Goal: Contribute content: Contribute content

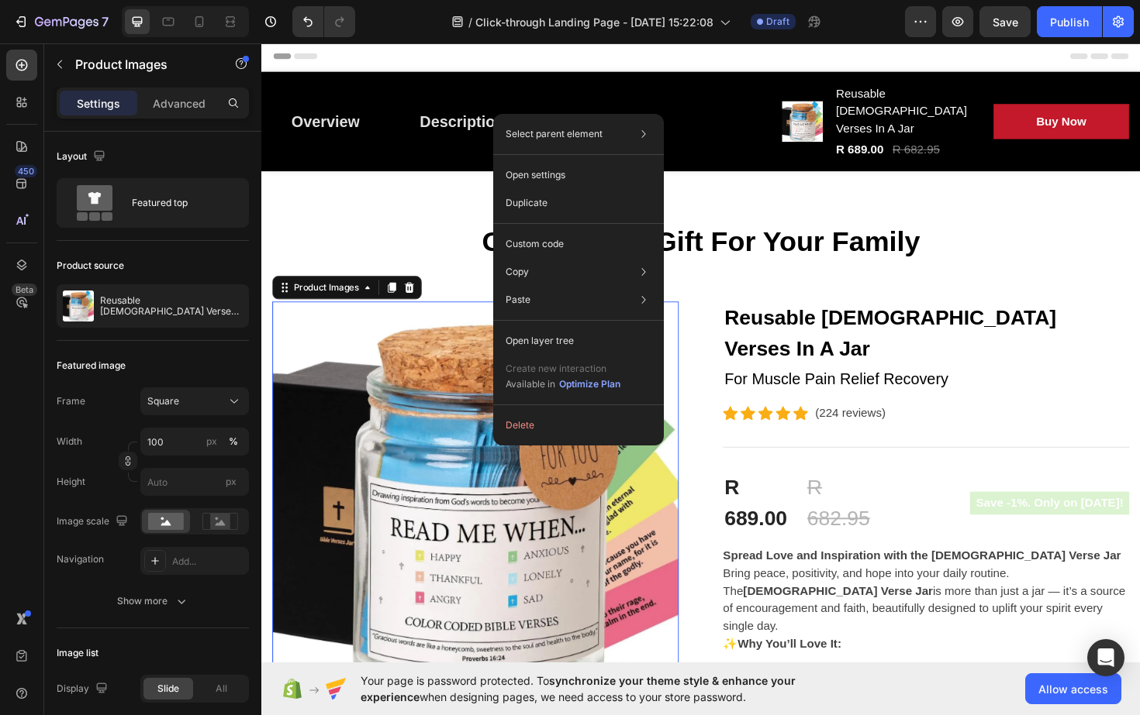
click at [412, 593] on img at bounding box center [488, 532] width 430 height 430
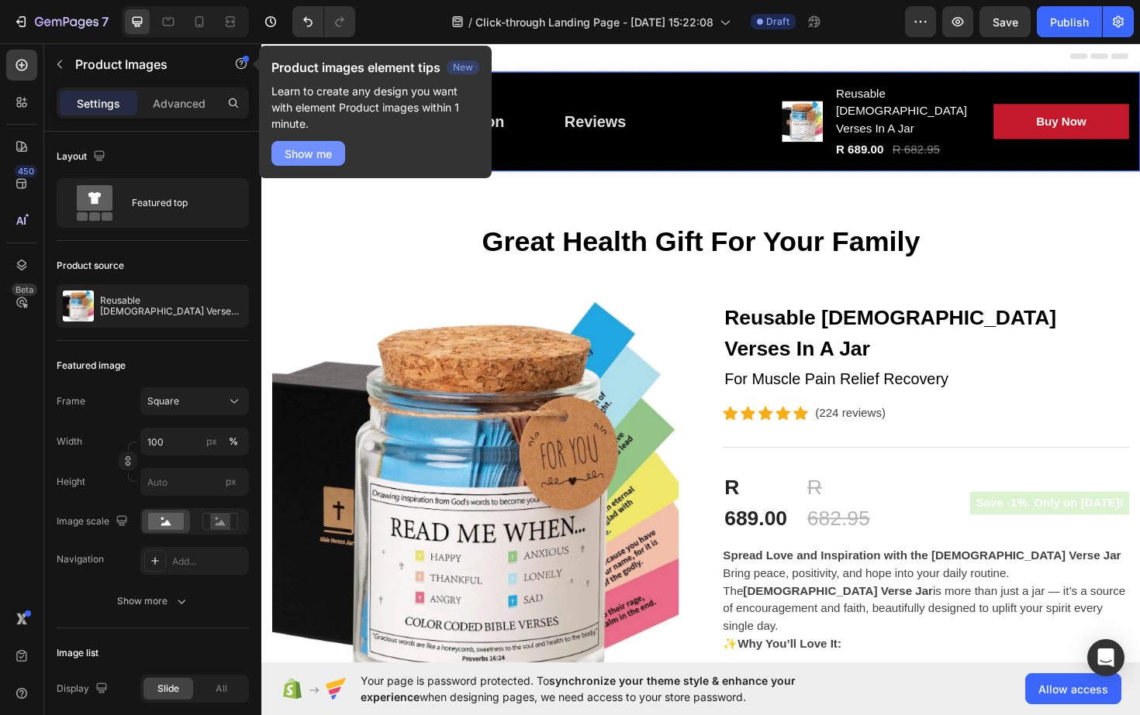
click at [330, 152] on div "Show me" at bounding box center [307, 154] width 47 height 16
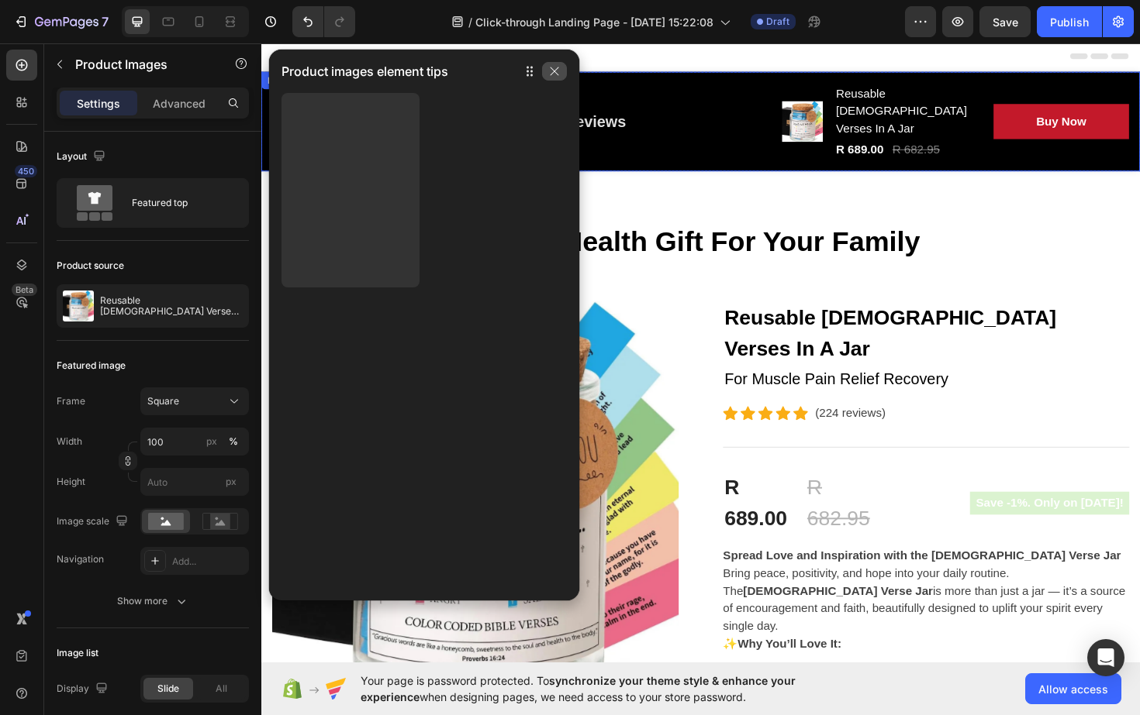
click at [557, 74] on icon "button" at bounding box center [554, 71] width 9 height 9
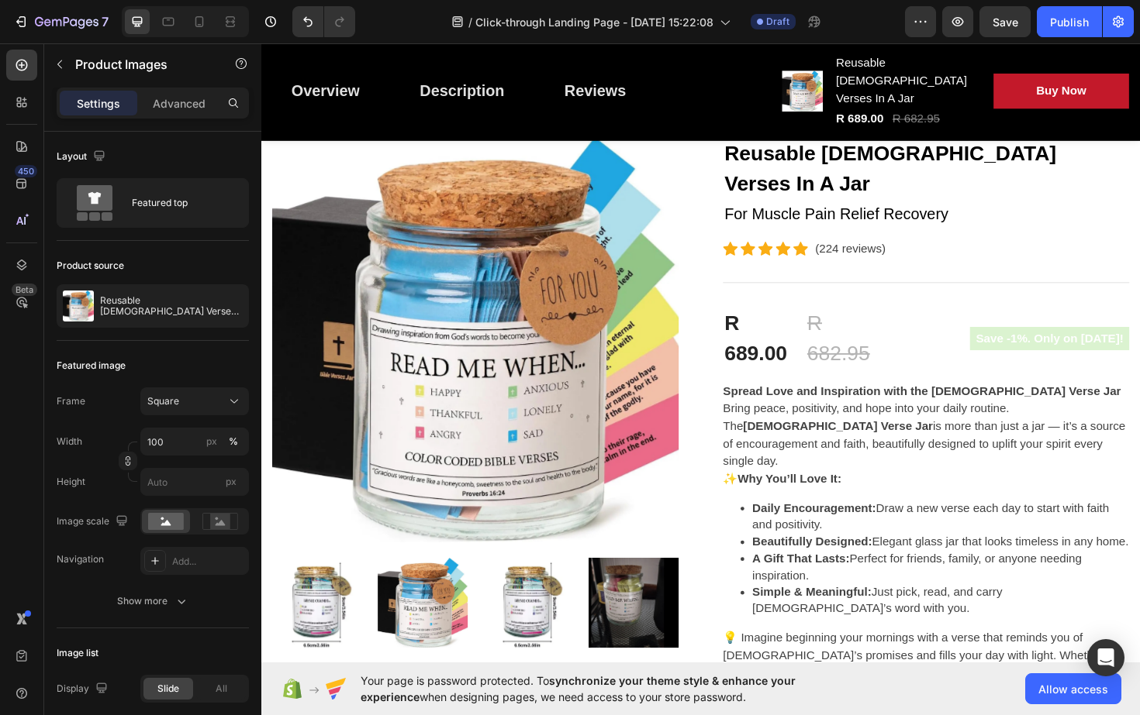
scroll to position [177, 0]
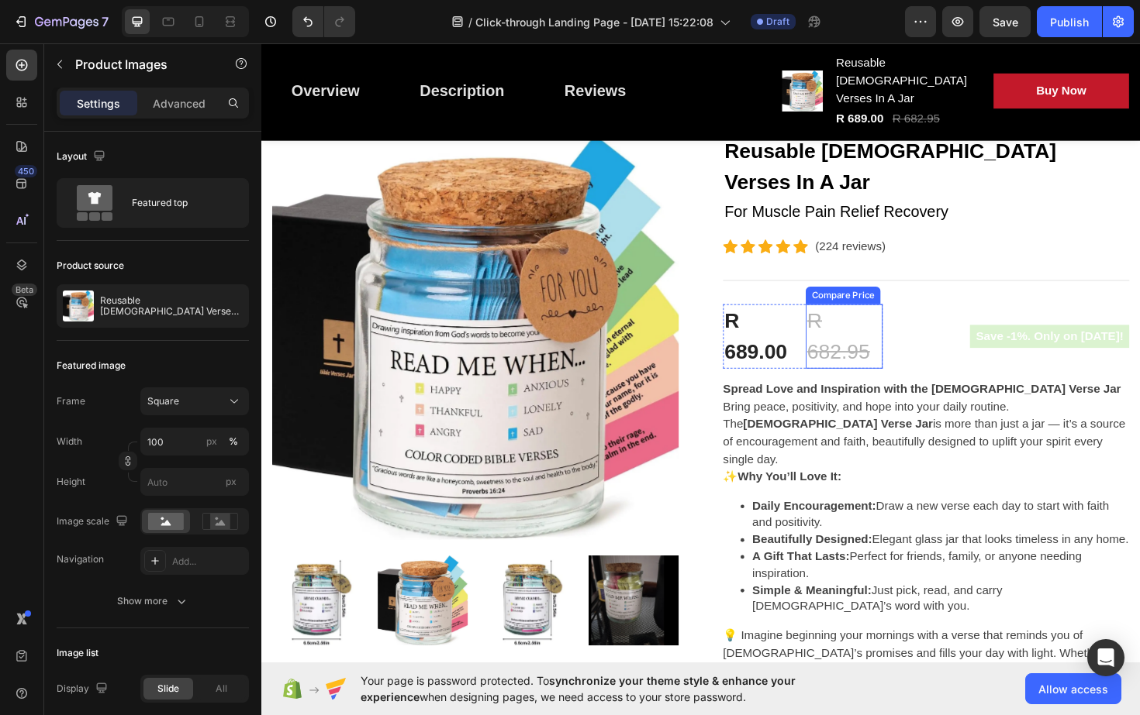
click at [891, 320] on div "R 682.95" at bounding box center [877, 354] width 81 height 68
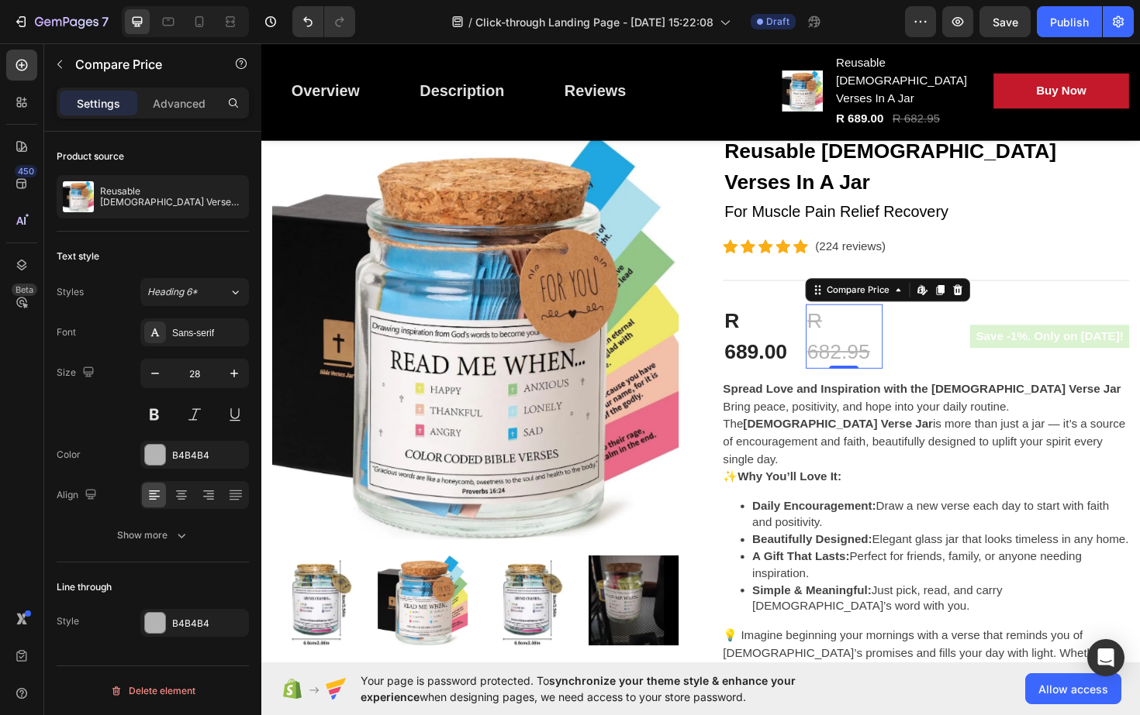
click at [874, 320] on div "R 682.95" at bounding box center [877, 354] width 81 height 68
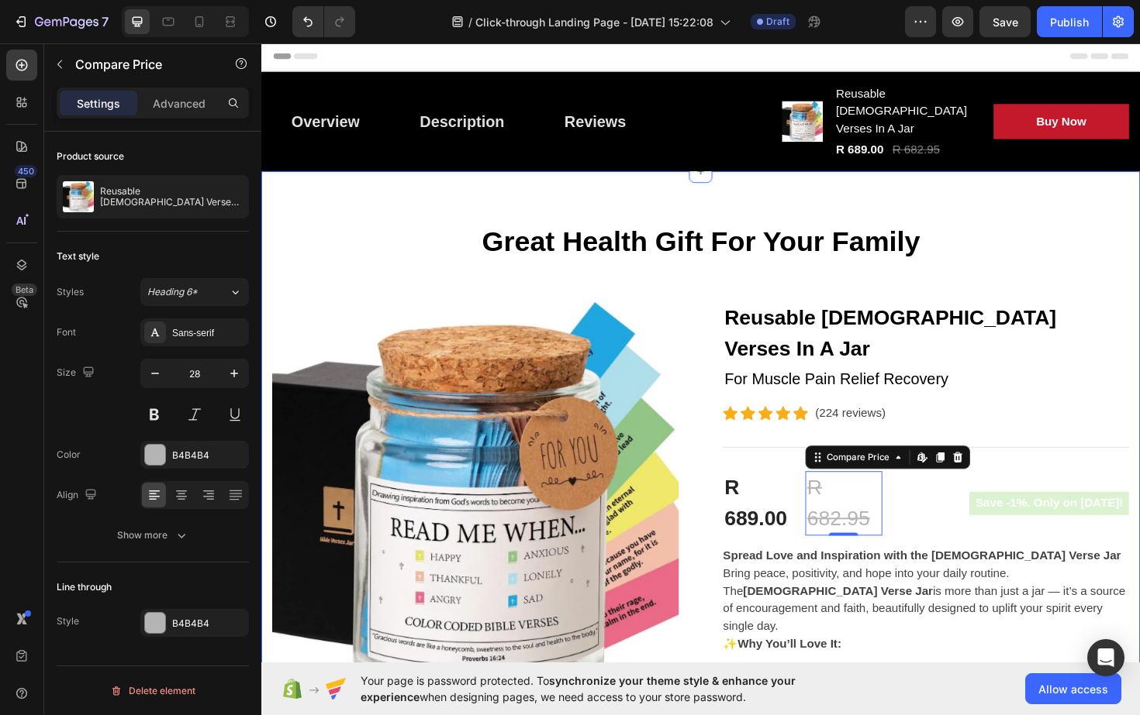
scroll to position [0, 0]
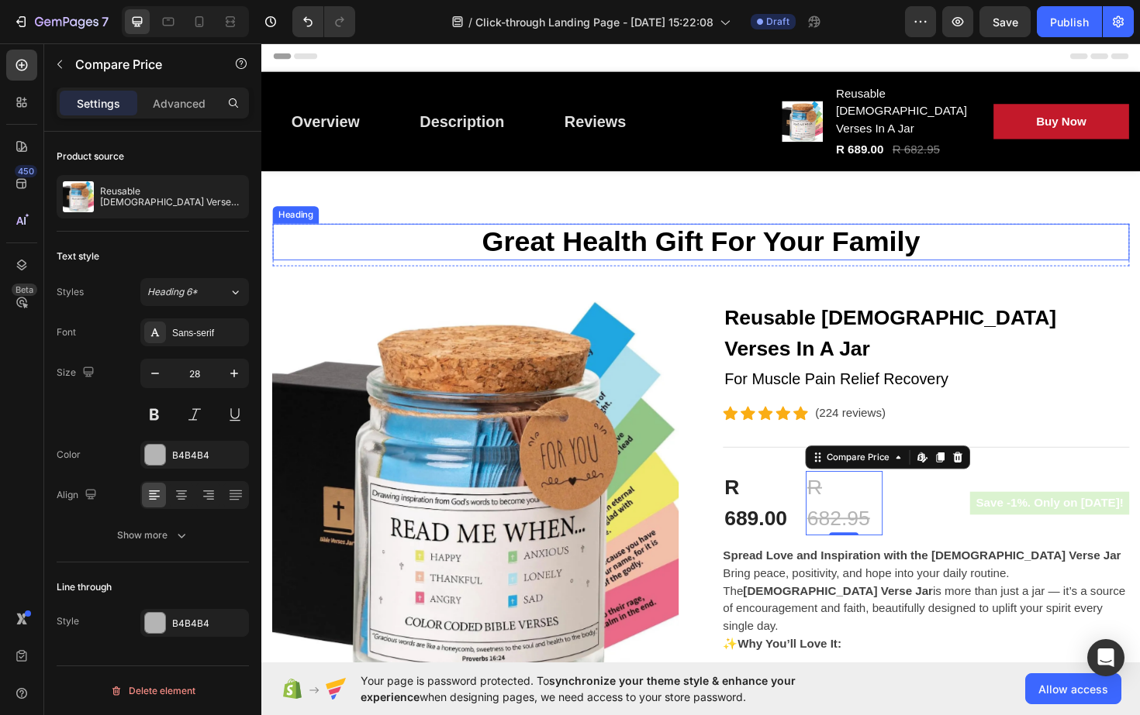
click at [812, 236] on p "Great Health Gift For Your Family" at bounding box center [726, 254] width 904 height 36
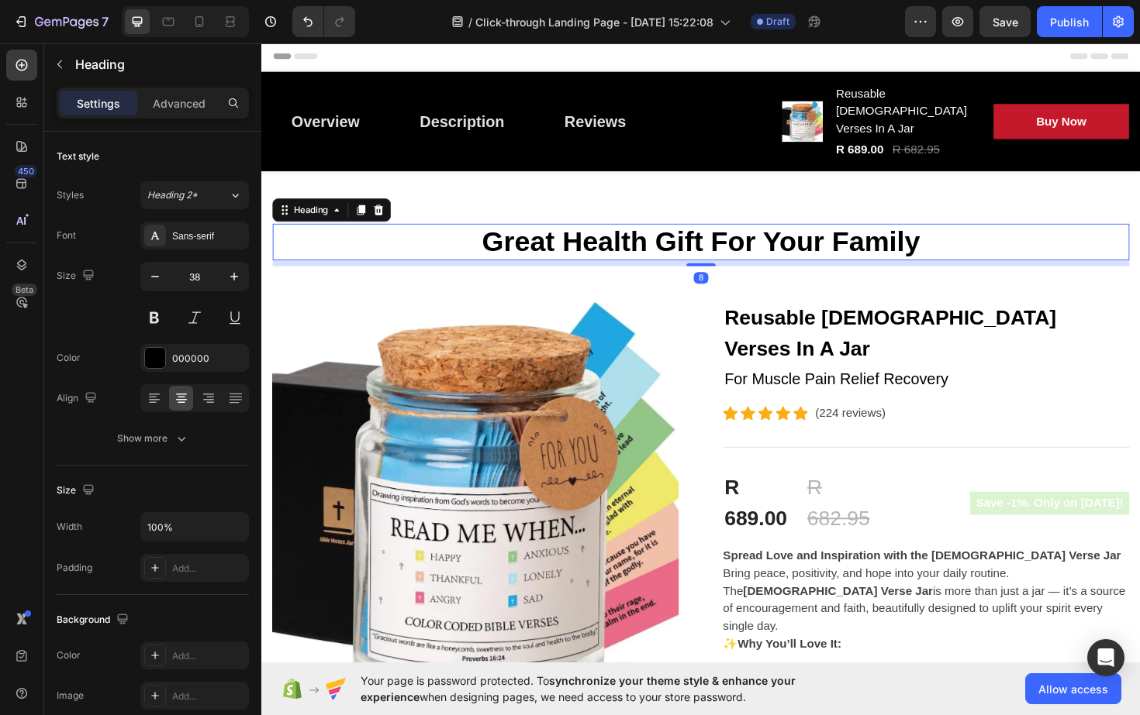
click at [957, 239] on p "Great Health Gift For Your Family" at bounding box center [726, 254] width 904 height 36
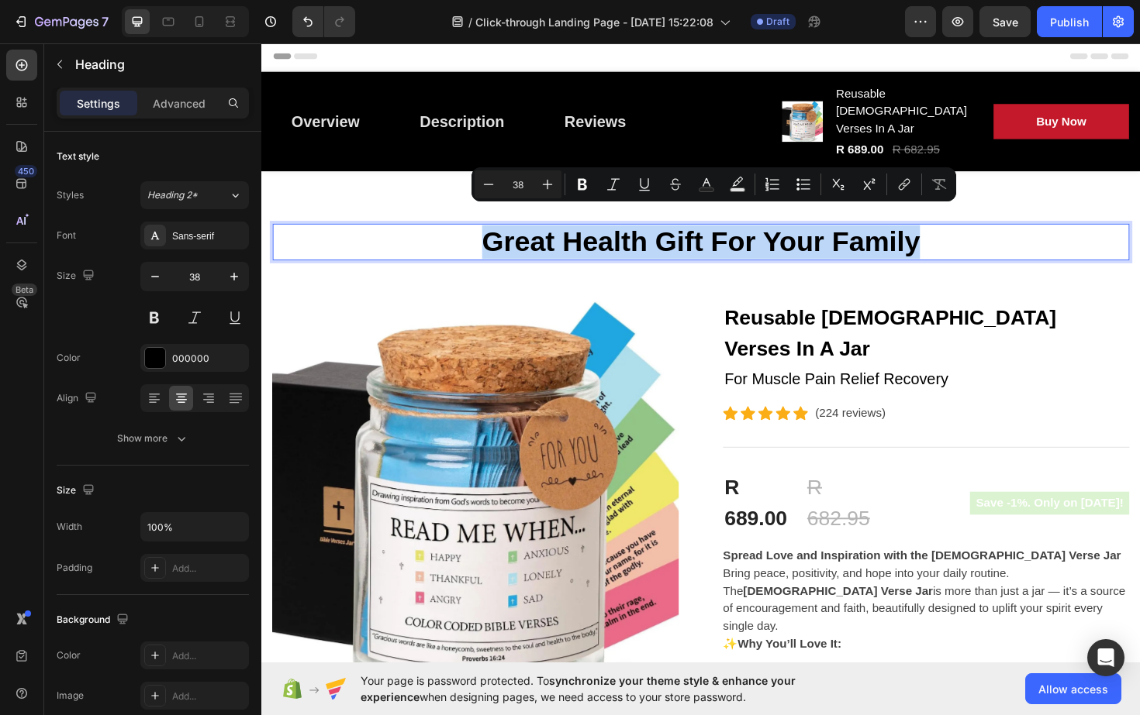
drag, startPoint x: 957, startPoint y: 240, endPoint x: 490, endPoint y: 239, distance: 467.4
click at [490, 239] on p "Great Health Gift For Your Family" at bounding box center [726, 254] width 904 height 36
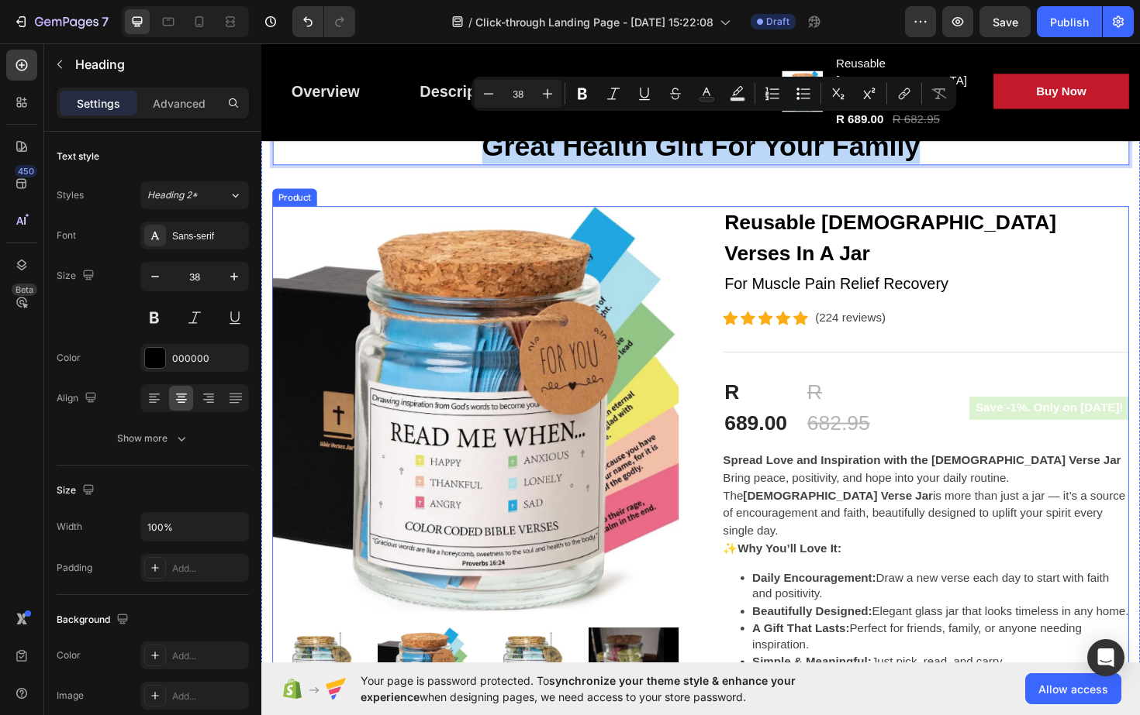
scroll to position [105, 0]
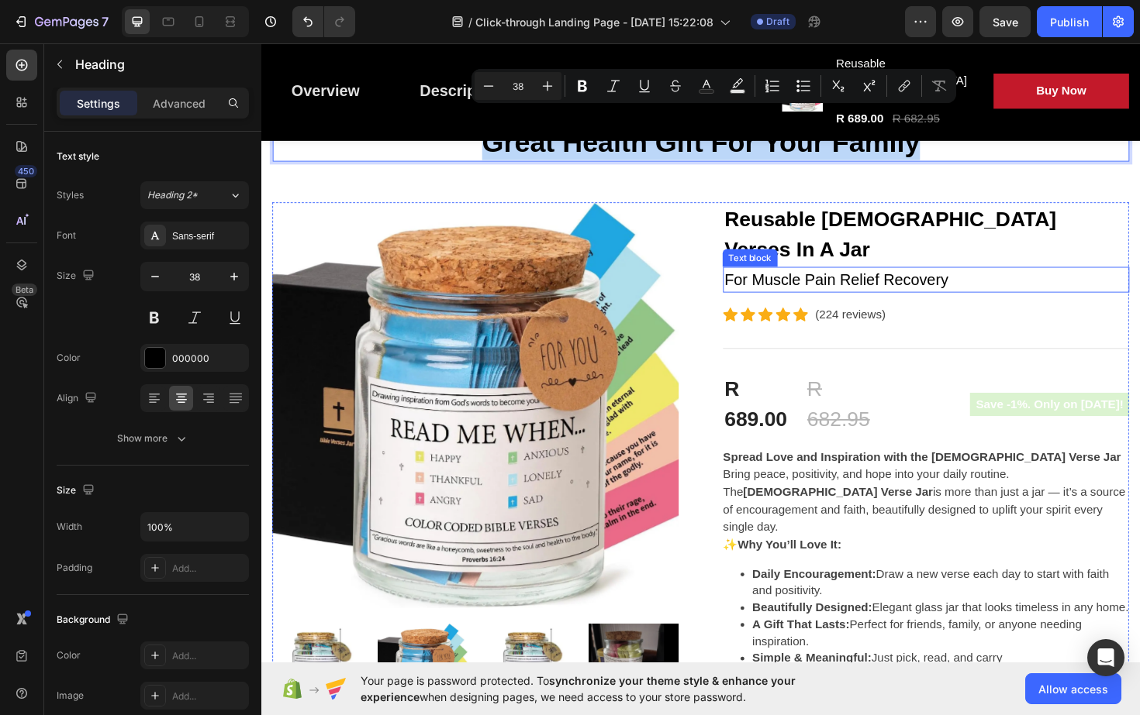
click at [794, 282] on p "For Muscle Pain Relief Recovery" at bounding box center [964, 294] width 427 height 25
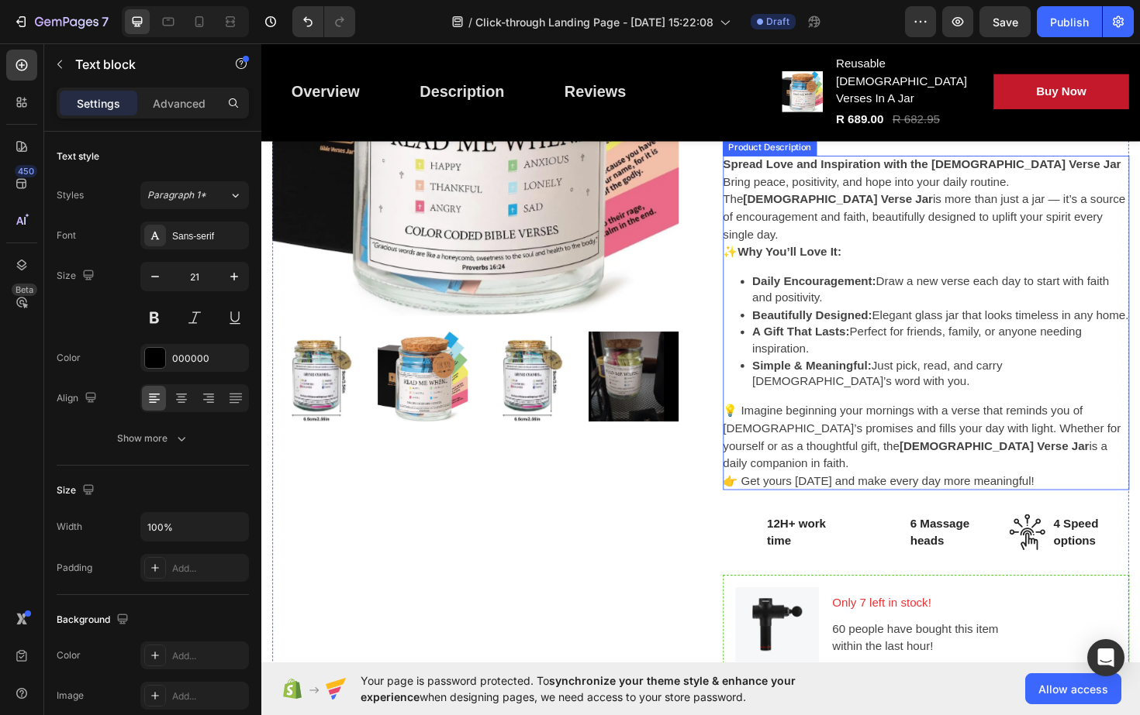
scroll to position [412, 0]
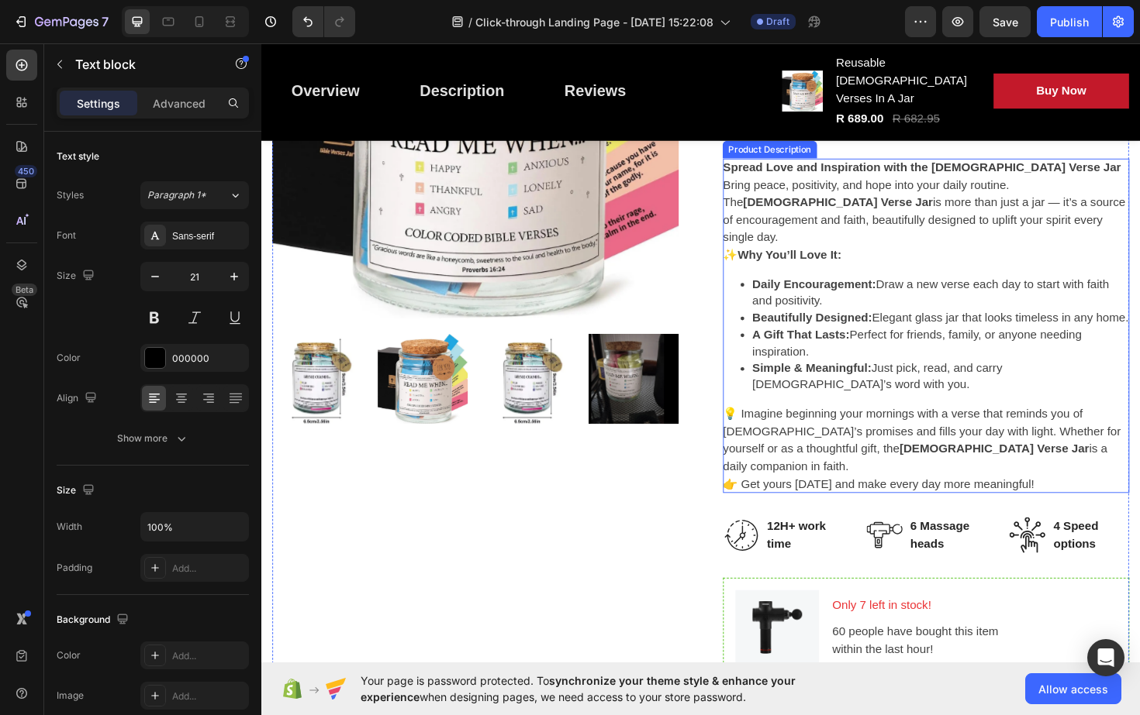
click at [1042, 405] on div "Spread Love and Inspiration with the Bible Verse Jar Bring peace, positivity, a…" at bounding box center [965, 343] width 430 height 354
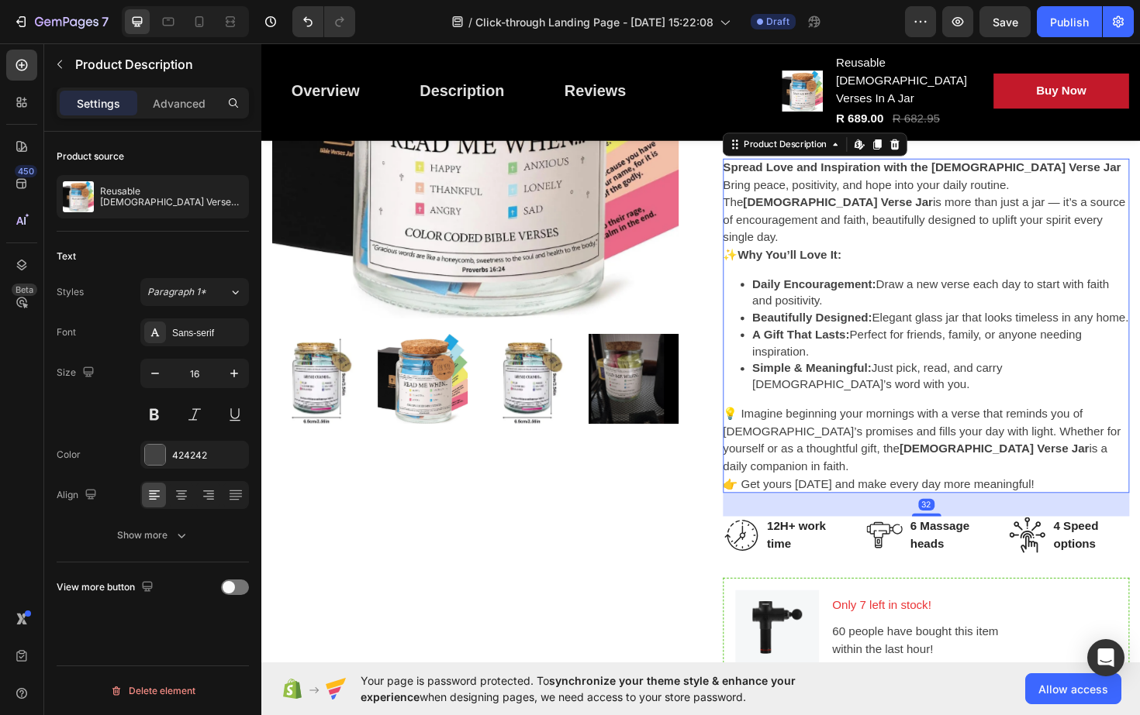
click at [1042, 405] on div "Spread Love and Inspiration with the Bible Verse Jar Bring peace, positivity, a…" at bounding box center [965, 343] width 430 height 354
click at [1056, 403] on div "Spread Love and Inspiration with the Bible Verse Jar Bring peace, positivity, a…" at bounding box center [965, 343] width 430 height 354
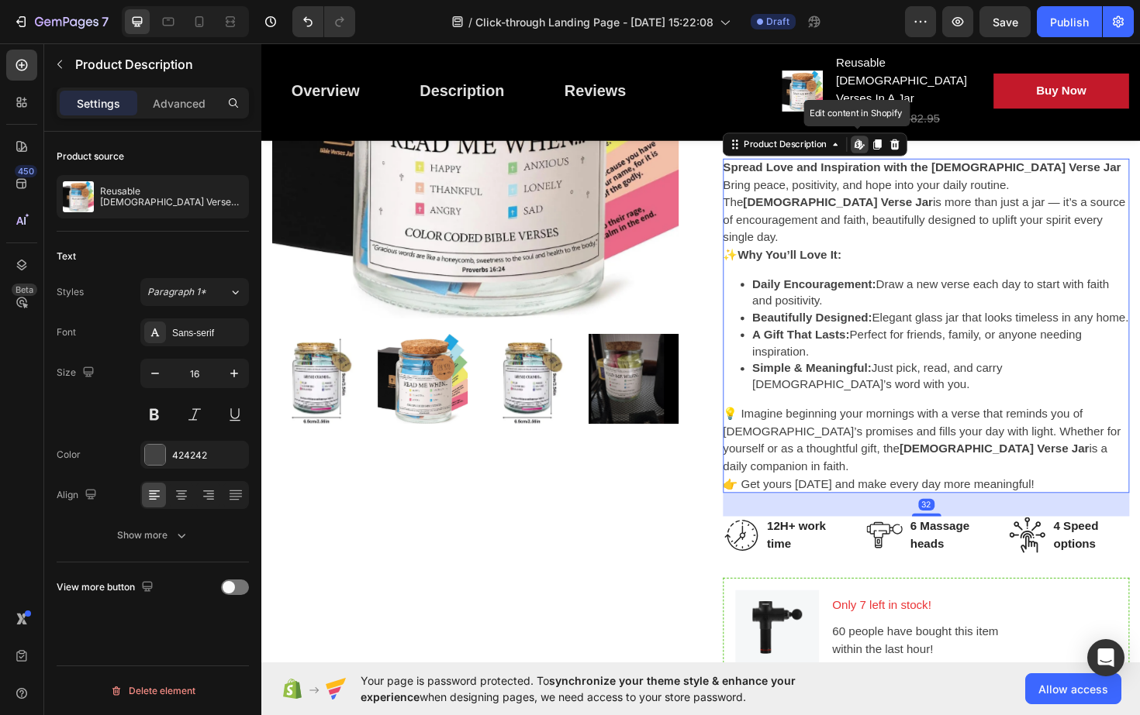
click at [1056, 403] on div "Spread Love and Inspiration with the Bible Verse Jar Bring peace, positivity, a…" at bounding box center [965, 343] width 430 height 354
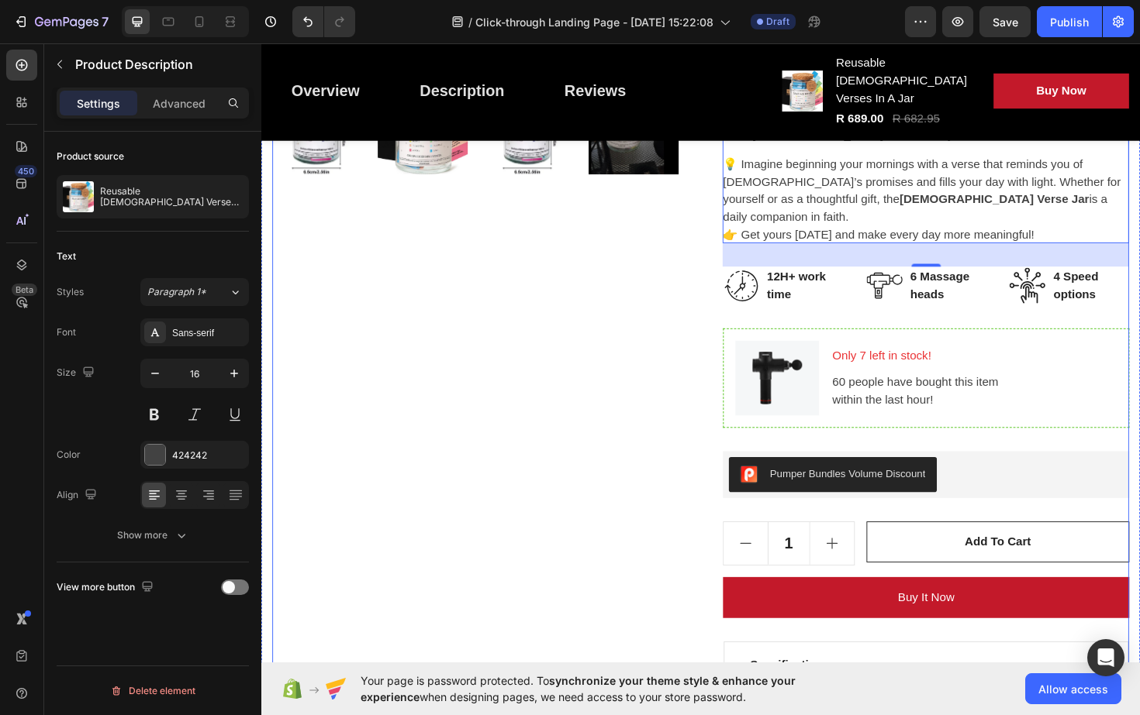
scroll to position [698, 0]
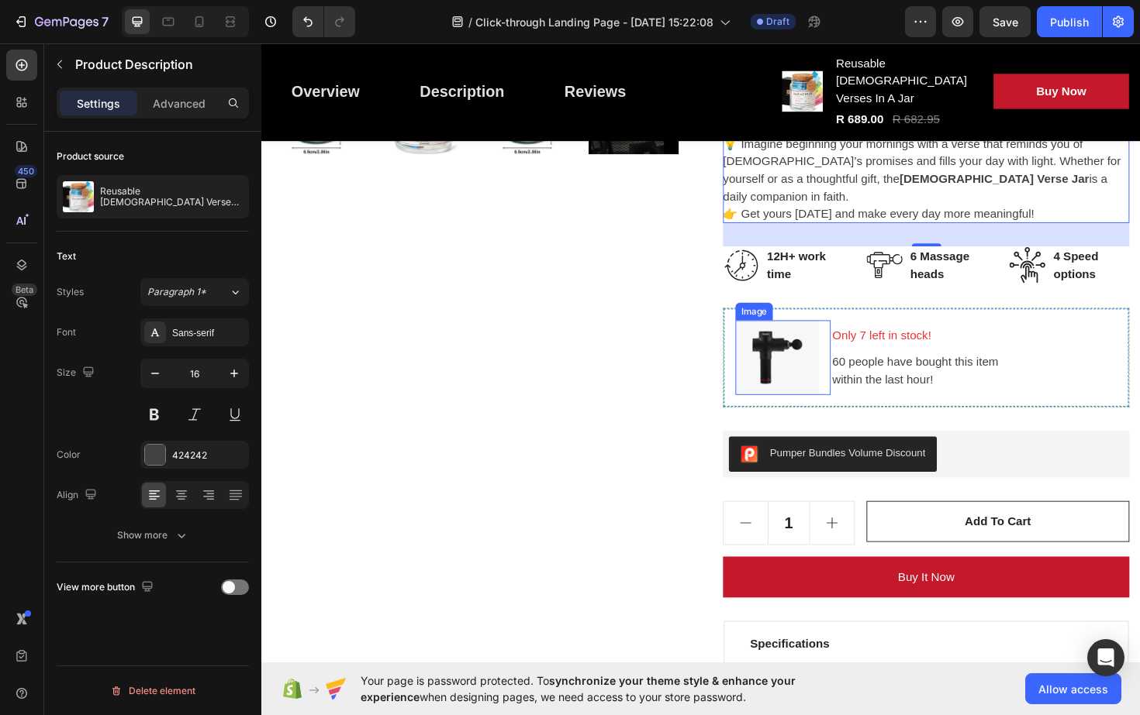
click at [815, 337] on img at bounding box center [807, 376] width 88 height 79
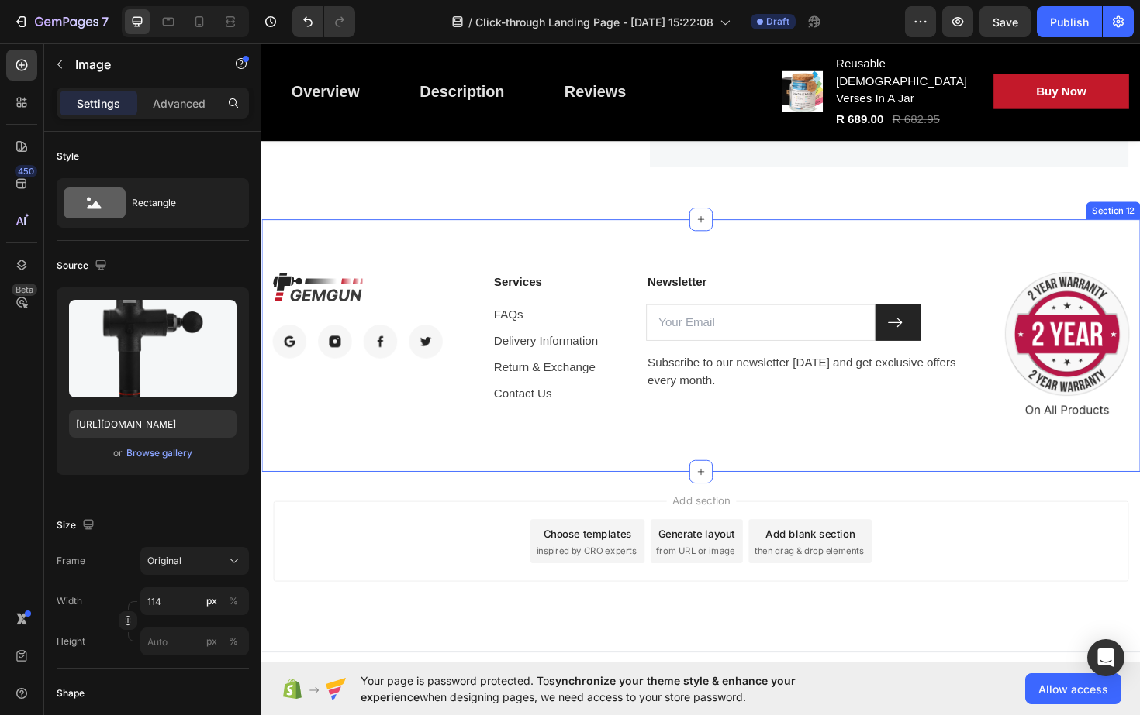
scroll to position [5819, 0]
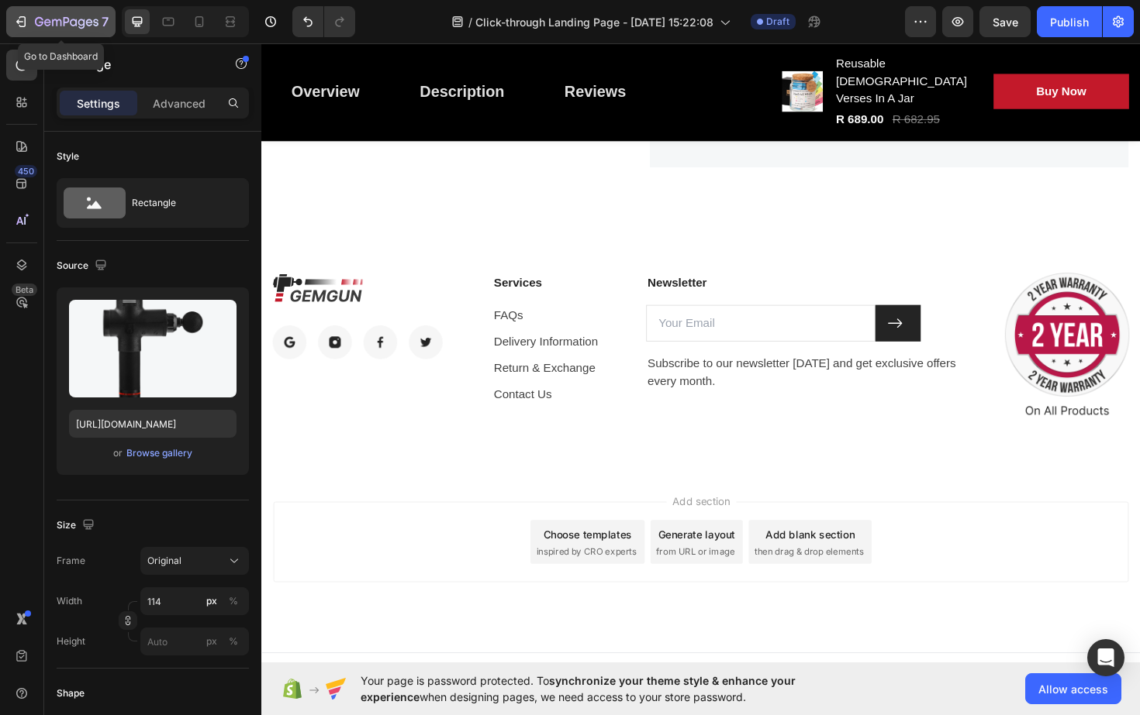
click at [22, 26] on icon "button" at bounding box center [22, 21] width 7 height 11
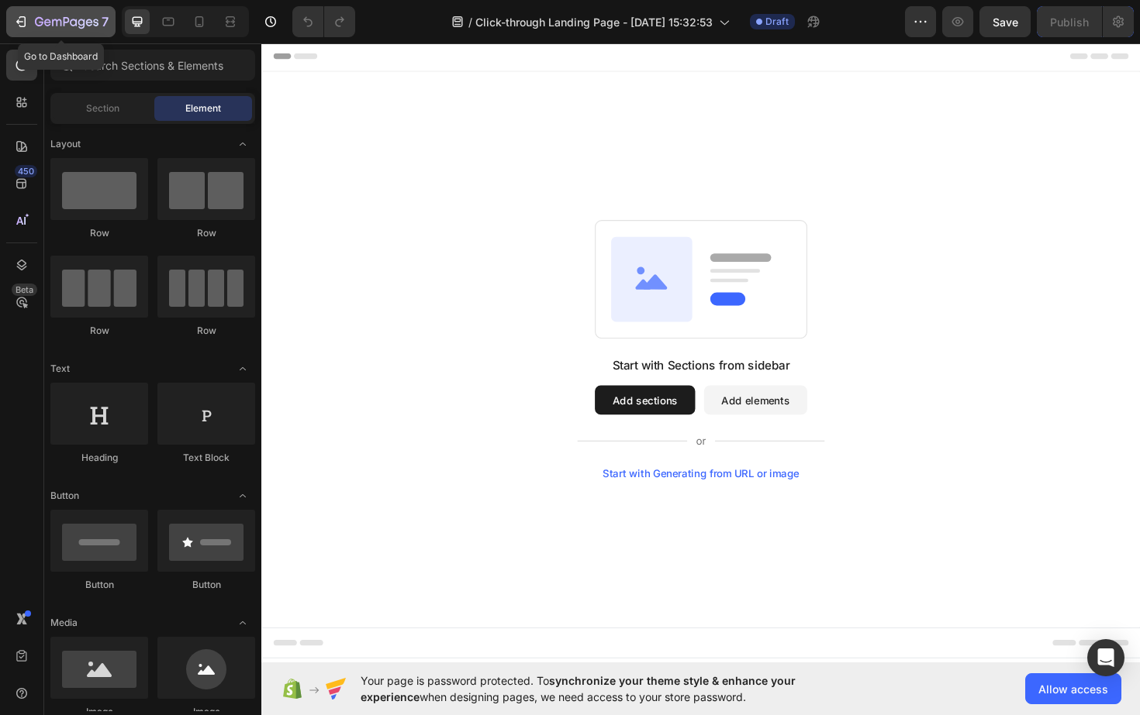
click at [23, 22] on icon "button" at bounding box center [21, 22] width 16 height 16
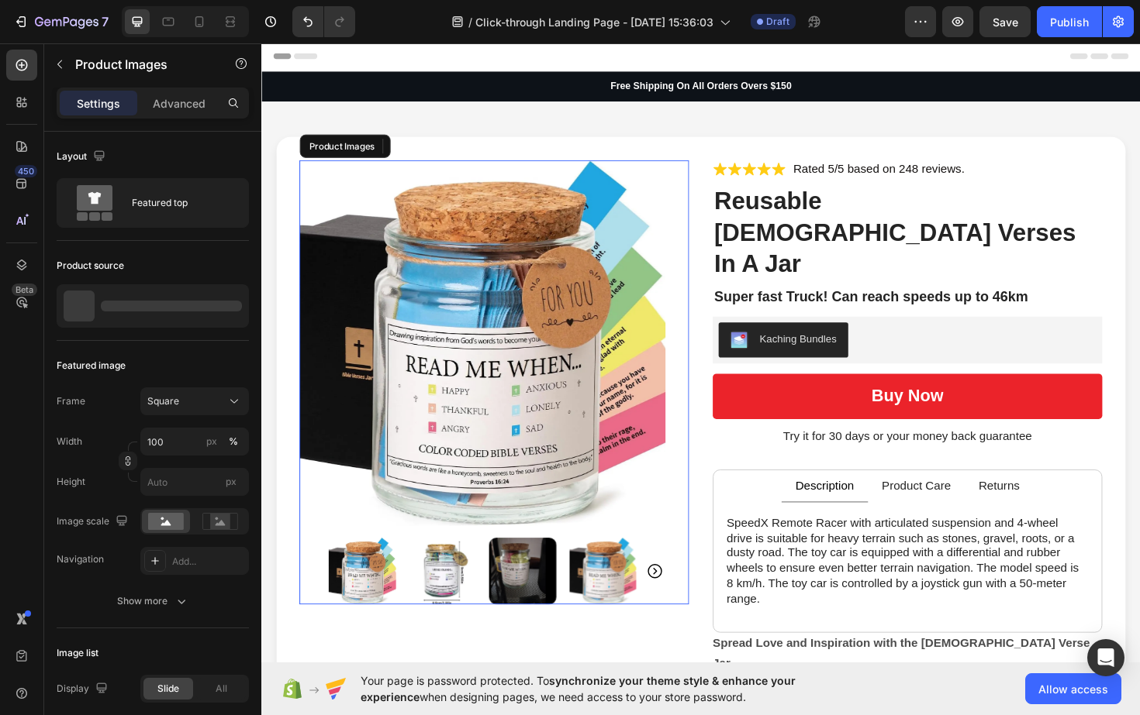
click at [526, 385] on img at bounding box center [496, 361] width 388 height 388
click at [522, 476] on img at bounding box center [496, 361] width 388 height 388
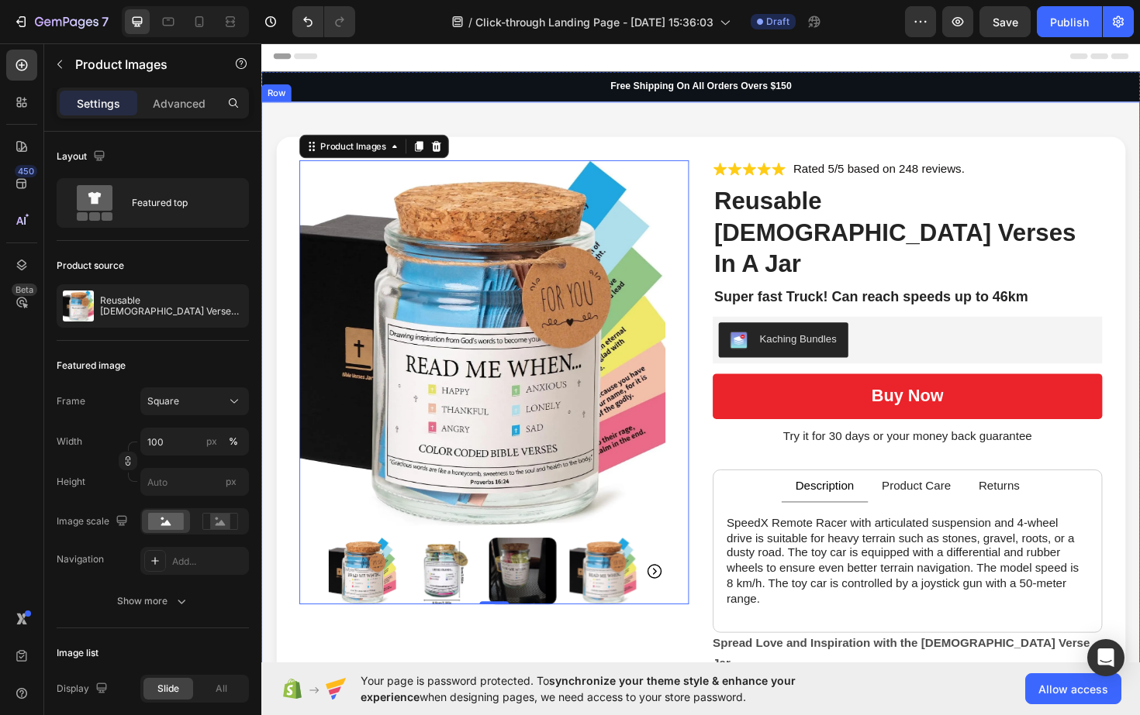
click at [1040, 132] on div "Product Images 0 Icon Icon Icon Icon Icon Icon List Rated 5/5 based on 248 revi…" at bounding box center [726, 577] width 930 height 944
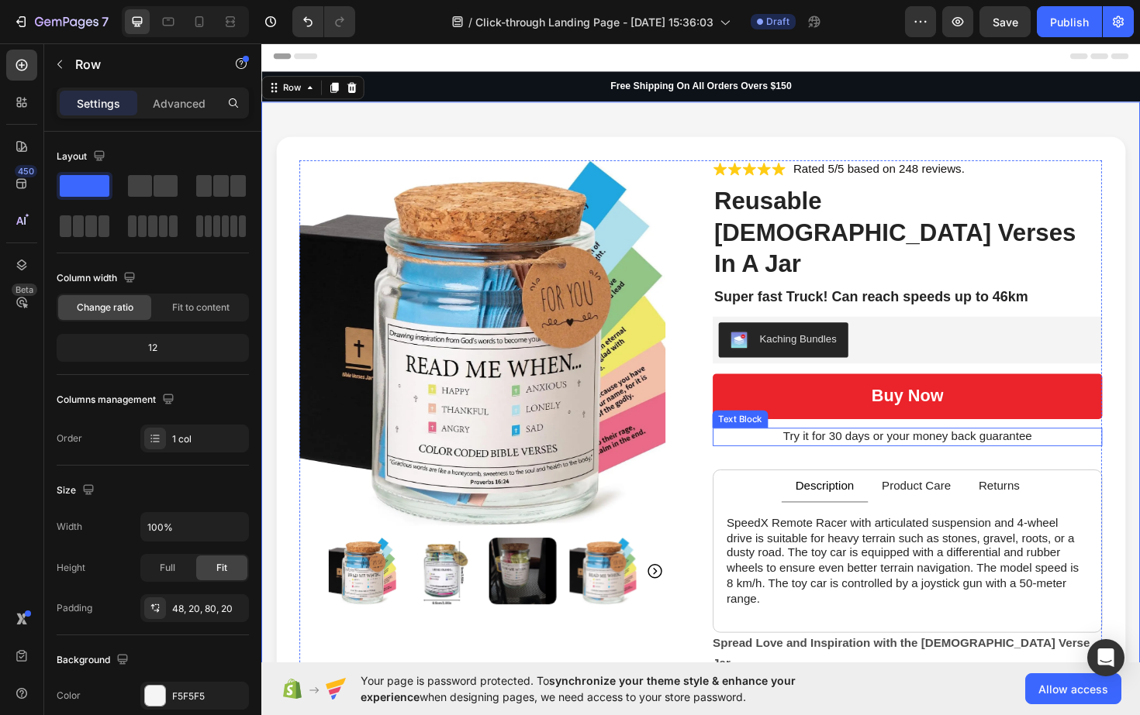
click at [967, 453] on p "Try it for 30 days or your money back guarantee" at bounding box center [944, 461] width 409 height 16
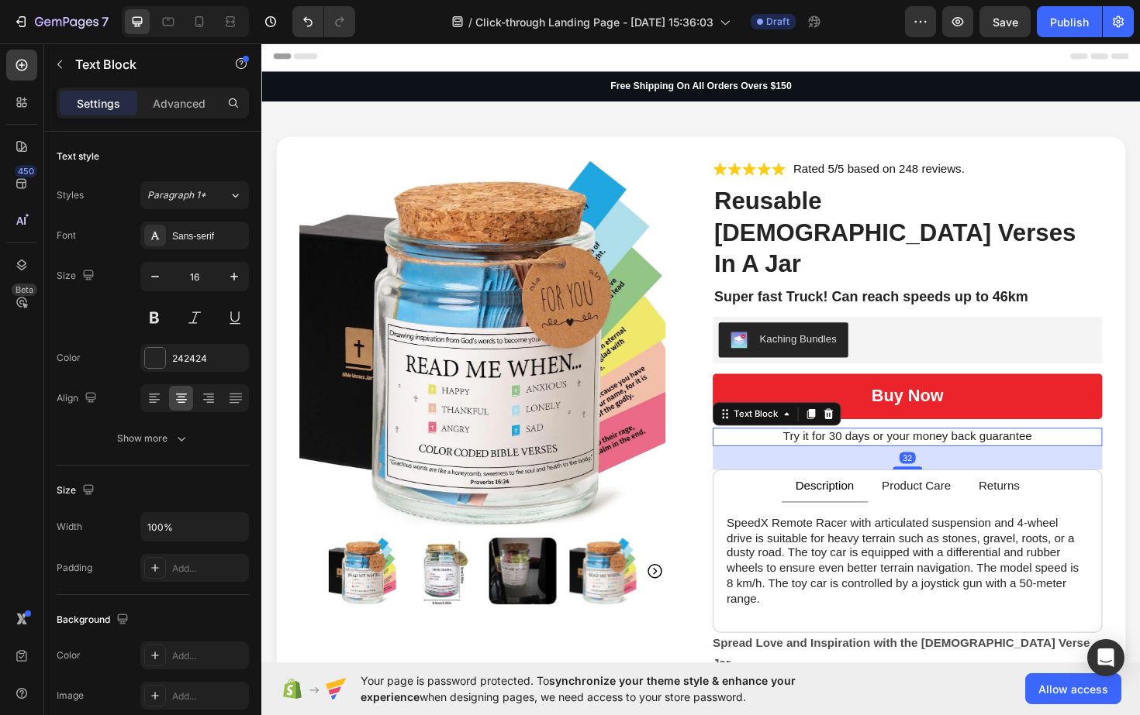
click at [968, 453] on p "Try it for 30 days or your money back guarantee" at bounding box center [944, 461] width 409 height 16
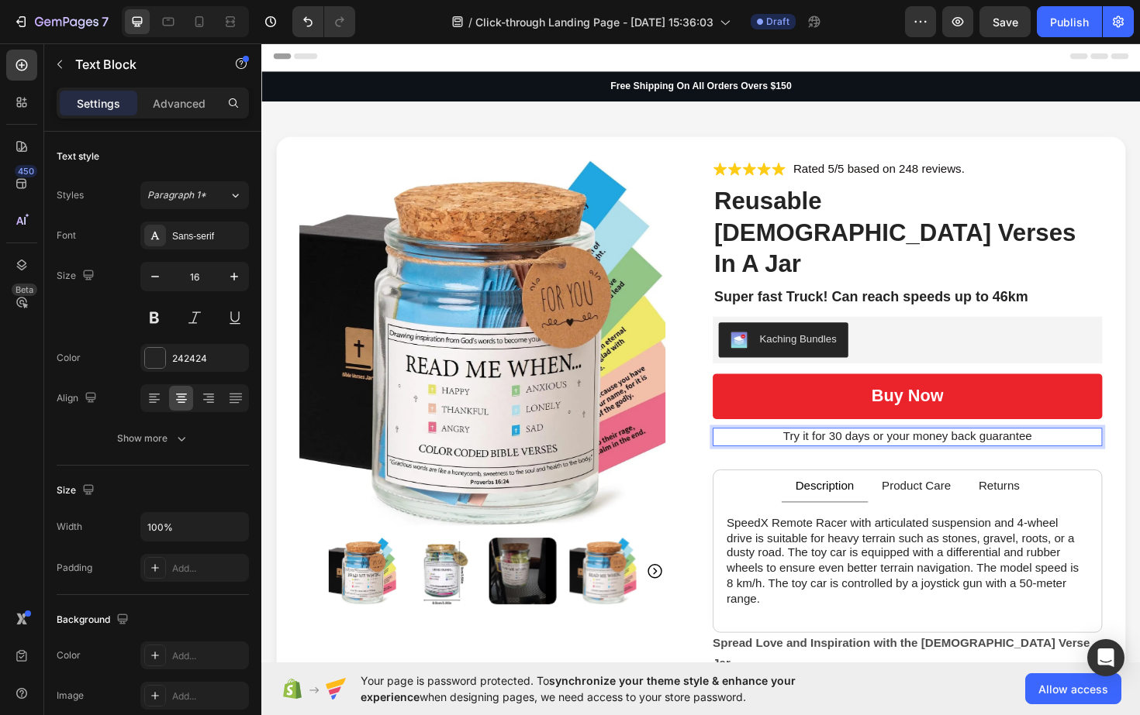
click at [881, 453] on p "Try it for 30 days or your money back guarantee" at bounding box center [944, 461] width 409 height 16
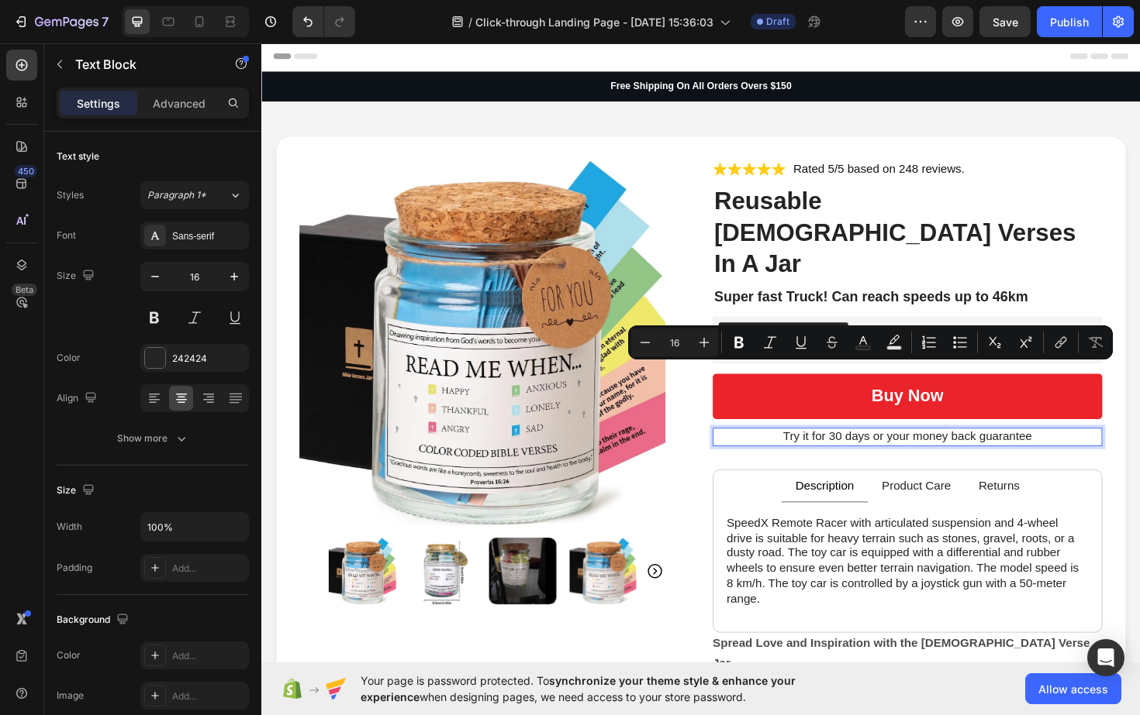
click at [1017, 453] on p "Try it for 30 days or your money back guarantee" at bounding box center [944, 461] width 409 height 16
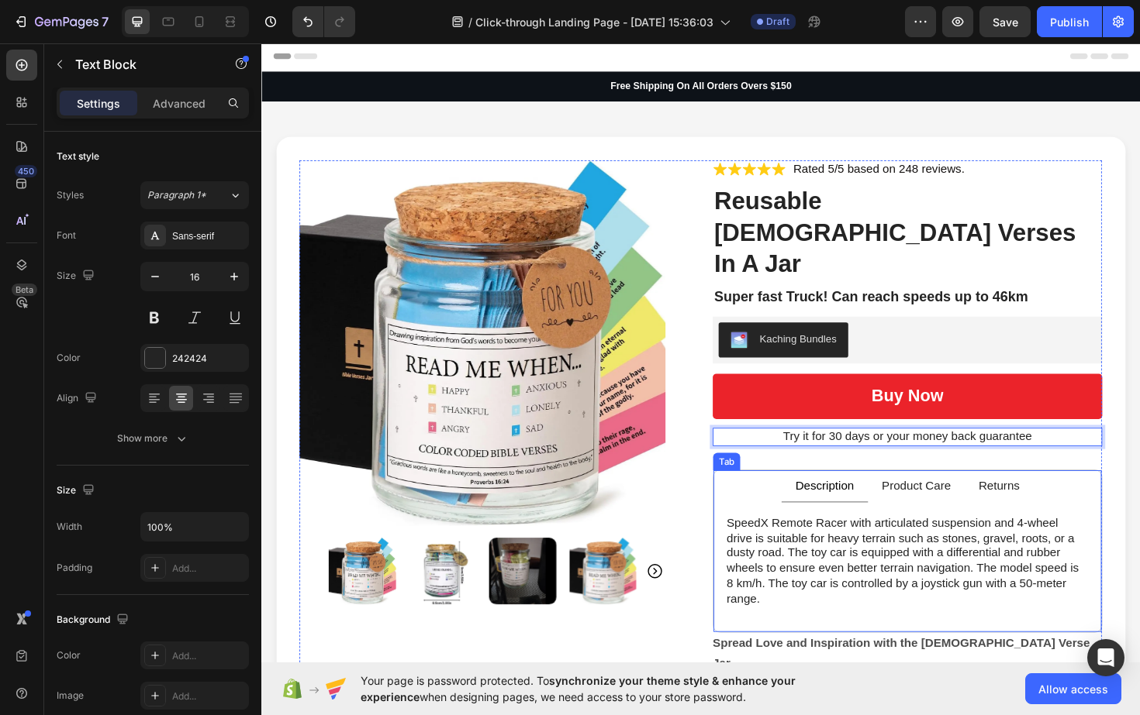
click at [1023, 496] on li "Returns" at bounding box center [1041, 513] width 73 height 34
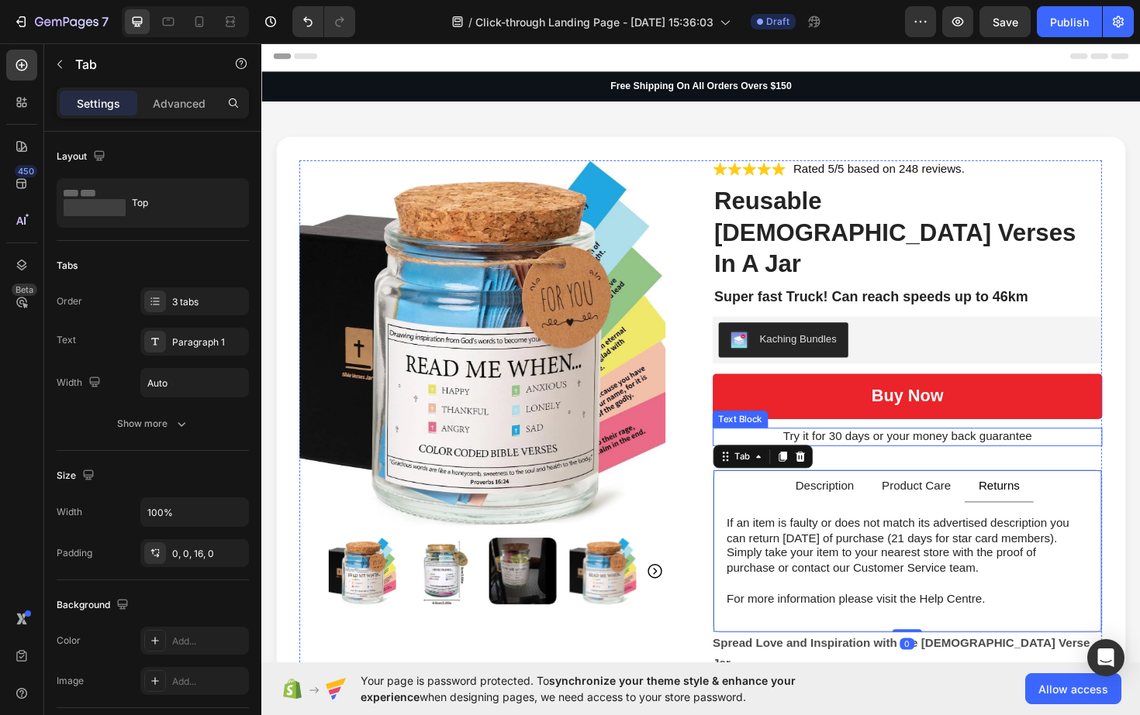
click at [1016, 453] on p "Try it for 30 days or your money back guarantee" at bounding box center [944, 461] width 409 height 16
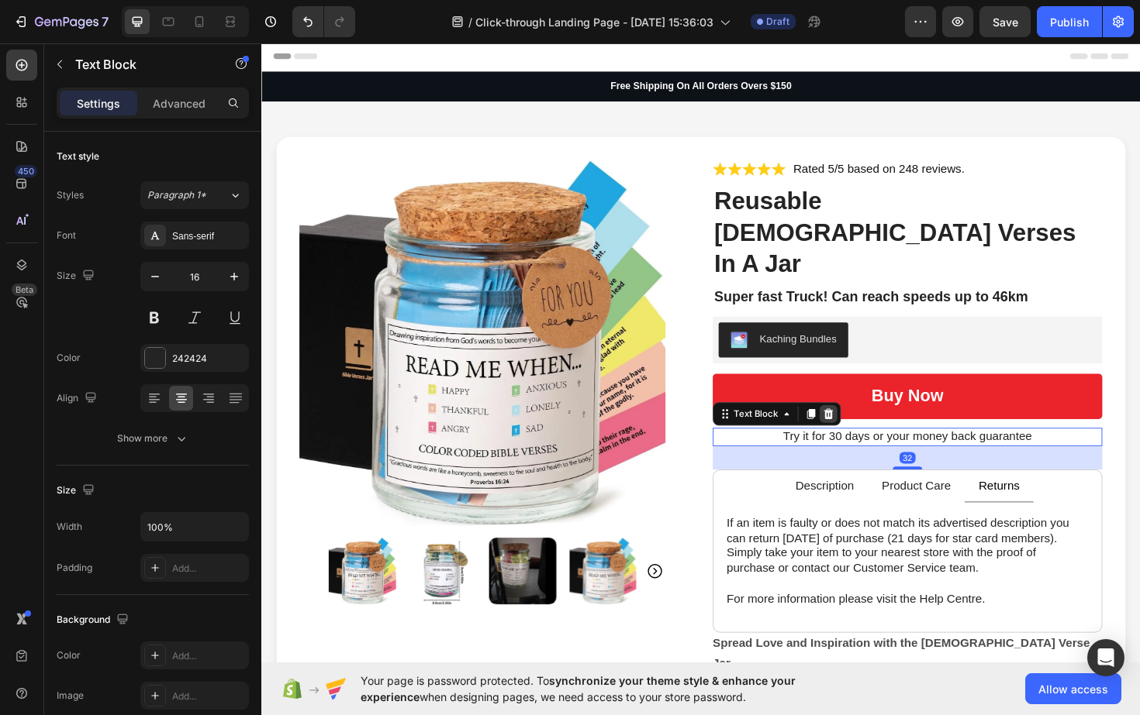
click at [860, 427] on div at bounding box center [861, 436] width 19 height 19
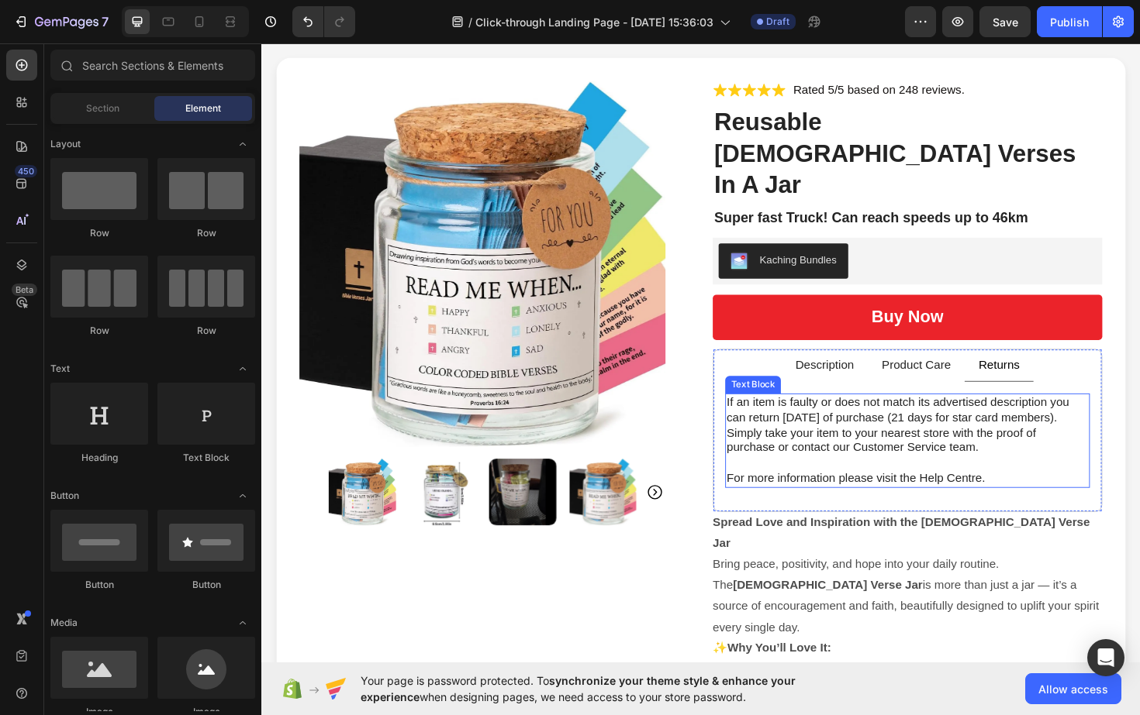
scroll to position [89, 0]
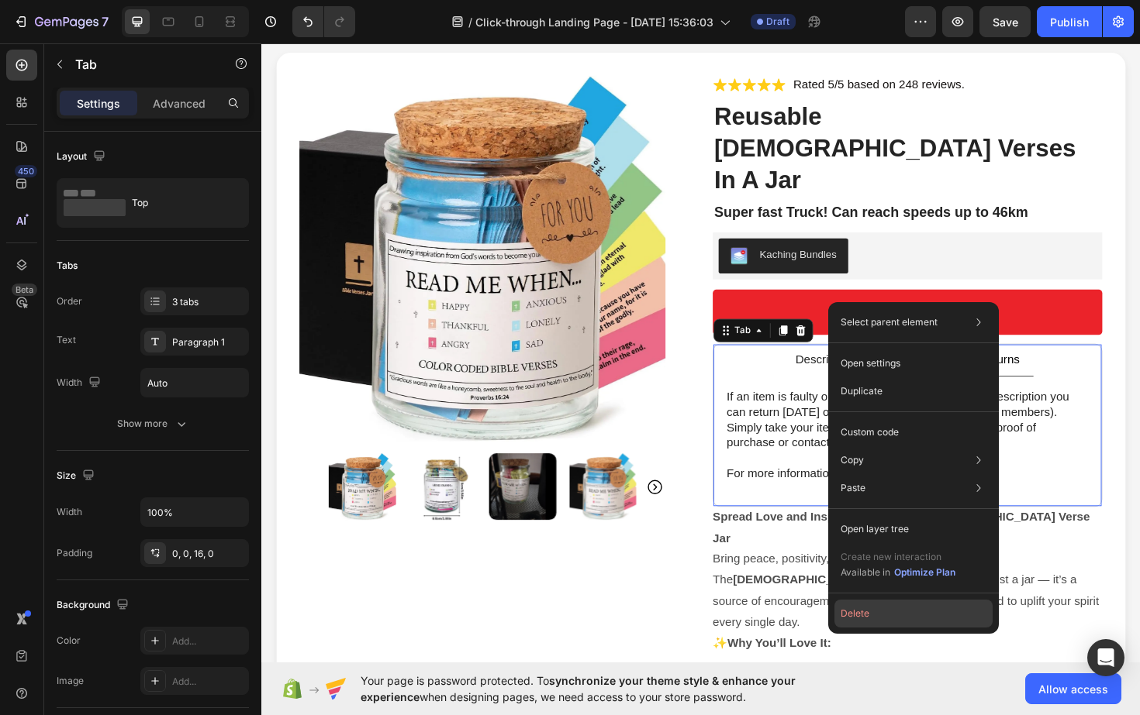
click at [857, 610] on button "Delete" at bounding box center [913, 614] width 158 height 28
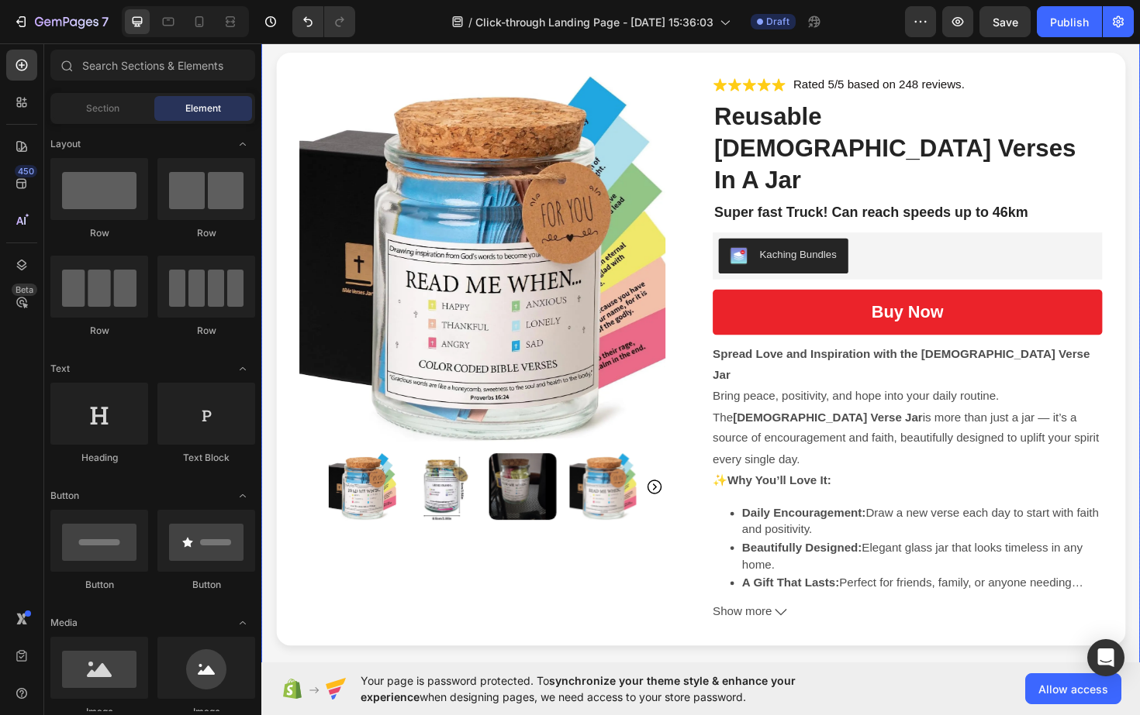
scroll to position [0, 0]
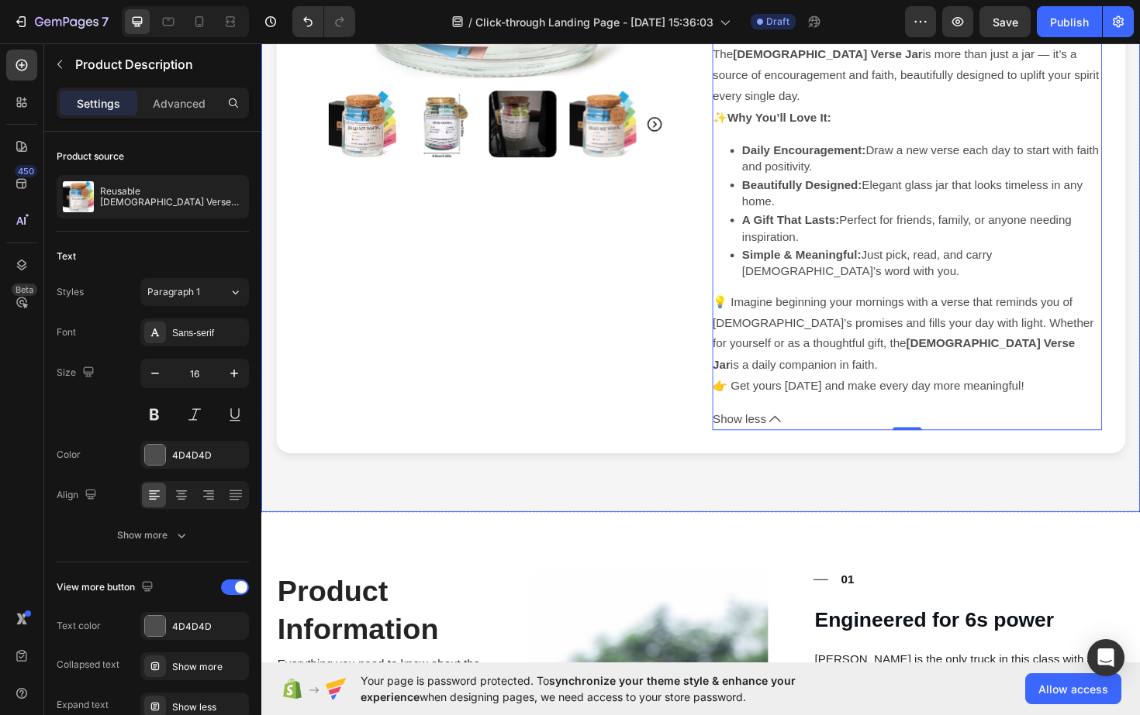
scroll to position [498, 0]
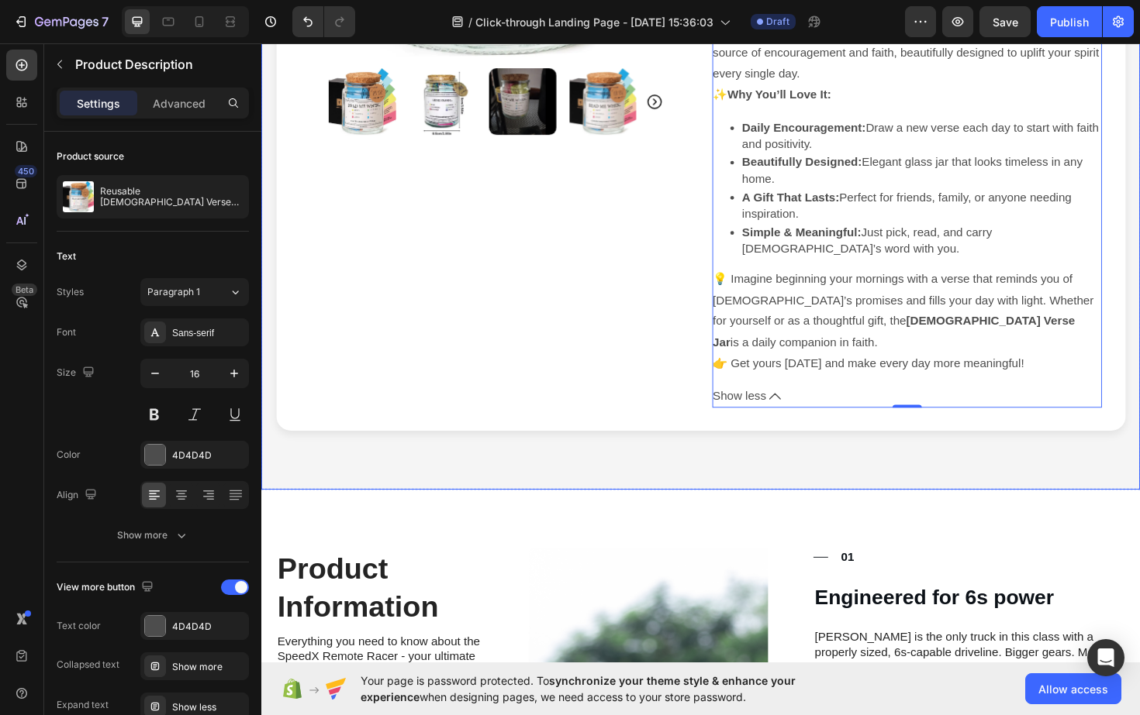
click at [888, 339] on div "Product Images Icon Icon Icon Icon Icon Icon List Rated 5/5 based on 248 review…" at bounding box center [726, 62] width 930 height 909
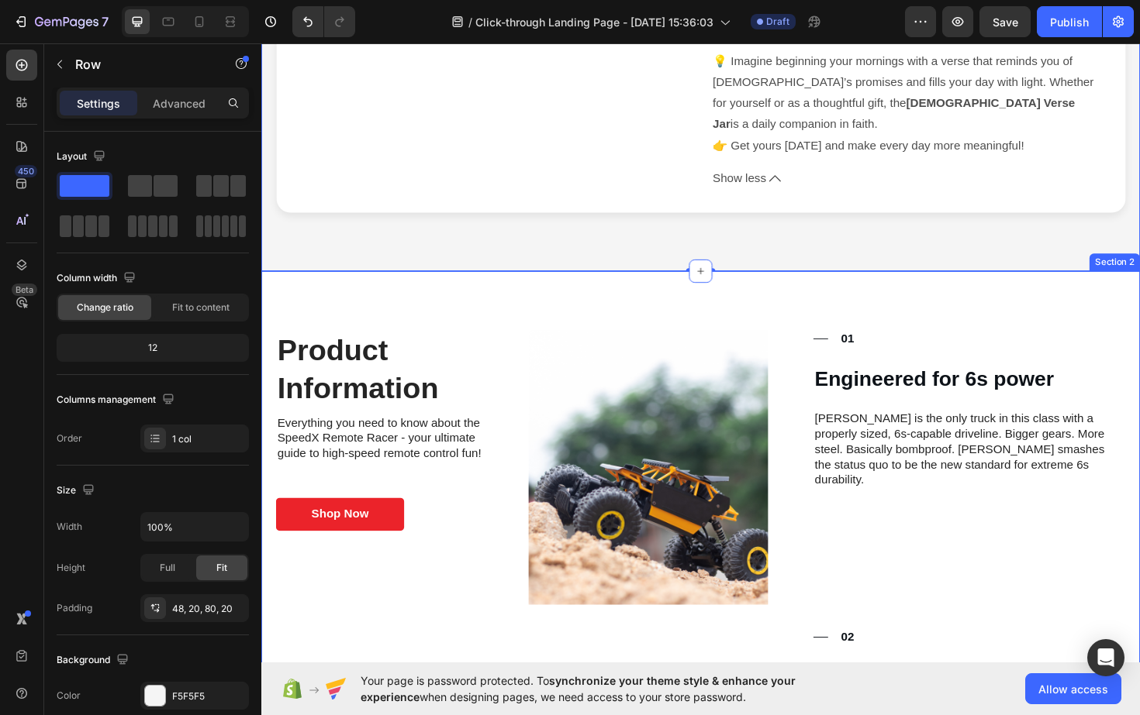
scroll to position [730, 0]
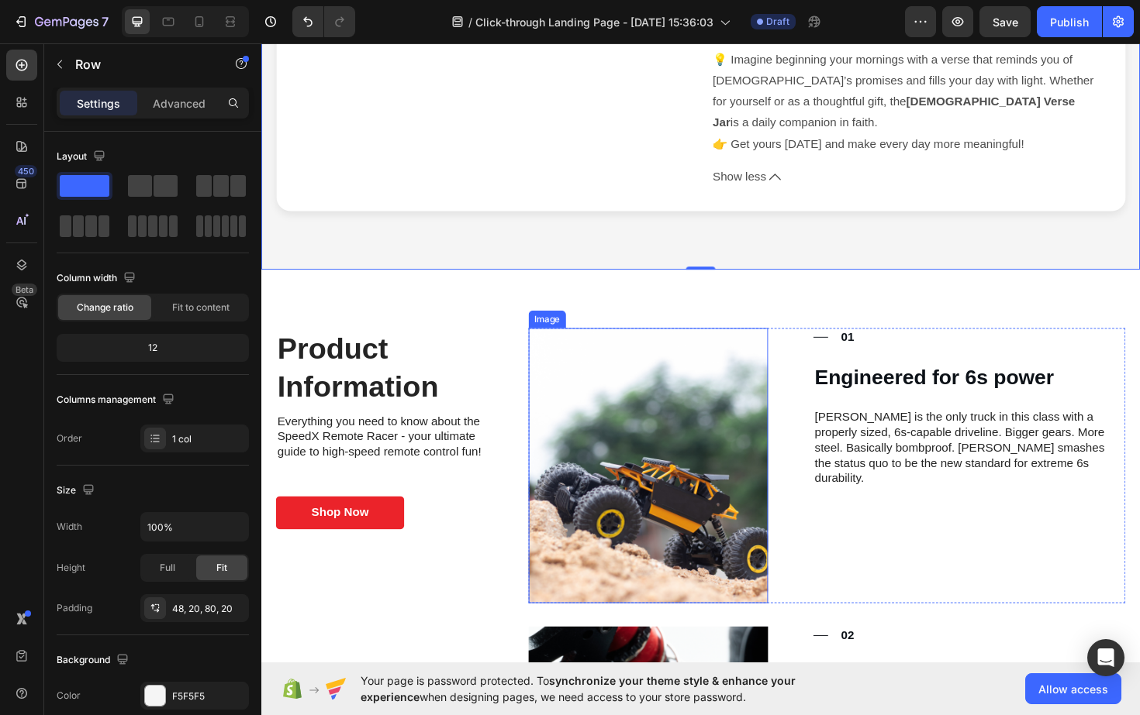
click at [687, 410] on img at bounding box center [670, 491] width 253 height 291
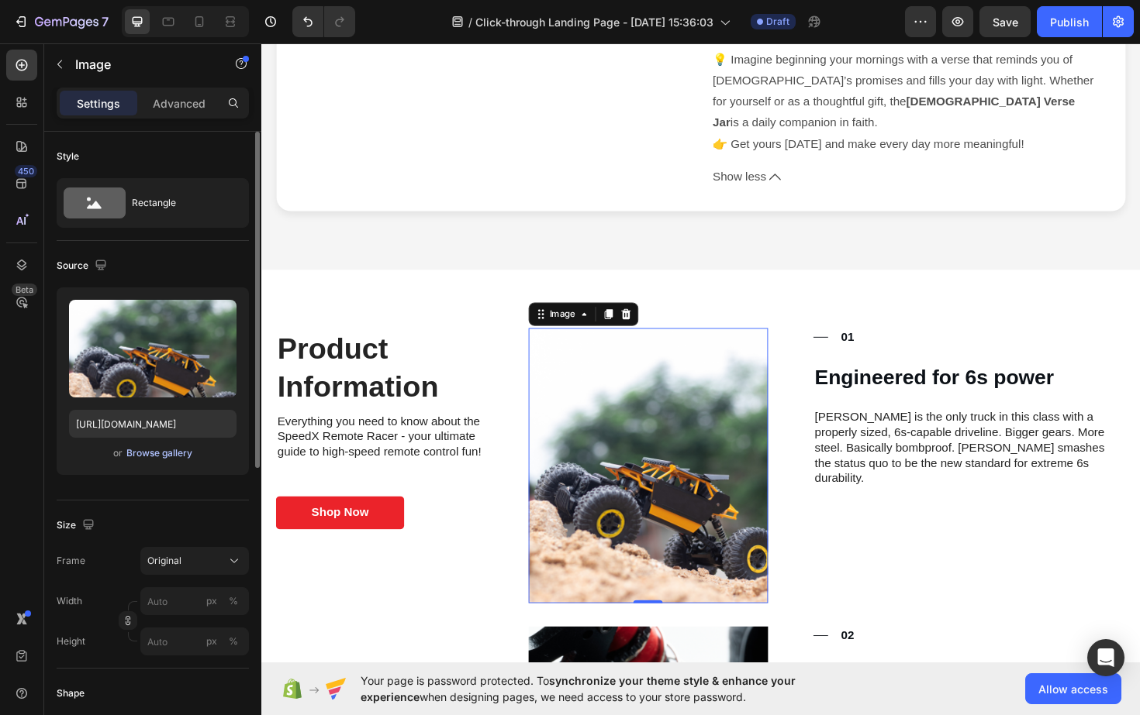
click at [167, 453] on div "Browse gallery" at bounding box center [159, 454] width 66 height 14
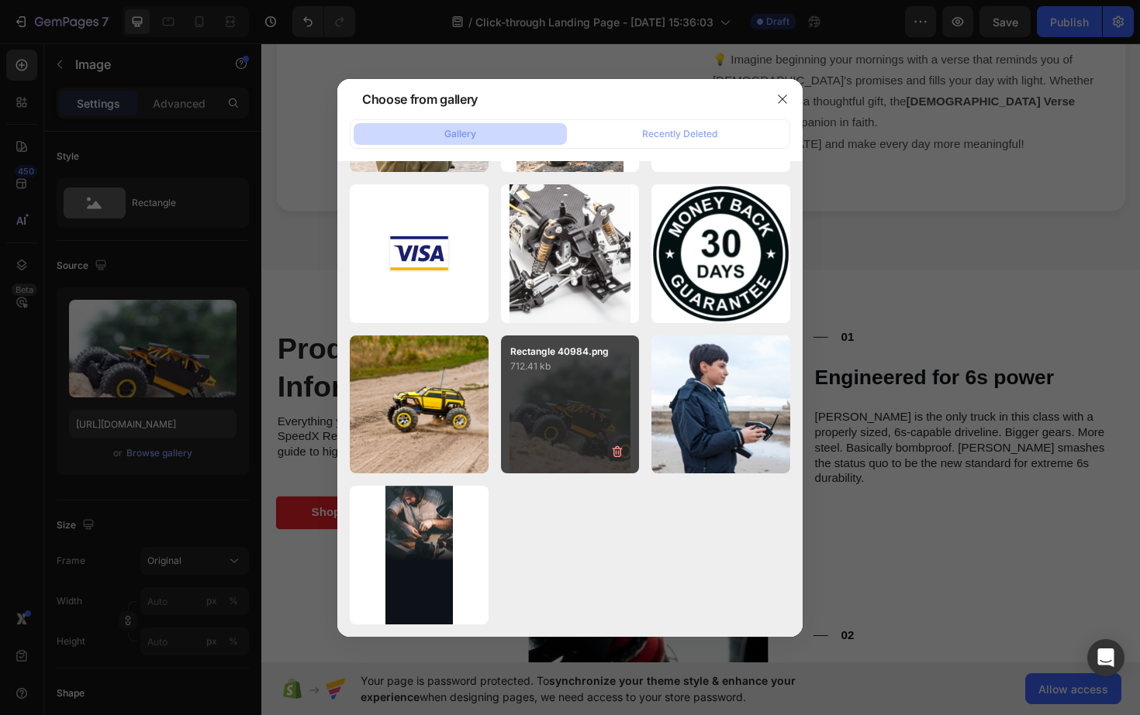
scroll to position [0, 0]
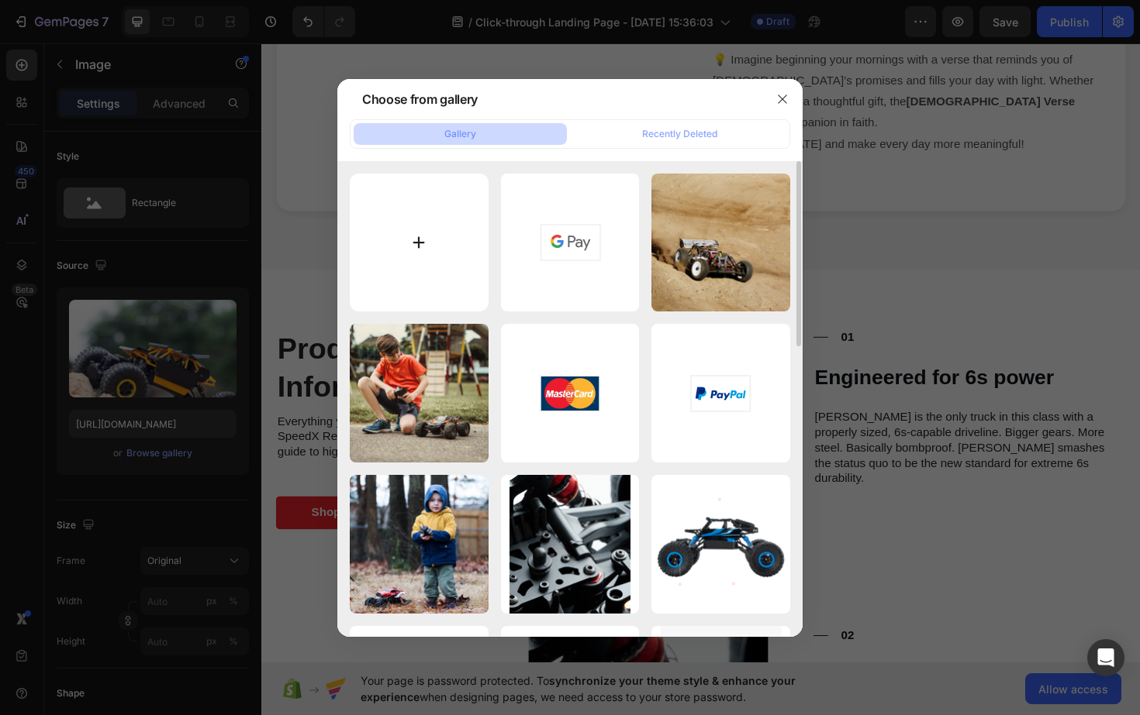
click at [400, 203] on input "file" at bounding box center [419, 243] width 139 height 139
type input "C:\fakepath\ChatGPT Image Sep 26, 2025 at 03_31_01 PM.png"
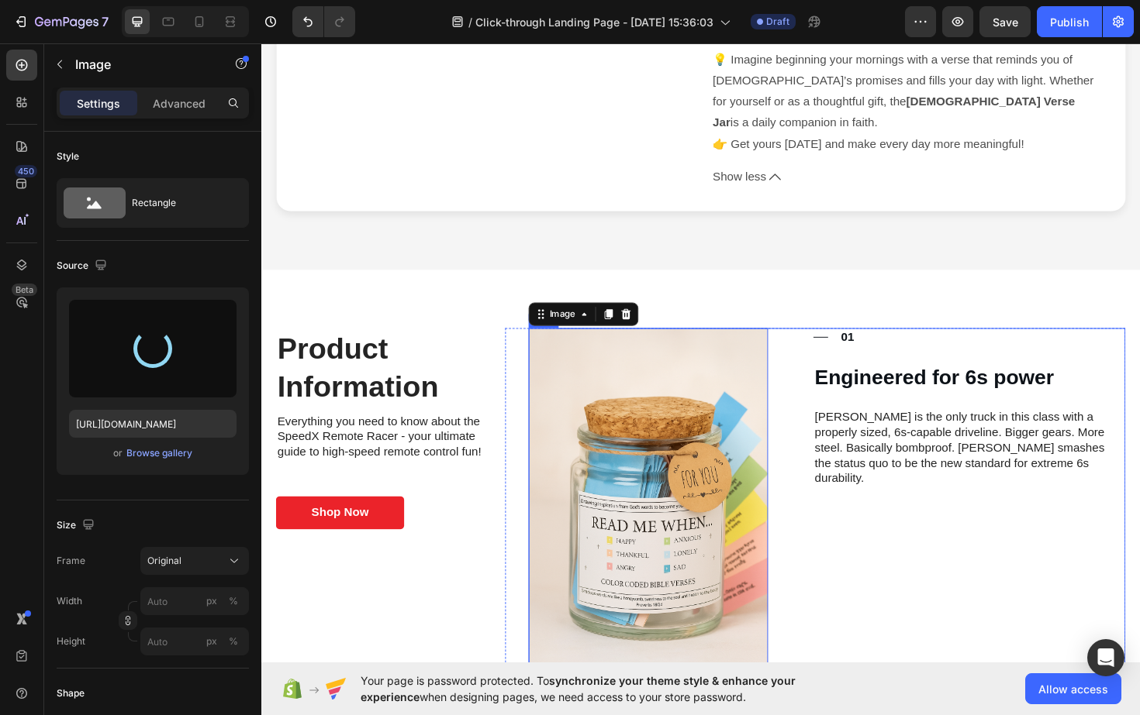
type input "https://cdn.shopify.com/s/files/1/0959/7675/1386/files/gempages_586134145982268…"
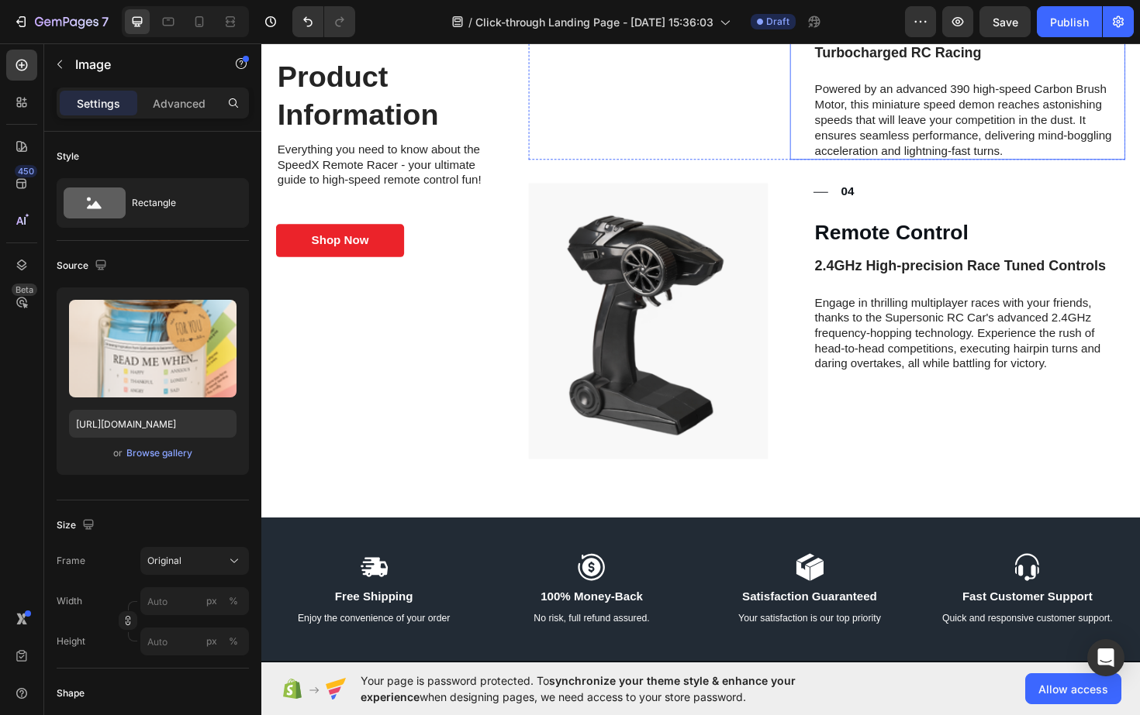
scroll to position [1594, 0]
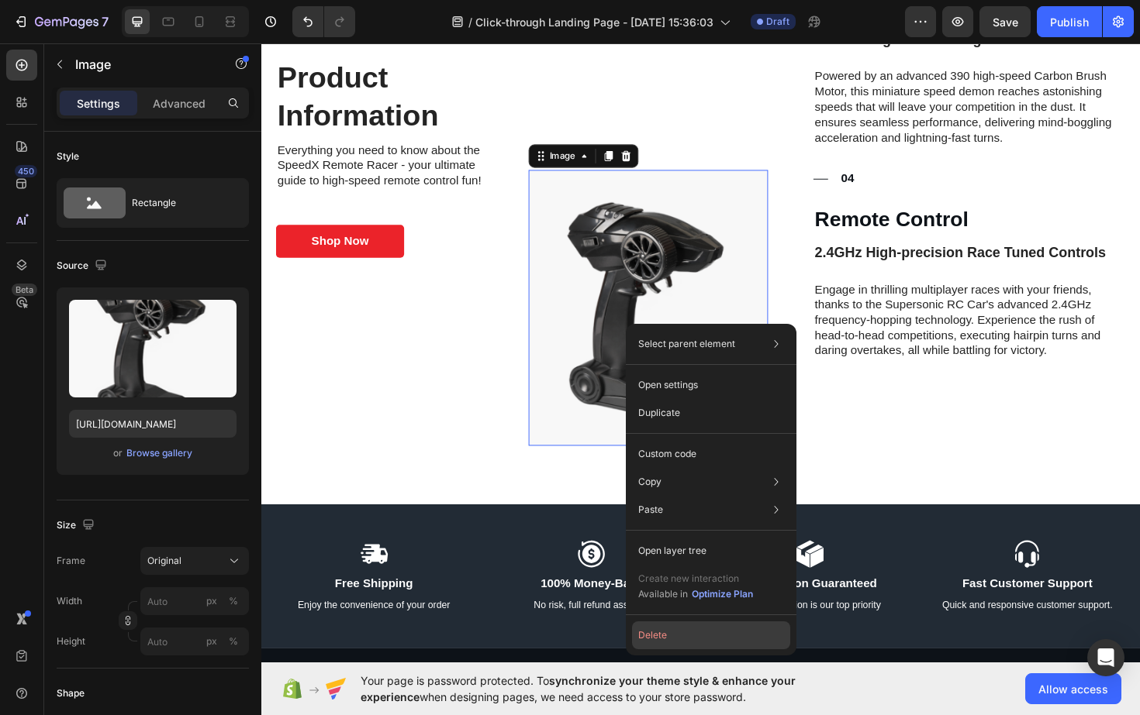
click at [676, 629] on button "Delete" at bounding box center [711, 636] width 158 height 28
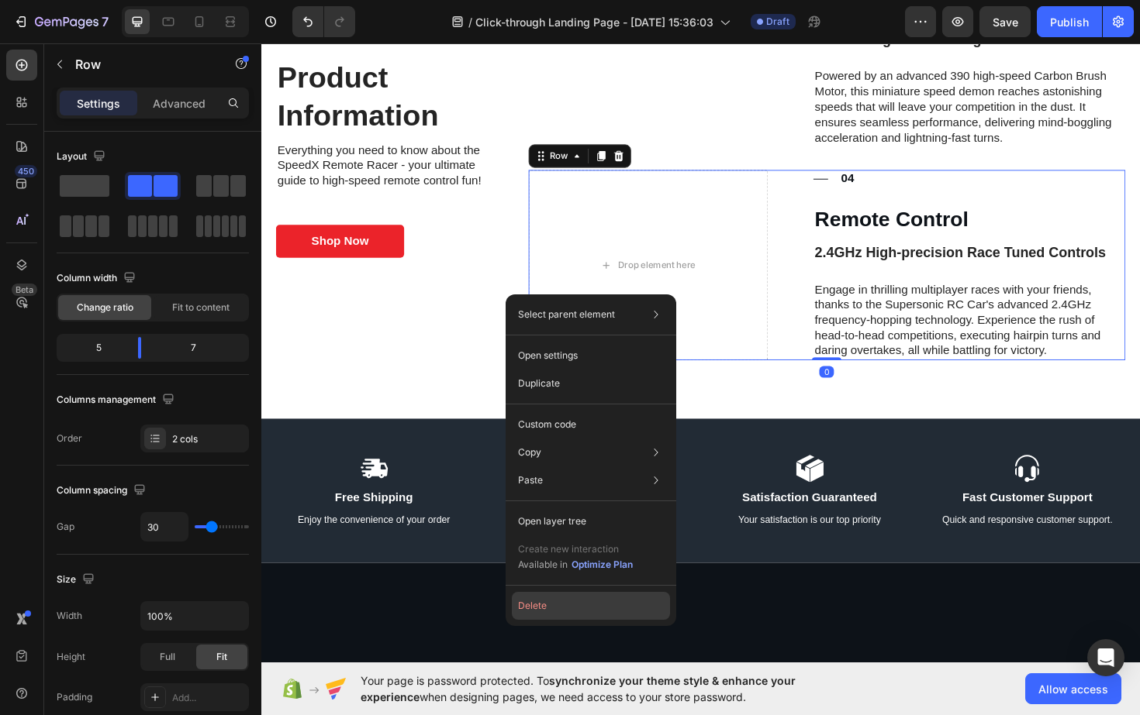
drag, startPoint x: 327, startPoint y: 599, endPoint x: 570, endPoint y: 608, distance: 242.8
click at [570, 608] on button "Delete" at bounding box center [591, 606] width 158 height 28
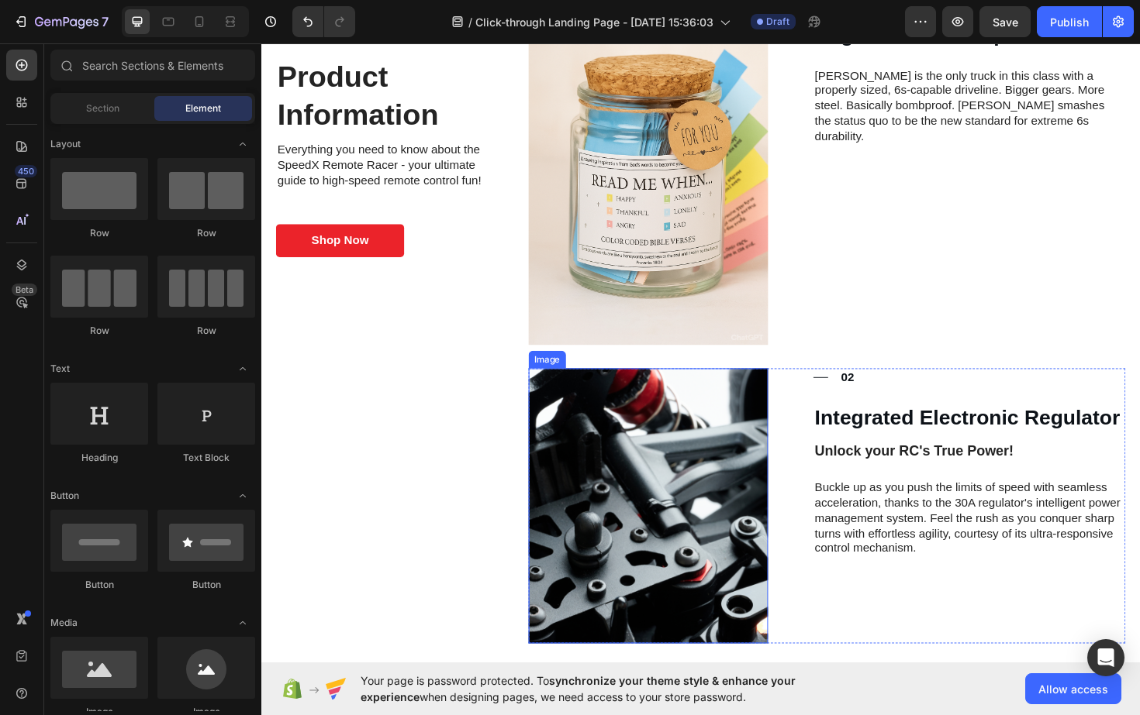
scroll to position [868, 0]
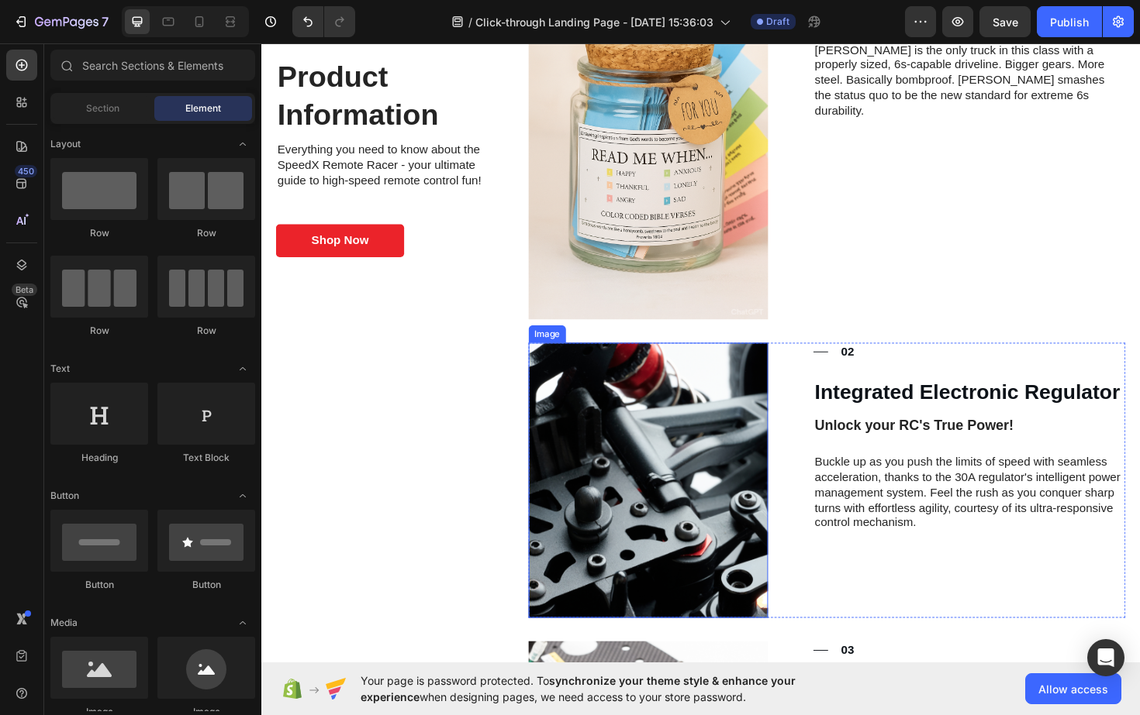
click at [687, 544] on img at bounding box center [670, 506] width 253 height 291
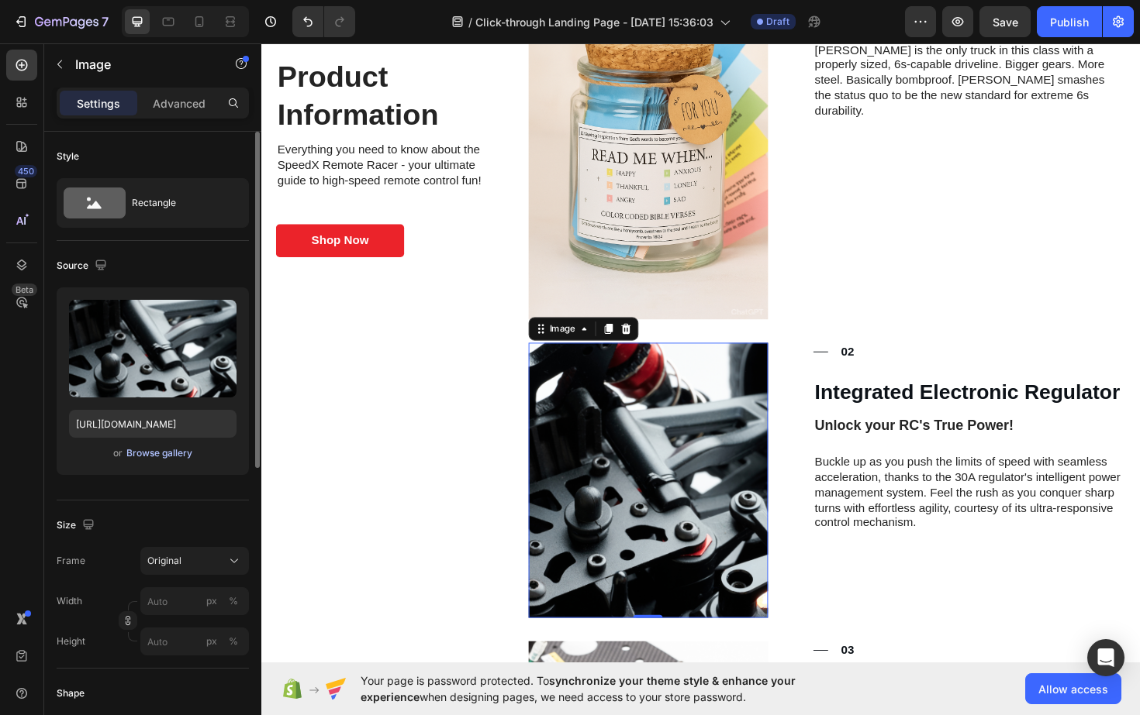
click at [157, 450] on div "Browse gallery" at bounding box center [159, 454] width 66 height 14
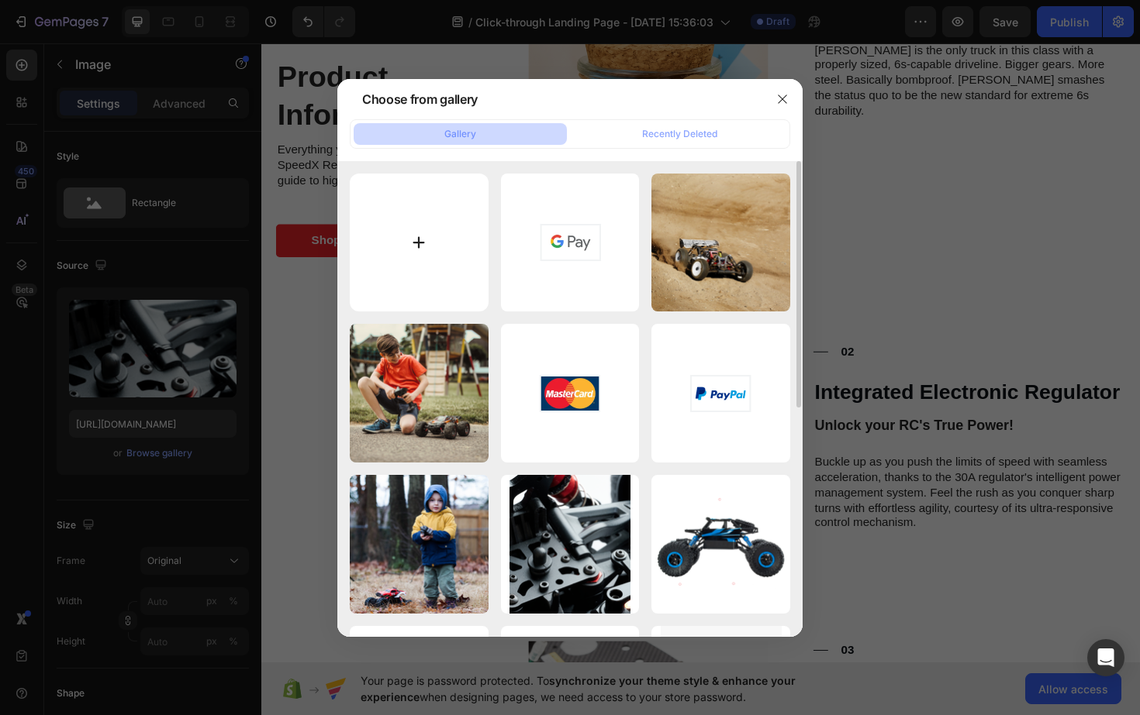
click at [431, 215] on input "file" at bounding box center [419, 243] width 139 height 139
type input "C:\fakepath\IMOgOzPXaP2HXC3J.webp"
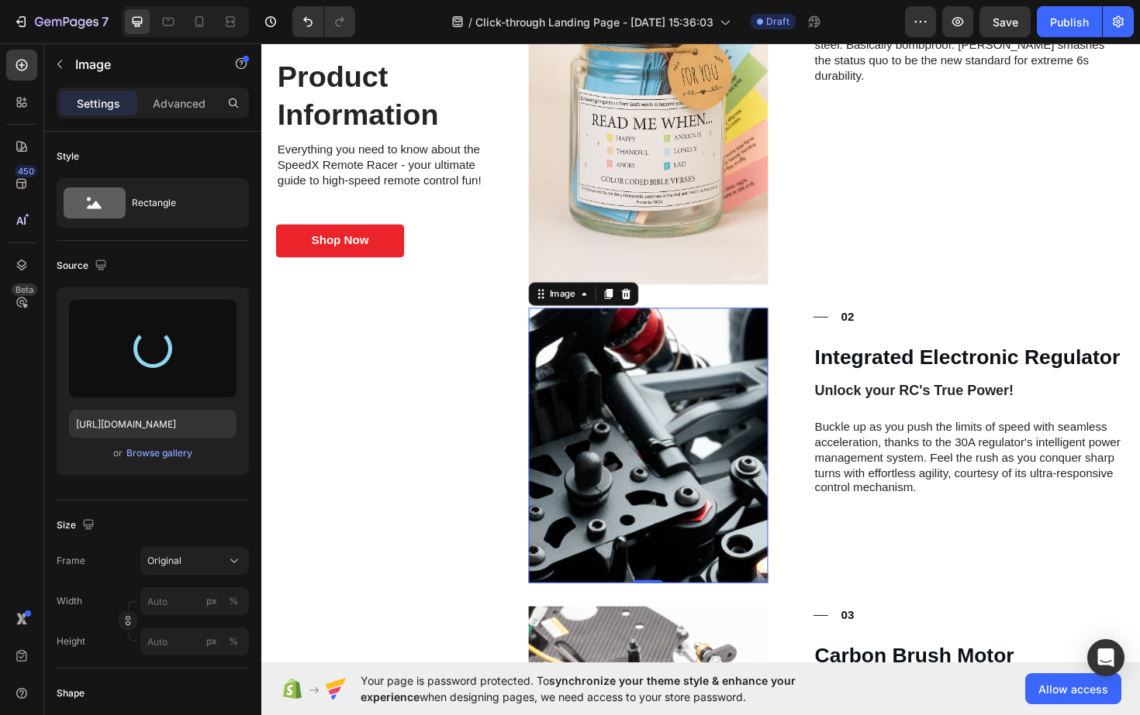
scroll to position [940, 0]
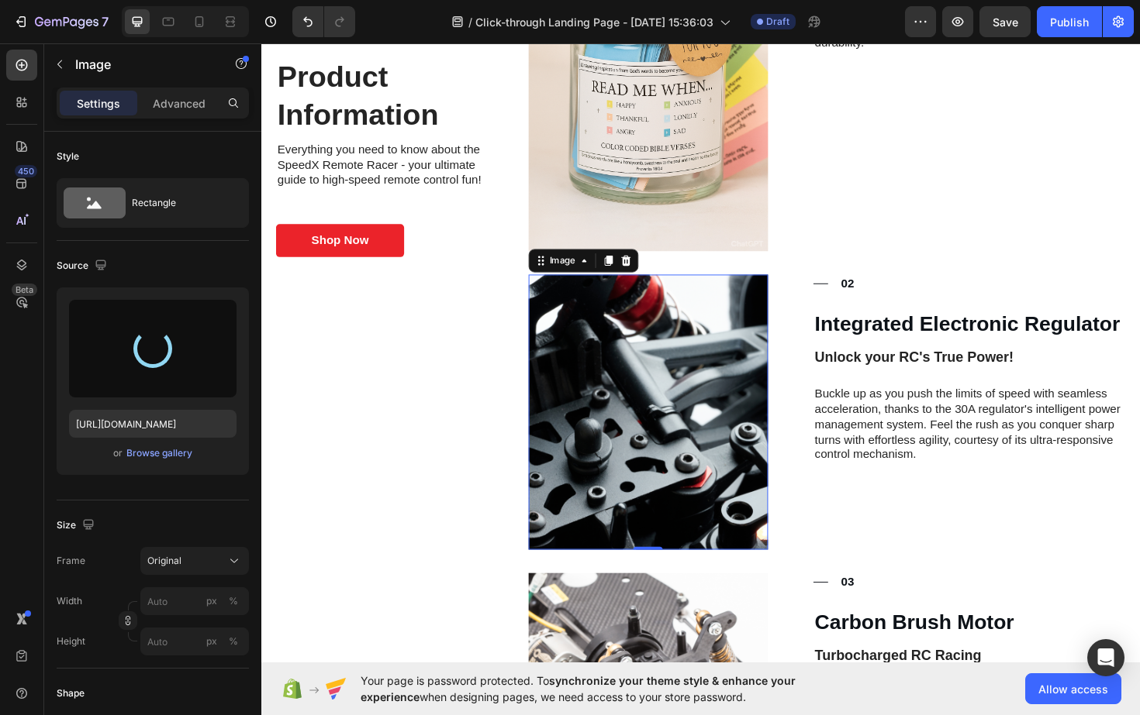
type input "https://cdn.shopify.com/s/files/1/0959/7675/1386/files/gempages_586134145982268…"
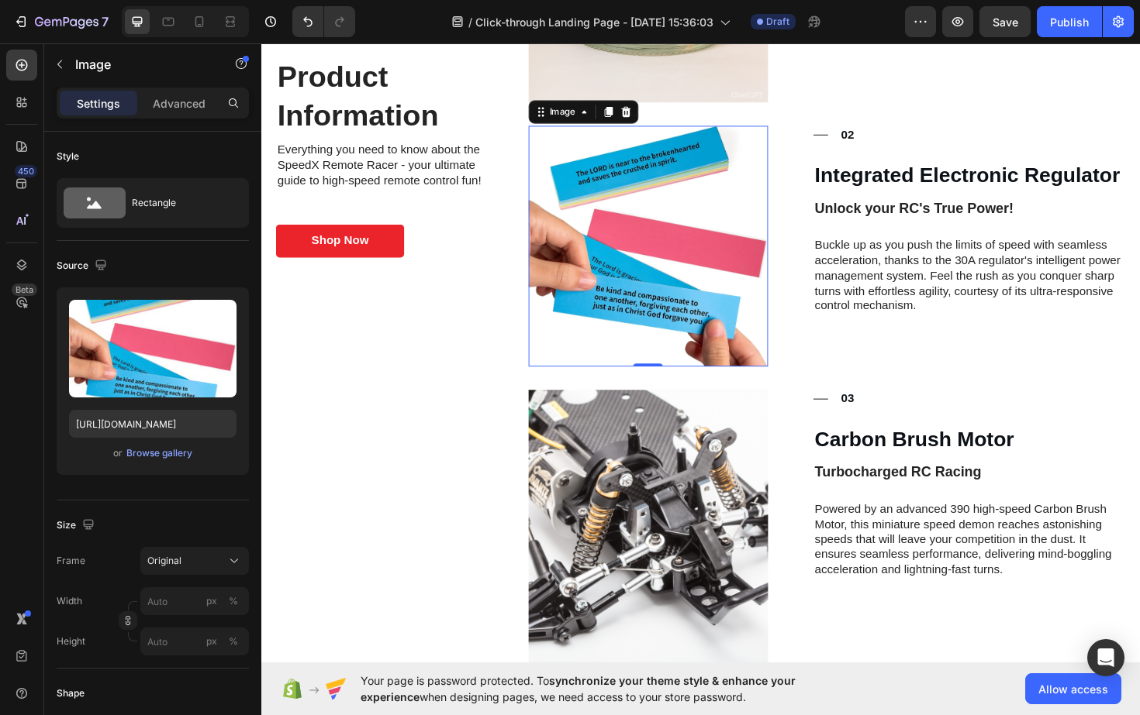
scroll to position [1105, 0]
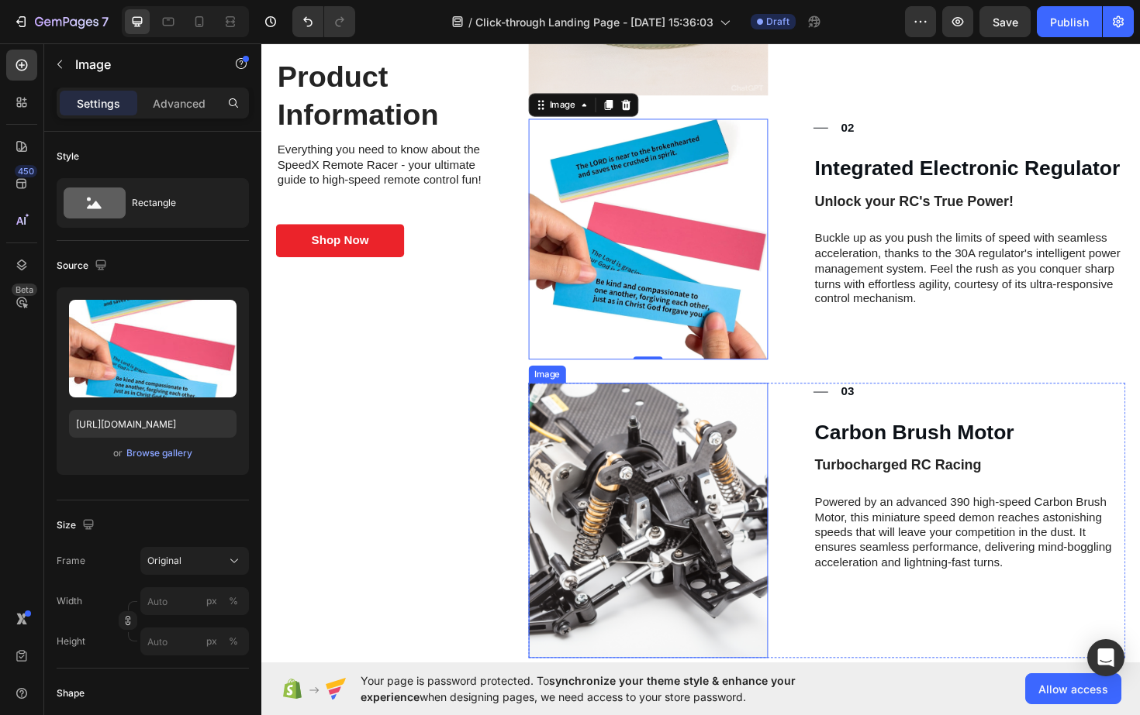
click at [699, 527] on img at bounding box center [670, 549] width 253 height 291
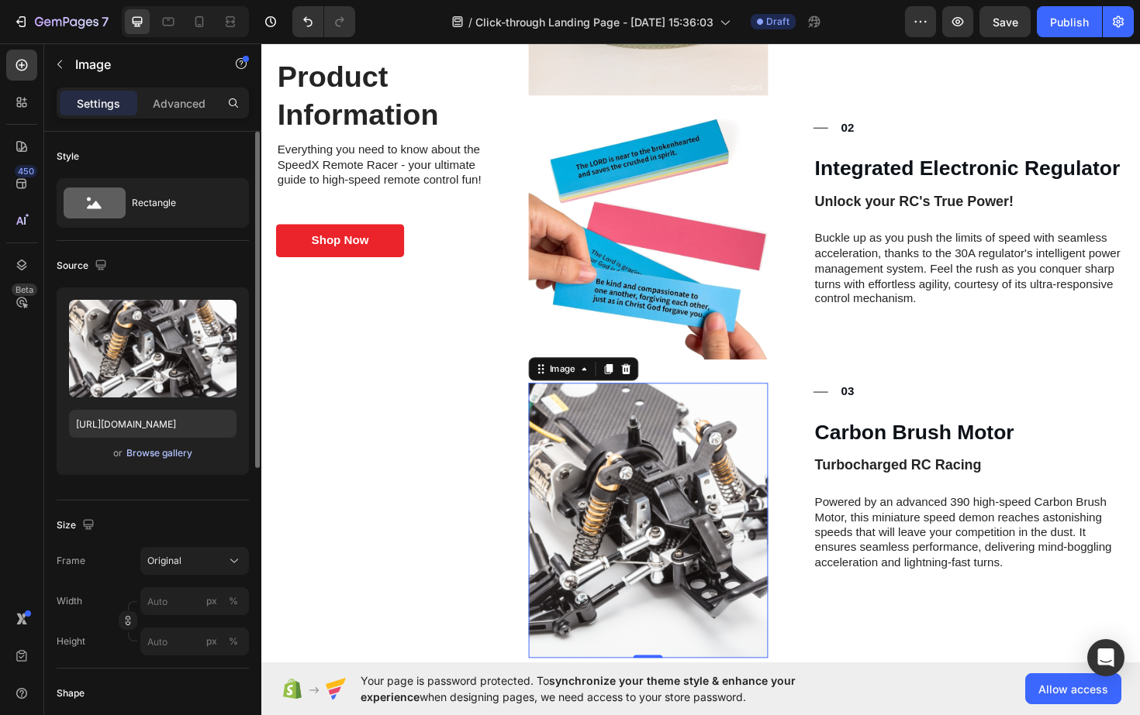
click at [166, 460] on button "Browse gallery" at bounding box center [159, 454] width 67 height 16
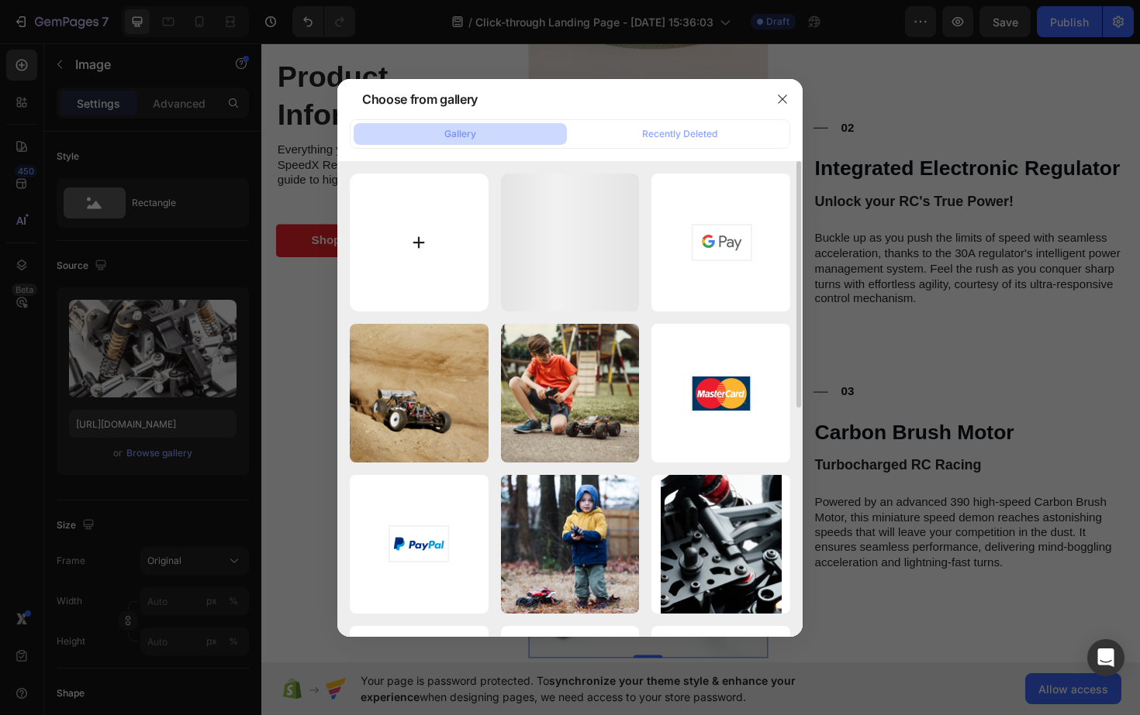
click at [426, 243] on input "file" at bounding box center [419, 243] width 139 height 139
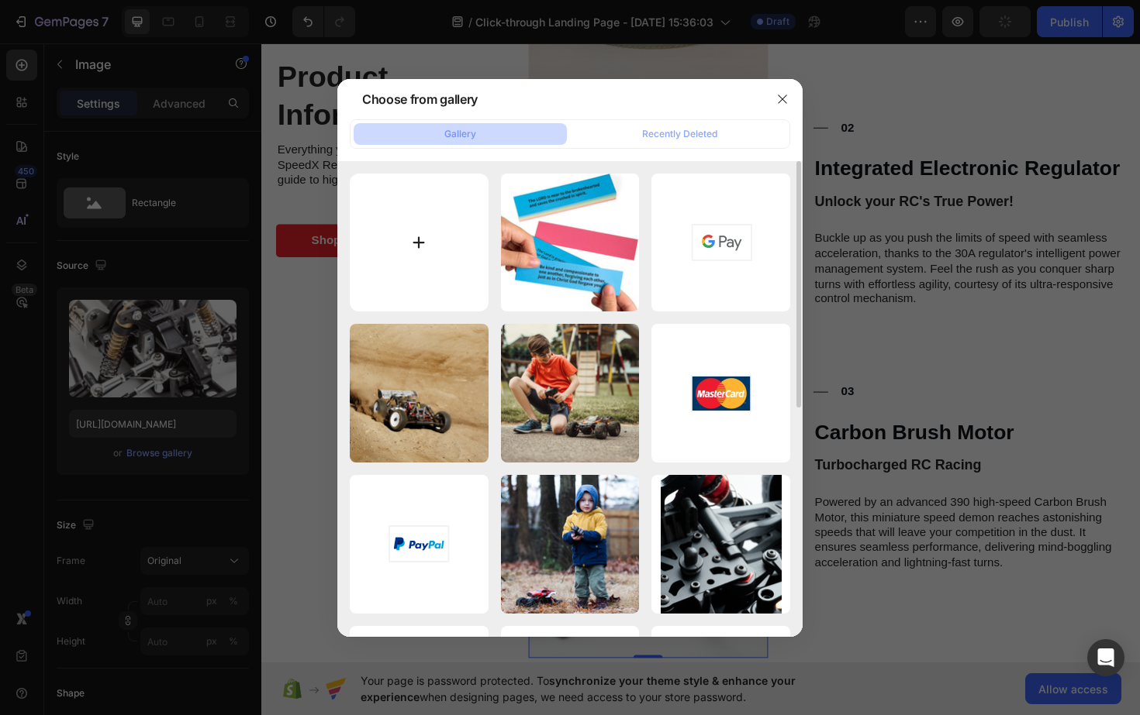
type input "C:\fakepath\5GKYtgNm8V6pUT91.webp"
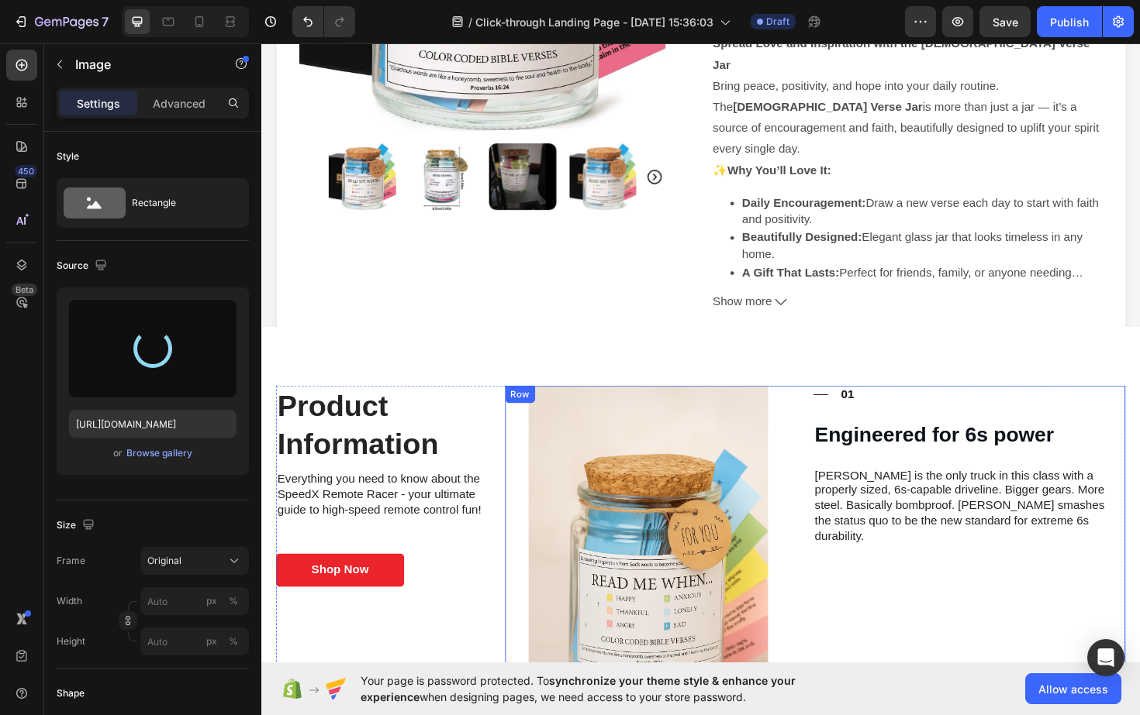
scroll to position [397, 0]
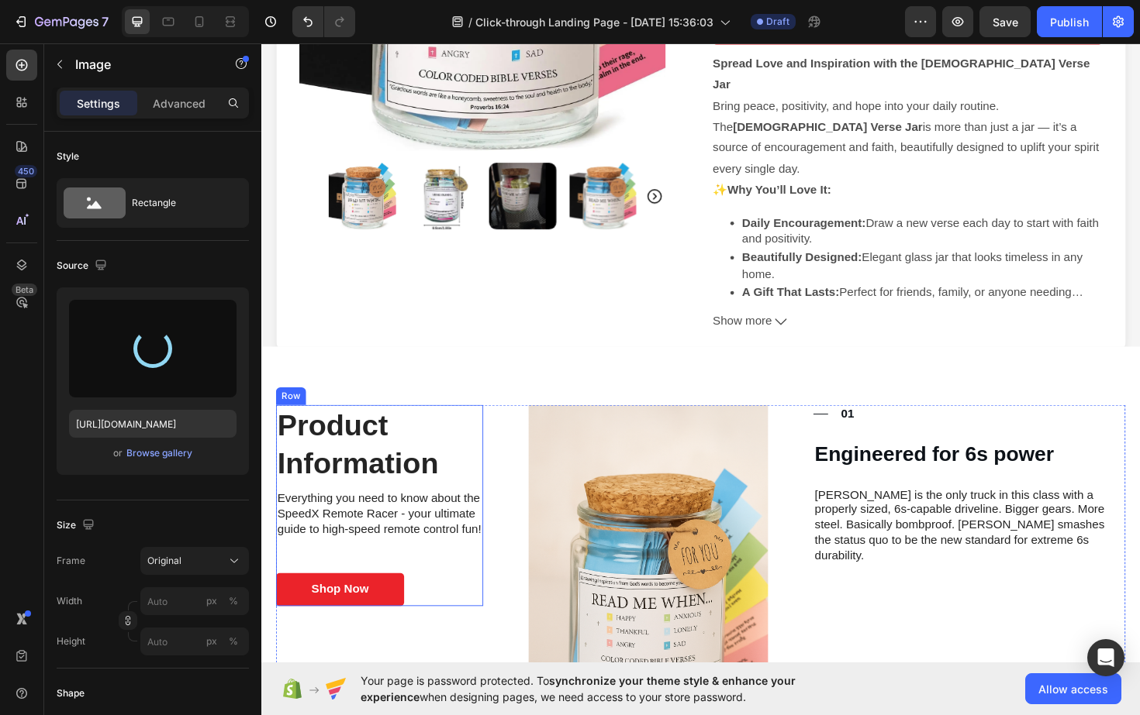
type input "[URL][DOMAIN_NAME]"
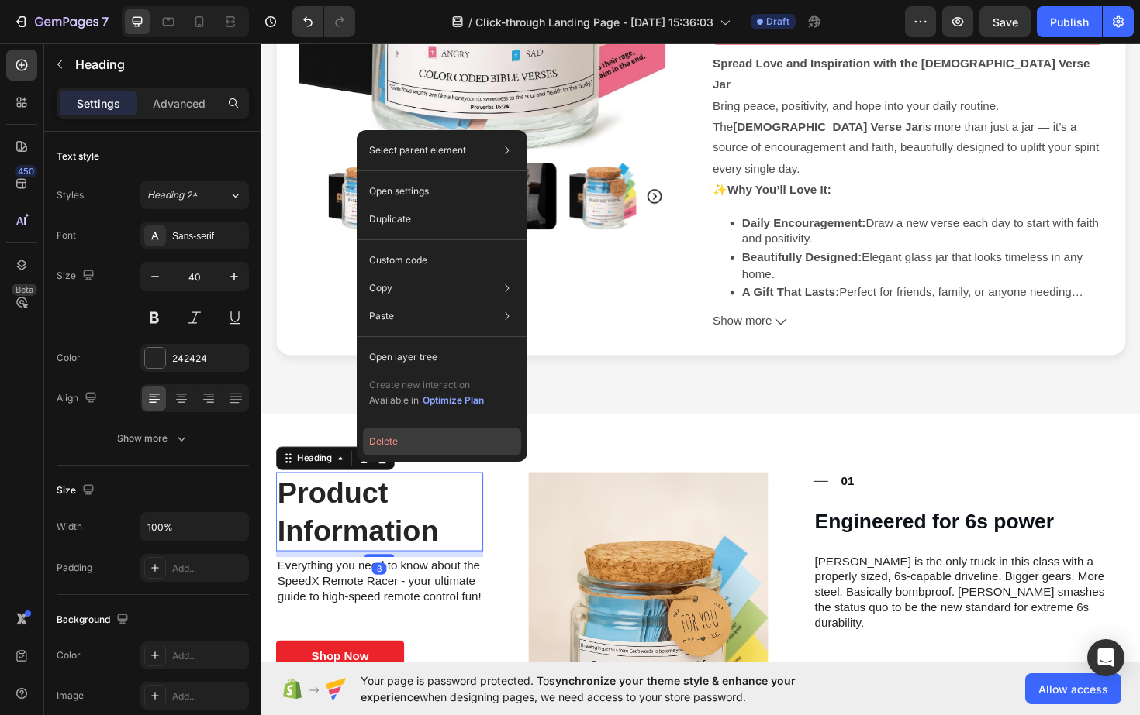
click at [391, 440] on button "Delete" at bounding box center [442, 442] width 158 height 28
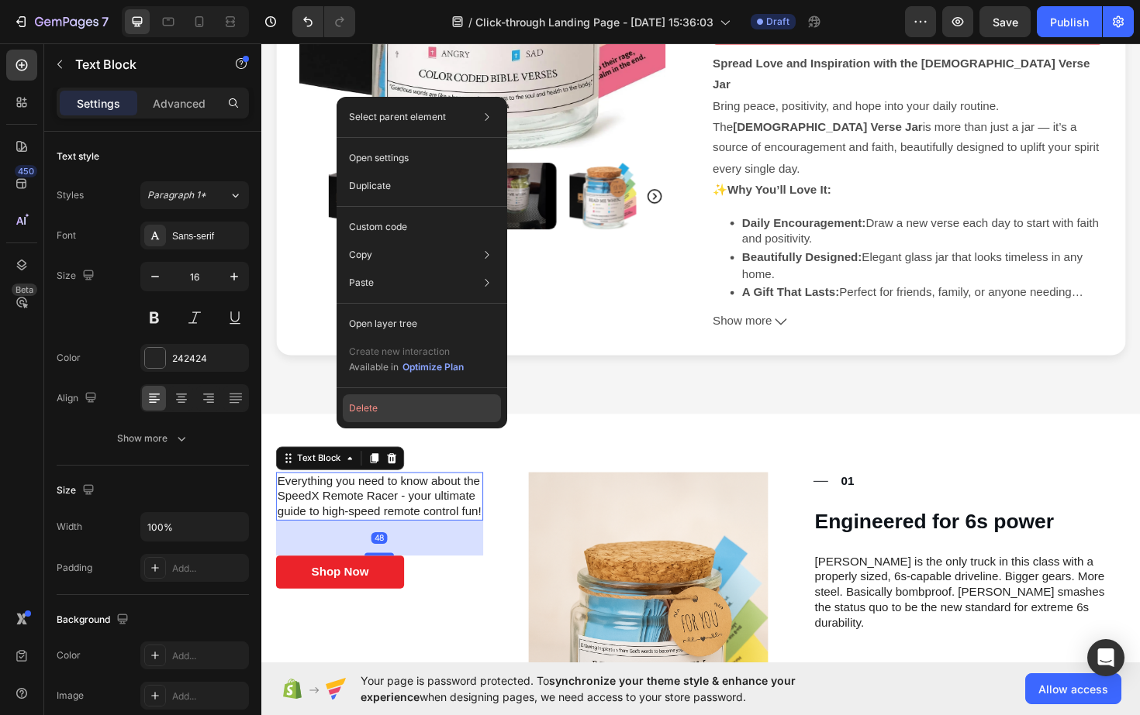
click at [366, 408] on button "Delete" at bounding box center [422, 409] width 158 height 28
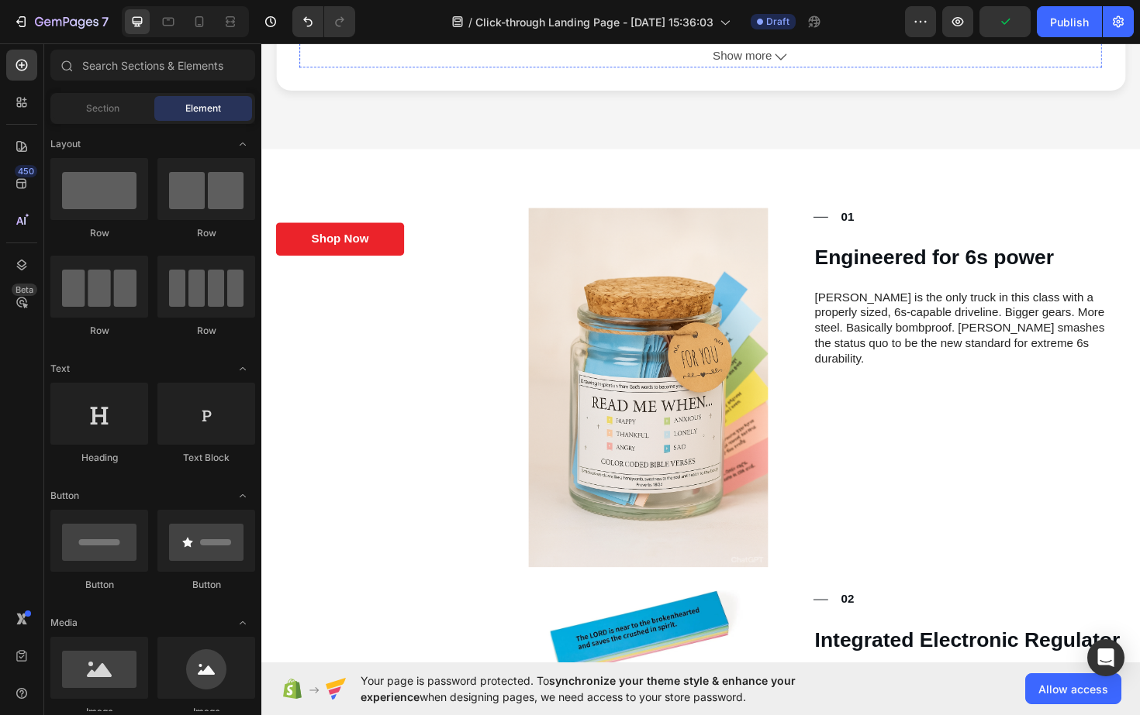
scroll to position [692, 0]
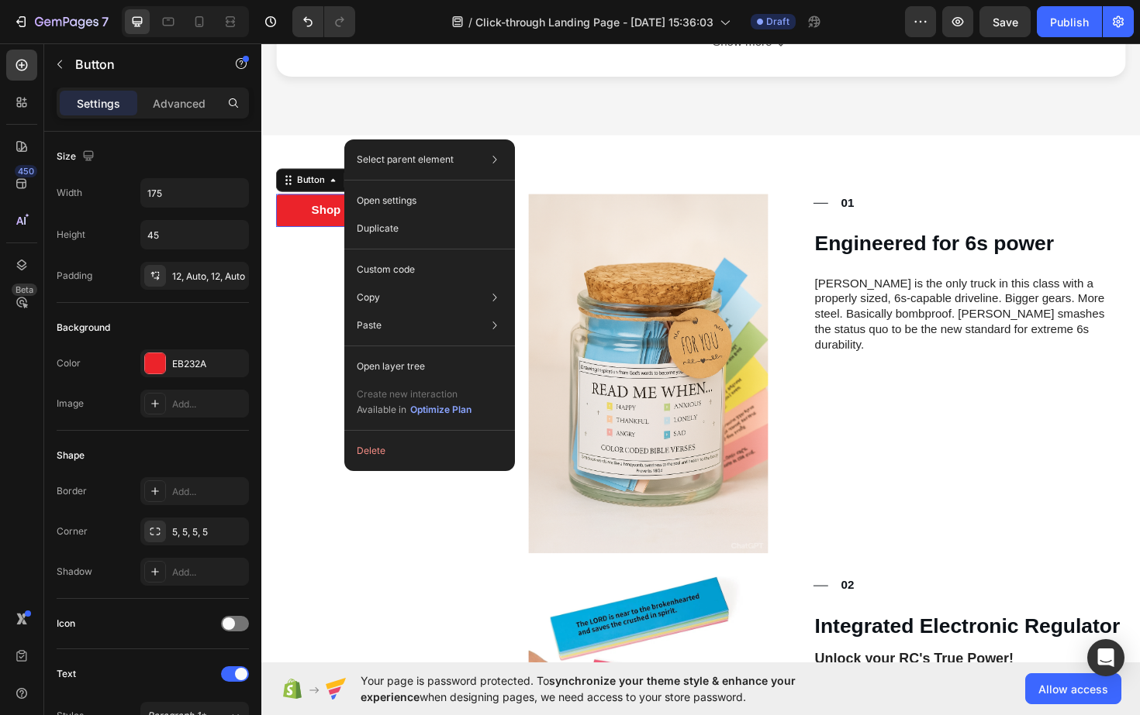
click at [370, 453] on button "Delete" at bounding box center [429, 451] width 158 height 28
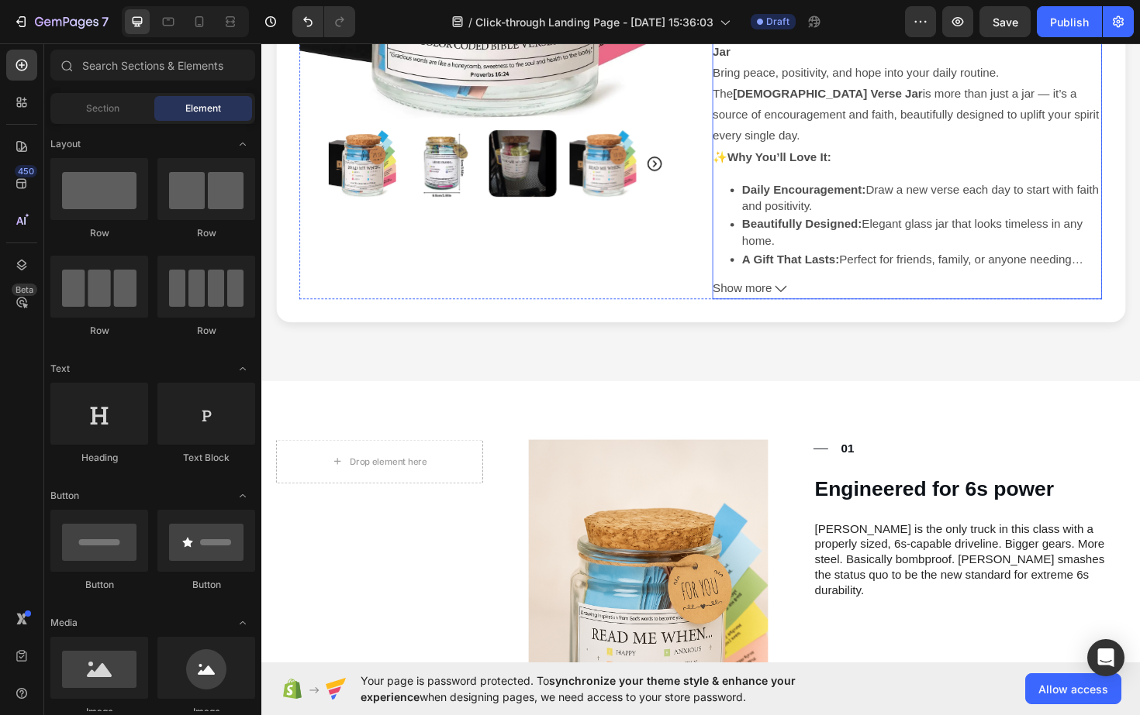
scroll to position [405, 0]
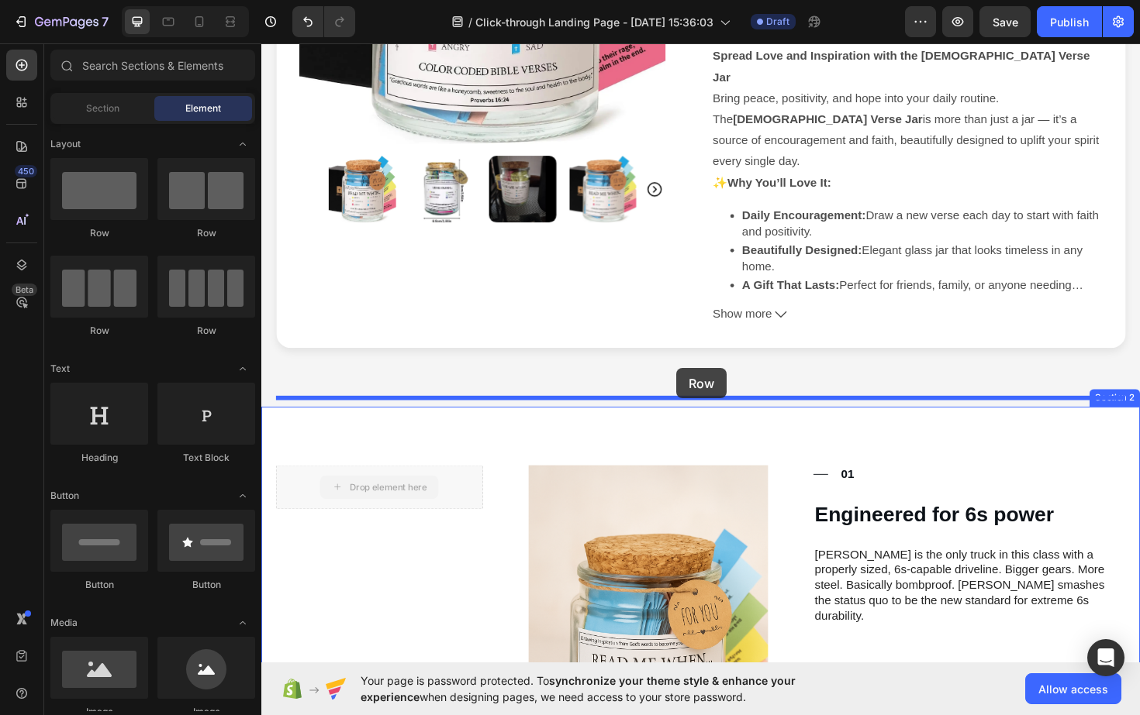
drag, startPoint x: 391, startPoint y: 441, endPoint x: 697, endPoint y: 384, distance: 311.4
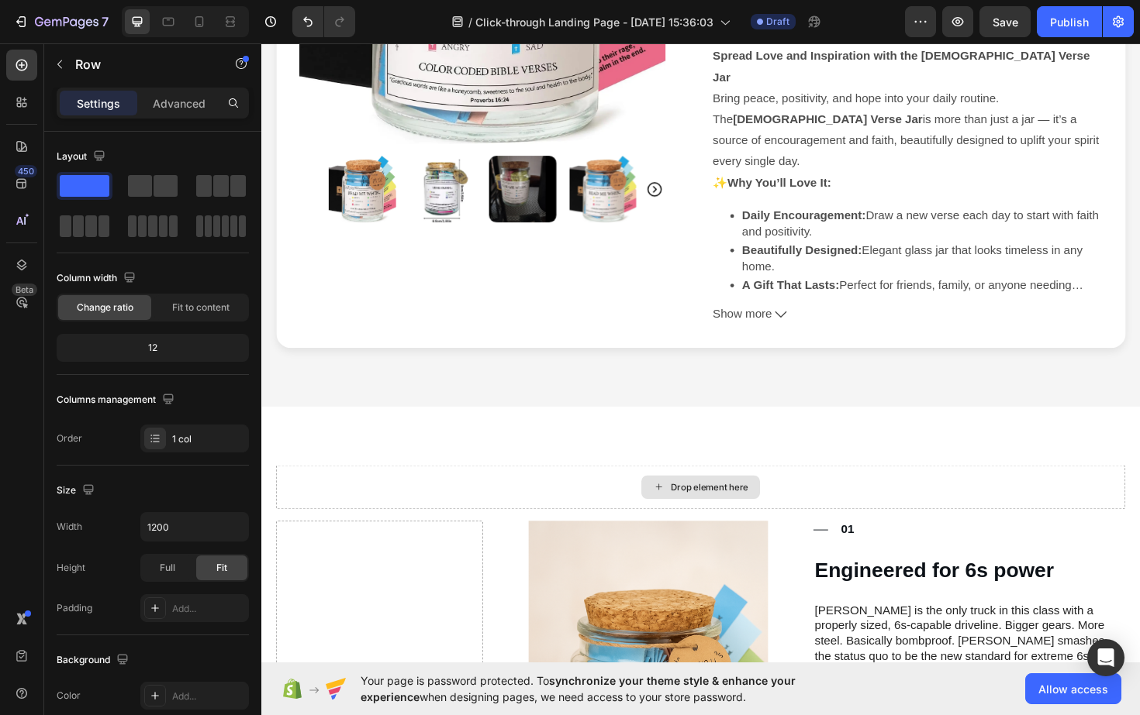
click at [734, 508] on div "Drop element here" at bounding box center [736, 514] width 82 height 12
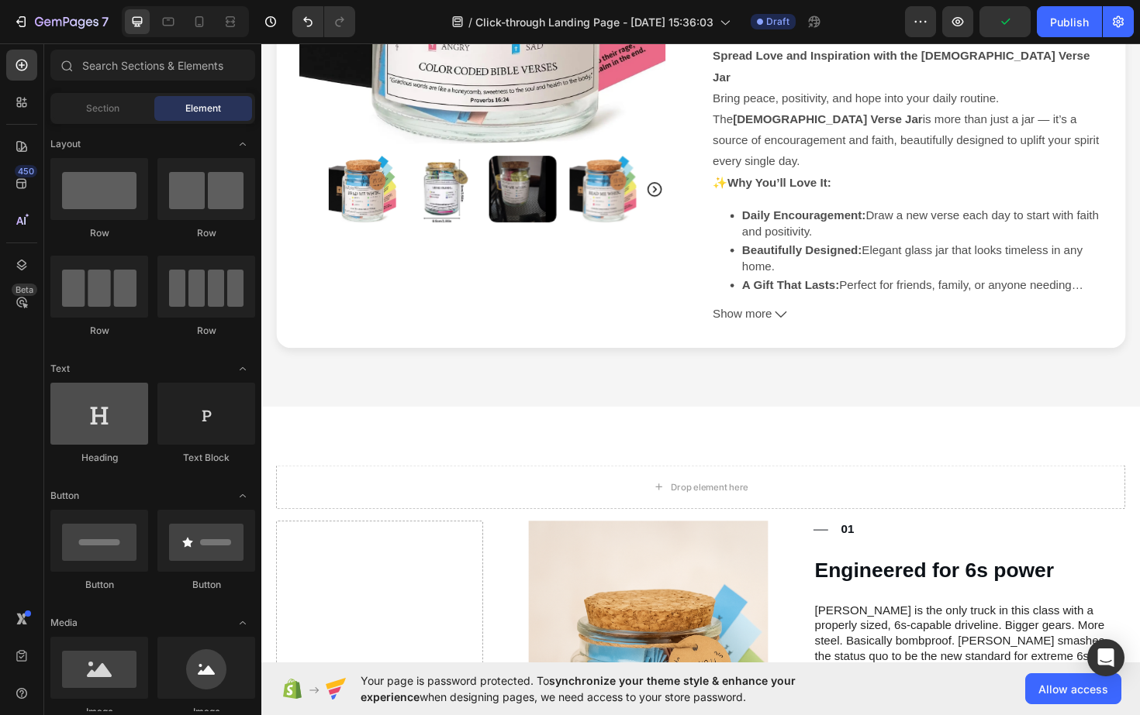
click at [116, 423] on div at bounding box center [99, 414] width 98 height 62
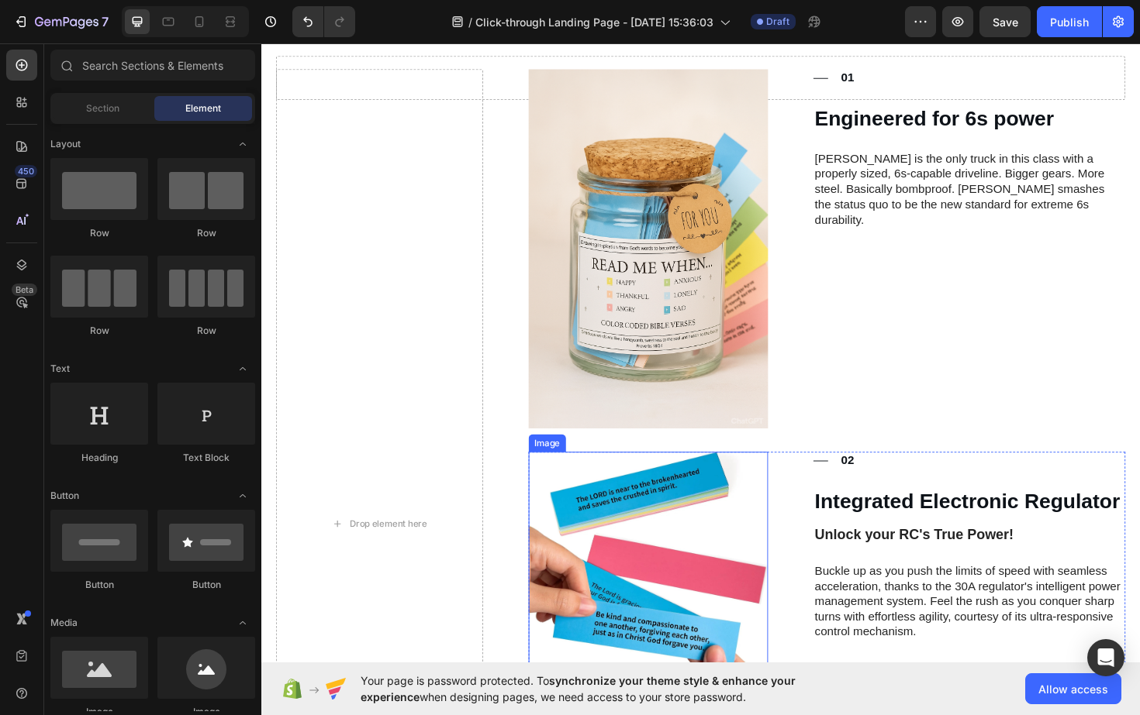
scroll to position [505, 0]
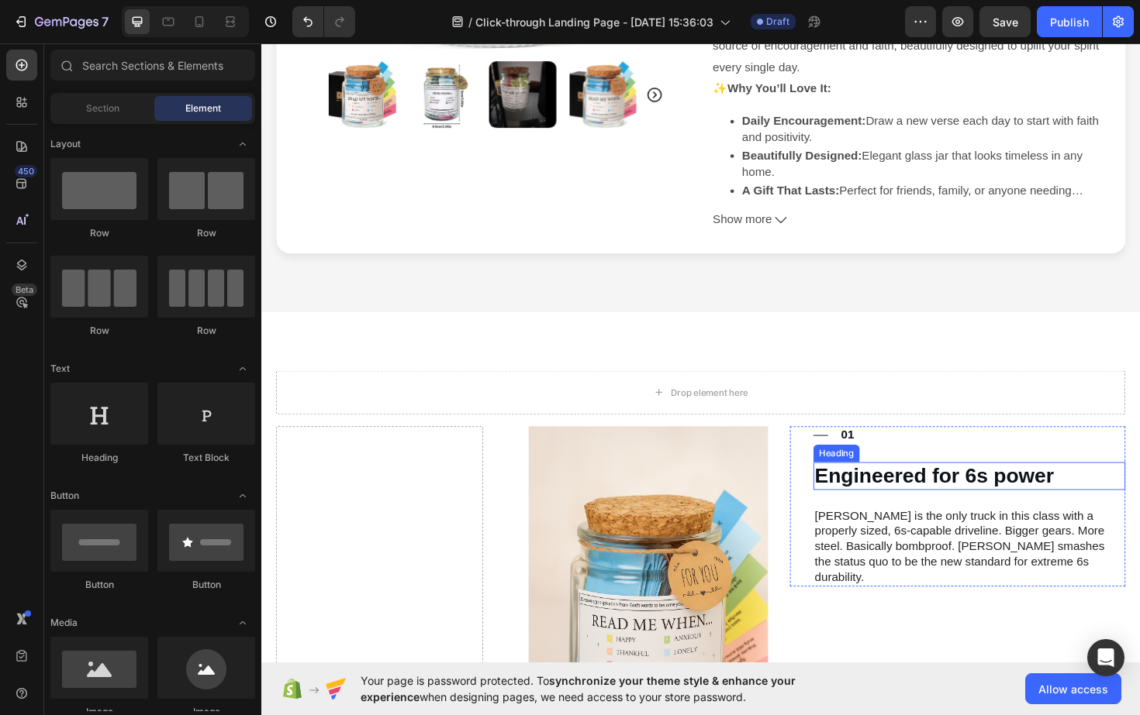
click at [898, 488] on h3 "Engineered for 6s power" at bounding box center [1011, 502] width 330 height 29
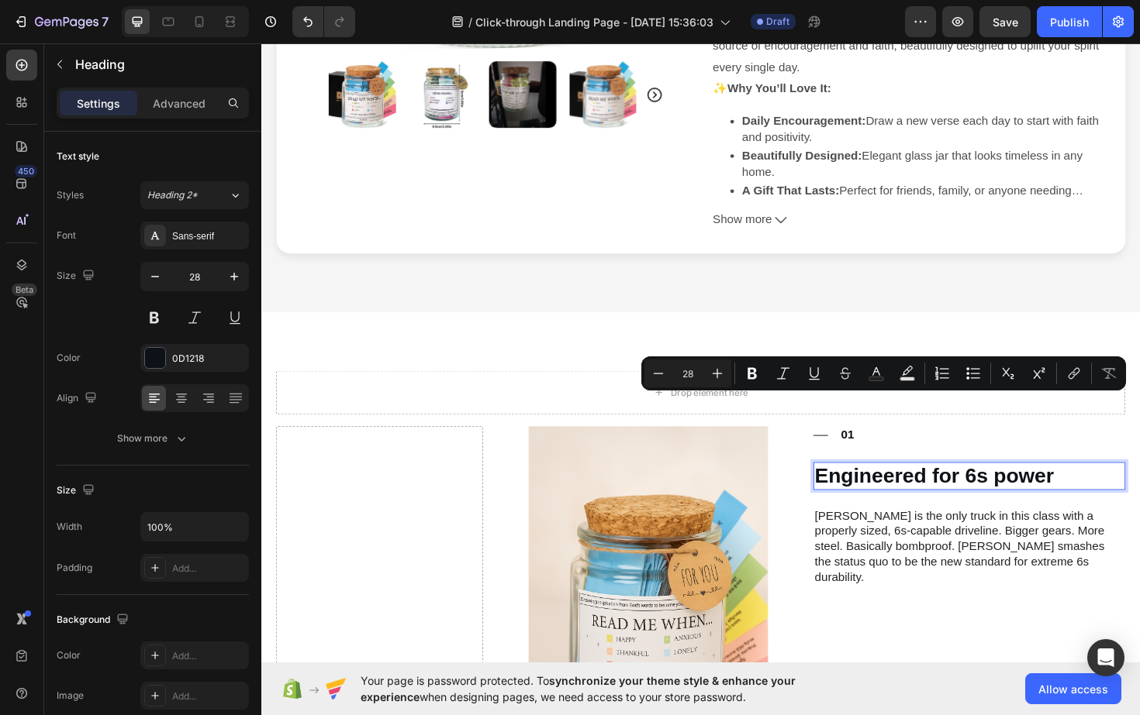
click at [1084, 489] on p "Engineered for 6s power" at bounding box center [1010, 502] width 327 height 26
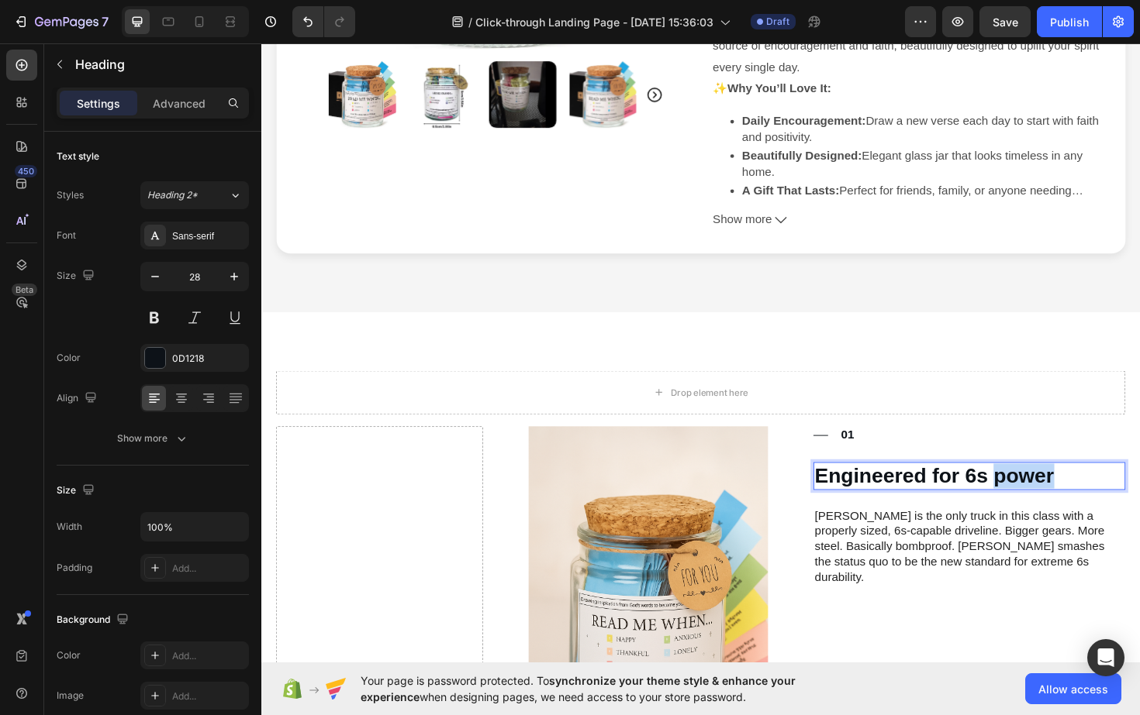
click at [1084, 489] on p "Engineered for 6s power" at bounding box center [1010, 502] width 327 height 26
drag, startPoint x: 1019, startPoint y: 435, endPoint x: 849, endPoint y: 440, distance: 170.6
click at [849, 489] on p "Elegant, Gift-Ready Design" at bounding box center [1010, 503] width 327 height 29
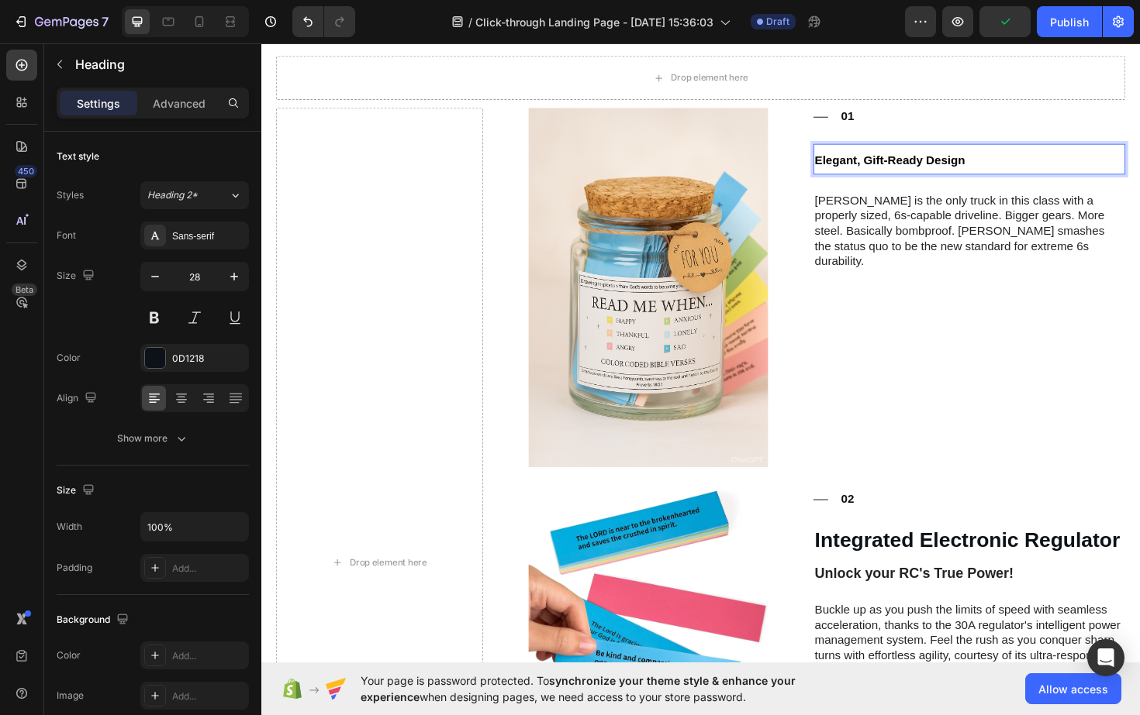
scroll to position [831, 0]
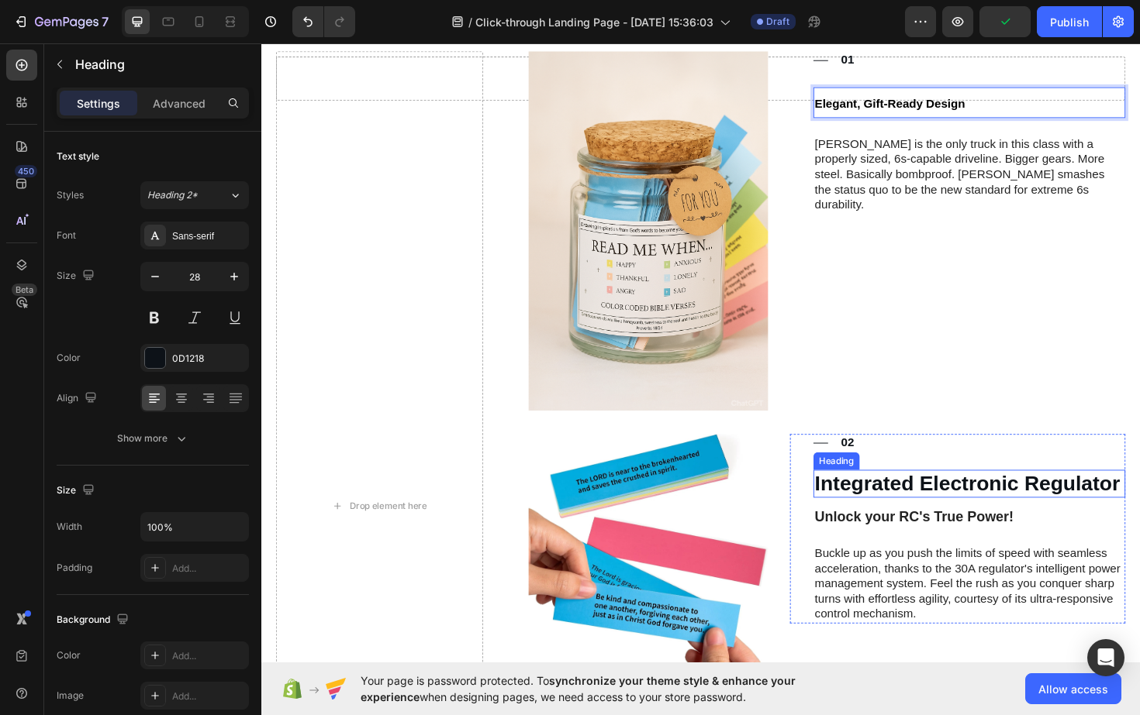
click at [902, 508] on h3 "Integrated Electronic Regulator" at bounding box center [1011, 509] width 330 height 29
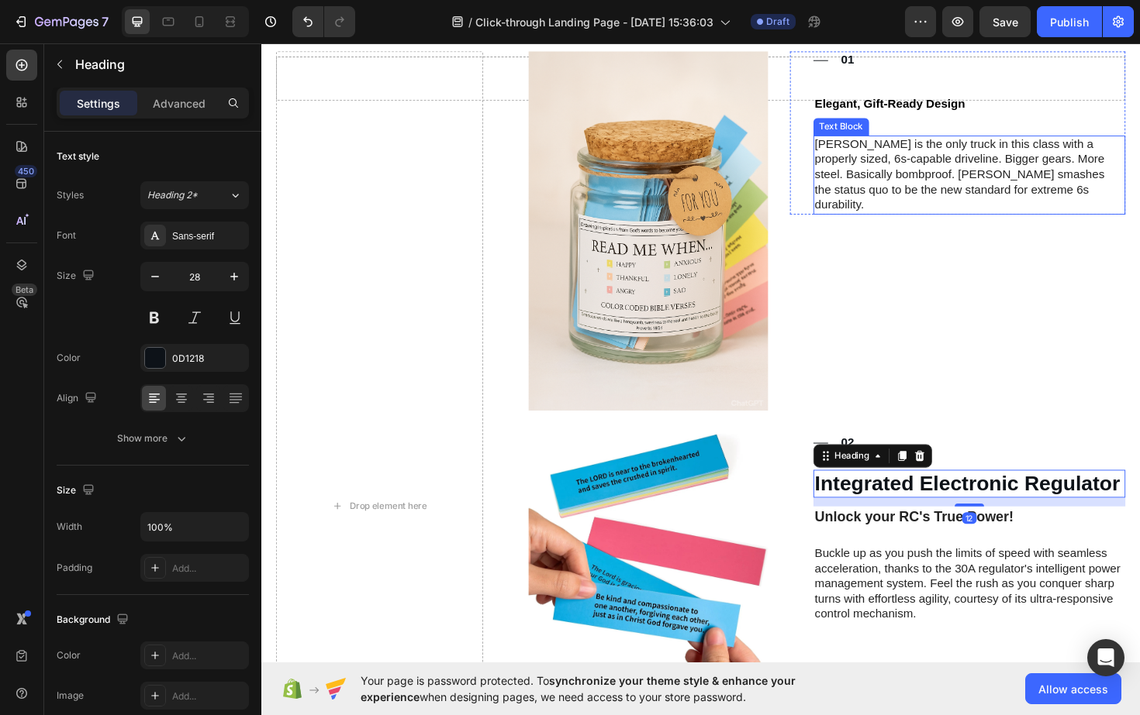
click at [941, 158] on p "Sledge is the only truck in this class with a properly sized, 6s-capable drivel…" at bounding box center [1010, 183] width 327 height 81
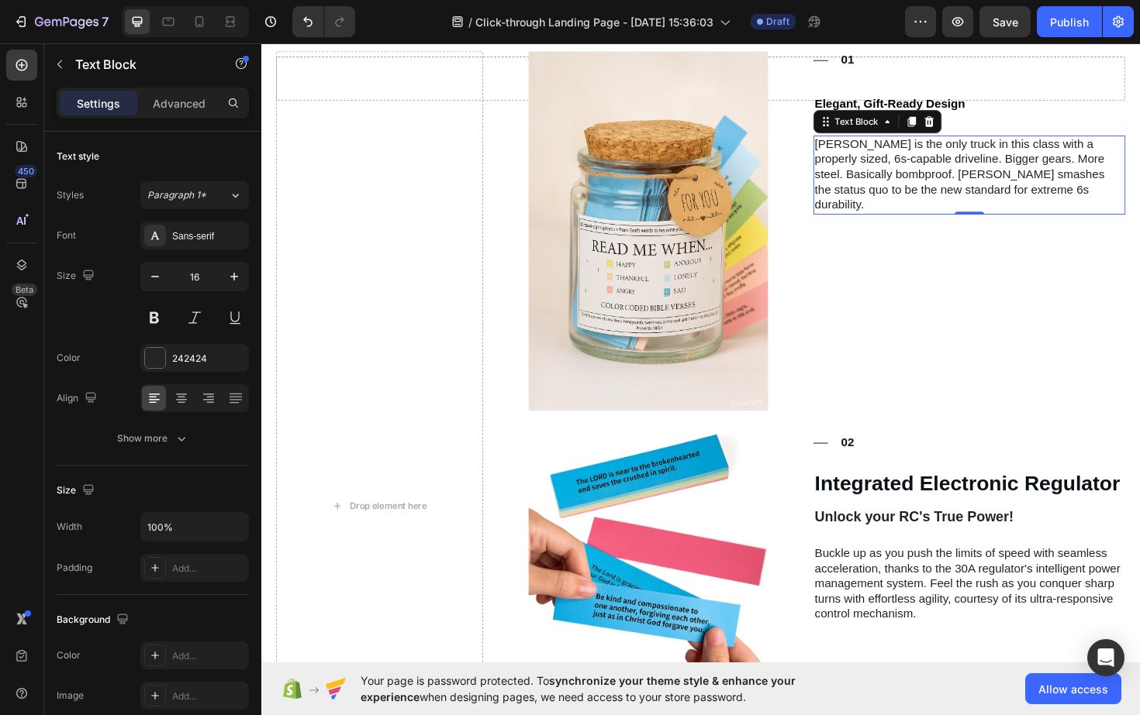
click at [955, 177] on p "Sledge is the only truck in this class with a properly sized, 6s-capable drivel…" at bounding box center [1010, 183] width 327 height 81
click at [1056, 188] on p "Sledge is the only truck in this class with a properly sized, 6s-capable drivel…" at bounding box center [1010, 183] width 327 height 81
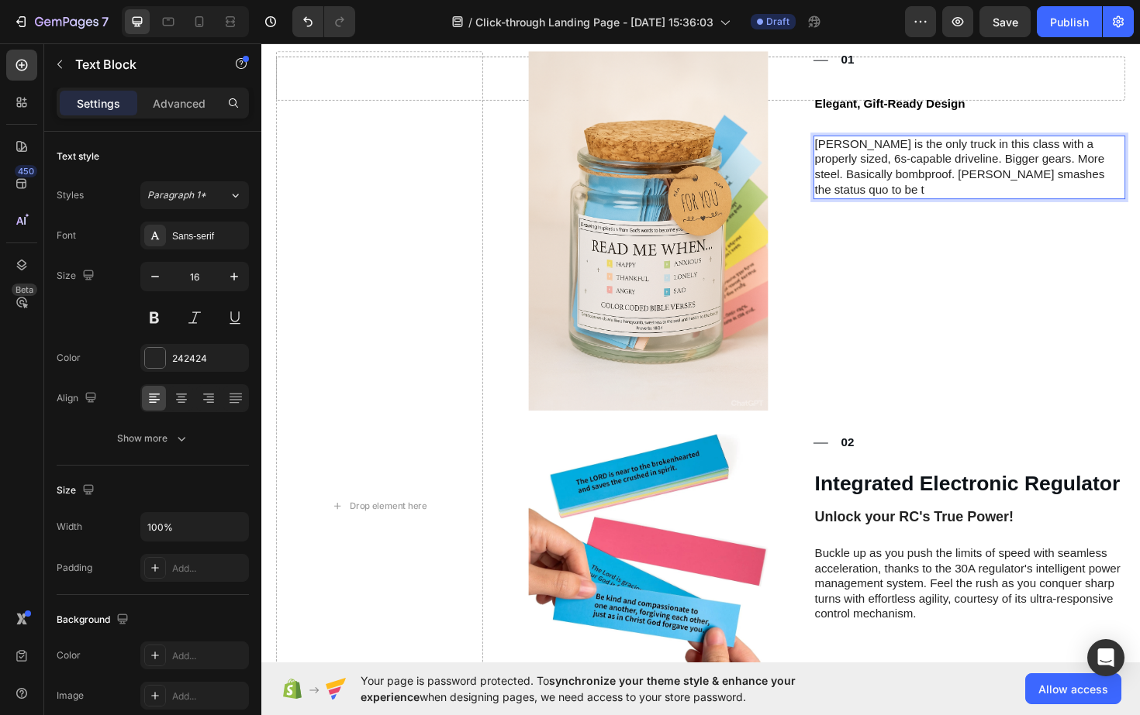
click at [864, 150] on p "Sledge is the only truck in this class with a properly sized, 6s-capable drivel…" at bounding box center [1010, 175] width 327 height 64
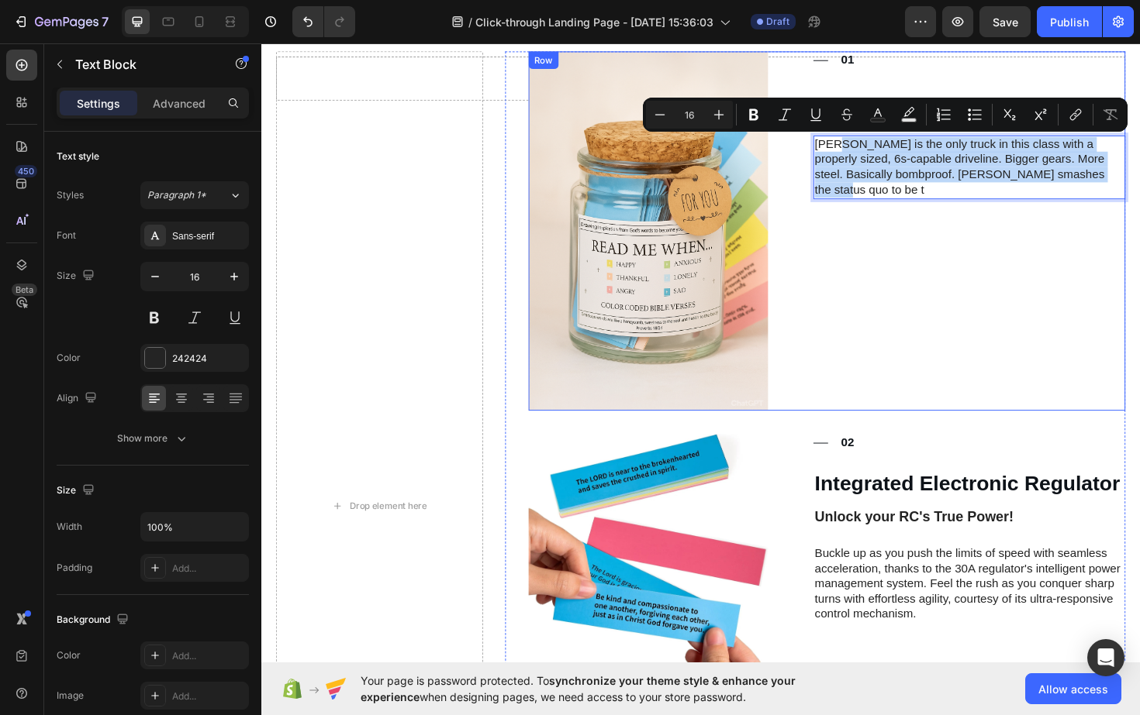
drag, startPoint x: 874, startPoint y: 151, endPoint x: 1105, endPoint y: 199, distance: 236.0
click at [1105, 199] on div "Title Line 01 Text Block Row ⁠⁠⁠⁠⁠⁠⁠ Elegant, Gift-Ready Design Heading Sledge …" at bounding box center [998, 242] width 355 height 381
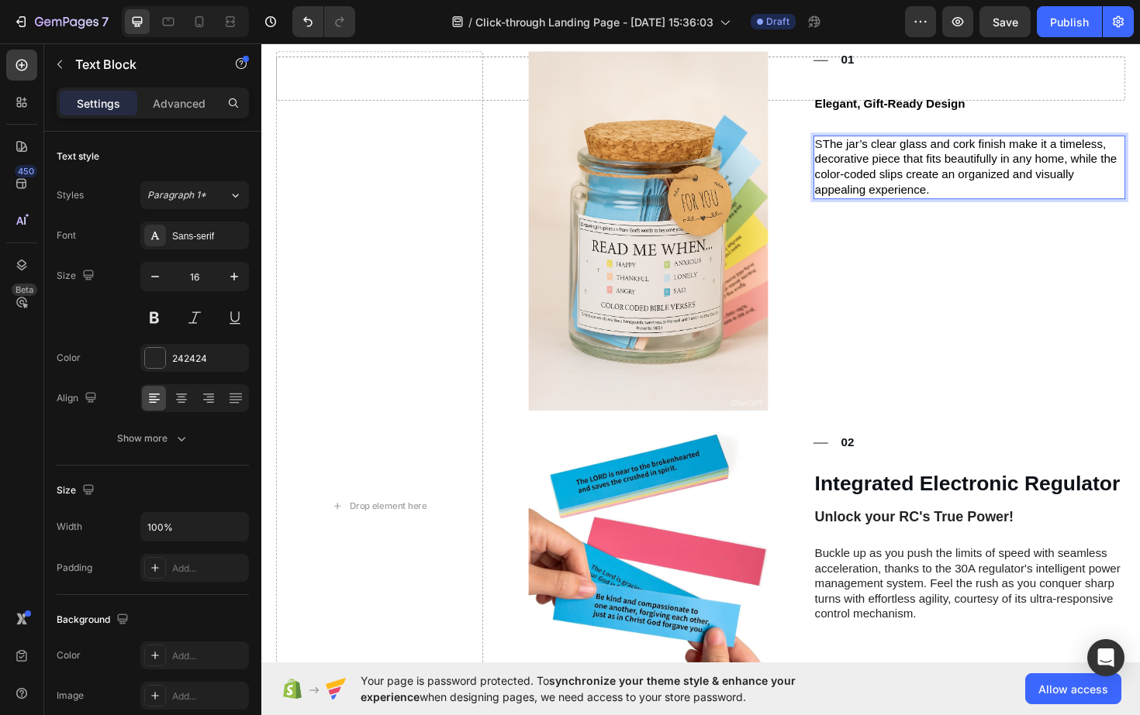
click at [857, 150] on span "The jar’s clear glass and cork finish make it a timeless, decorative piece that…" at bounding box center [1007, 173] width 320 height 61
click at [979, 522] on h3 "Integrated Electronic Regulator" at bounding box center [1011, 509] width 330 height 29
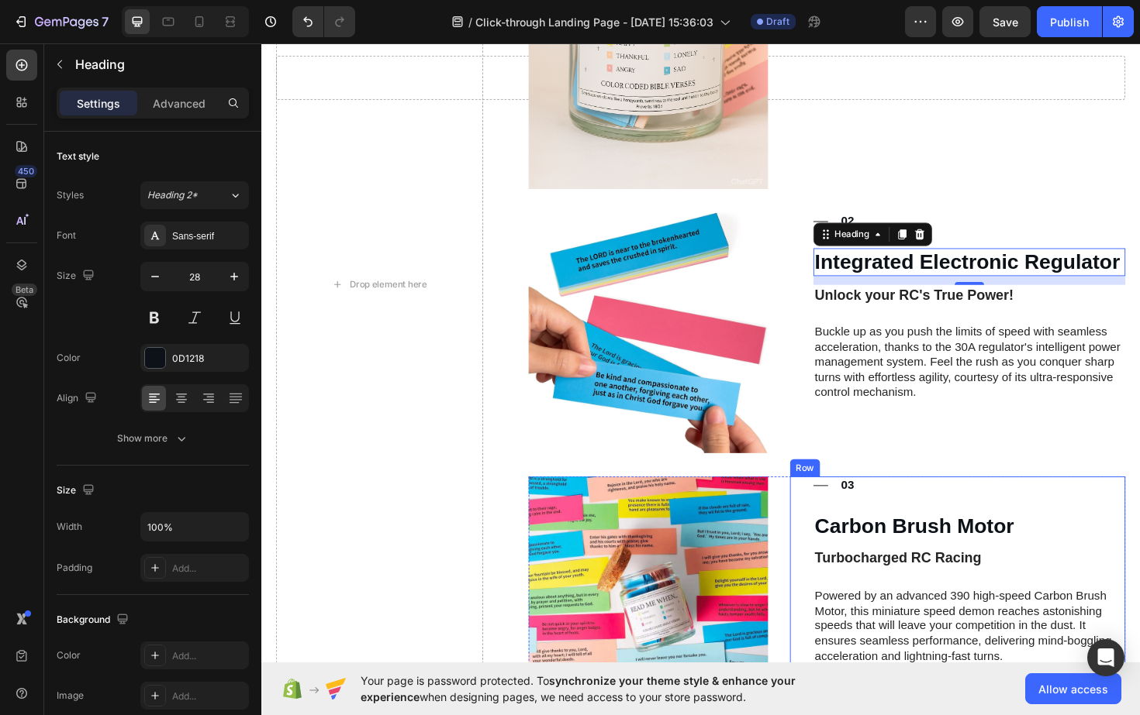
scroll to position [1078, 0]
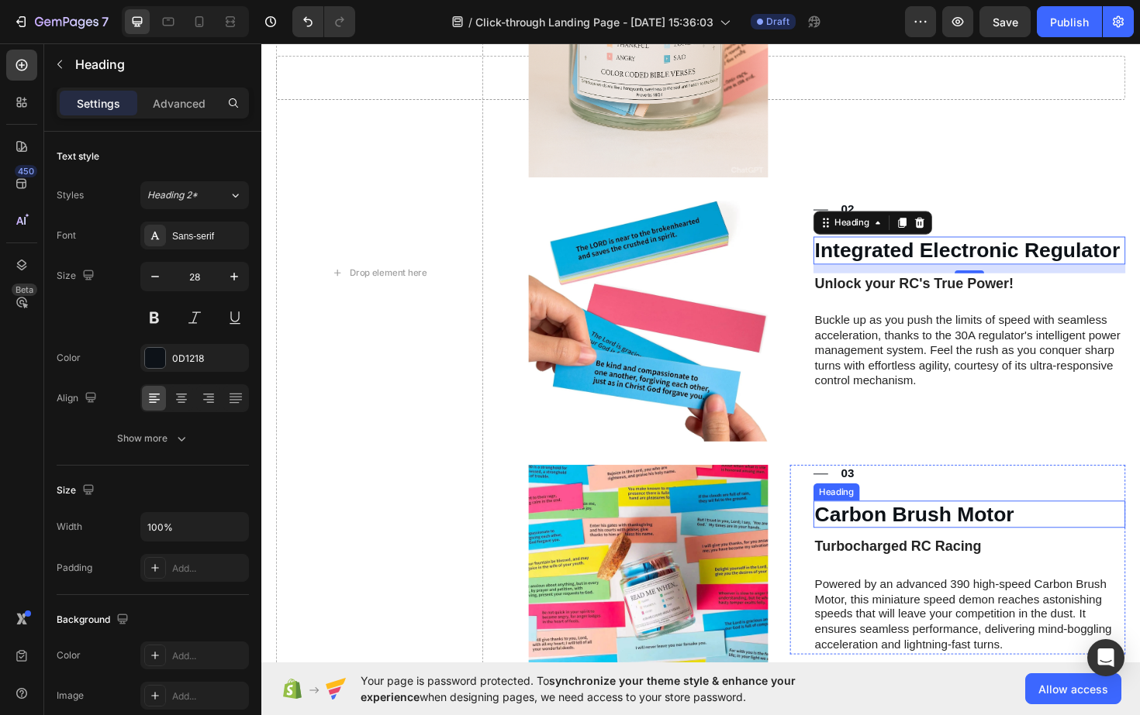
click at [932, 540] on h3 "Carbon Brush Motor" at bounding box center [1011, 543] width 330 height 29
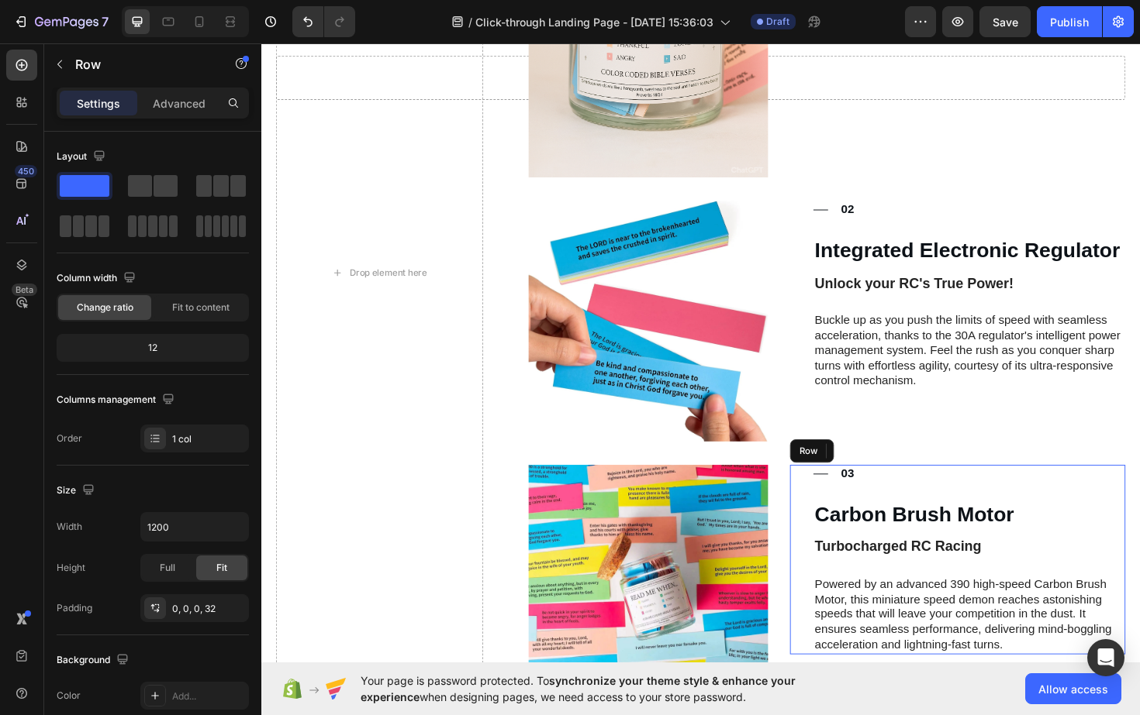
click at [1039, 558] on div "Title Line 03 Text Block Row Carbon Brush Motor Heading 12 Turbocharged RC Raci…" at bounding box center [1011, 591] width 330 height 201
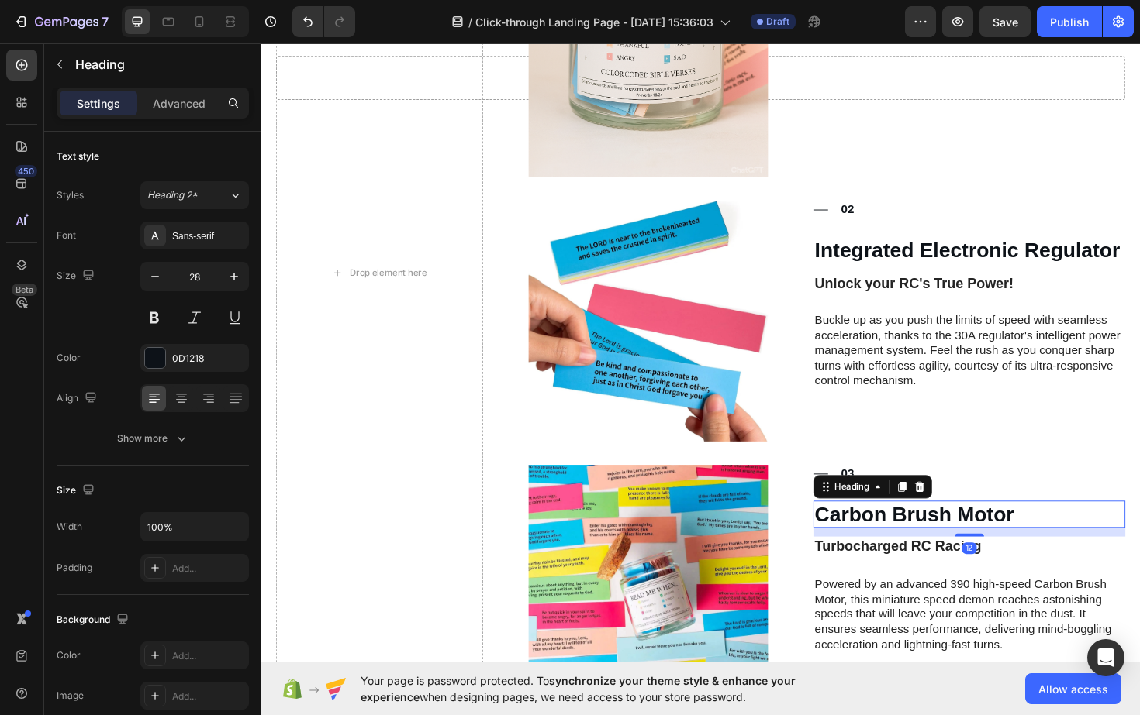
click at [1041, 543] on p "Carbon Brush Motor" at bounding box center [1010, 543] width 327 height 26
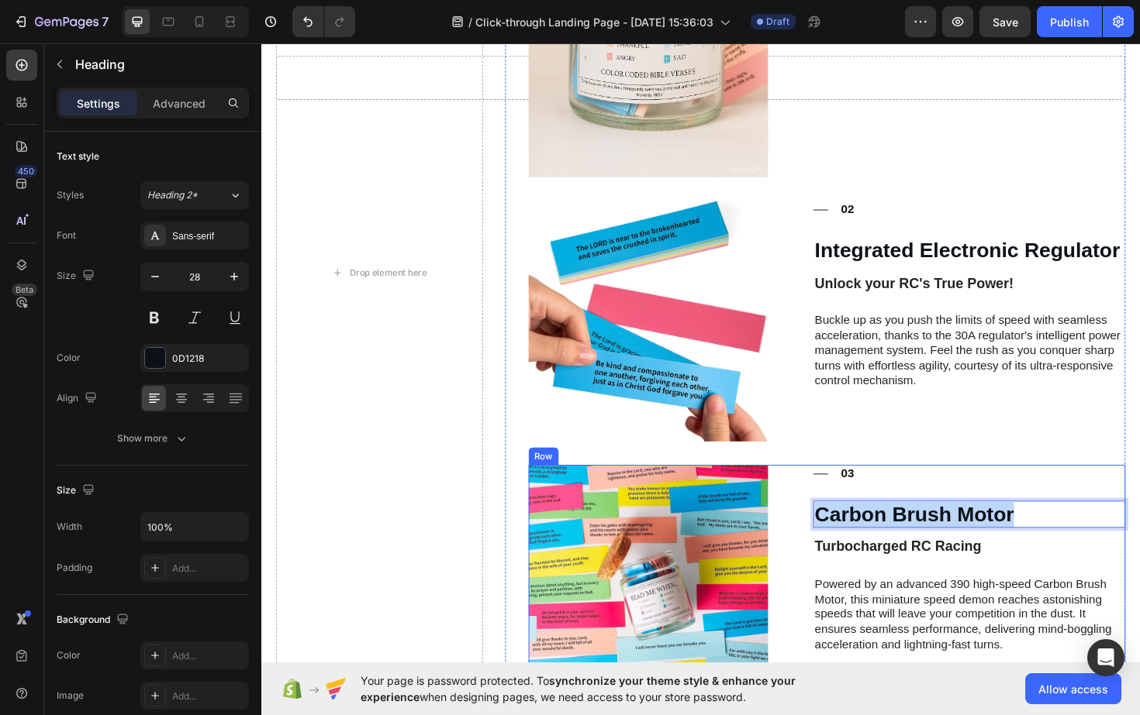
drag, startPoint x: 1077, startPoint y: 542, endPoint x: 794, endPoint y: 538, distance: 283.0
click at [794, 538] on div "Image Title Line 03 Text Block Row Carbon Brush Motor Heading 12 Turbocharged R…" at bounding box center [860, 617] width 633 height 253
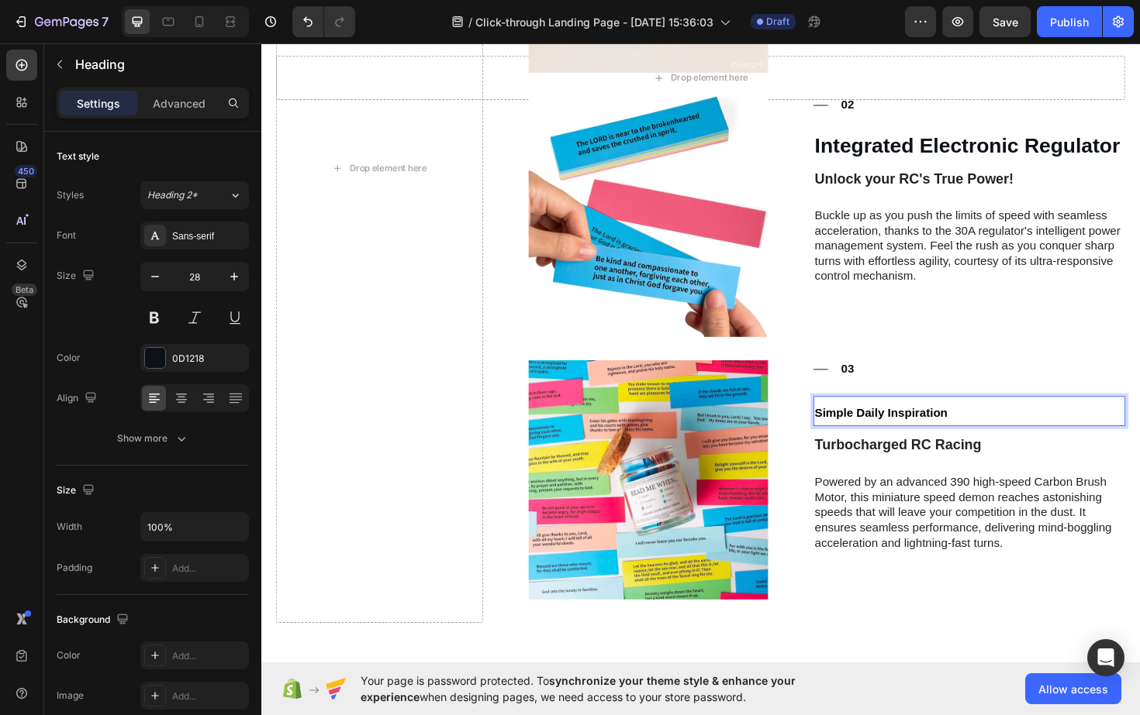
scroll to position [1207, 0]
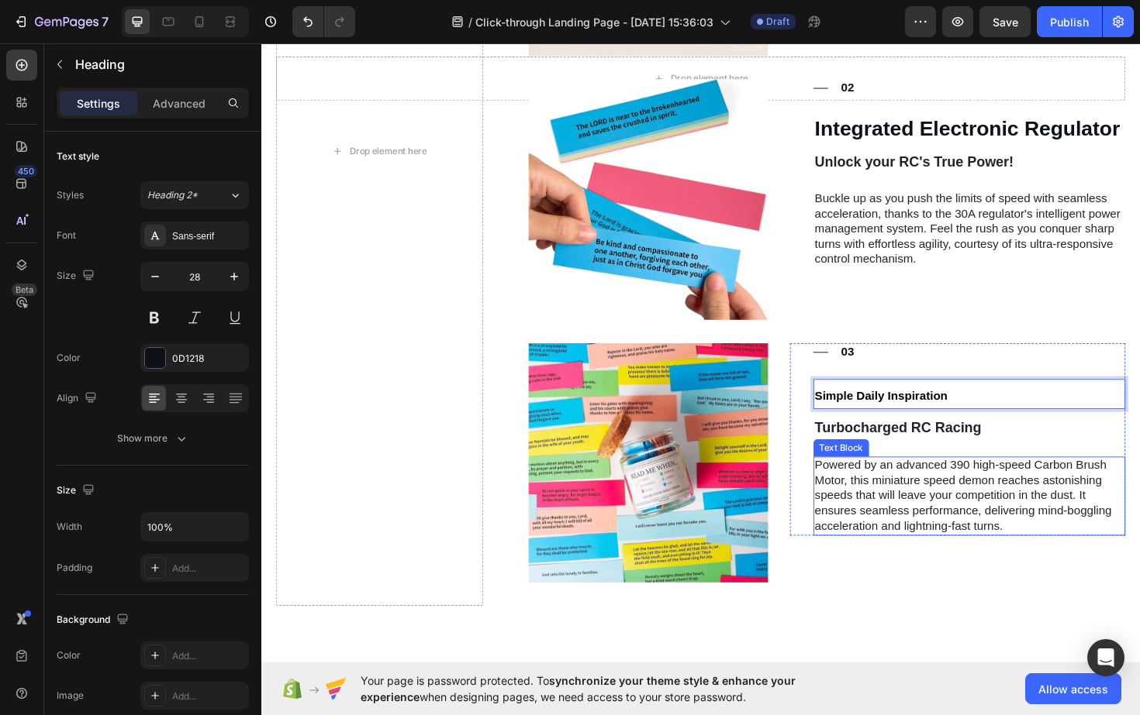
click at [934, 502] on p "Powered by an advanced 390 high-speed Carbon Brush Motor, this miniature speed …" at bounding box center [1010, 523] width 327 height 81
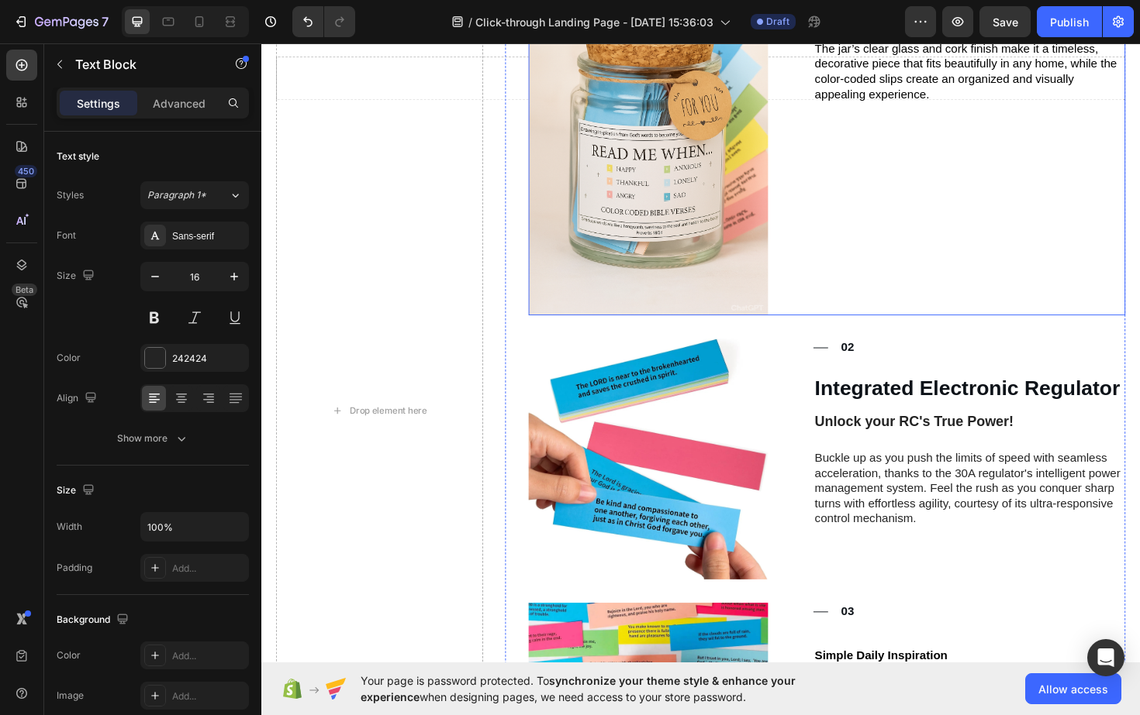
scroll to position [957, 0]
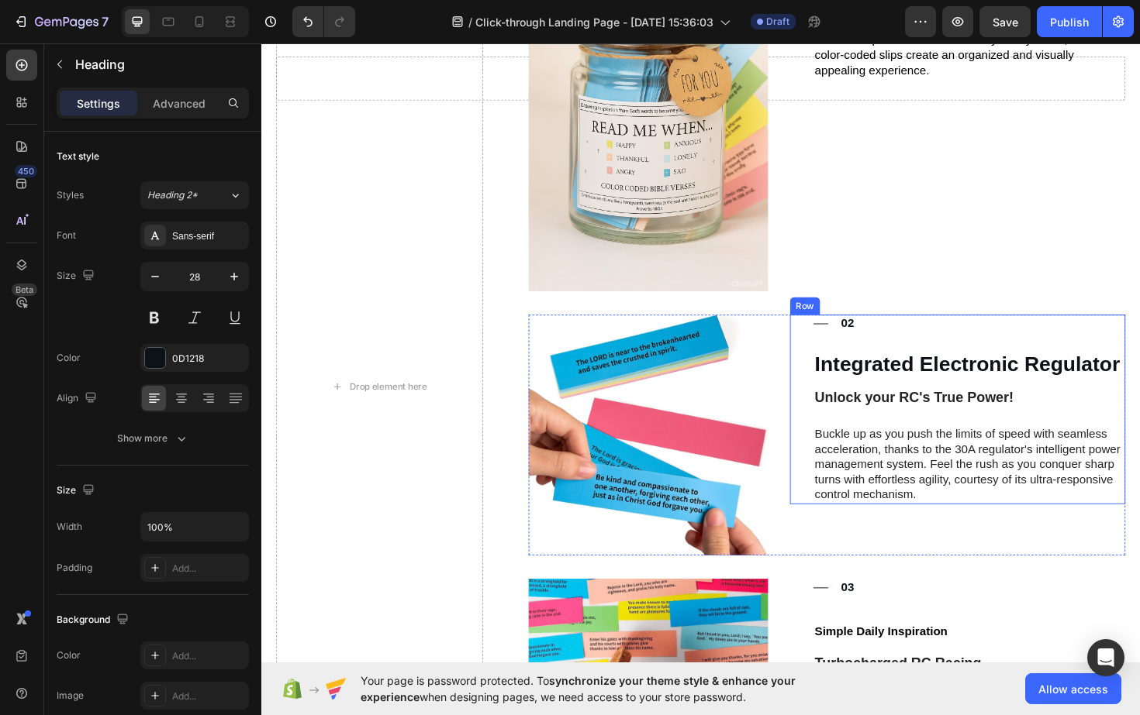
click at [972, 385] on h3 "Integrated Electronic Regulator" at bounding box center [1011, 383] width 330 height 29
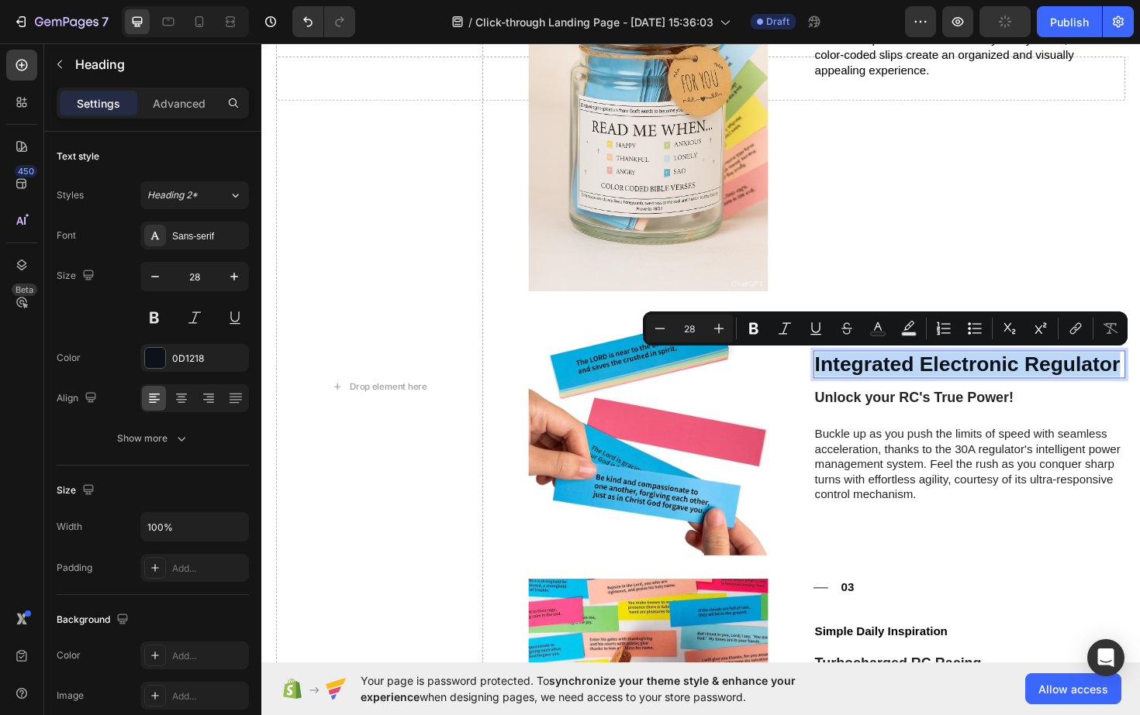
drag, startPoint x: 850, startPoint y: 385, endPoint x: 1160, endPoint y: 381, distance: 310.9
click at [1139, 386] on p "Integrated Electronic Regulator" at bounding box center [1010, 384] width 327 height 26
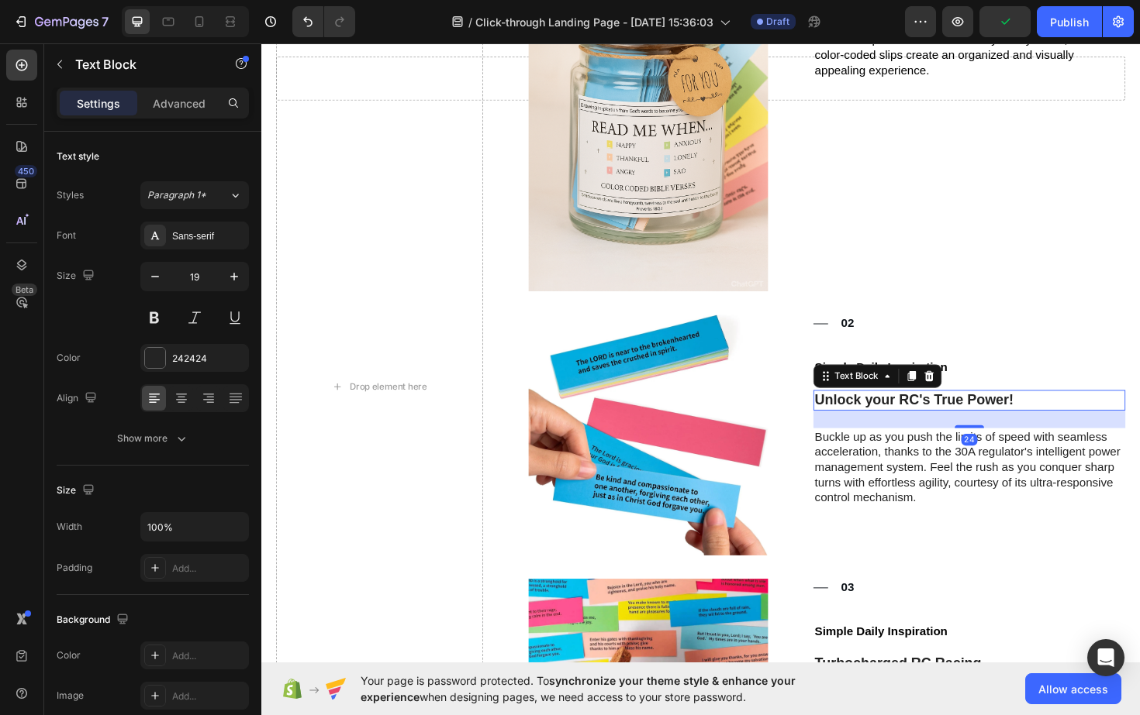
click at [969, 429] on p "Unlock your RC's True Power!" at bounding box center [1010, 421] width 327 height 19
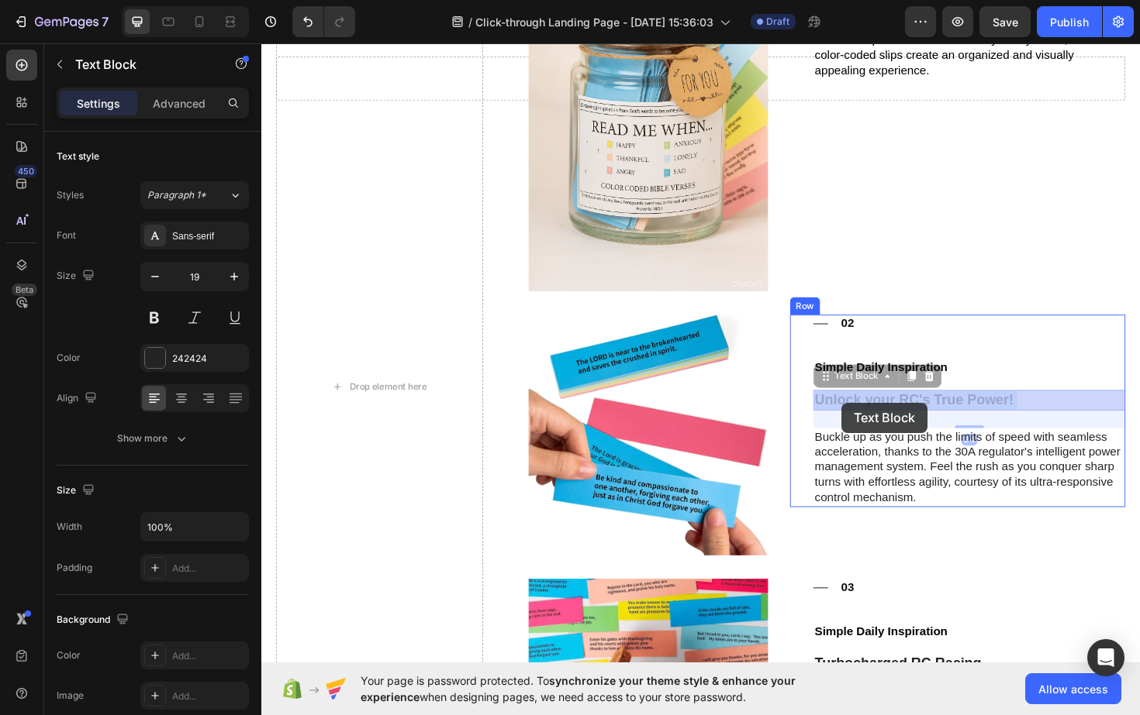
drag, startPoint x: 1064, startPoint y: 419, endPoint x: 905, endPoint y: 424, distance: 159.0
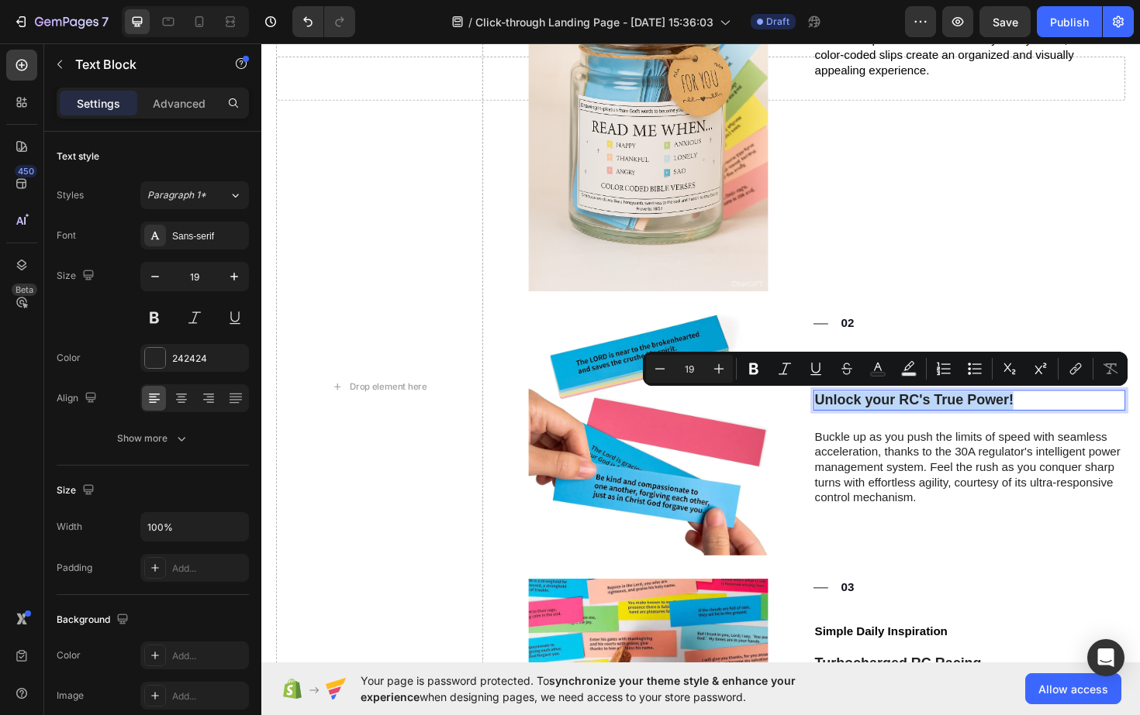
drag, startPoint x: 1063, startPoint y: 419, endPoint x: 847, endPoint y: 417, distance: 215.5
click at [847, 417] on p "Unlock your RC's True Power!" at bounding box center [1010, 421] width 327 height 19
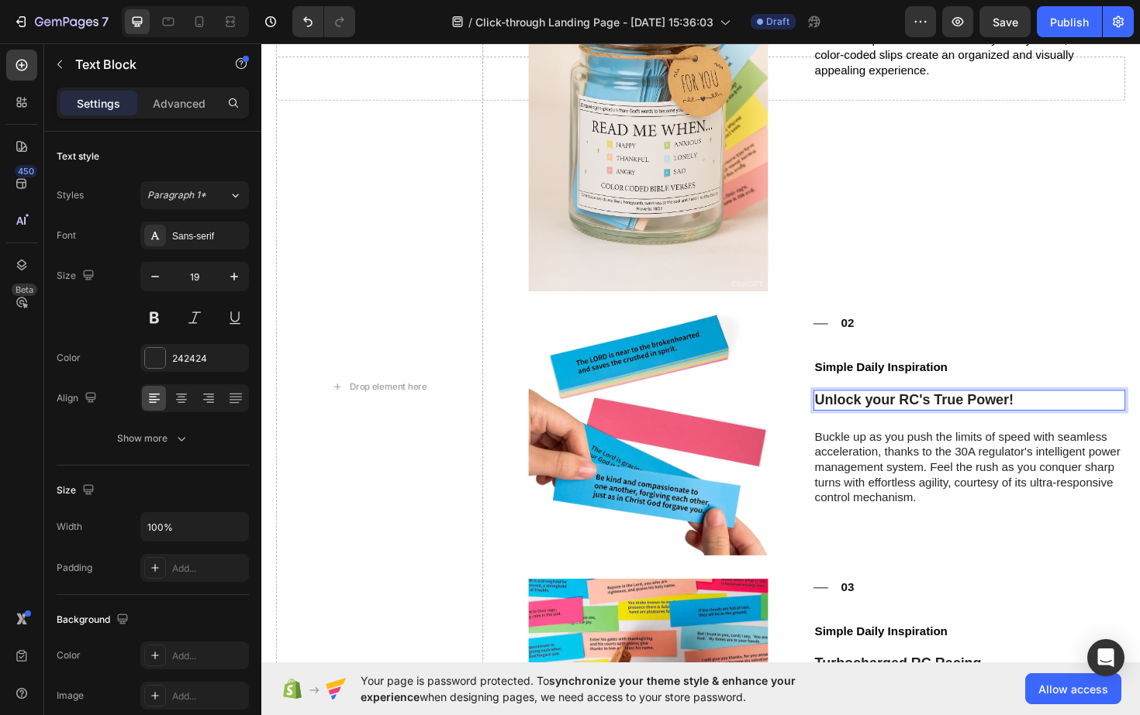
click at [868, 429] on p "Unlock your RC's True Power!" at bounding box center [1010, 421] width 327 height 19
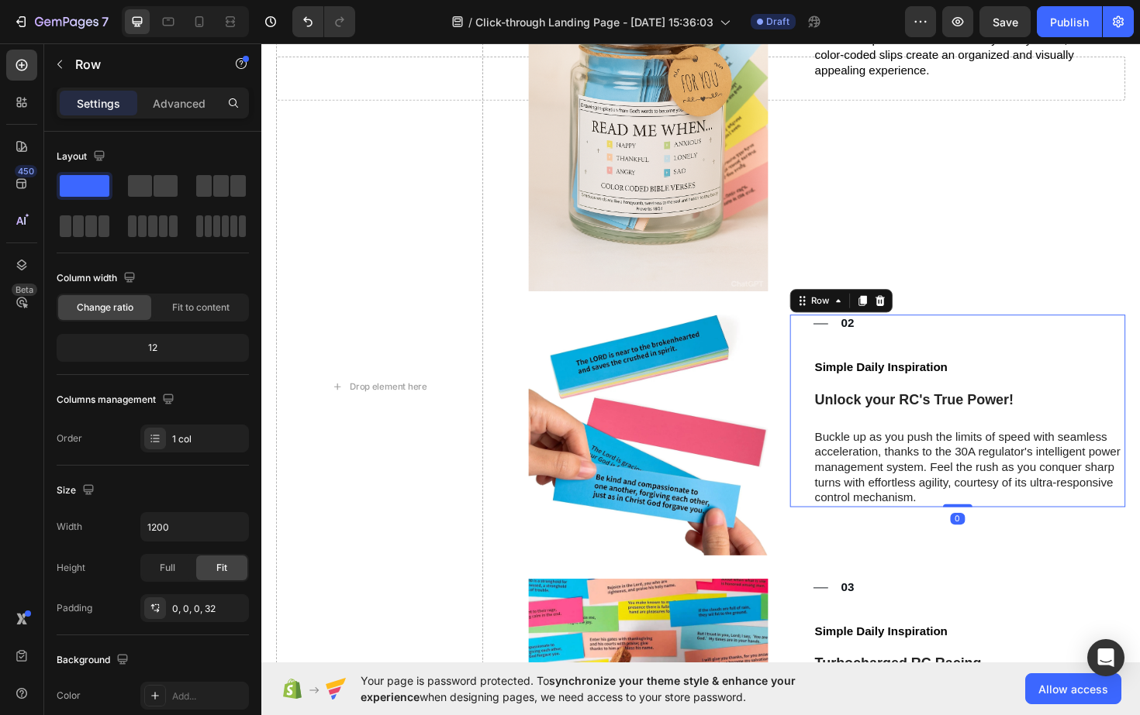
click at [836, 420] on div "Title Line 02 Text Block Row ⁠⁠⁠⁠⁠⁠⁠ Simple Daily Inspiration Heading Unlock yo…" at bounding box center [998, 433] width 355 height 204
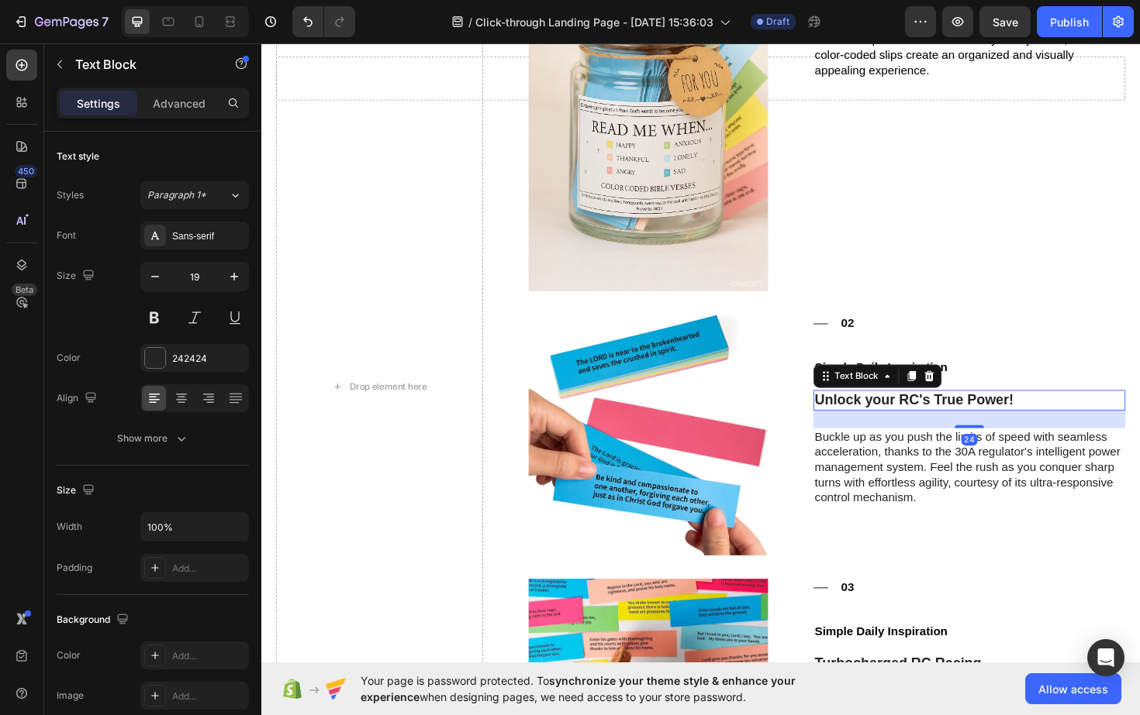
click at [876, 428] on p "Unlock your RC's True Power!" at bounding box center [1010, 421] width 327 height 19
click at [967, 396] on icon at bounding box center [968, 395] width 10 height 11
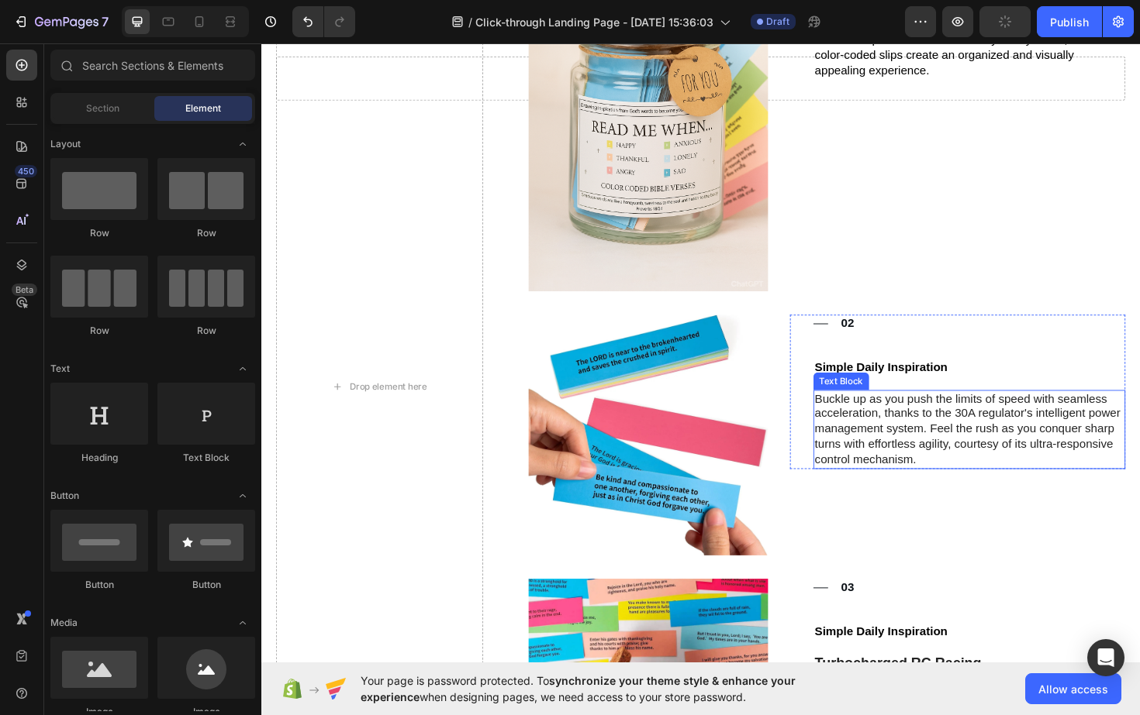
click at [848, 418] on p "Buckle up as you push the limits of speed with seamless acceleration, thanks to…" at bounding box center [1010, 452] width 327 height 81
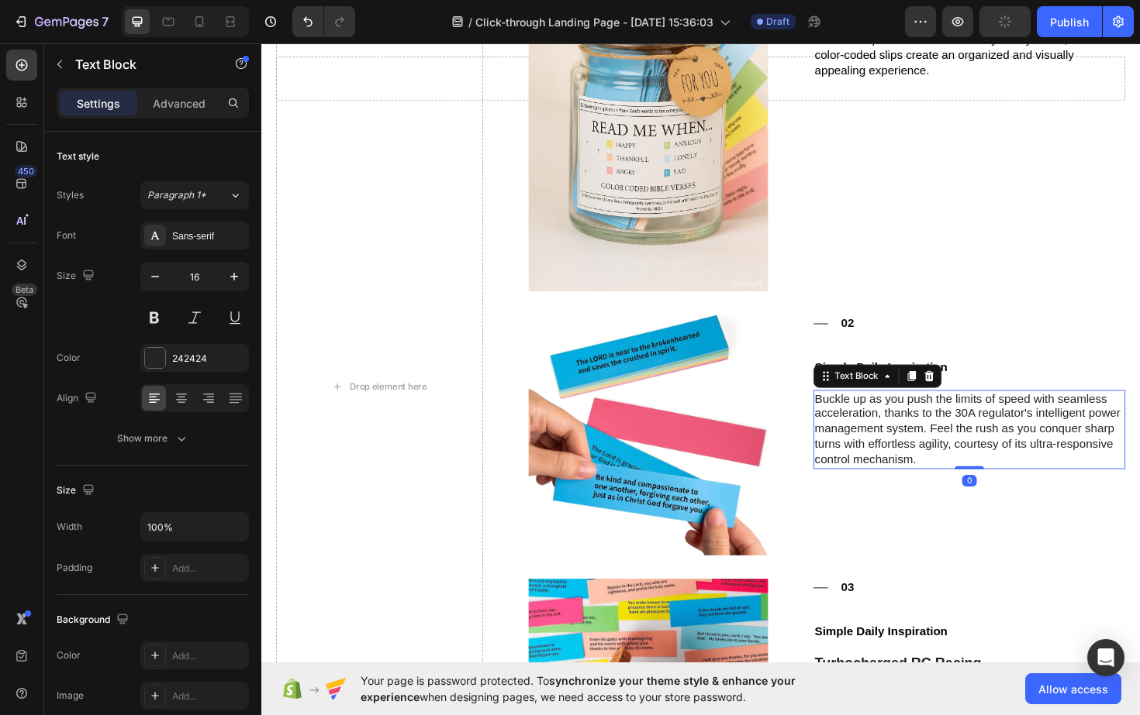
click at [854, 422] on p "Buckle up as you push the limits of speed with seamless acceleration, thanks to…" at bounding box center [1010, 452] width 327 height 81
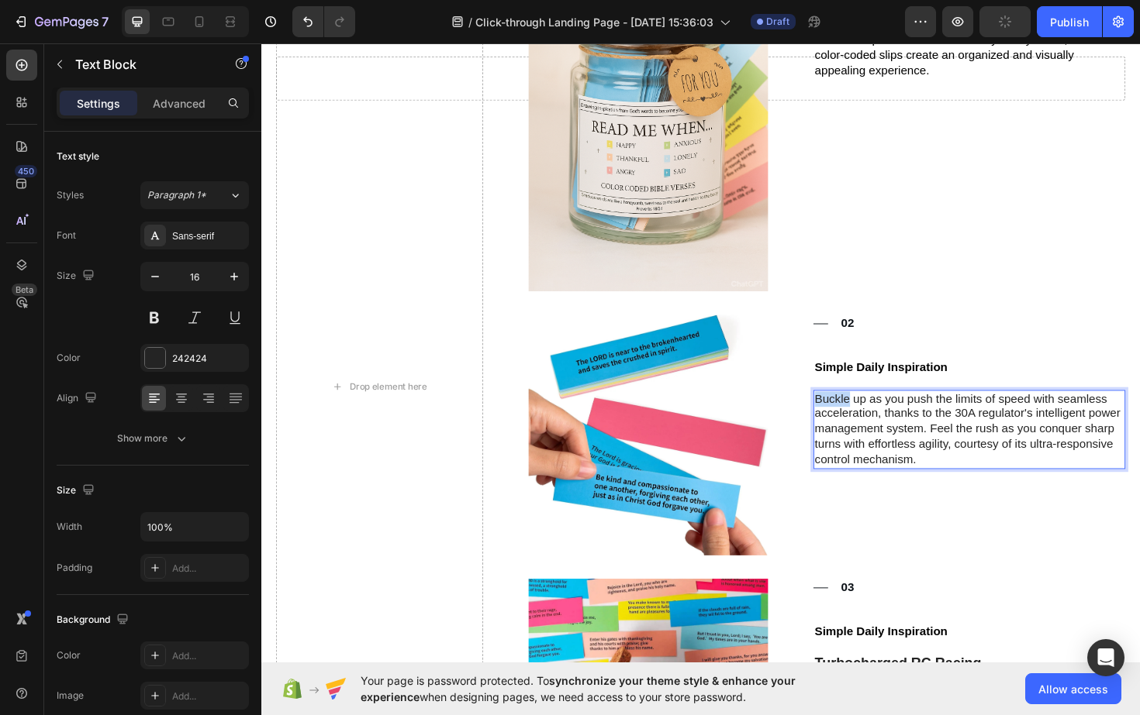
click at [854, 422] on p "Buckle up as you push the limits of speed with seamless acceleration, thanks to…" at bounding box center [1010, 452] width 327 height 81
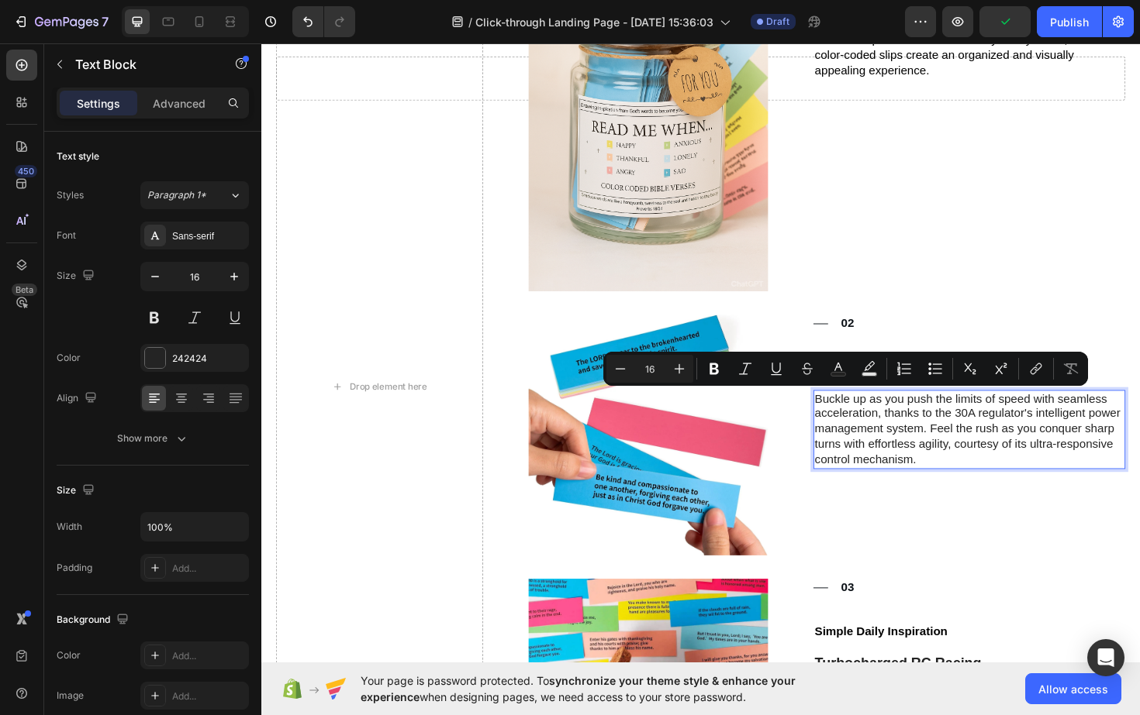
click at [860, 422] on p "Buckle up as you push the limits of speed with seamless acceleration, thanks to…" at bounding box center [1010, 452] width 327 height 81
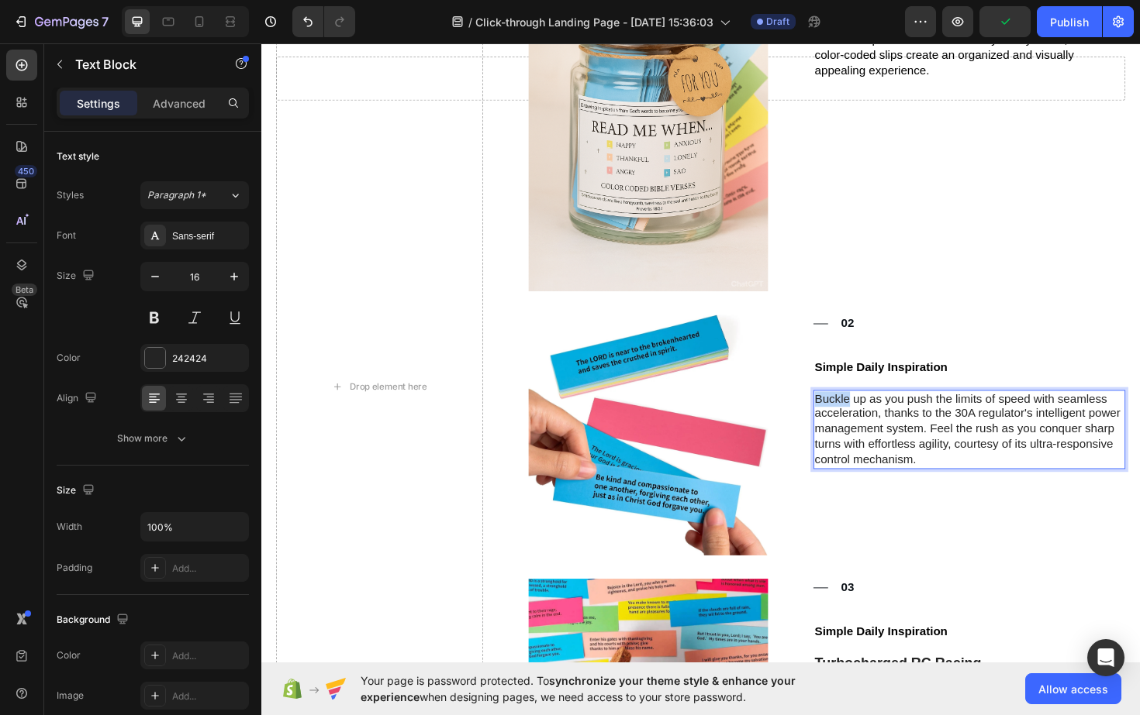
click at [860, 422] on p "Buckle up as you push the limits of speed with seamless acceleration, thanks to…" at bounding box center [1010, 452] width 327 height 81
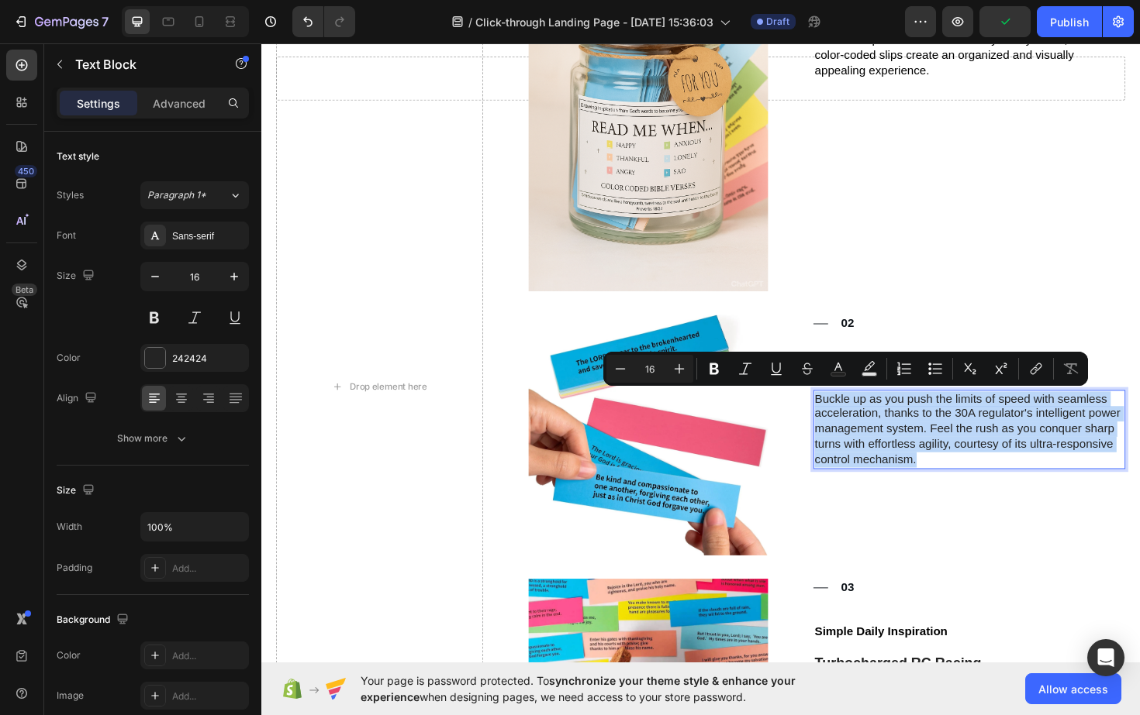
click at [860, 422] on p "Buckle up as you push the limits of speed with seamless acceleration, thanks to…" at bounding box center [1010, 452] width 327 height 81
drag, startPoint x: 860, startPoint y: 422, endPoint x: 942, endPoint y: 482, distance: 102.0
click at [942, 482] on p "Buckle up as you push the limits of speed with seamless acceleration, thanks to…" at bounding box center [1010, 452] width 327 height 81
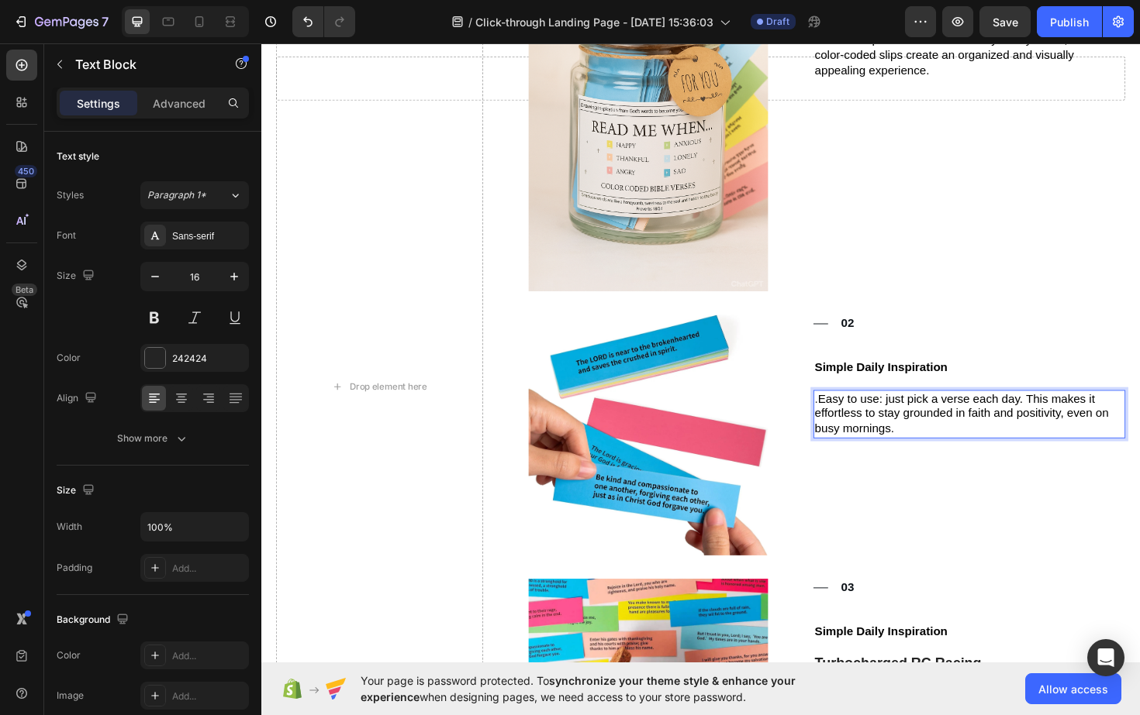
click at [852, 422] on span "Easy to use: just pick a verse each day. This makes it effortless to stay groun…" at bounding box center [1002, 436] width 311 height 46
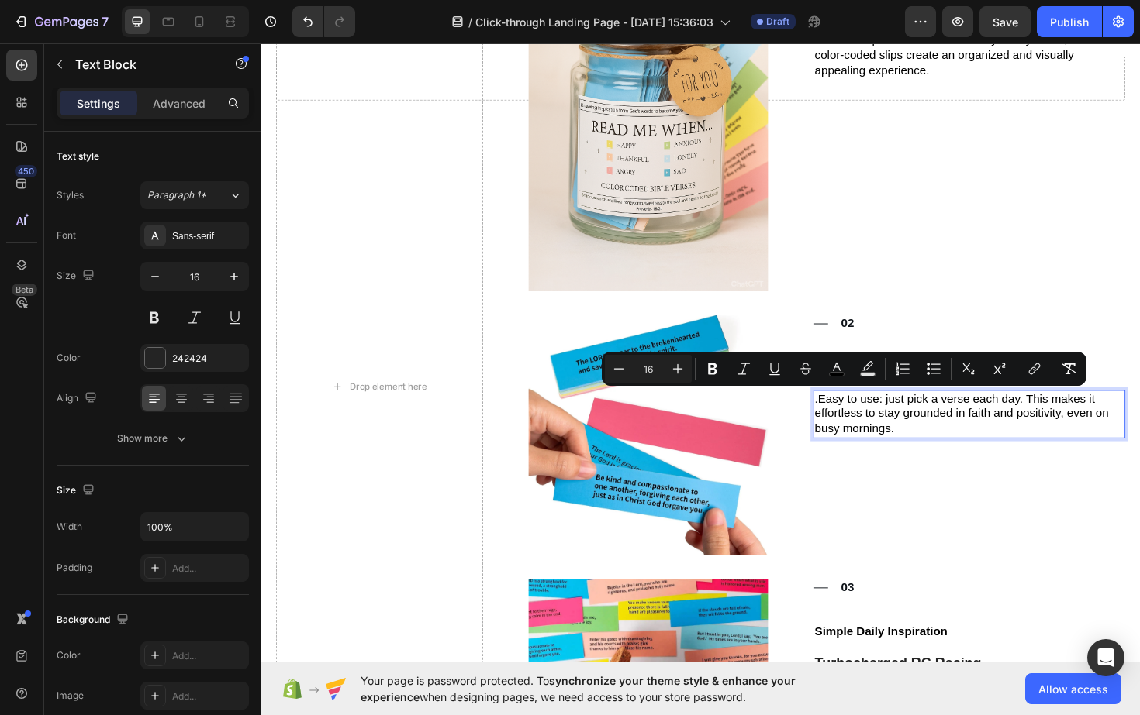
click at [852, 422] on span "Easy to use: just pick a verse each day. This makes it effortless to stay groun…" at bounding box center [1002, 436] width 311 height 46
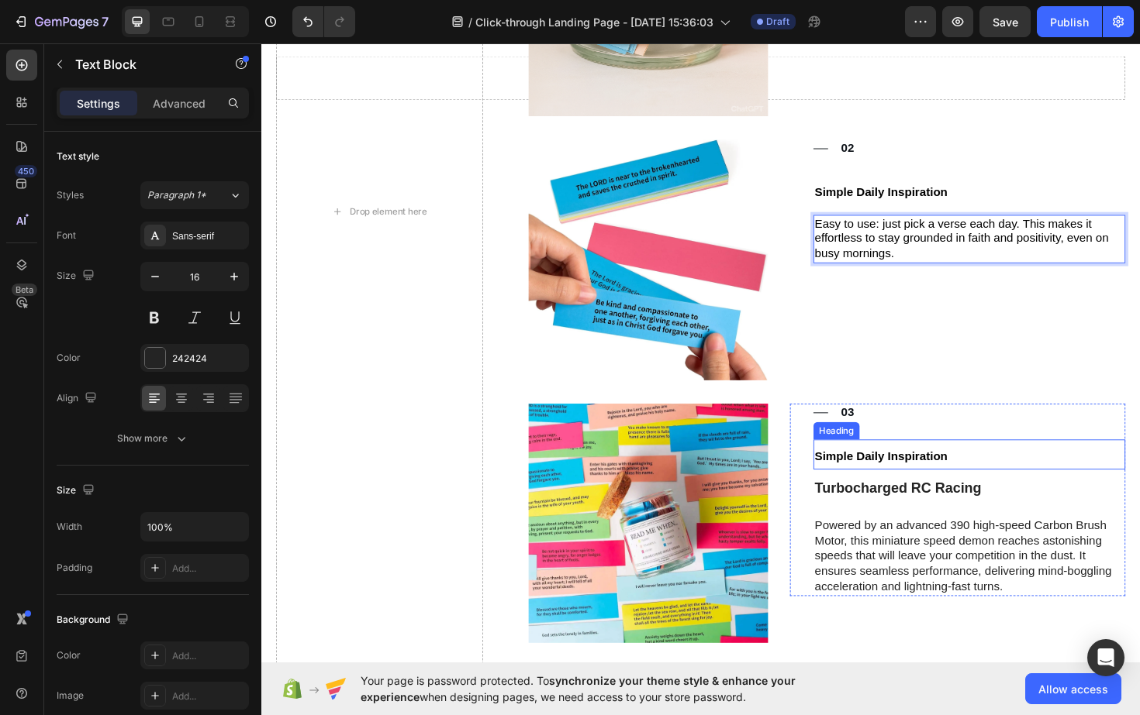
scroll to position [1143, 0]
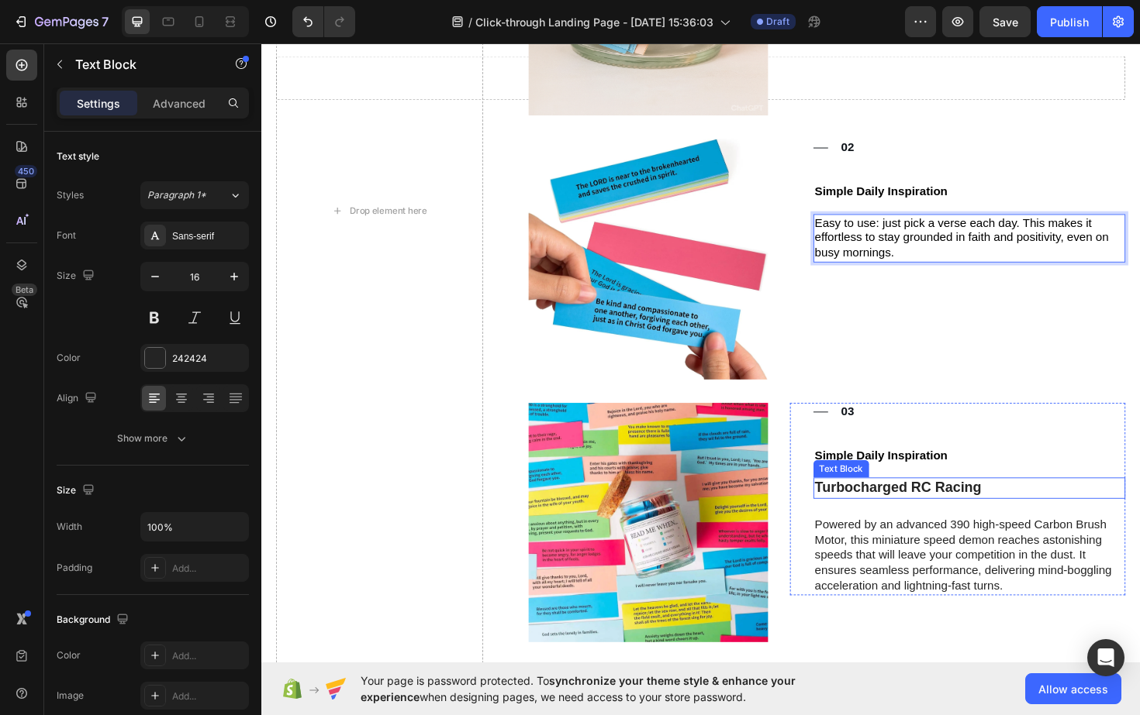
click at [899, 515] on p "Turbocharged RC Racing" at bounding box center [1010, 514] width 327 height 19
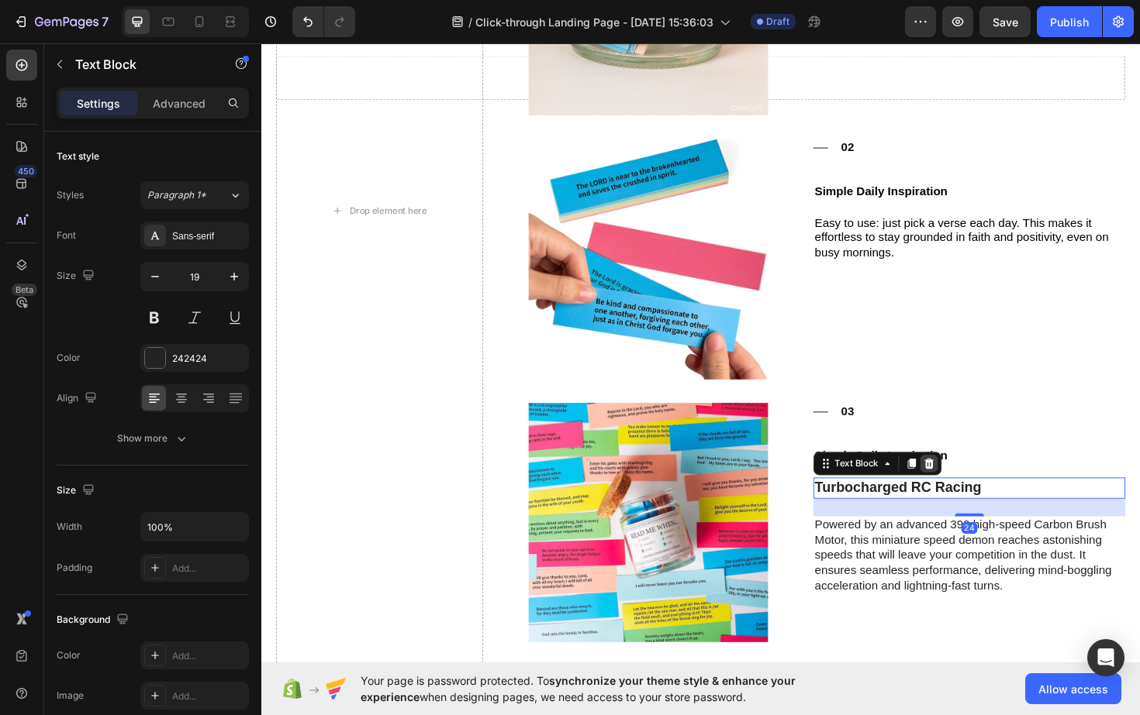
click at [964, 493] on icon at bounding box center [968, 489] width 12 height 12
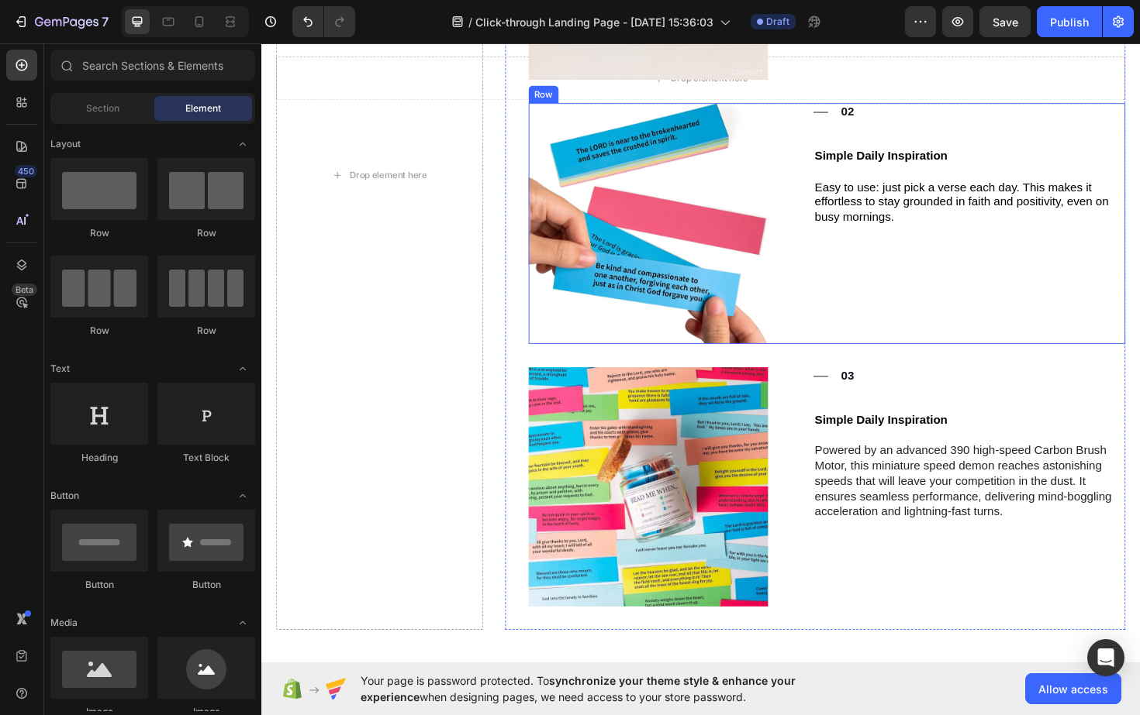
scroll to position [1189, 0]
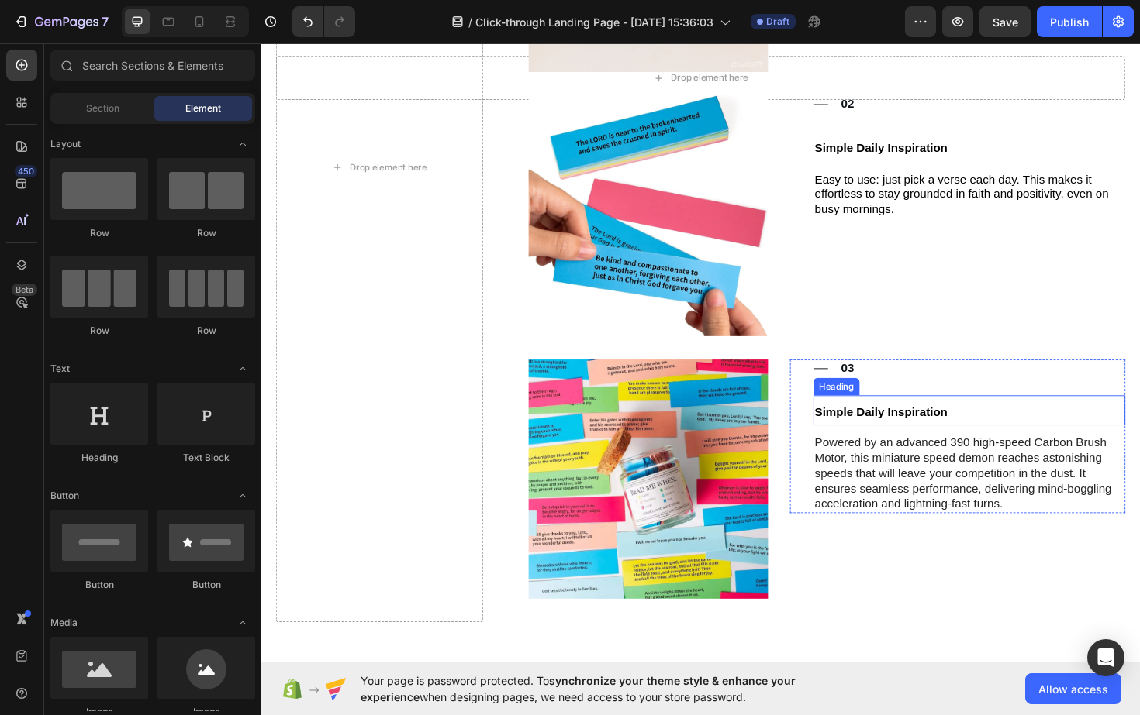
click at [961, 433] on span "Simple Daily Inspiration" at bounding box center [917, 434] width 140 height 13
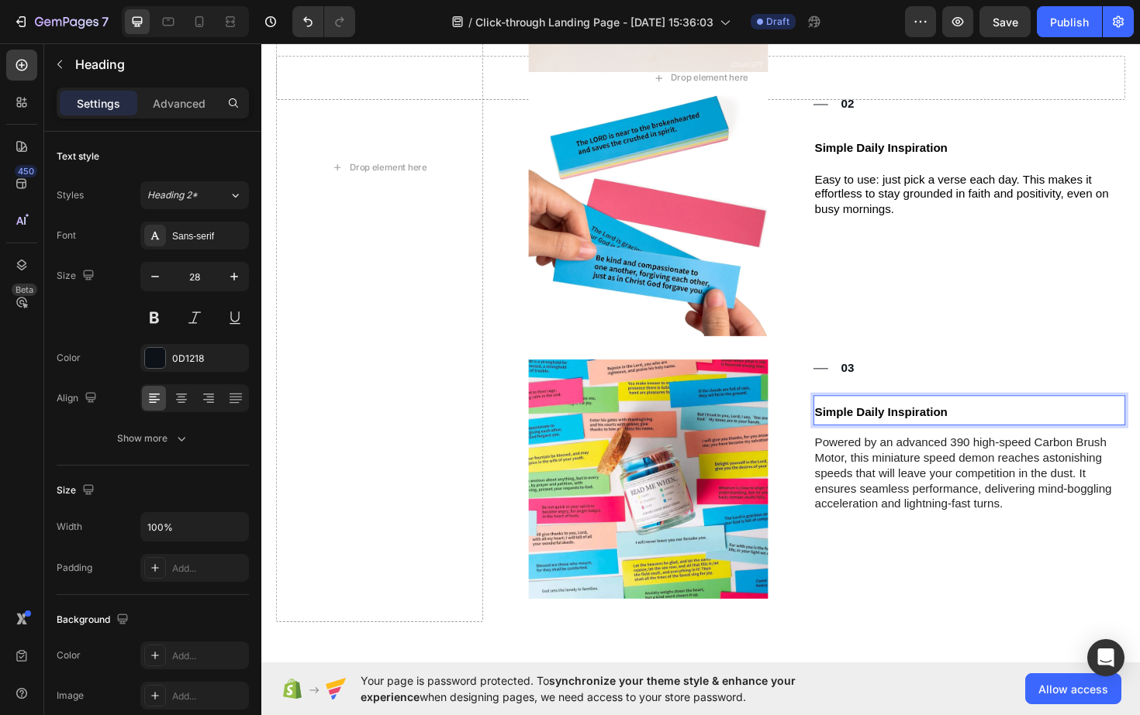
click at [988, 433] on p "Simple Daily Inspiration" at bounding box center [1010, 433] width 327 height 29
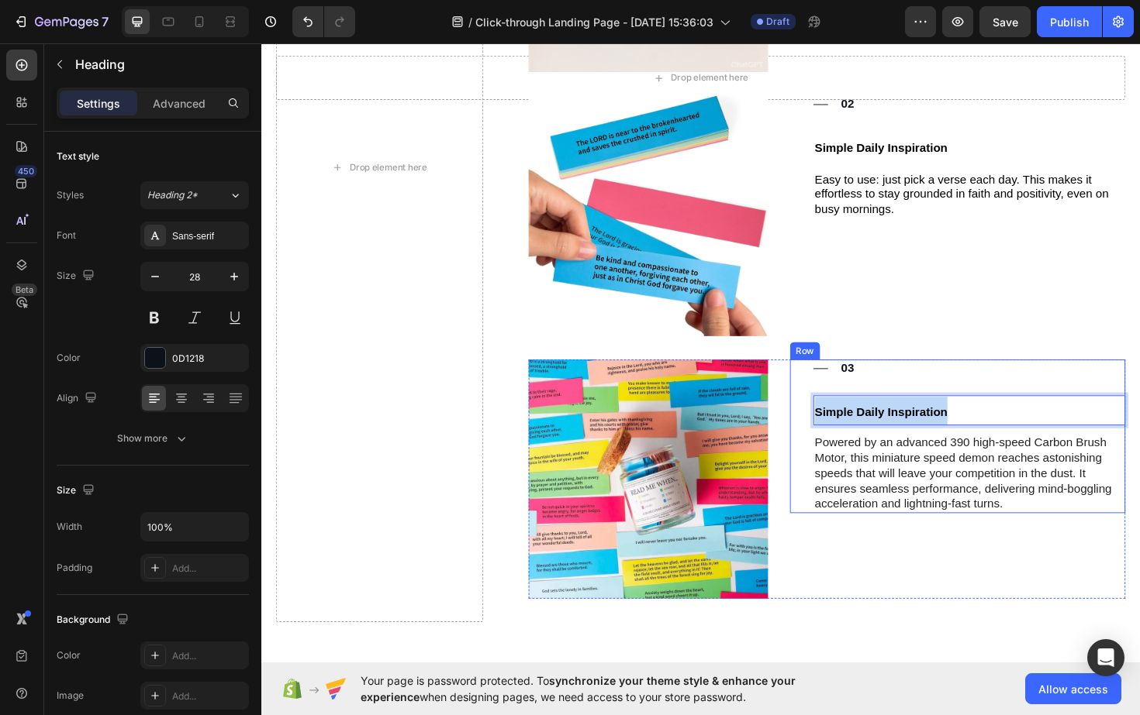
drag, startPoint x: 988, startPoint y: 433, endPoint x: 829, endPoint y: 437, distance: 158.2
click at [829, 437] on div "Title Line 03 Text Block Row Simple Daily Inspiration Heading 12 Powered by an …" at bounding box center [998, 461] width 355 height 164
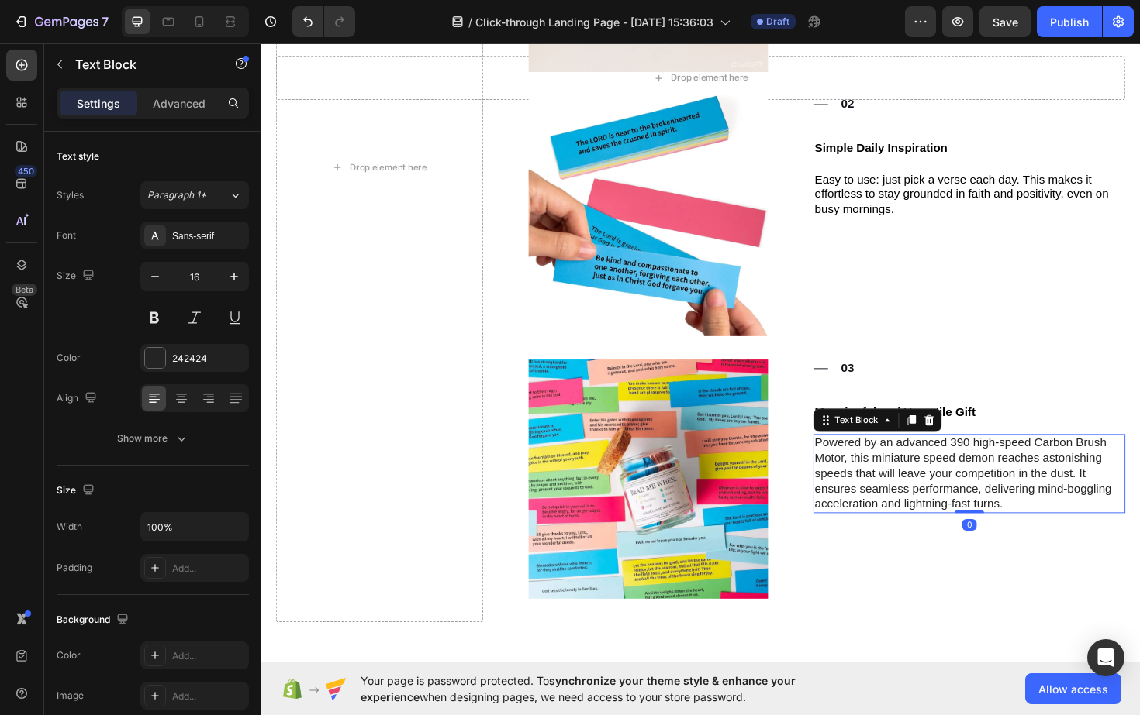
click at [868, 486] on p "Powered by an advanced 390 high-speed Carbon Brush Motor, this miniature speed …" at bounding box center [1010, 500] width 327 height 81
click at [856, 467] on p "Powered by an advanced 390 high-speed Carbon Brush Motor, this miniature speed …" at bounding box center [1010, 500] width 327 height 81
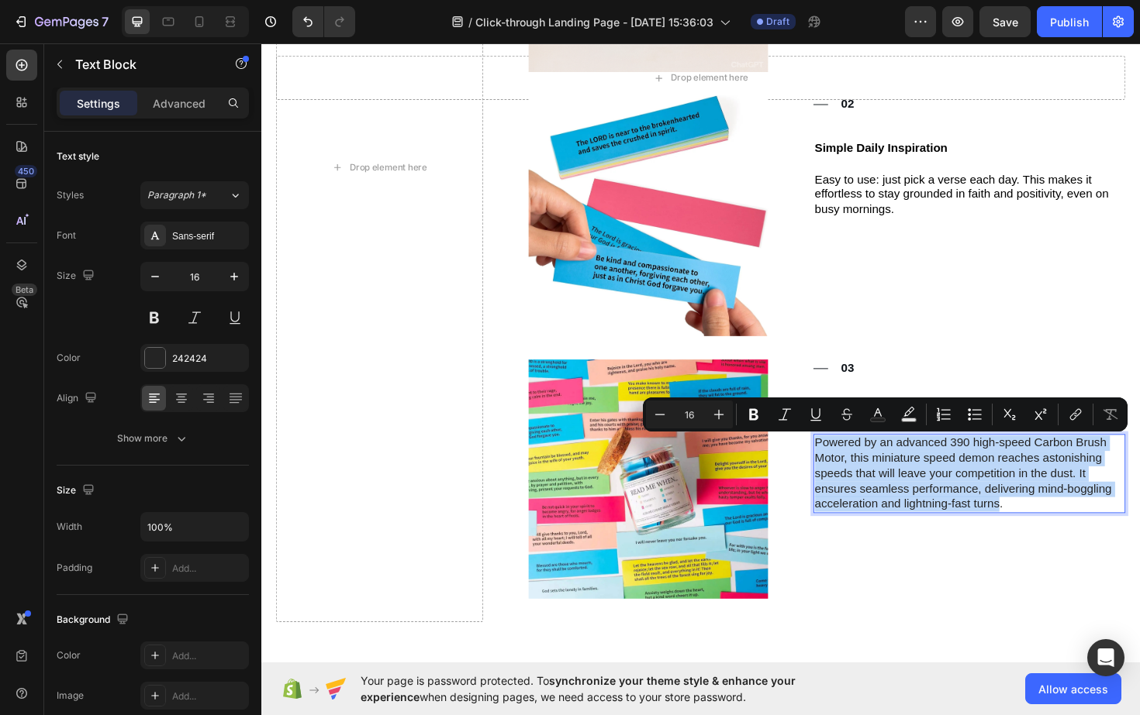
drag, startPoint x: 856, startPoint y: 467, endPoint x: 1034, endPoint y: 533, distance: 190.1
click at [1034, 533] on p "Powered by an advanced 390 high-speed Carbon Brush Motor, this miniature speed …" at bounding box center [1010, 500] width 327 height 81
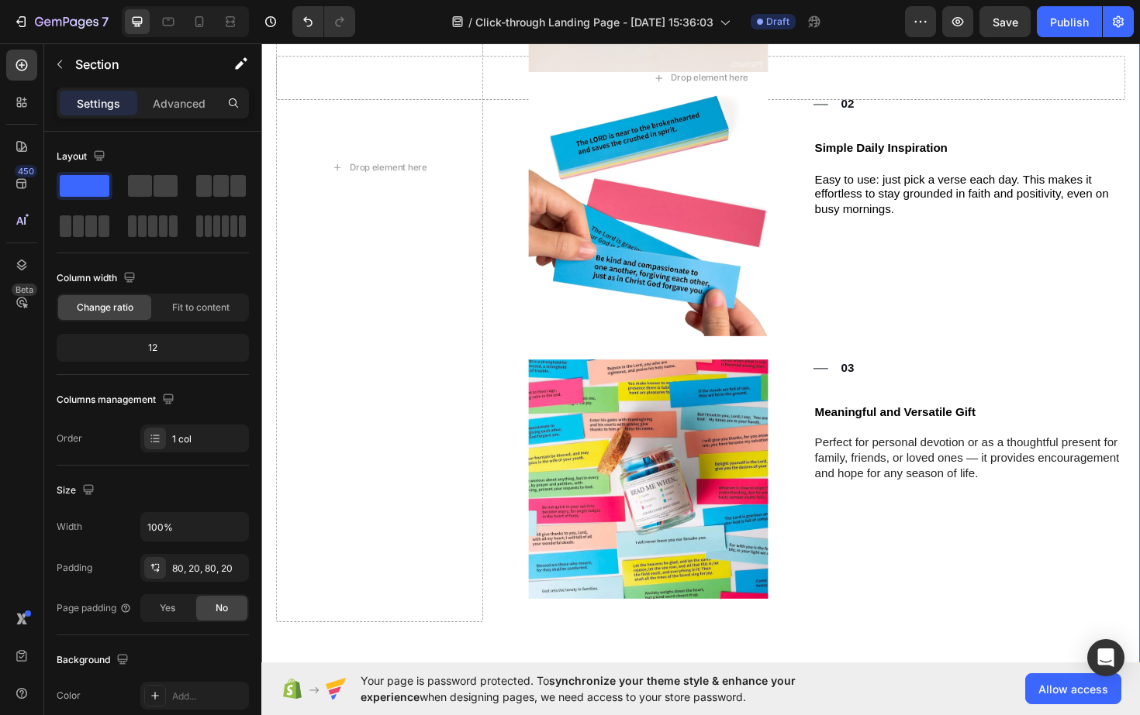
click at [749, 670] on div "Drop element here Row Drop element here Image Title Line 01 Text Block Row ⁠⁠⁠⁠…" at bounding box center [726, 146] width 930 height 1146
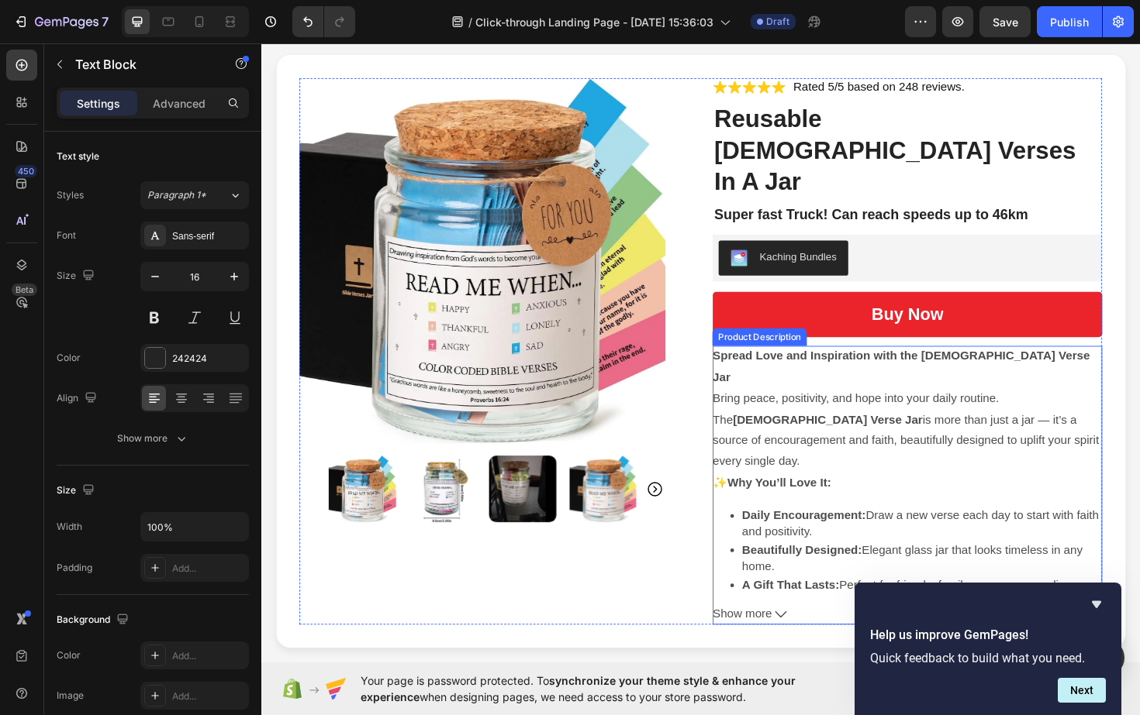
scroll to position [90, 0]
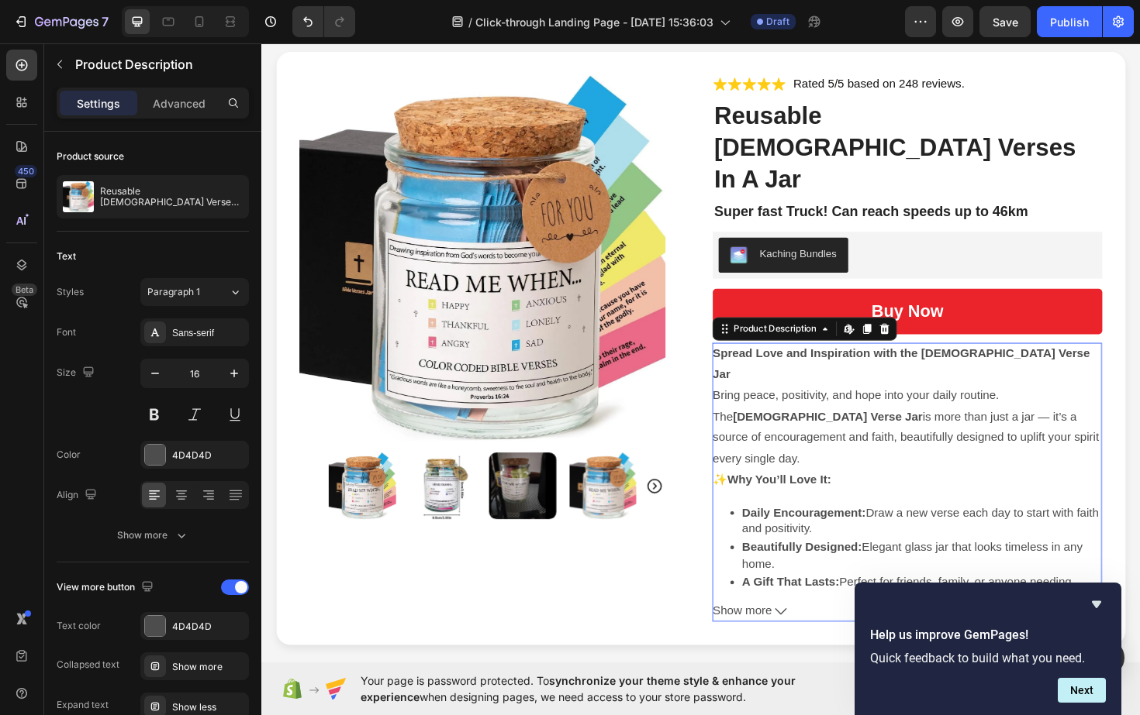
click at [743, 365] on strong "Spread Love and Inspiration with the [DEMOGRAPHIC_DATA] Verse Jar" at bounding box center [938, 383] width 399 height 36
click at [814, 642] on icon at bounding box center [811, 645] width 12 height 7
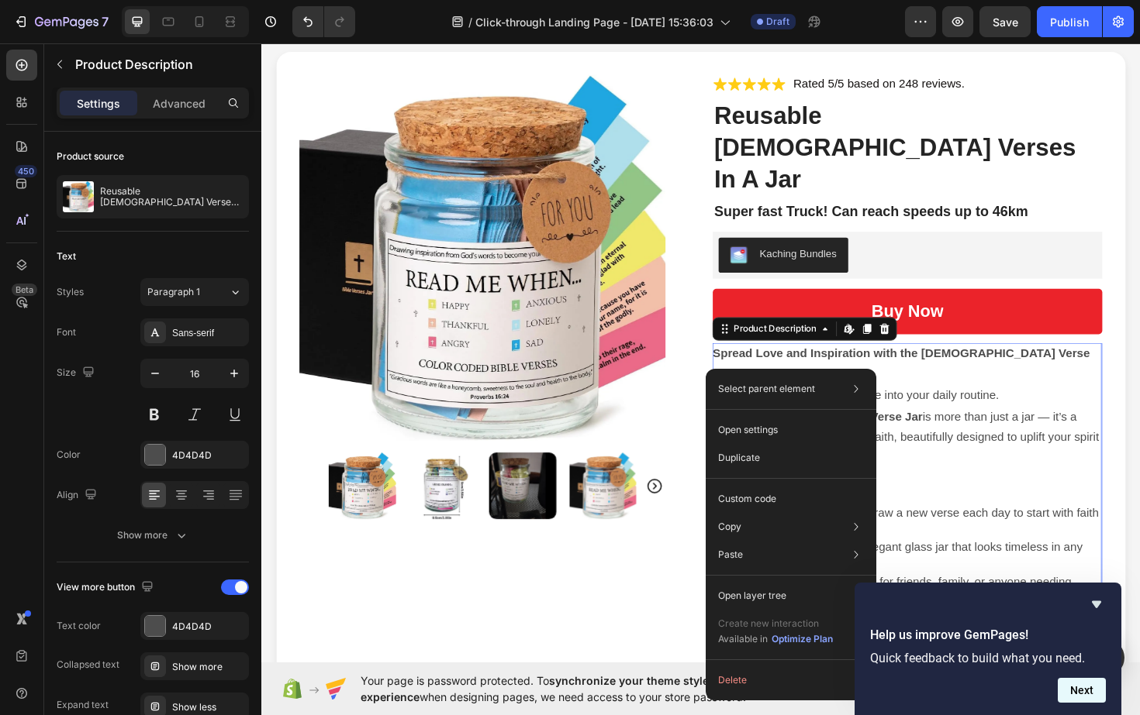
click at [1082, 692] on button "Next" at bounding box center [1081, 690] width 48 height 25
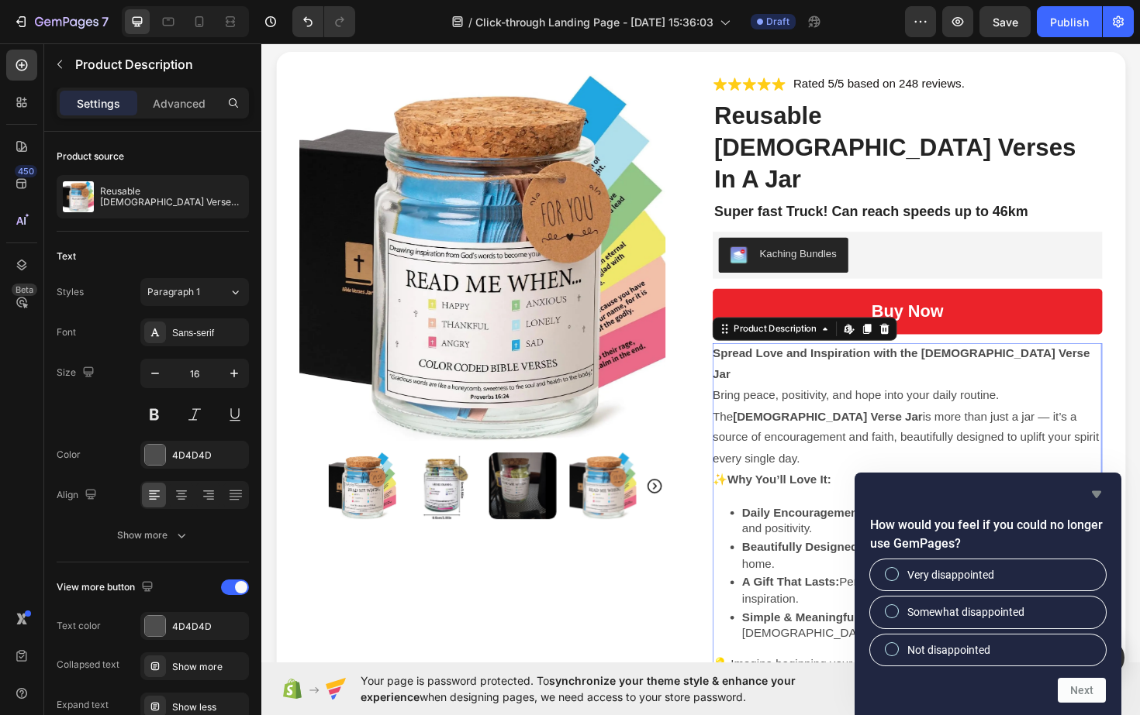
click at [1099, 496] on icon "Hide survey" at bounding box center [1096, 494] width 19 height 19
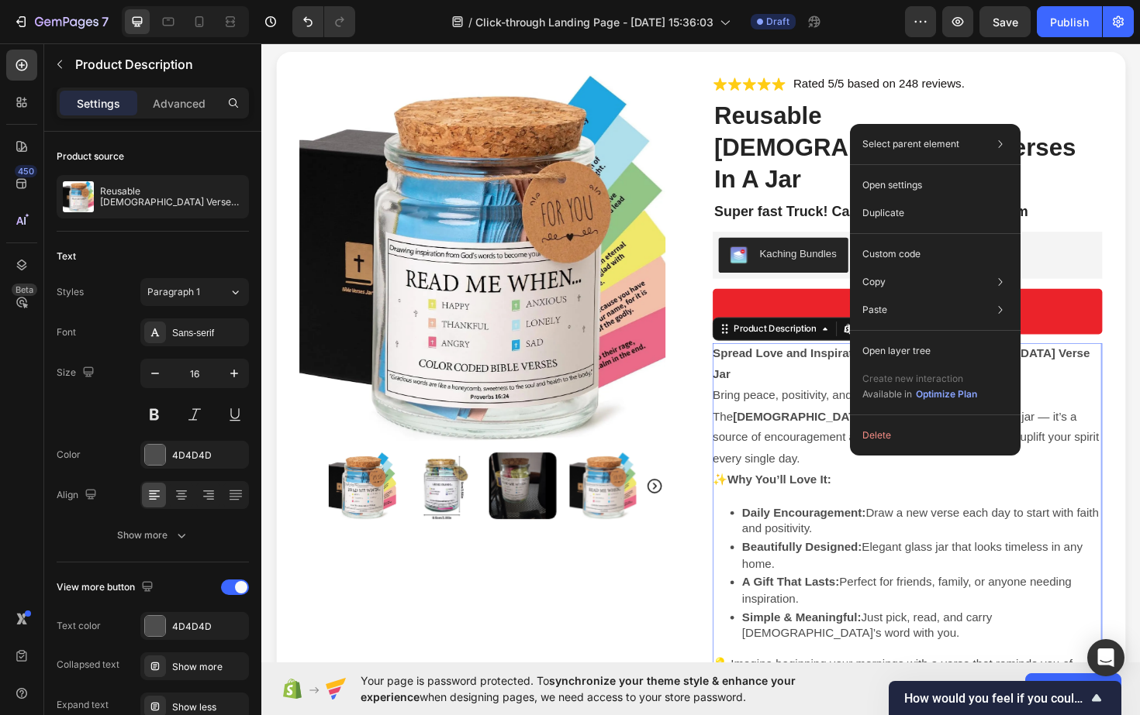
click at [850, 571] on div "Spread Love and Inspiration with the Bible Verse Jar Bring peace, positivity, a…" at bounding box center [945, 581] width 412 height 441
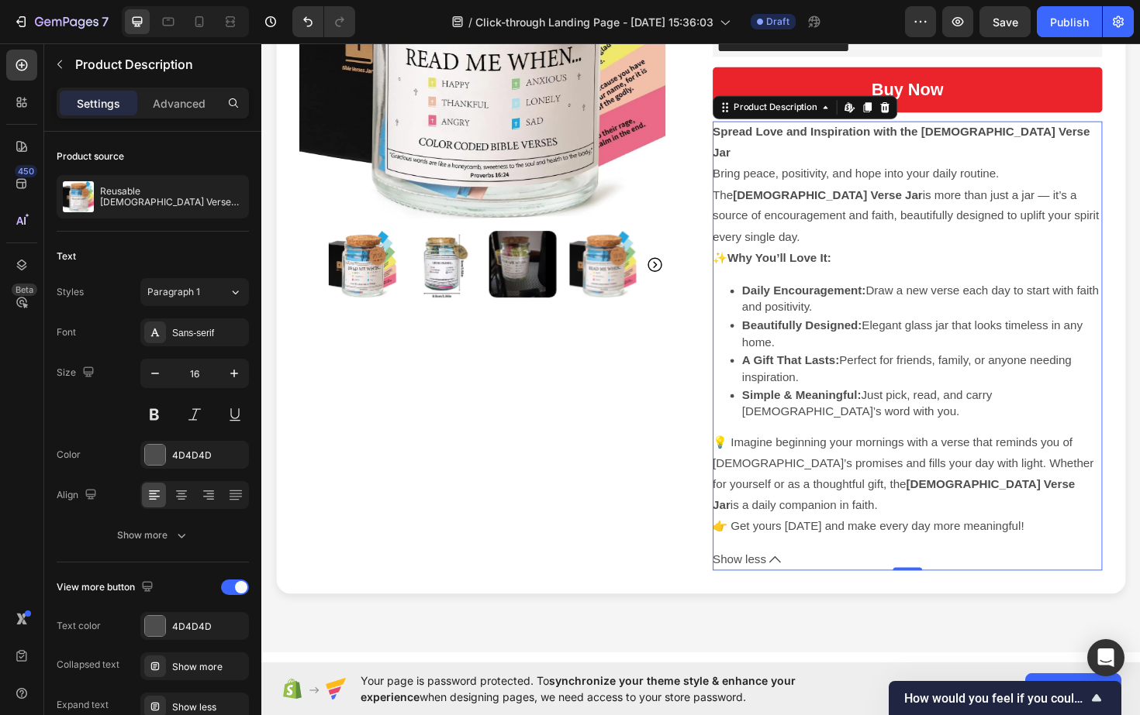
scroll to position [338, 0]
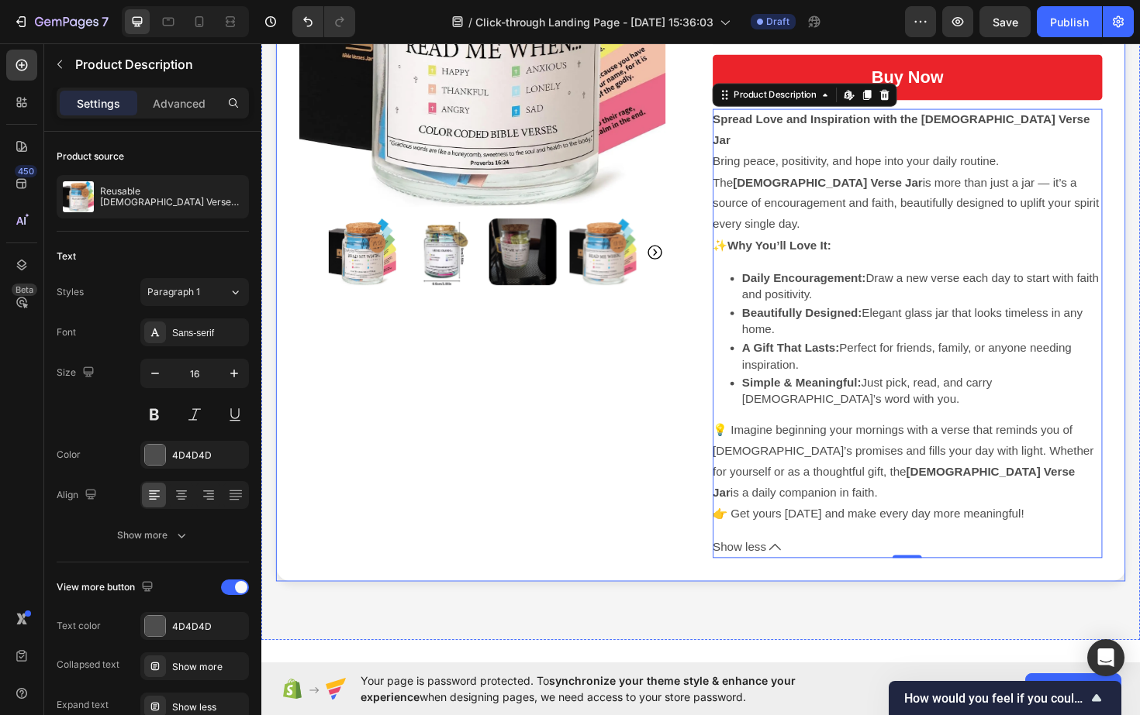
click at [798, 571] on icon at bounding box center [804, 577] width 12 height 12
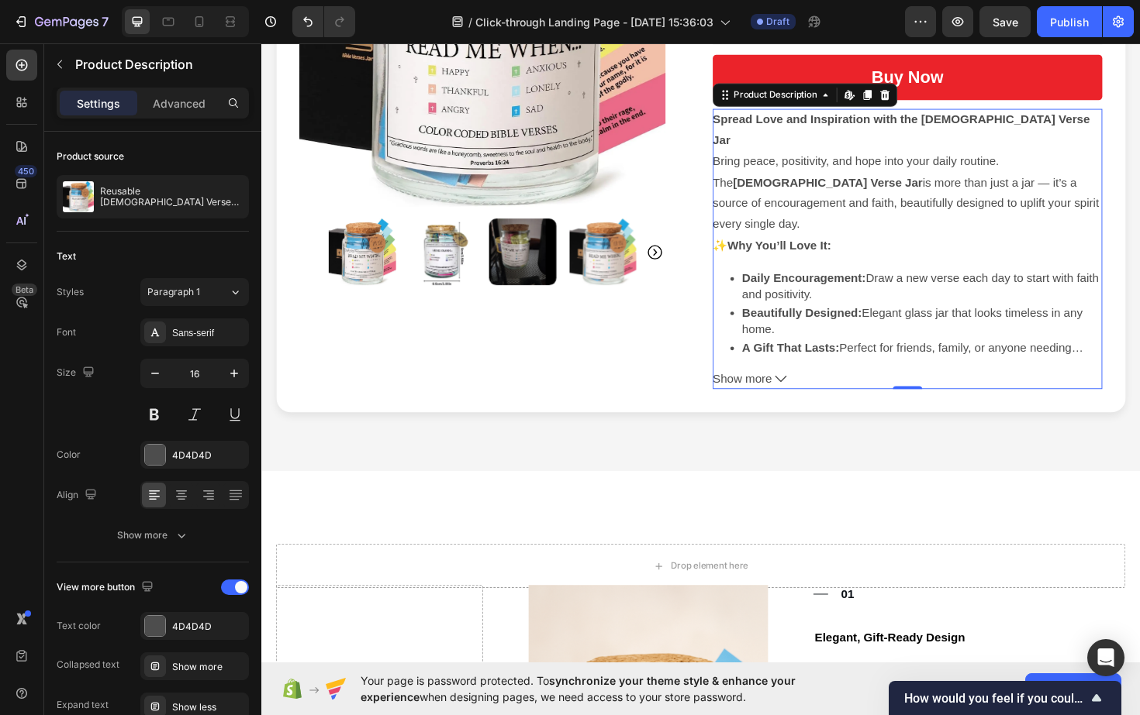
click at [791, 388] on span "Show more" at bounding box center [770, 399] width 63 height 22
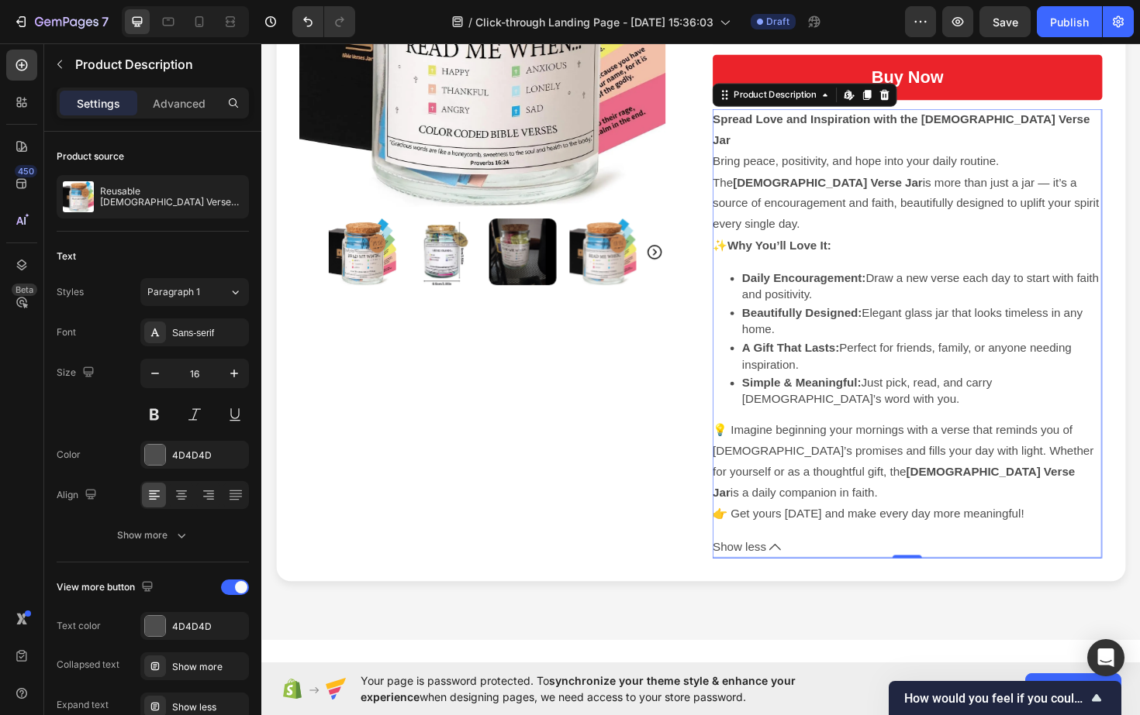
click at [903, 536] on p "👉 Get yours [DATE] and make every day more meaningful!" at bounding box center [903, 542] width 329 height 13
click at [1043, 536] on p "👉 Get yours [DATE] and make every day more meaningful!" at bounding box center [903, 542] width 329 height 13
click at [1057, 536] on p "👉 Get yours [DATE] and make every day more meaningful!" at bounding box center [903, 542] width 329 height 13
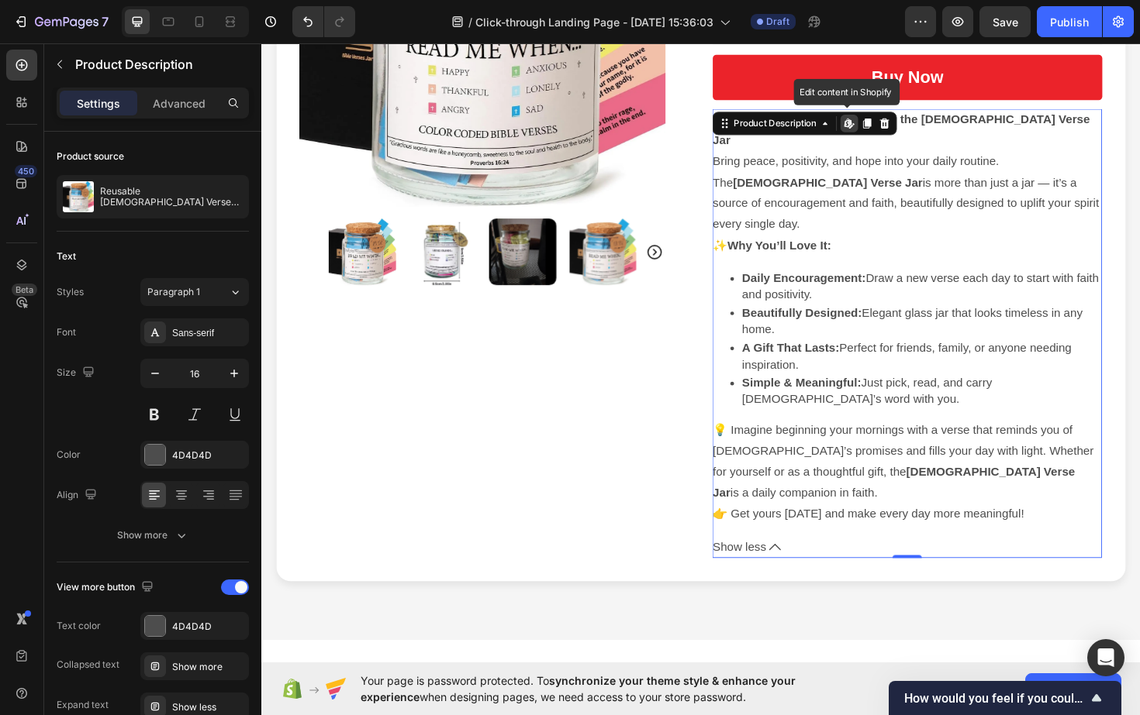
click at [895, 321] on p "Beautifully Designed: Elegant glass jar that looks timeless in any home." at bounding box center [960, 338] width 381 height 35
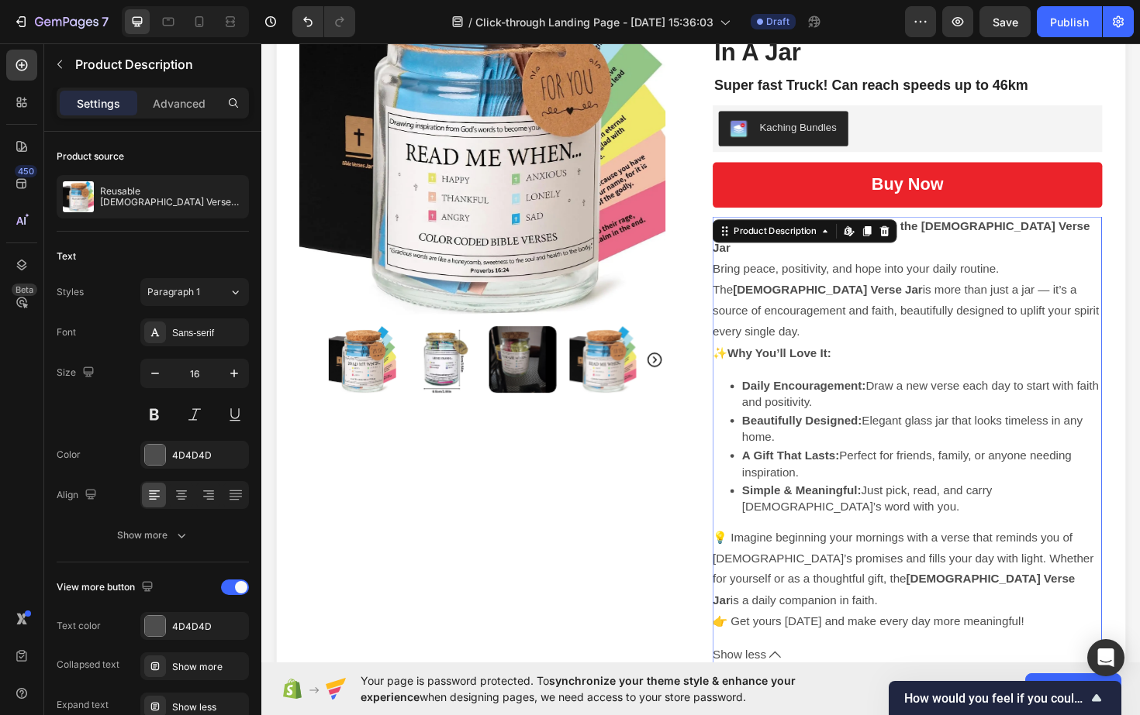
scroll to position [206, 0]
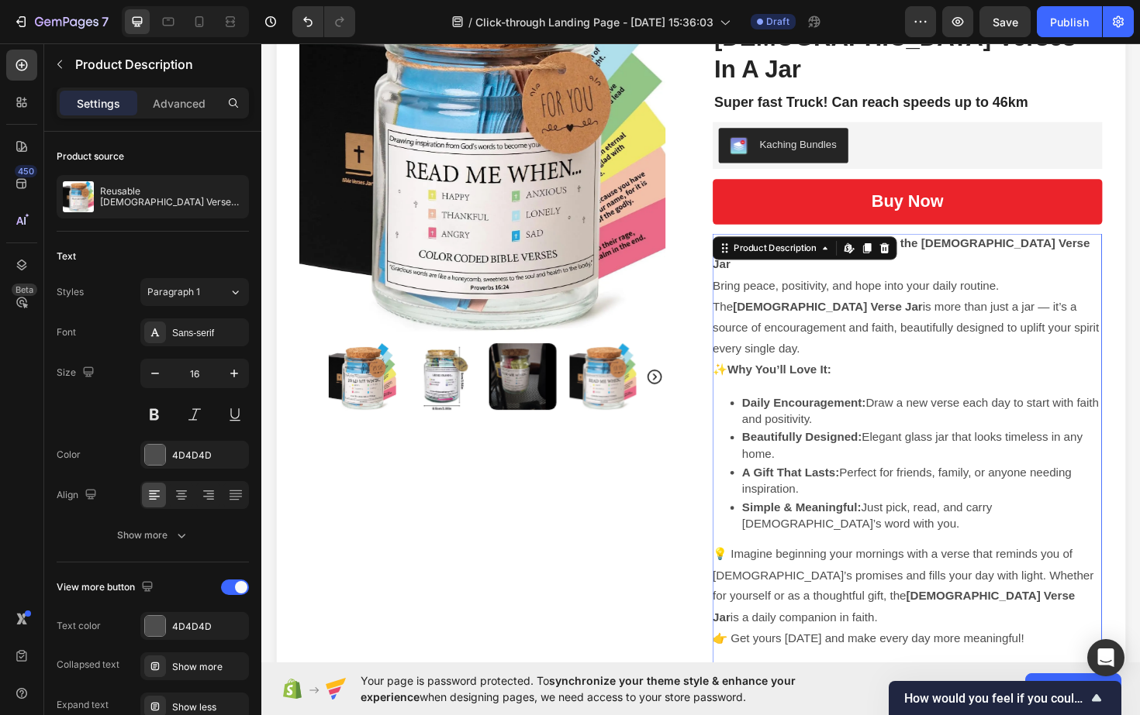
click at [829, 245] on div "Spread Love and Inspiration with the Bible Verse Jar Bring peace, positivity, a…" at bounding box center [945, 465] width 412 height 441
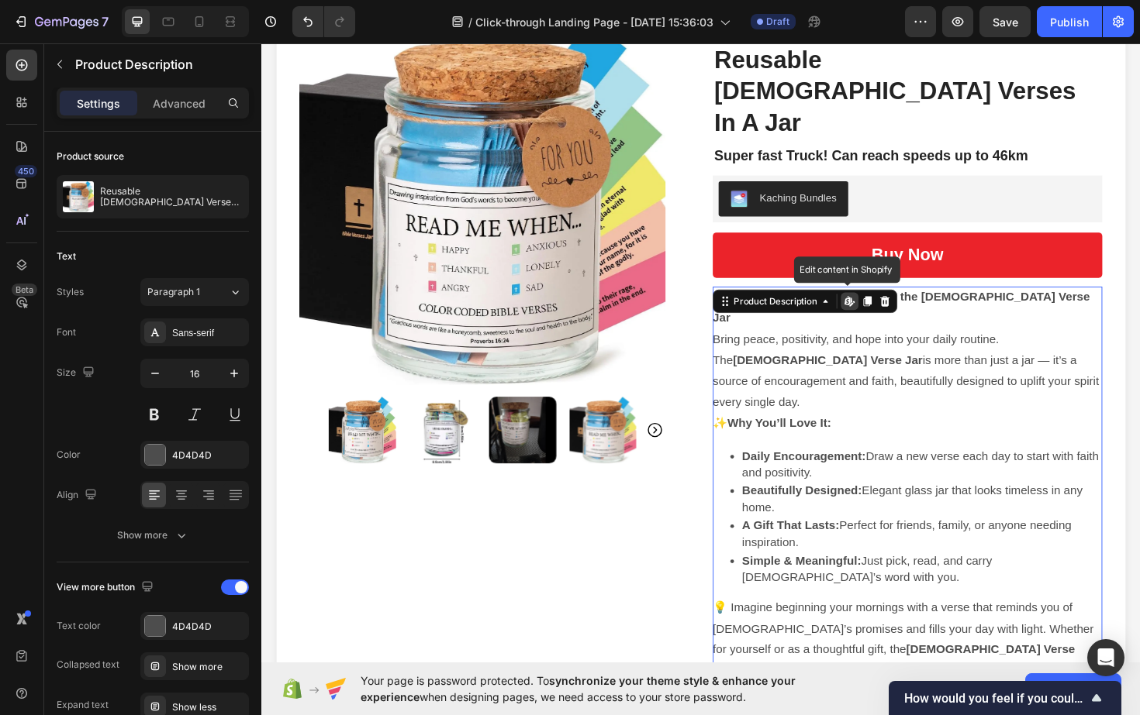
click at [956, 350] on p "Bring peace, positivity, and hope into your daily routine. The Bible Verse Jar …" at bounding box center [943, 390] width 409 height 80
click at [885, 311] on icon at bounding box center [884, 317] width 12 height 12
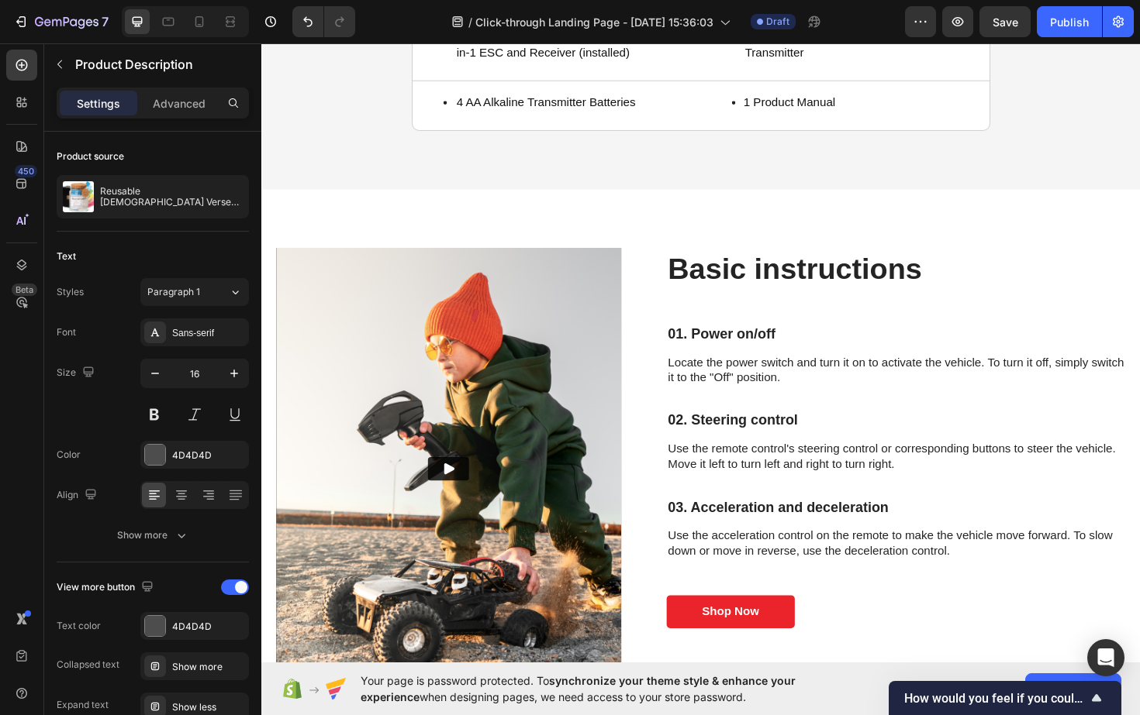
scroll to position [2905, 0]
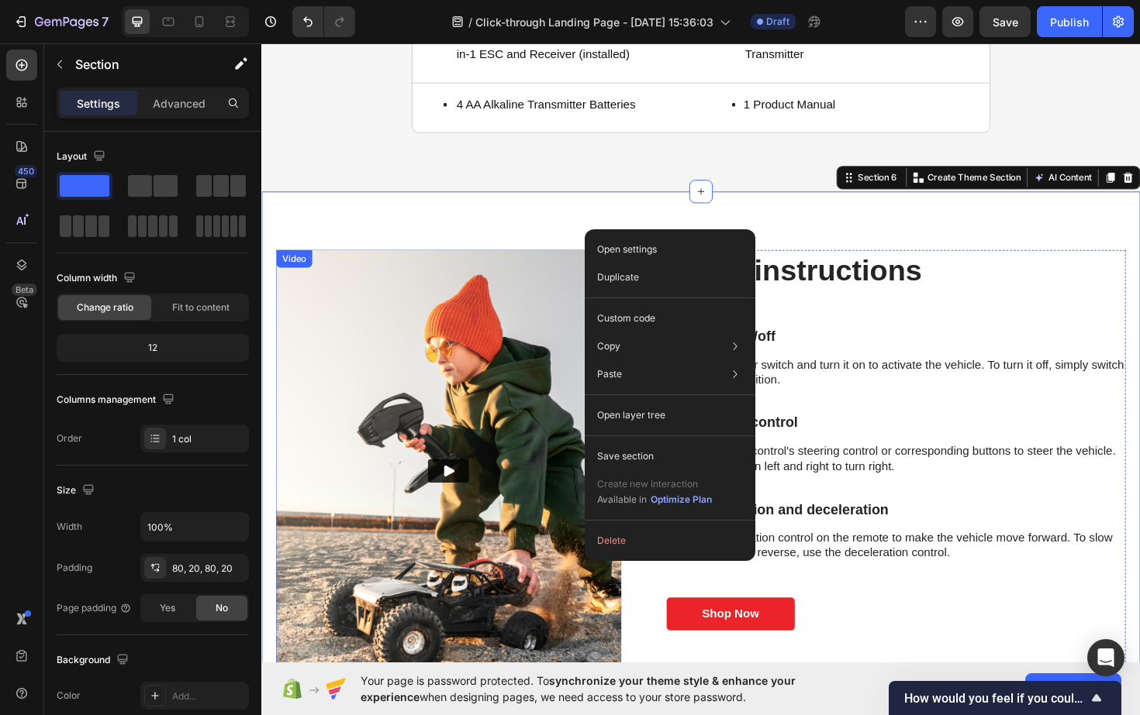
click at [611, 533] on button "Delete" at bounding box center [670, 541] width 158 height 28
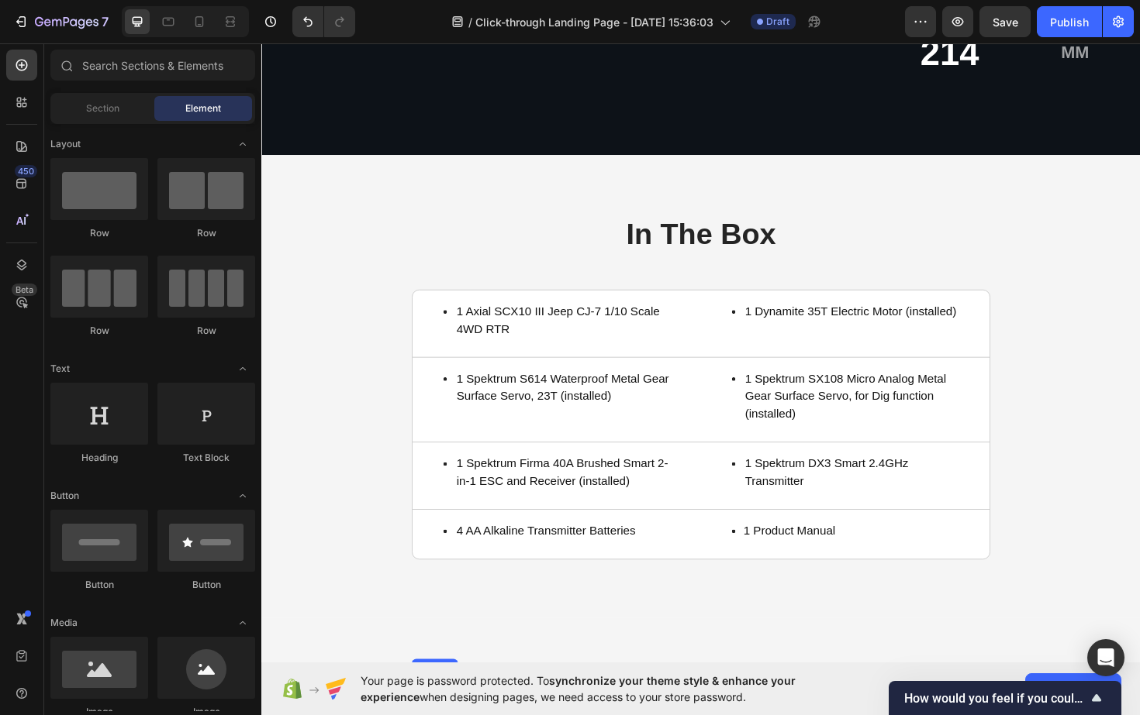
scroll to position [2401, 0]
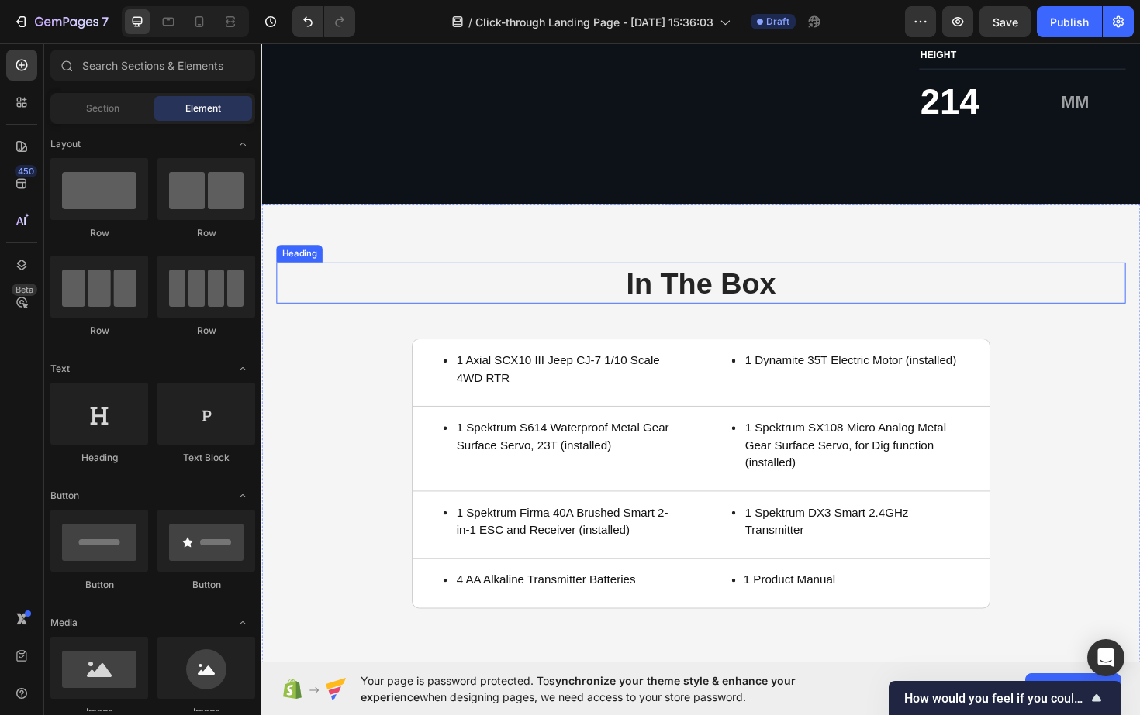
click at [694, 305] on h2 "In The Box" at bounding box center [726, 297] width 899 height 43
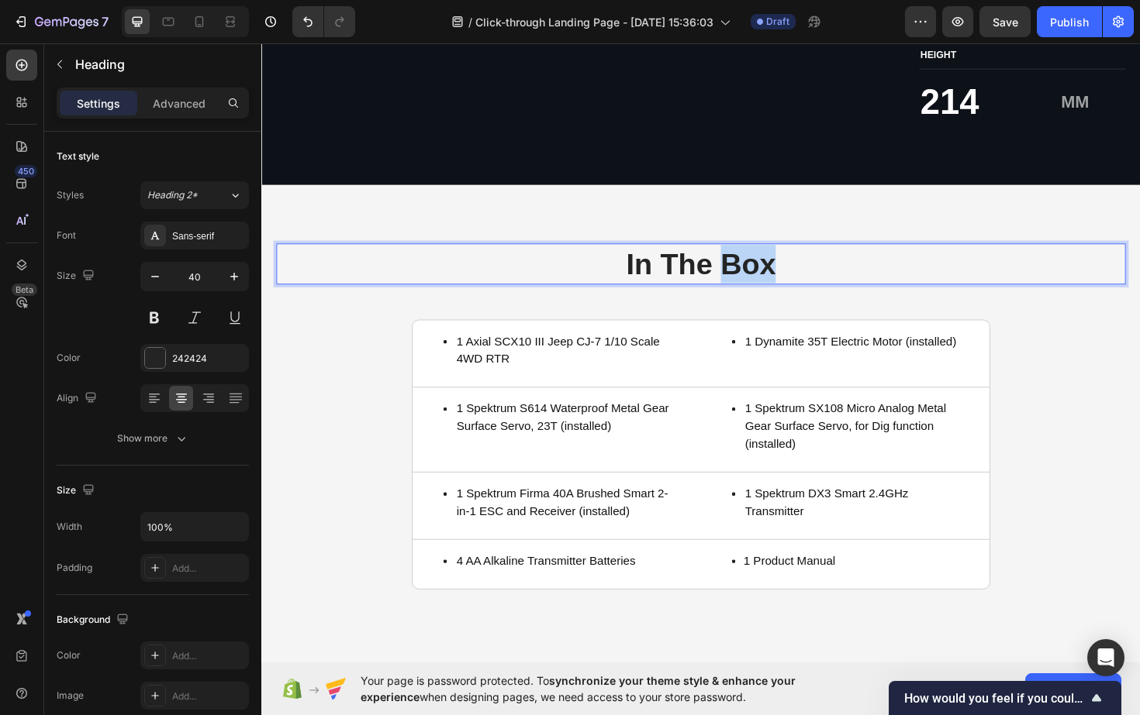
click at [789, 298] on p "In The Box" at bounding box center [726, 277] width 896 height 40
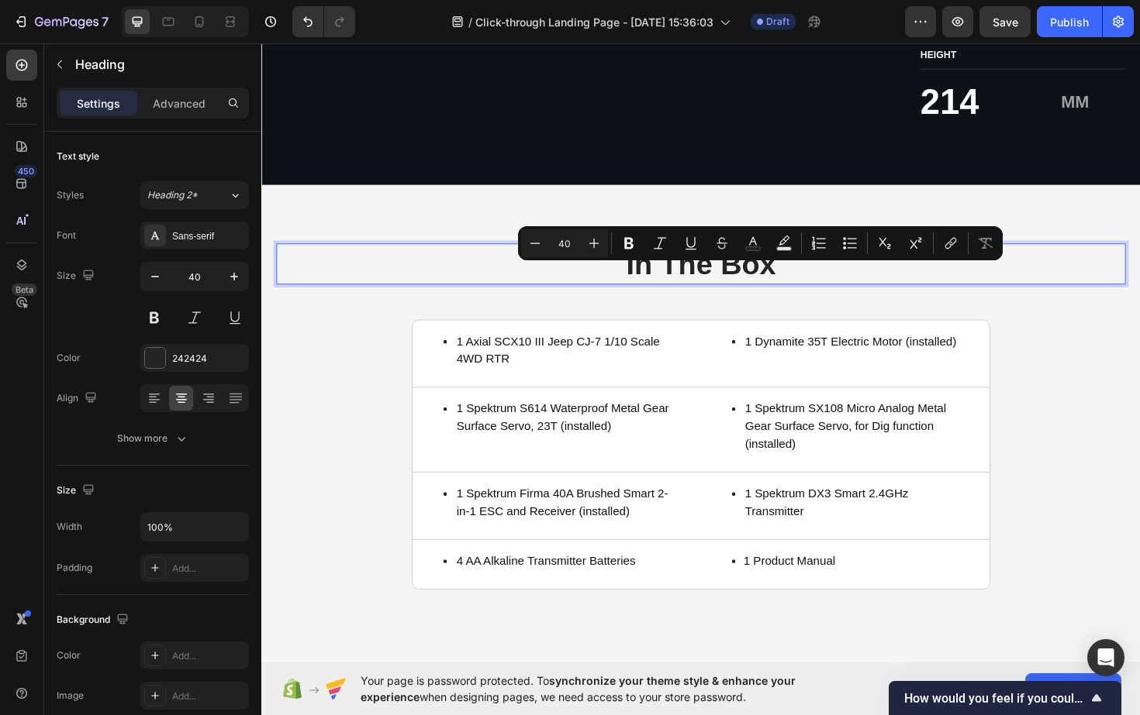
click at [804, 298] on p "In The Box" at bounding box center [726, 277] width 896 height 40
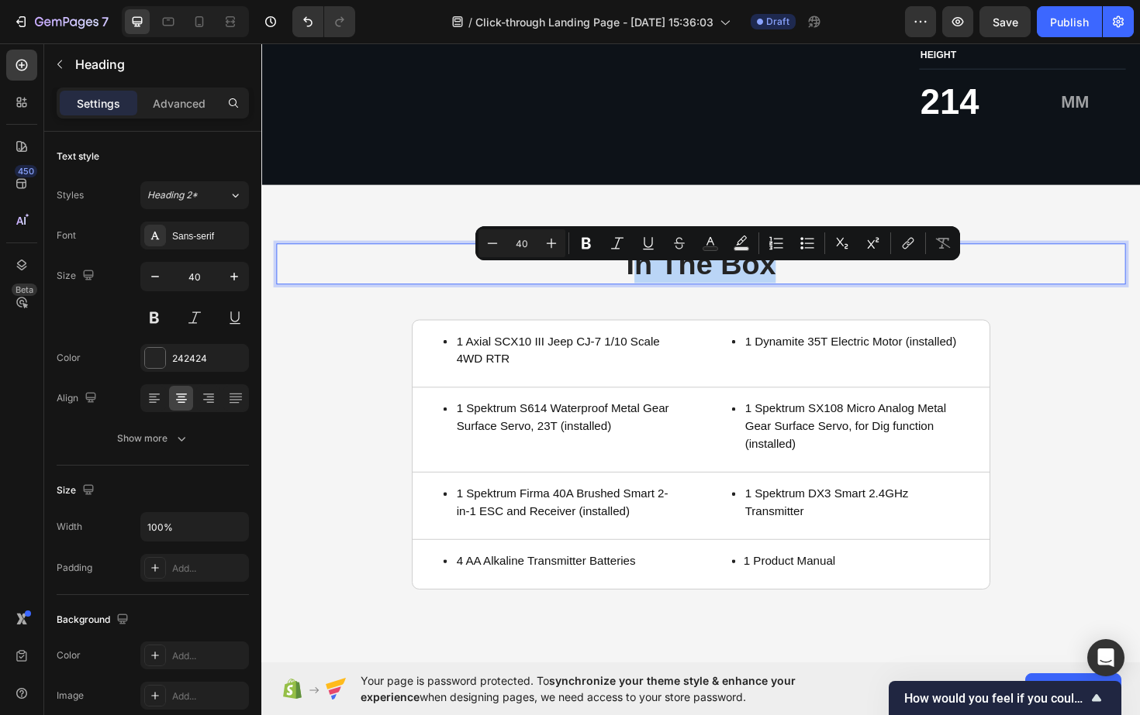
drag, startPoint x: 804, startPoint y: 298, endPoint x: 632, endPoint y: 297, distance: 172.1
click at [632, 297] on p "In The Box" at bounding box center [726, 277] width 896 height 40
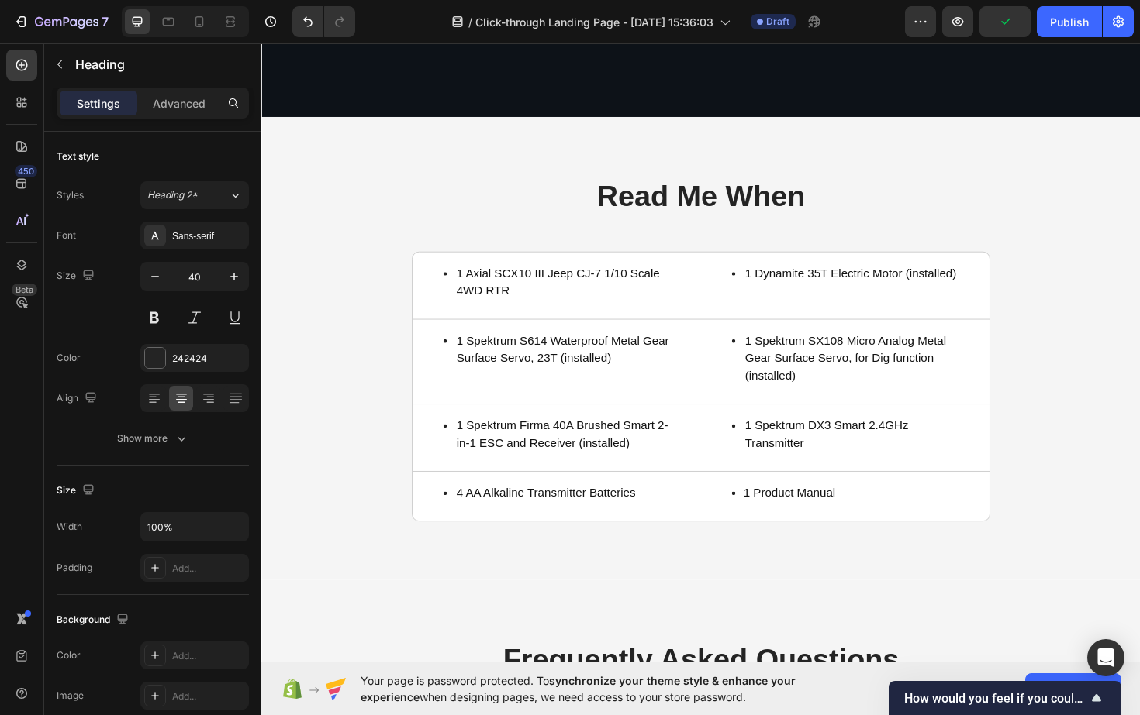
scroll to position [2417, 0]
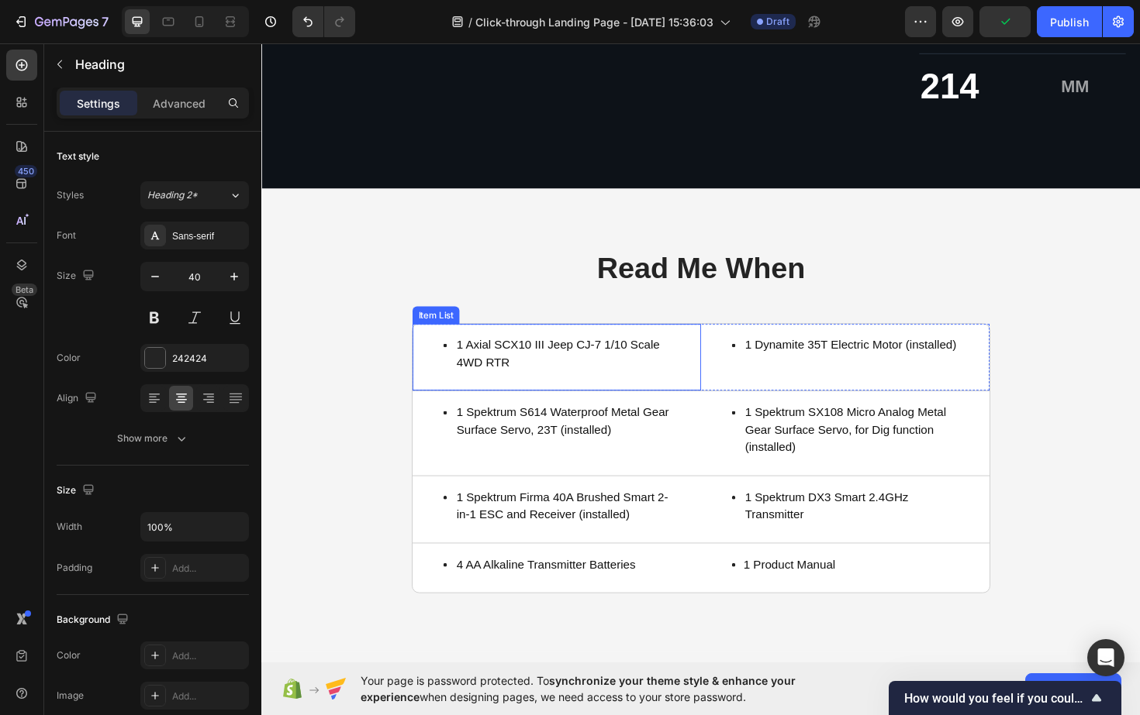
click at [604, 367] on p "1 Axial SCX10 III Jeep CJ-7 1/10 Scale 4WD RTR" at bounding box center [579, 372] width 224 height 37
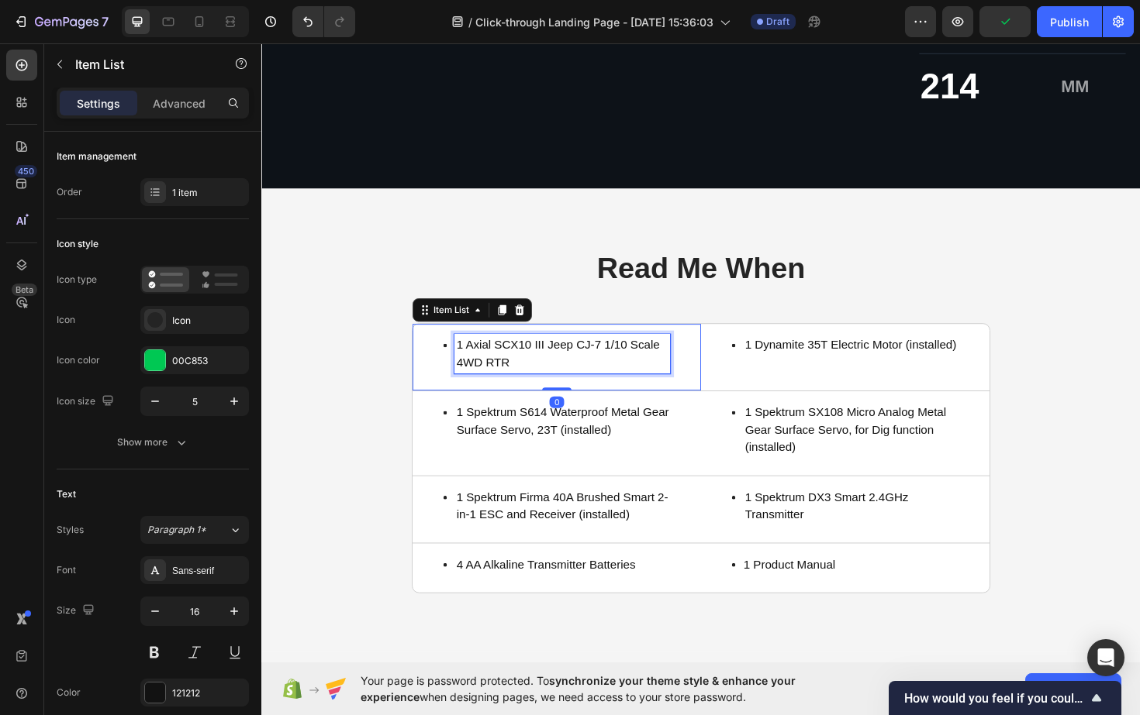
click at [604, 367] on p "1 Axial SCX10 III Jeep CJ-7 1/10 Scale 4WD RTR" at bounding box center [579, 372] width 224 height 37
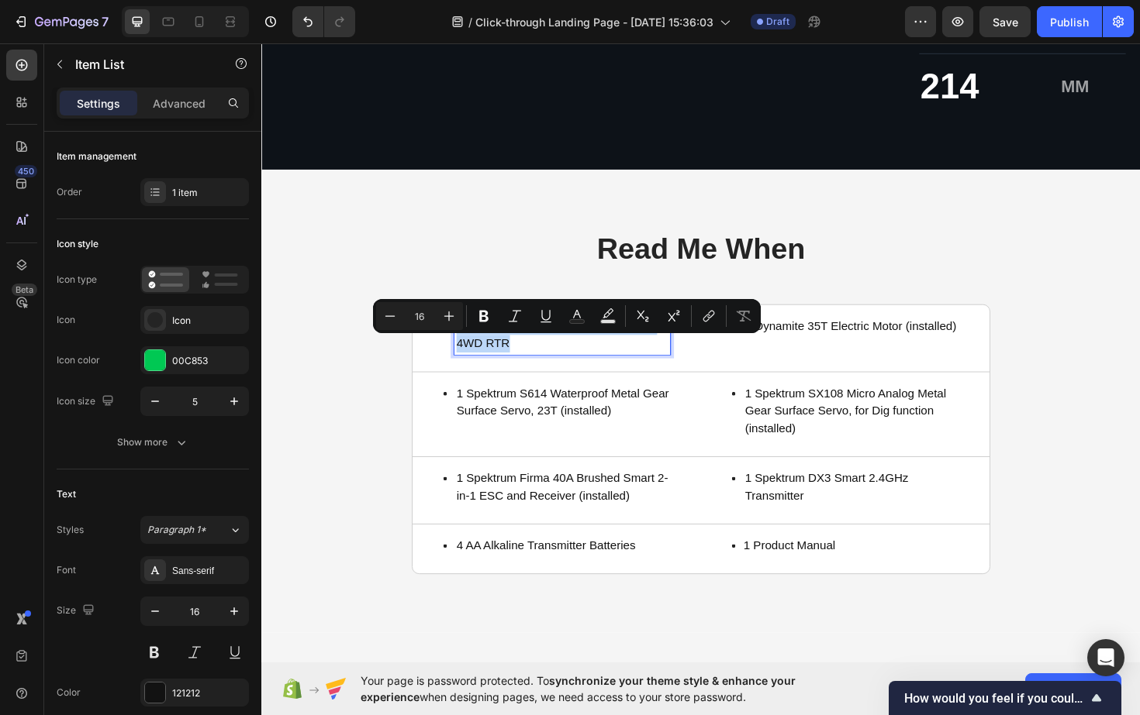
drag, startPoint x: 556, startPoint y: 380, endPoint x: 478, endPoint y: 349, distance: 84.2
click at [475, 349] on div "1 Axial SCX10 III Jeep H-7 1/10 Scale 4WD RTR" at bounding box center [573, 356] width 305 height 71
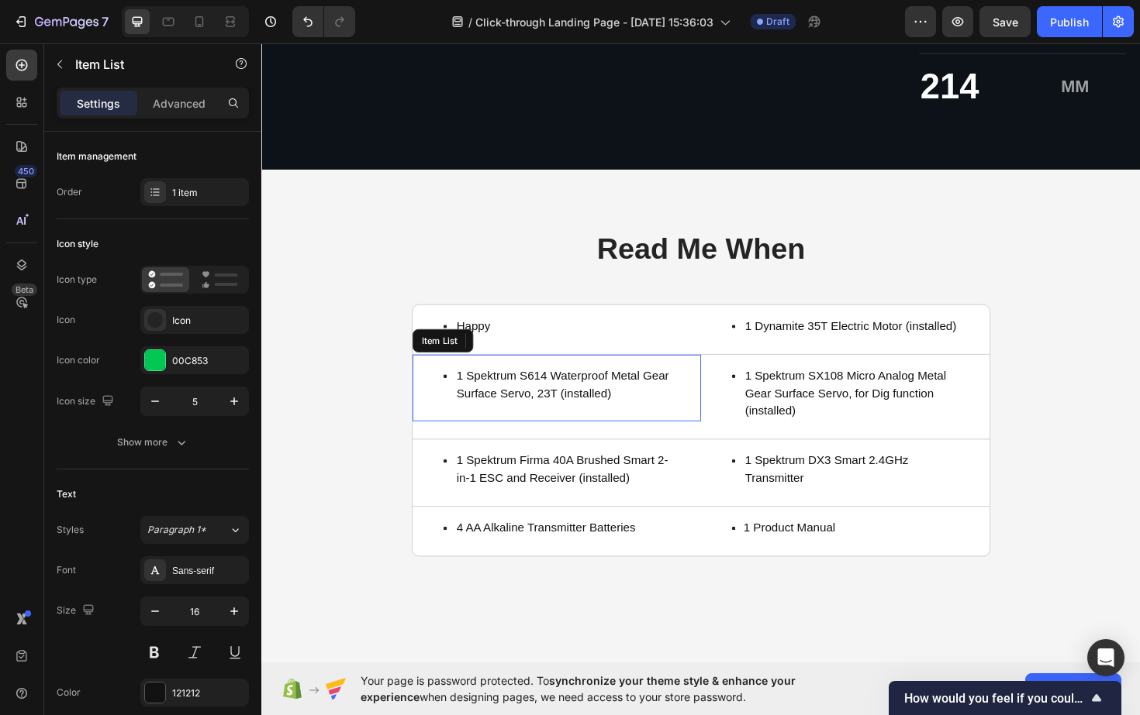
click at [578, 424] on p "1 Spektrum S614 Waterproof Metal Gear Surface Servo, 23T (installed)" at bounding box center [583, 405] width 233 height 37
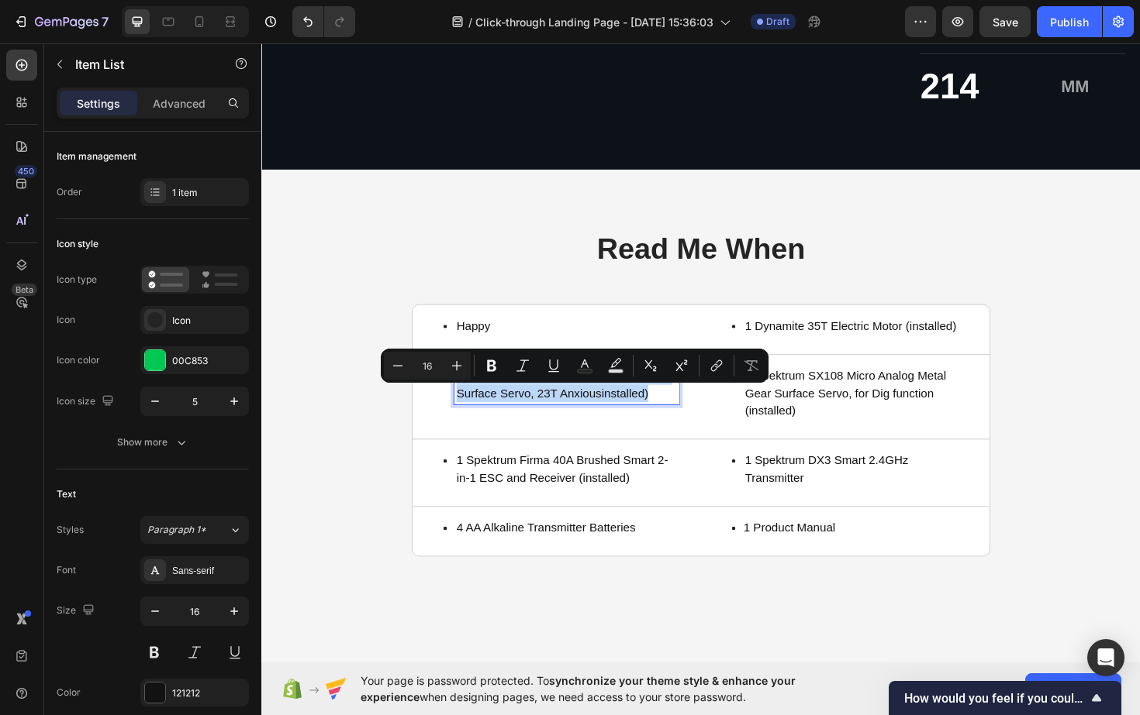
drag, startPoint x: 676, startPoint y: 436, endPoint x: 432, endPoint y: 399, distance: 246.9
click at [429, 401] on div "1 Spektrum S614 Waterproof Metal Gear Surface Servo, 23T Anxiousinstalled)" at bounding box center [573, 409] width 305 height 71
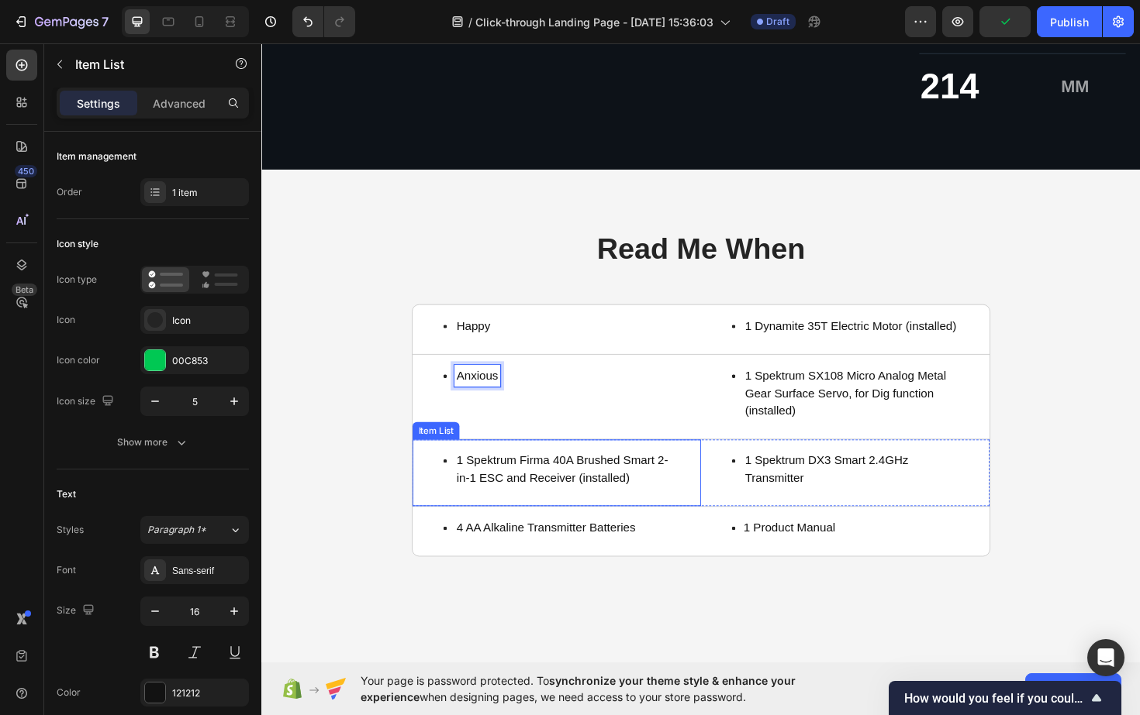
click at [521, 514] on p "1 Spektrum Firma 40A Brushed Smart 2-in-1 ESC and Receiver (installed)" at bounding box center [583, 495] width 233 height 37
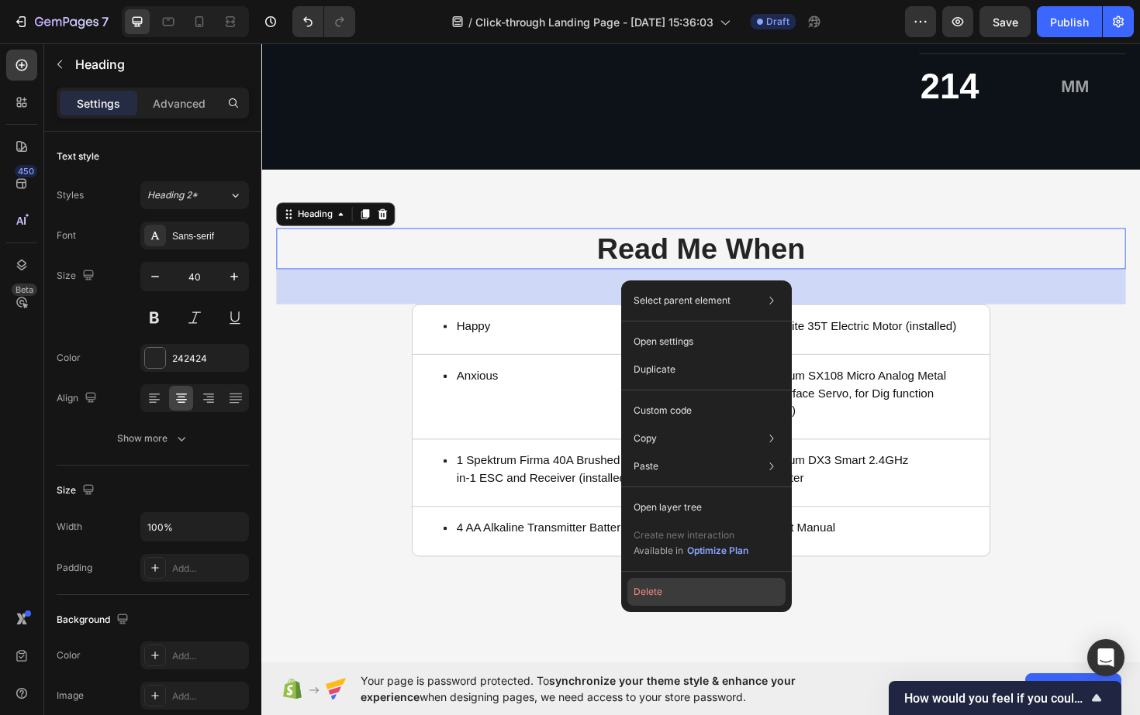
click at [658, 591] on button "Delete" at bounding box center [706, 592] width 158 height 28
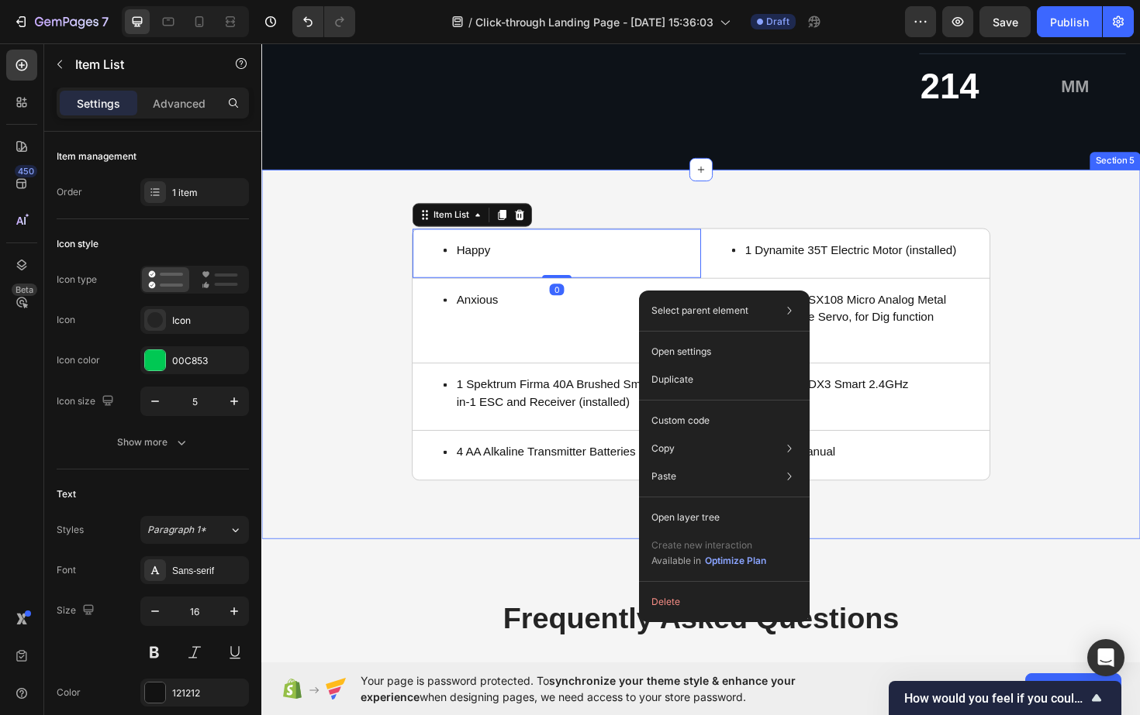
click at [401, 326] on div "Happy Item List 0 Title Line 1 Dynamite 35T Electric Motor (installed) Item Lis…" at bounding box center [726, 373] width 899 height 267
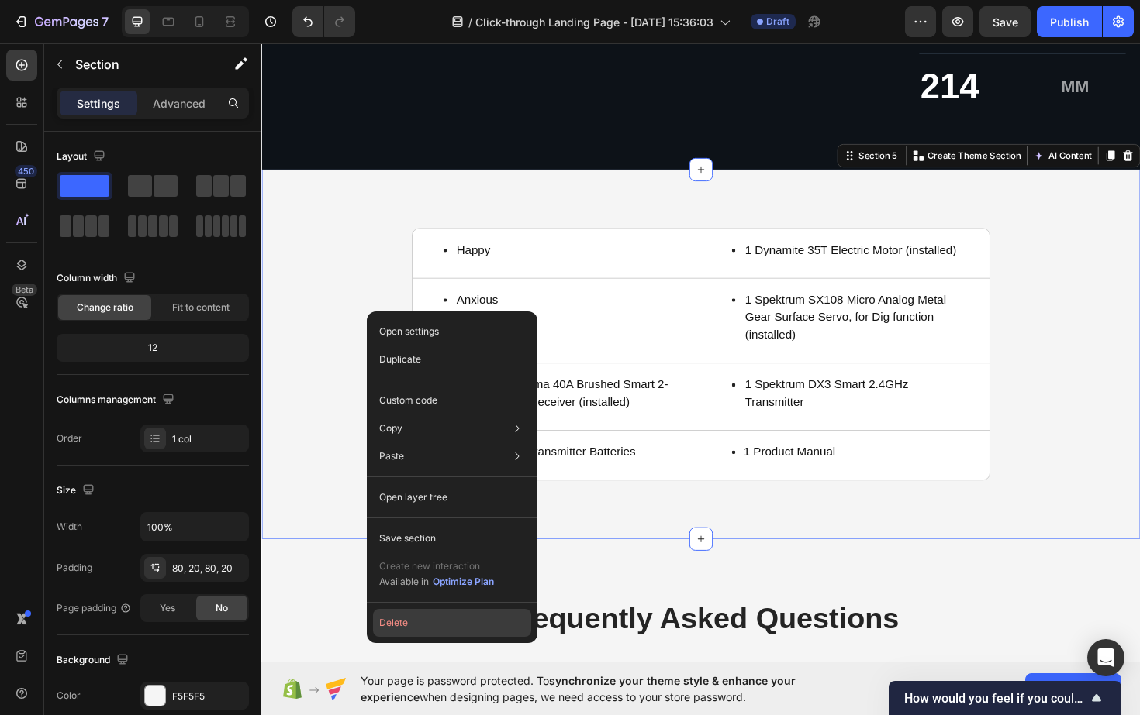
click at [400, 614] on button "Delete" at bounding box center [452, 623] width 158 height 28
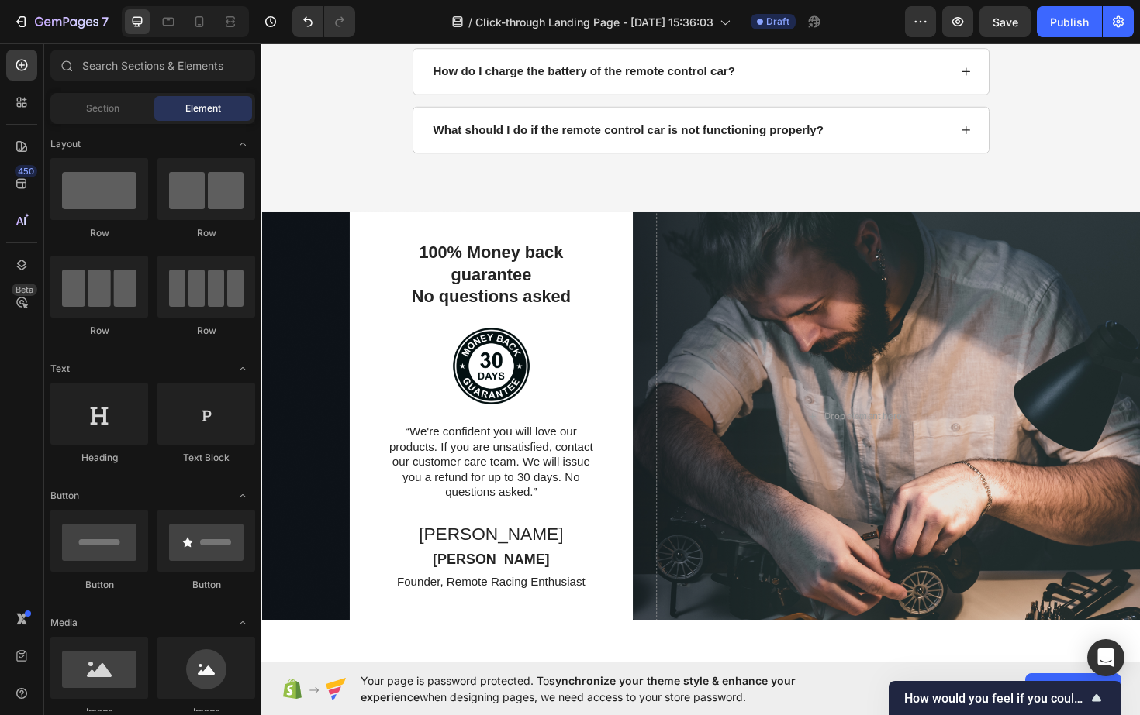
scroll to position [2890, 0]
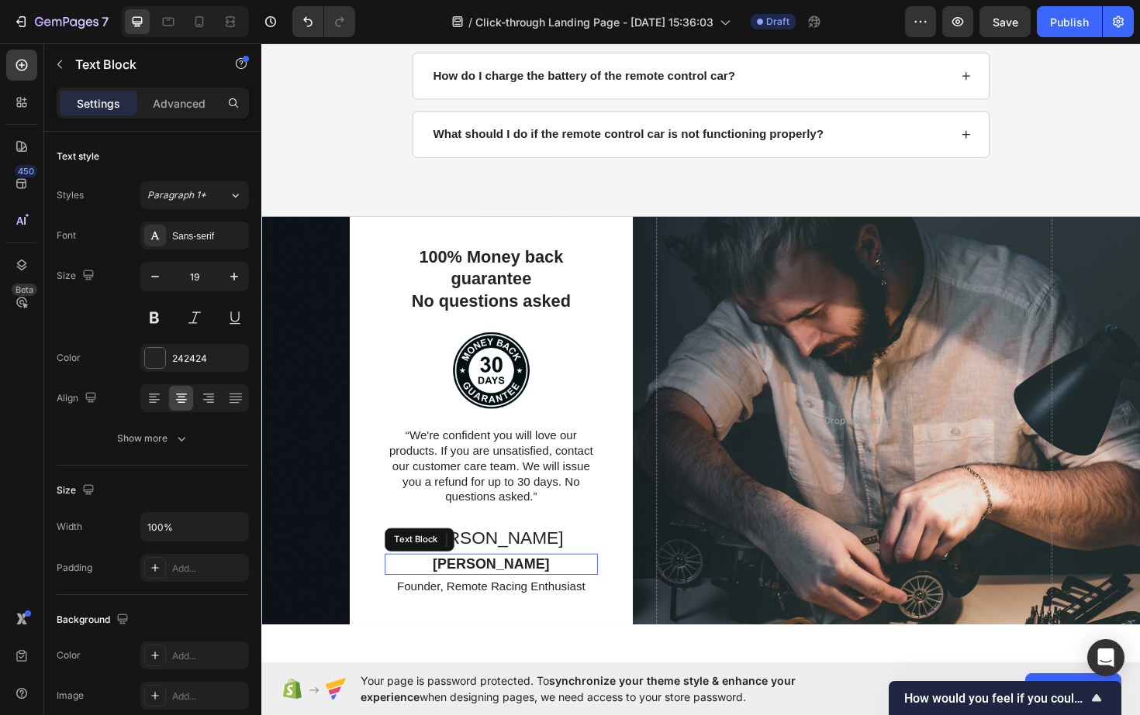
click at [514, 591] on p "John Smith" at bounding box center [504, 595] width 222 height 19
click at [522, 595] on p "John Smith" at bounding box center [504, 595] width 222 height 19
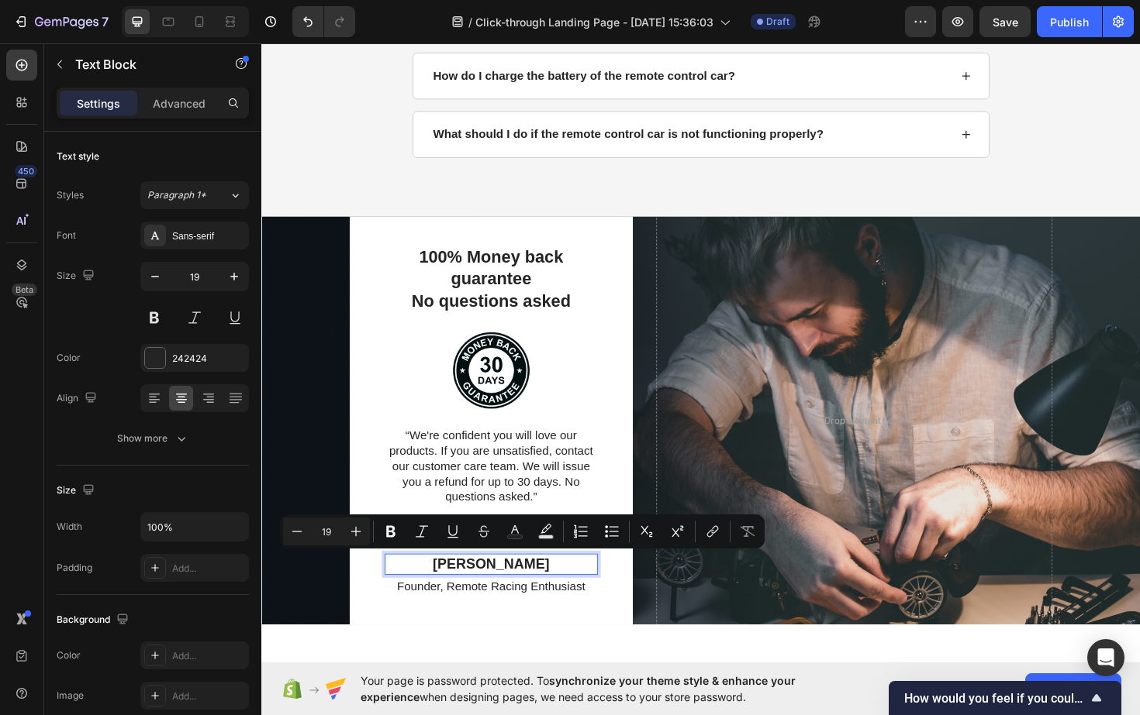
click at [553, 588] on p "John Smith" at bounding box center [504, 595] width 222 height 19
drag, startPoint x: 553, startPoint y: 588, endPoint x: 453, endPoint y: 588, distance: 99.2
click at [452, 588] on p "John Smith" at bounding box center [504, 595] width 222 height 19
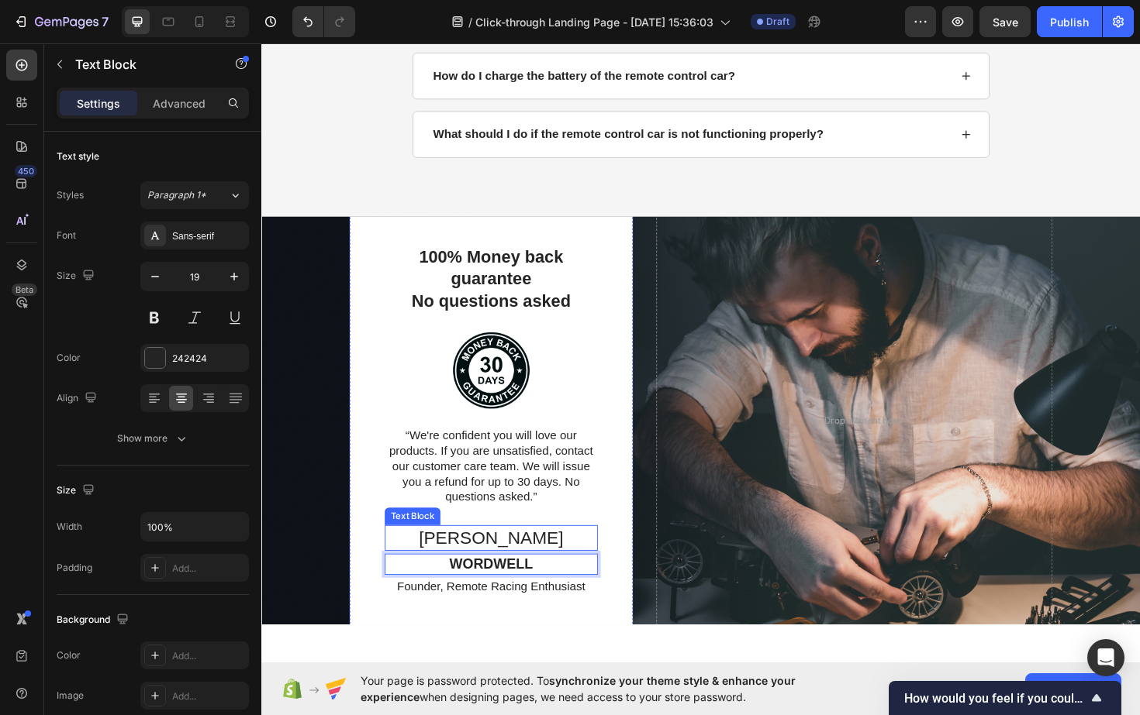
click at [511, 561] on p "John" at bounding box center [504, 568] width 222 height 24
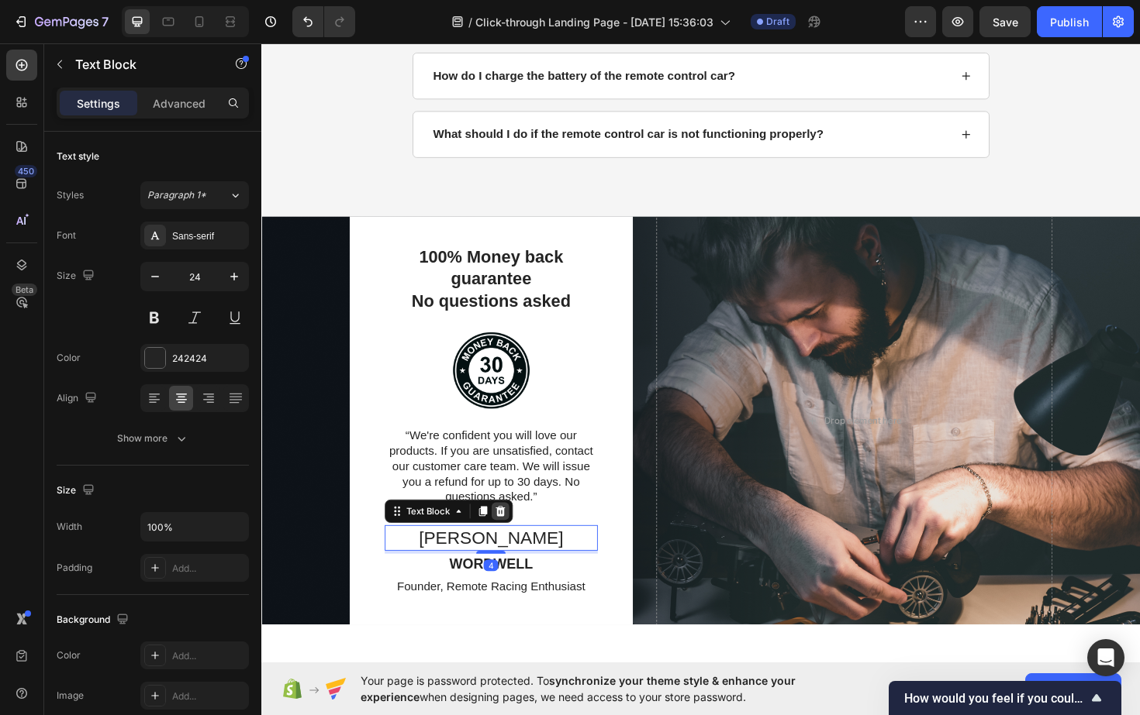
click at [515, 541] on icon at bounding box center [514, 539] width 10 height 11
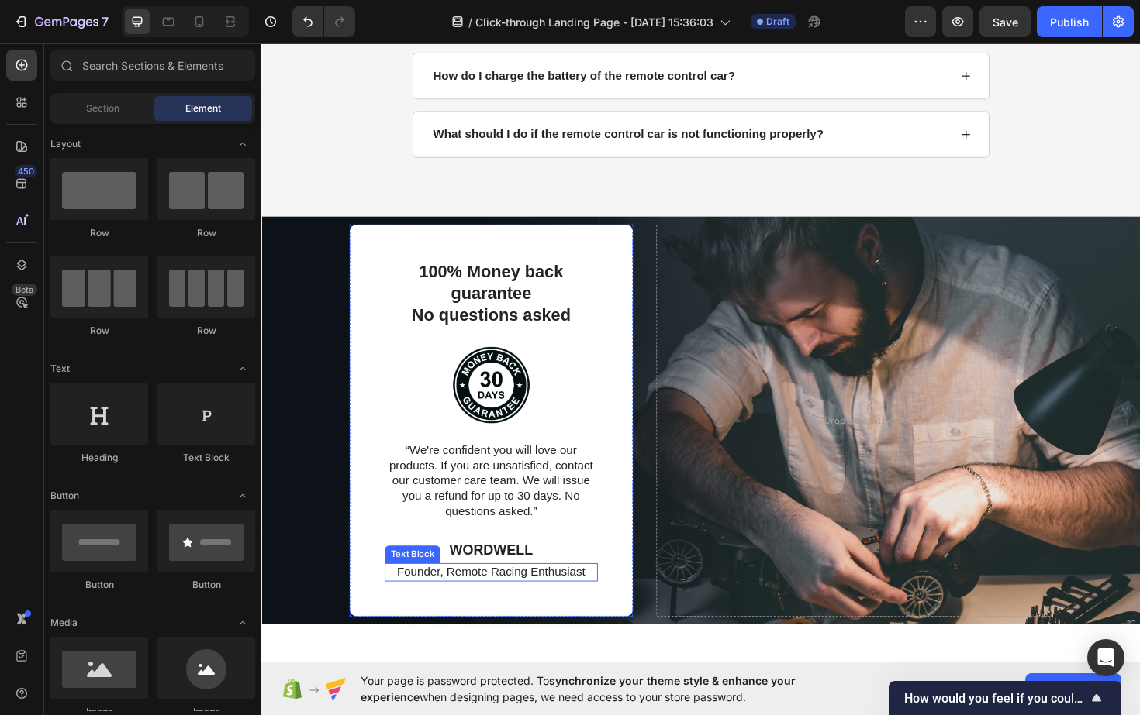
click at [526, 602] on p "Founder, Remote Racing Enthusiast" at bounding box center [504, 604] width 222 height 16
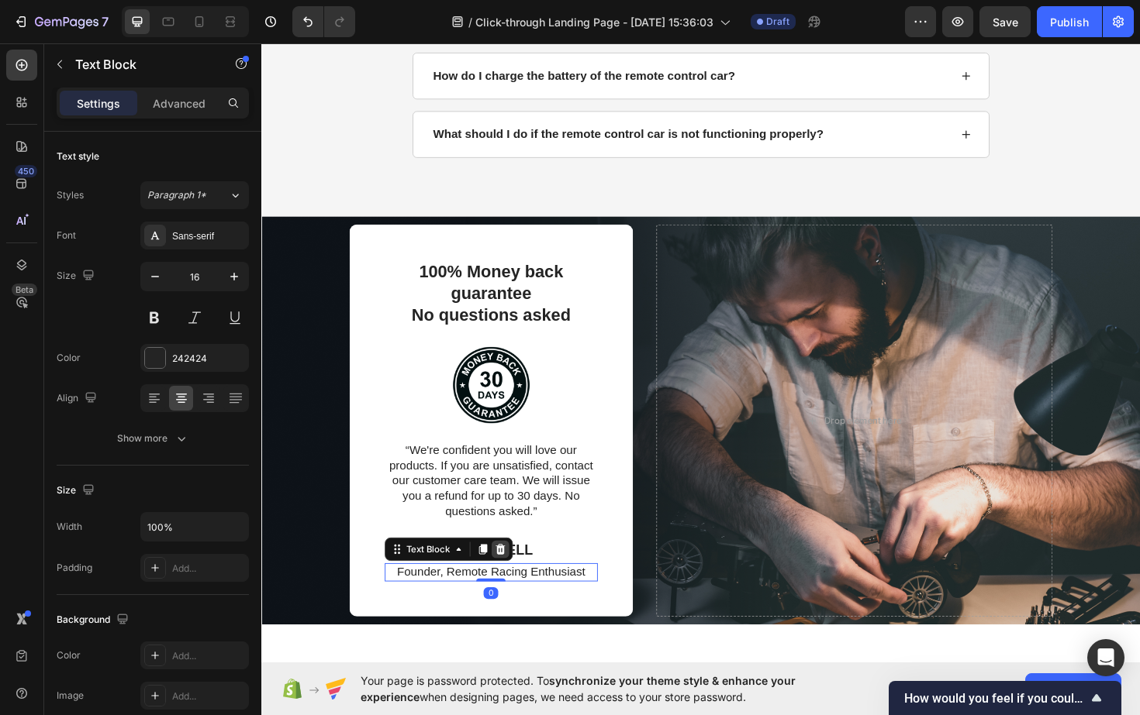
click at [515, 580] on icon at bounding box center [514, 579] width 10 height 11
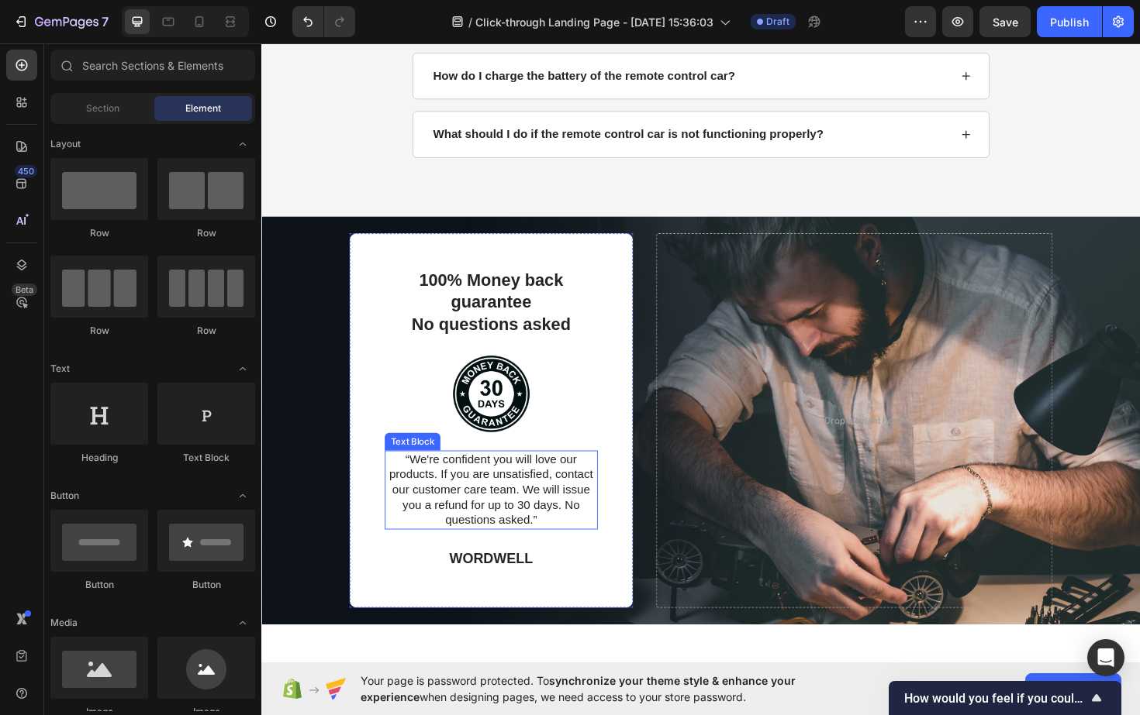
click at [582, 534] on p "“We're confident you will love our products. If you are unsatisfied, contact ou…" at bounding box center [504, 517] width 222 height 81
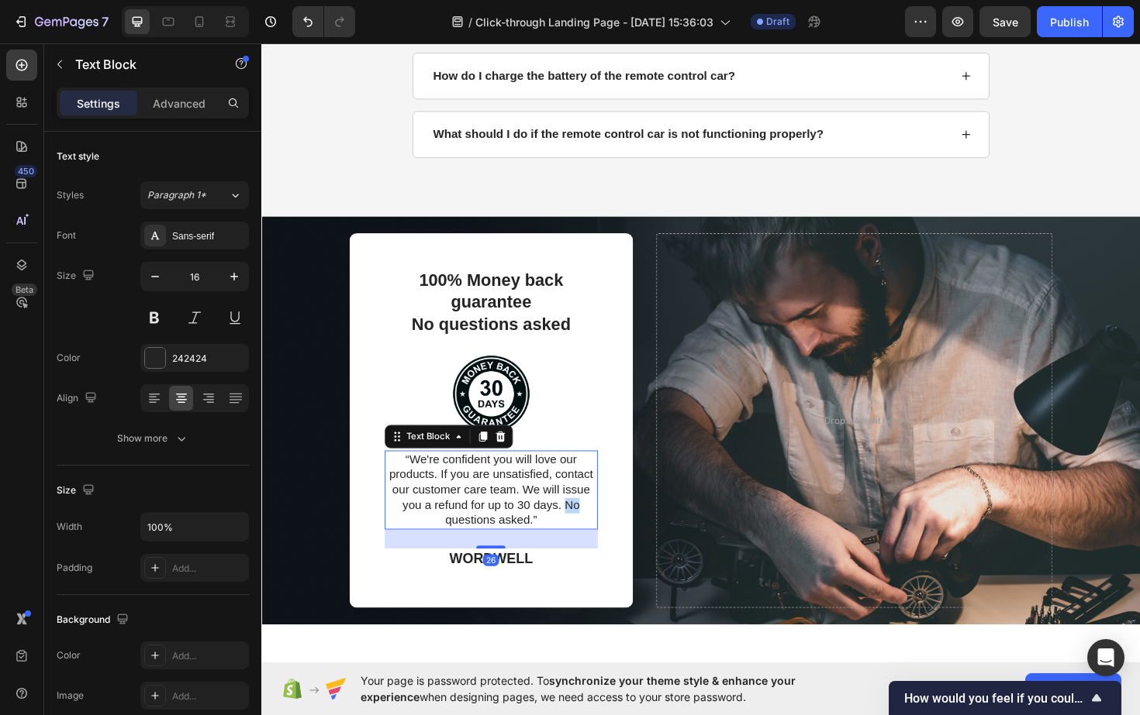
click at [582, 534] on p "“We're confident you will love our products. If you are unsatisfied, contact ou…" at bounding box center [504, 517] width 222 height 81
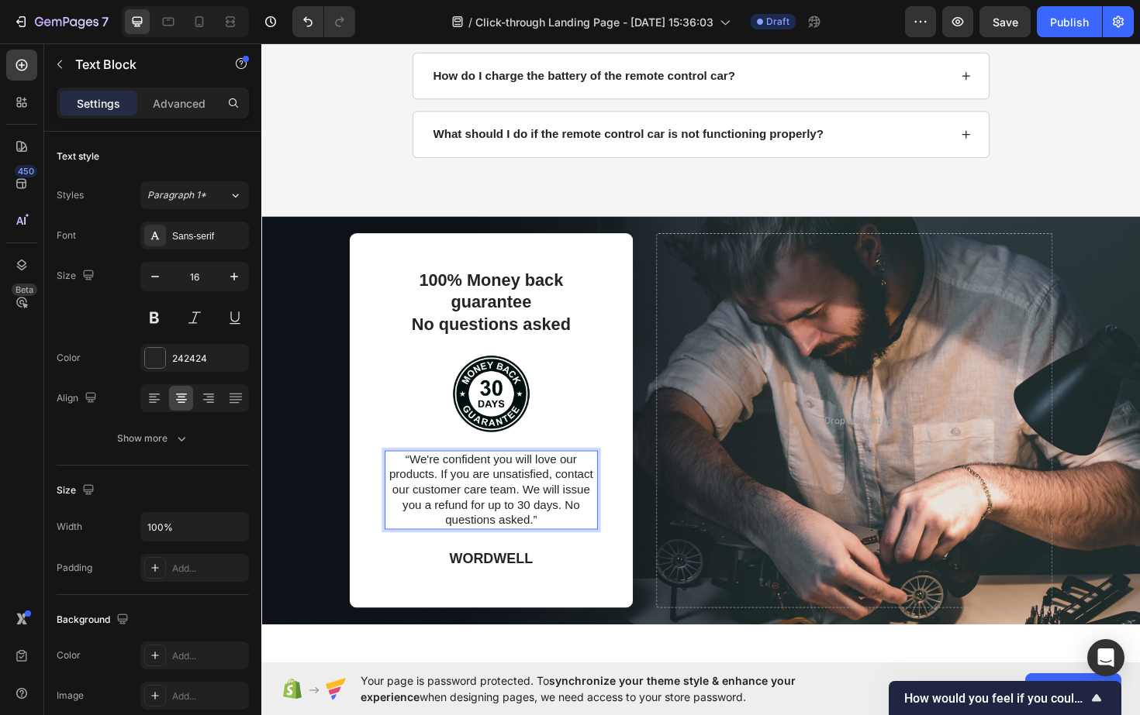
click at [541, 553] on p "“We're confident you will love our products. If you are unsatisfied, contact ou…" at bounding box center [504, 517] width 222 height 81
click at [543, 550] on p "“We're confident you will love our products. If you are unsatisfied, contact ou…" at bounding box center [504, 517] width 222 height 81
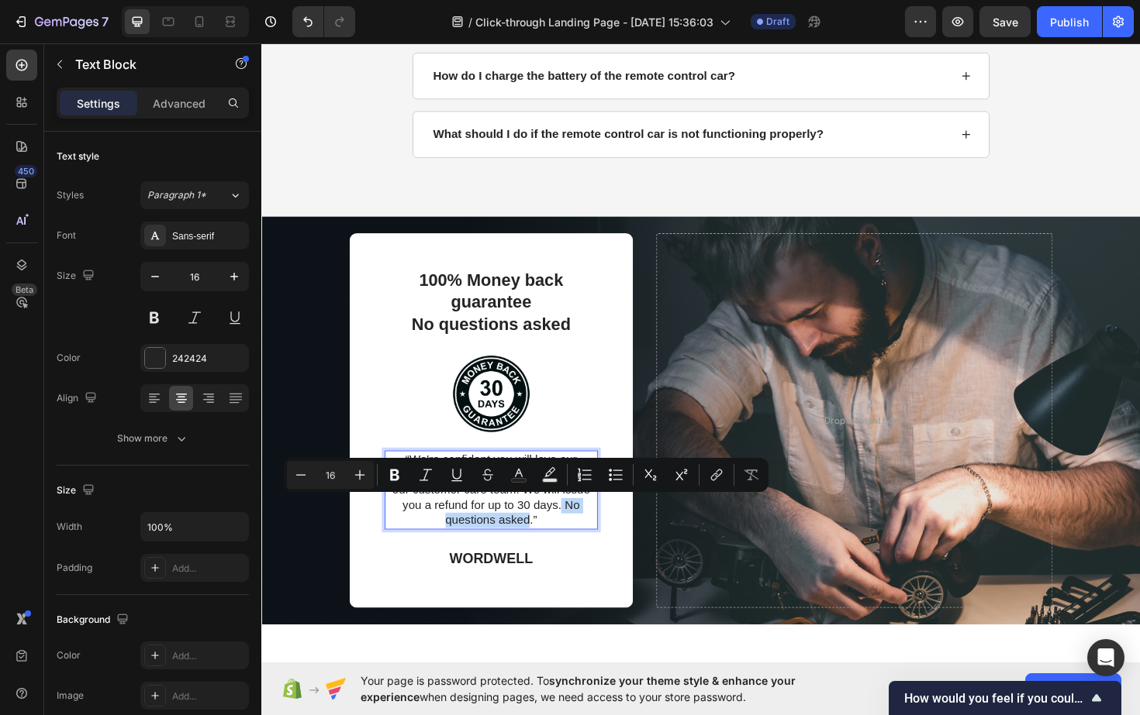
drag, startPoint x: 543, startPoint y: 550, endPoint x: 577, endPoint y: 533, distance: 37.8
click at [577, 533] on p "“We're confident you will love our products. If you are unsatisfied, contact ou…" at bounding box center [504, 517] width 222 height 81
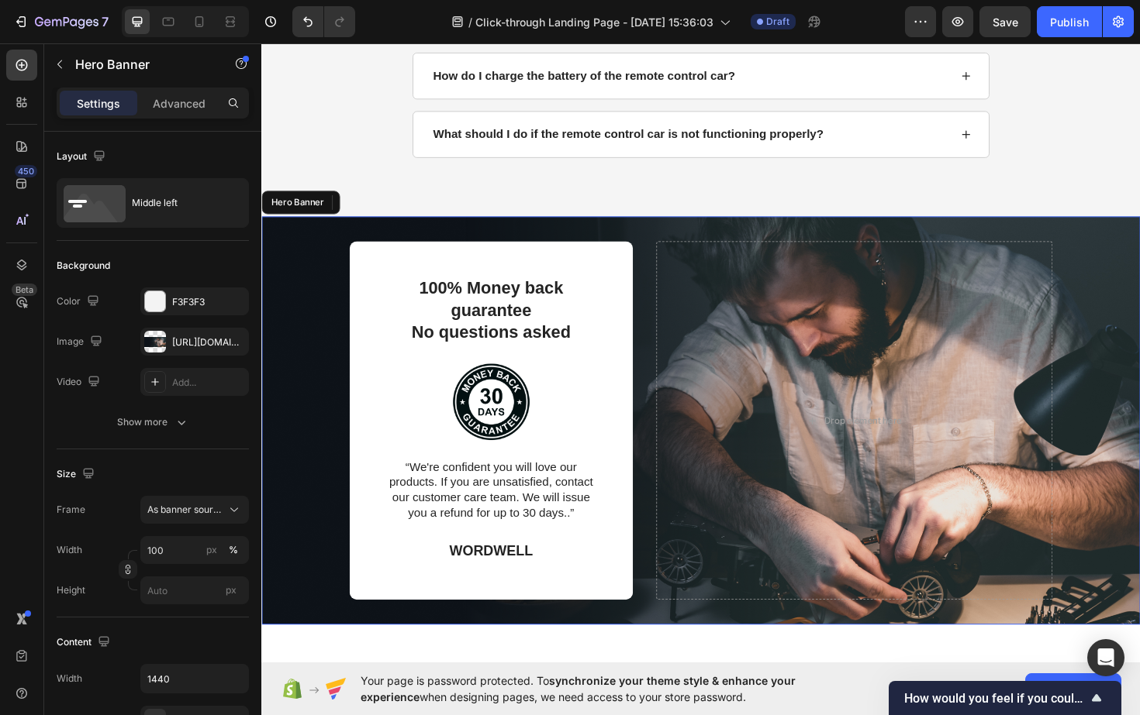
click at [967, 657] on div "100% Money back guarantee No questions asked Text Block Image “We're confident …" at bounding box center [726, 443] width 930 height 505
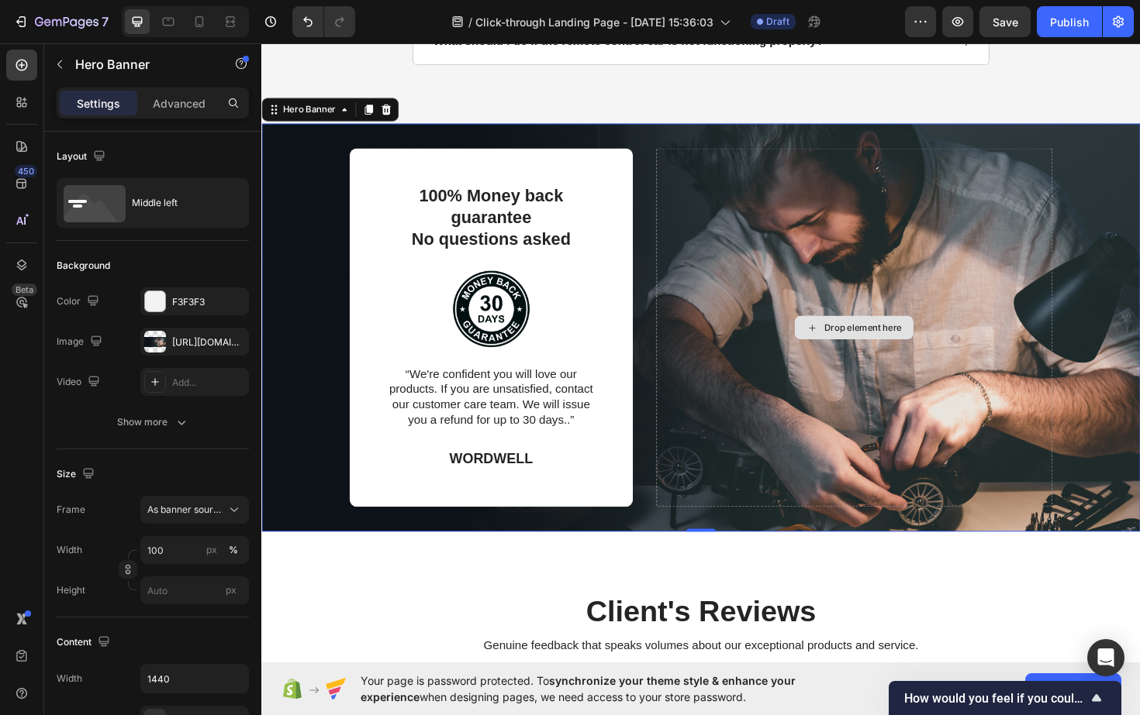
scroll to position [2993, 0]
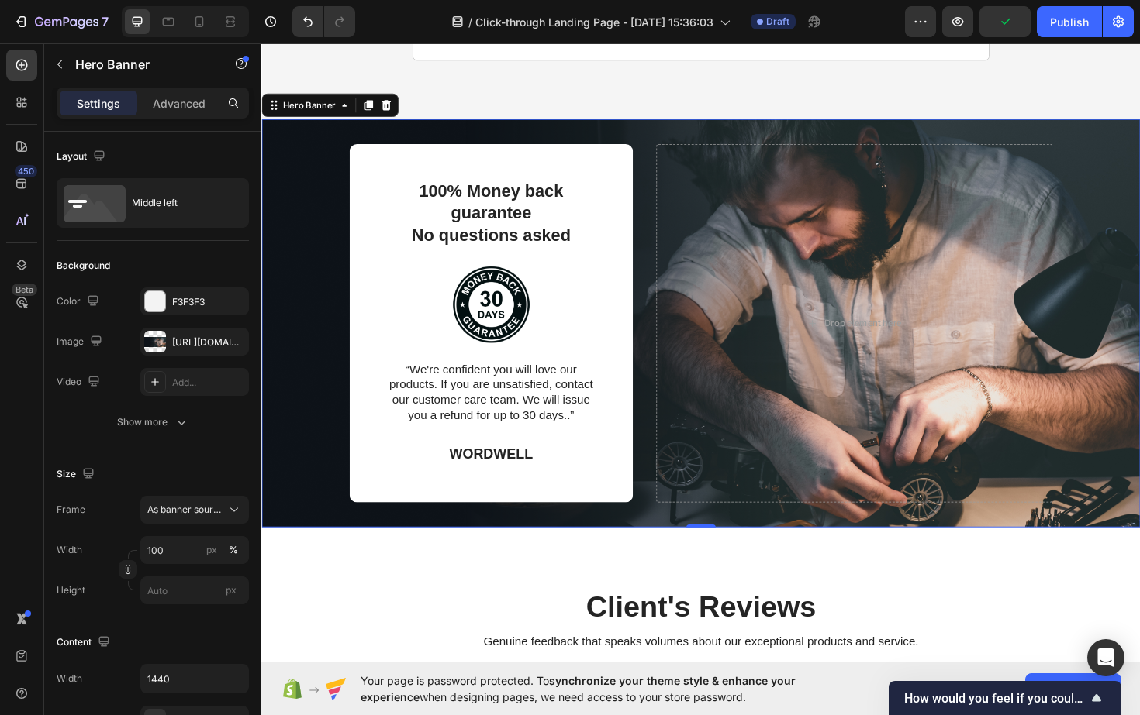
click at [322, 378] on div "100% Money back guarantee No questions asked Text Block Image “We're confident …" at bounding box center [726, 340] width 930 height 505
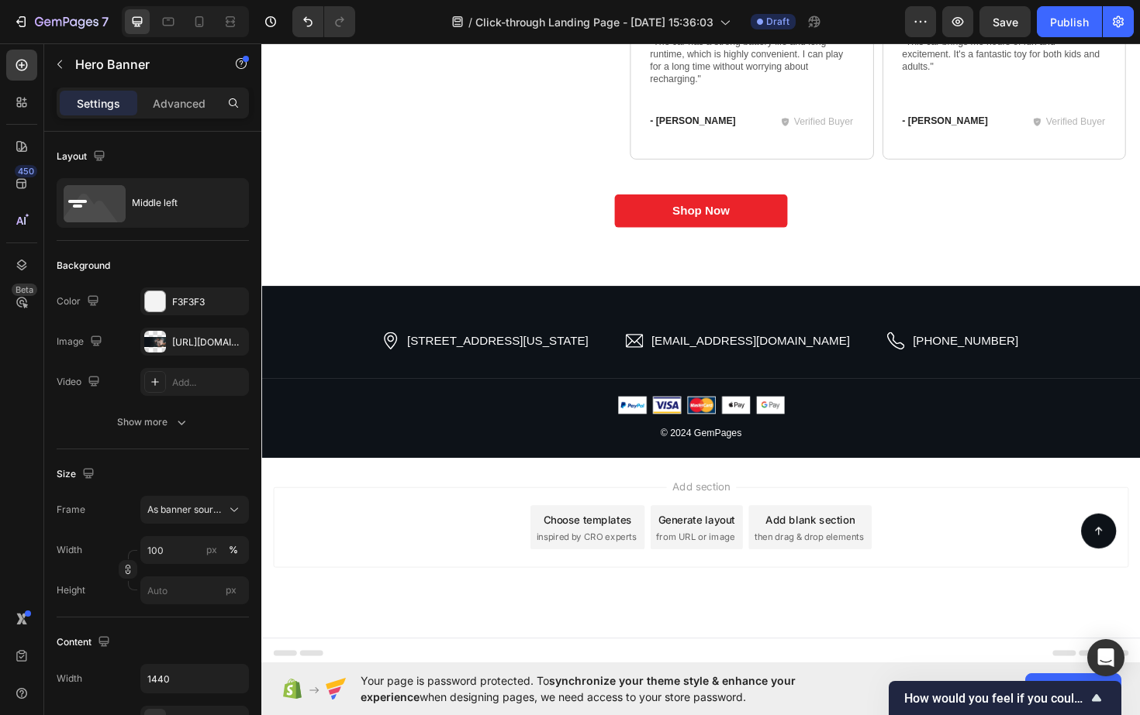
scroll to position [4117, 0]
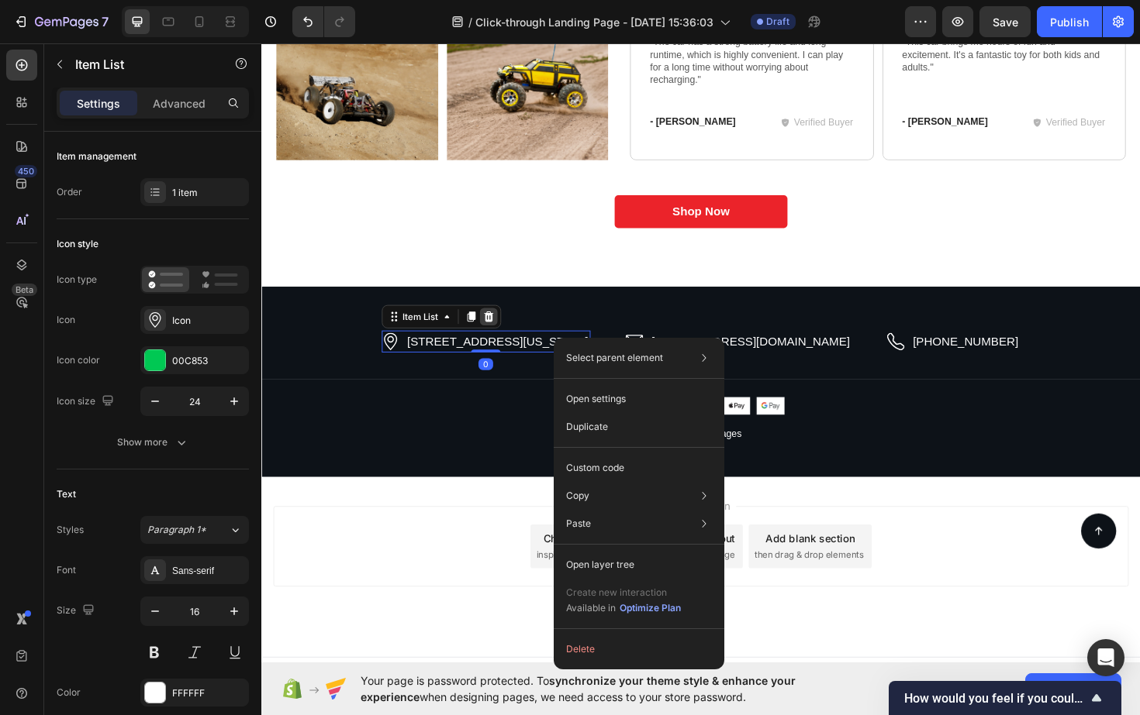
click at [508, 329] on icon at bounding box center [501, 333] width 12 height 12
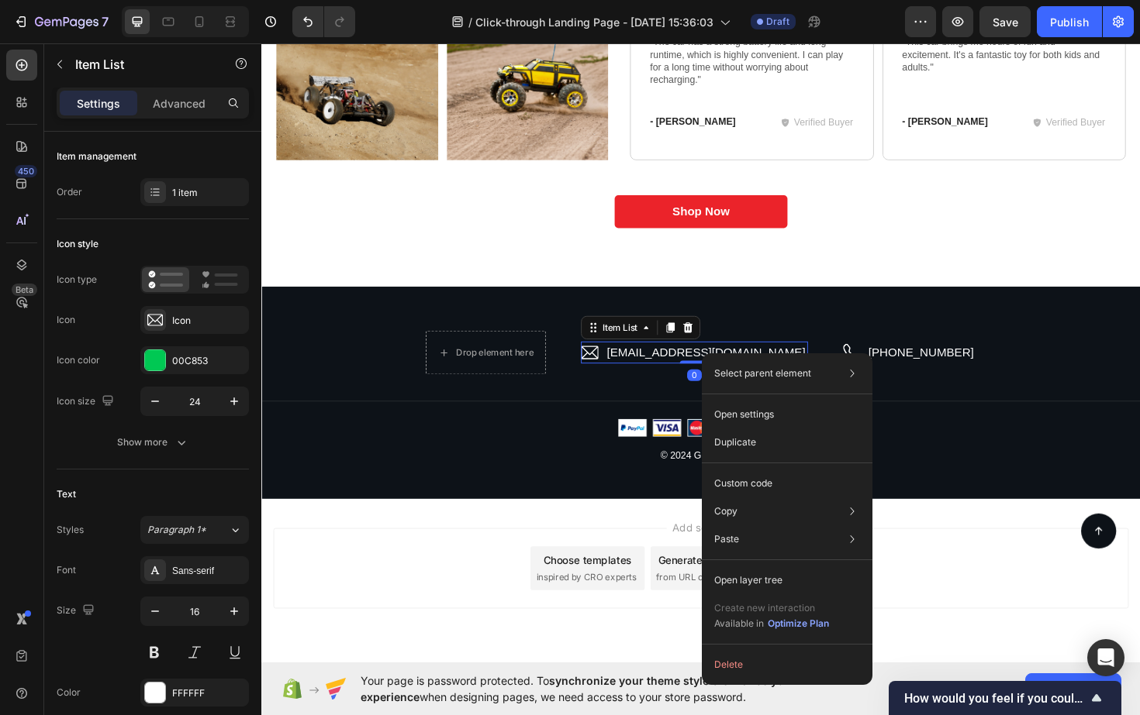
click at [718, 366] on p "hello.gempages@gmail.com" at bounding box center [731, 371] width 210 height 19
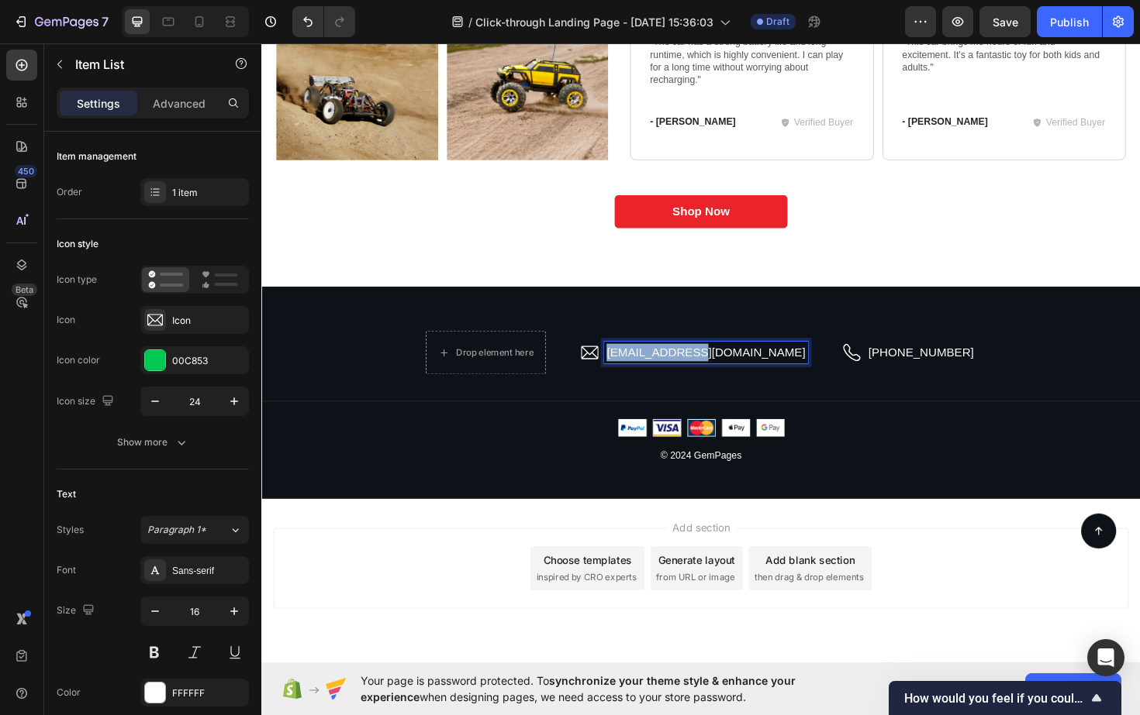
click at [718, 366] on p "hello.gempages@gmail.com" at bounding box center [731, 371] width 210 height 19
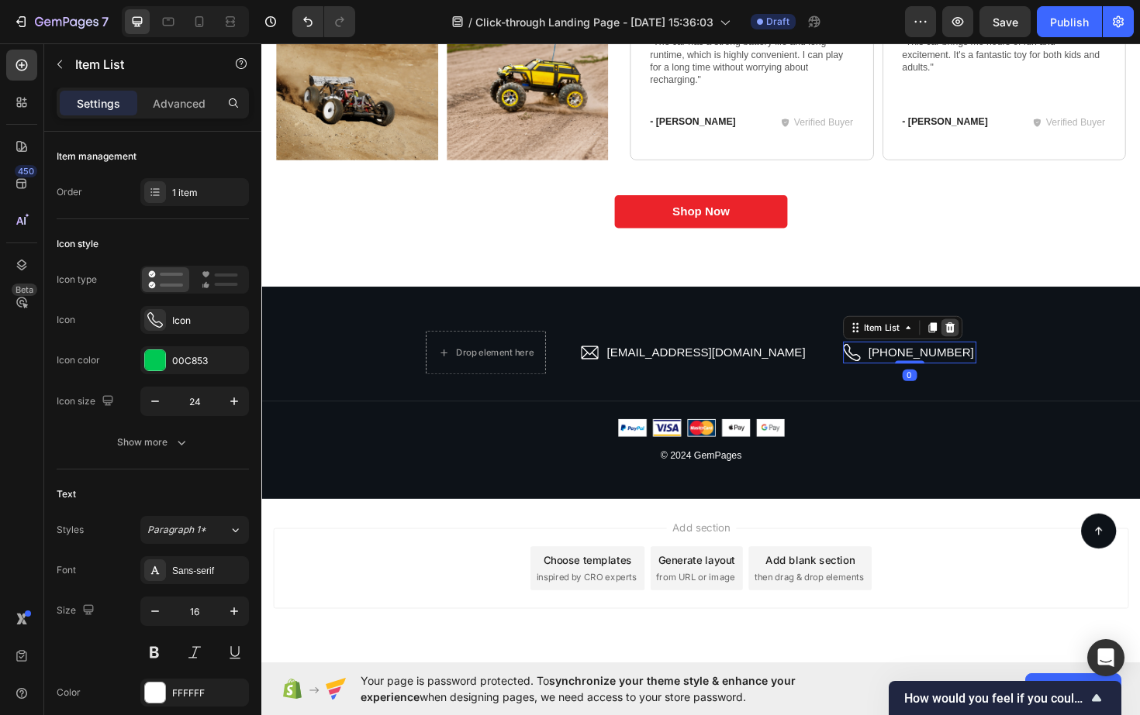
click at [984, 340] on icon at bounding box center [989, 345] width 10 height 11
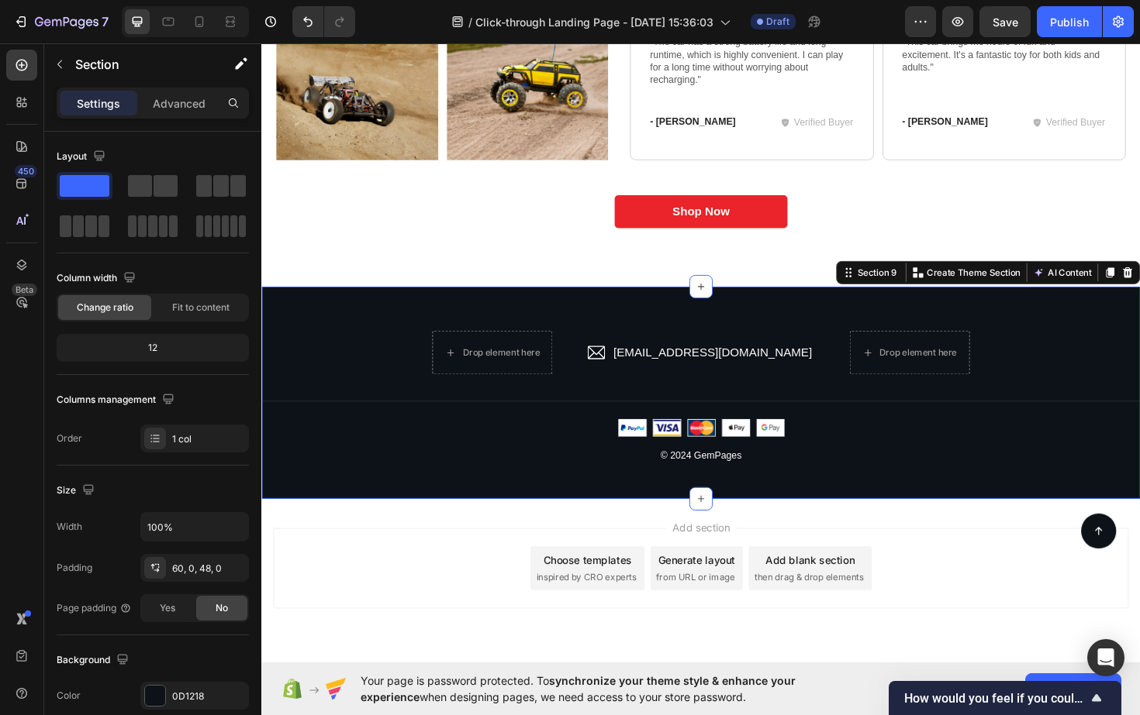
click at [929, 487] on div "Drop element here Holdingsbuzz@gmail.com Item List Drop element here Row Image …" at bounding box center [726, 414] width 930 height 225
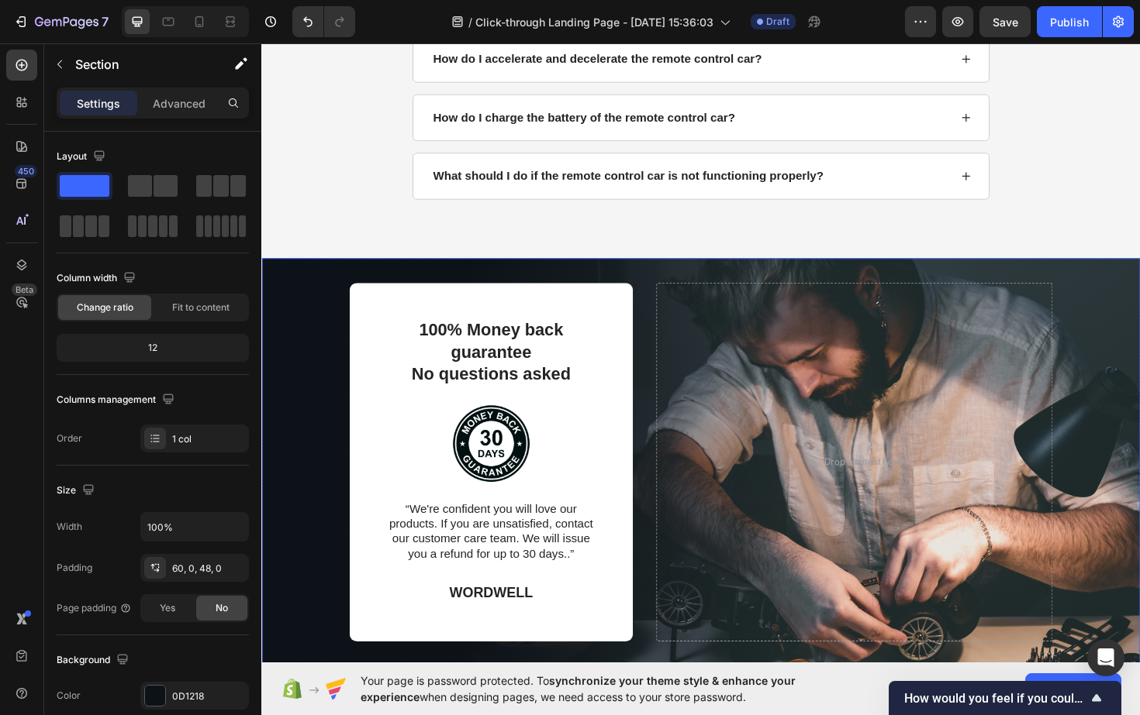
scroll to position [2838, 0]
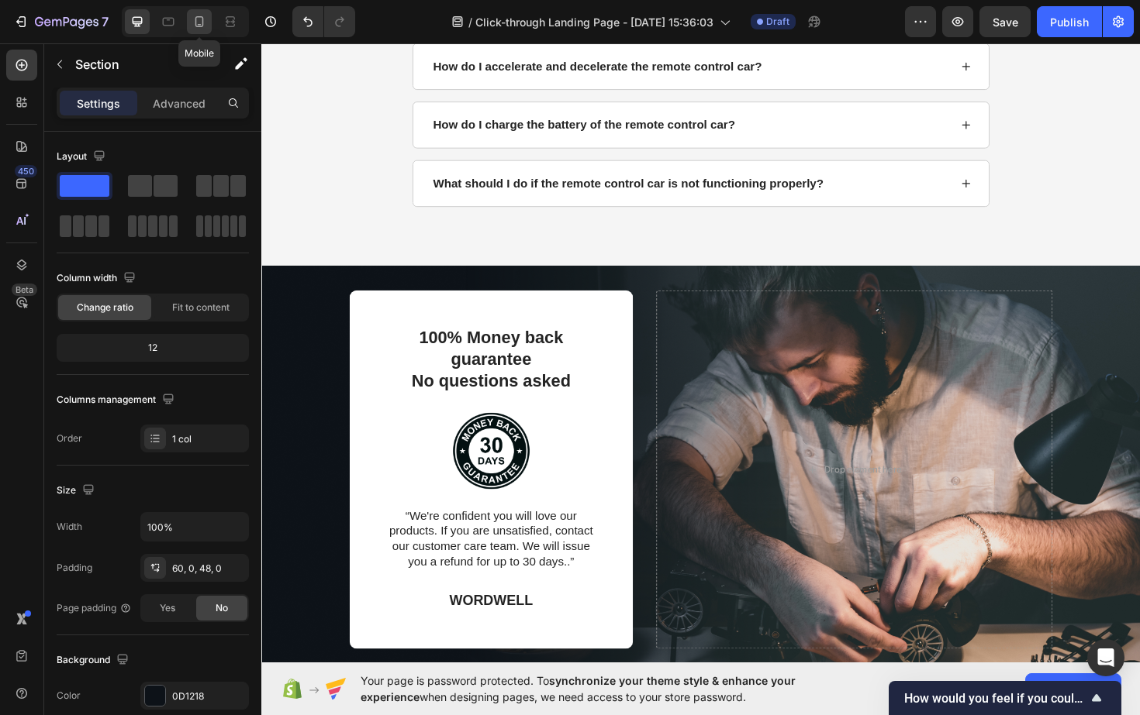
click at [204, 26] on icon at bounding box center [199, 22] width 16 height 16
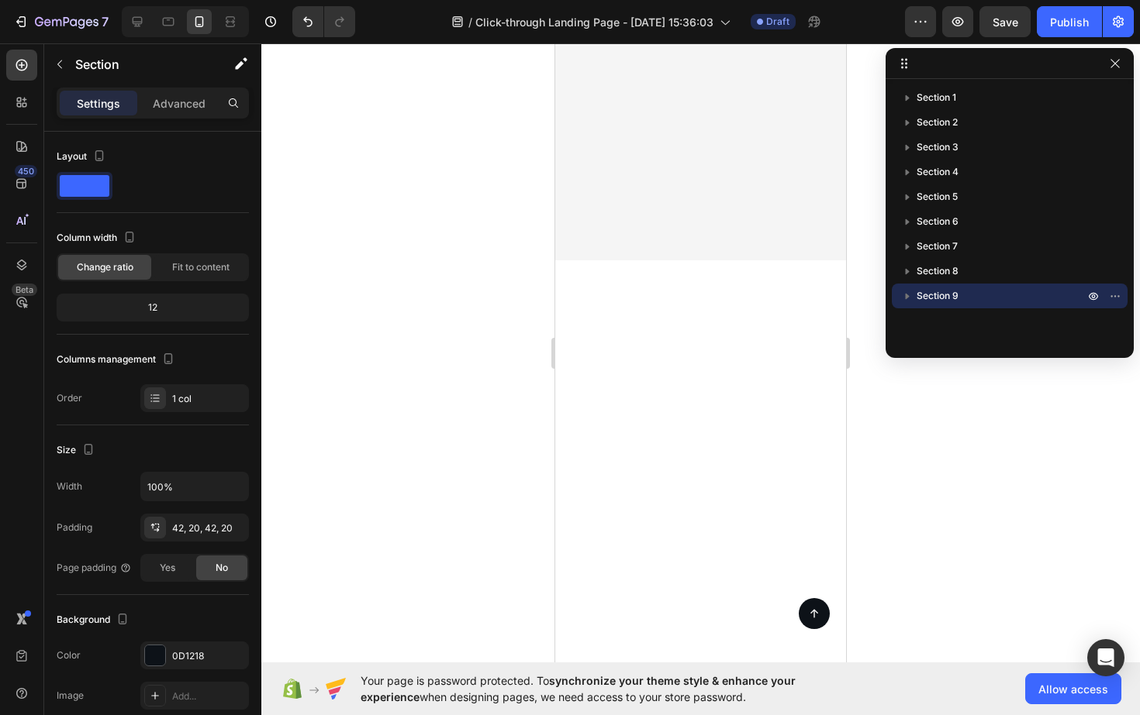
scroll to position [3851, 0]
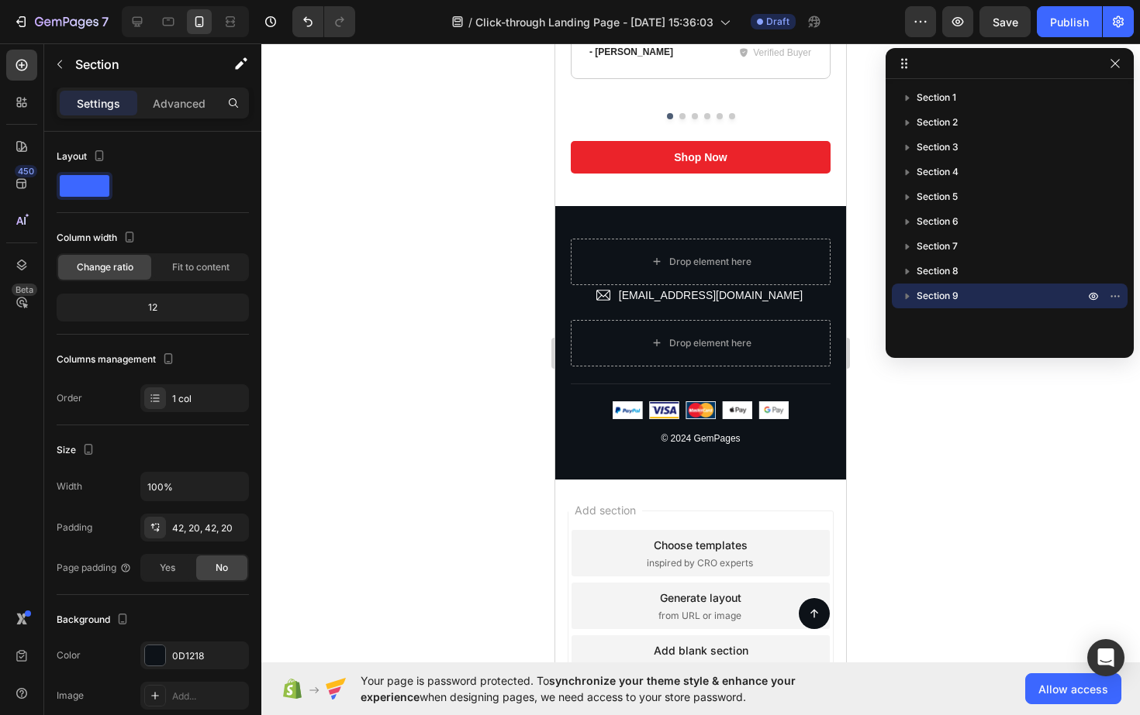
click at [933, 436] on div at bounding box center [700, 379] width 878 height 672
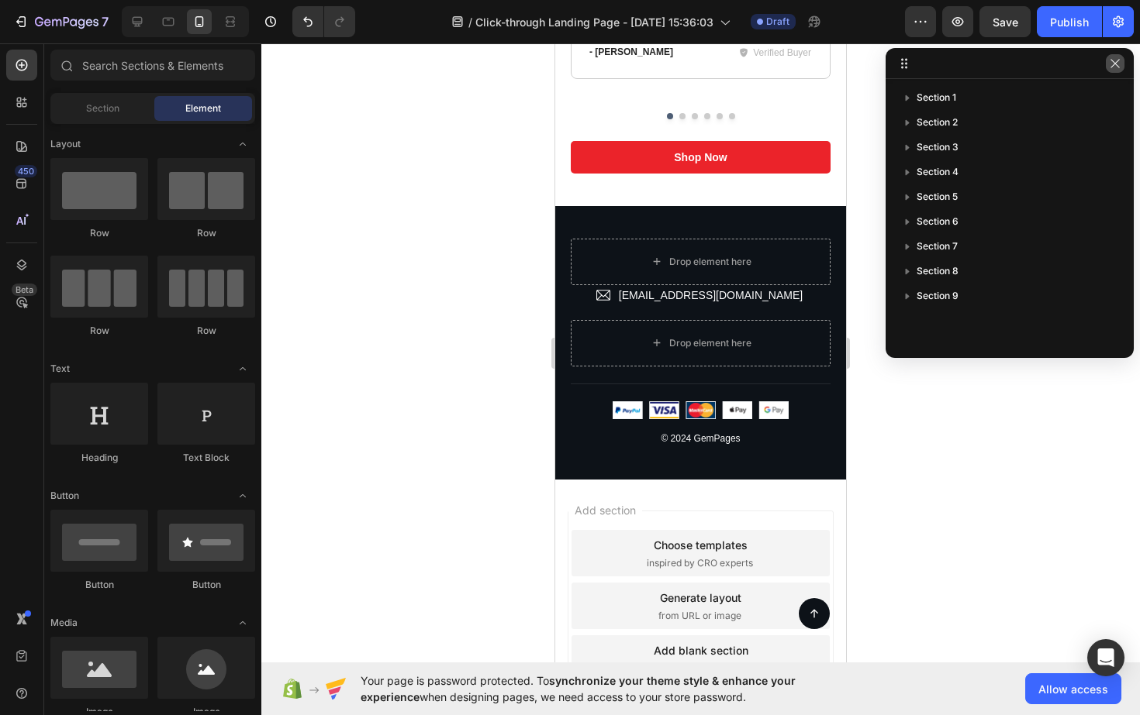
click at [1117, 65] on icon "button" at bounding box center [1115, 63] width 12 height 12
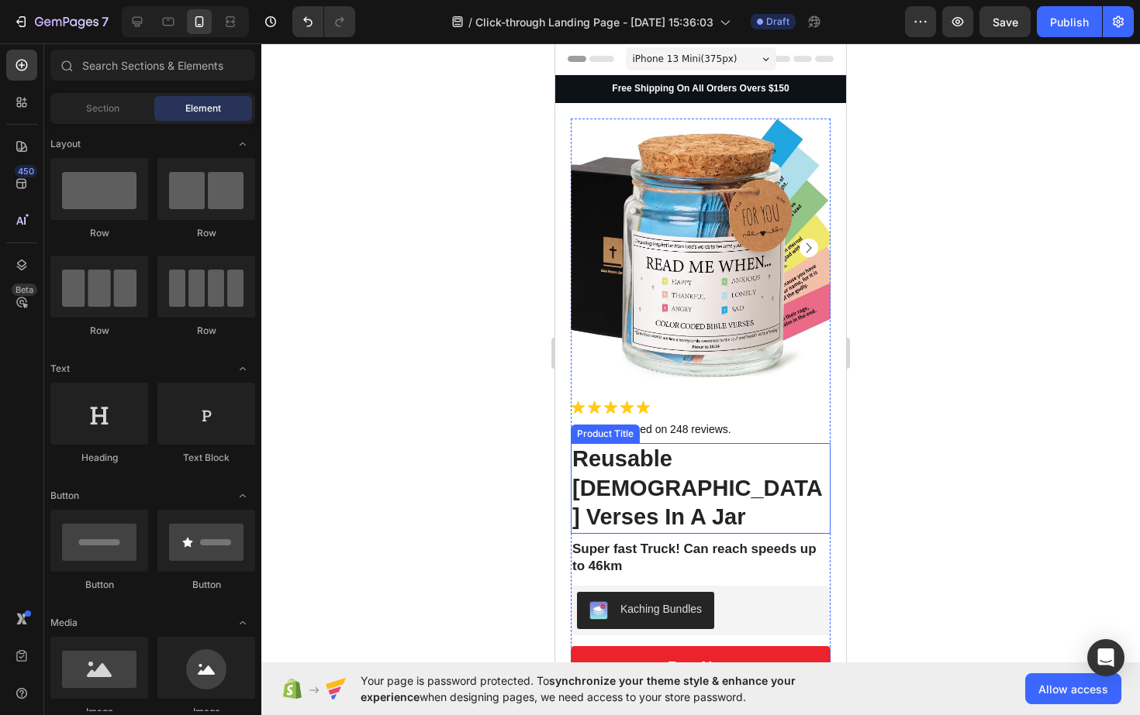
scroll to position [0, 0]
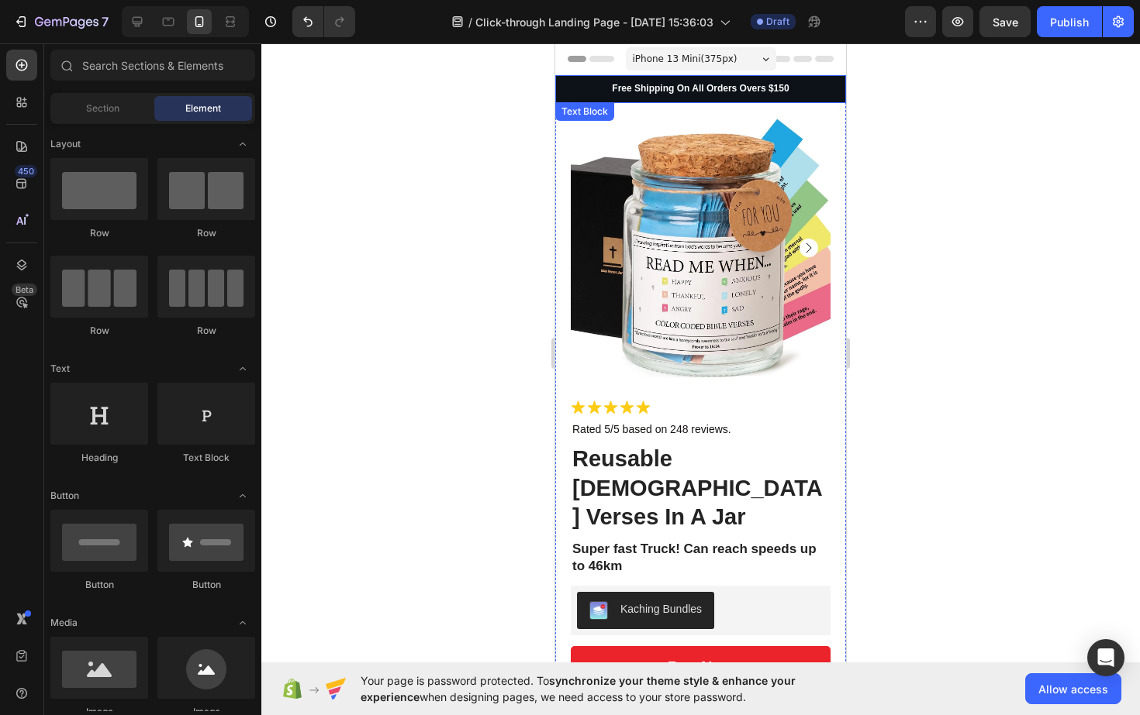
click at [774, 89] on p "Free Shipping On All Orders Overs $150" at bounding box center [701, 89] width 288 height 12
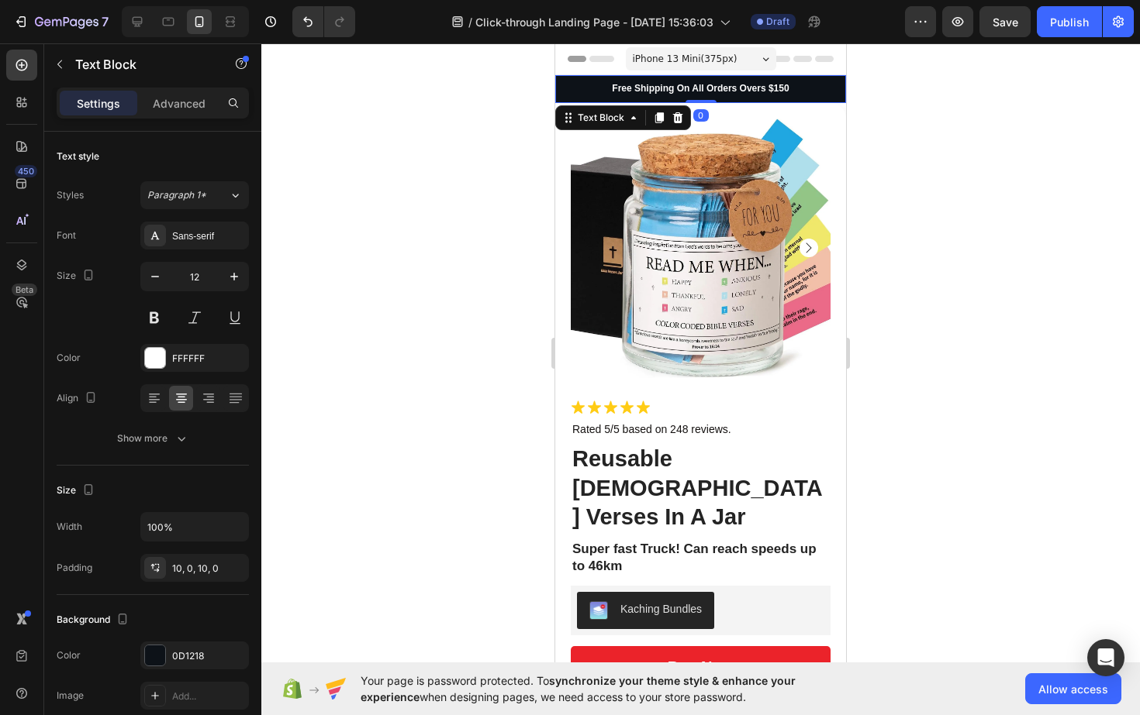
click at [698, 90] on p "Free Shipping On All Orders Overs $150" at bounding box center [701, 89] width 288 height 12
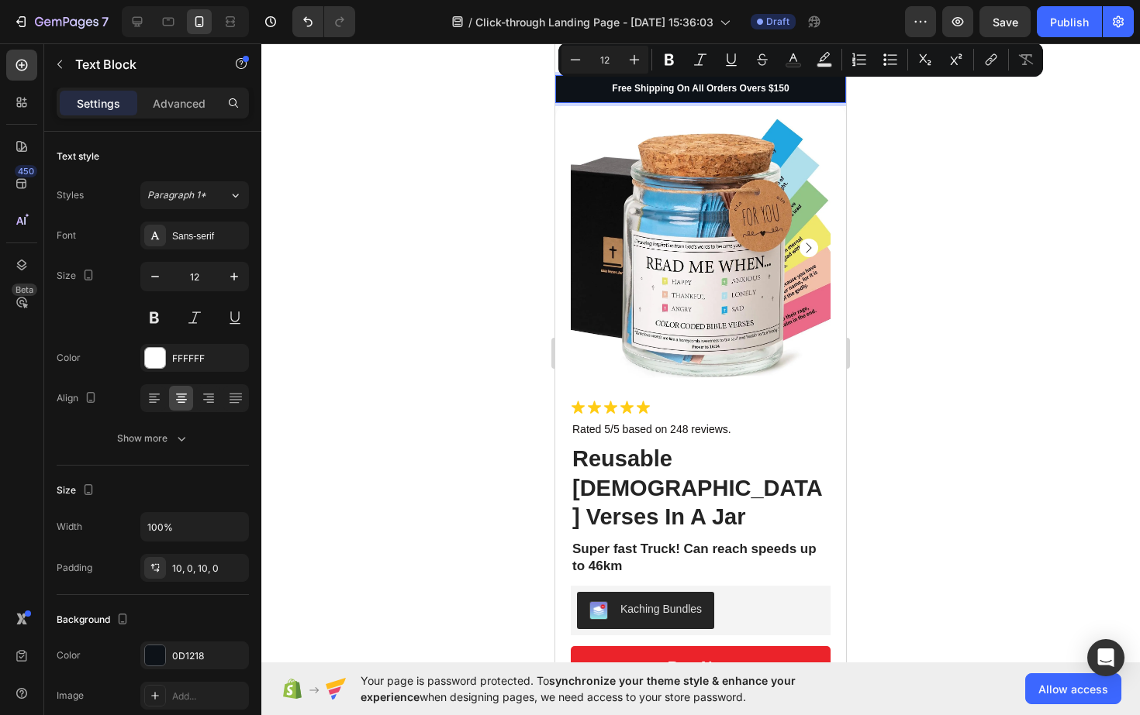
click at [675, 88] on p "Free Shipping On All Orders Overs $150" at bounding box center [701, 89] width 288 height 12
drag, startPoint x: 675, startPoint y: 88, endPoint x: 787, endPoint y: 91, distance: 111.7
click at [787, 91] on p "Free Shipping On All Orders Overs $150" at bounding box center [701, 89] width 288 height 12
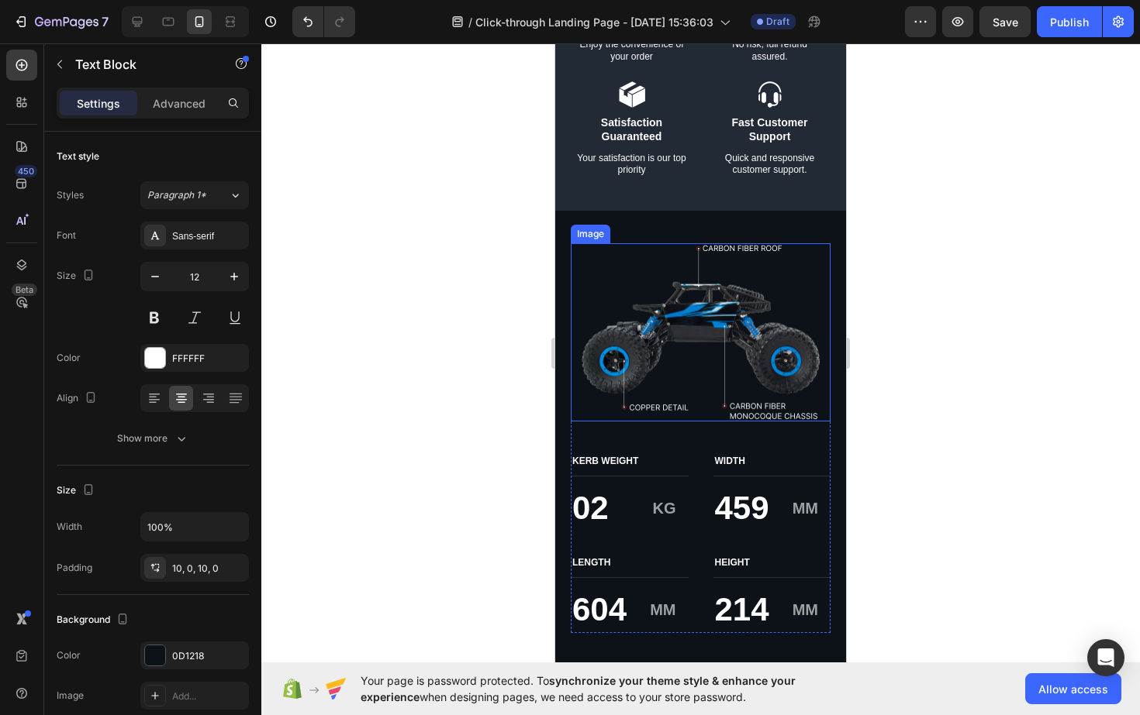
scroll to position [2654, 0]
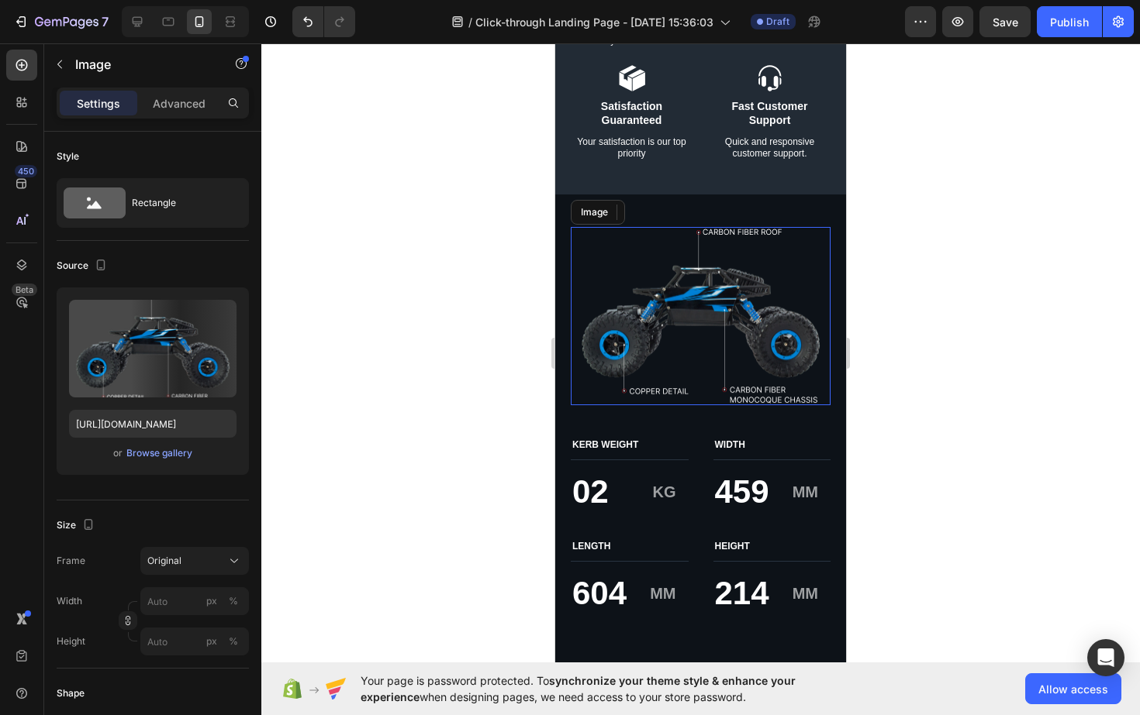
click at [706, 298] on img at bounding box center [701, 316] width 260 height 179
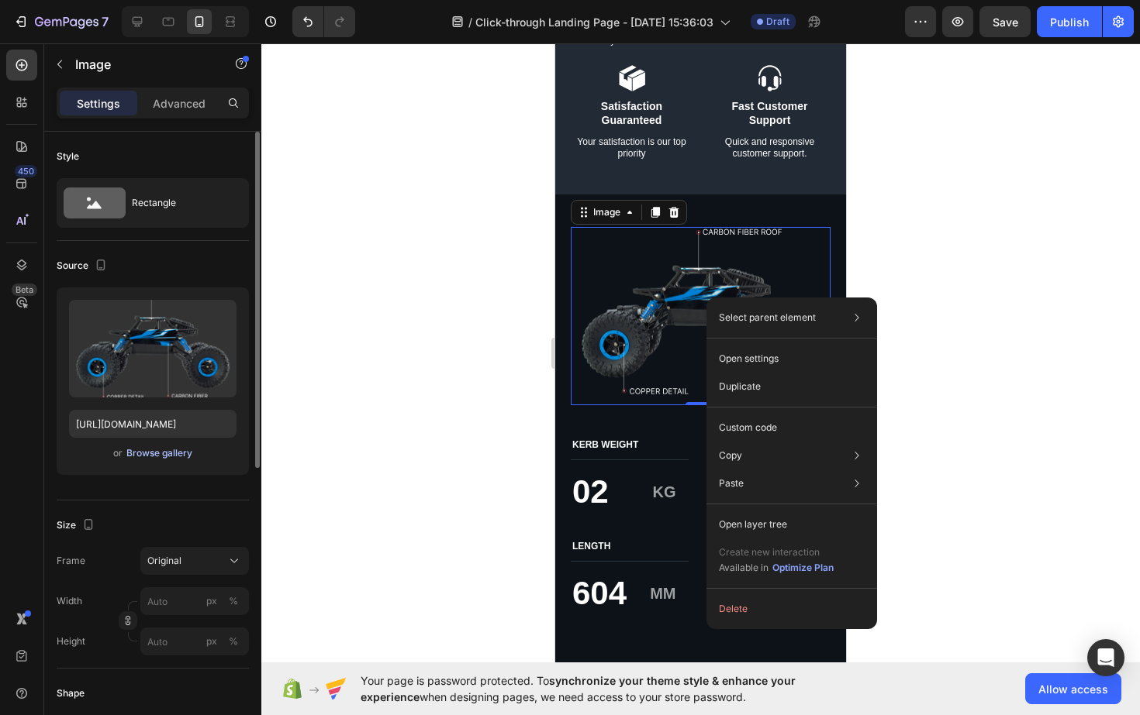
click at [152, 457] on div "Browse gallery" at bounding box center [159, 454] width 66 height 14
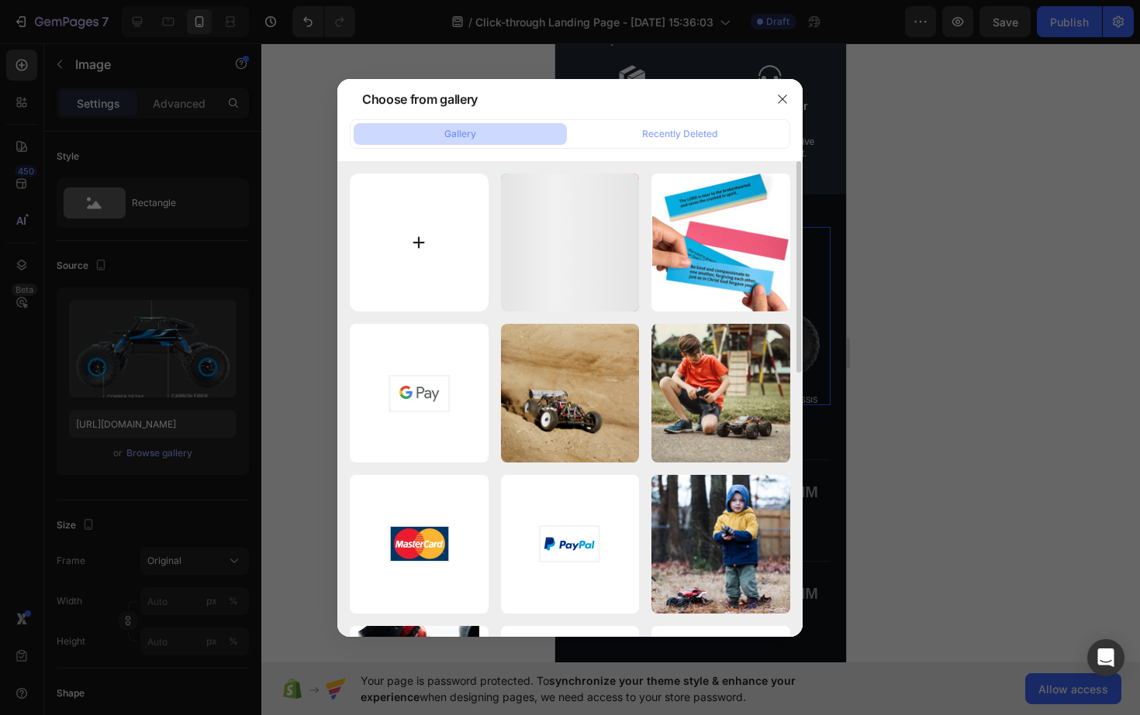
click at [398, 257] on input "file" at bounding box center [419, 243] width 139 height 139
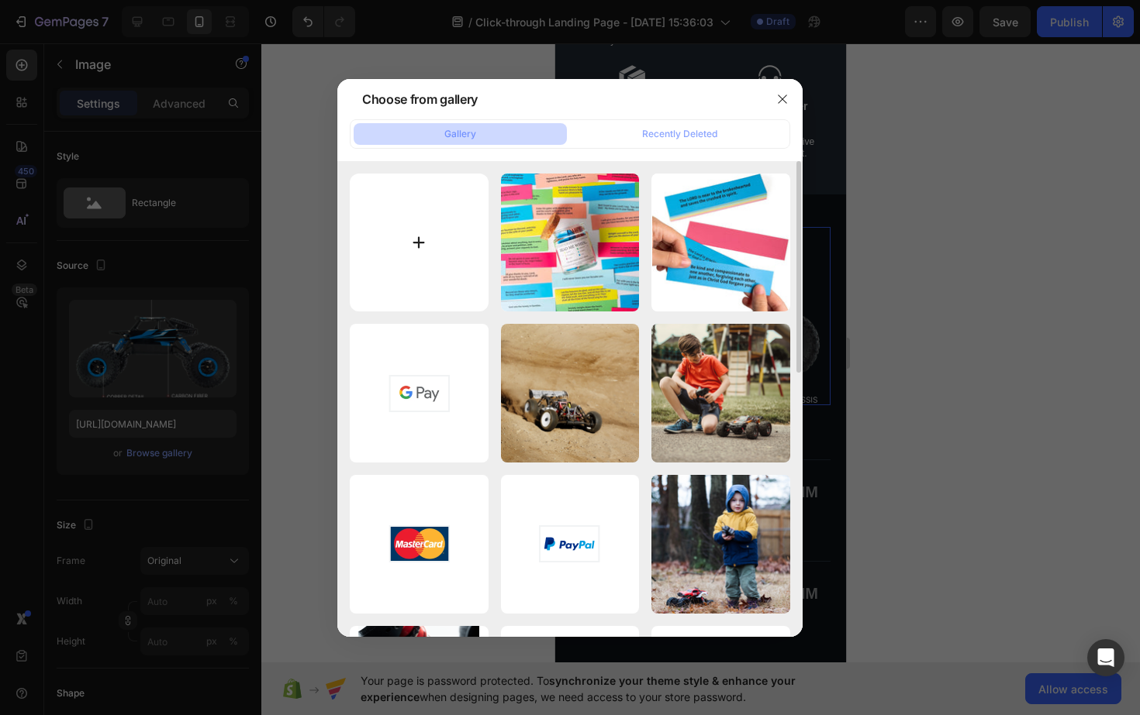
type input "C:\fakepath\Jar of Colour-Coded Bible Verses.png"
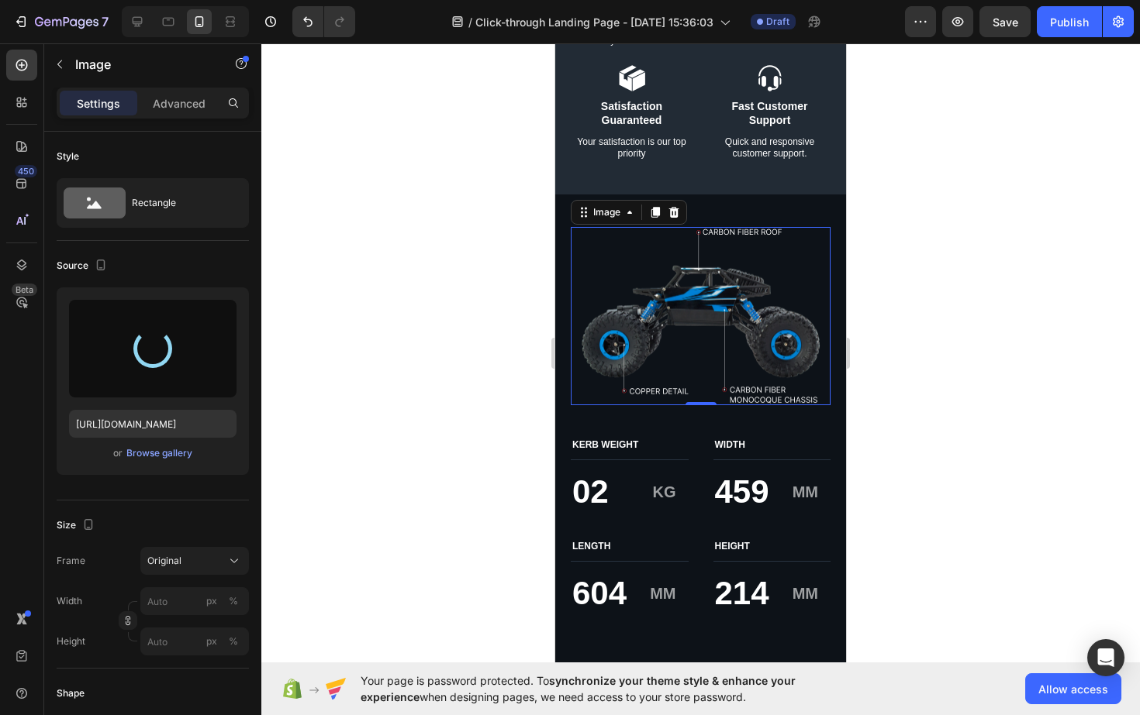
type input "[URL][DOMAIN_NAME]"
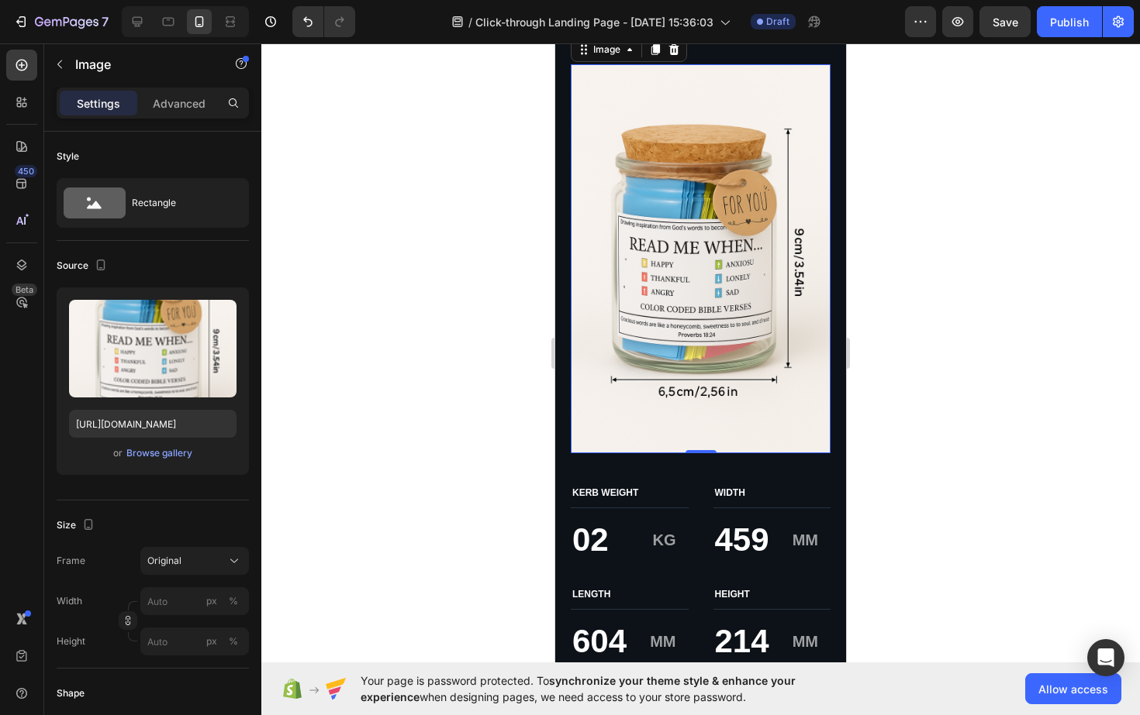
scroll to position [2839, 0]
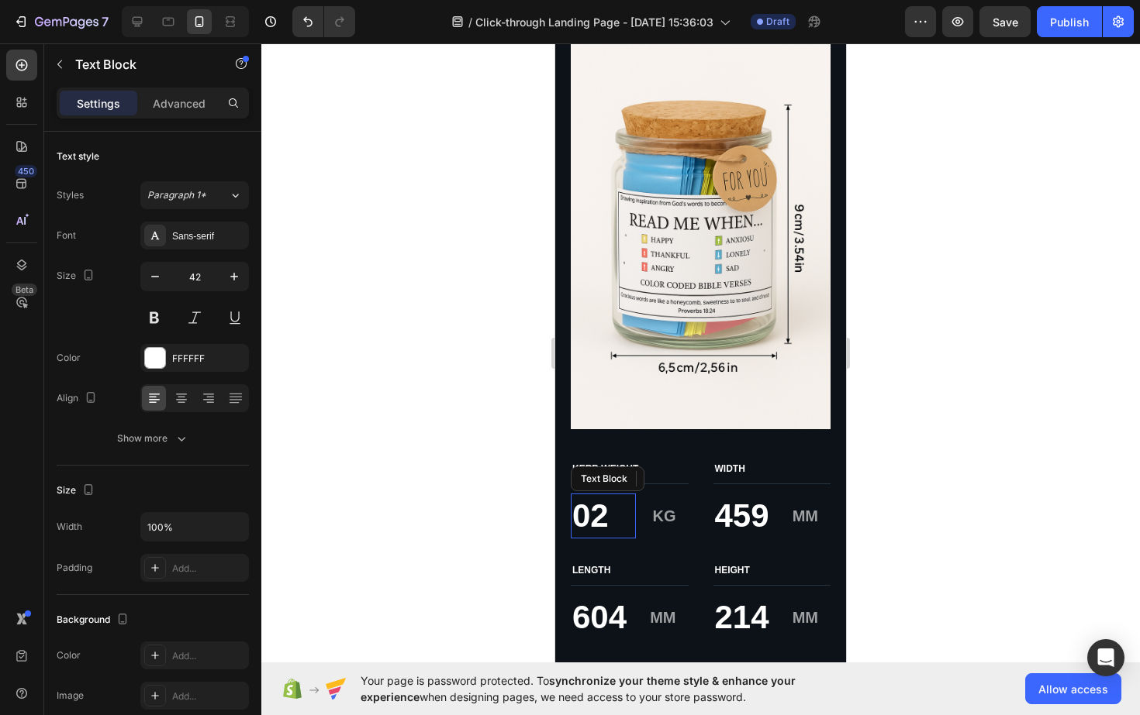
click at [627, 511] on p "02" at bounding box center [603, 516] width 62 height 43
click at [638, 464] on p "KERB WEIGHT" at bounding box center [629, 470] width 115 height 12
click at [690, 449] on icon at bounding box center [693, 447] width 10 height 11
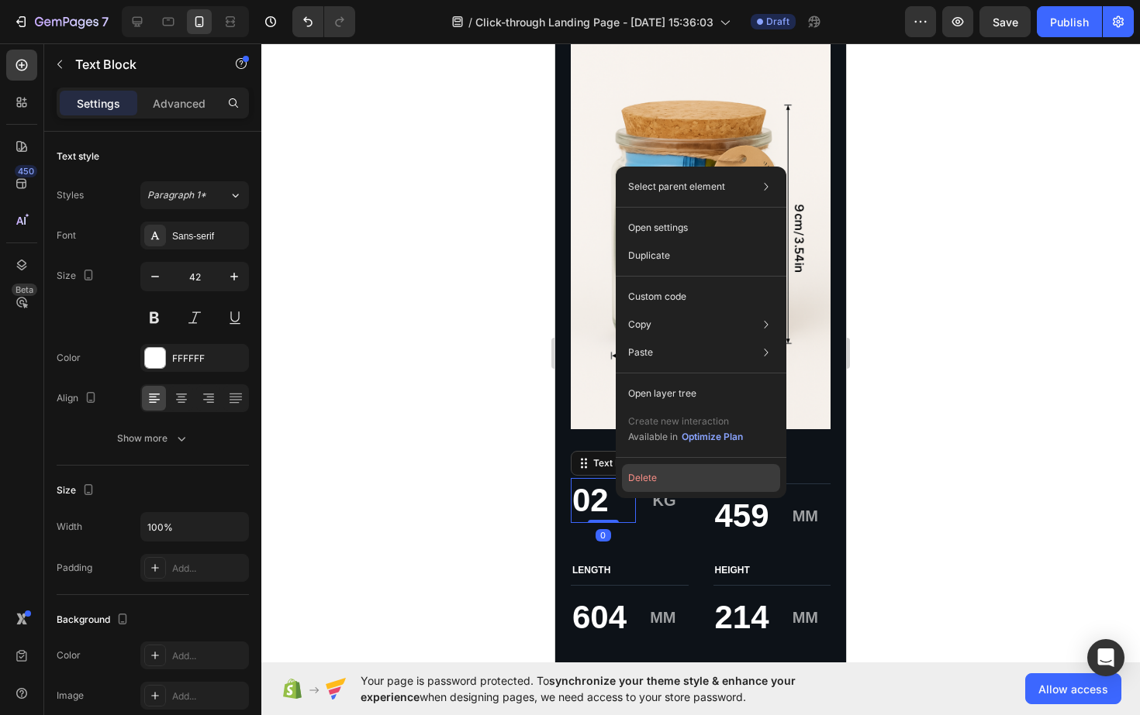
click at [658, 481] on button "Delete" at bounding box center [701, 478] width 158 height 28
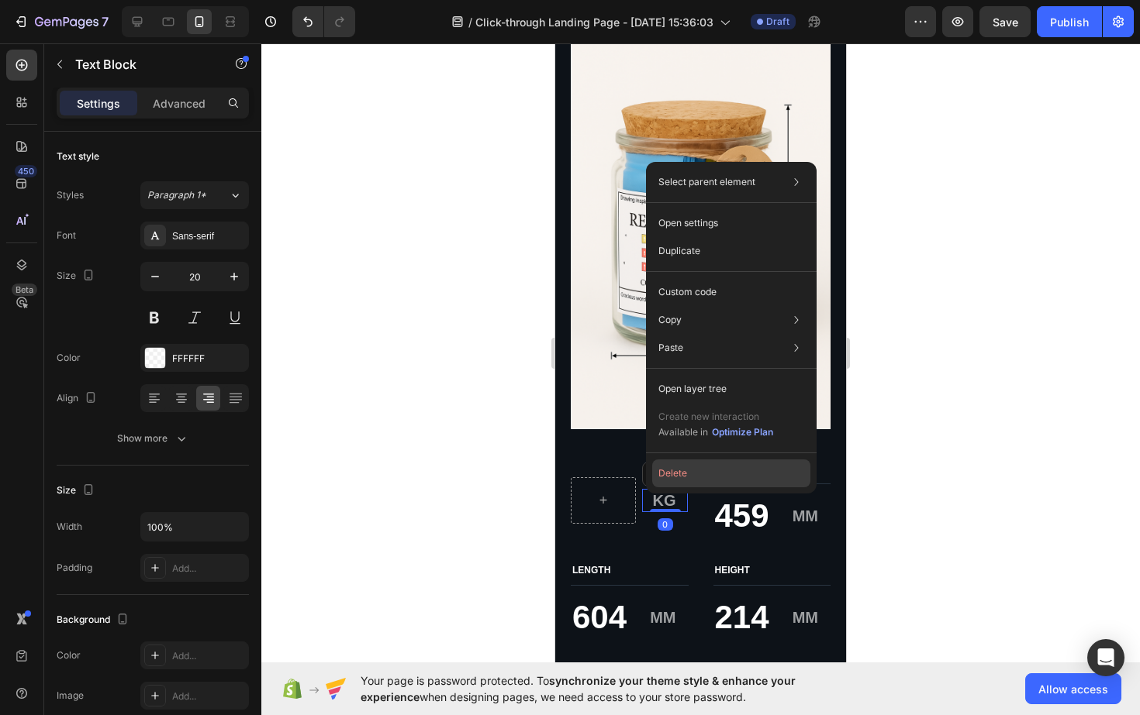
click at [681, 469] on button "Delete" at bounding box center [731, 474] width 158 height 28
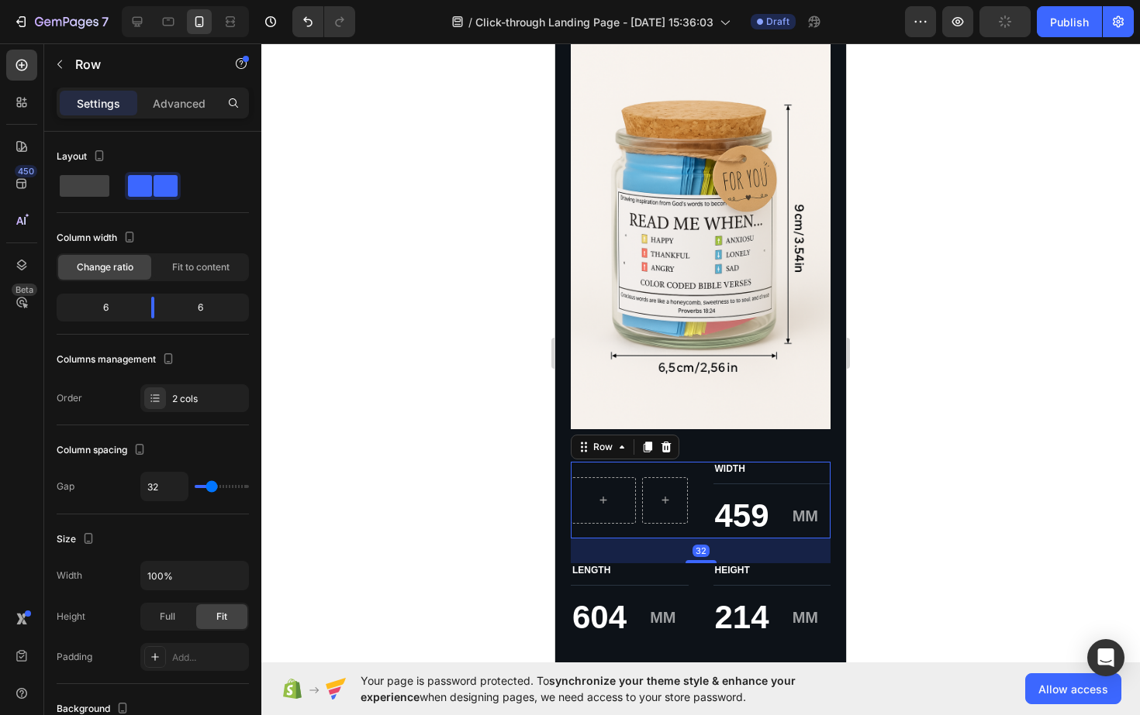
click at [624, 468] on div "Row" at bounding box center [630, 500] width 118 height 77
click at [667, 450] on icon at bounding box center [666, 447] width 12 height 12
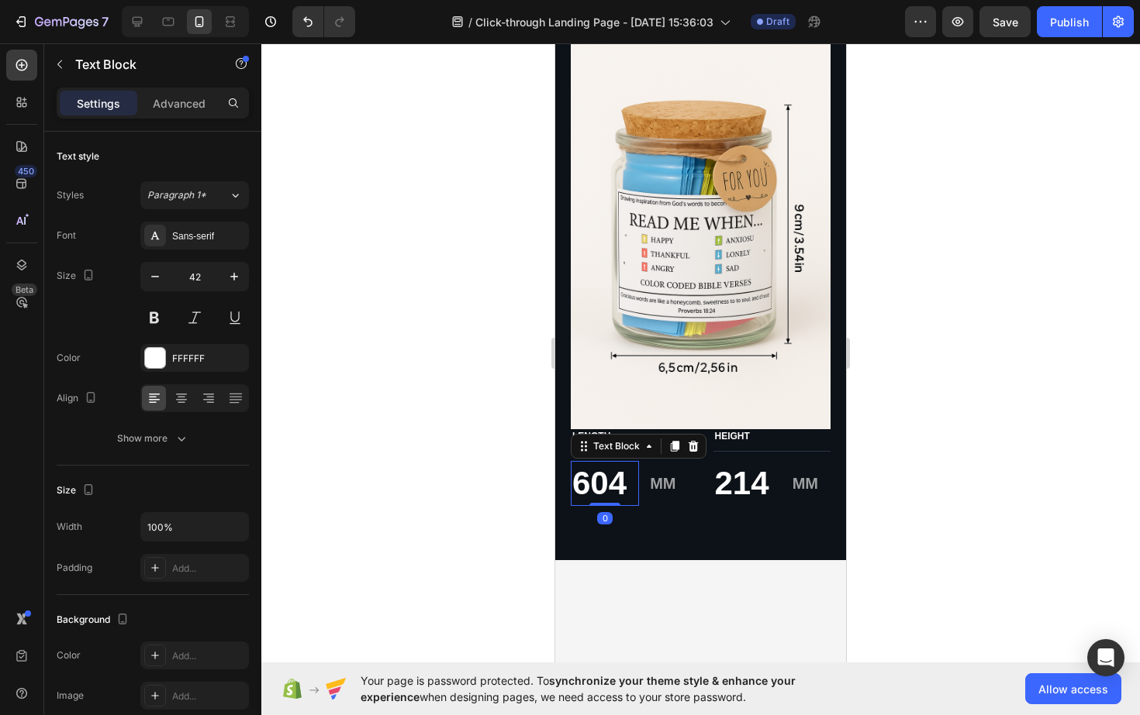
click at [614, 484] on p "604" at bounding box center [604, 484] width 65 height 43
click at [626, 485] on p "604" at bounding box center [604, 484] width 65 height 43
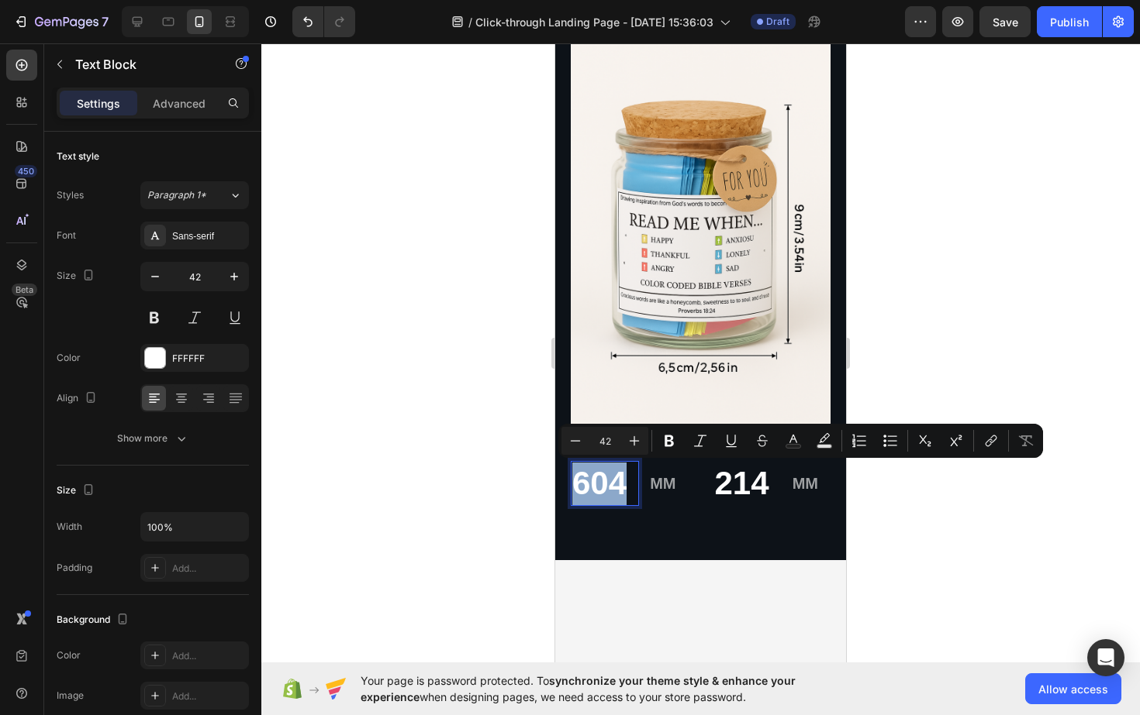
drag, startPoint x: 626, startPoint y: 485, endPoint x: 572, endPoint y: 489, distance: 54.4
click at [572, 489] on p "604" at bounding box center [604, 484] width 65 height 43
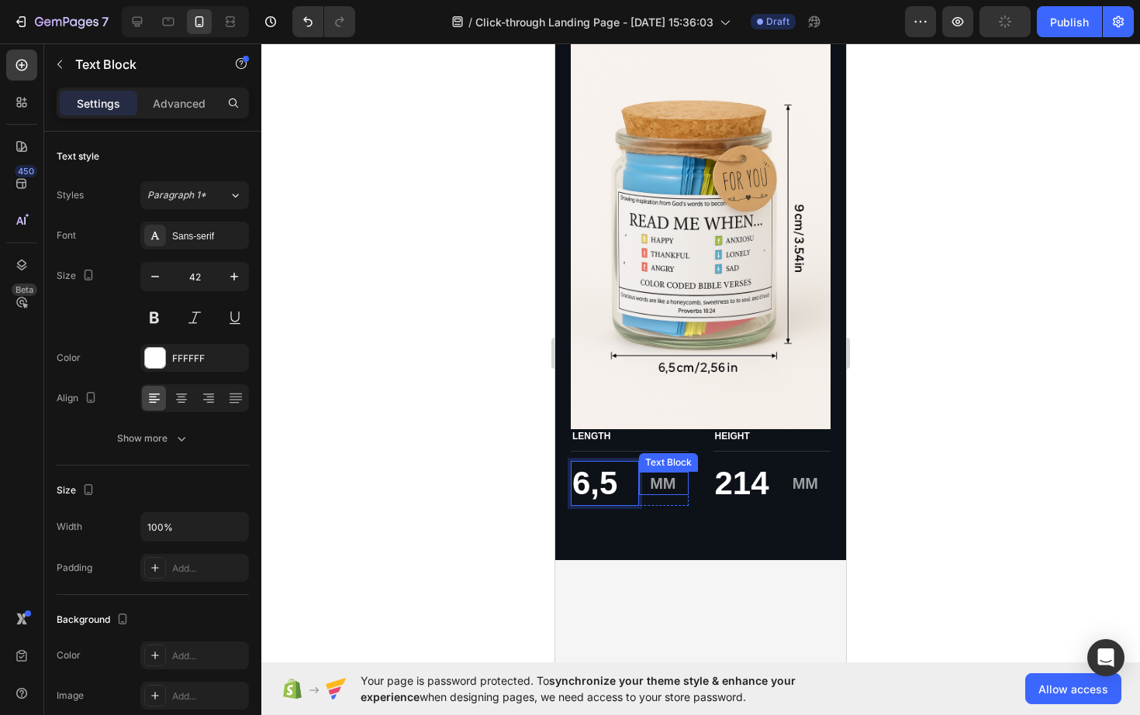
click at [659, 481] on p "MM" at bounding box center [657, 484] width 35 height 20
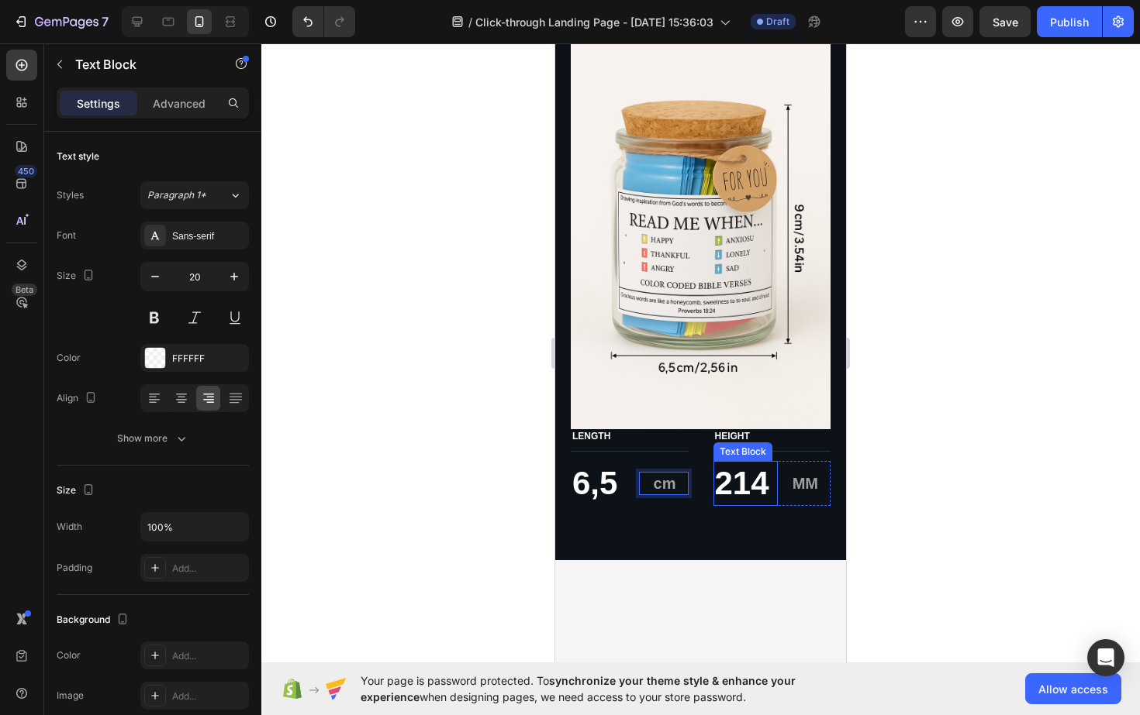
click at [743, 487] on p "214" at bounding box center [746, 484] width 62 height 43
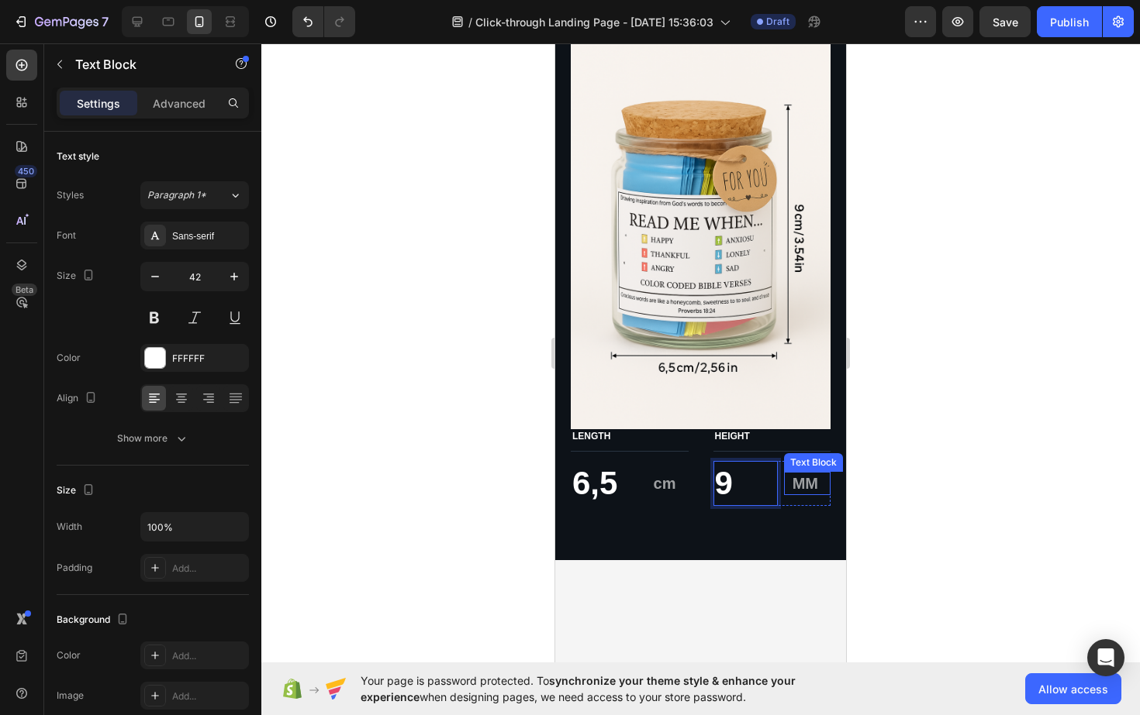
click at [802, 483] on p "MM" at bounding box center [801, 484] width 33 height 20
click at [956, 518] on div at bounding box center [700, 379] width 878 height 672
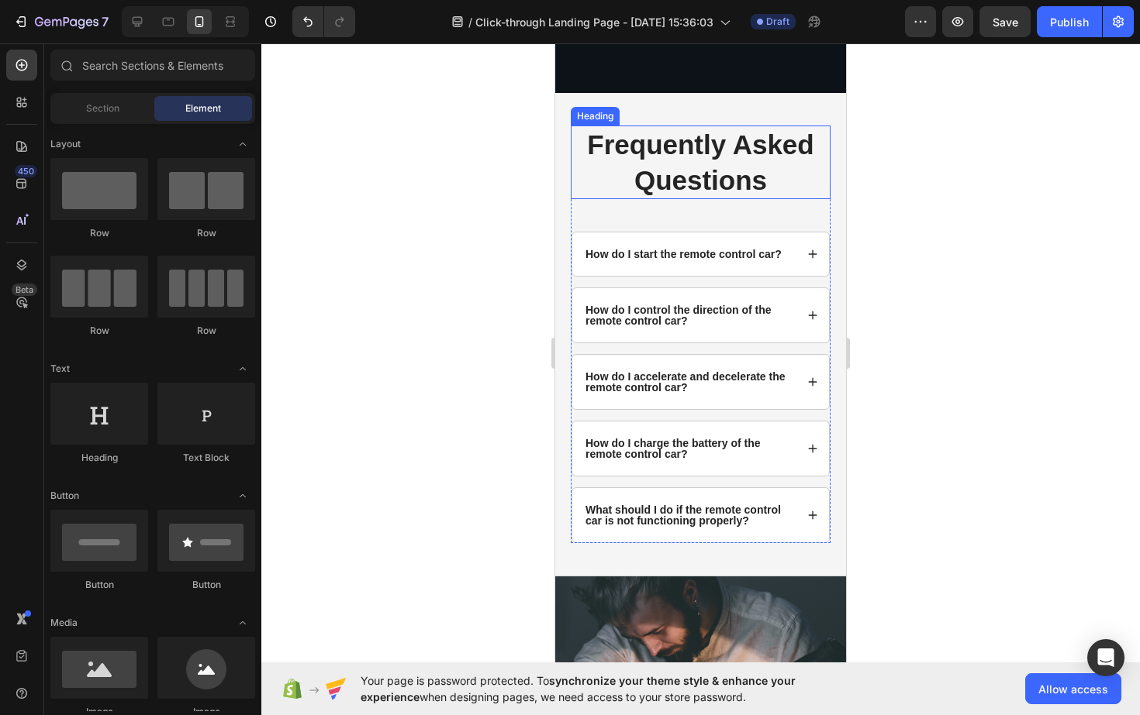
scroll to position [3305, 0]
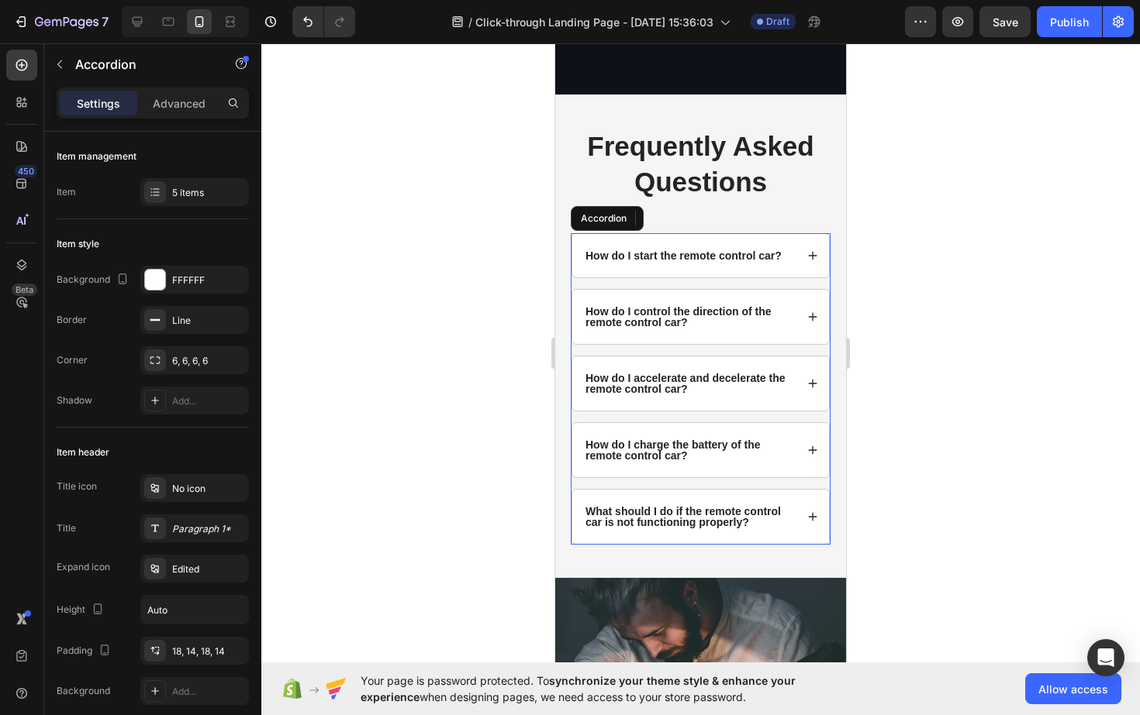
click at [691, 253] on p "How do I start the remote control car?" at bounding box center [683, 255] width 196 height 11
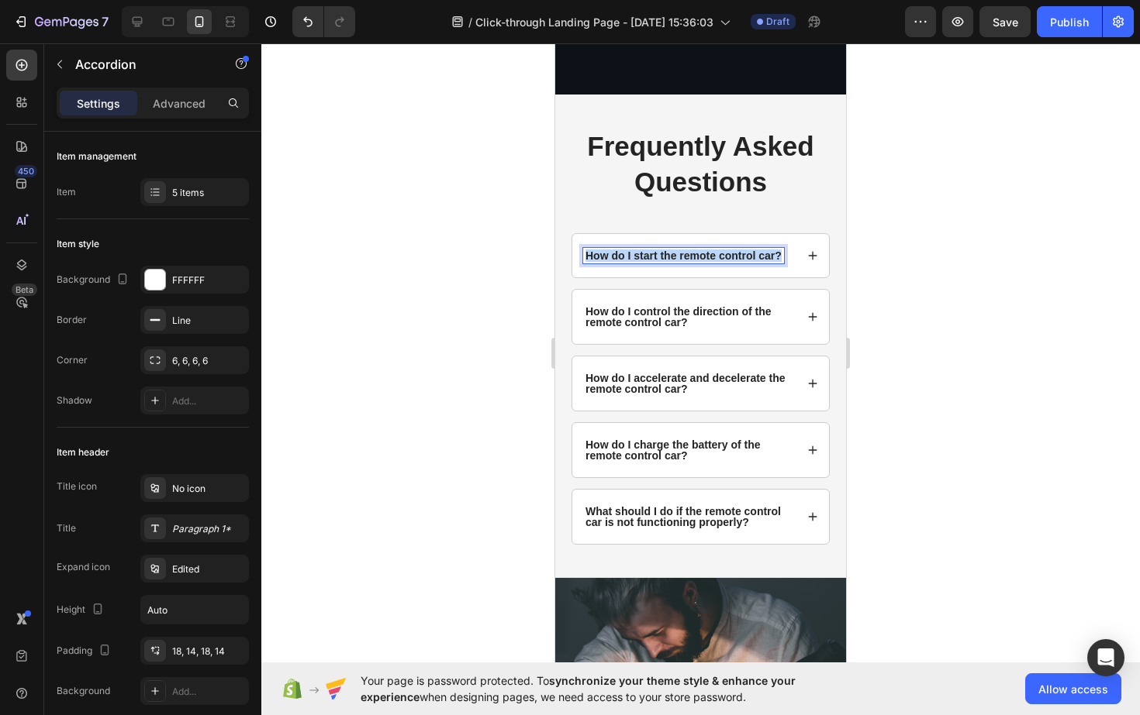
drag, startPoint x: 586, startPoint y: 253, endPoint x: 786, endPoint y: 256, distance: 200.0
click at [786, 256] on div "How do I start the remote control car?" at bounding box center [689, 256] width 212 height 16
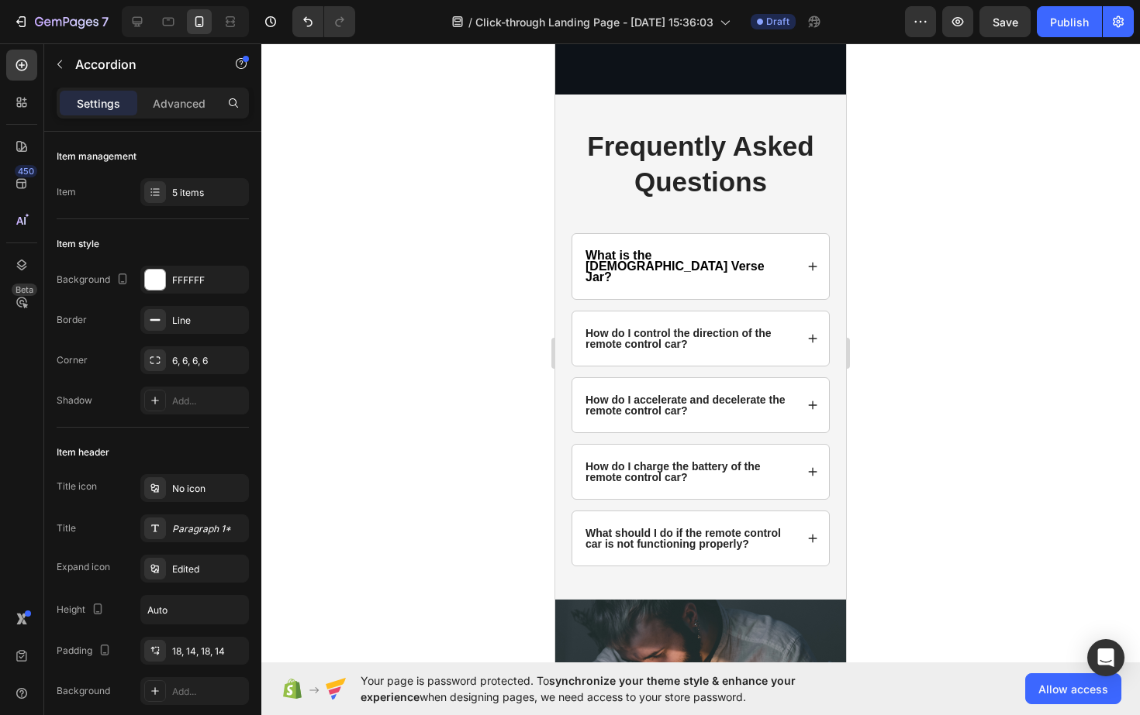
click at [808, 261] on icon at bounding box center [812, 266] width 11 height 11
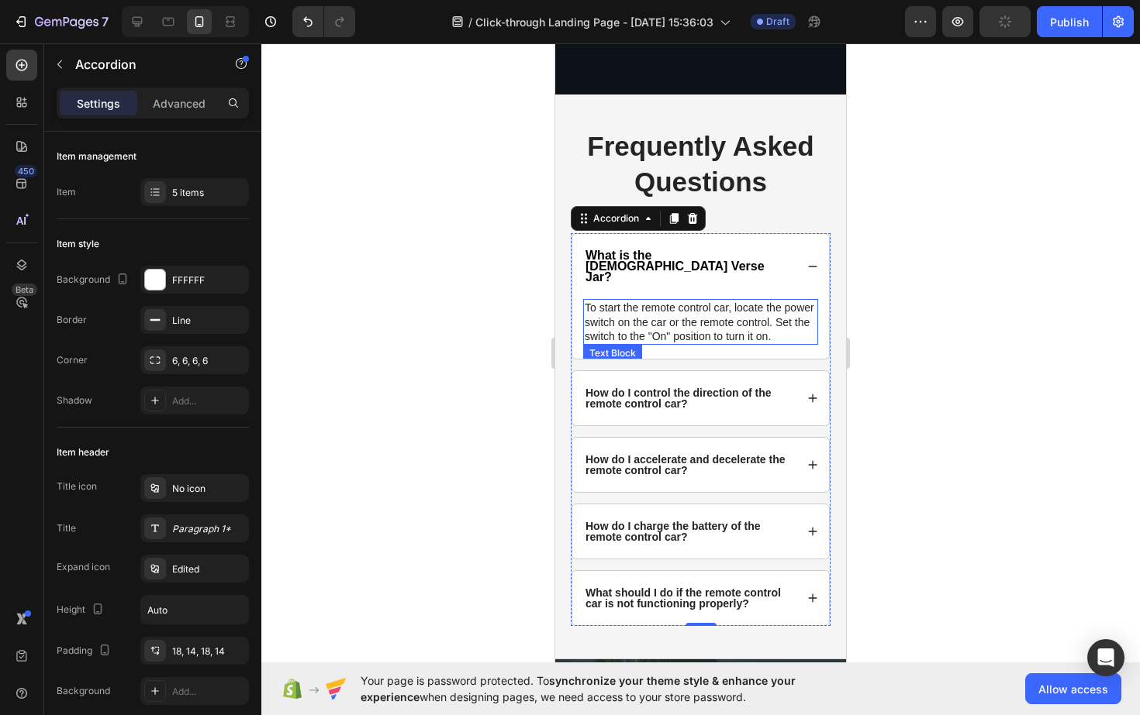
click at [591, 301] on p "To start the remote control car, locate the power switch on the car or the remo…" at bounding box center [700, 322] width 232 height 43
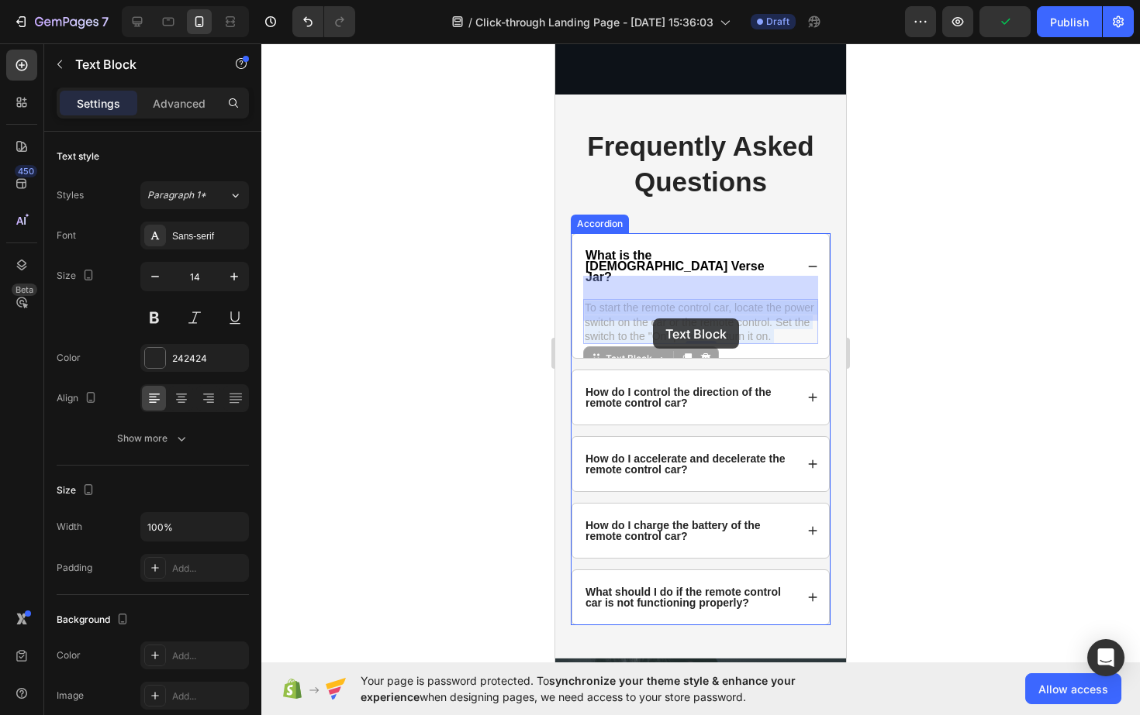
drag, startPoint x: 591, startPoint y: 288, endPoint x: 651, endPoint y: 317, distance: 66.2
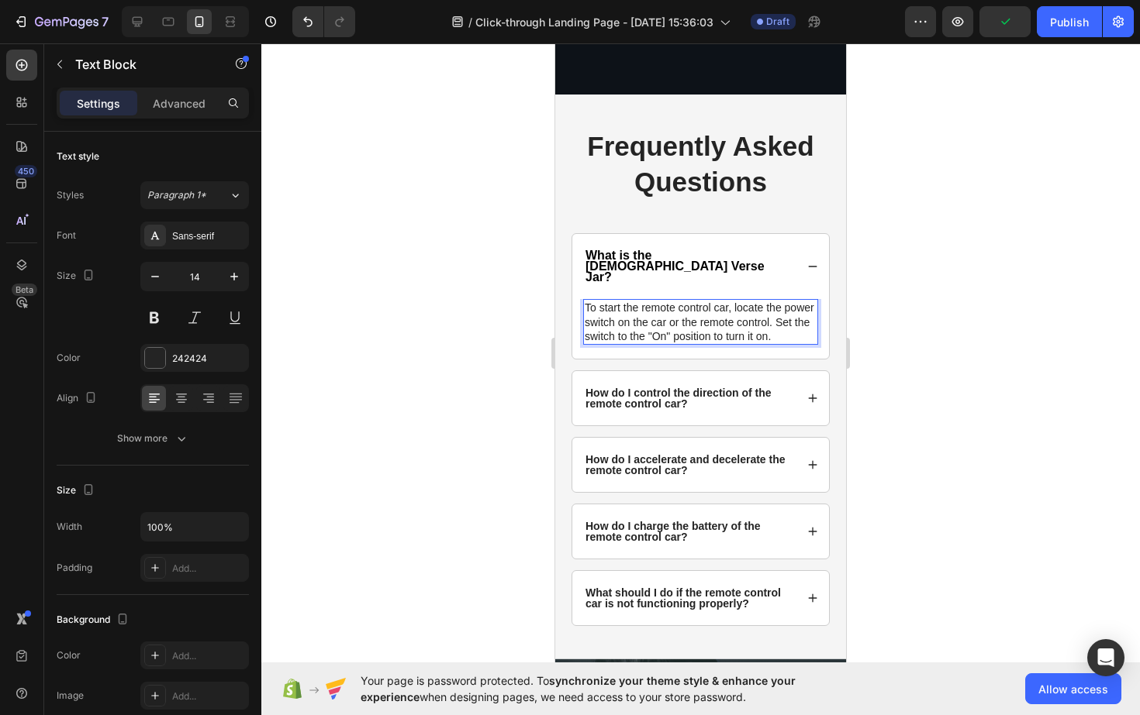
click at [593, 301] on p "To start the remote control car, locate the power switch on the car or the remo…" at bounding box center [700, 322] width 232 height 43
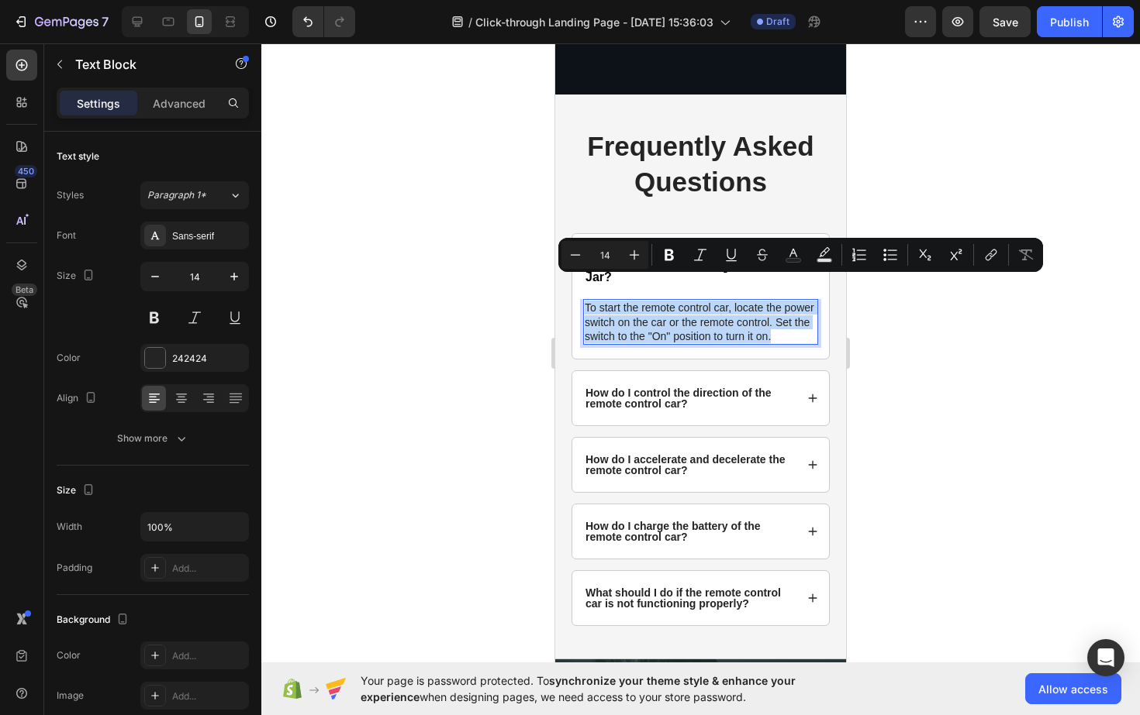
click at [593, 301] on p "To start the remote control car, locate the power switch on the car or the remo…" at bounding box center [700, 322] width 232 height 43
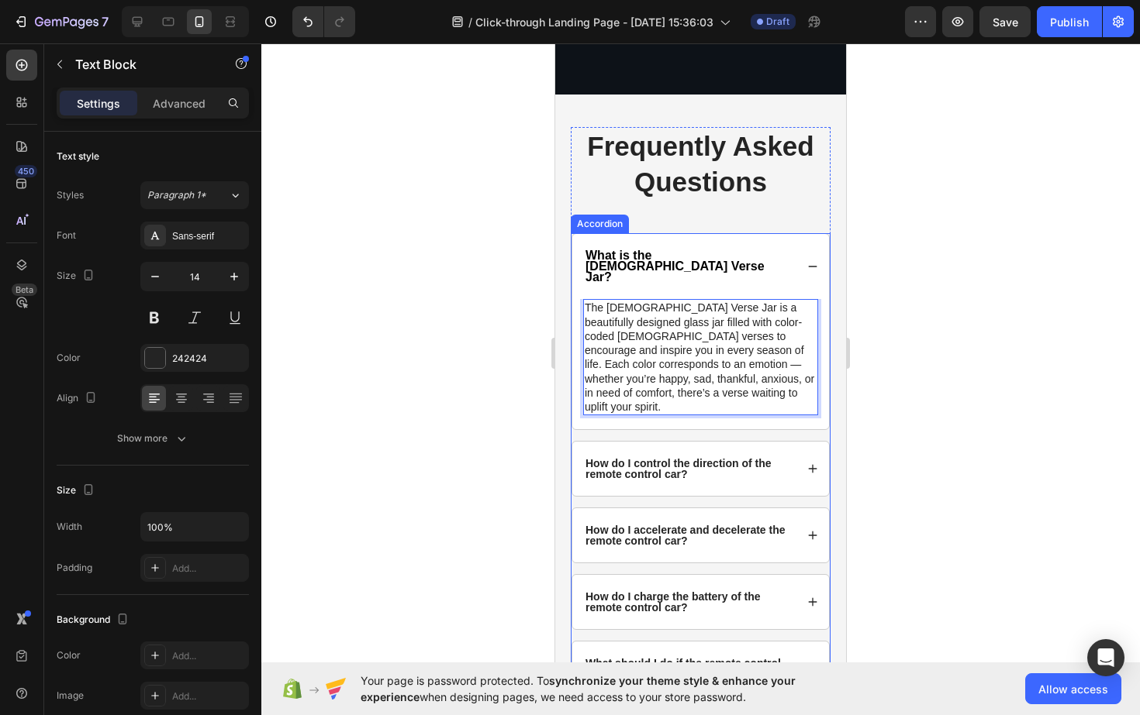
click at [650, 458] on p "How do I control the direction of the remote control car?" at bounding box center [688, 469] width 207 height 22
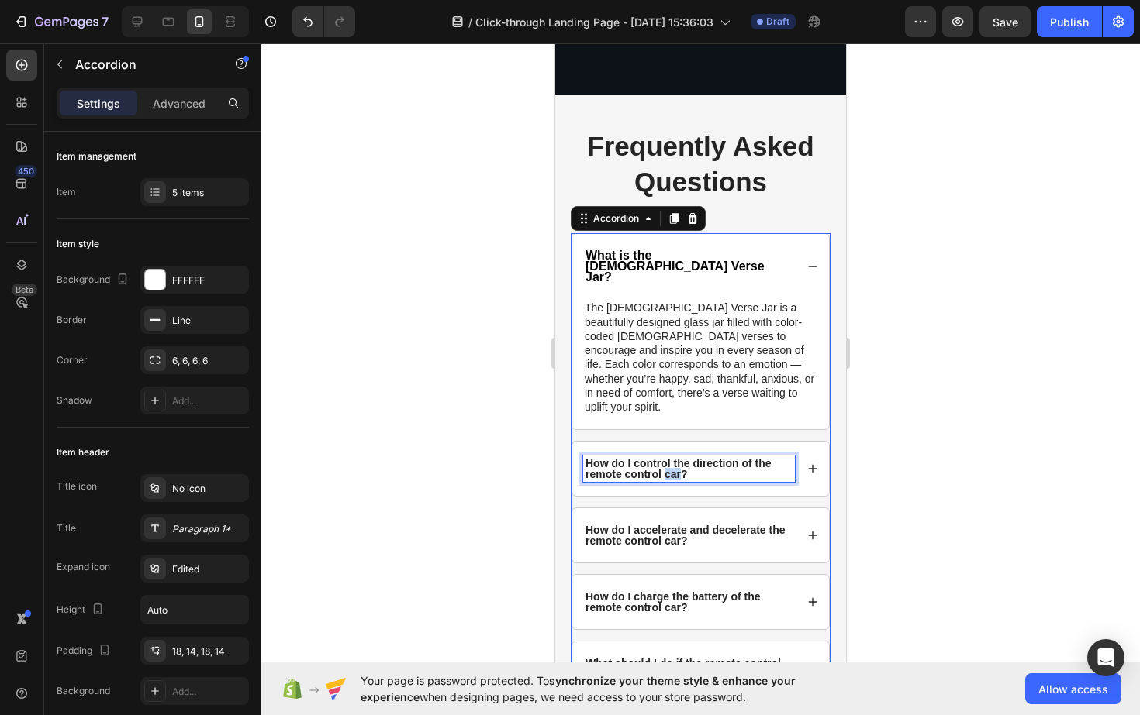
click at [664, 458] on p "How do I control the direction of the remote control car?" at bounding box center [688, 469] width 207 height 22
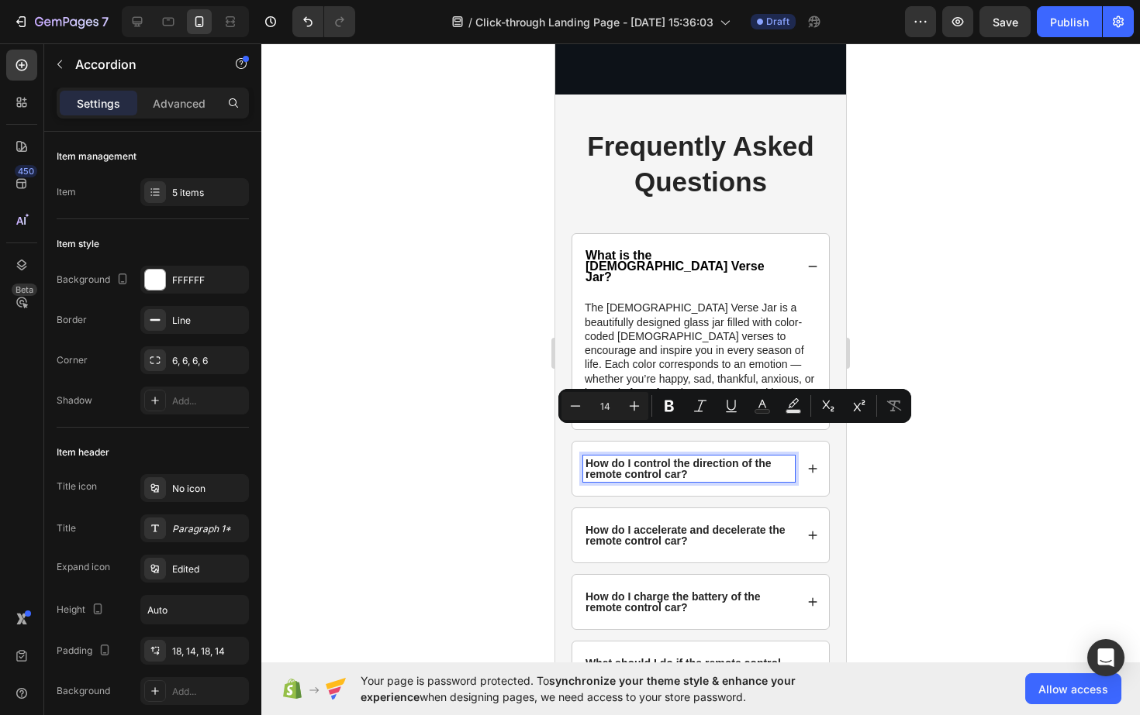
click at [698, 458] on p "How do I control the direction of the remote control car?" at bounding box center [688, 469] width 207 height 22
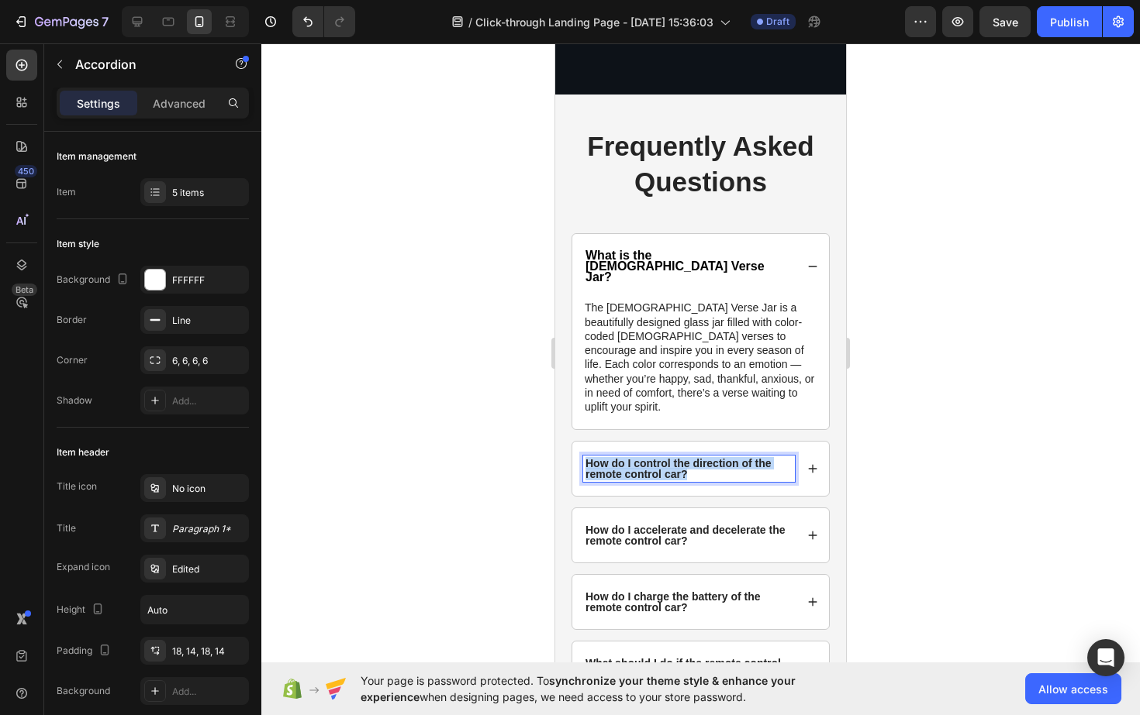
drag, startPoint x: 698, startPoint y: 434, endPoint x: 586, endPoint y: 425, distance: 112.8
click at [586, 458] on p "How do I control the direction of the remote control car?" at bounding box center [688, 469] width 207 height 22
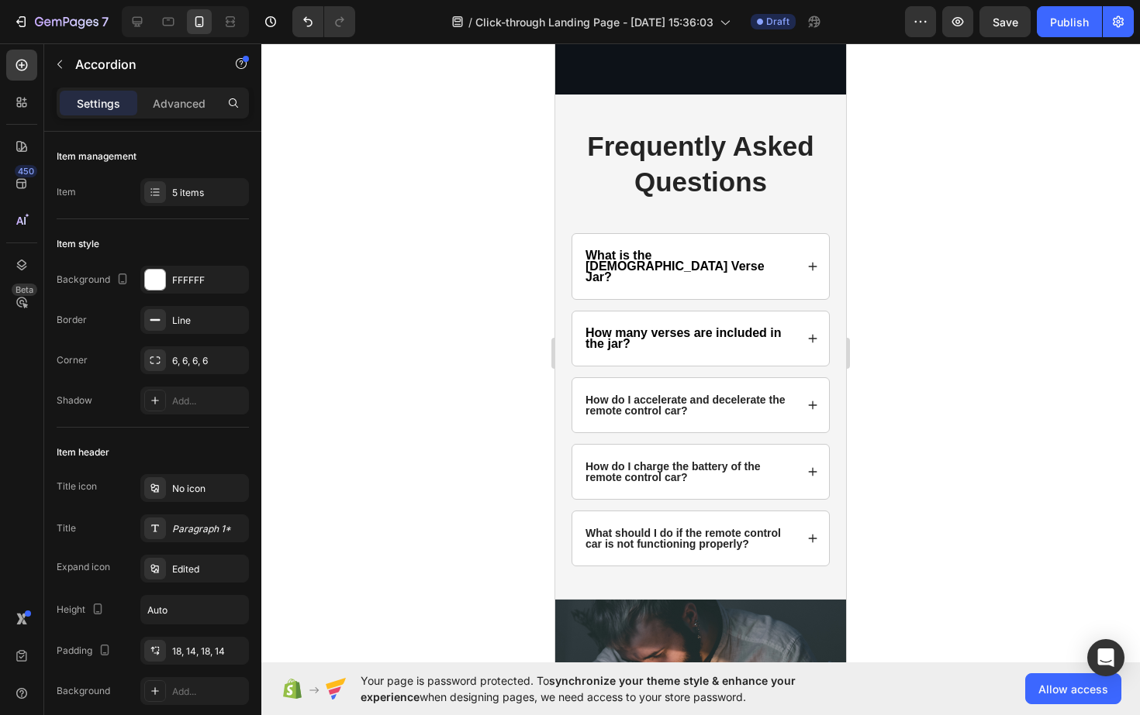
click at [808, 333] on icon at bounding box center [812, 338] width 11 height 11
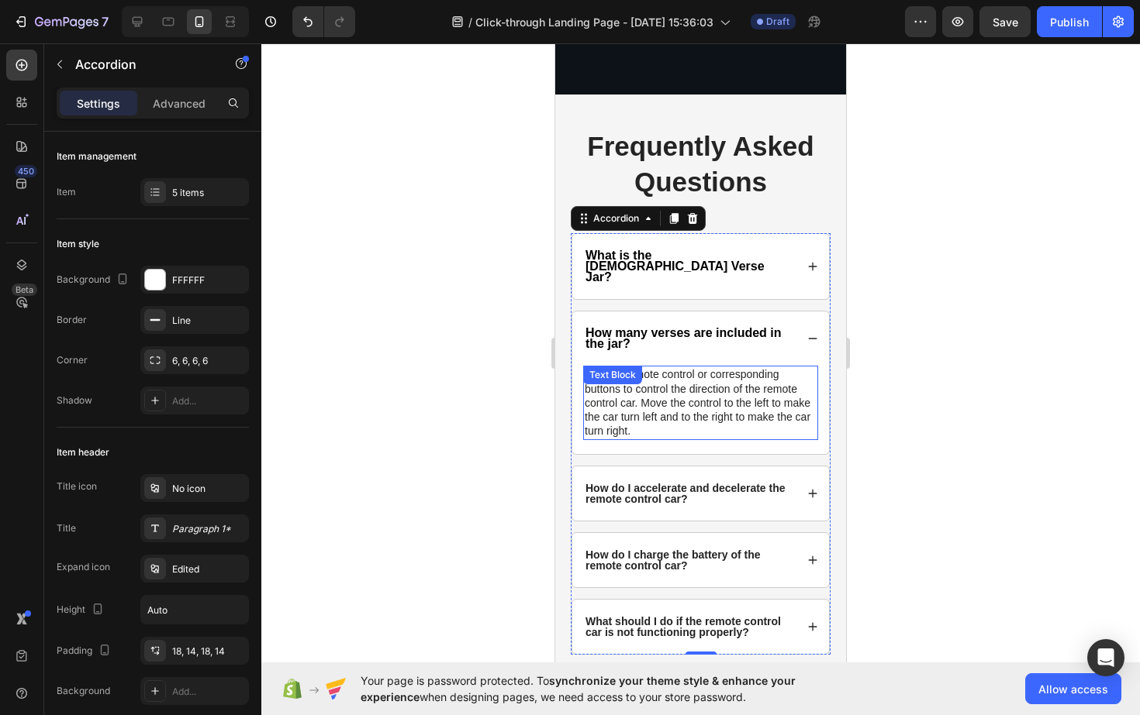
click at [633, 407] on p "Use the remote control or corresponding buttons to control the direction of the…" at bounding box center [700, 402] width 232 height 71
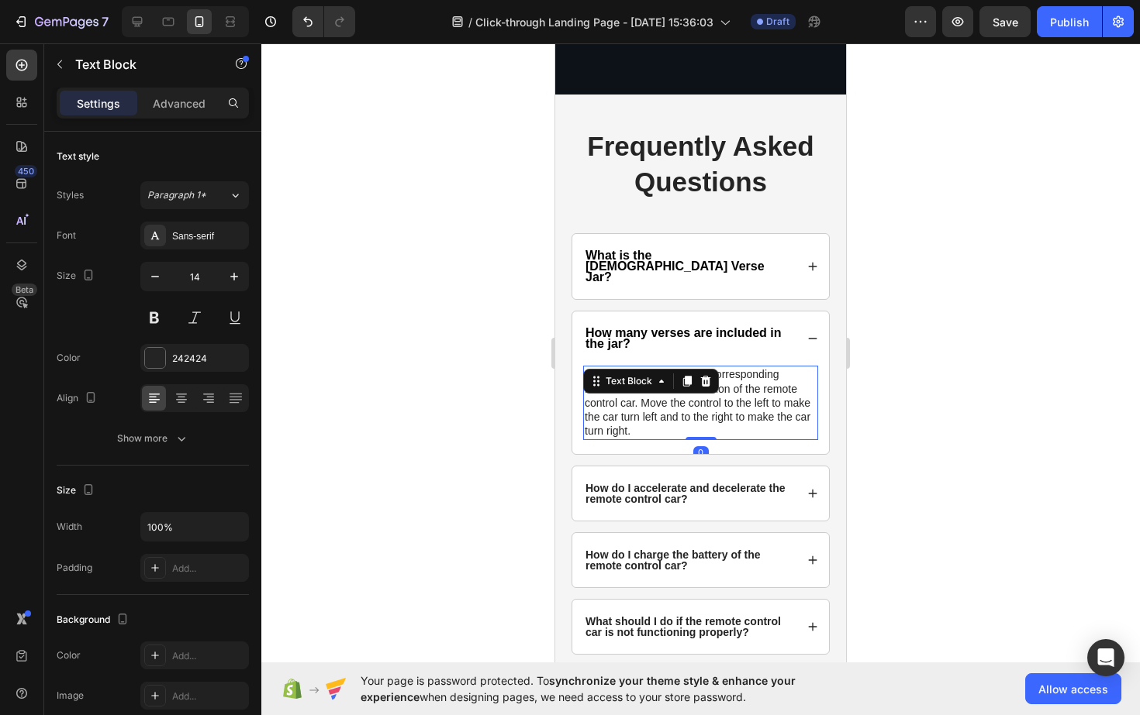
click at [633, 407] on p "Use the remote control or corresponding buttons to control the direction of the…" at bounding box center [700, 402] width 232 height 71
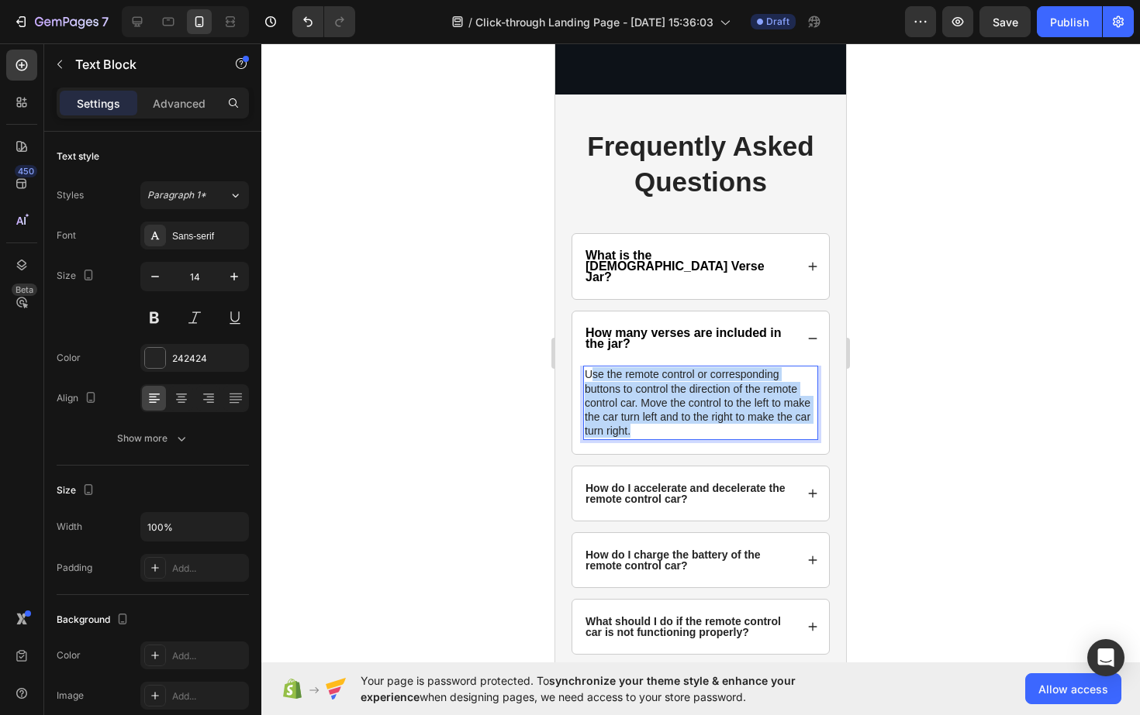
drag, startPoint x: 633, startPoint y: 407, endPoint x: 592, endPoint y: 353, distance: 67.4
click at [592, 367] on p "Use the remote control or corresponding buttons to control the direction of the…" at bounding box center [700, 402] width 232 height 71
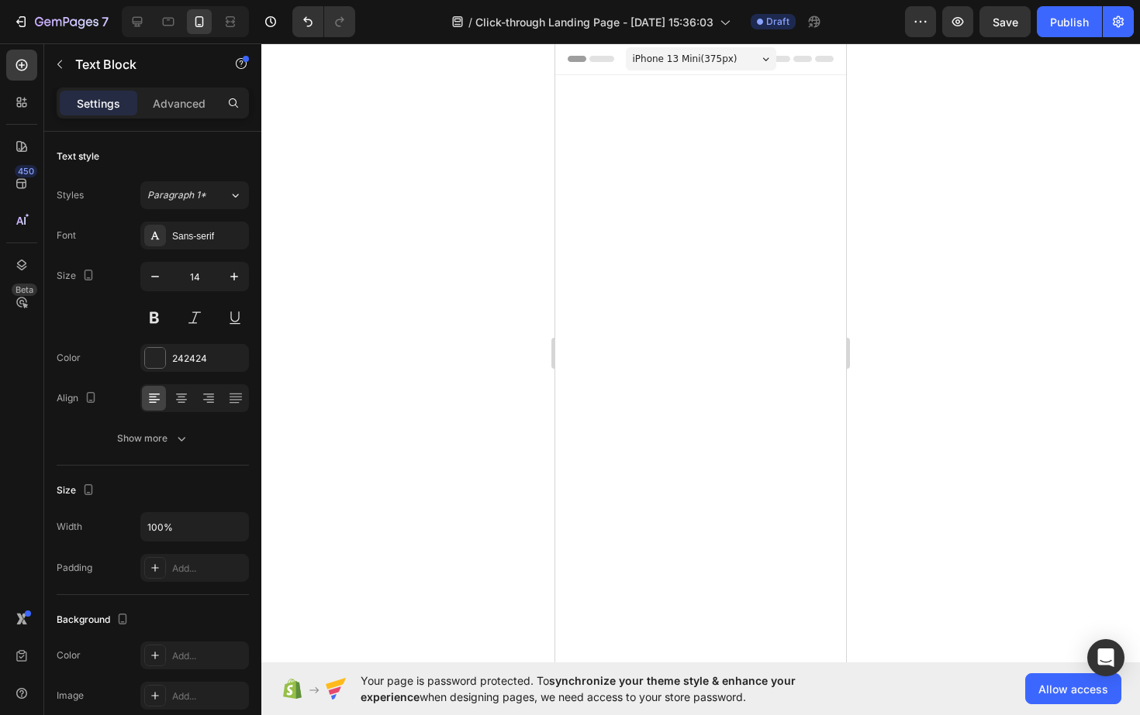
scroll to position [3305, 0]
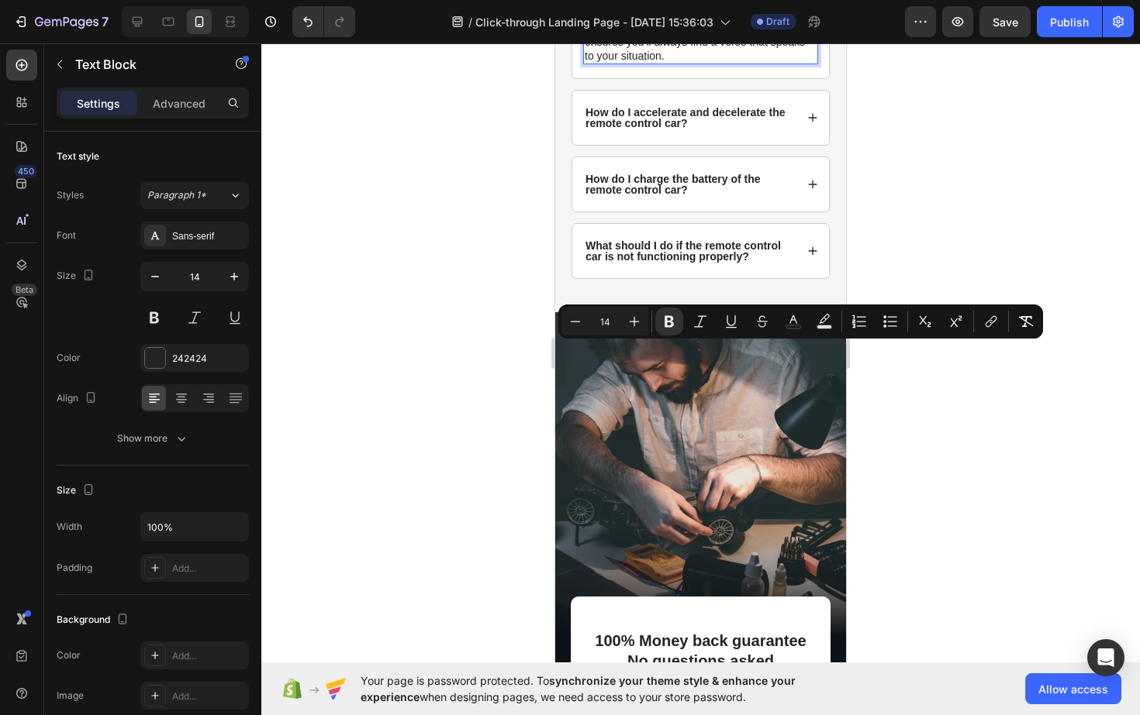
click at [619, 63] on p "Each jar comes with [insert number of verses — e.g., 100/150/200] carefully sel…" at bounding box center [700, 20] width 232 height 84
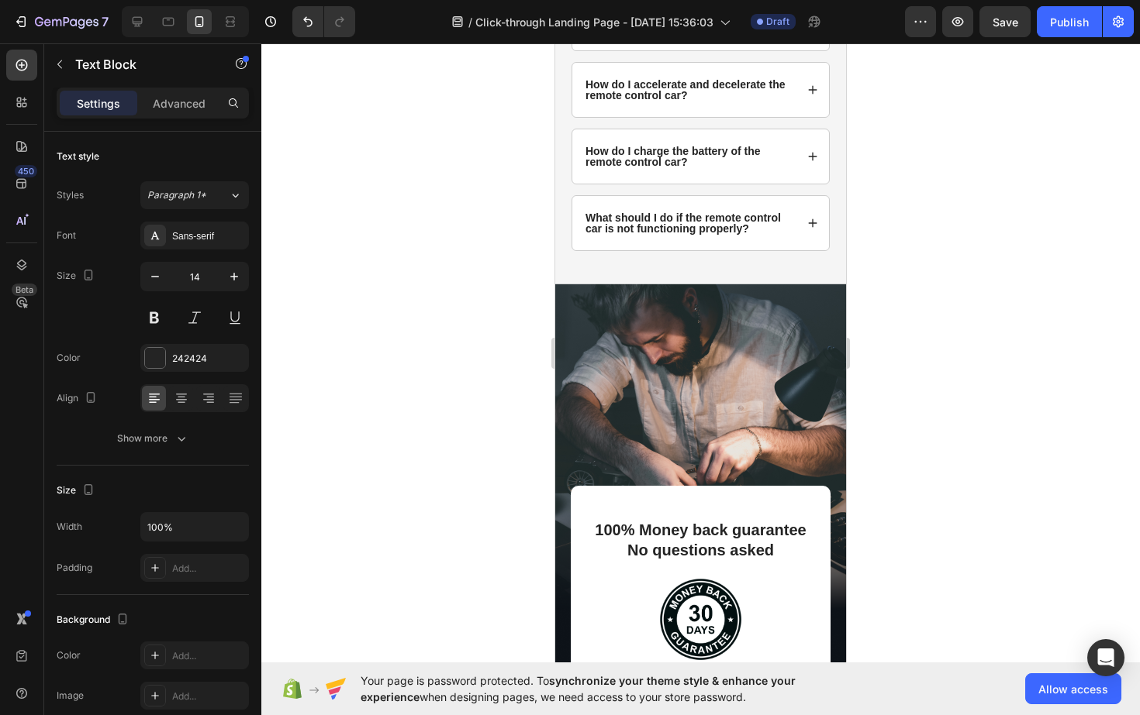
click at [678, 35] on p "Each jar comes with 90 printed on high-quality, color-coded slips. The variety …" at bounding box center [700, 6] width 232 height 57
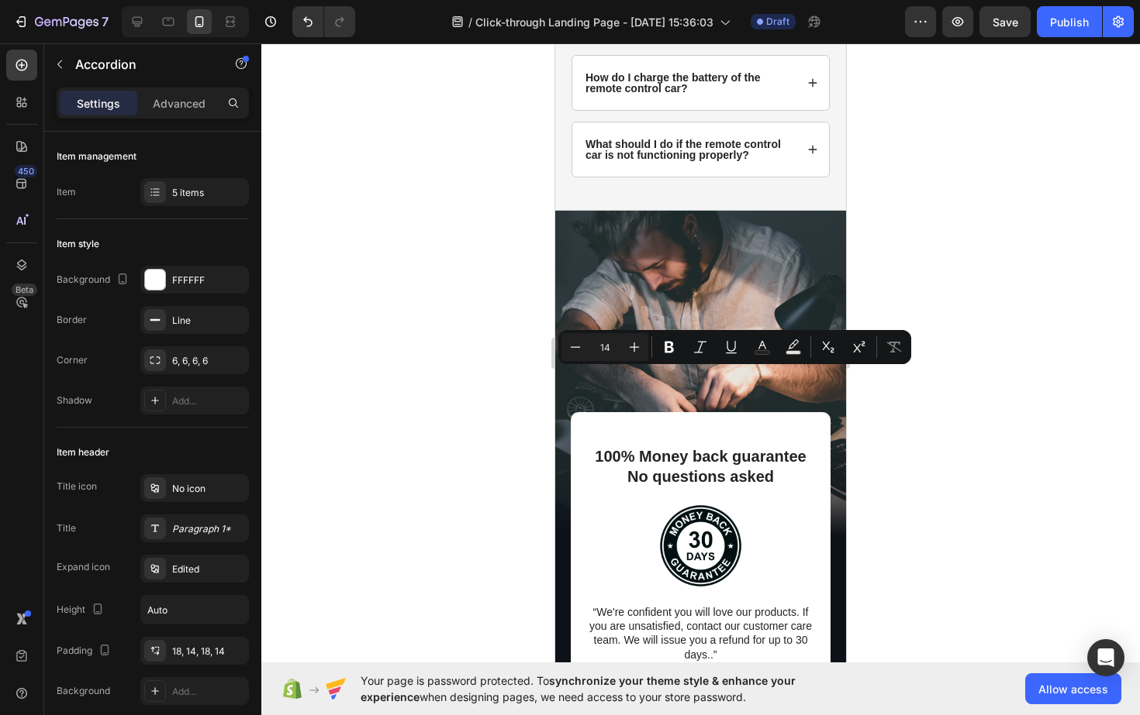
click at [586, 27] on p "How do I accelerate and decelerate the remote control car?" at bounding box center [688, 16] width 207 height 22
click at [695, 27] on p "How do I accelerate and decelerate the remote control car?" at bounding box center [688, 16] width 207 height 22
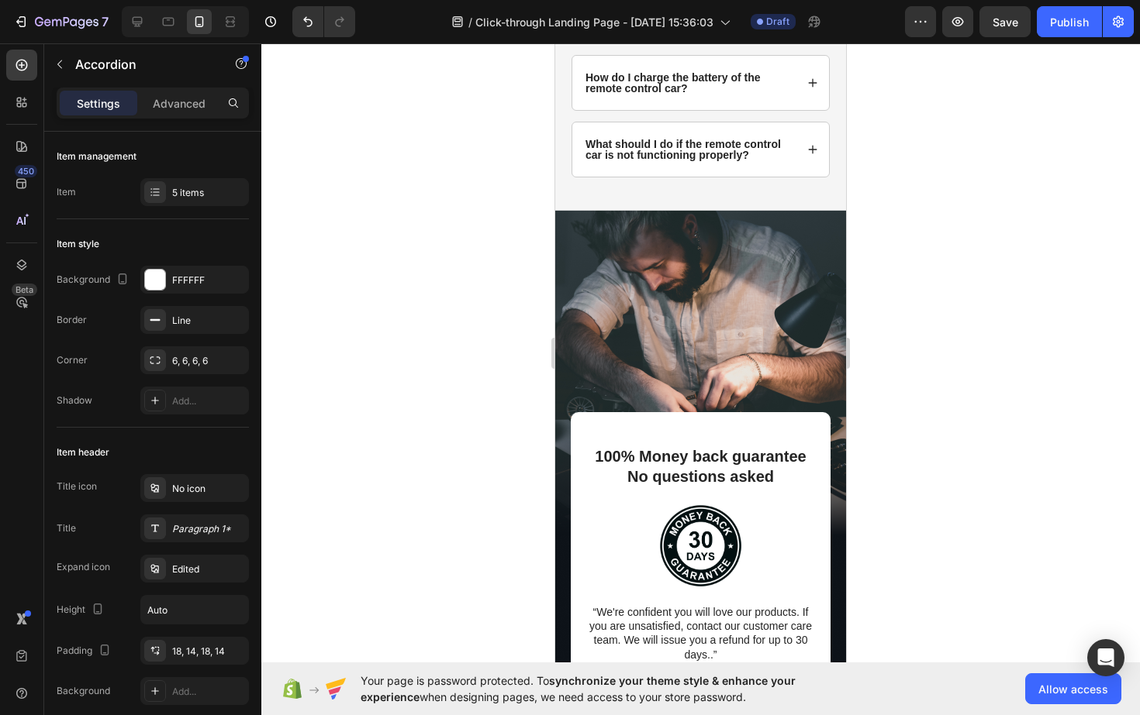
click at [695, 27] on p "How do I accelerate and decelerate the remote control car?" at bounding box center [688, 16] width 207 height 22
click at [606, 177] on div "What should I do if the remote control car is not functioning properly?" at bounding box center [700, 149] width 257 height 54
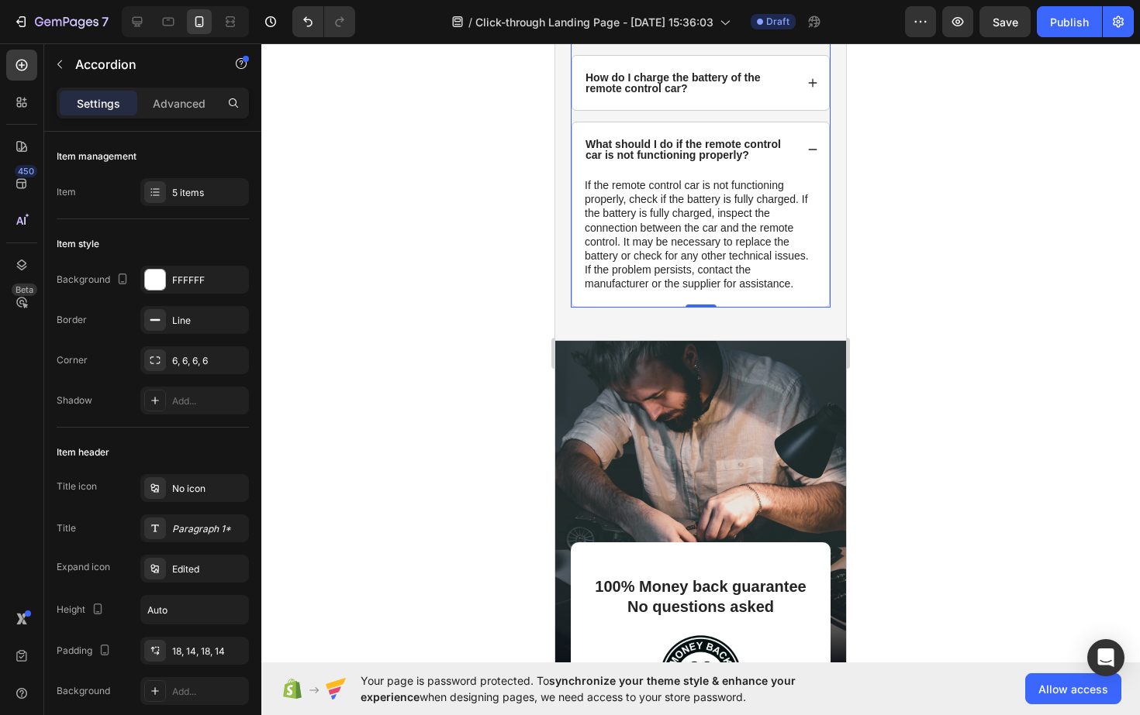
click at [590, 160] on p "What should I do if the remote control car is not functioning properly?" at bounding box center [688, 150] width 207 height 22
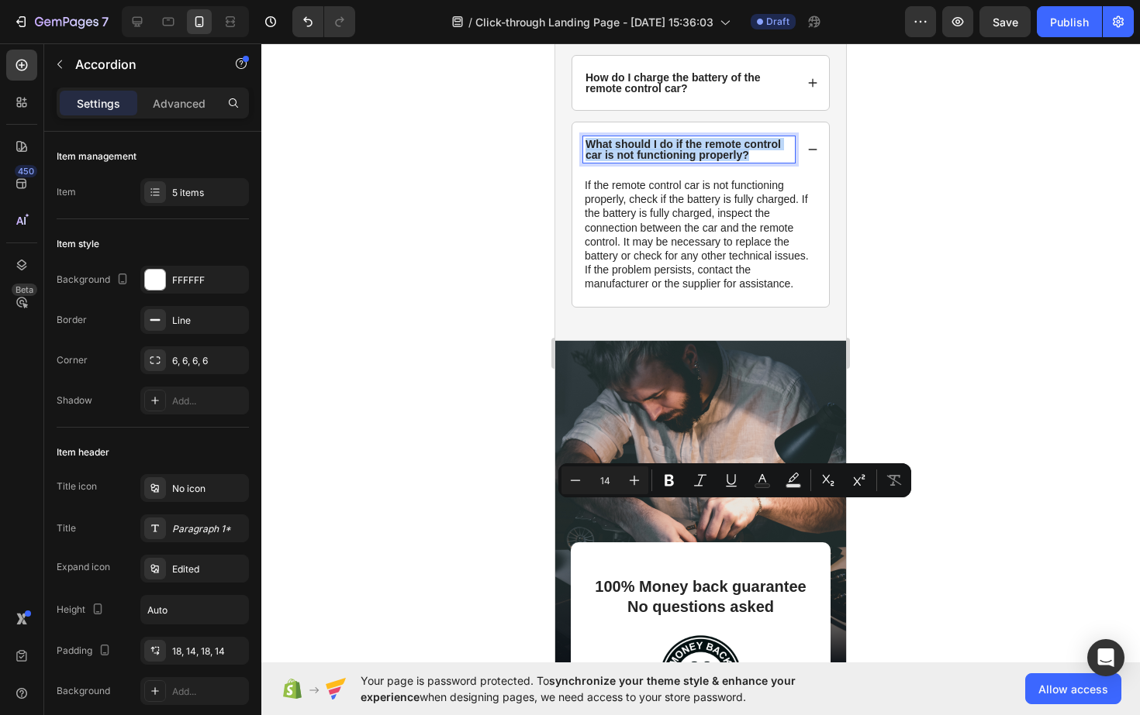
drag, startPoint x: 590, startPoint y: 511, endPoint x: 752, endPoint y: 526, distance: 162.8
click at [752, 163] on div "What should I do if the remote control car is not functioning properly?" at bounding box center [689, 149] width 212 height 26
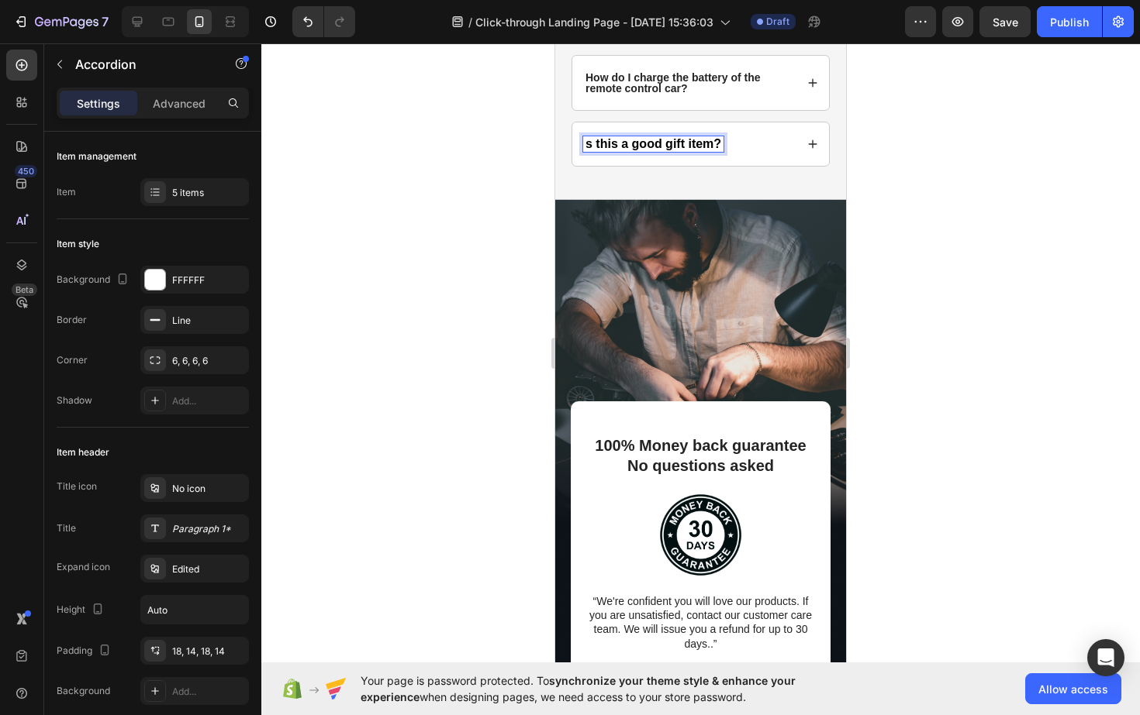
click at [592, 150] on span "s this a good gift item?" at bounding box center [653, 143] width 136 height 13
click at [819, 166] on div "Is this a good gift item?" at bounding box center [700, 143] width 257 height 43
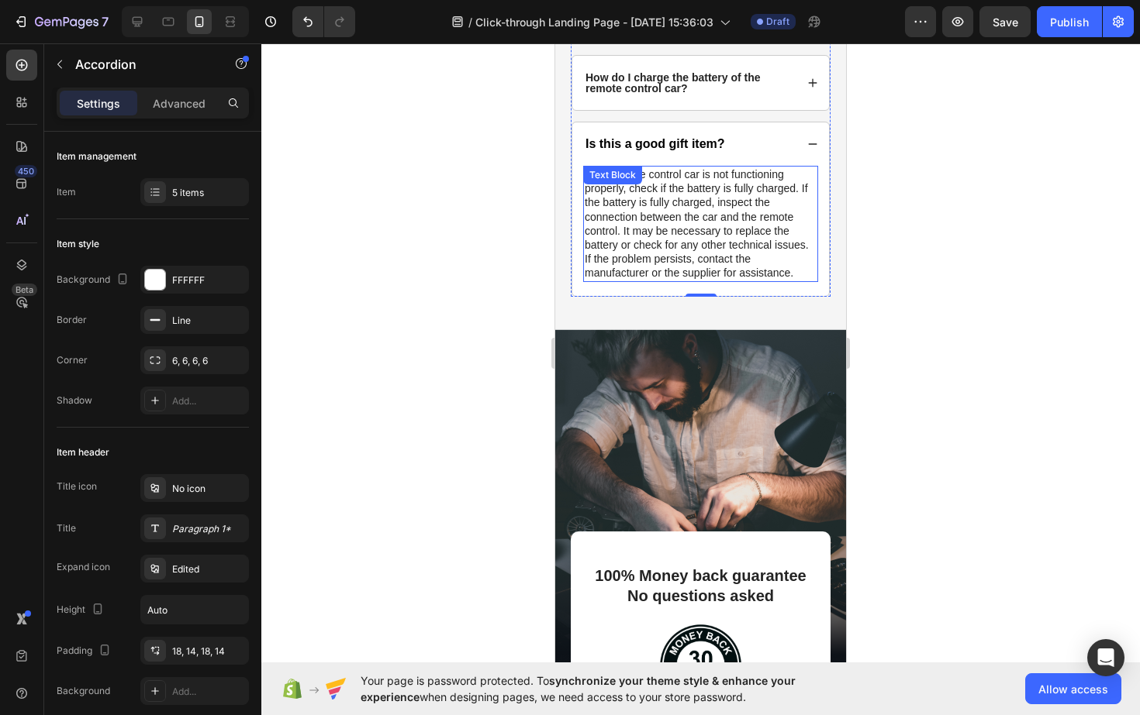
click at [617, 281] on p "If the remote control car is not functioning properly, check if the battery is …" at bounding box center [700, 223] width 232 height 113
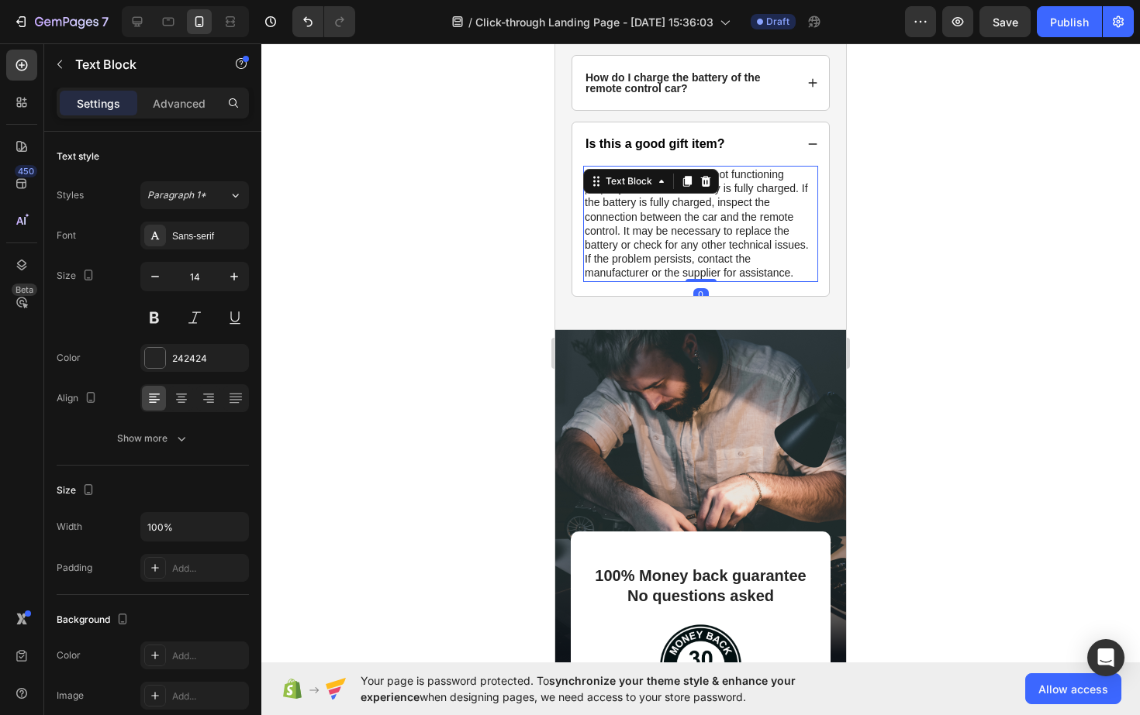
click at [617, 281] on p "If the remote control car is not functioning properly, check if the battery is …" at bounding box center [700, 223] width 232 height 113
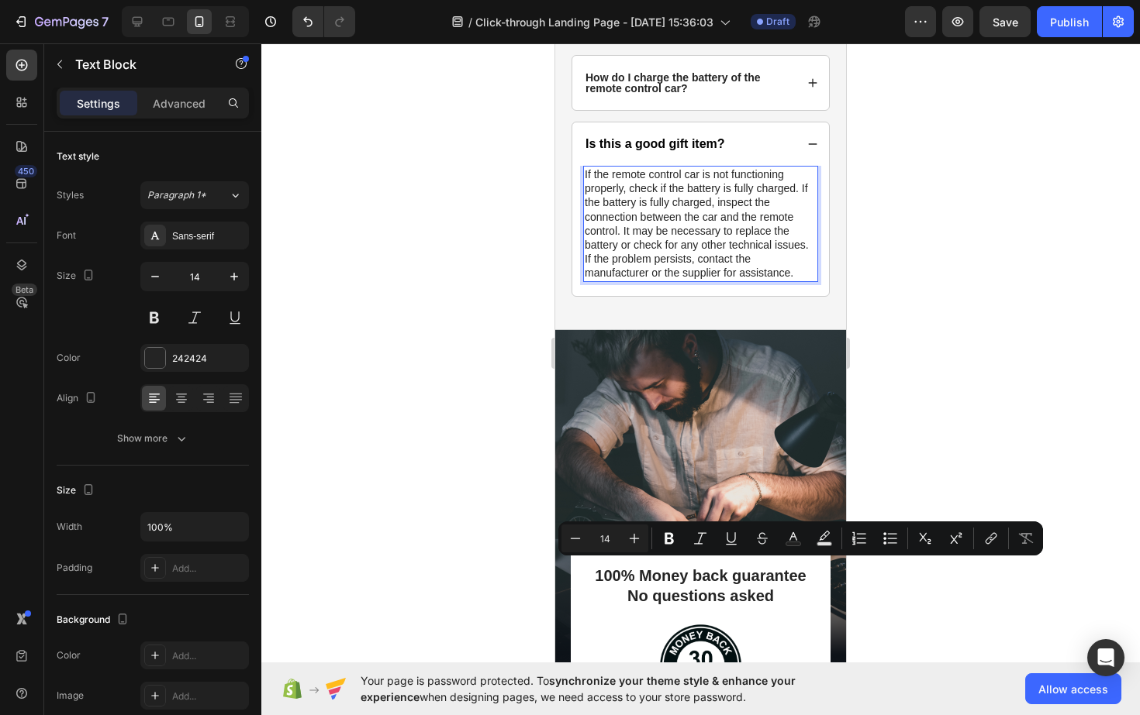
click at [796, 281] on p "If the remote control car is not functioning properly, check if the battery is …" at bounding box center [700, 223] width 232 height 113
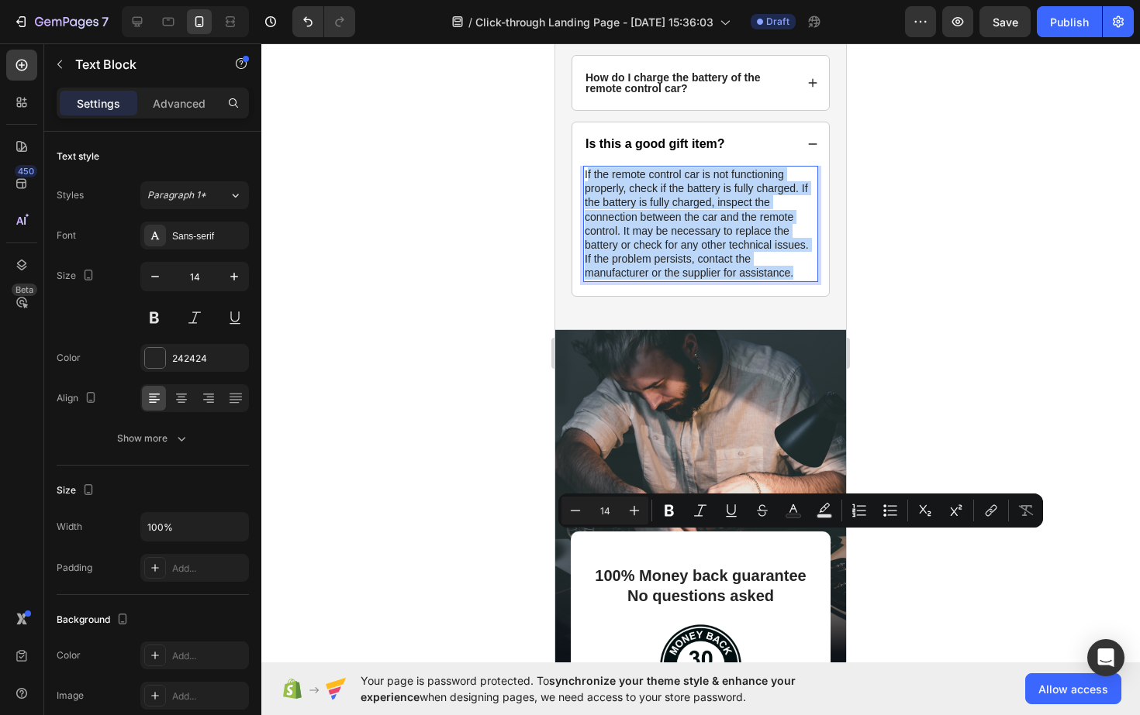
drag, startPoint x: 796, startPoint y: 639, endPoint x: 588, endPoint y: 544, distance: 229.0
click at [588, 281] on p "If the remote control car is not functioning properly, check if the battery is …" at bounding box center [700, 223] width 232 height 113
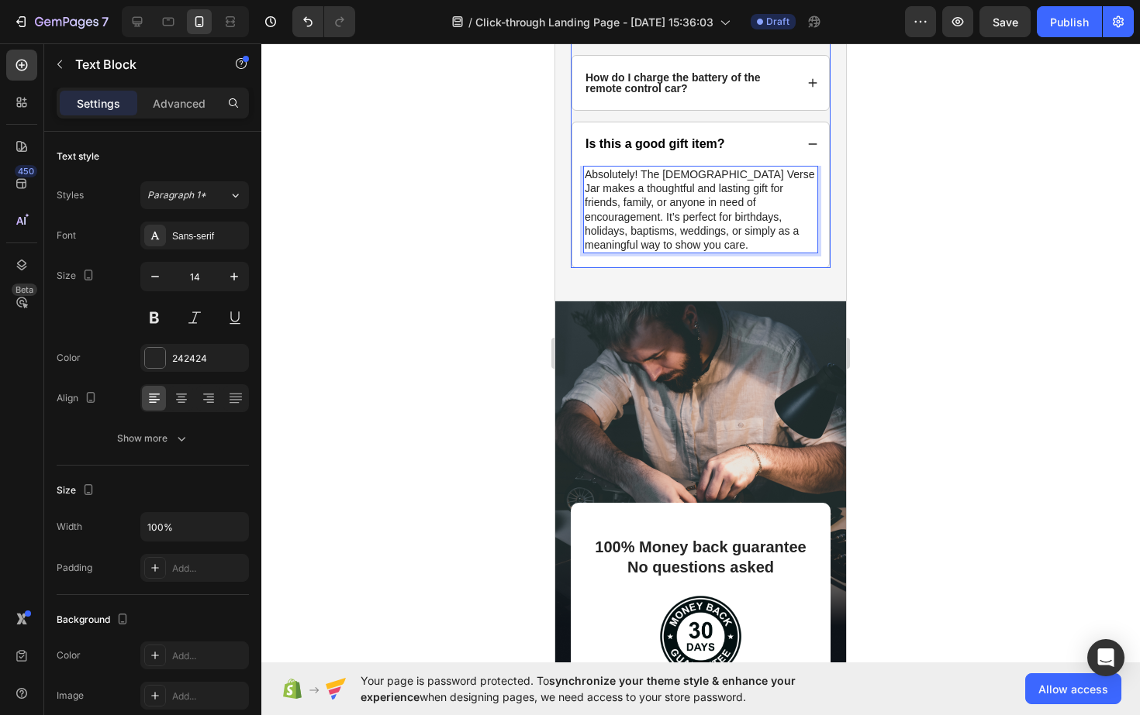
click at [629, 94] on p "How do I charge the battery of the remote control car?" at bounding box center [688, 83] width 207 height 22
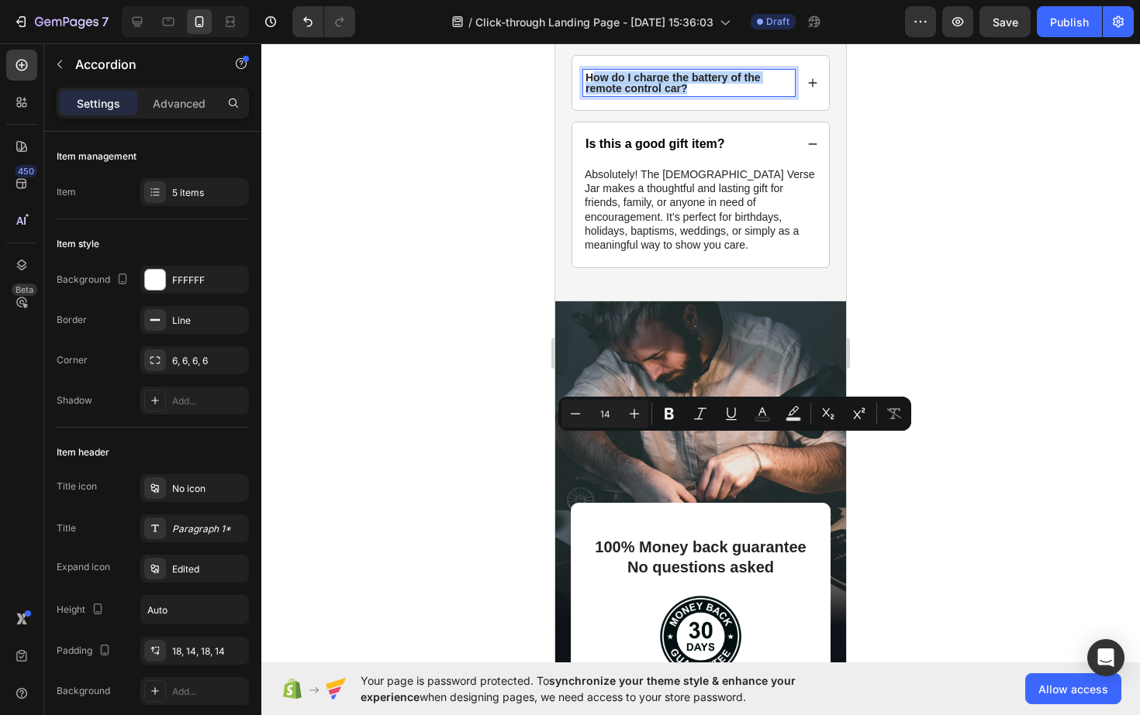
drag, startPoint x: 691, startPoint y: 452, endPoint x: 590, endPoint y: 447, distance: 101.7
click at [590, 94] on p "How do I charge the battery of the remote control car?" at bounding box center [688, 83] width 207 height 22
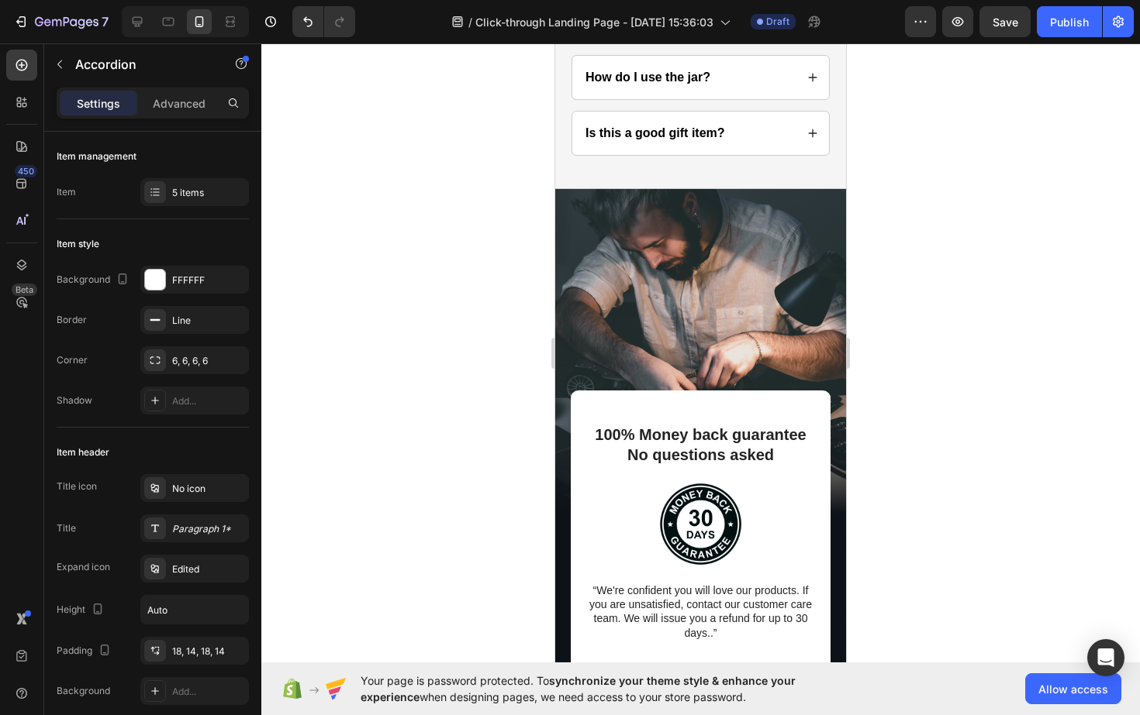
click at [808, 83] on icon at bounding box center [812, 77] width 11 height 11
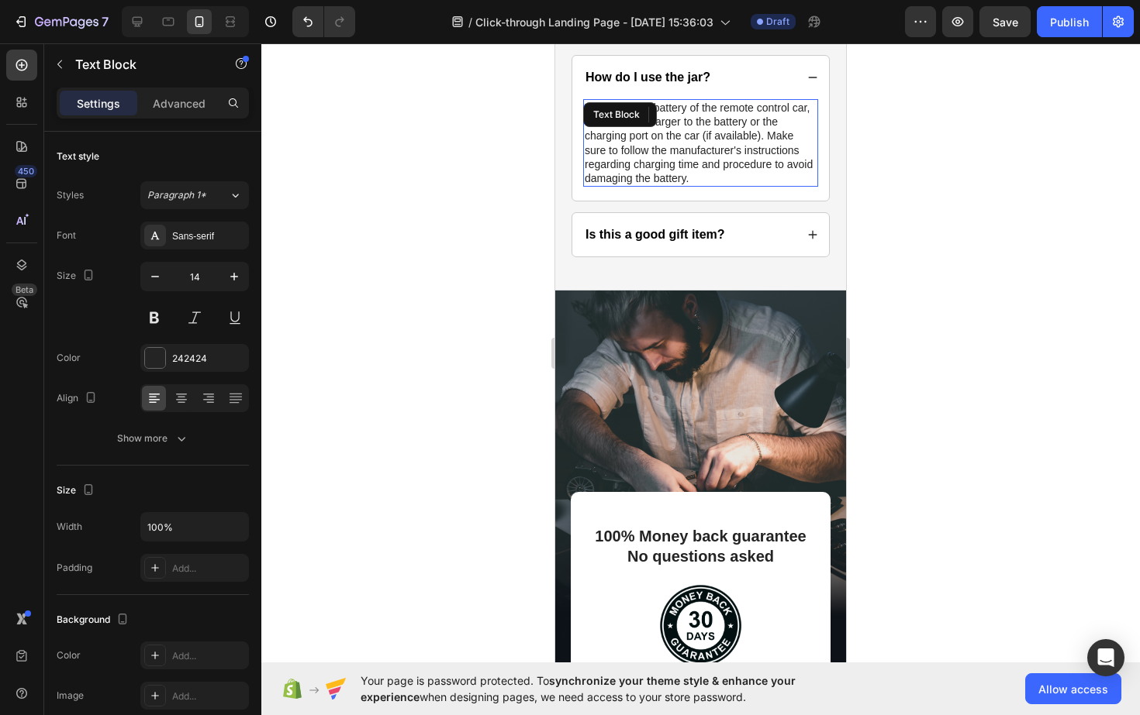
click at [698, 185] on p "To charge the battery of the remote control car, connect the charger to the bat…" at bounding box center [700, 143] width 232 height 84
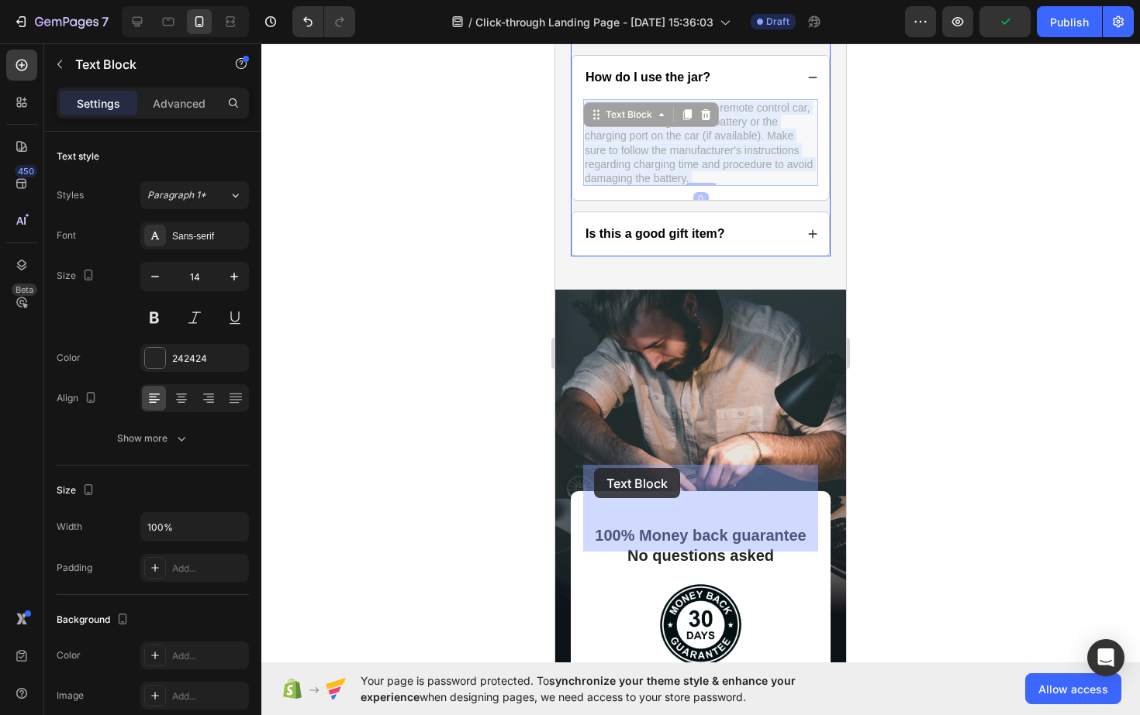
drag, startPoint x: 698, startPoint y: 540, endPoint x: 594, endPoint y: 468, distance: 127.1
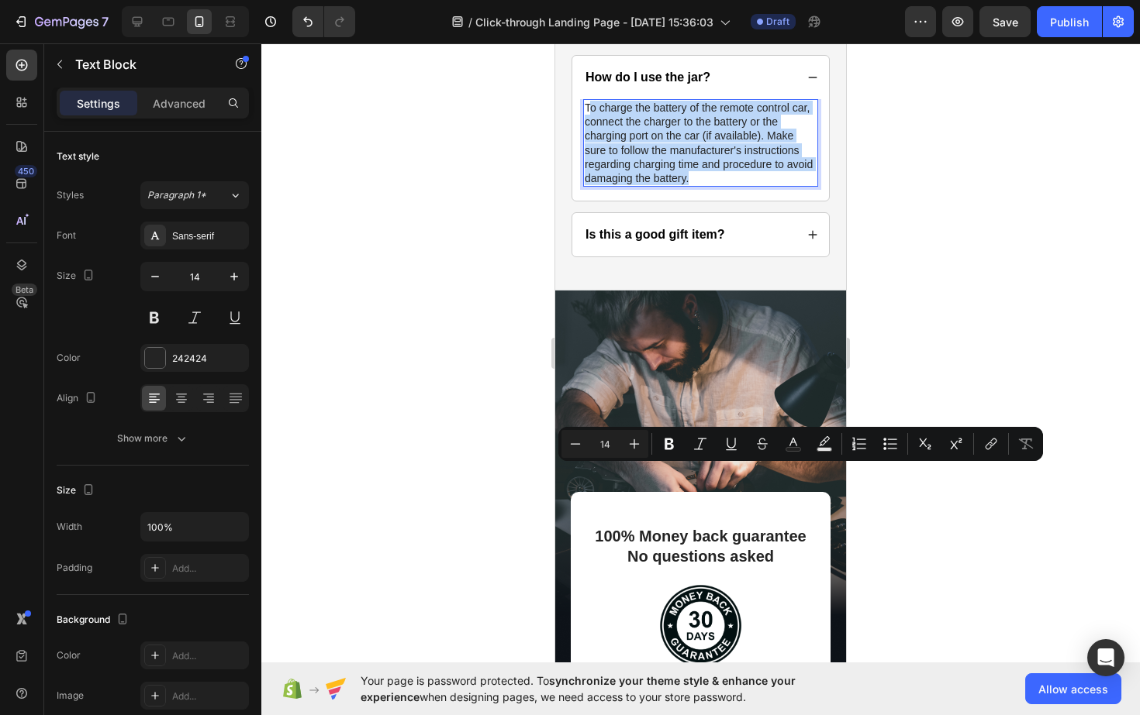
drag, startPoint x: 691, startPoint y: 543, endPoint x: 588, endPoint y: 475, distance: 123.0
click at [588, 185] on p "To charge the battery of the remote control car, connect the charger to the bat…" at bounding box center [700, 143] width 232 height 84
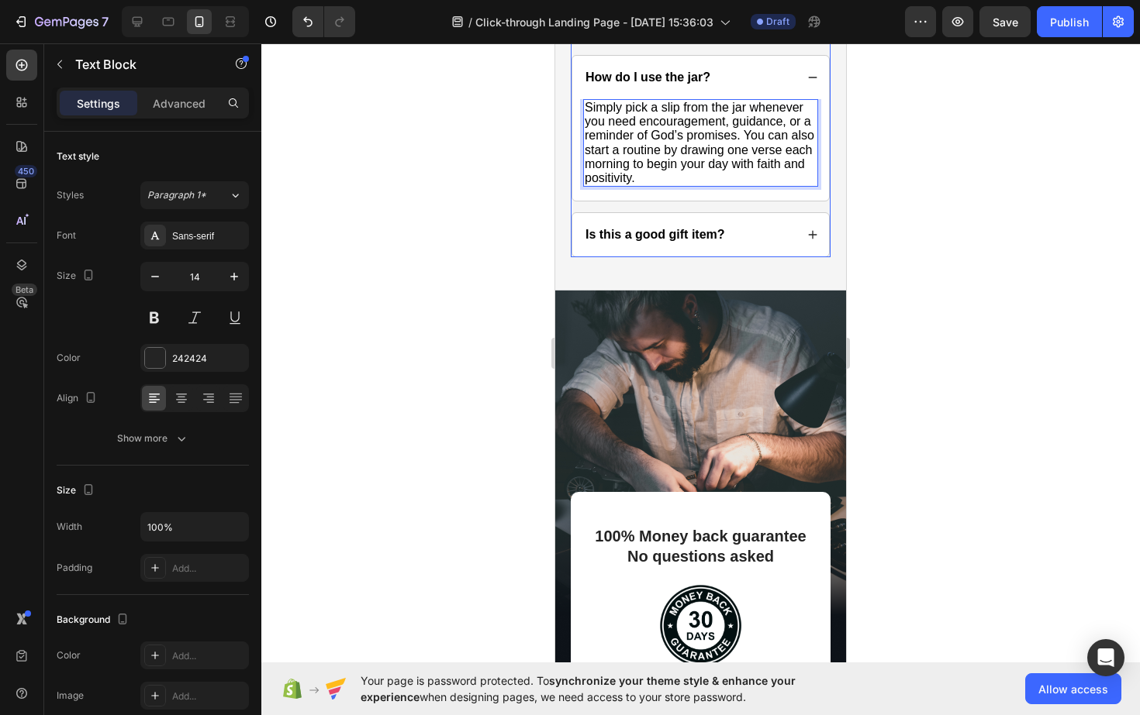
click at [700, 29] on div "How do I accelerate and decelerate the remote control car?" at bounding box center [689, 16] width 212 height 26
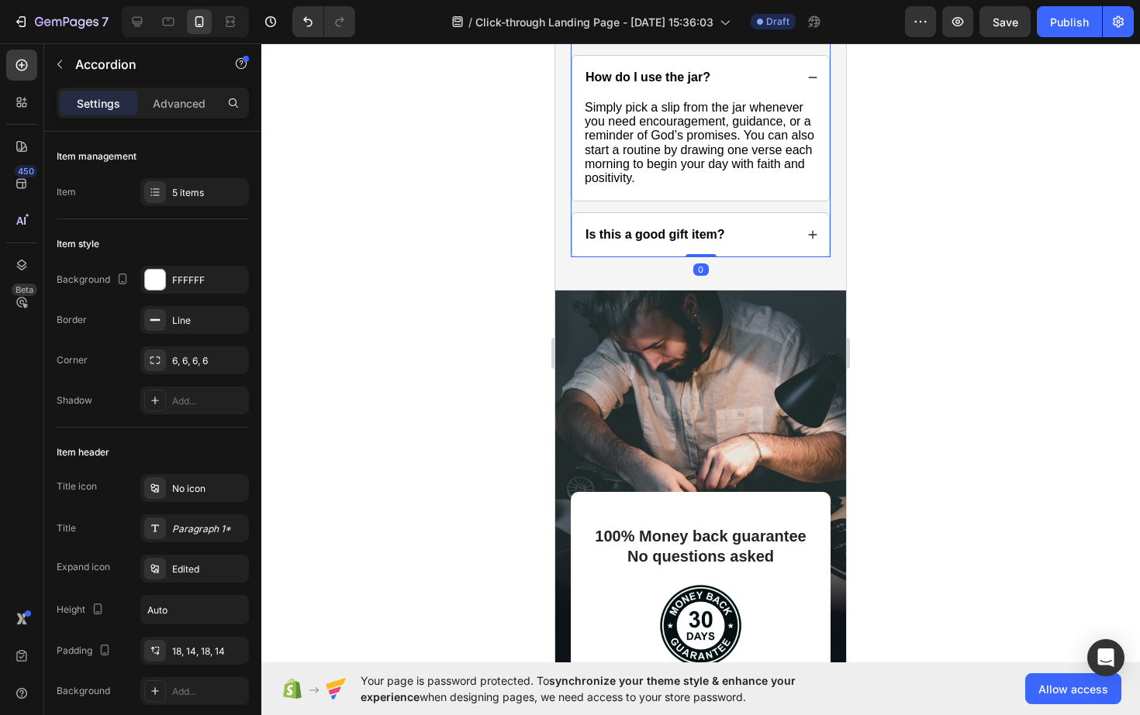
click at [600, 27] on p "How do I accelerate and decelerate the remote control car?" at bounding box center [688, 16] width 207 height 22
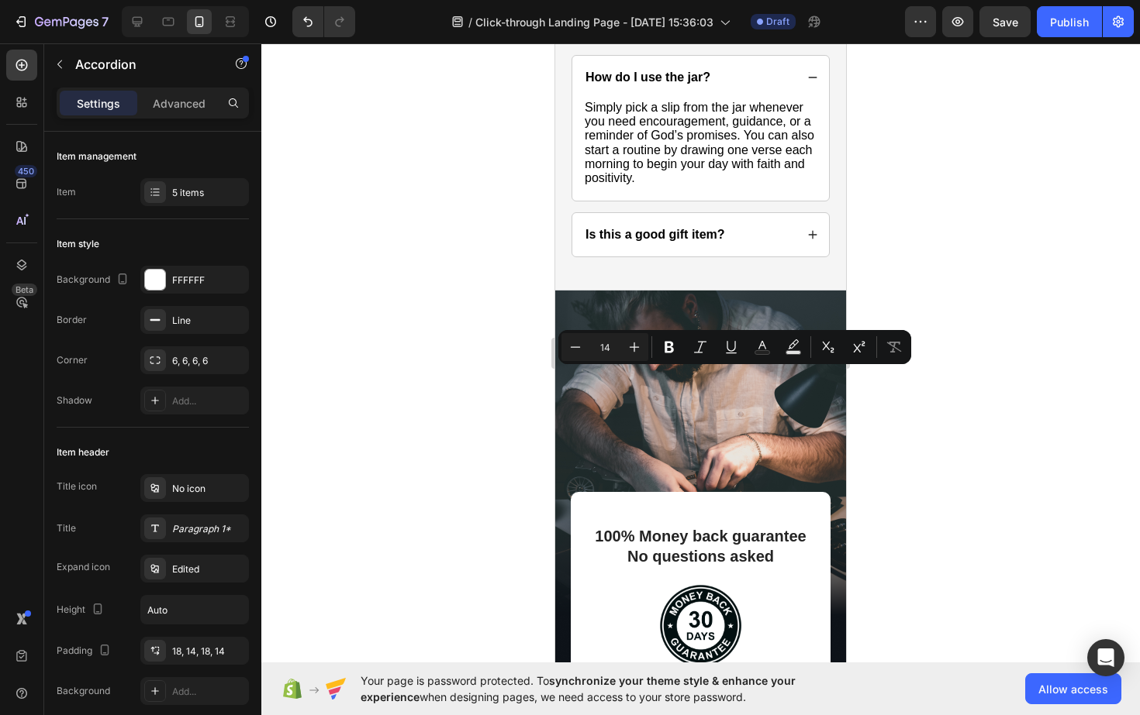
click at [702, 27] on p "How do I accelerate and decelerate the remote control car?" at bounding box center [688, 16] width 207 height 22
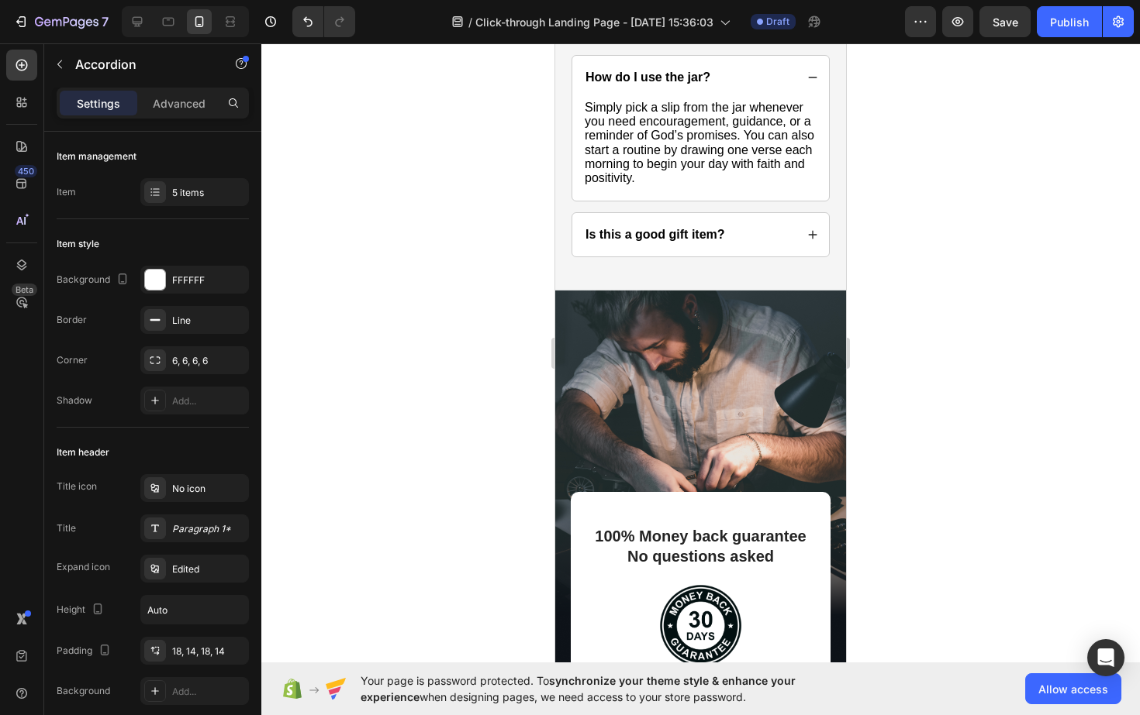
click at [702, 27] on p "How do I accelerate and decelerate the remote control car?" at bounding box center [688, 16] width 207 height 22
click at [691, 27] on p "How do I accelerate and decelerate the remote control car?" at bounding box center [688, 16] width 207 height 22
drag, startPoint x: 691, startPoint y: 388, endPoint x: 580, endPoint y: 369, distance: 112.5
click at [579, 43] on div "How do I accelerate and decelerate the remote control car?" at bounding box center [700, 16] width 257 height 54
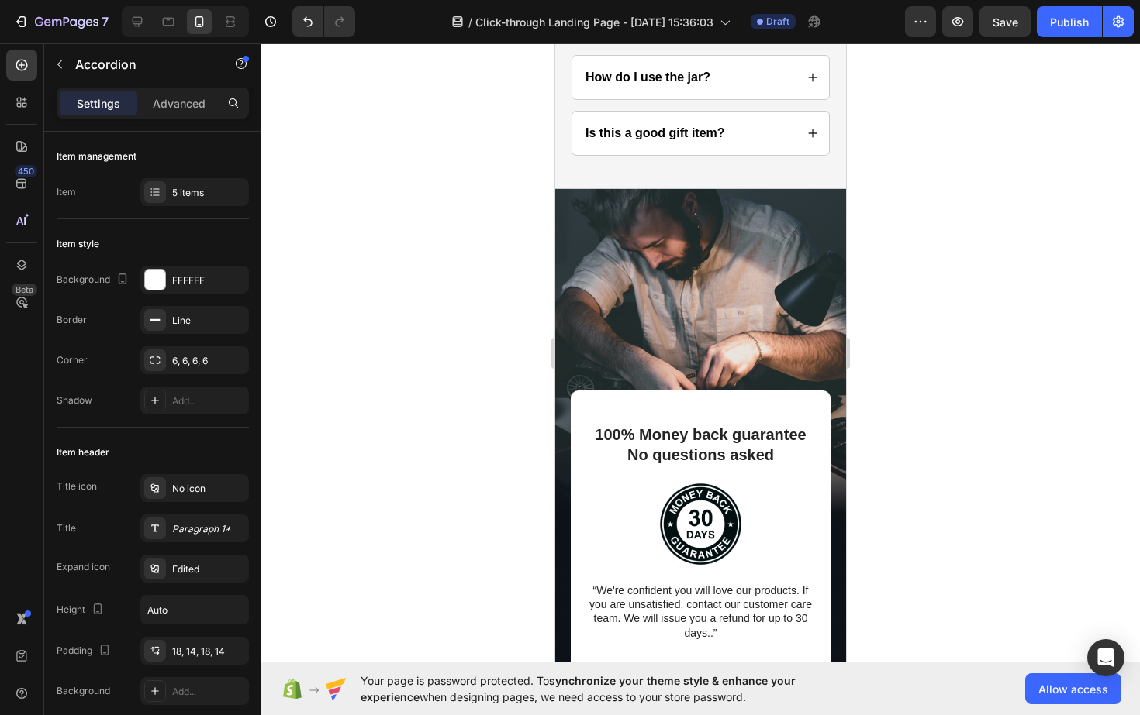
click at [809, 22] on icon at bounding box center [812, 16] width 11 height 11
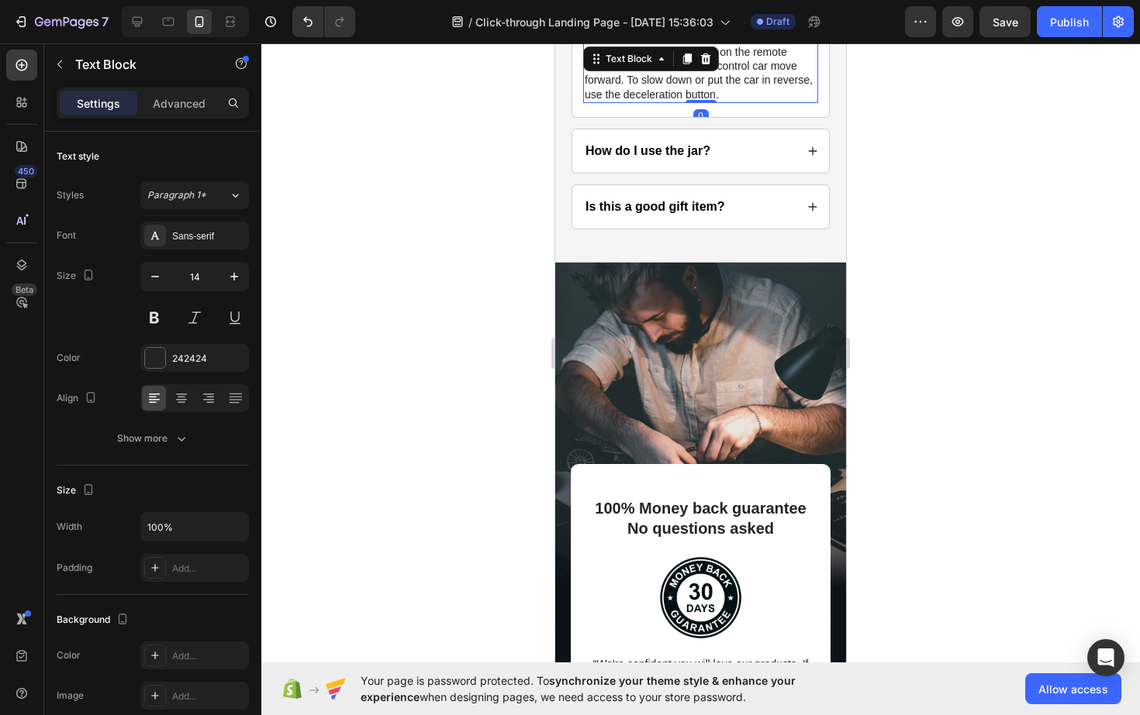
click at [724, 102] on p "Use the acceleration button on the remote control to make the remote control ca…" at bounding box center [700, 73] width 232 height 57
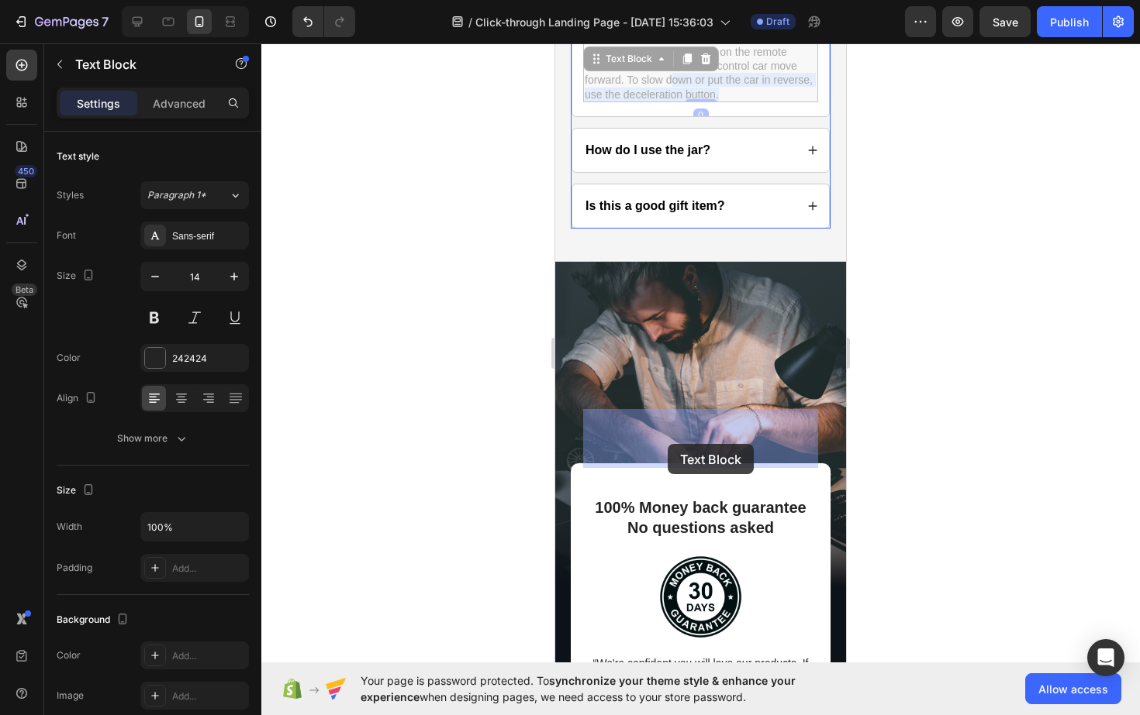
drag, startPoint x: 724, startPoint y: 460, endPoint x: 671, endPoint y: 447, distance: 54.2
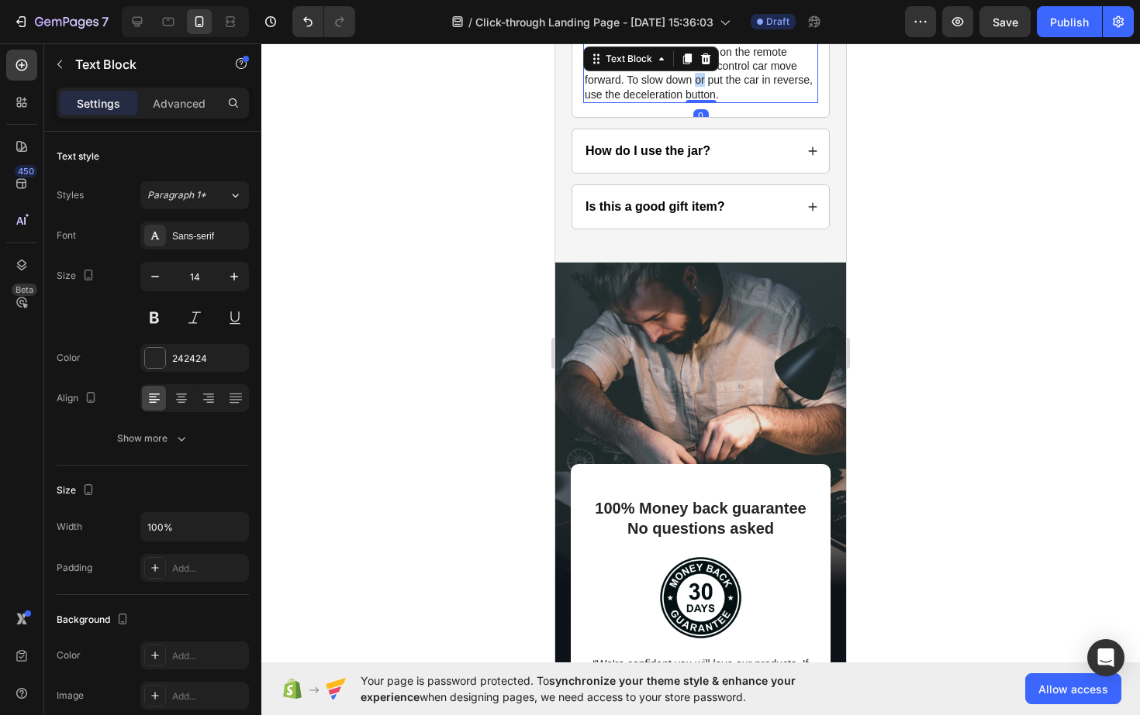
click at [695, 102] on p "Use the acceleration button on the remote control to make the remote control ca…" at bounding box center [700, 73] width 232 height 57
click at [715, 102] on p "Use the acceleration button on the remote control to make the remote control ca…" at bounding box center [700, 73] width 232 height 57
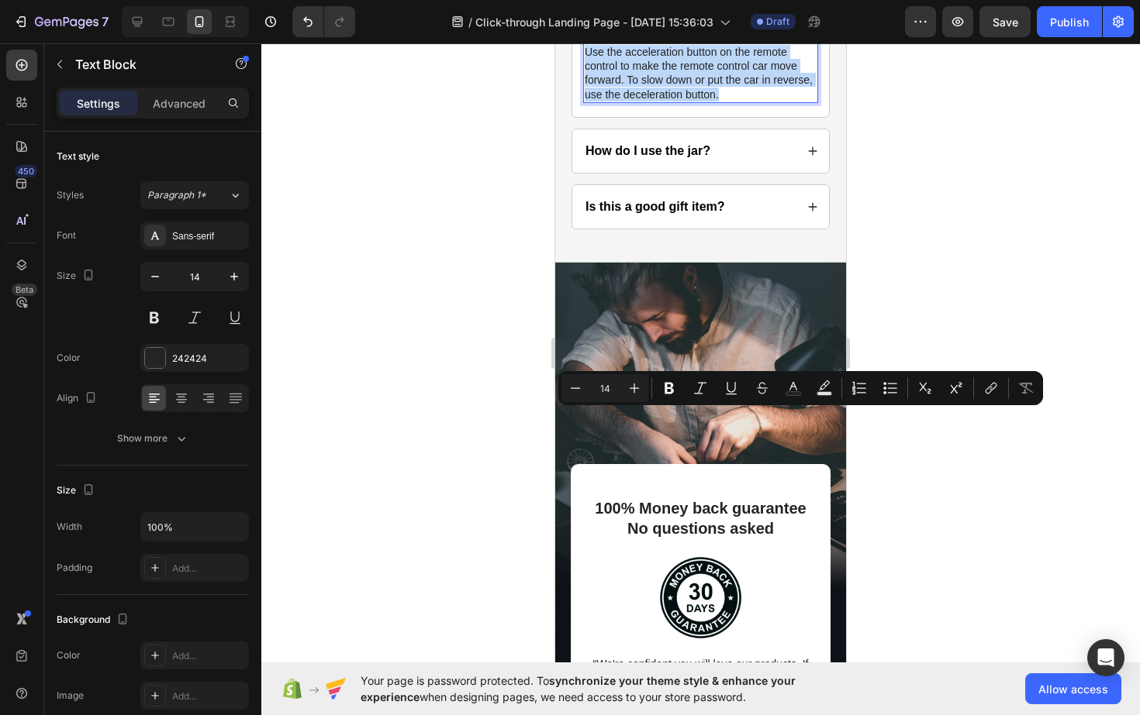
drag, startPoint x: 715, startPoint y: 456, endPoint x: 591, endPoint y: 413, distance: 131.2
click at [591, 102] on p "Use the acceleration button on the remote control to make the remote control ca…" at bounding box center [700, 73] width 232 height 57
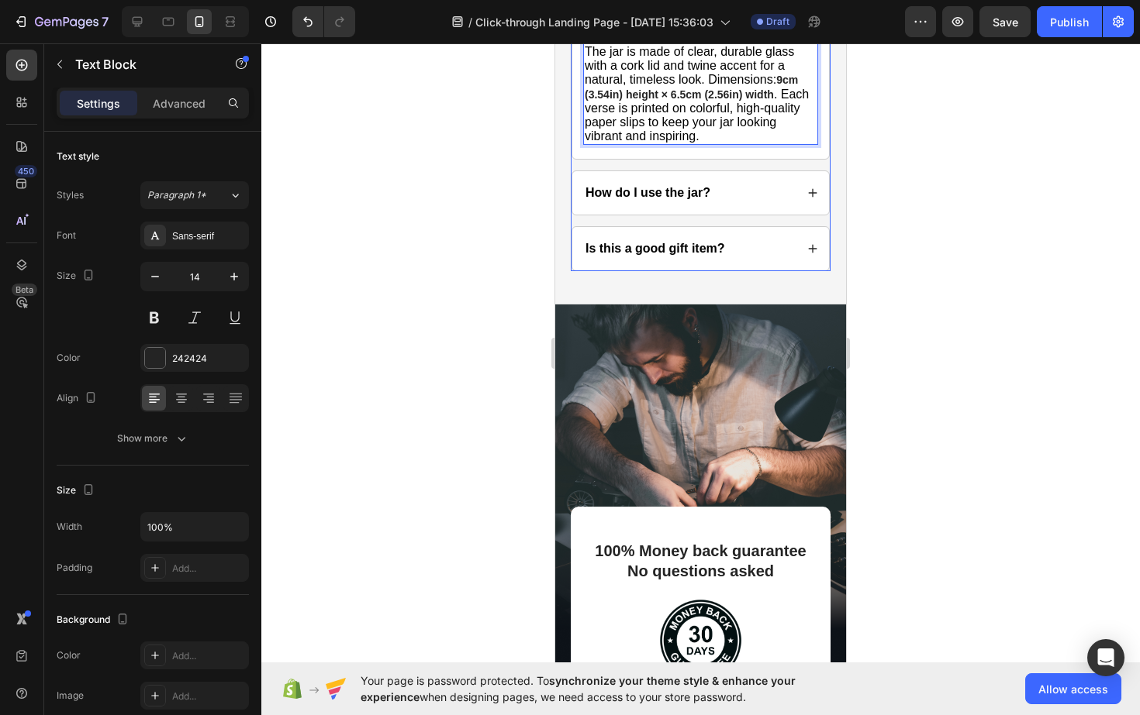
click at [813, 22] on icon at bounding box center [812, 16] width 11 height 11
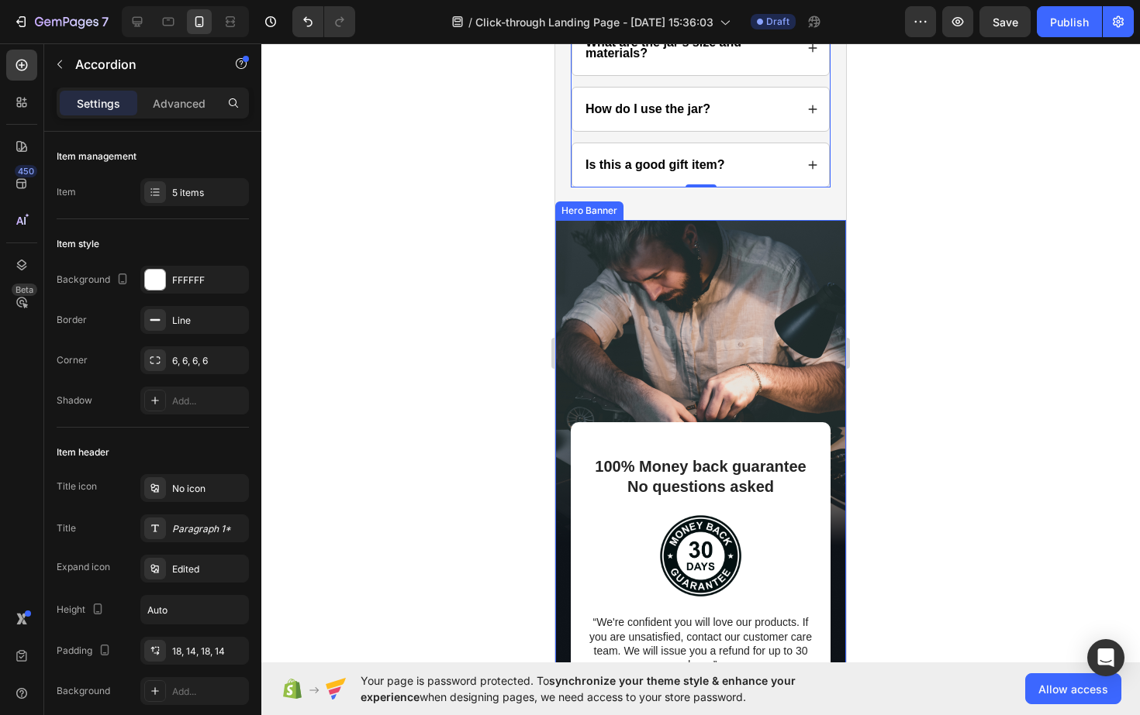
scroll to position [3662, 0]
click at [781, 288] on div "Background Image" at bounding box center [700, 521] width 291 height 605
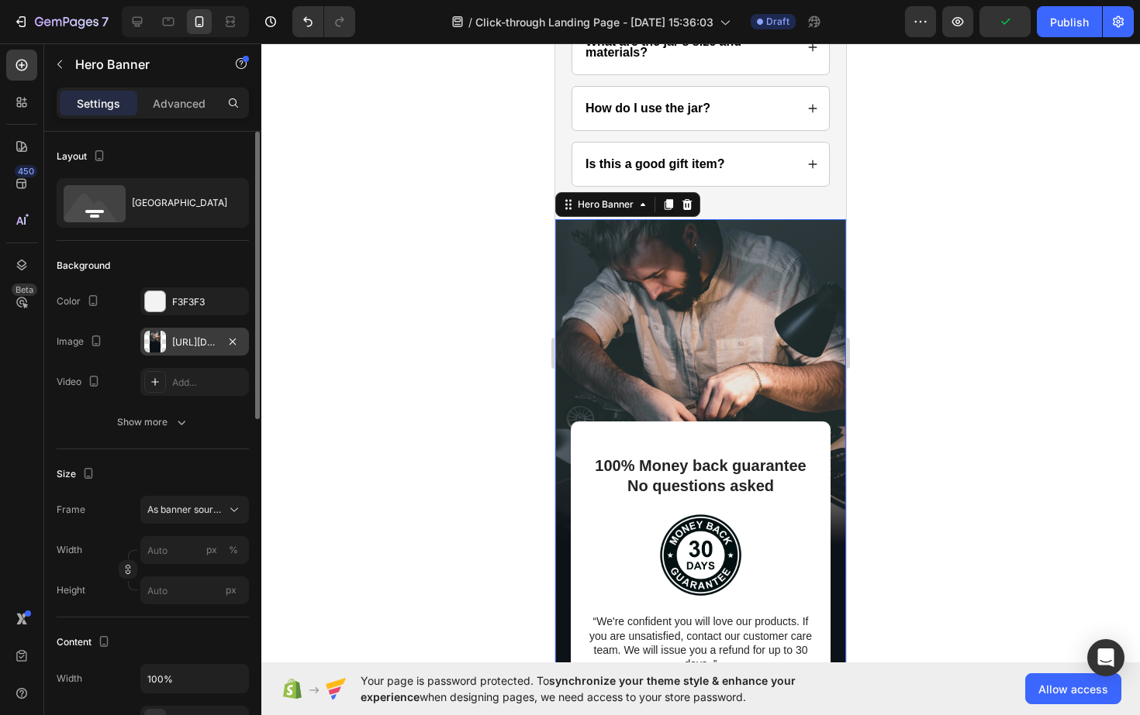
click at [172, 350] on div "[URL][DOMAIN_NAME]" at bounding box center [194, 342] width 109 height 28
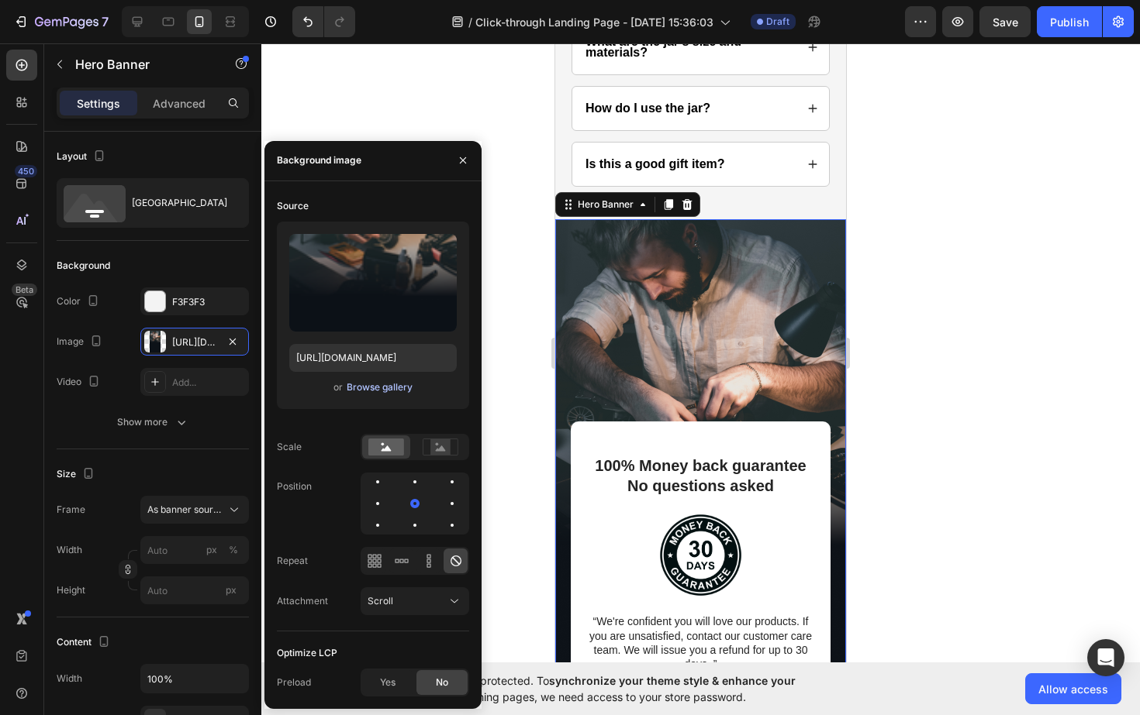
click at [382, 387] on div "Browse gallery" at bounding box center [380, 388] width 66 height 14
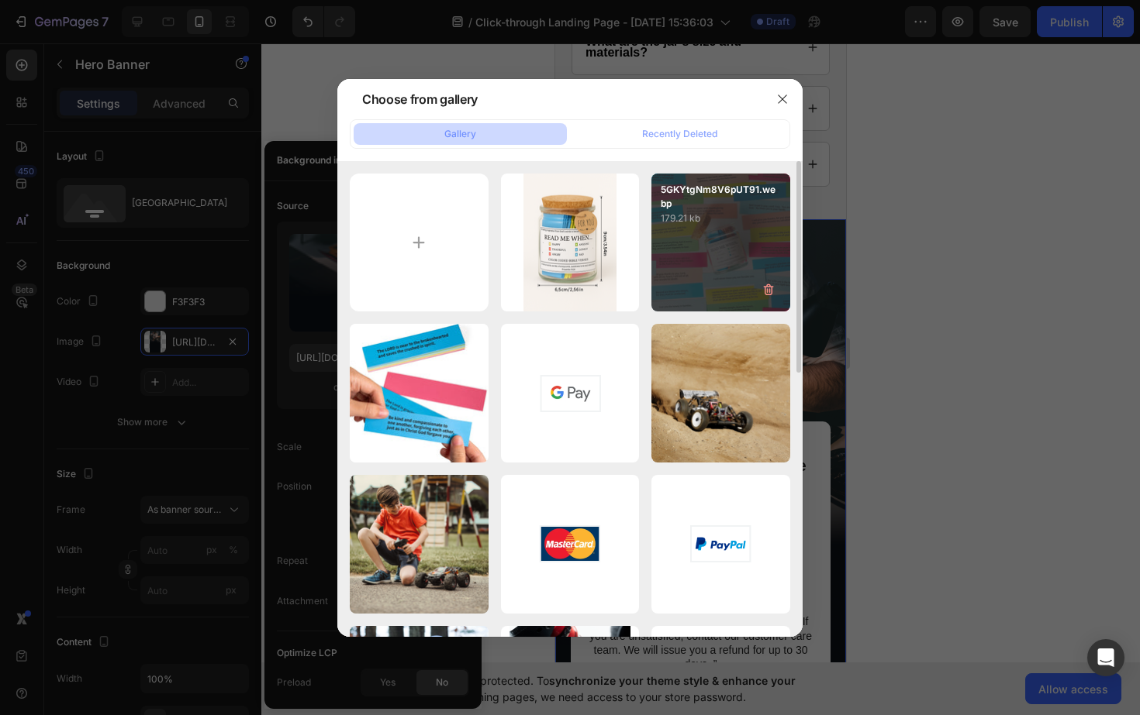
click at [736, 212] on p "179.21 kb" at bounding box center [720, 219] width 120 height 16
type input "[URL][DOMAIN_NAME]"
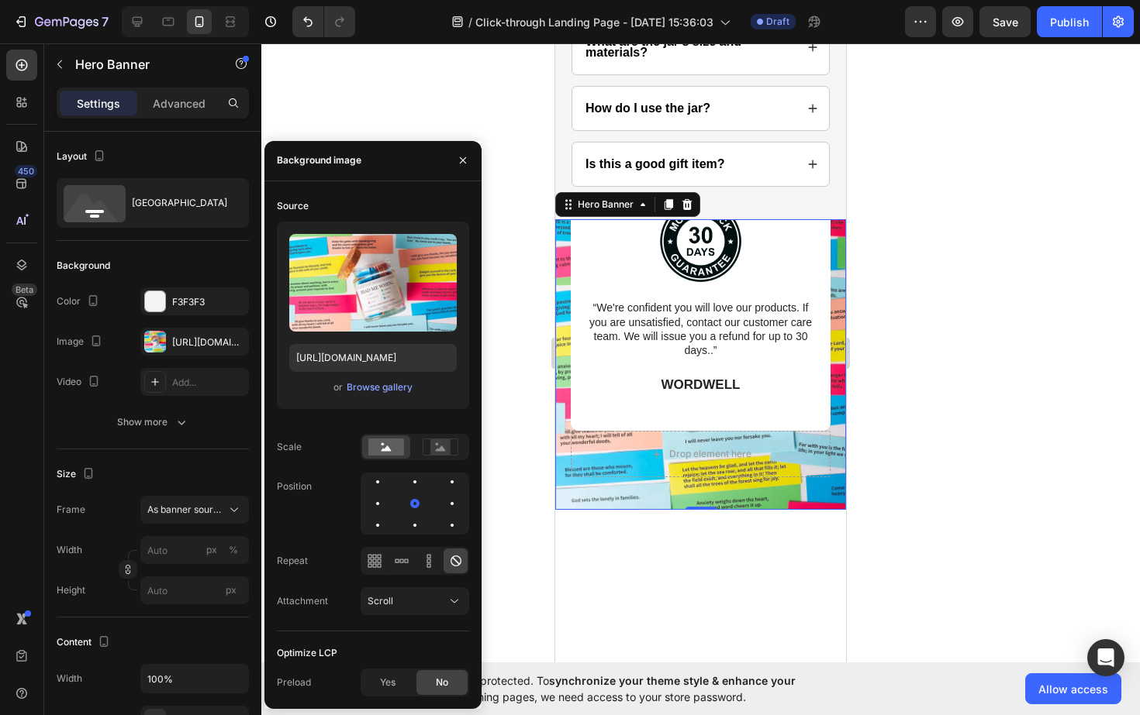
click at [952, 378] on div at bounding box center [700, 379] width 878 height 672
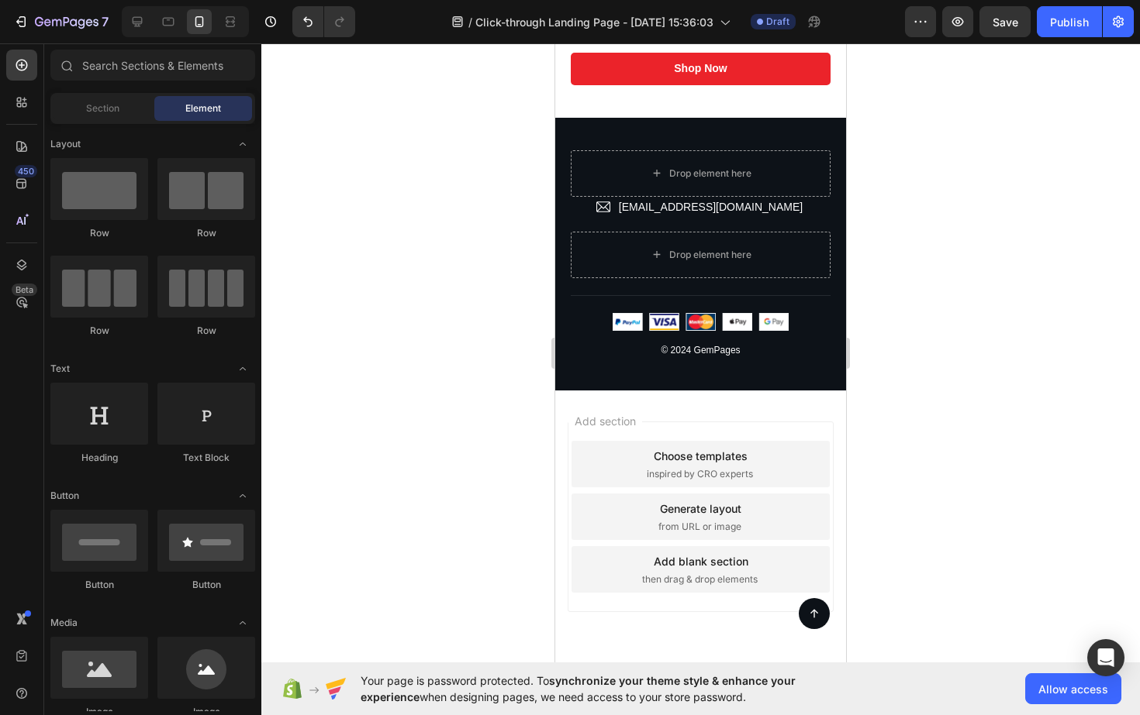
scroll to position [4459, 0]
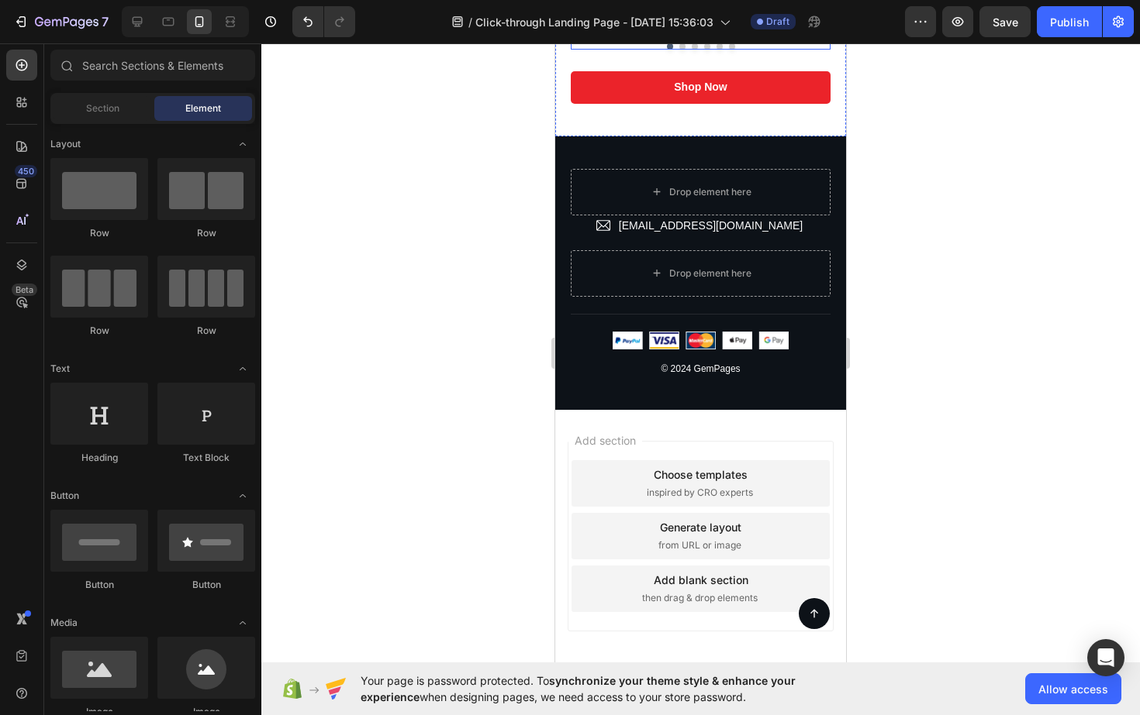
click at [684, 50] on button "Dot" at bounding box center [682, 46] width 6 height 6
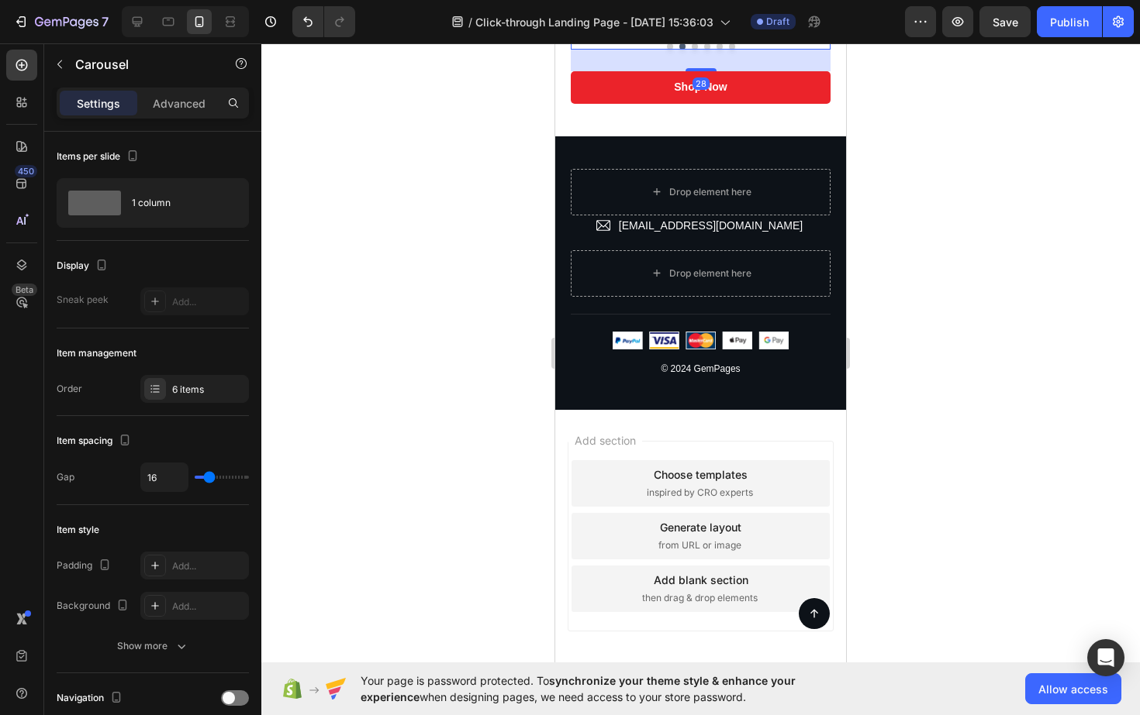
click at [693, 50] on button "Dot" at bounding box center [694, 46] width 6 height 6
click at [706, 50] on button "Dot" at bounding box center [707, 46] width 6 height 6
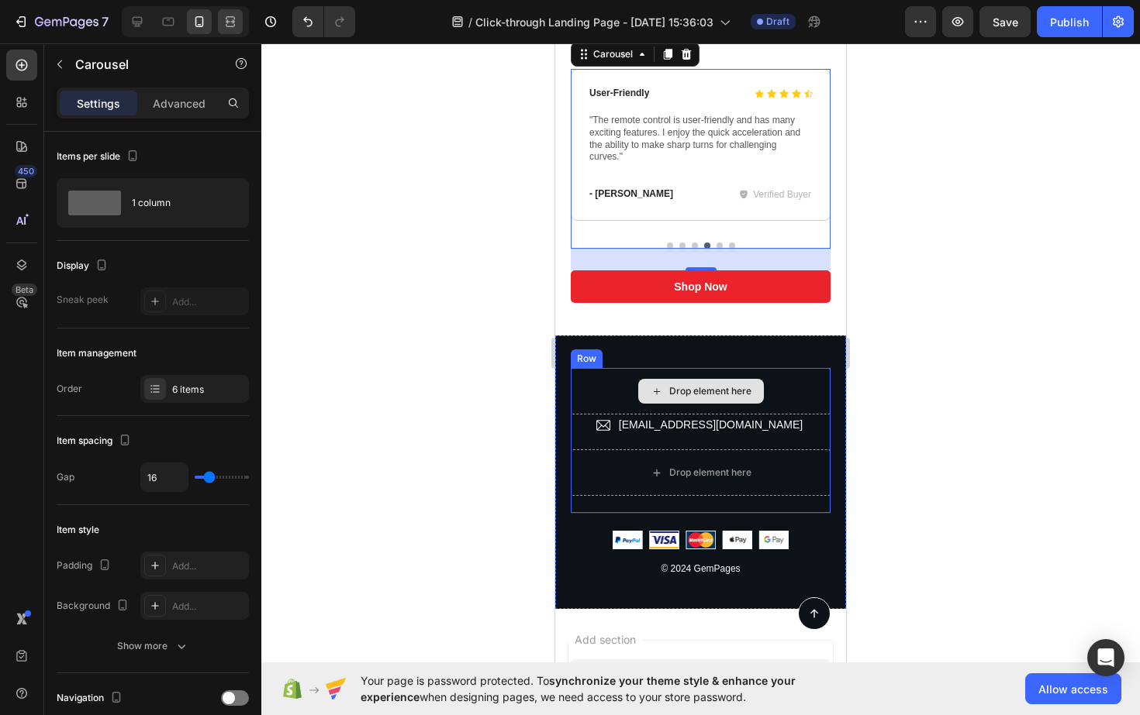
scroll to position [4652, 0]
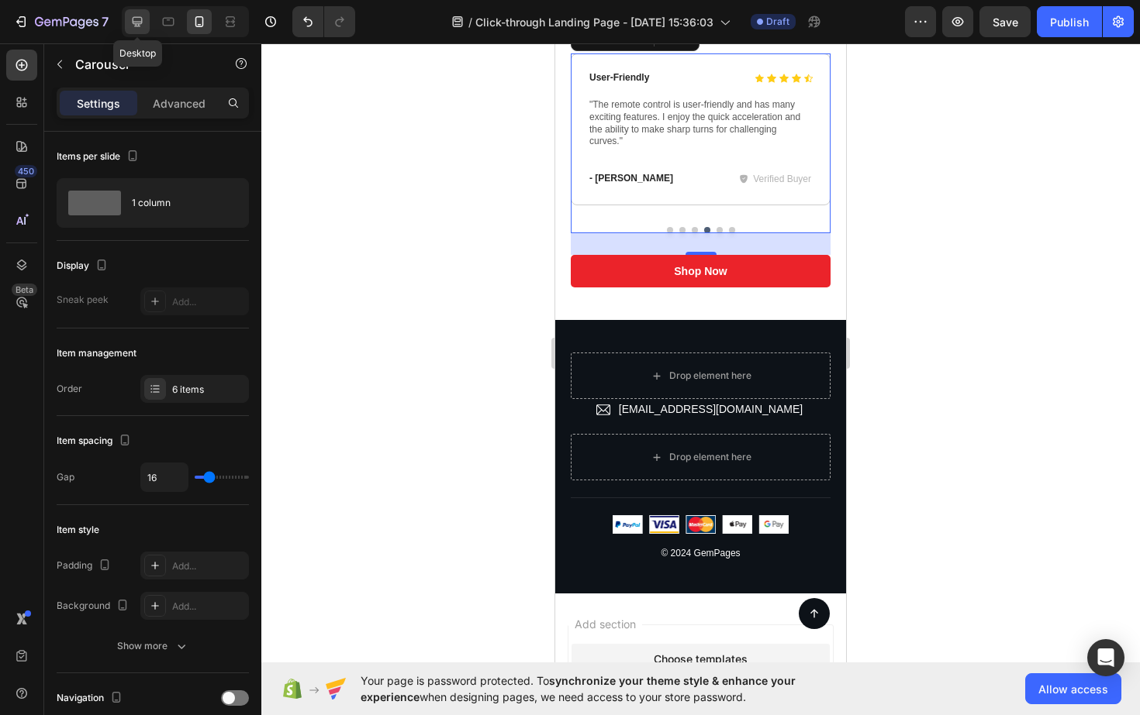
click at [141, 18] on icon at bounding box center [138, 22] width 10 height 10
type input "1200"
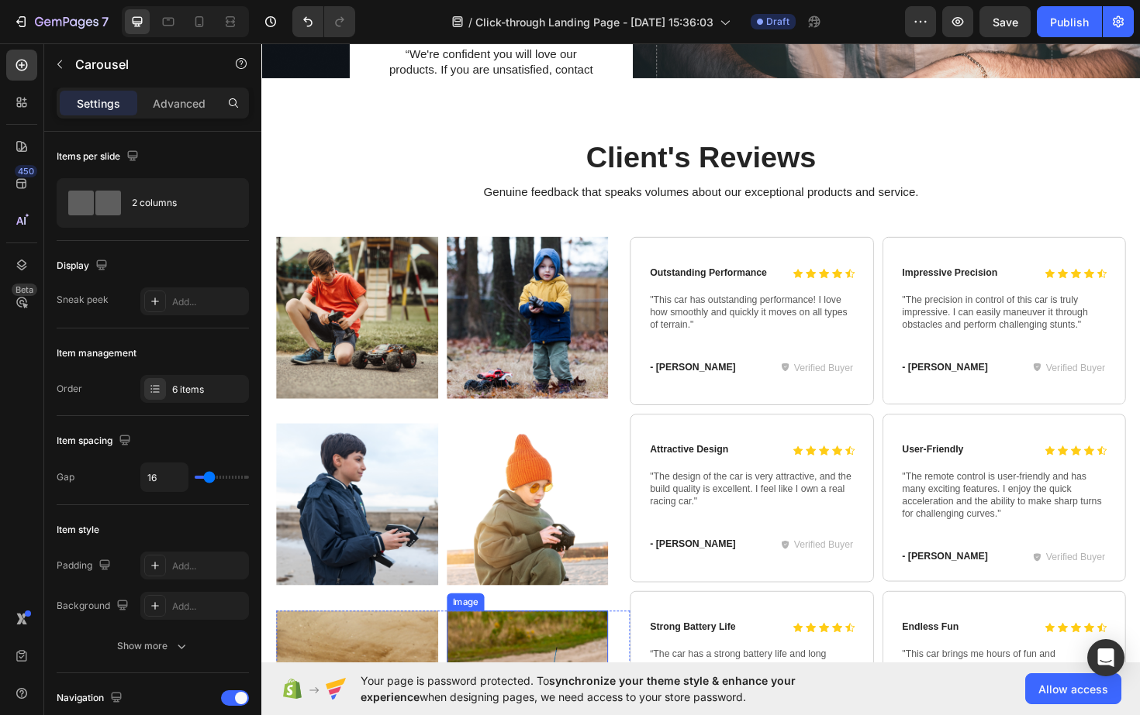
scroll to position [4124, 0]
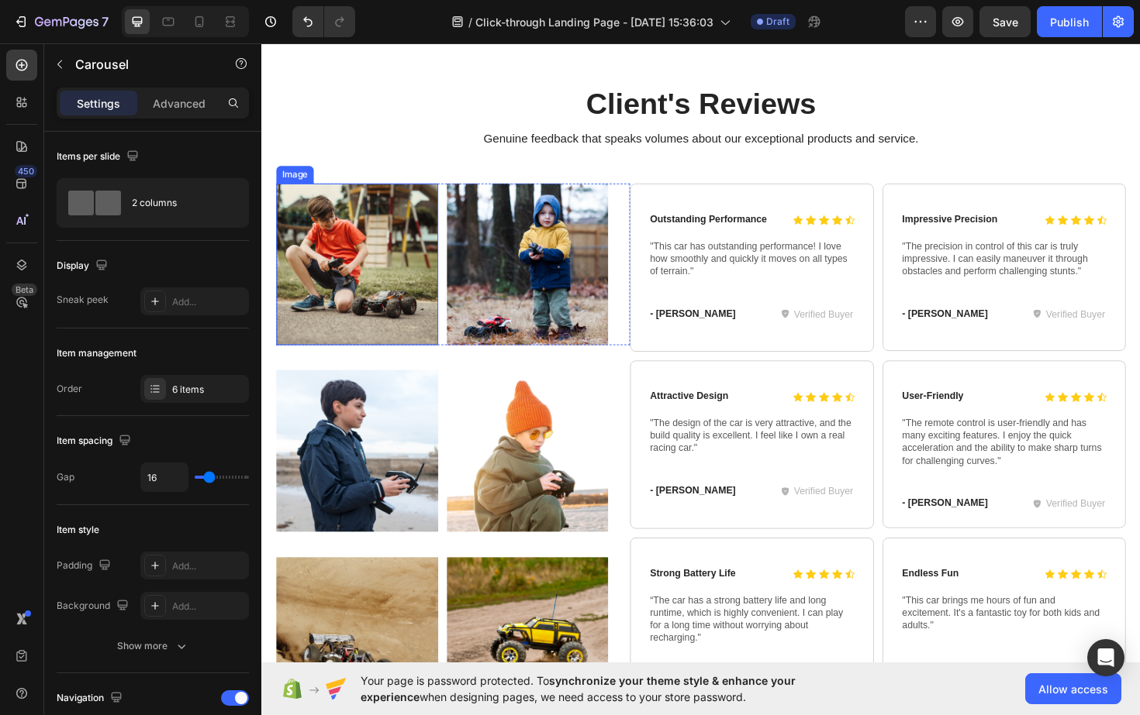
click at [397, 291] on img at bounding box center [362, 277] width 171 height 171
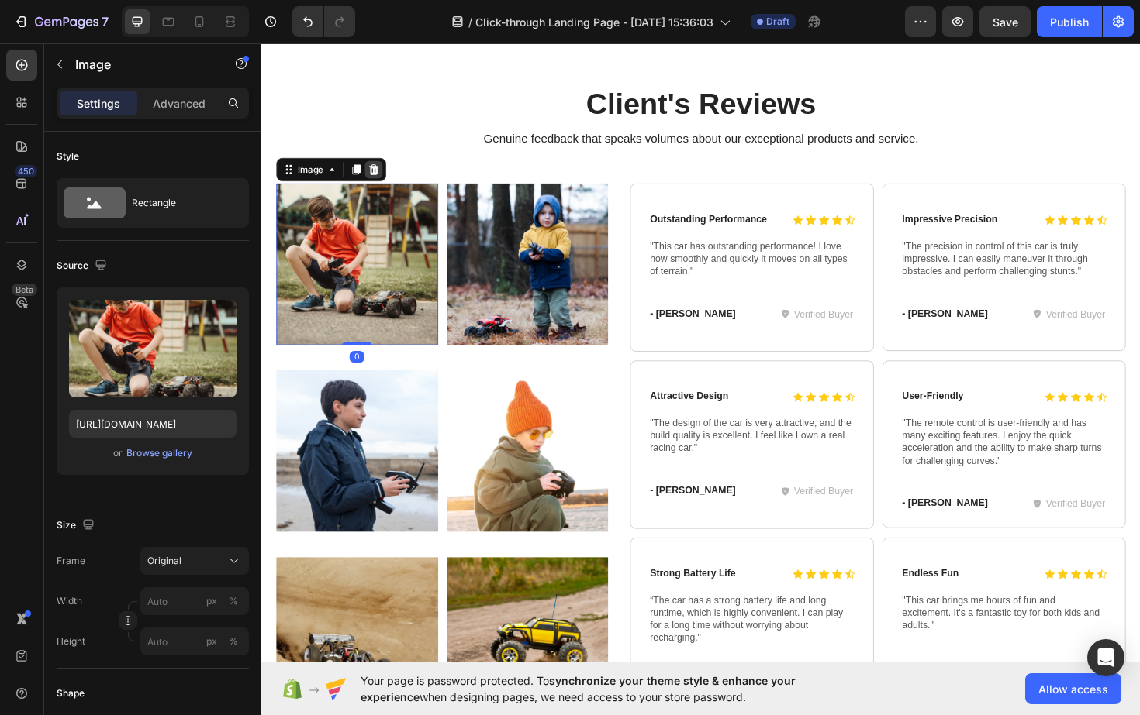
click at [381, 178] on icon at bounding box center [380, 177] width 10 height 11
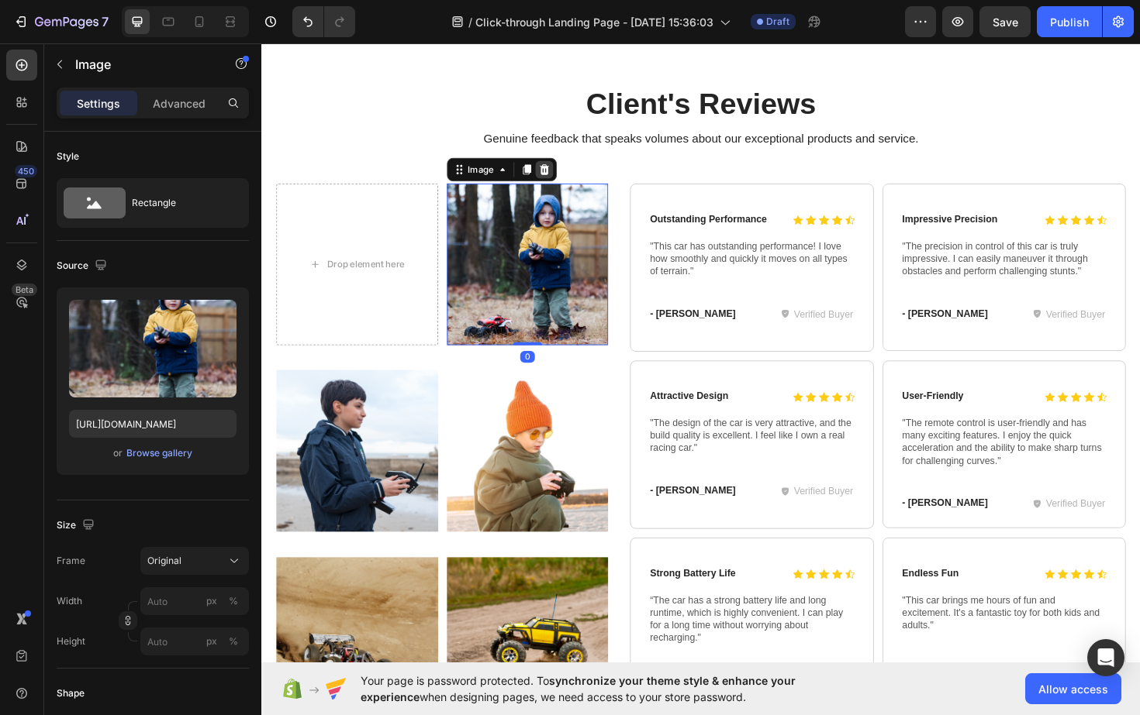
click at [557, 181] on icon at bounding box center [560, 177] width 10 height 11
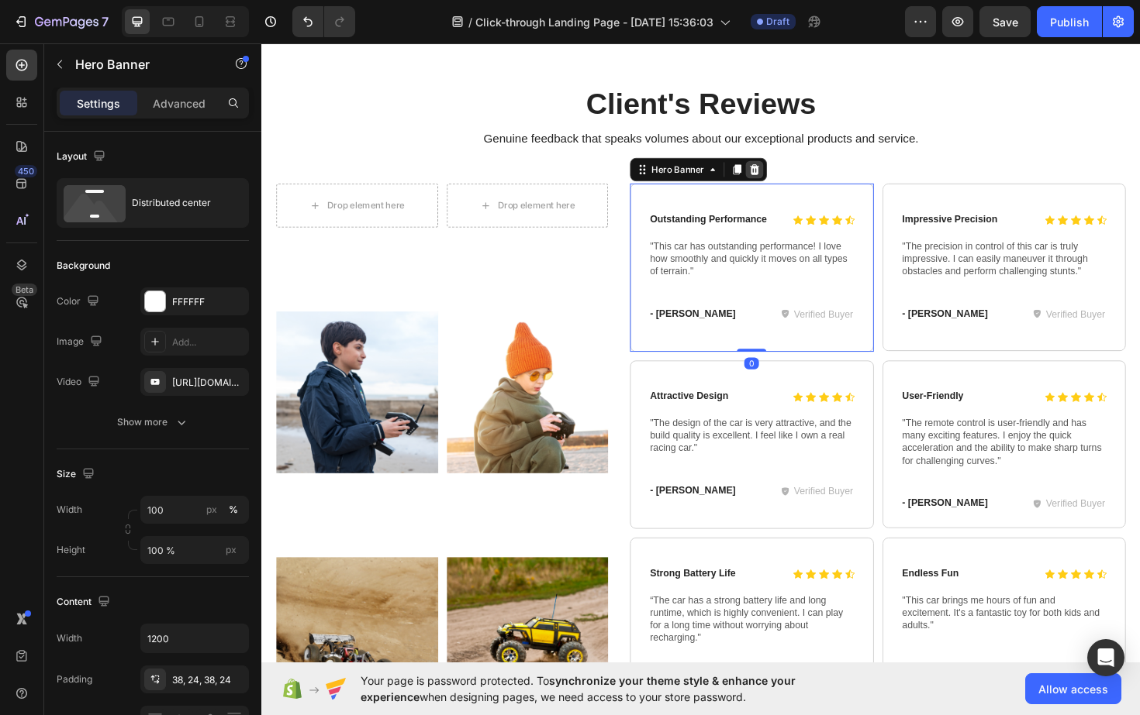
click at [787, 174] on icon at bounding box center [783, 177] width 10 height 11
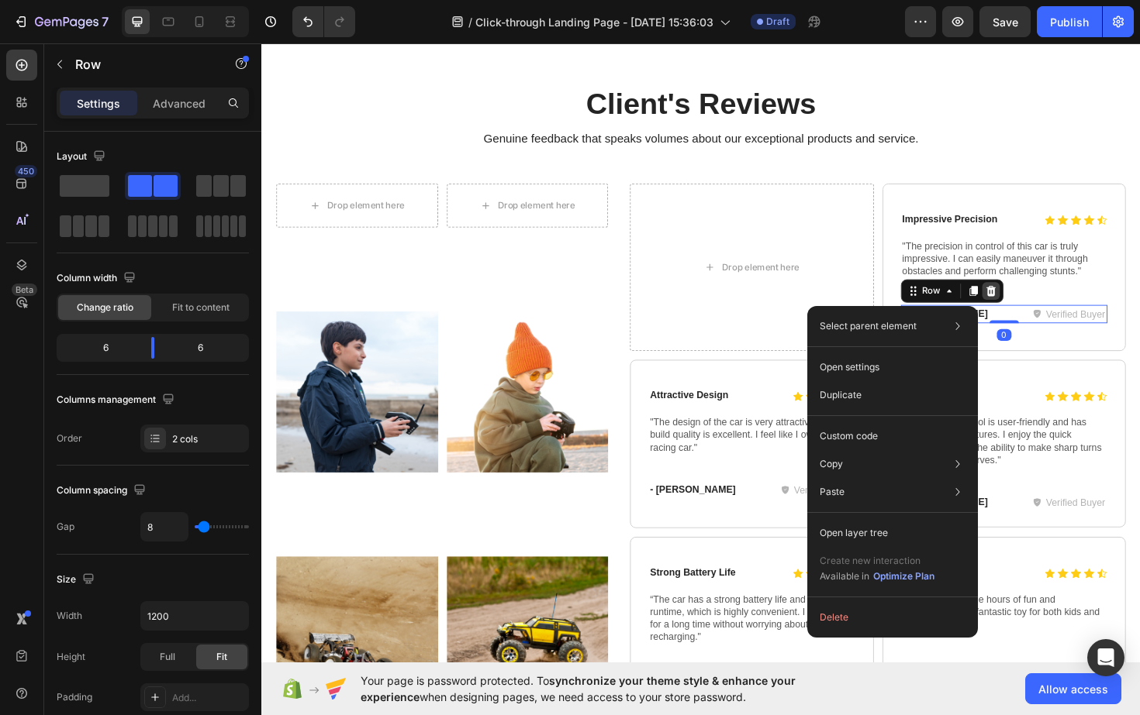
click at [1039, 307] on icon at bounding box center [1033, 306] width 12 height 12
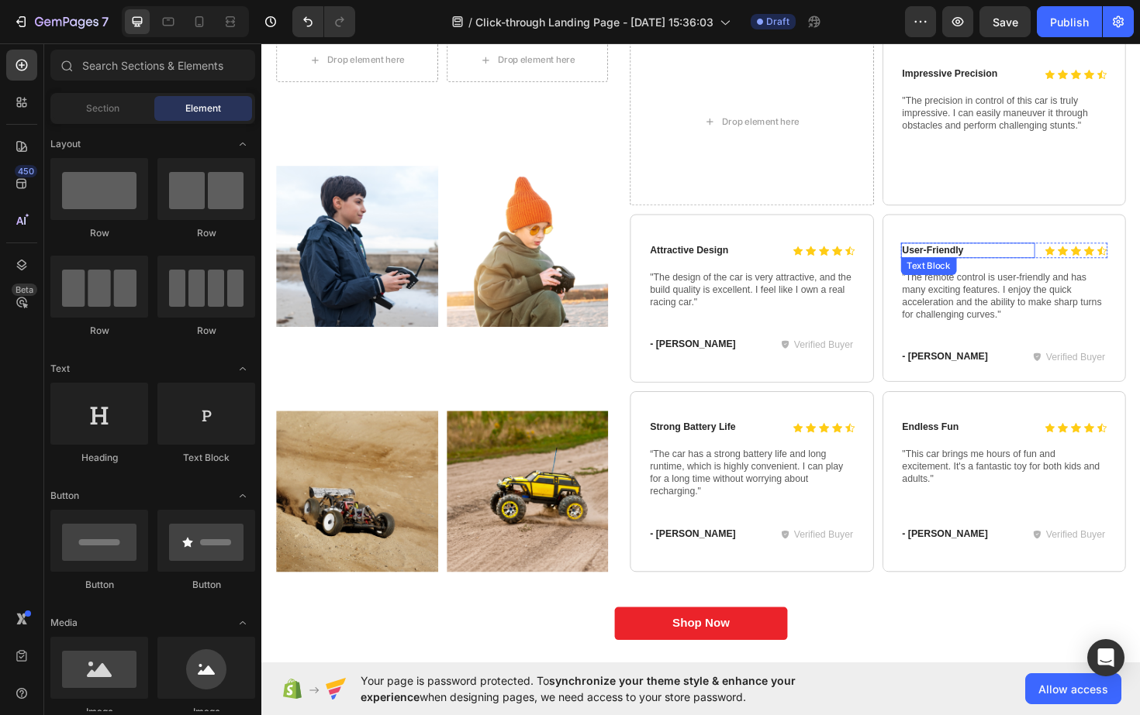
scroll to position [4291, 0]
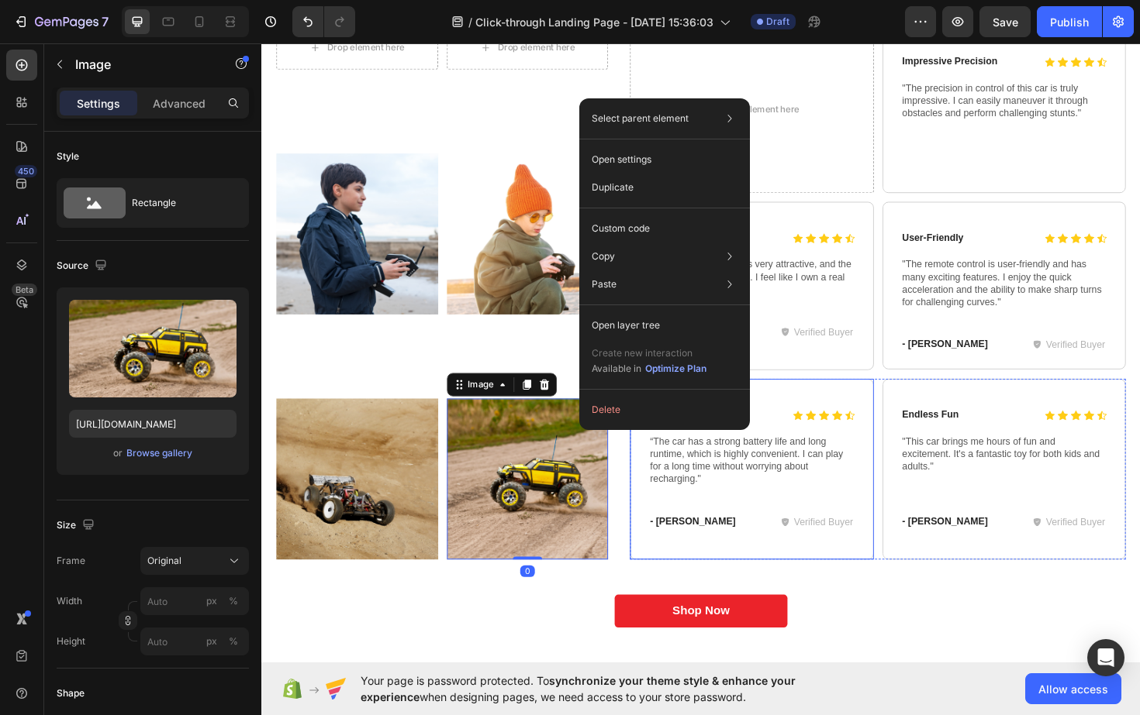
click at [631, 405] on button "Delete" at bounding box center [664, 410] width 158 height 28
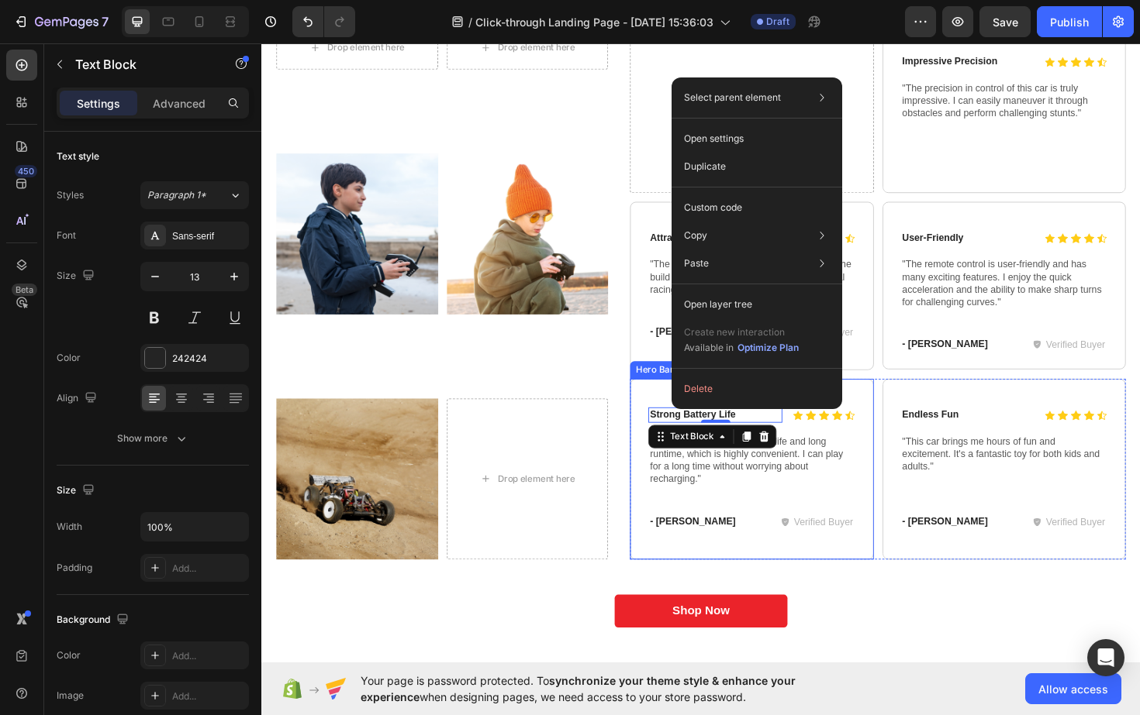
click at [696, 390] on button "Delete" at bounding box center [757, 389] width 158 height 28
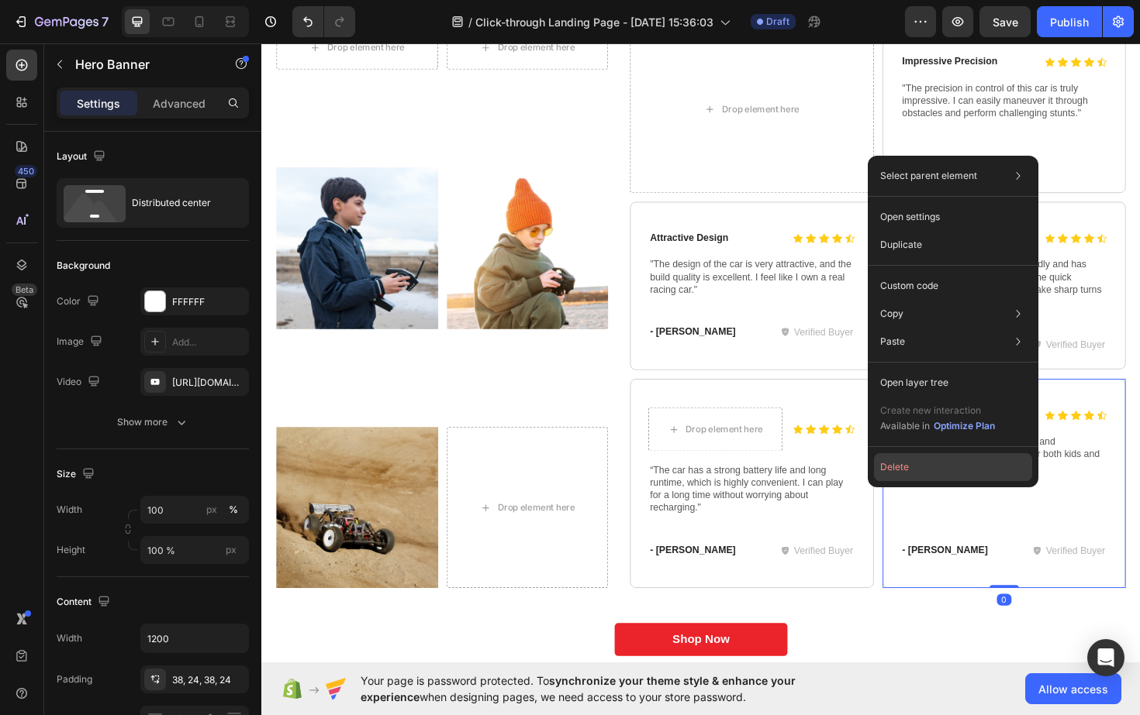
drag, startPoint x: 681, startPoint y: 446, endPoint x: 900, endPoint y: 469, distance: 220.6
click at [900, 469] on button "Delete" at bounding box center [953, 467] width 158 height 28
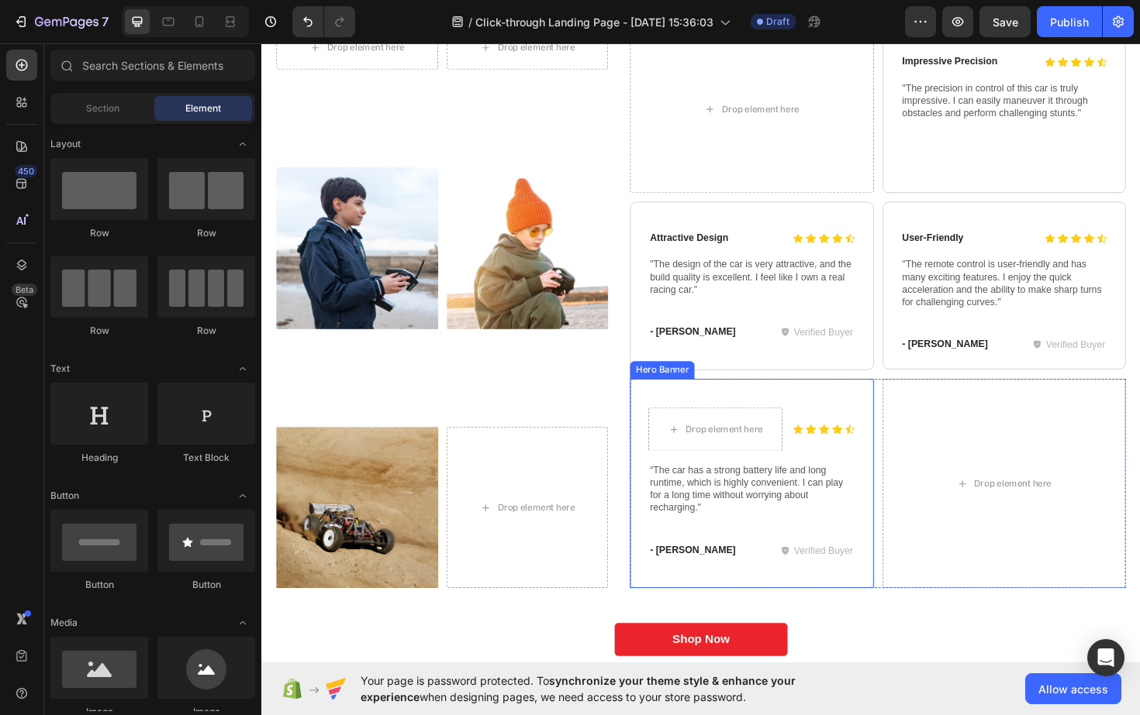
click at [654, 507] on div "Icon Icon Icon Icon Icon Icon List Drop element here Row “The car has a strong …" at bounding box center [780, 510] width 256 height 220
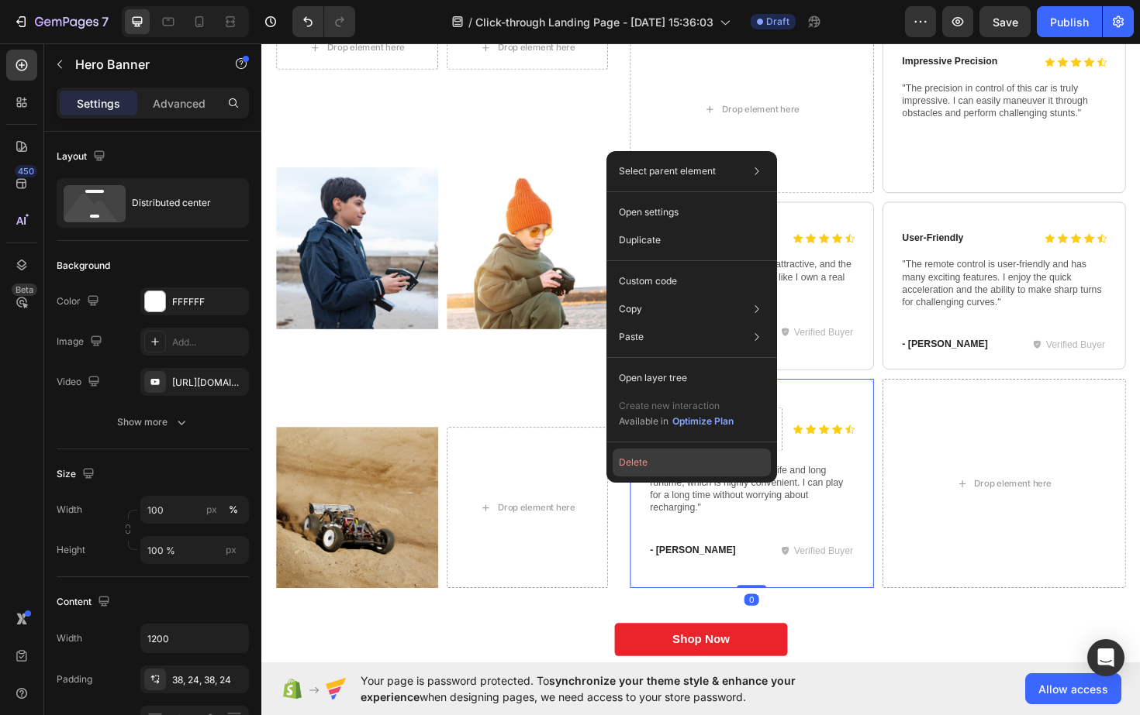
click at [634, 458] on button "Delete" at bounding box center [691, 463] width 158 height 28
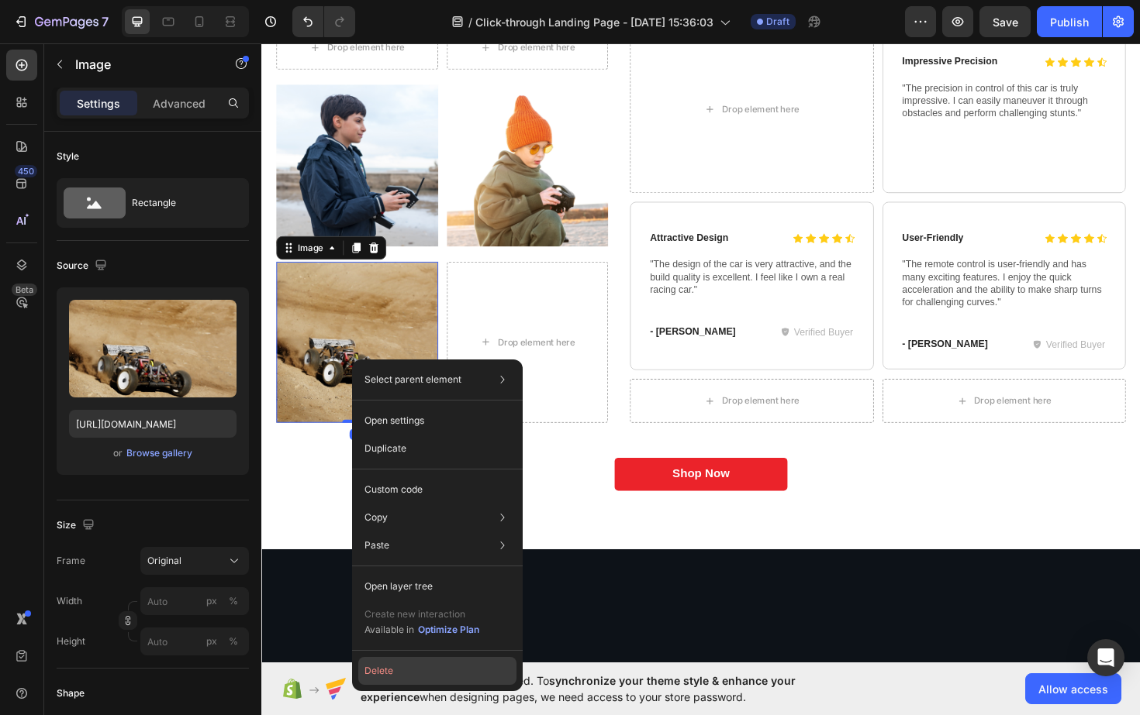
click at [378, 662] on button "Delete" at bounding box center [437, 671] width 158 height 28
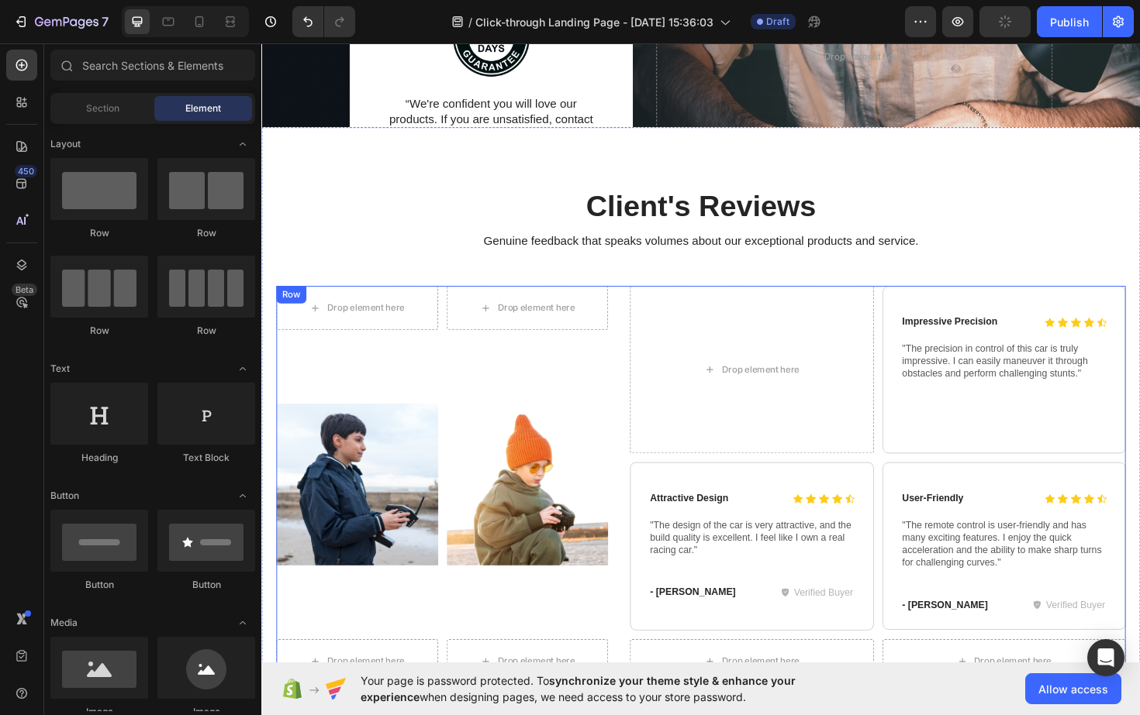
scroll to position [4025, 0]
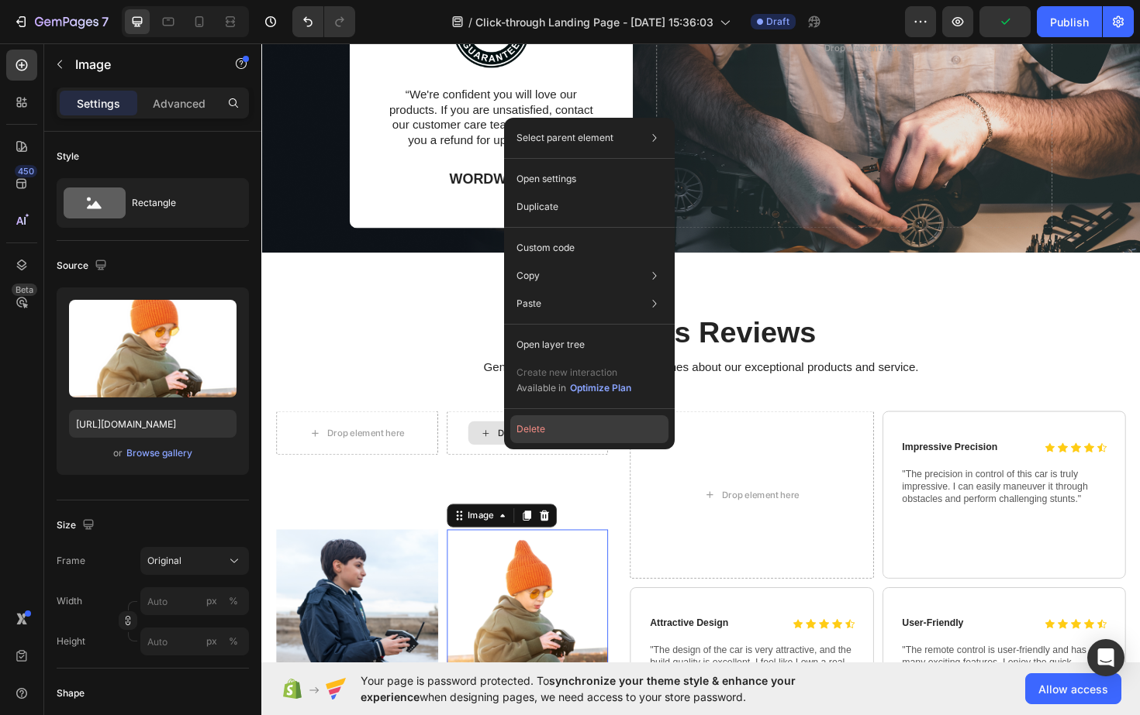
click at [561, 430] on button "Delete" at bounding box center [589, 429] width 158 height 28
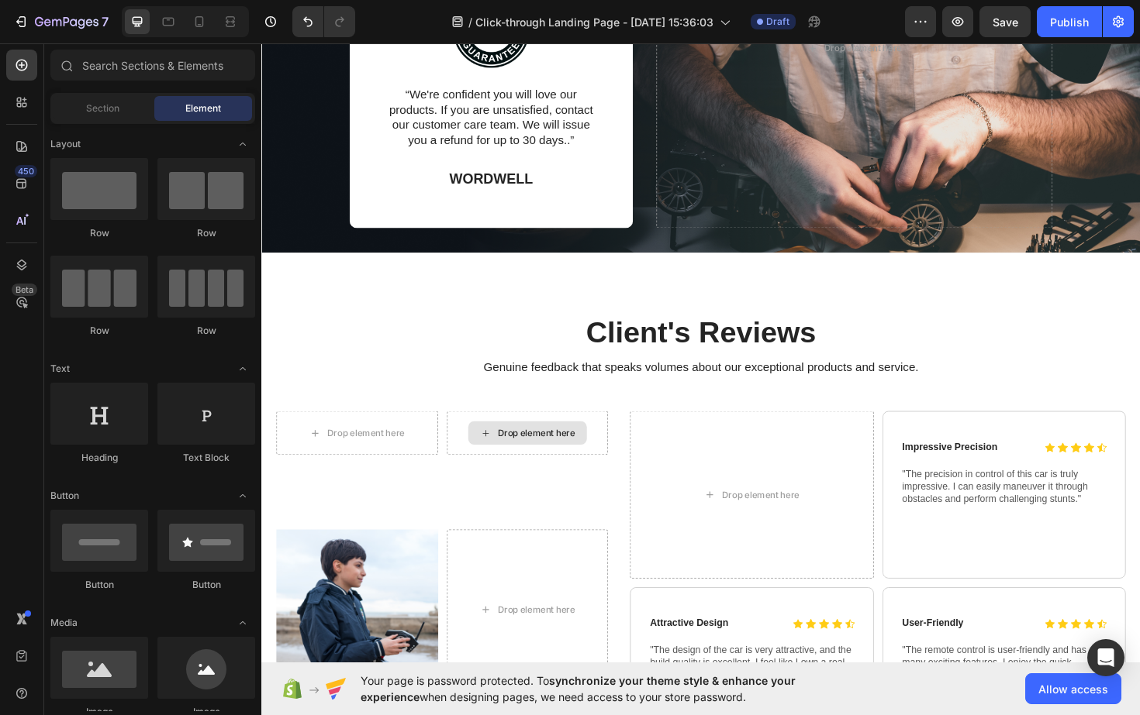
scroll to position [4150, 0]
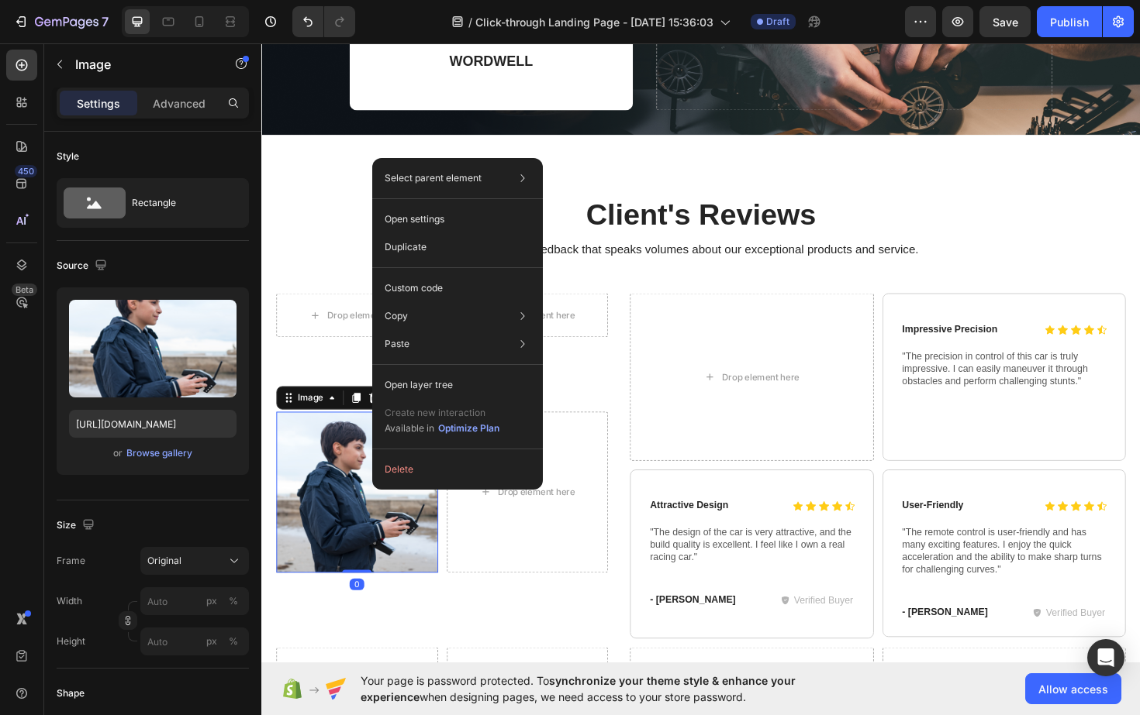
click at [401, 466] on button "Delete" at bounding box center [457, 470] width 158 height 28
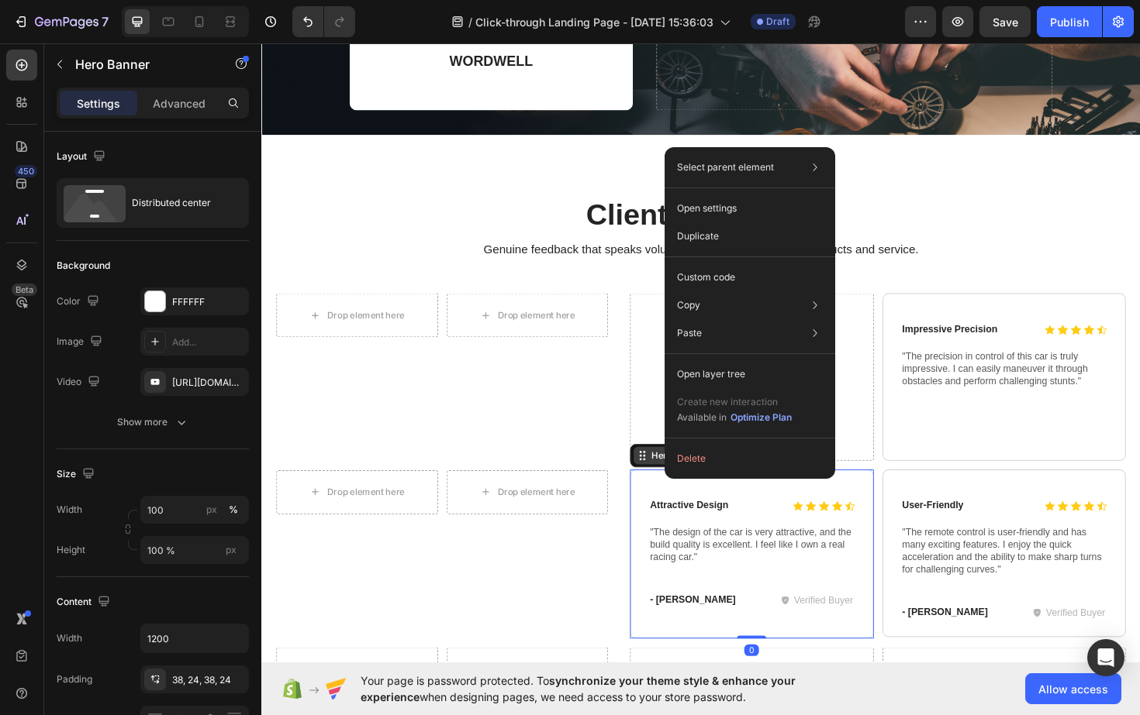
click at [688, 461] on button "Delete" at bounding box center [750, 459] width 158 height 28
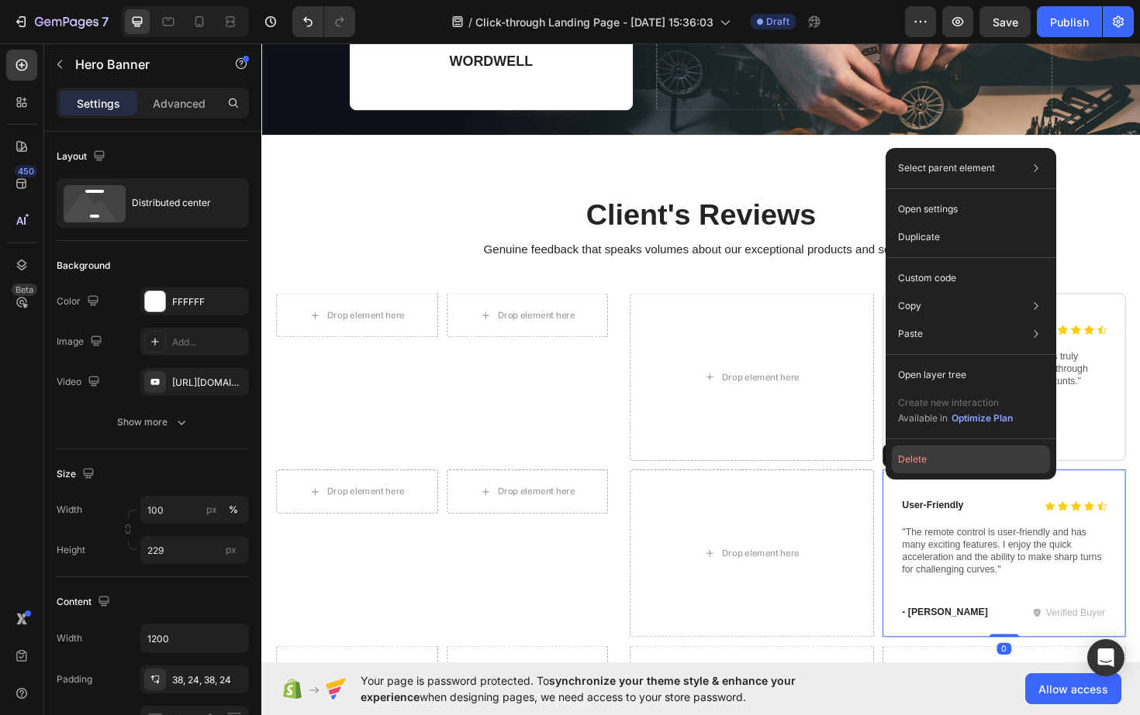
click at [906, 460] on button "Delete" at bounding box center [970, 460] width 158 height 28
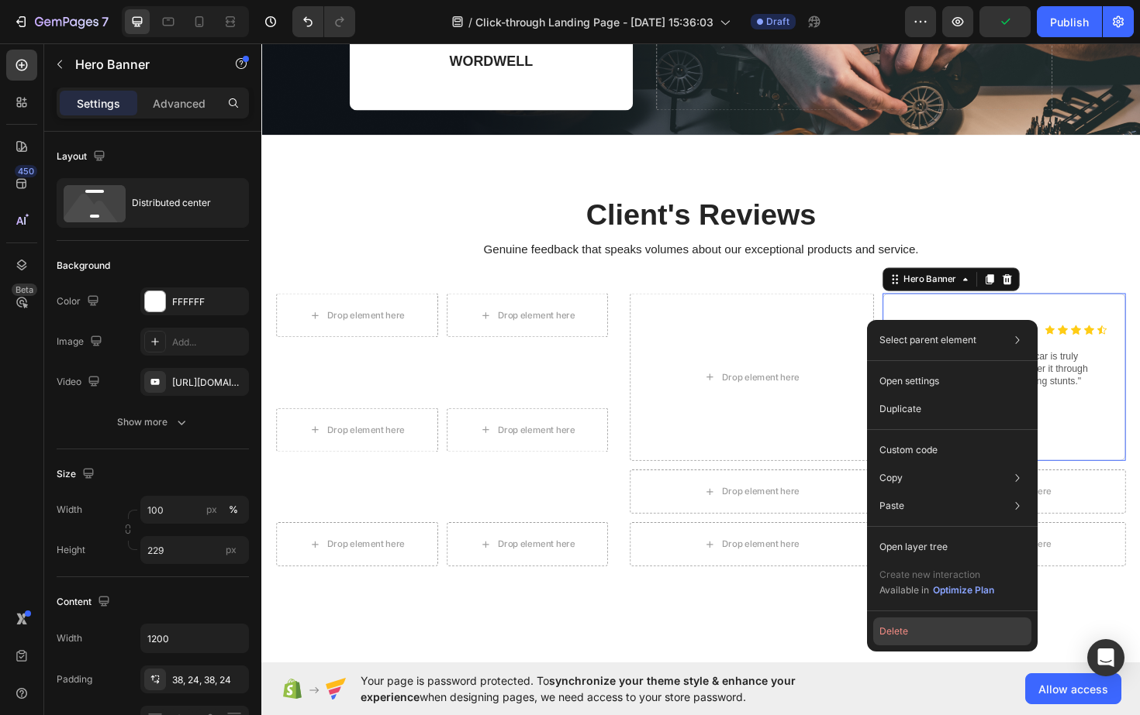
click at [899, 632] on button "Delete" at bounding box center [952, 632] width 158 height 28
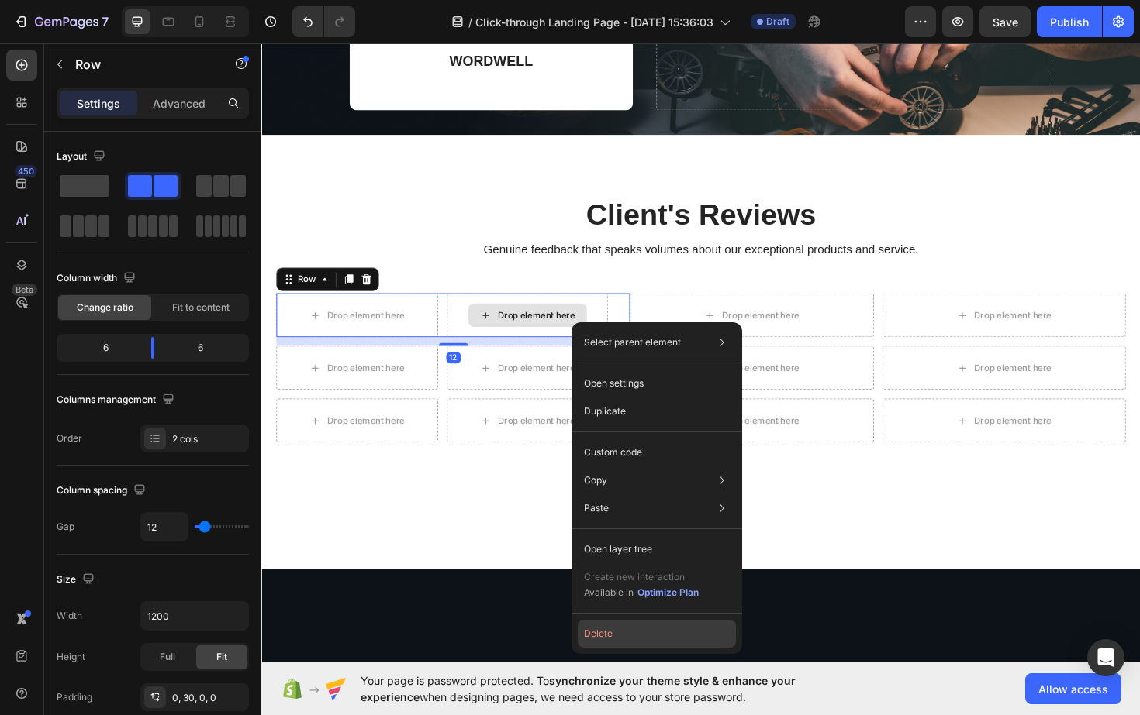
click at [608, 631] on button "Delete" at bounding box center [657, 634] width 158 height 28
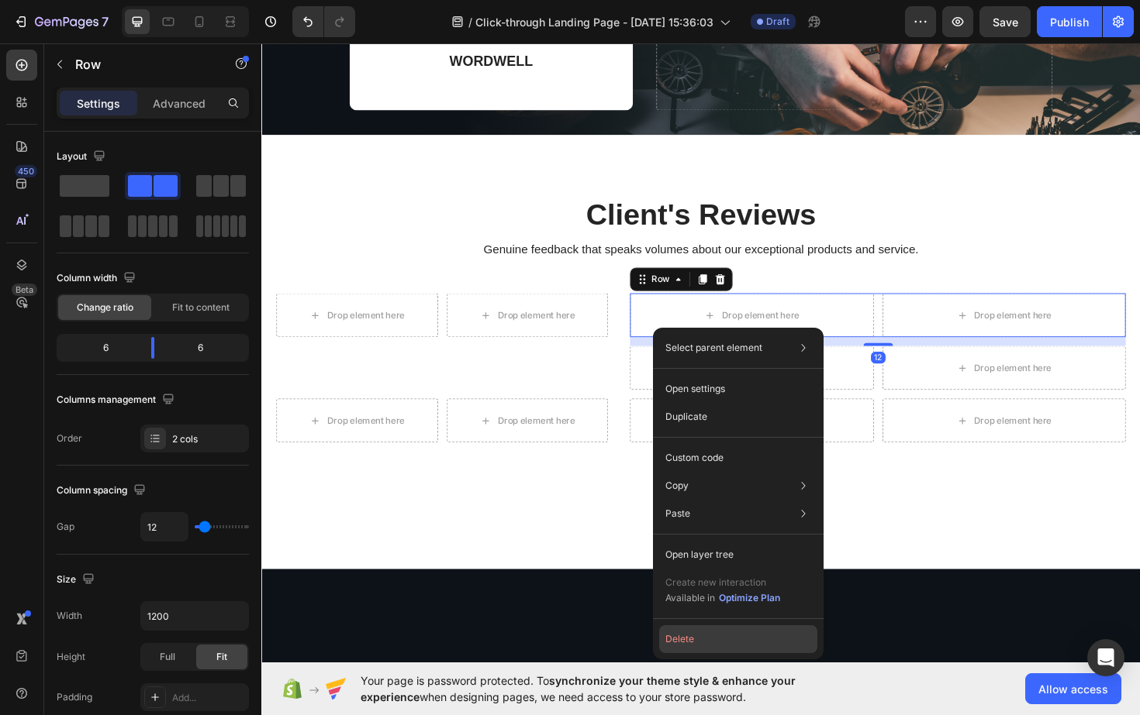
click at [678, 641] on button "Delete" at bounding box center [738, 640] width 158 height 28
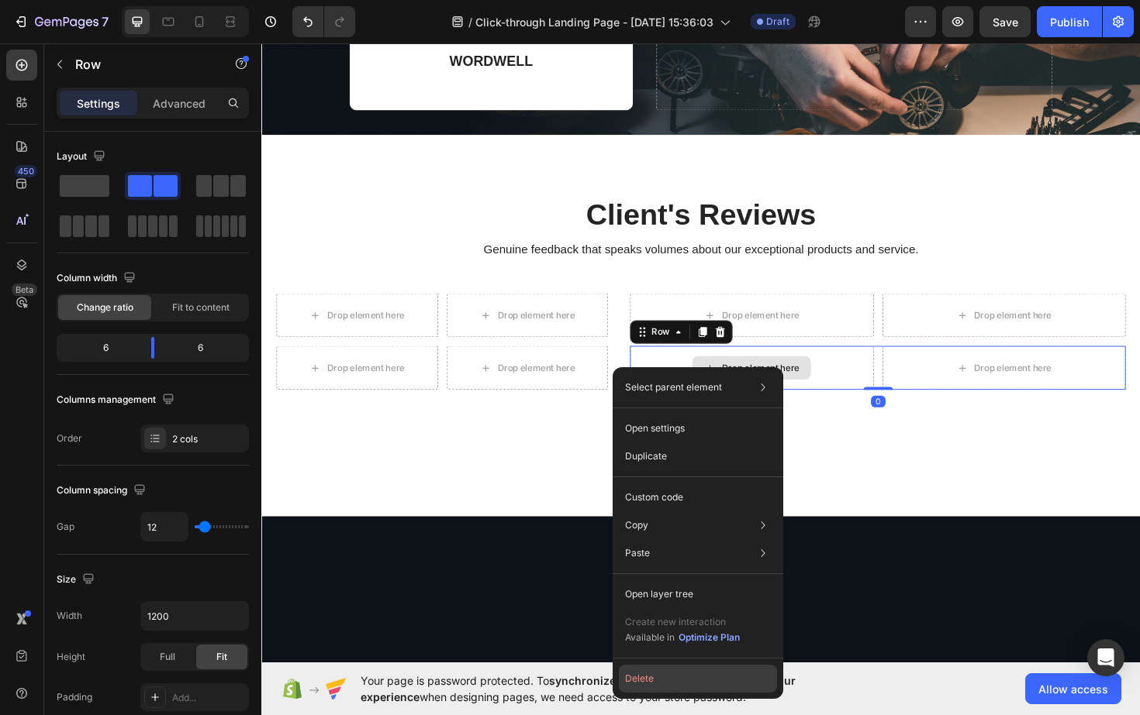
click at [640, 683] on button "Delete" at bounding box center [698, 679] width 158 height 28
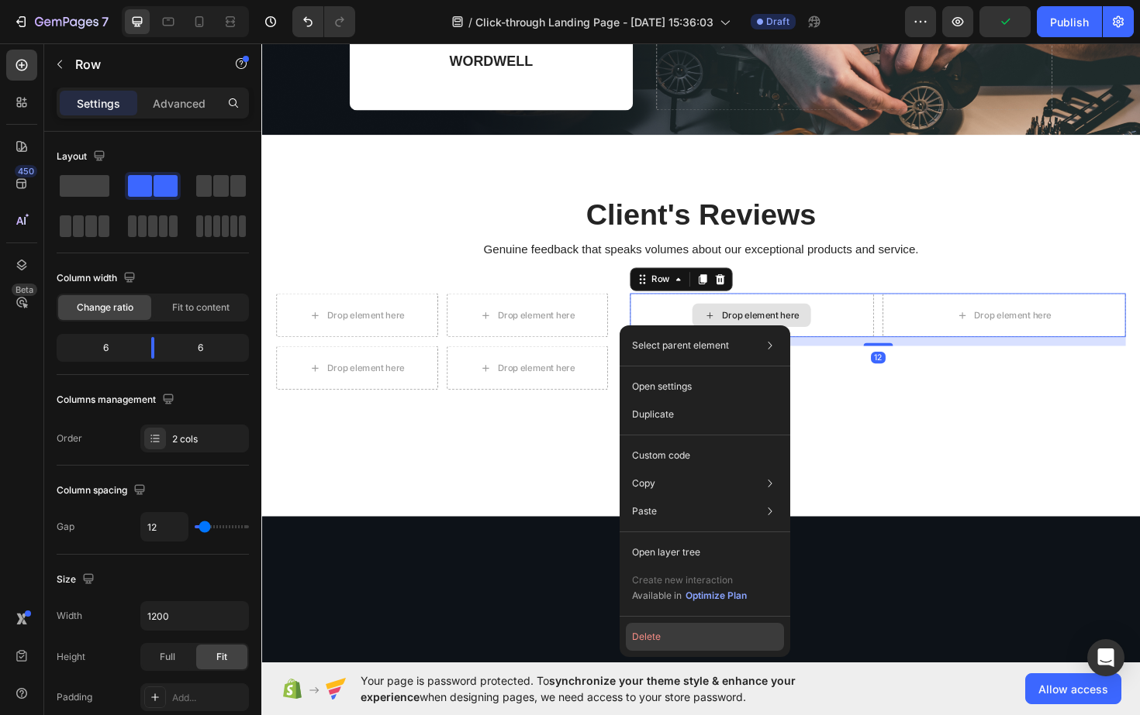
click at [643, 624] on button "Delete" at bounding box center [705, 637] width 158 height 28
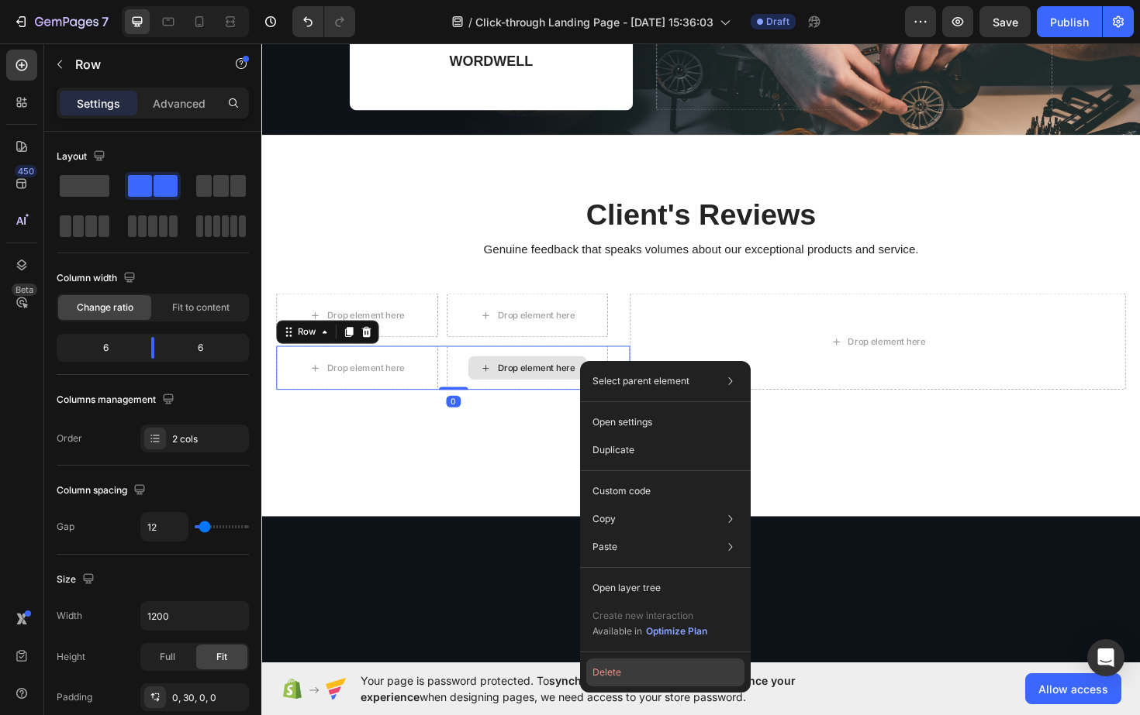
click at [630, 673] on button "Delete" at bounding box center [665, 673] width 158 height 28
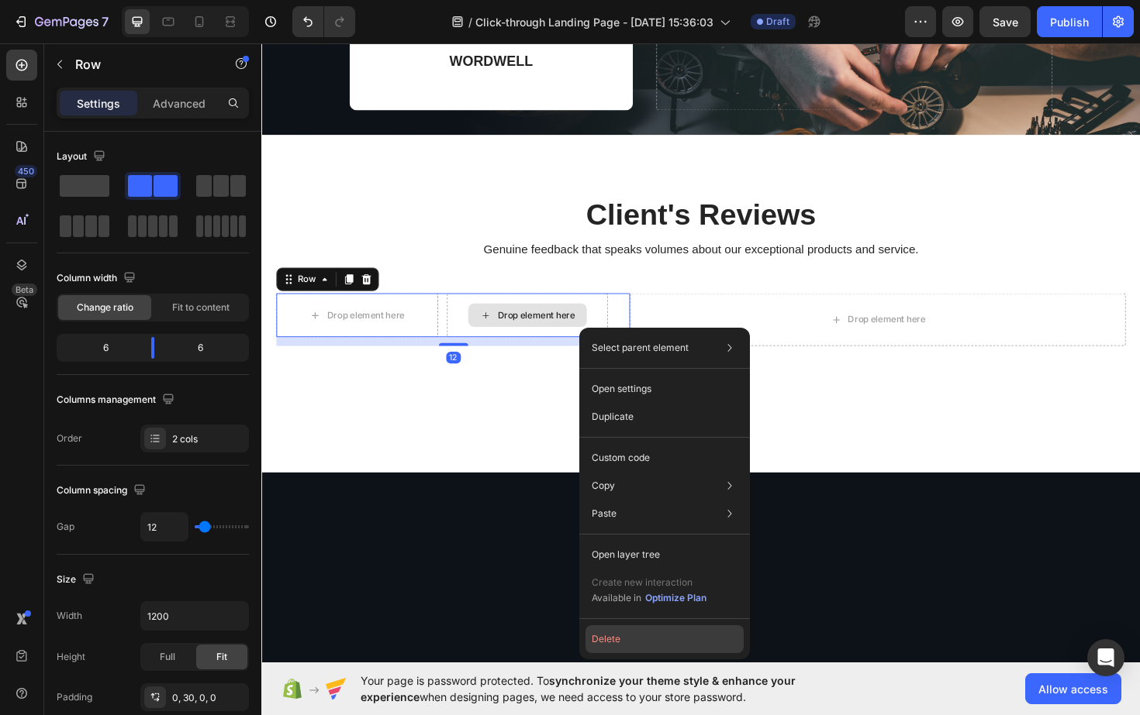
click at [615, 636] on button "Delete" at bounding box center [664, 640] width 158 height 28
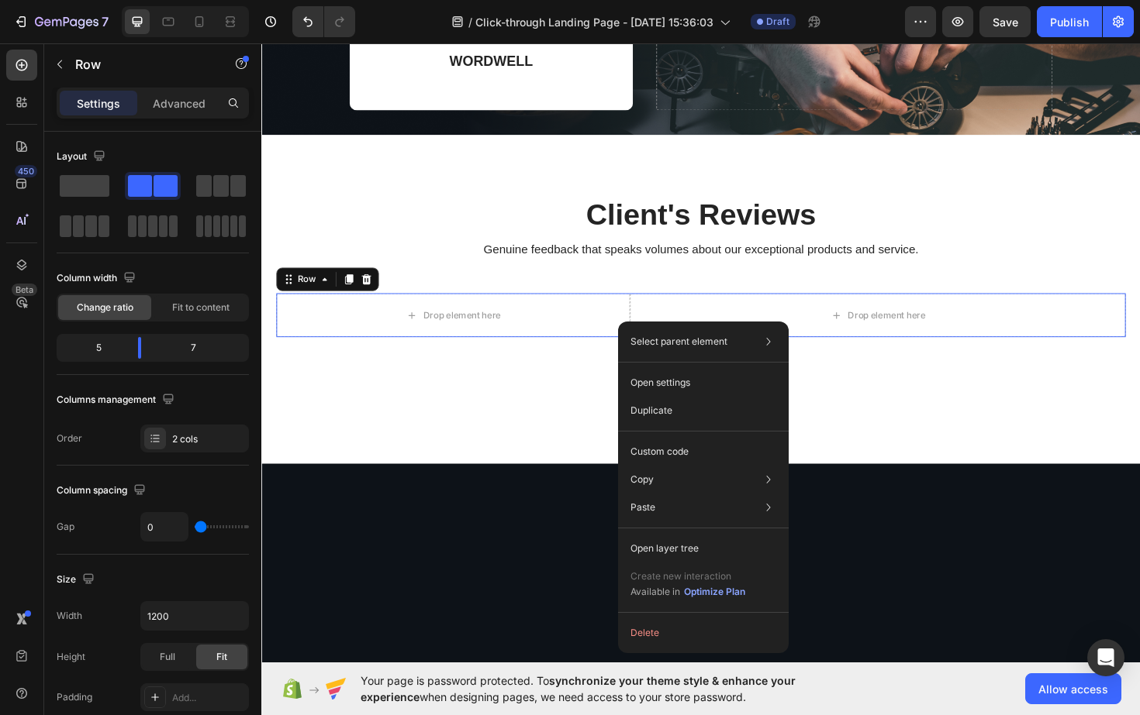
click at [643, 638] on button "Delete" at bounding box center [703, 633] width 158 height 28
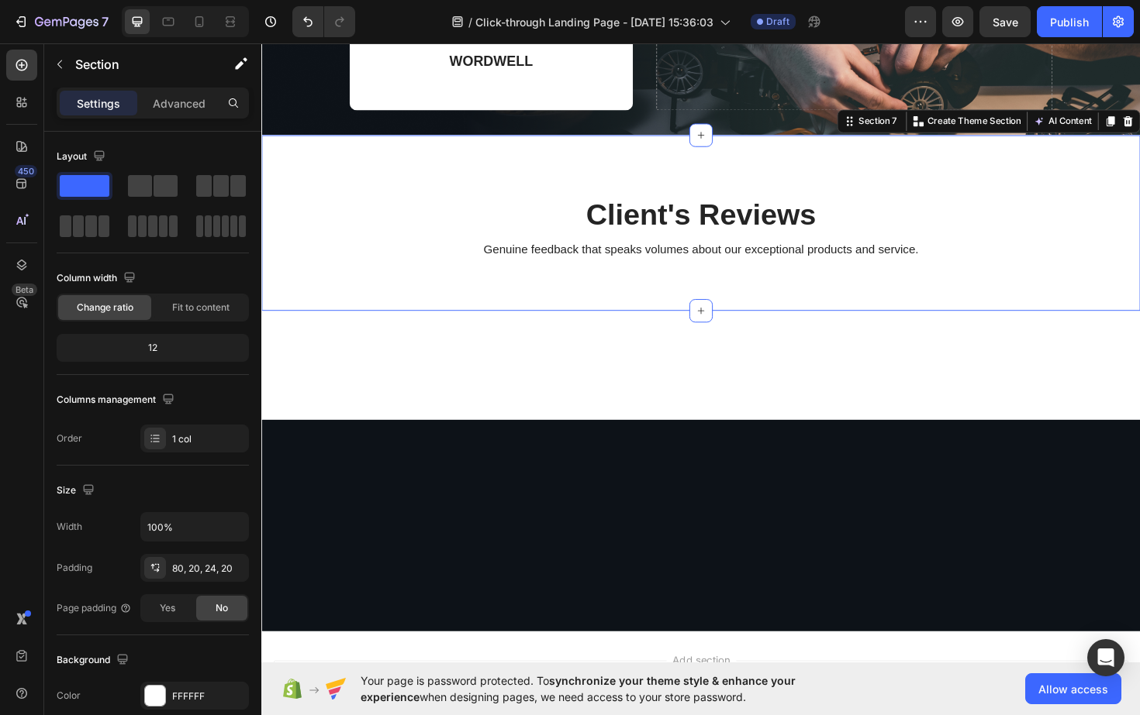
click at [644, 309] on div "Client's Reviews Heading Genuine feedback that speaks volumes about our excepti…" at bounding box center [726, 234] width 930 height 187
click at [652, 384] on div at bounding box center [726, 385] width 930 height 116
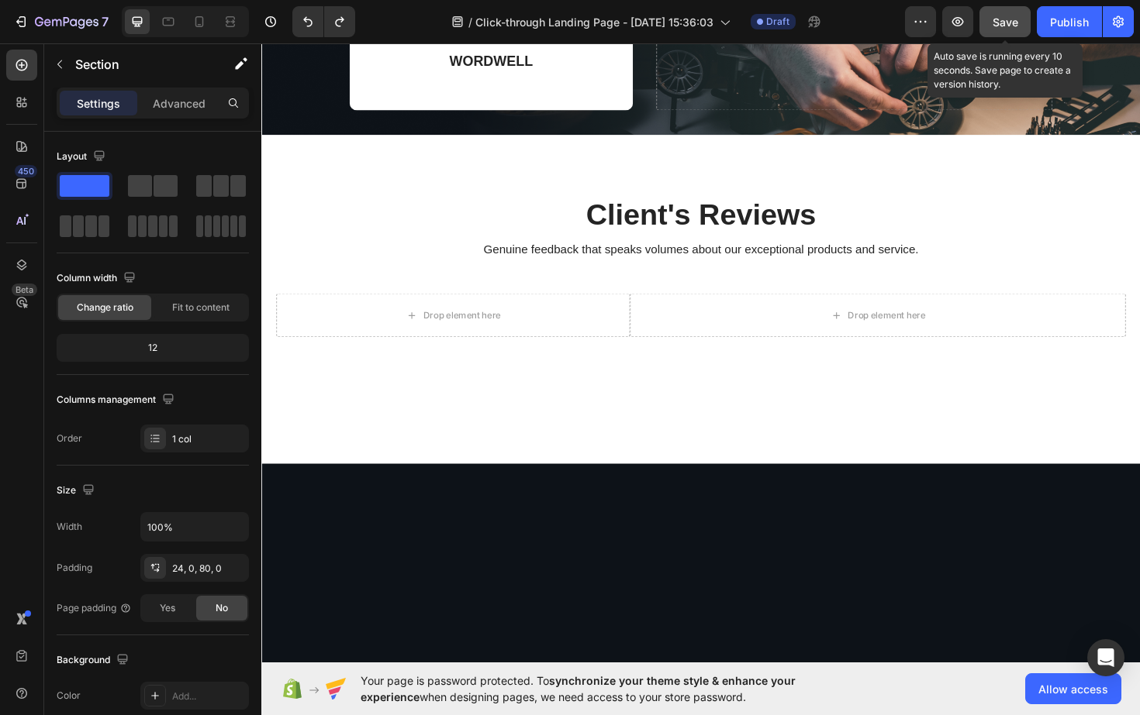
click at [1008, 25] on span "Save" at bounding box center [1005, 22] width 26 height 13
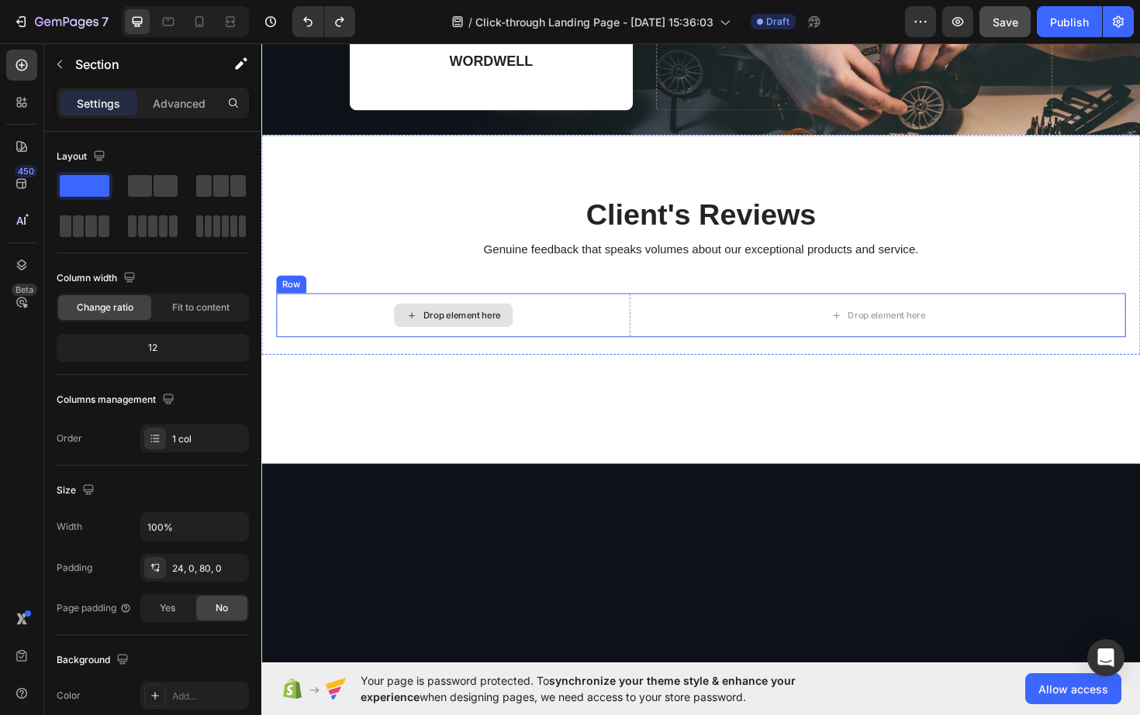
click at [539, 340] on div "Drop element here" at bounding box center [464, 332] width 374 height 47
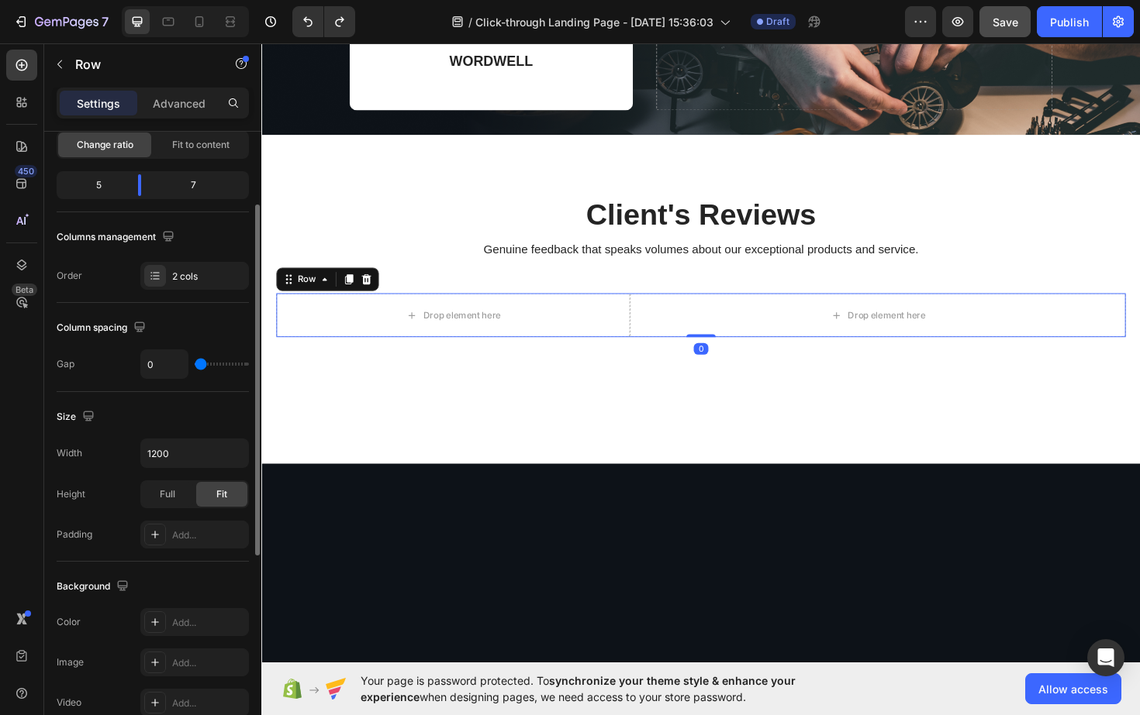
scroll to position [222, 0]
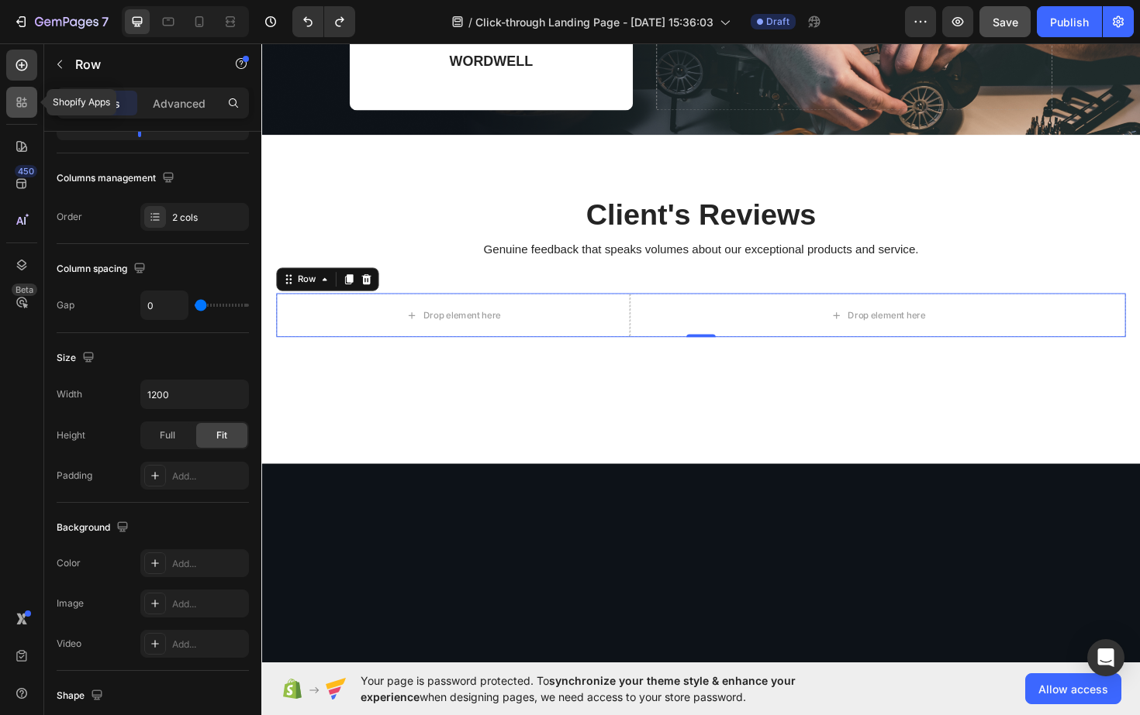
click at [21, 104] on icon at bounding box center [19, 105] width 5 height 5
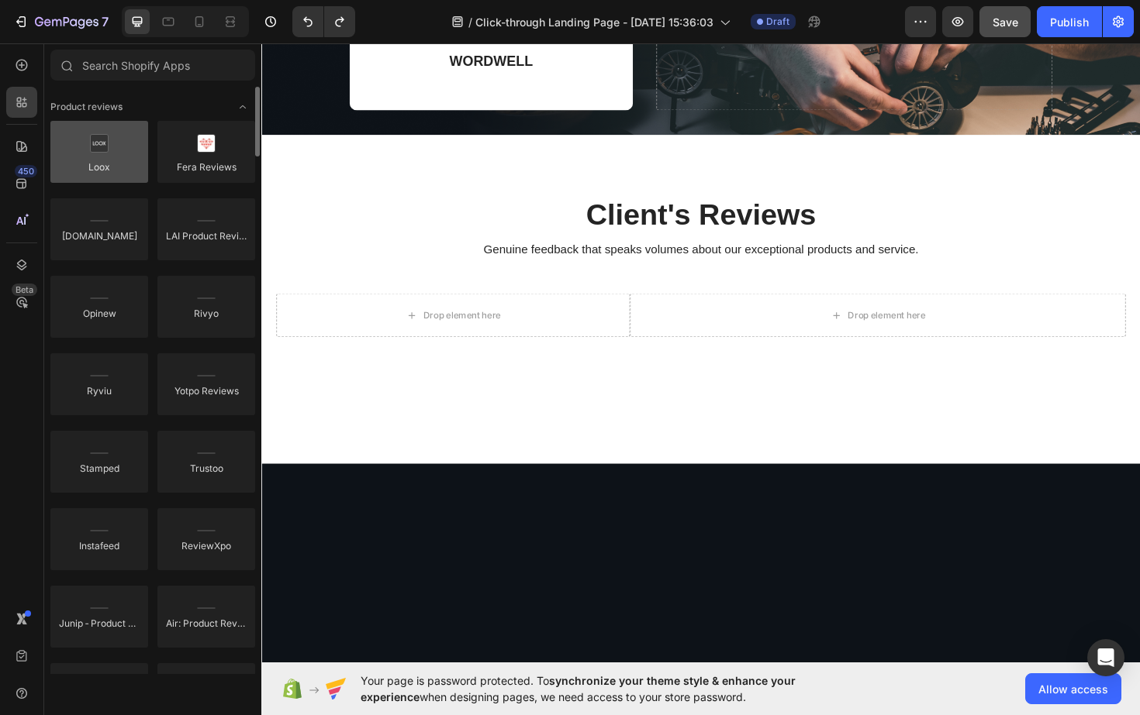
click at [113, 163] on div at bounding box center [99, 152] width 98 height 62
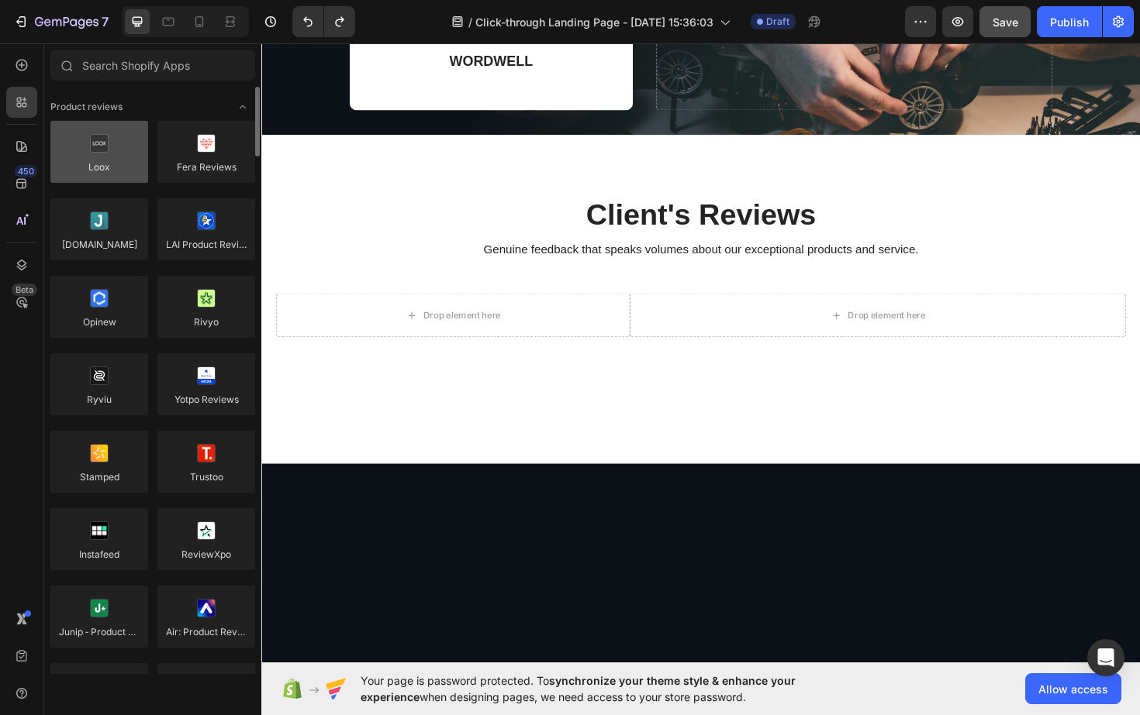
click at [118, 167] on div at bounding box center [99, 152] width 98 height 62
click at [125, 153] on div at bounding box center [99, 152] width 98 height 62
click at [122, 157] on div at bounding box center [99, 152] width 98 height 62
click at [112, 150] on div at bounding box center [99, 152] width 98 height 62
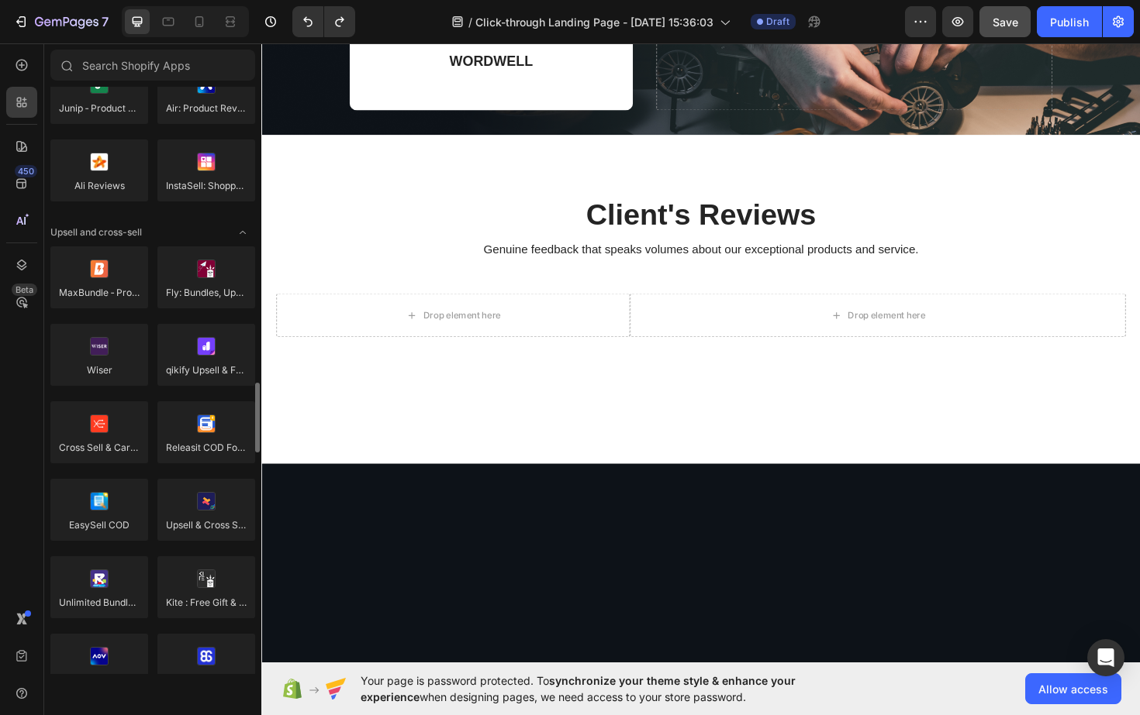
scroll to position [0, 0]
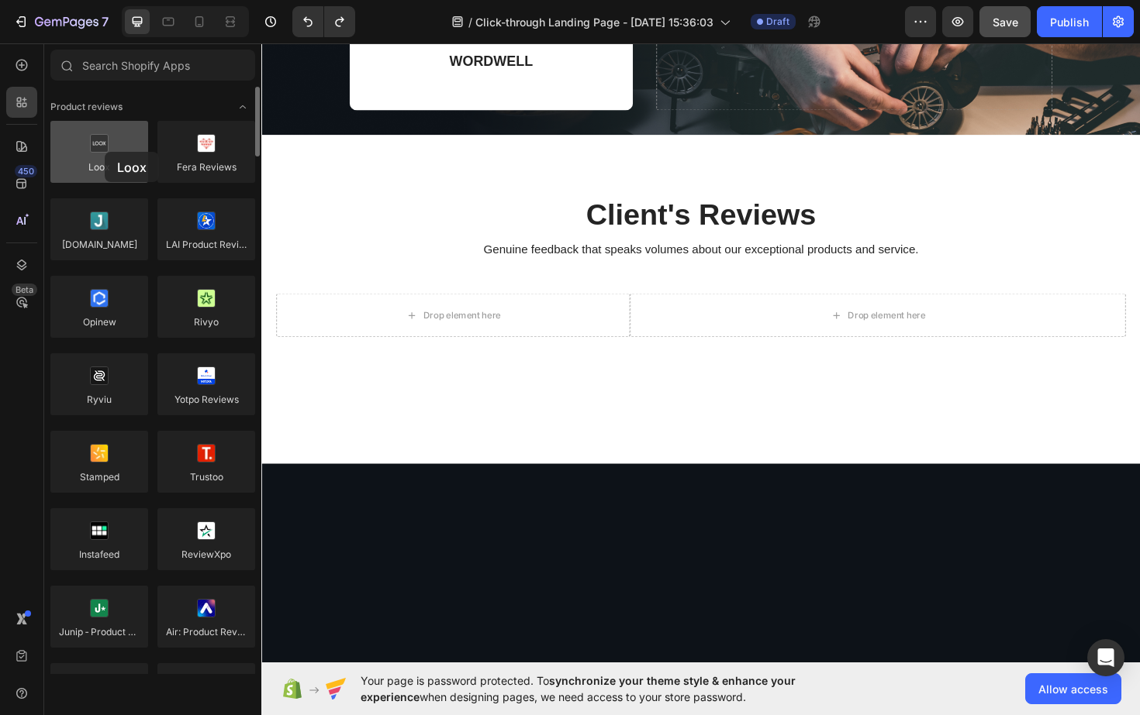
click at [105, 152] on div at bounding box center [99, 152] width 98 height 62
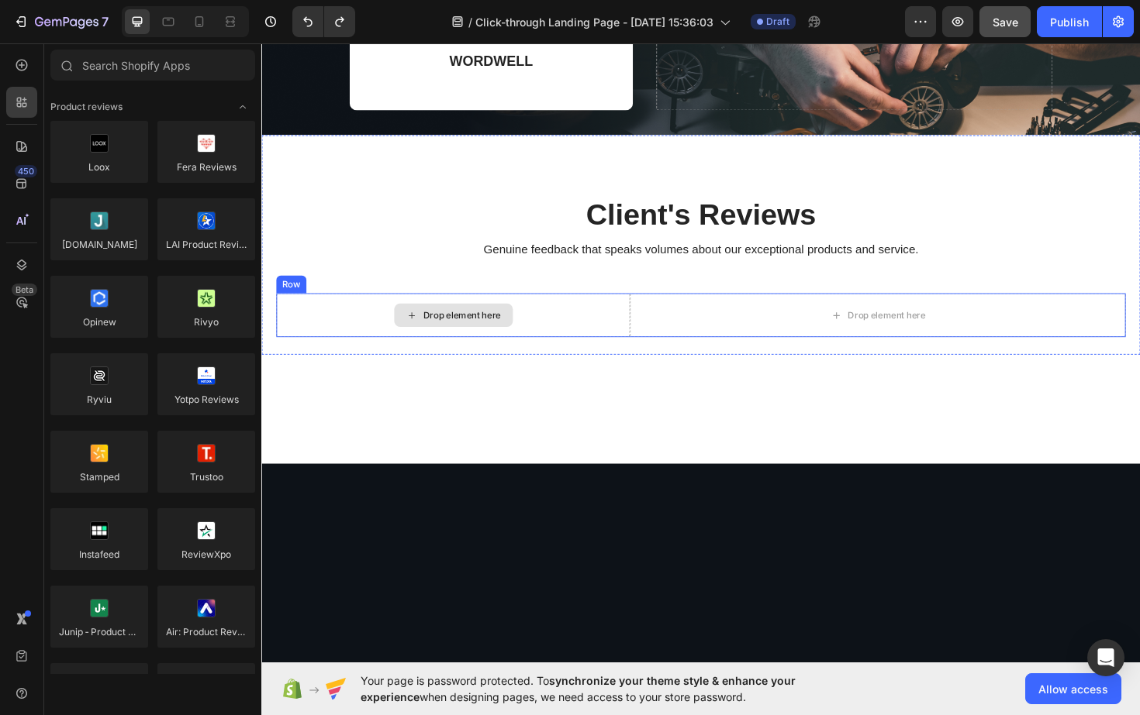
click at [495, 326] on div "Drop element here" at bounding box center [474, 332] width 82 height 12
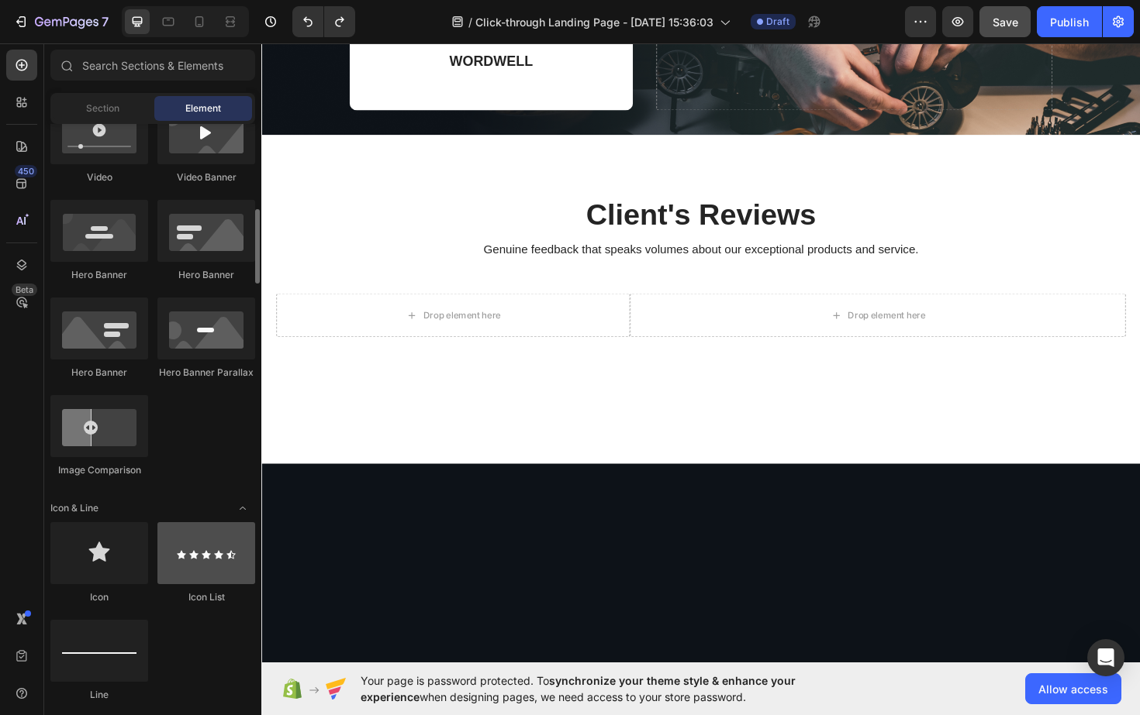
scroll to position [636, 0]
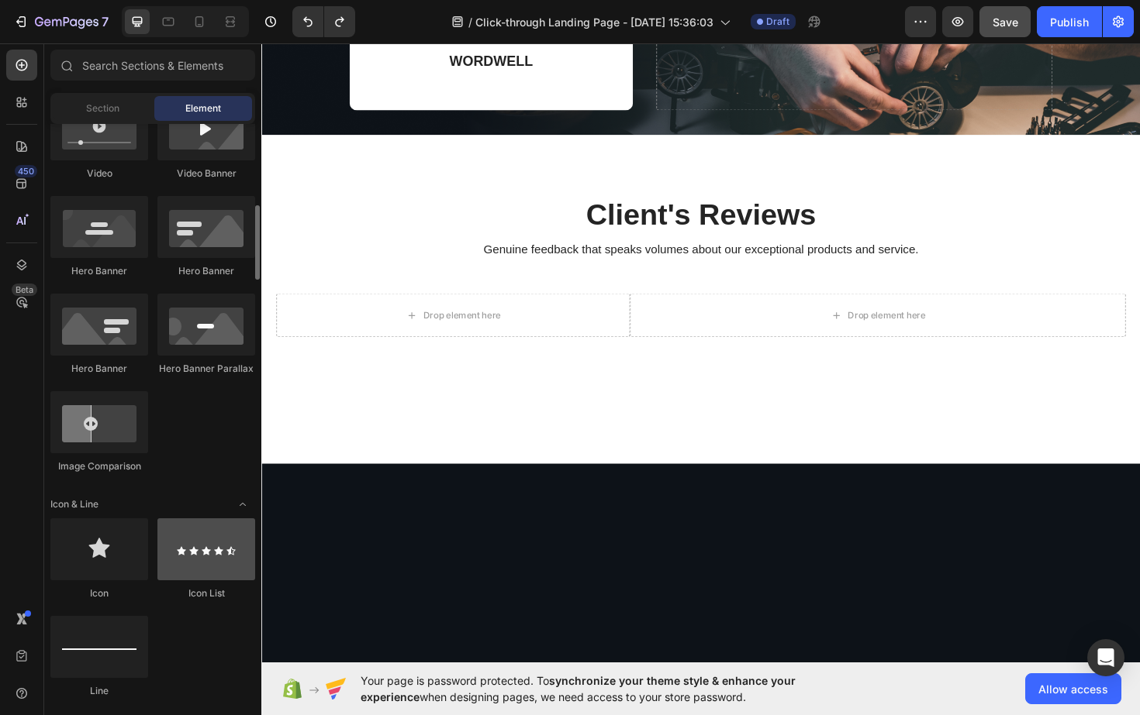
click at [213, 564] on div at bounding box center [206, 550] width 98 height 62
click at [305, 23] on icon "Undo/Redo" at bounding box center [308, 22] width 16 height 16
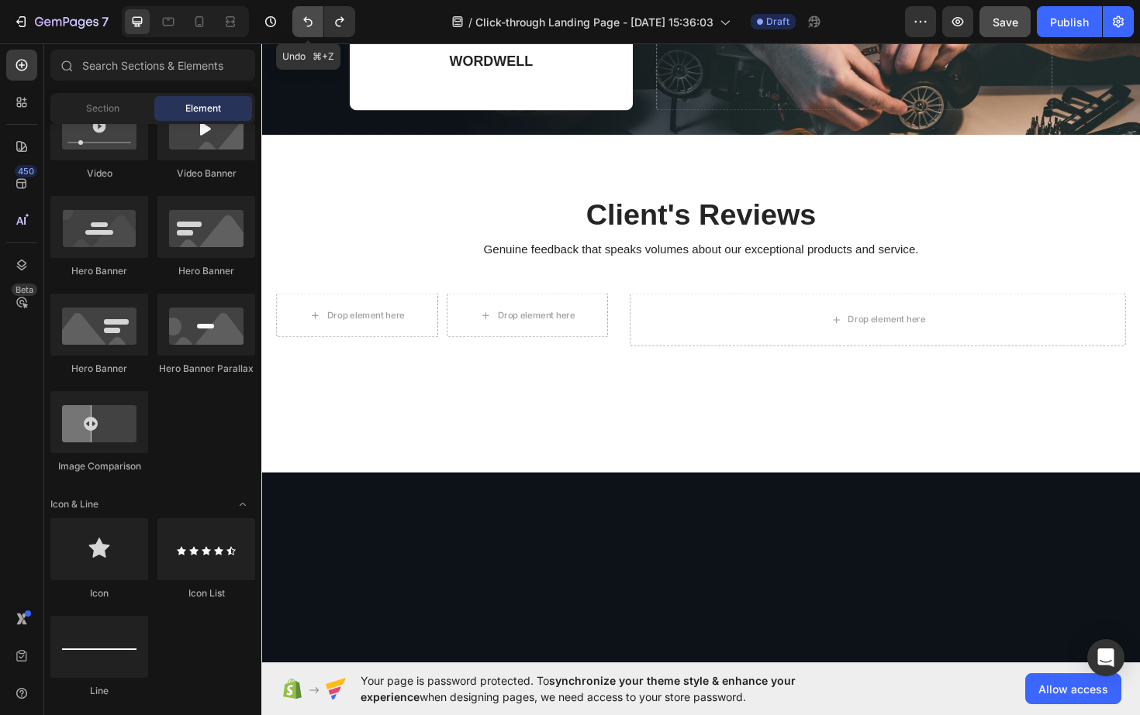
click at [305, 23] on icon "Undo/Redo" at bounding box center [308, 22] width 16 height 16
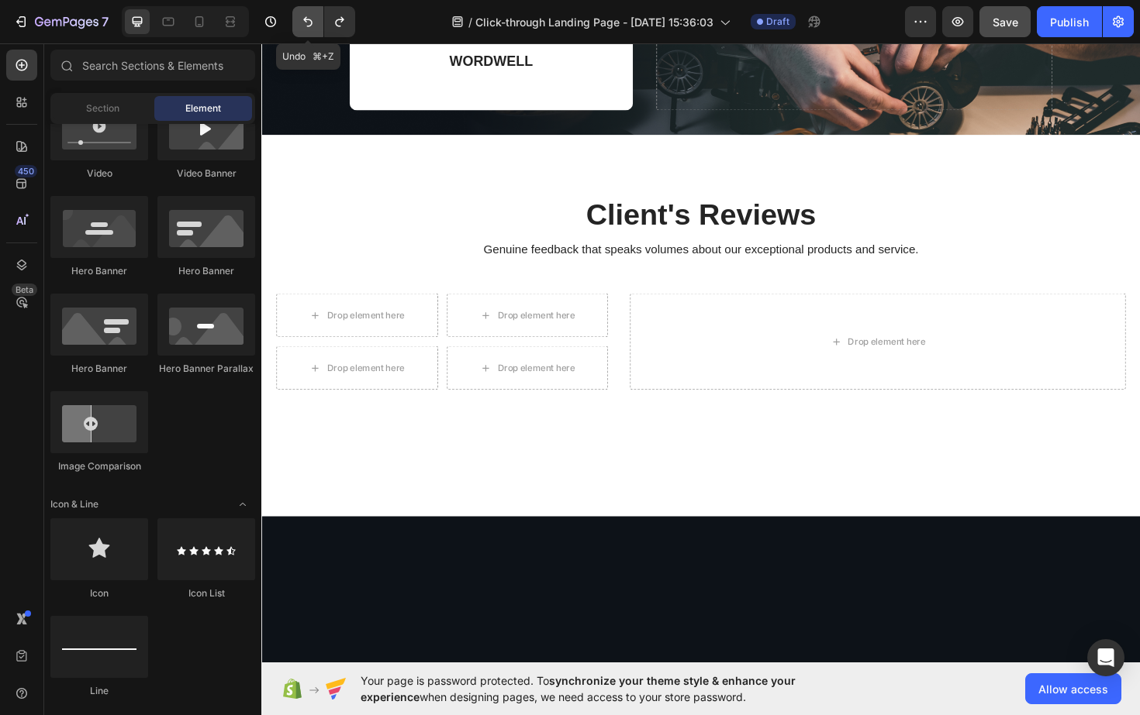
click at [305, 23] on icon "Undo/Redo" at bounding box center [308, 22] width 16 height 16
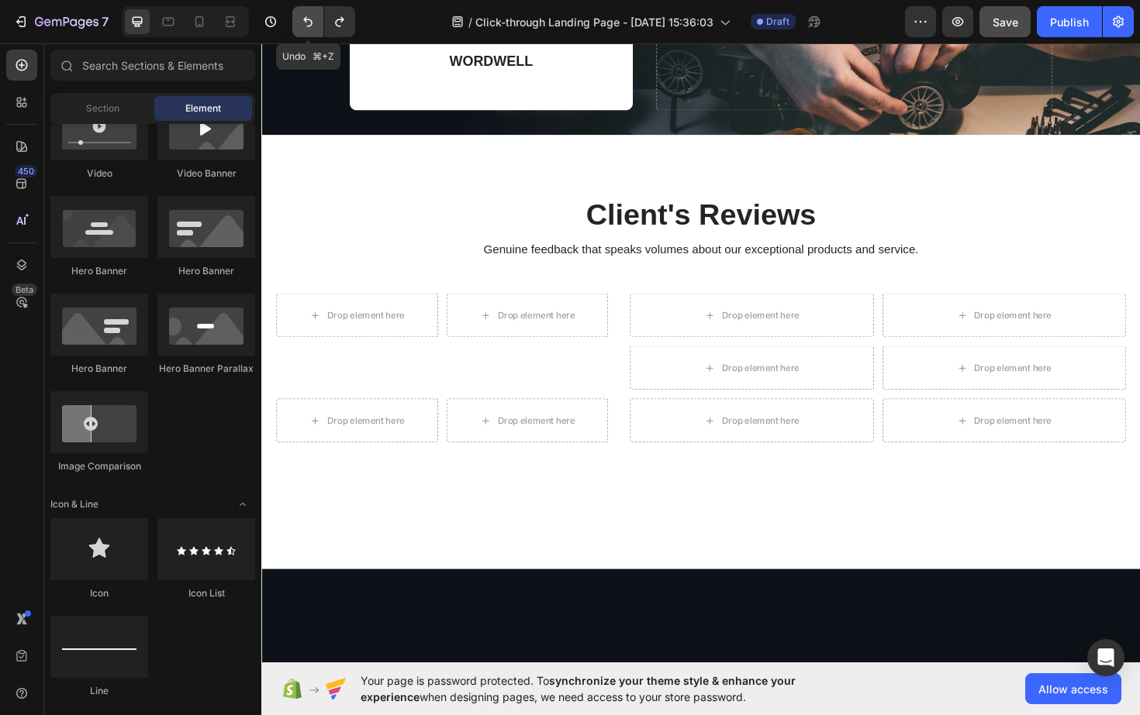
click at [305, 23] on icon "Undo/Redo" at bounding box center [308, 22] width 16 height 16
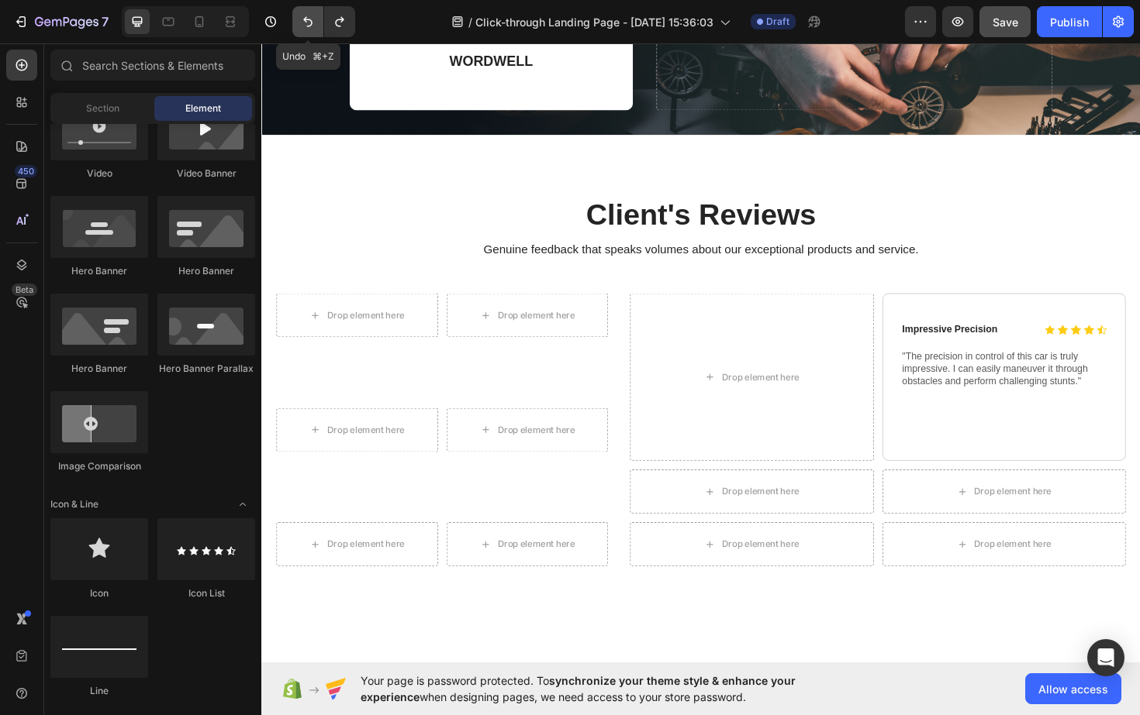
click at [305, 23] on icon "Undo/Redo" at bounding box center [308, 22] width 16 height 16
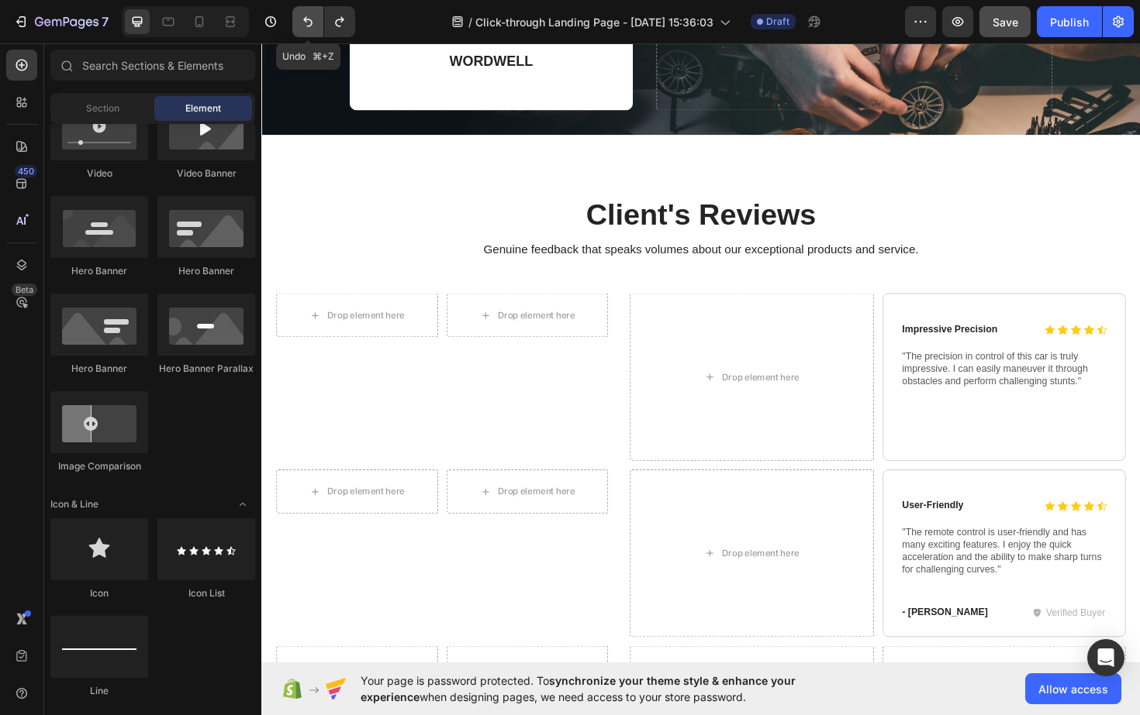
click at [305, 23] on icon "Undo/Redo" at bounding box center [308, 22] width 16 height 16
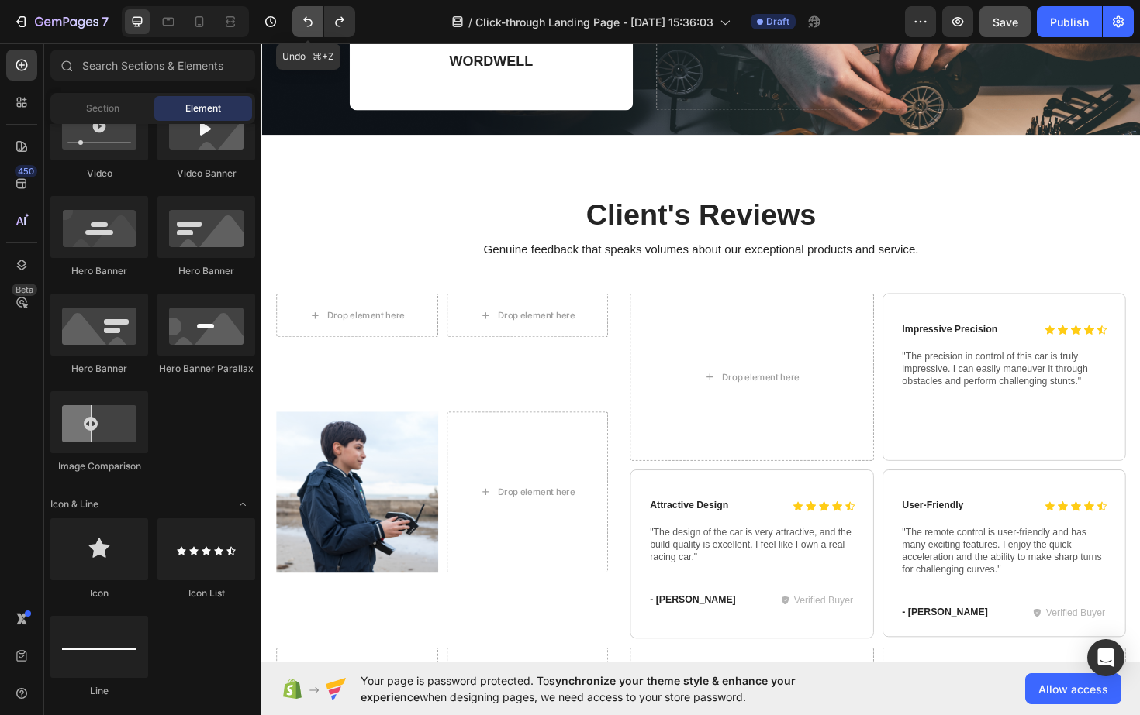
click at [305, 23] on icon "Undo/Redo" at bounding box center [308, 22] width 16 height 16
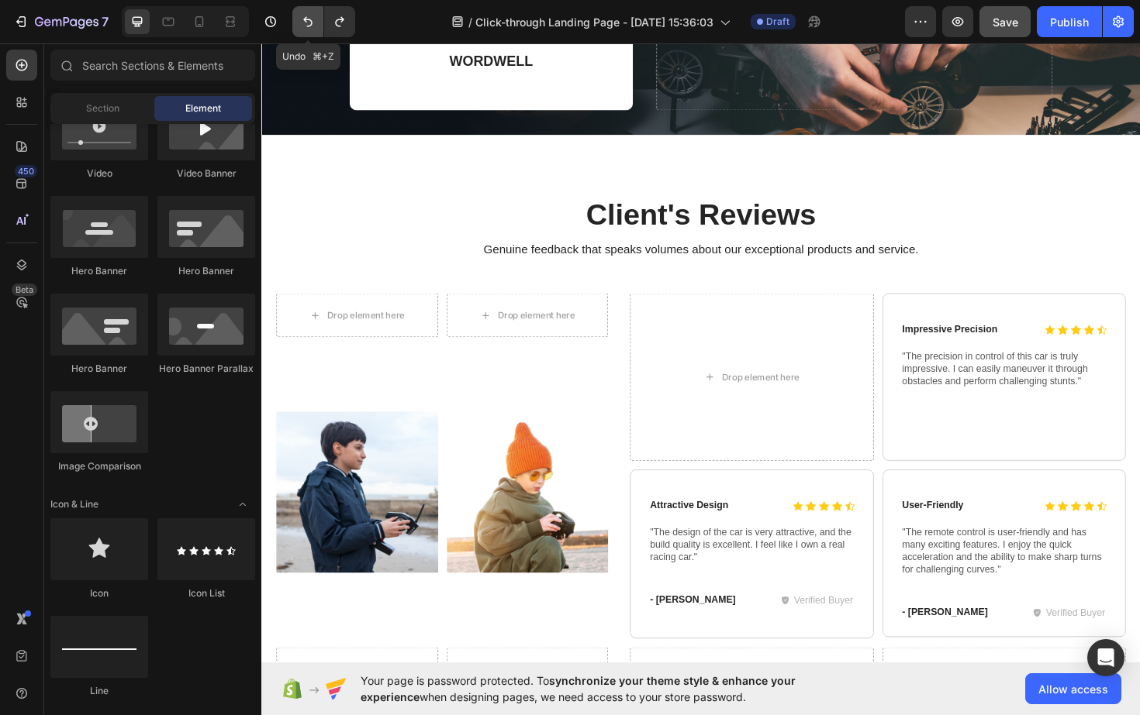
click at [305, 23] on icon "Undo/Redo" at bounding box center [308, 22] width 16 height 16
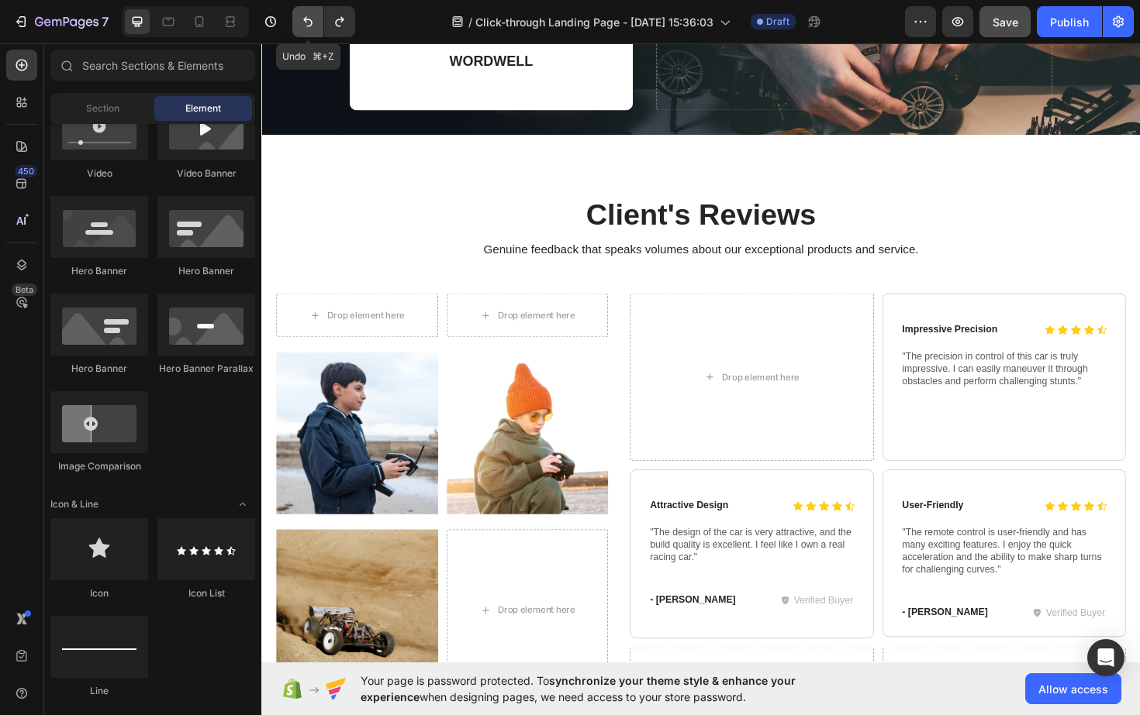
click at [305, 23] on icon "Undo/Redo" at bounding box center [308, 22] width 16 height 16
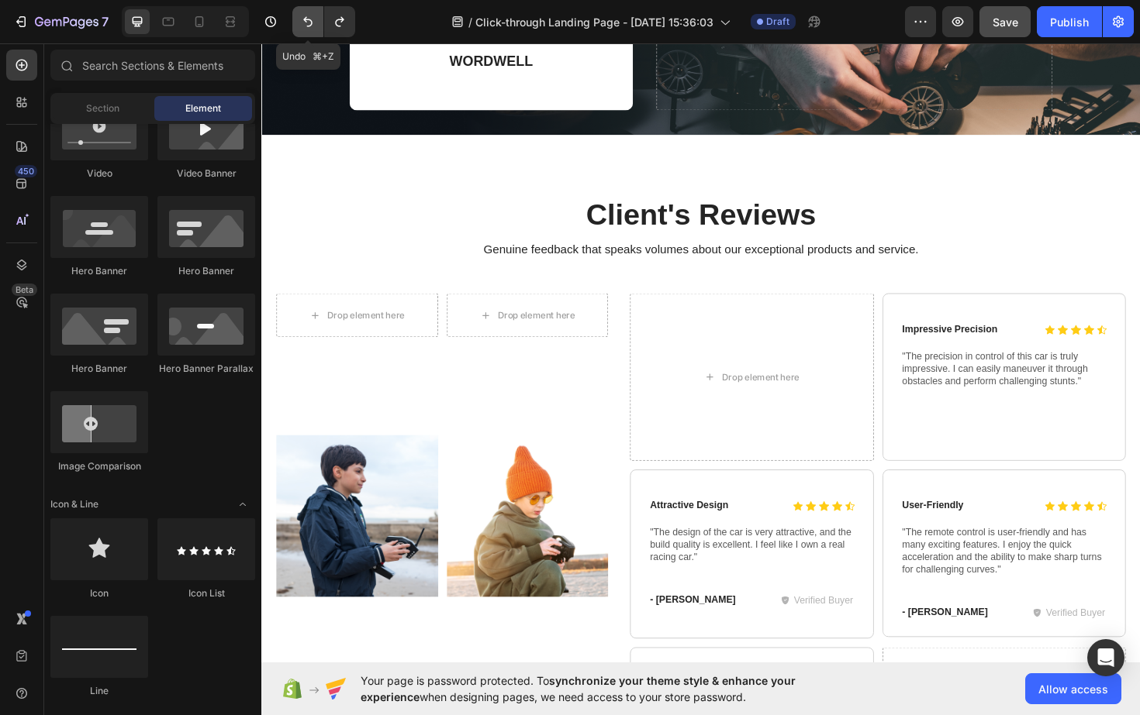
click at [305, 23] on icon "Undo/Redo" at bounding box center [308, 22] width 16 height 16
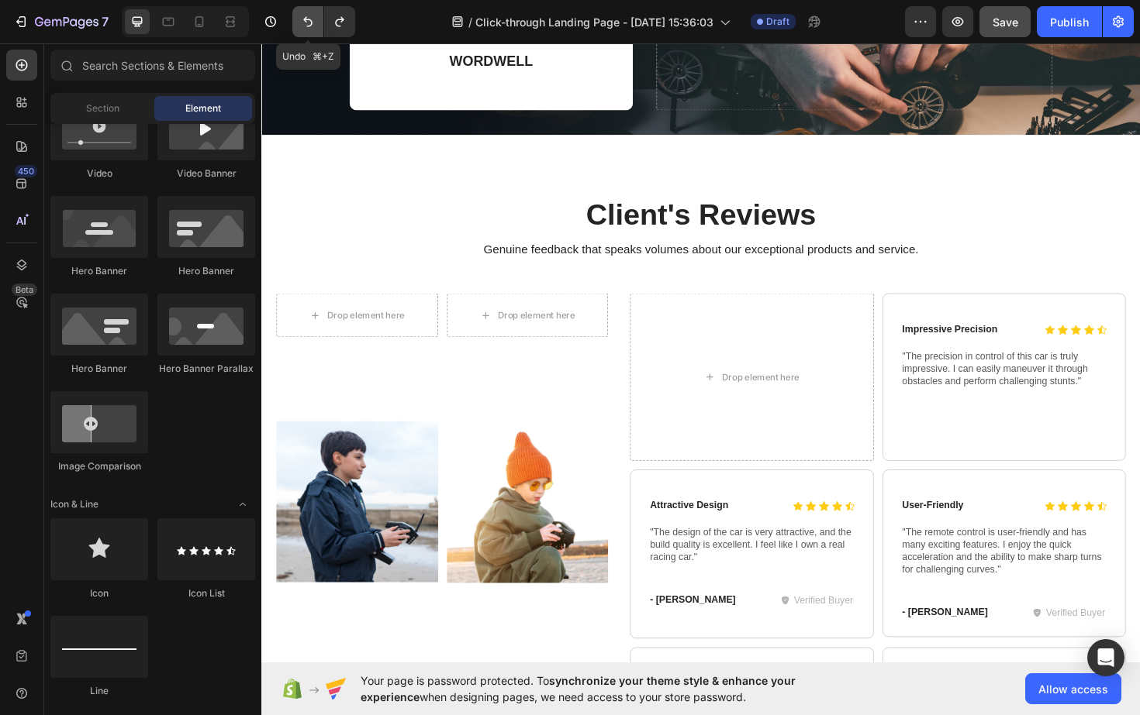
click at [305, 23] on icon "Undo/Redo" at bounding box center [308, 22] width 16 height 16
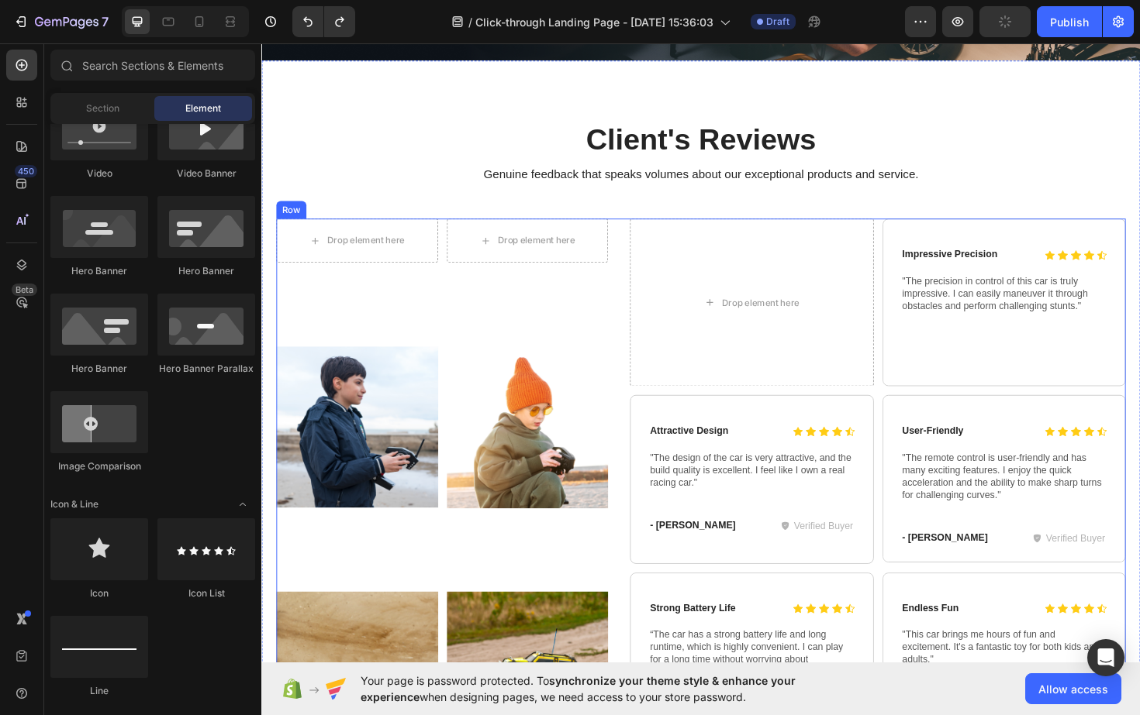
scroll to position [4234, 0]
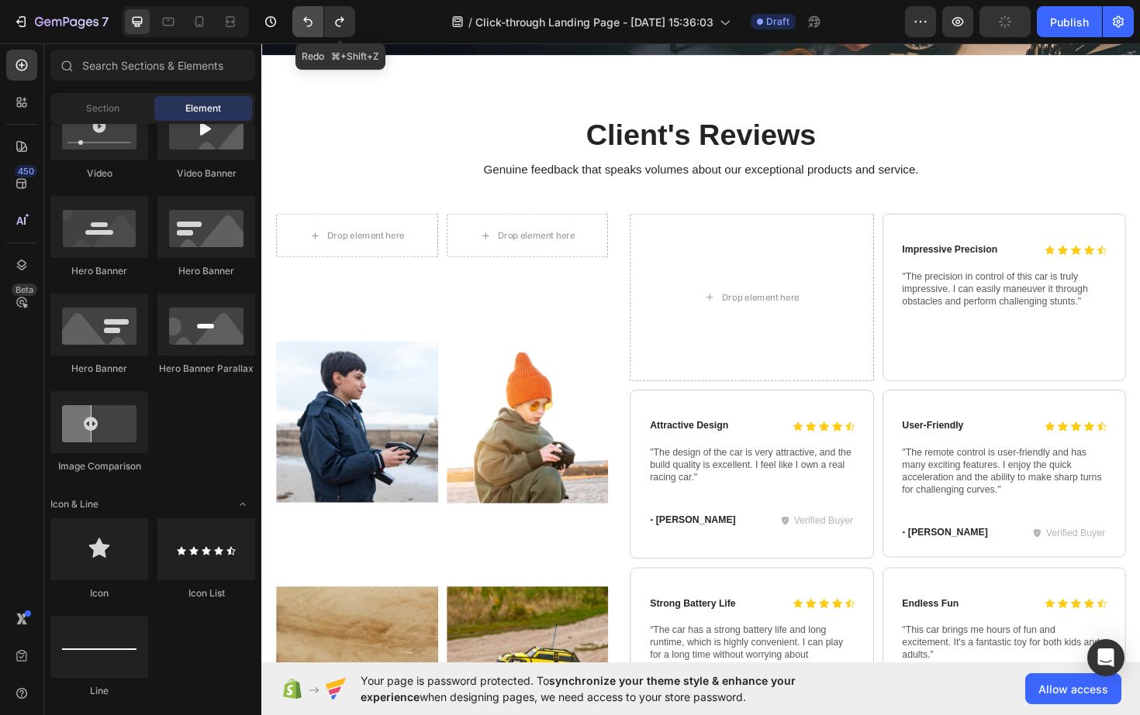
click at [316, 27] on button "Undo/Redo" at bounding box center [307, 21] width 31 height 31
click at [316, 27] on icon "Undo/Redo" at bounding box center [308, 22] width 16 height 16
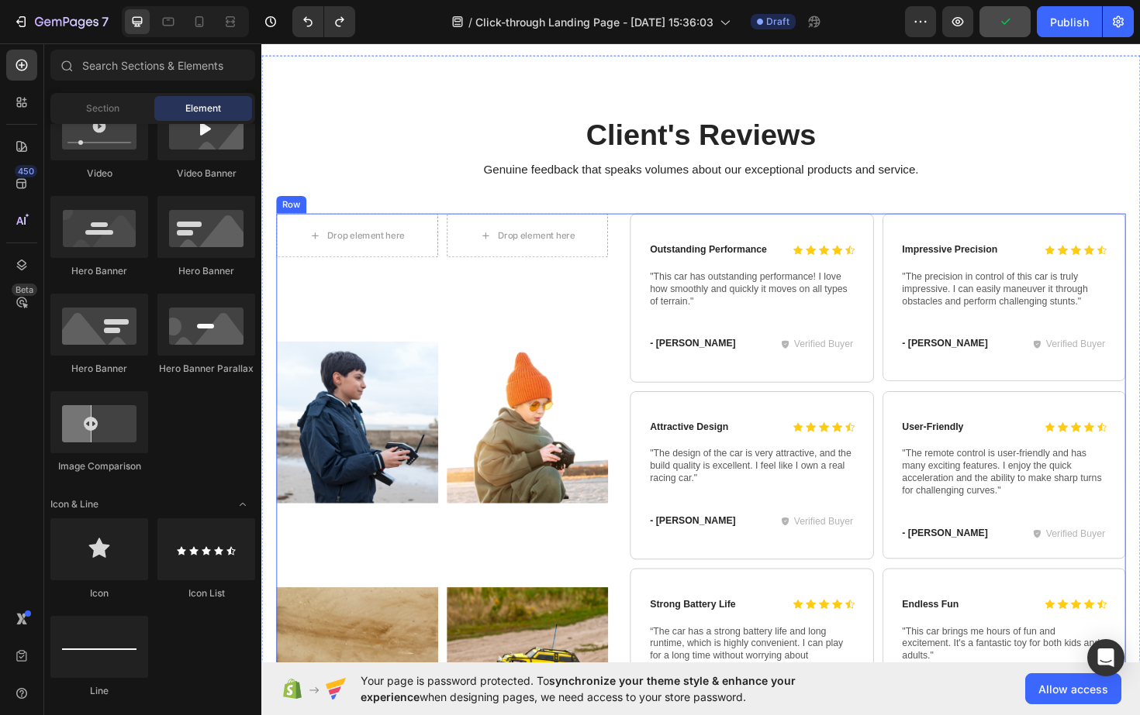
scroll to position [4366, 0]
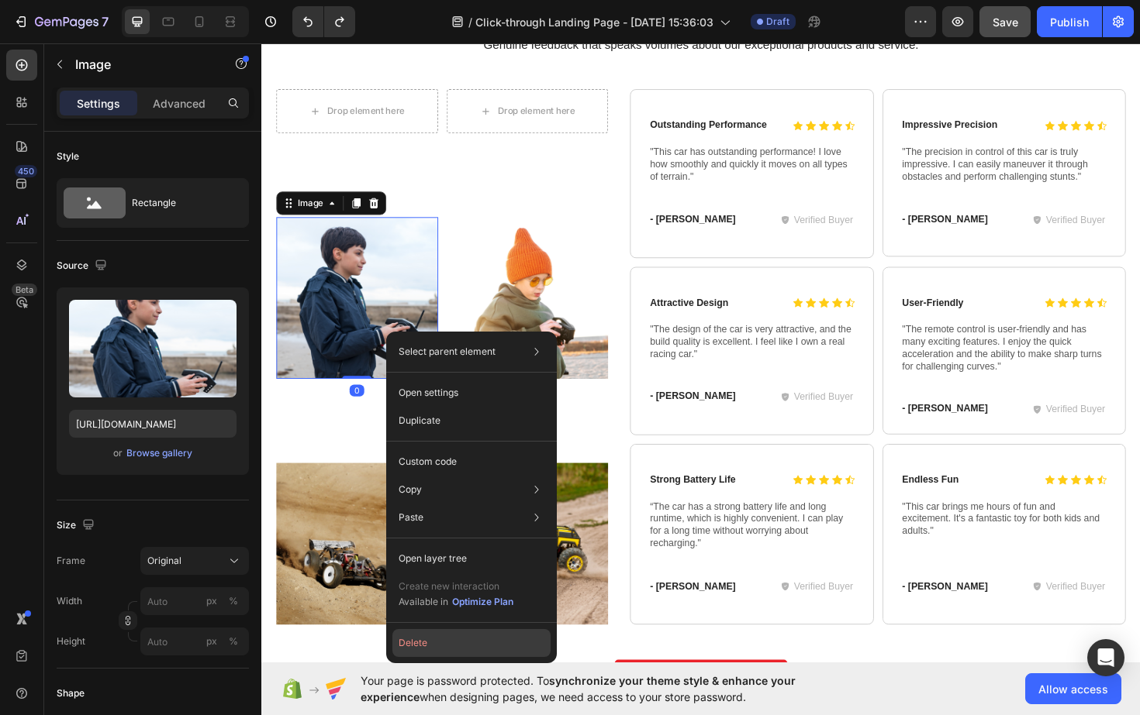
click at [417, 643] on button "Delete" at bounding box center [471, 643] width 158 height 28
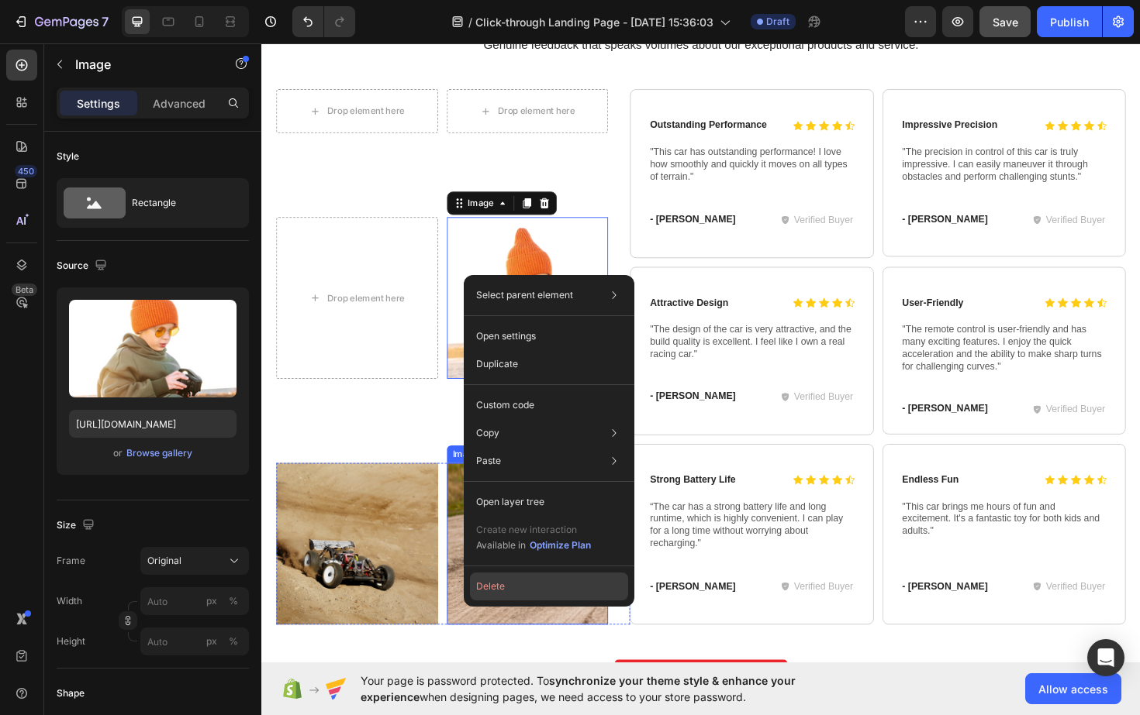
drag, startPoint x: 240, startPoint y: 576, endPoint x: 488, endPoint y: 586, distance: 248.3
click at [488, 586] on button "Delete" at bounding box center [549, 587] width 158 height 28
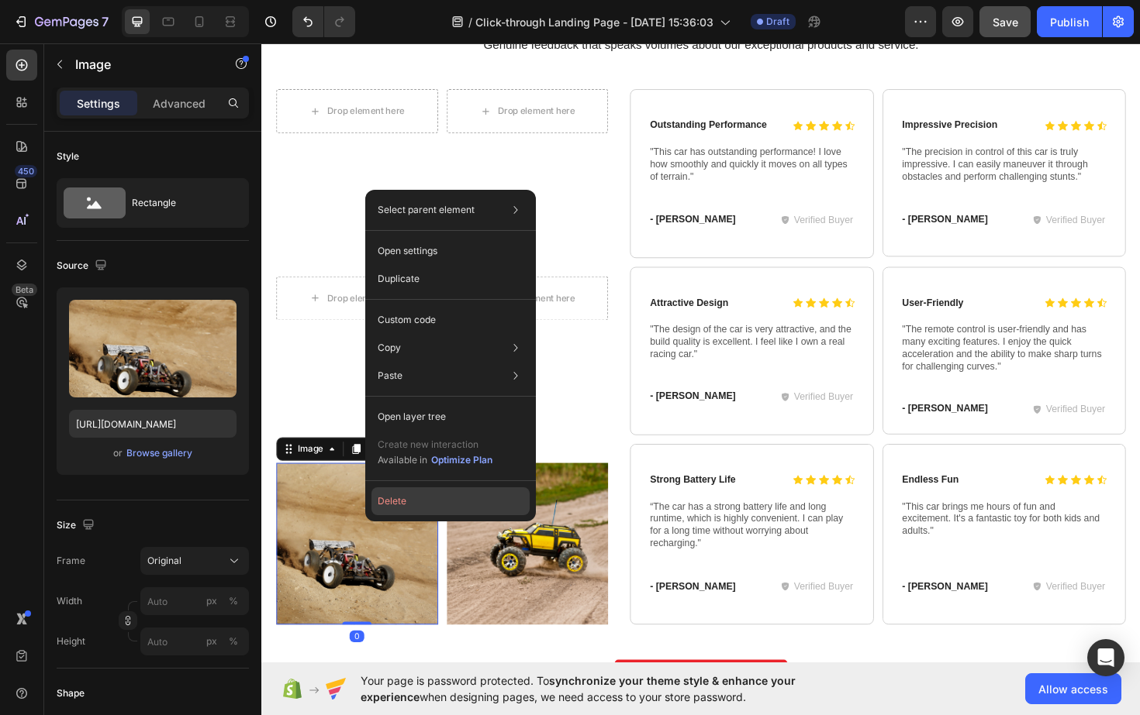
drag, startPoint x: 140, startPoint y: 484, endPoint x: 394, endPoint y: 498, distance: 253.9
click at [394, 498] on button "Delete" at bounding box center [450, 502] width 158 height 28
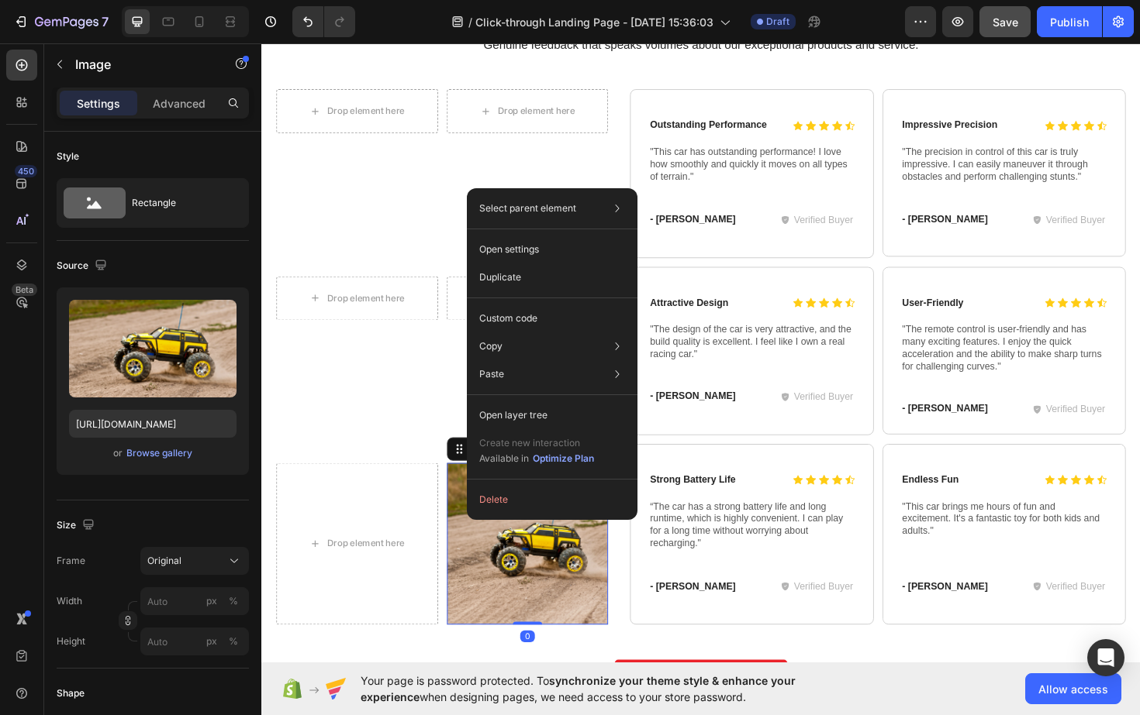
click at [493, 490] on button "Delete" at bounding box center [552, 500] width 158 height 28
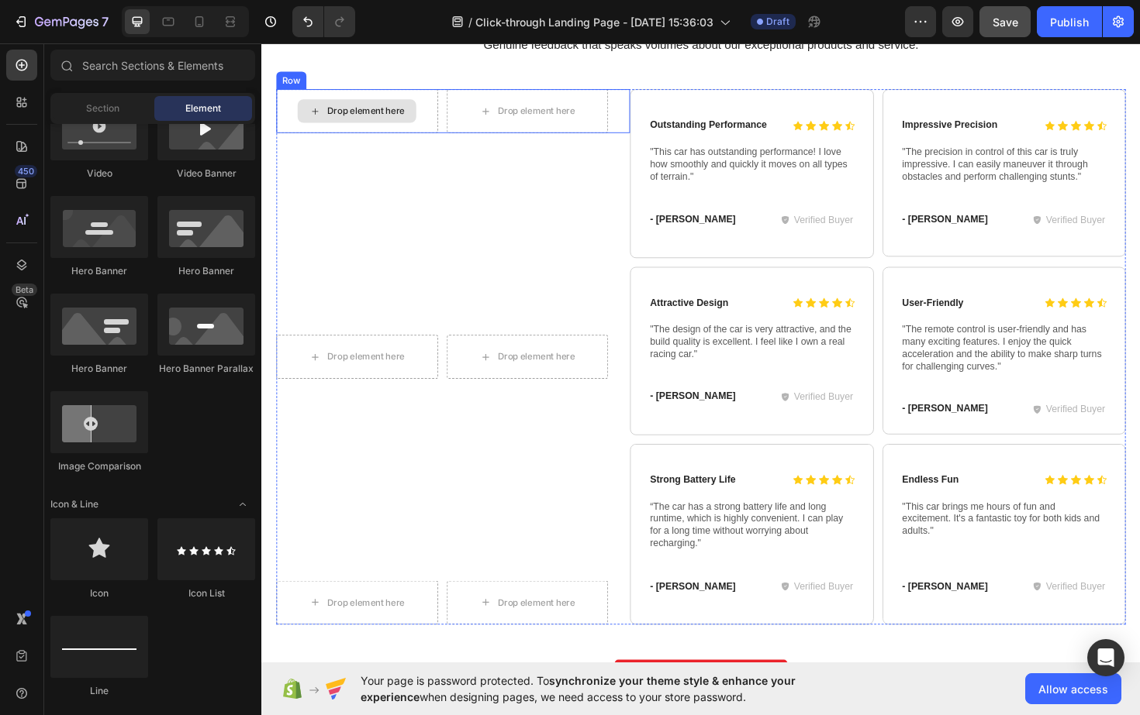
click at [390, 129] on div "Drop element here" at bounding box center [362, 115] width 171 height 47
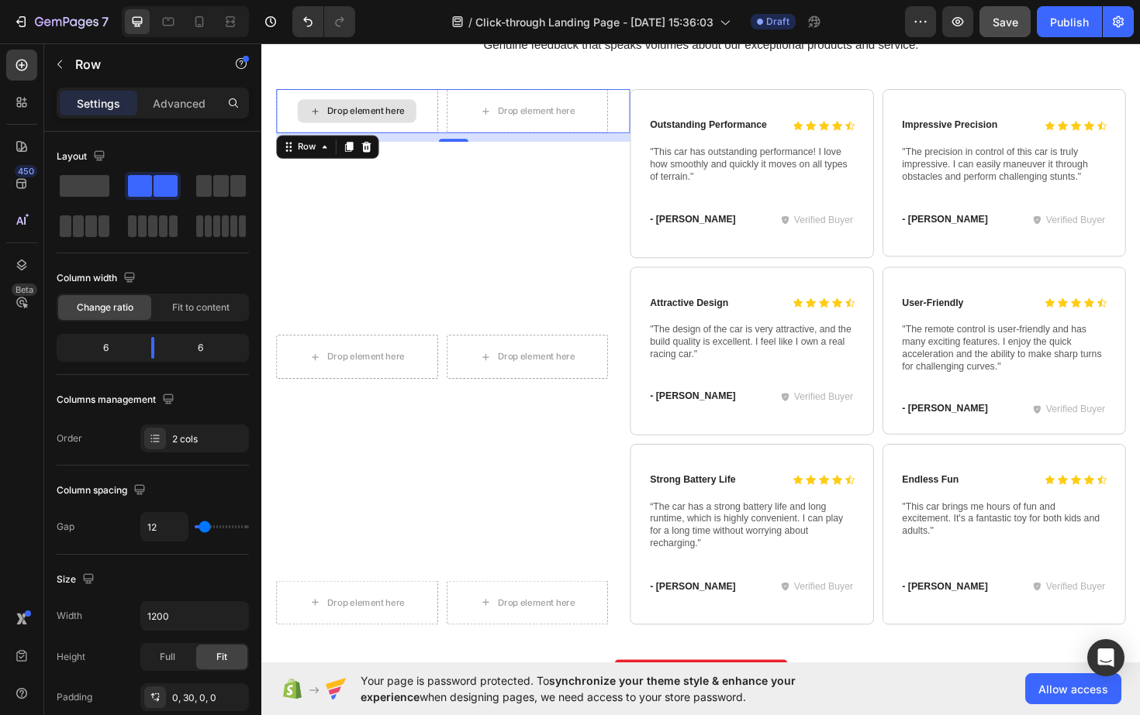
click at [337, 105] on div "Drop element here" at bounding box center [362, 115] width 126 height 25
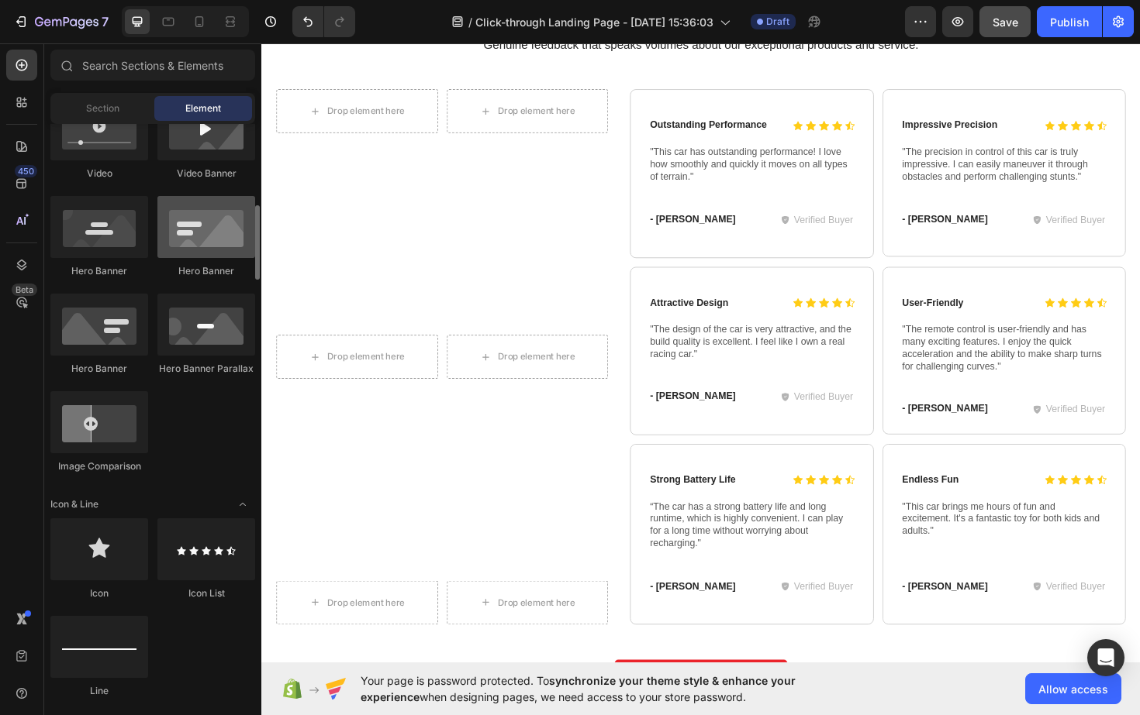
scroll to position [0, 0]
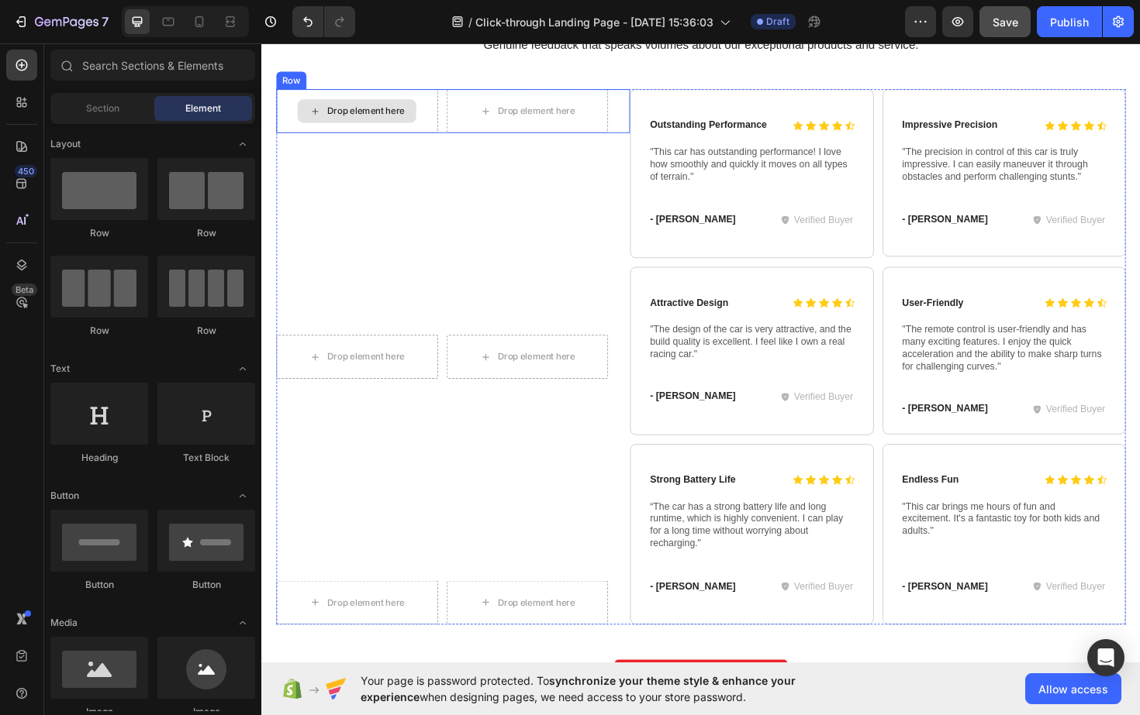
click at [334, 117] on div "Drop element here" at bounding box center [371, 115] width 82 height 12
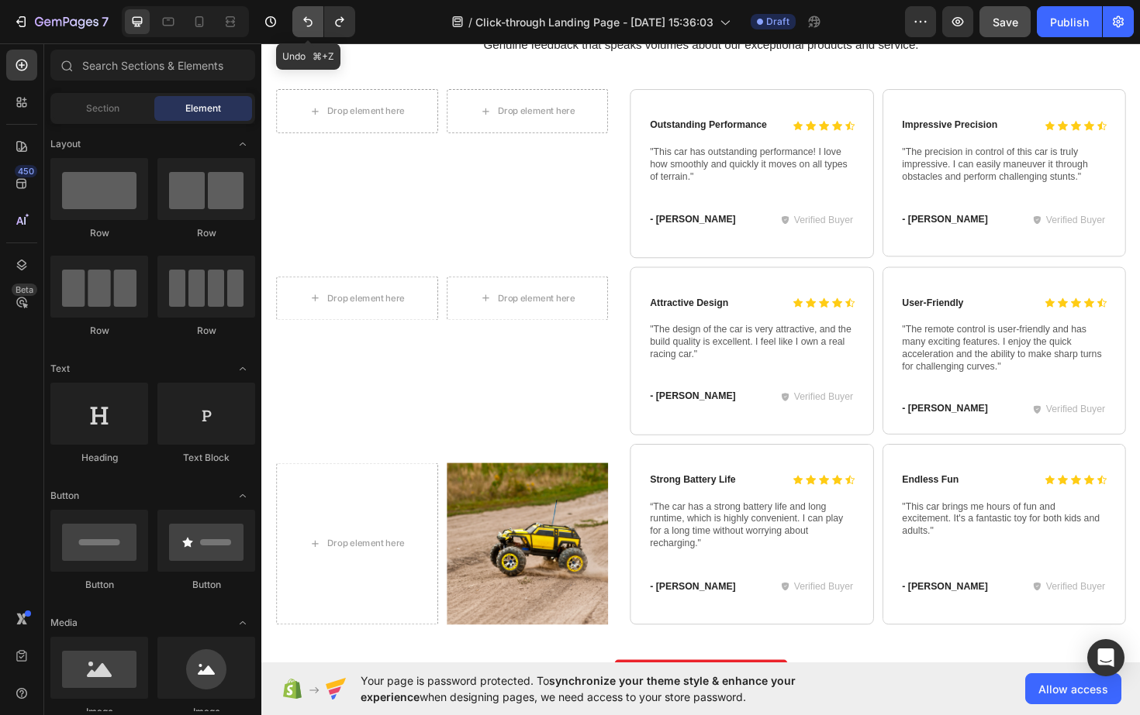
click at [310, 27] on icon "Undo/Redo" at bounding box center [308, 22] width 16 height 16
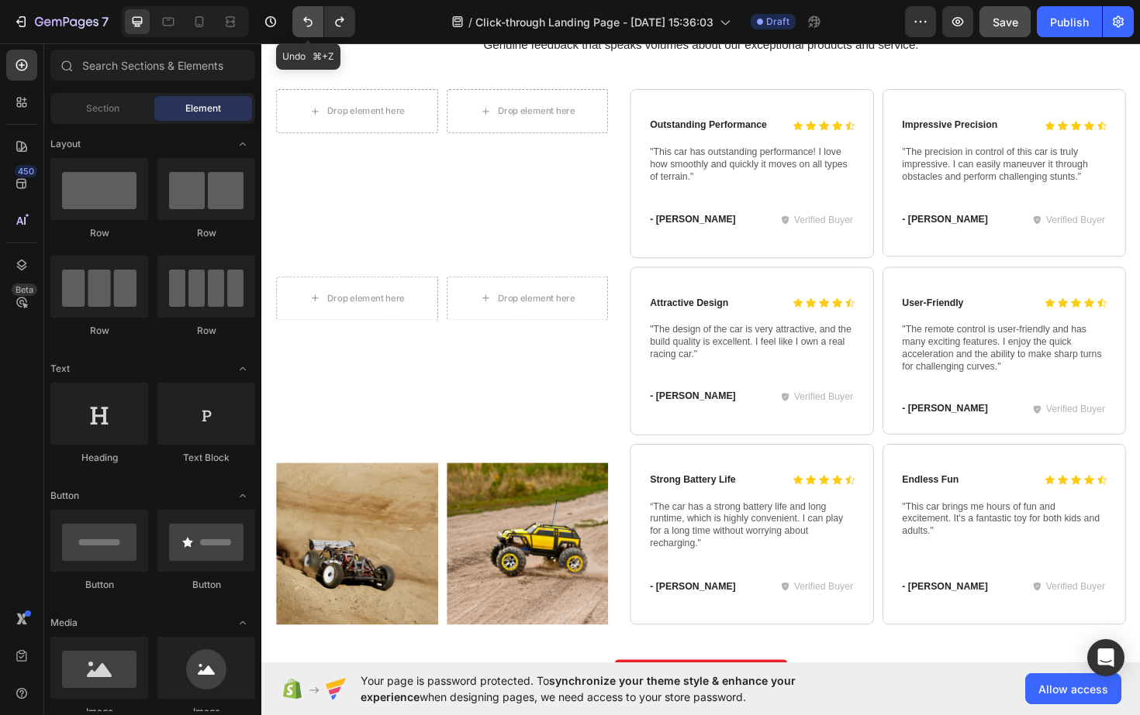
click at [310, 27] on icon "Undo/Redo" at bounding box center [308, 22] width 16 height 16
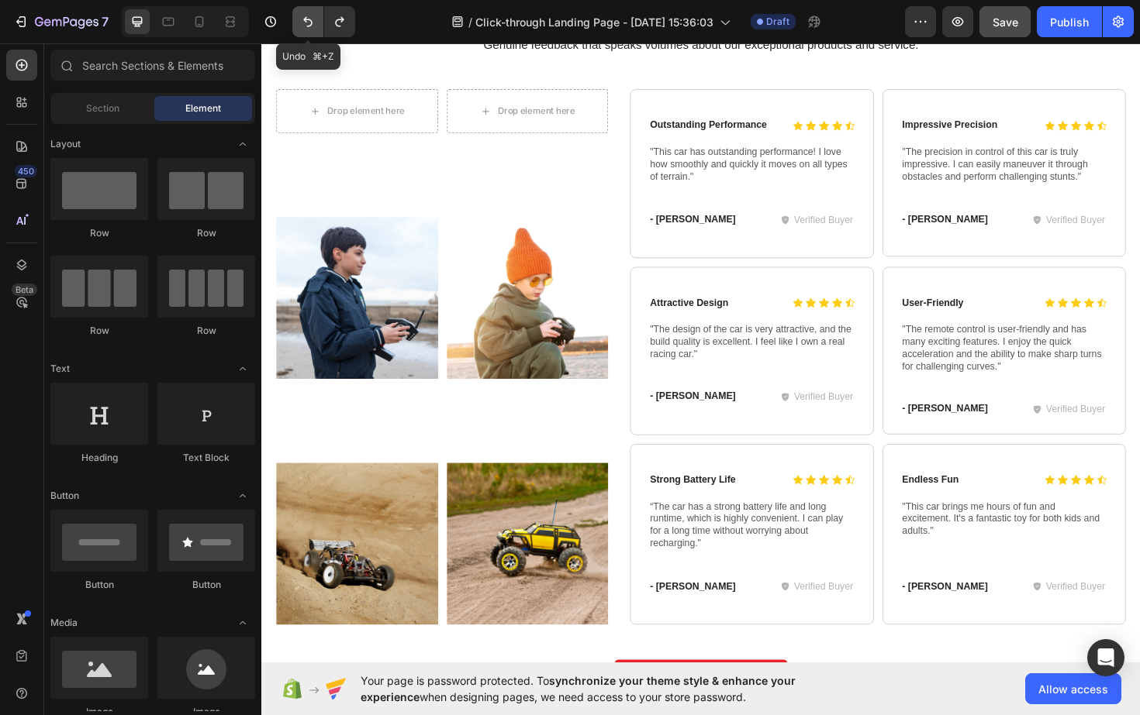
click at [310, 27] on icon "Undo/Redo" at bounding box center [308, 22] width 16 height 16
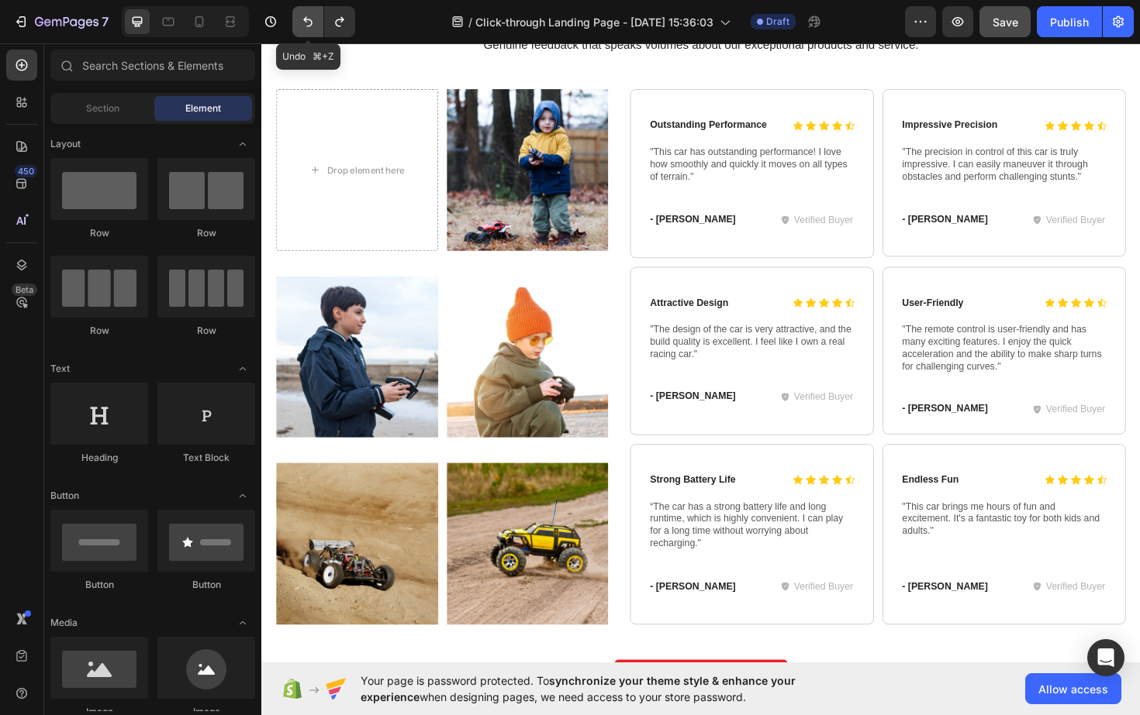
click at [309, 25] on icon "Undo/Redo" at bounding box center [308, 22] width 16 height 16
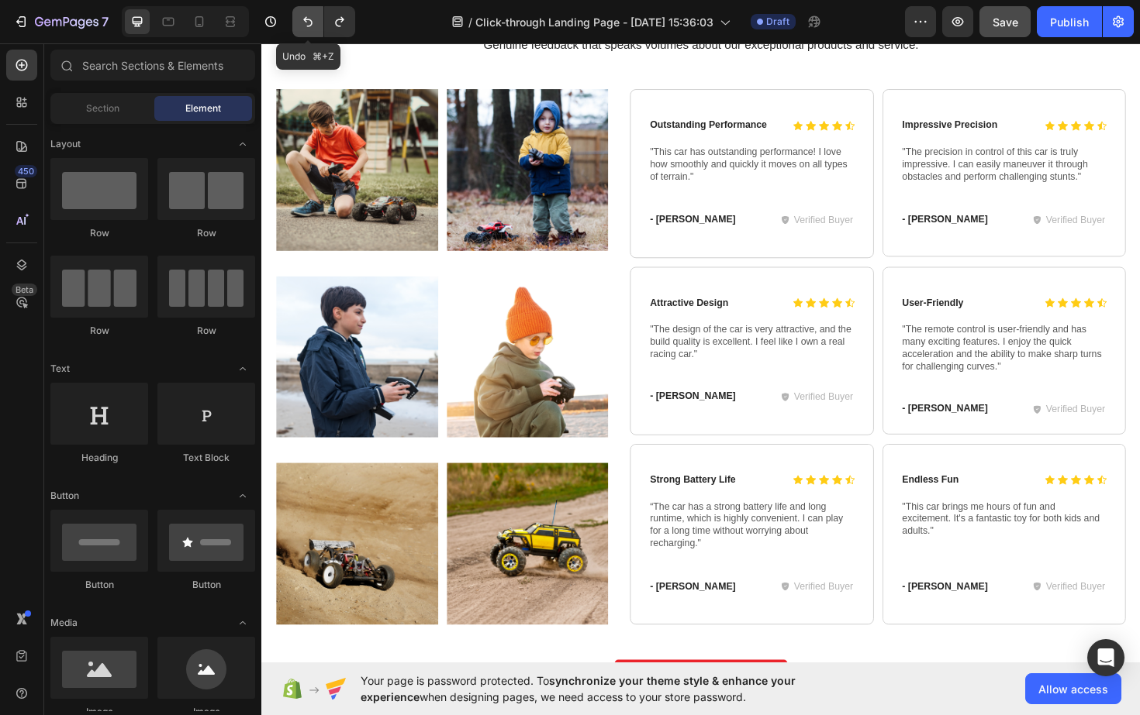
click at [307, 25] on icon "Undo/Redo" at bounding box center [308, 22] width 16 height 16
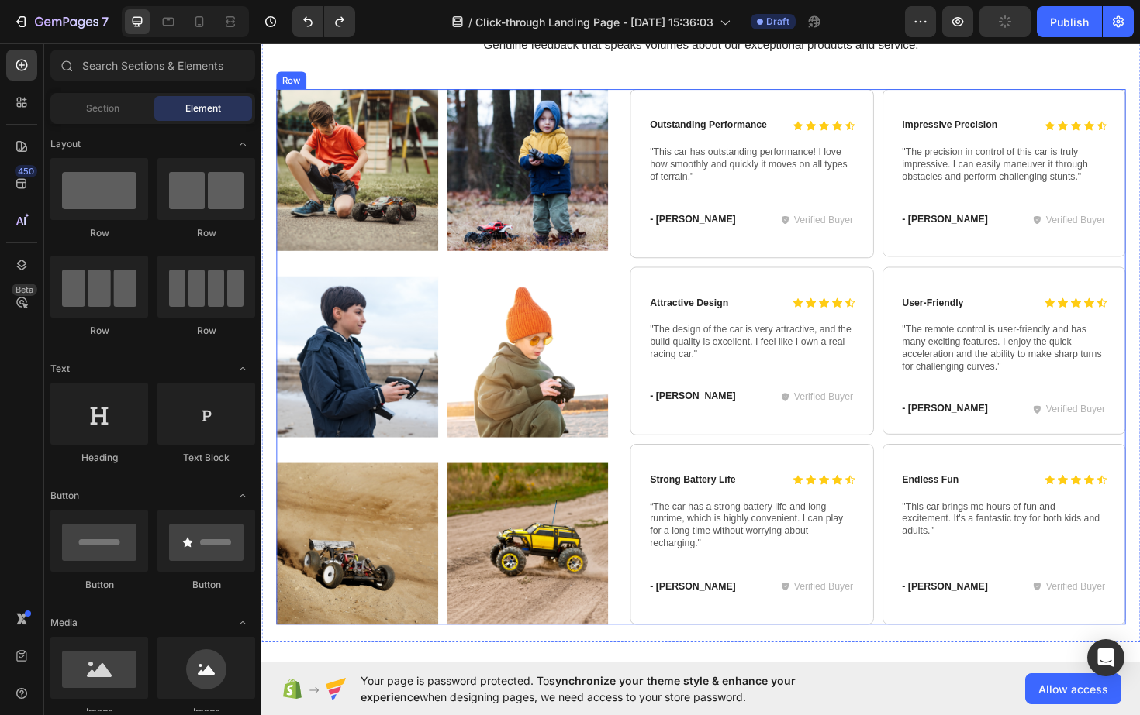
scroll to position [4275, 0]
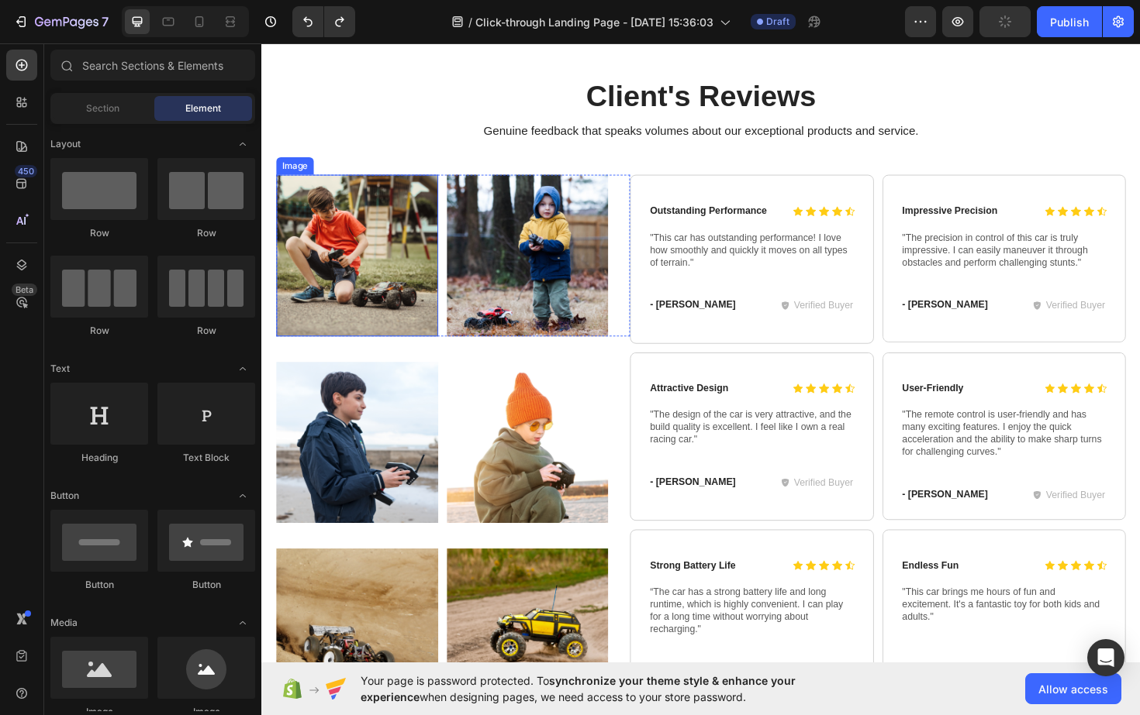
click at [378, 258] on img at bounding box center [362, 268] width 171 height 171
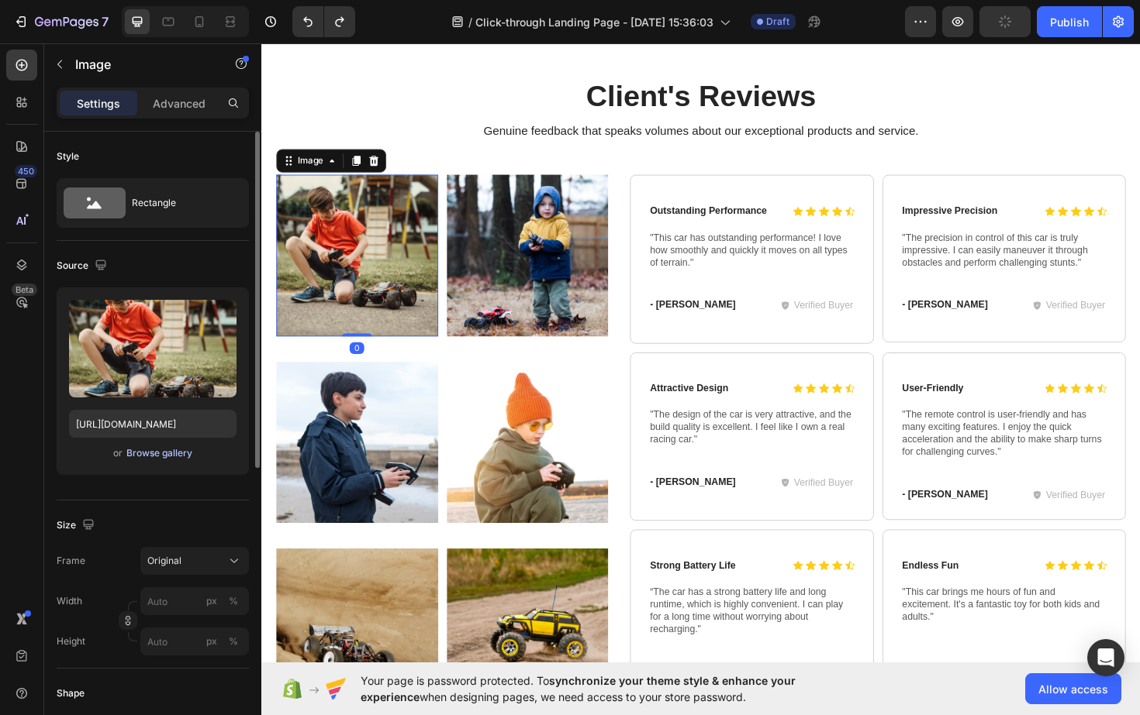
click at [166, 453] on div "Browse gallery" at bounding box center [159, 454] width 66 height 14
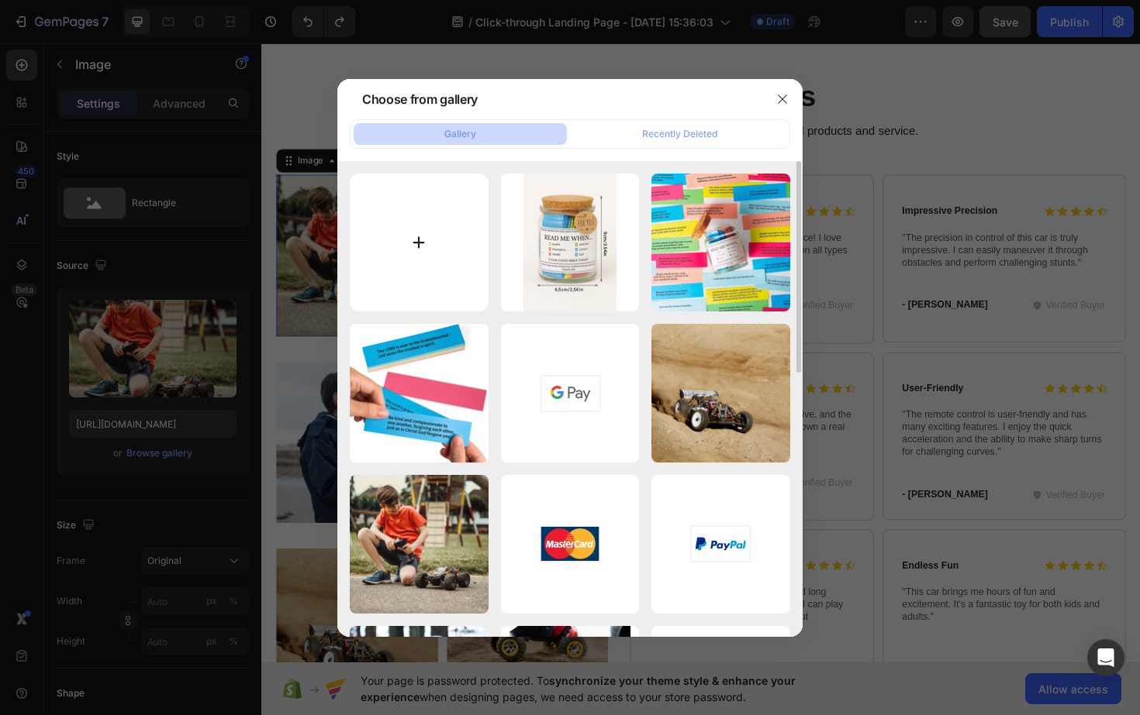
click at [423, 243] on input "file" at bounding box center [419, 243] width 139 height 139
type input "C:\fakepath\A00d9fd635f144aac9de8bd9ceec6f0a6T.jpg_.avif"
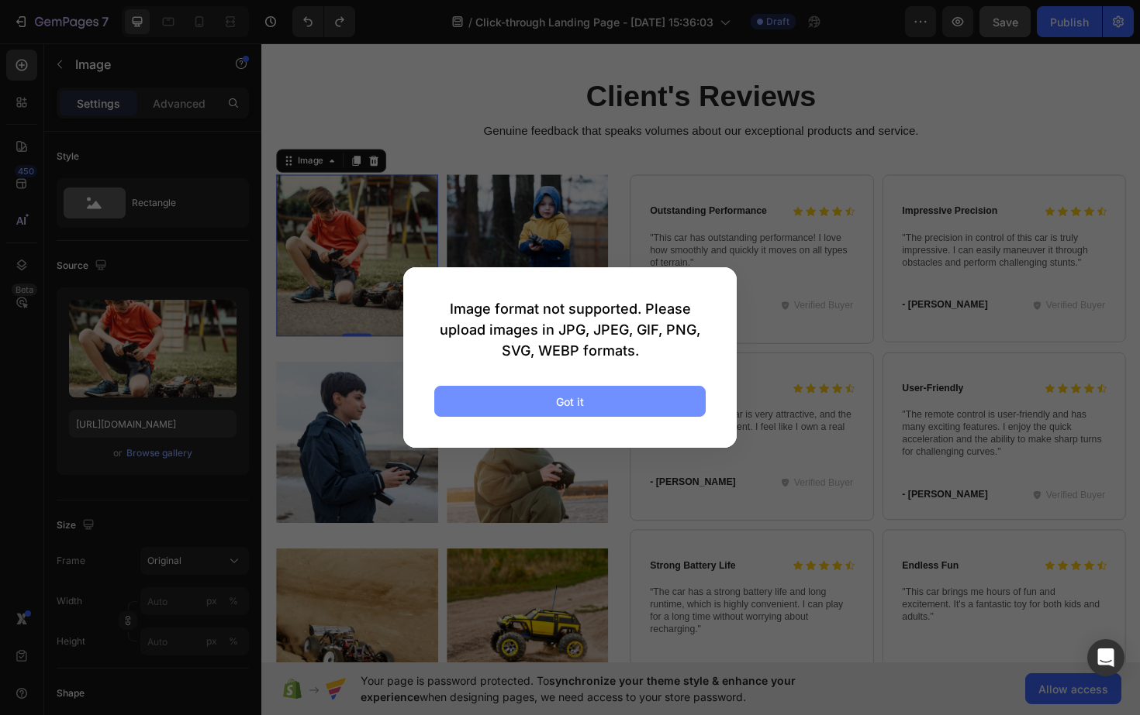
click at [578, 394] on div "Got it" at bounding box center [570, 402] width 28 height 16
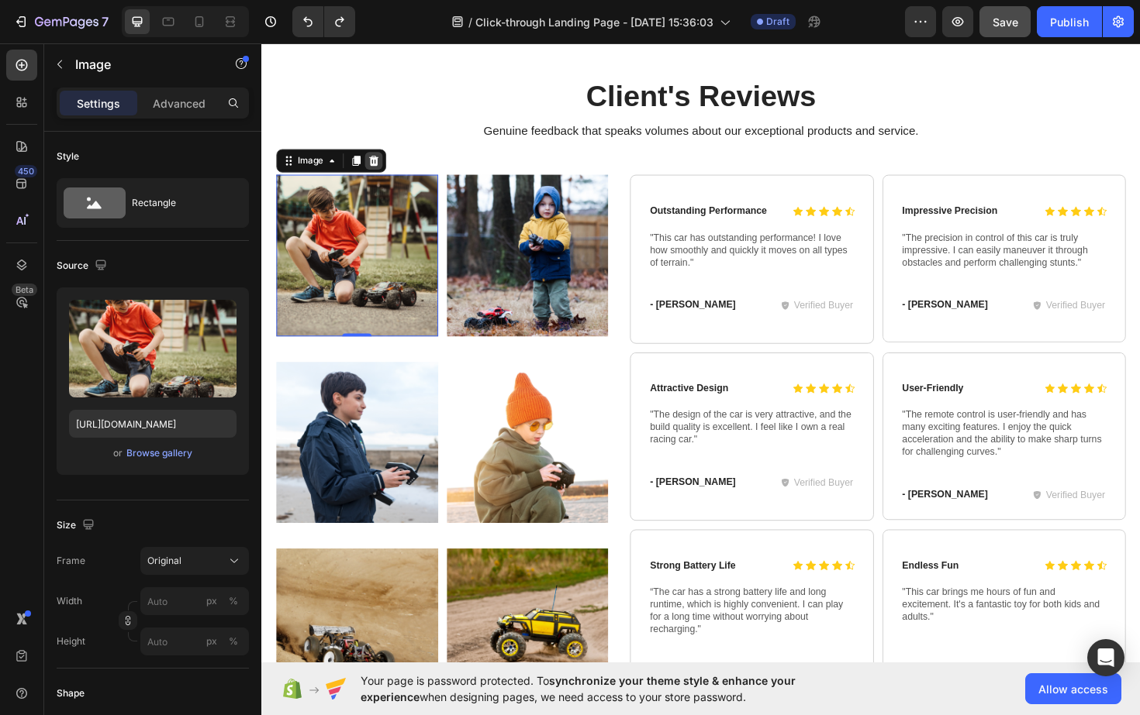
click at [378, 172] on icon at bounding box center [380, 168] width 10 height 11
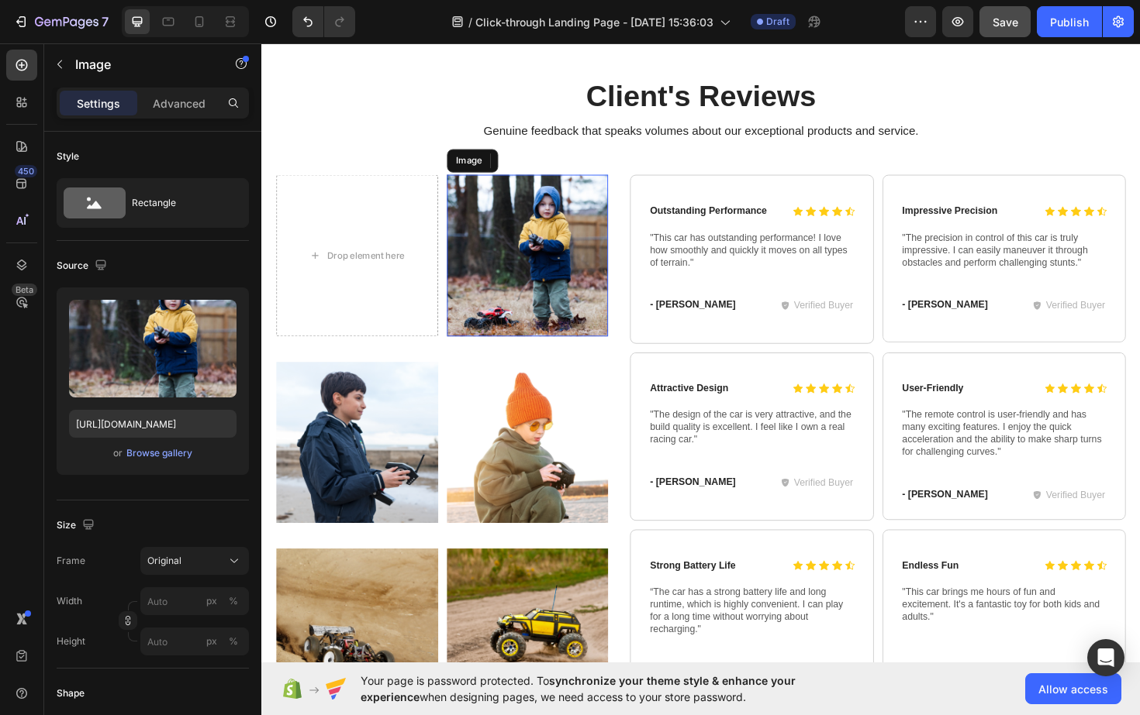
click at [509, 229] on img at bounding box center [542, 268] width 171 height 171
click at [562, 169] on icon at bounding box center [560, 168] width 12 height 12
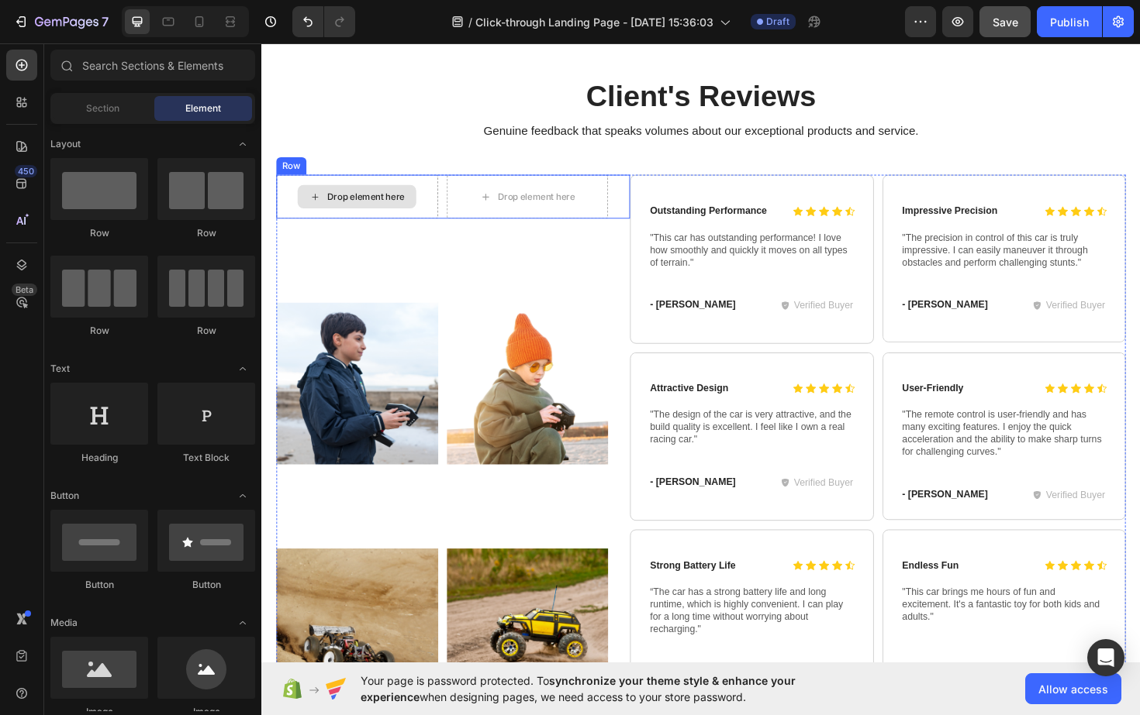
click at [443, 220] on div "Drop element here" at bounding box center [362, 206] width 171 height 47
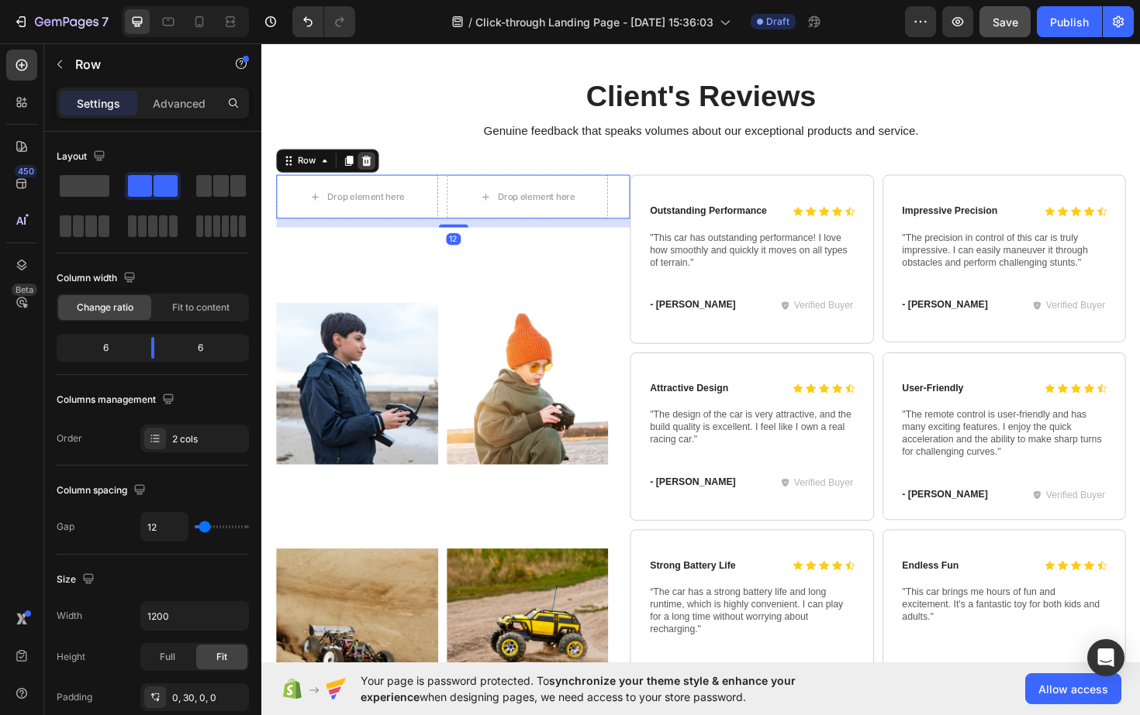
click at [373, 171] on icon at bounding box center [372, 168] width 10 height 11
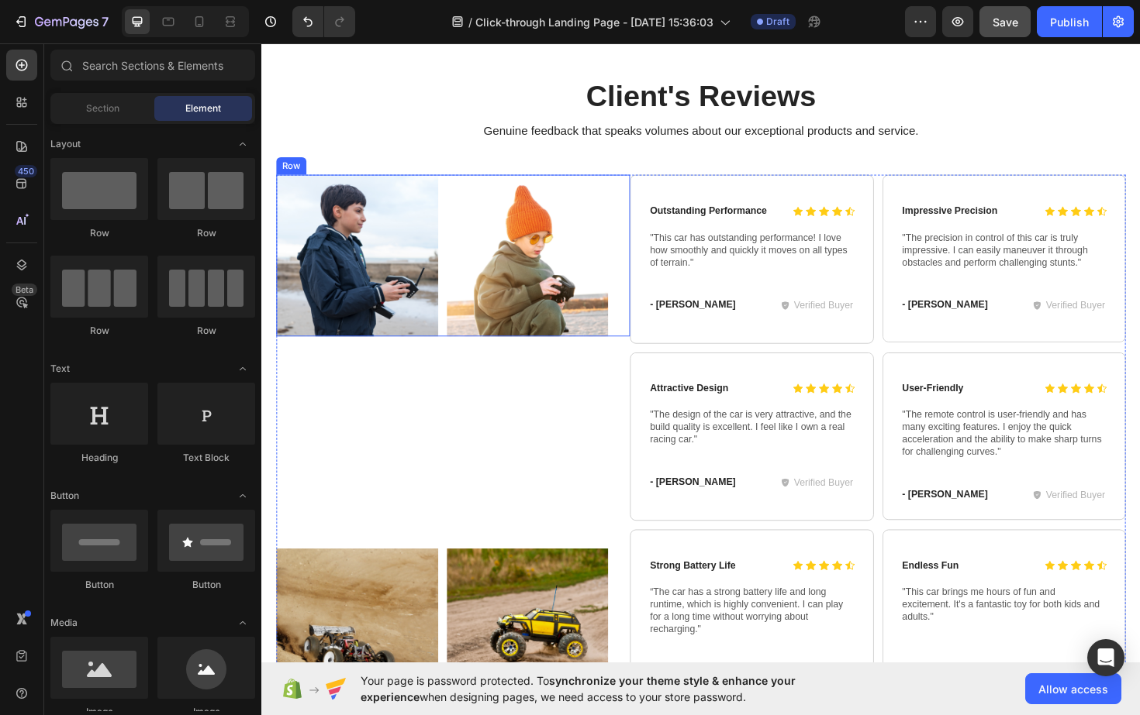
click at [456, 229] on div "Image Image Row" at bounding box center [464, 268] width 374 height 171
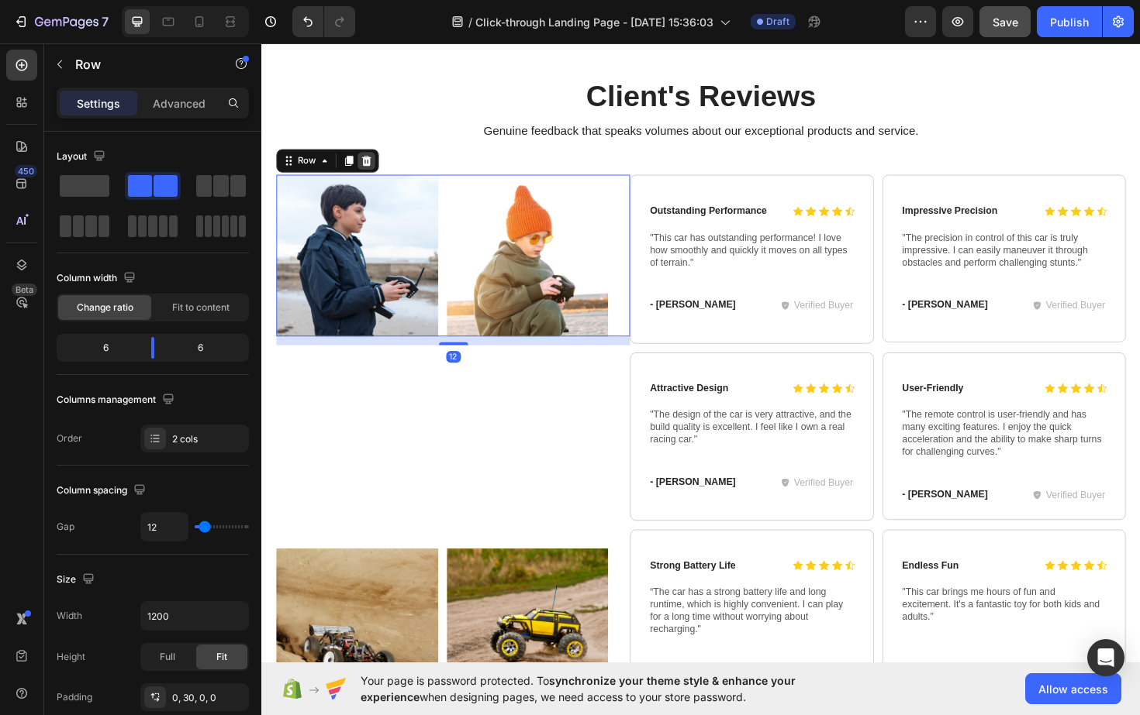
click at [369, 168] on icon at bounding box center [372, 168] width 10 height 11
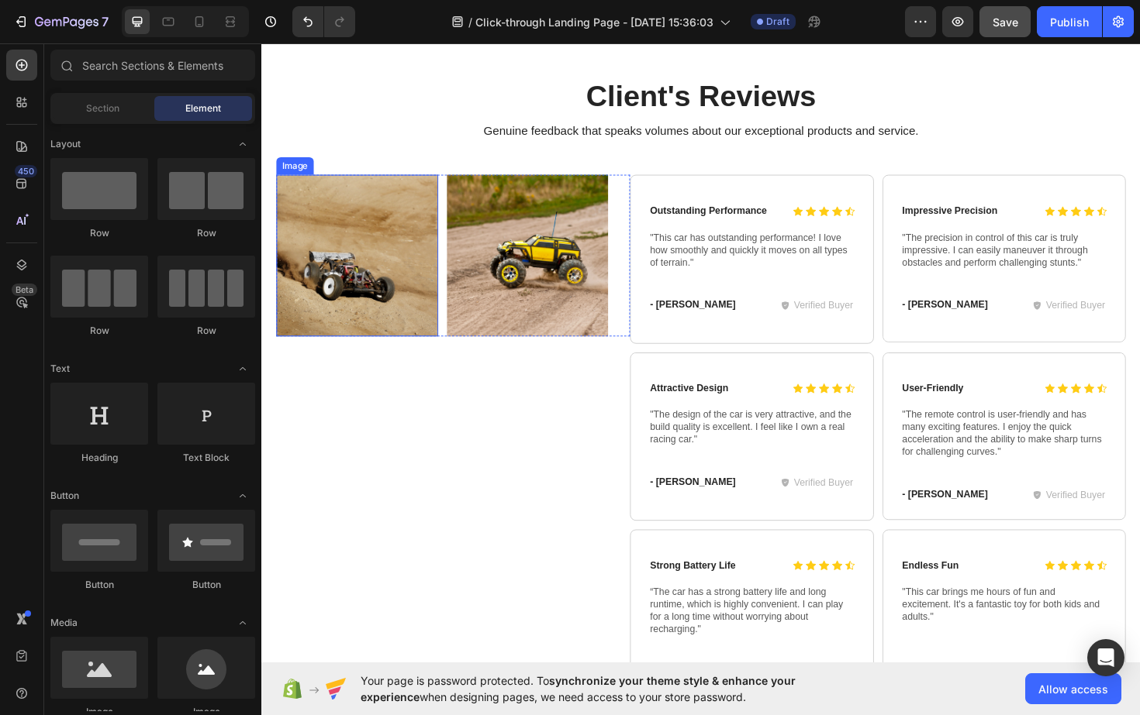
click at [441, 223] on img at bounding box center [362, 268] width 171 height 171
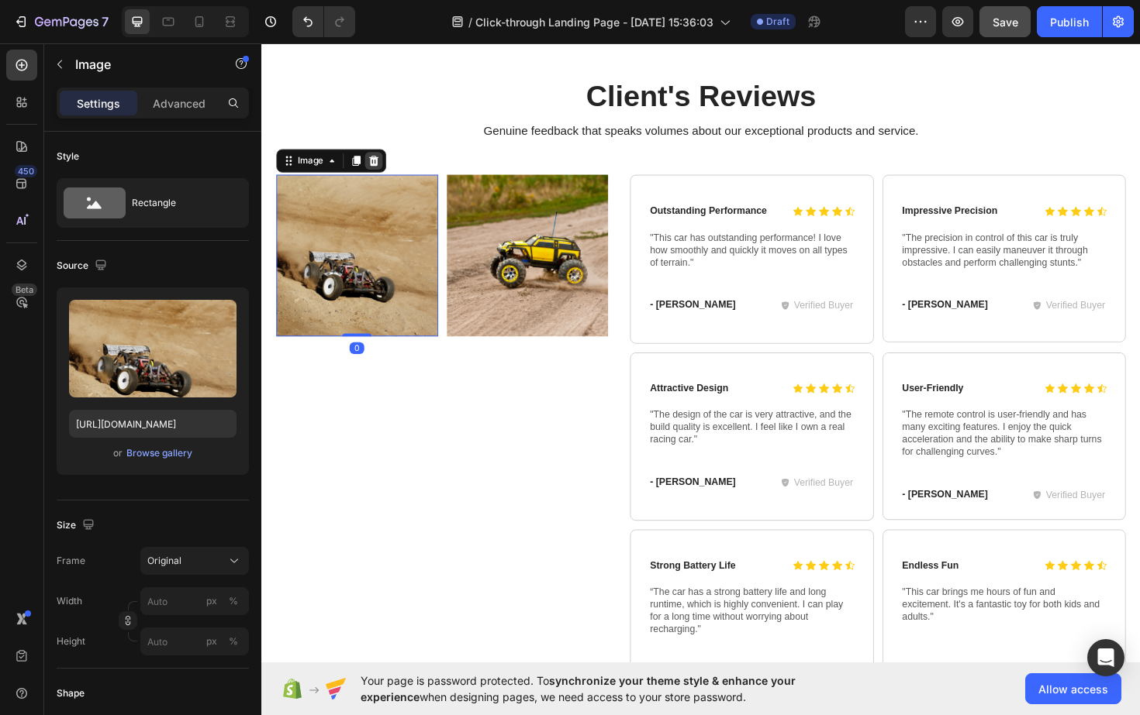
click at [381, 166] on icon at bounding box center [380, 168] width 10 height 11
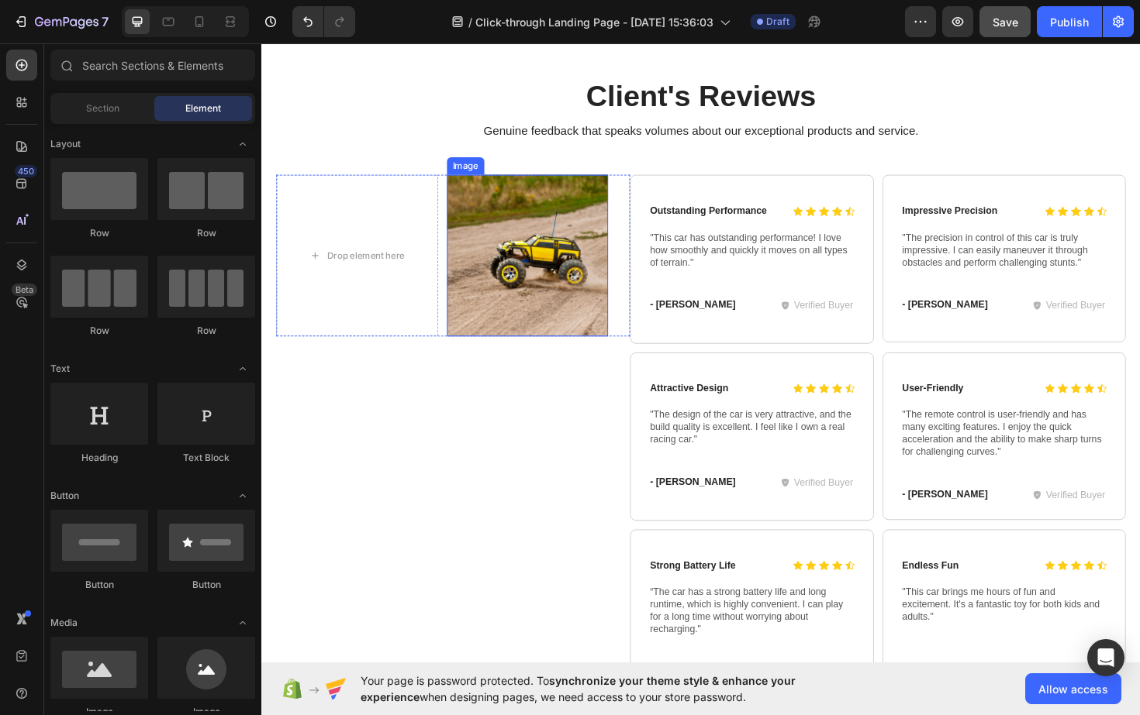
click at [467, 223] on img at bounding box center [542, 268] width 171 height 171
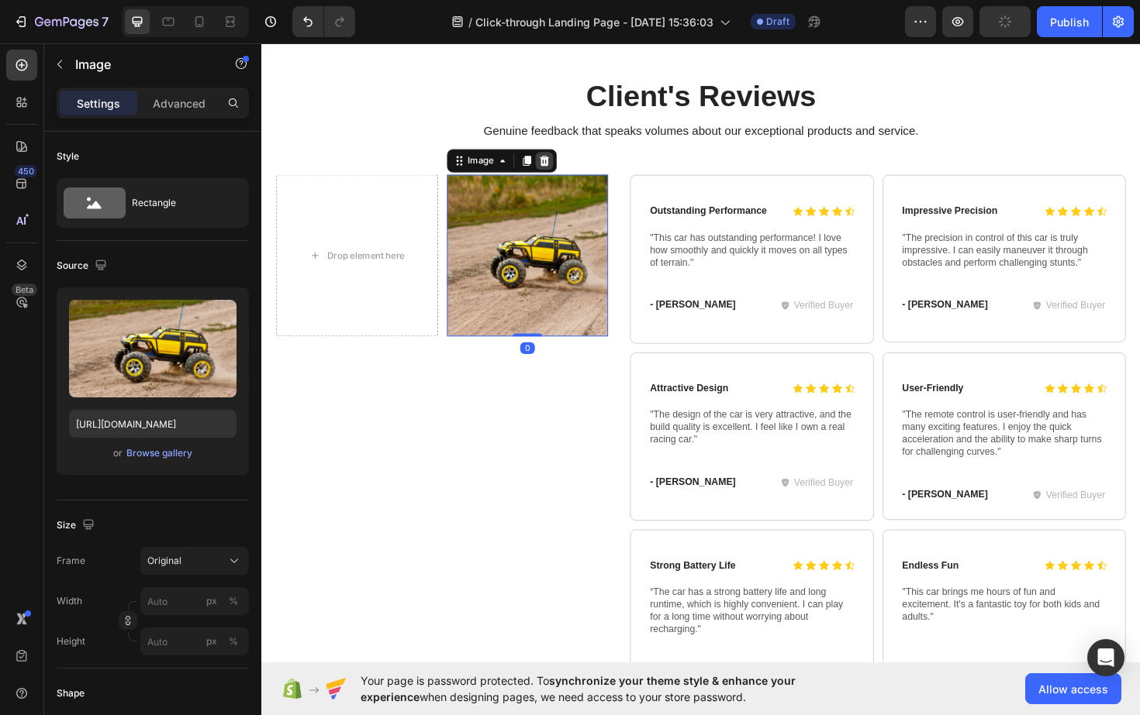
click at [559, 165] on icon at bounding box center [560, 168] width 10 height 11
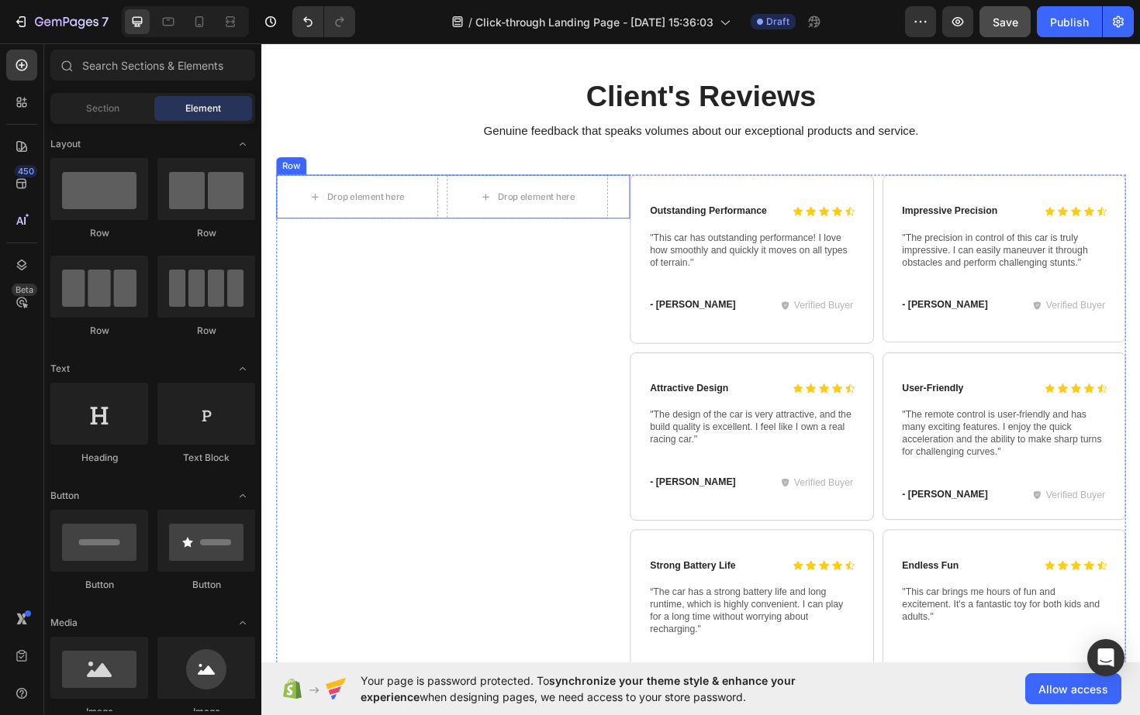
click at [453, 216] on div "Drop element here Drop element here Row" at bounding box center [464, 206] width 374 height 47
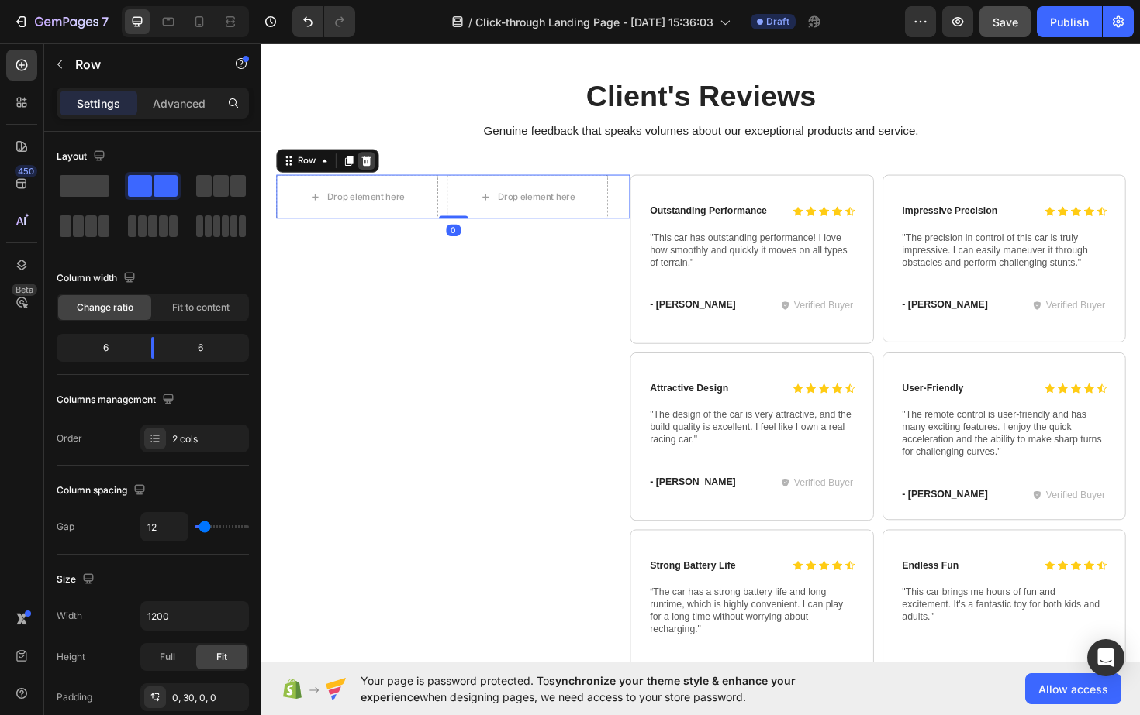
click at [374, 171] on icon at bounding box center [372, 168] width 12 height 12
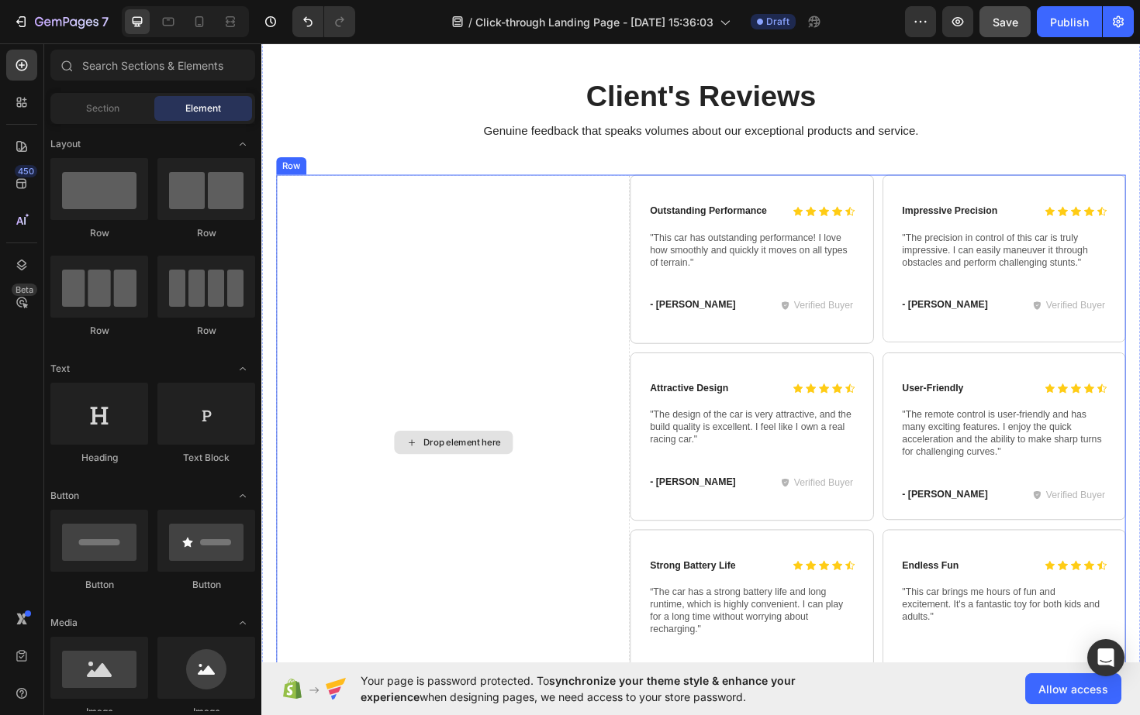
click at [427, 226] on div "Drop element here" at bounding box center [464, 466] width 374 height 567
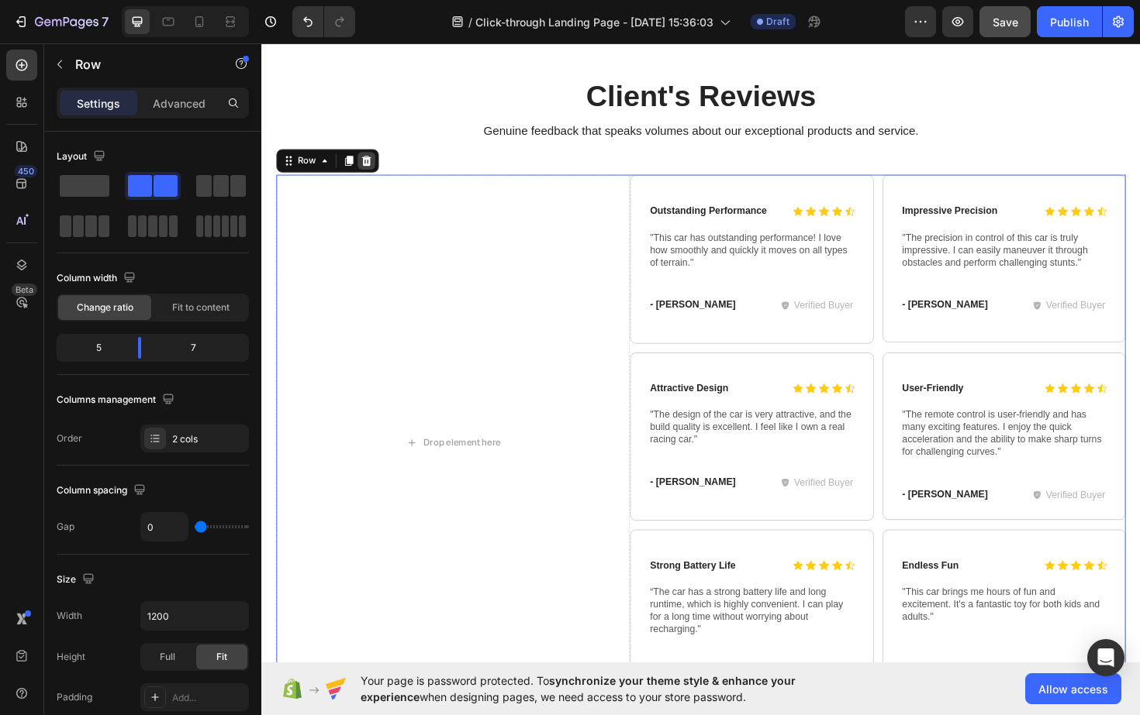
click at [369, 172] on icon at bounding box center [372, 168] width 10 height 11
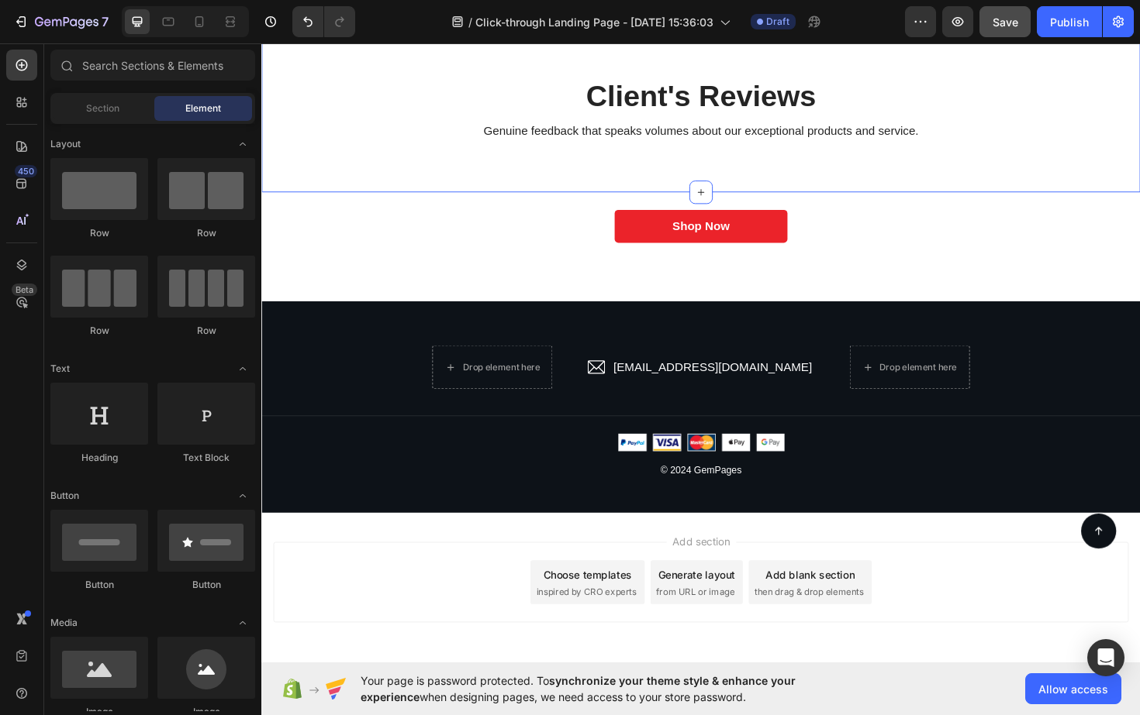
scroll to position [4268, 0]
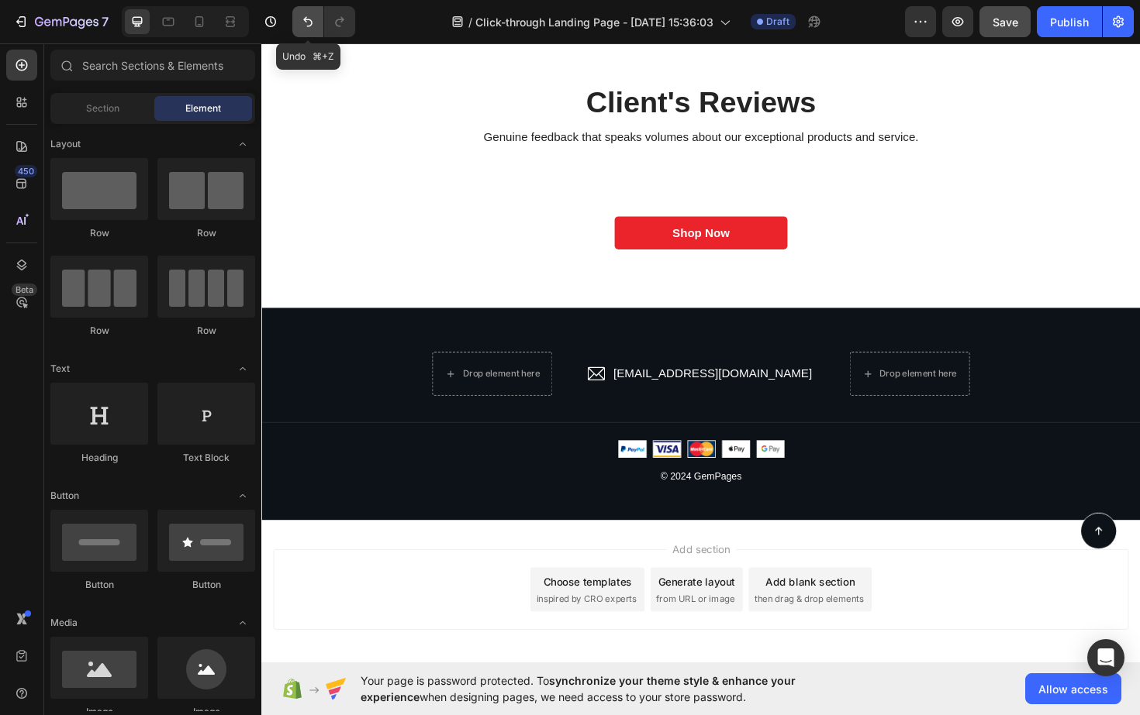
click at [312, 22] on icon "Undo/Redo" at bounding box center [307, 22] width 9 height 10
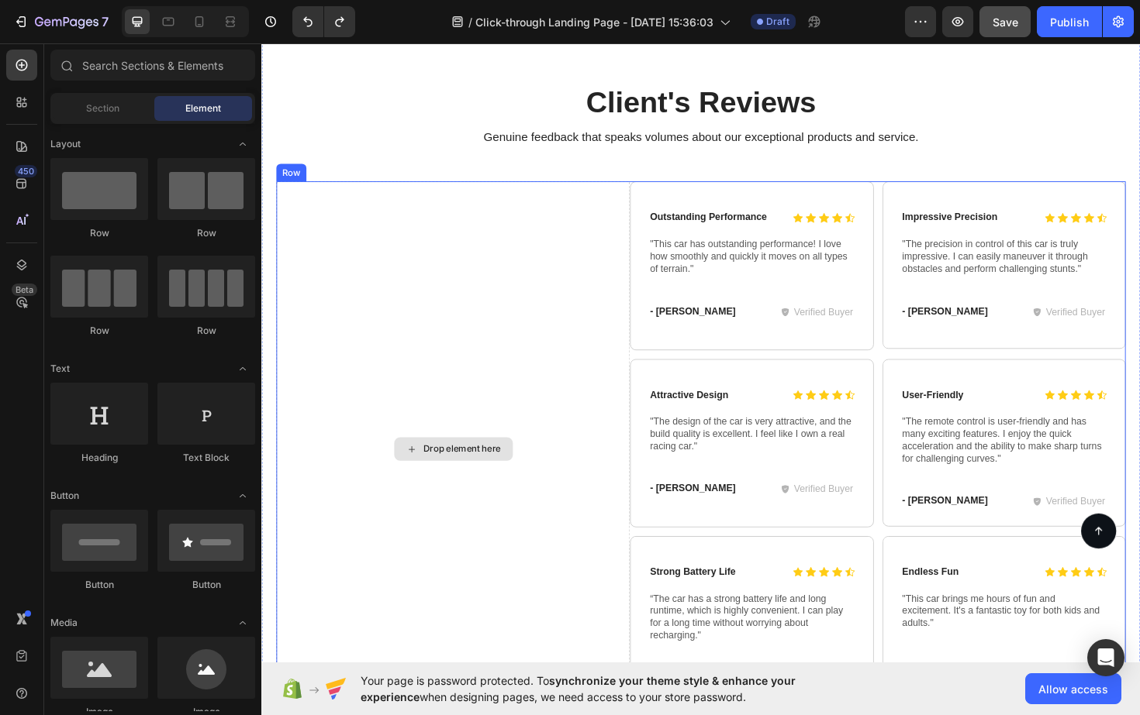
click at [512, 367] on div "Drop element here" at bounding box center [464, 473] width 374 height 567
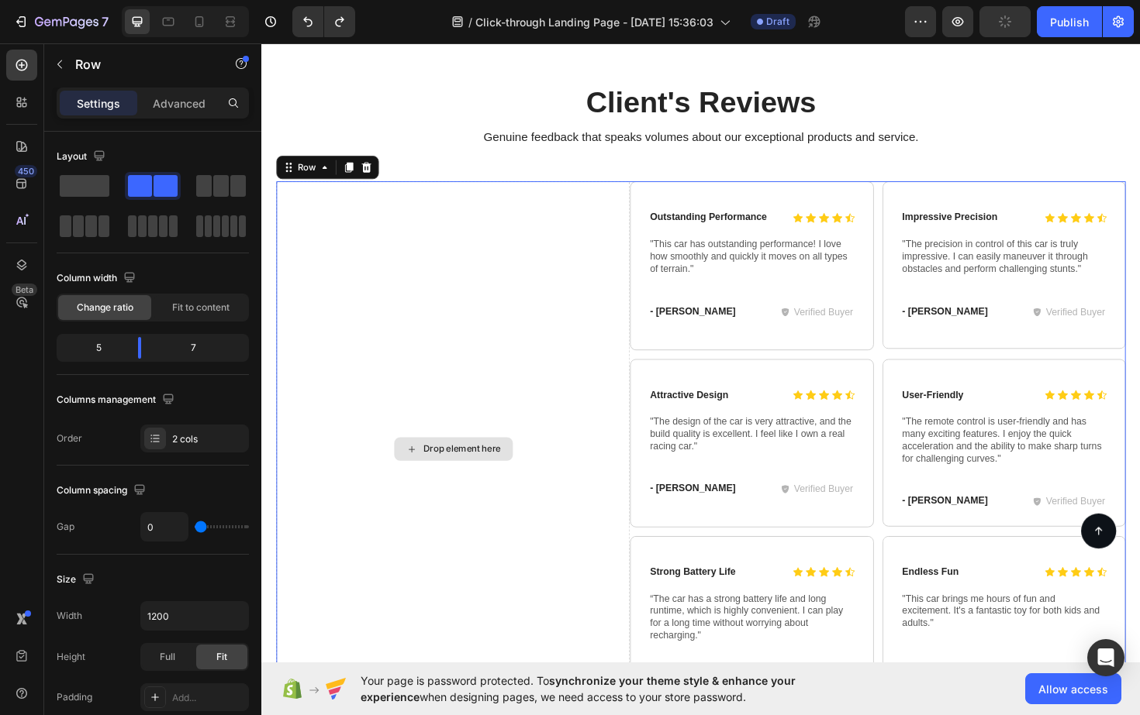
click at [431, 351] on div "Drop element here" at bounding box center [464, 473] width 374 height 567
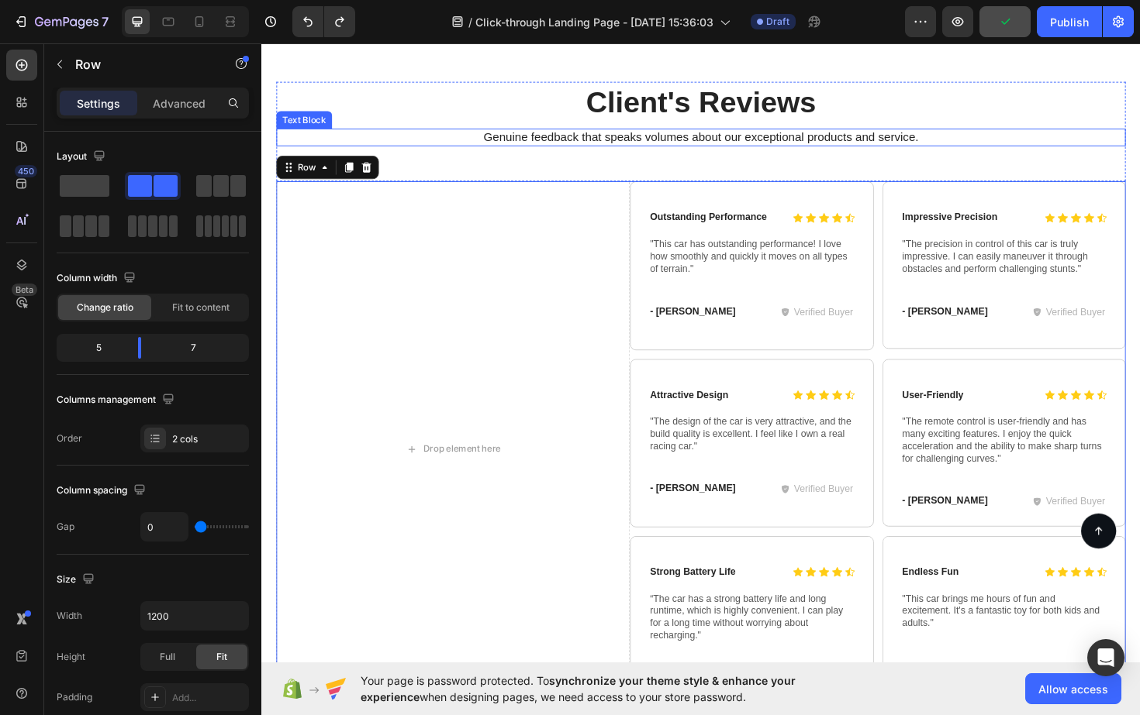
click at [443, 134] on div "Genuine feedback that speaks volumes about our exceptional products and service." at bounding box center [726, 143] width 899 height 19
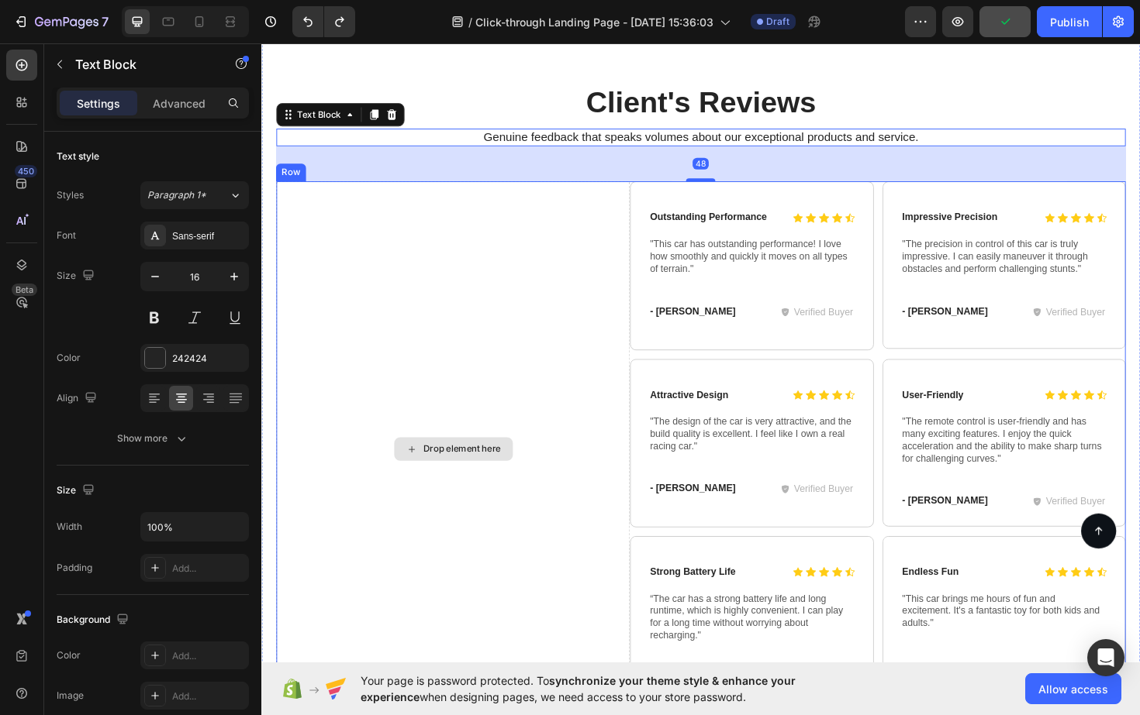
click at [457, 468] on div "Drop element here" at bounding box center [474, 473] width 82 height 12
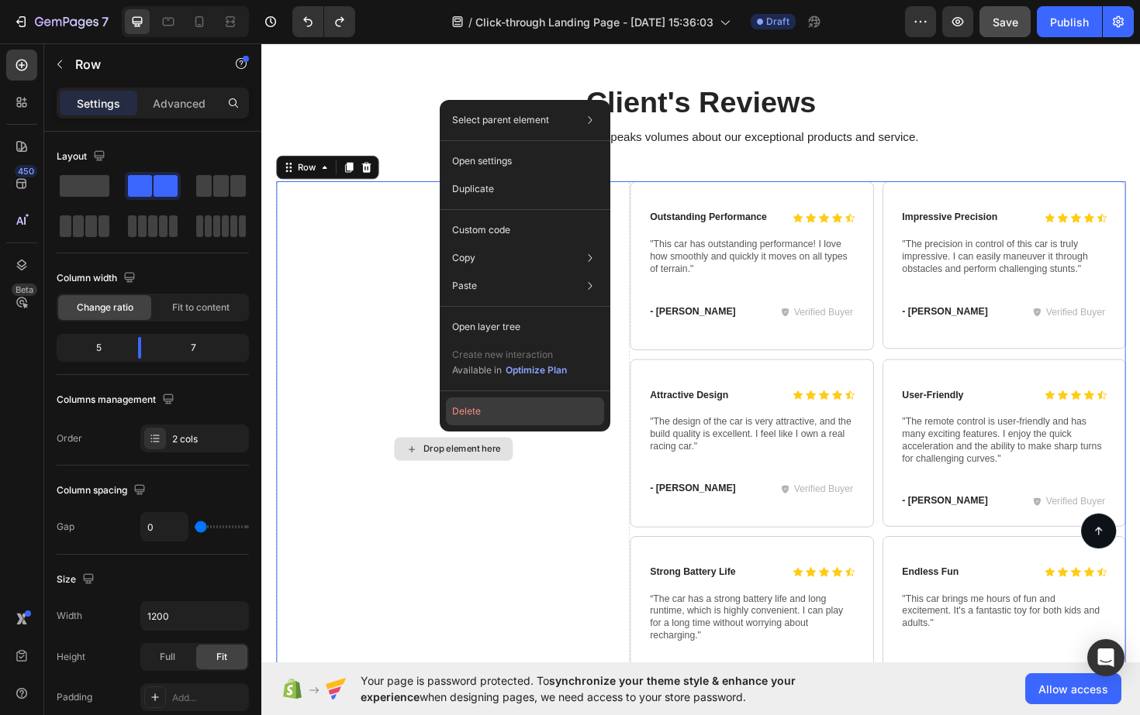
click at [473, 401] on button "Delete" at bounding box center [525, 412] width 158 height 28
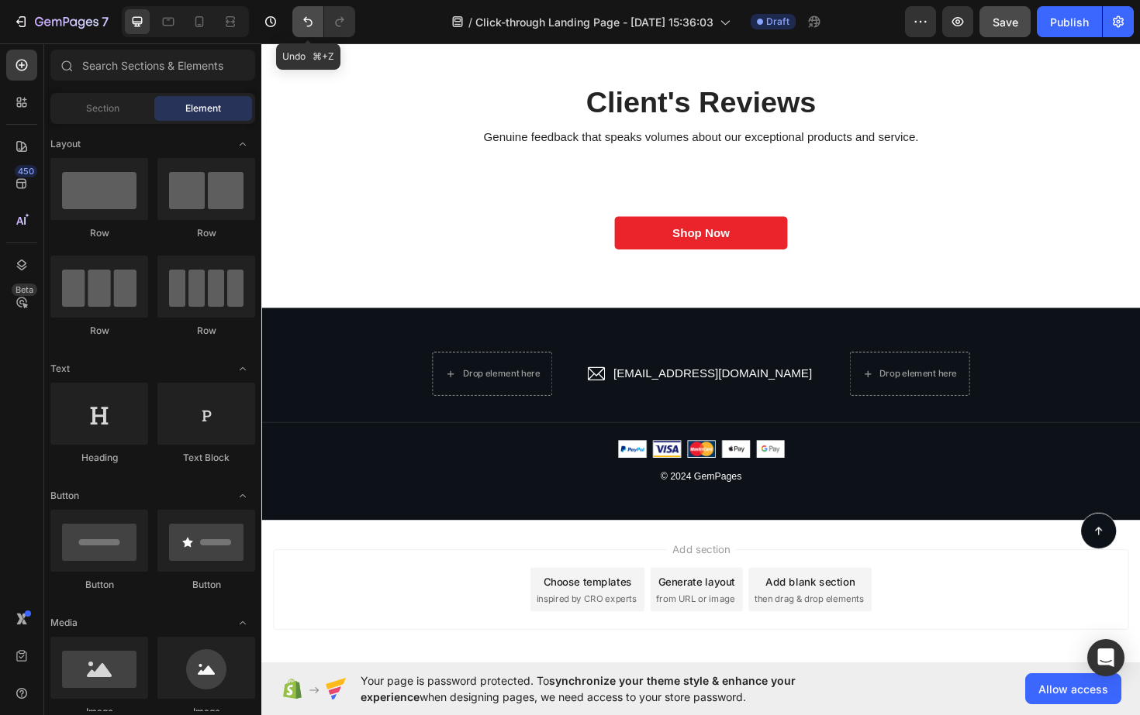
click at [313, 13] on button "Undo/Redo" at bounding box center [307, 21] width 31 height 31
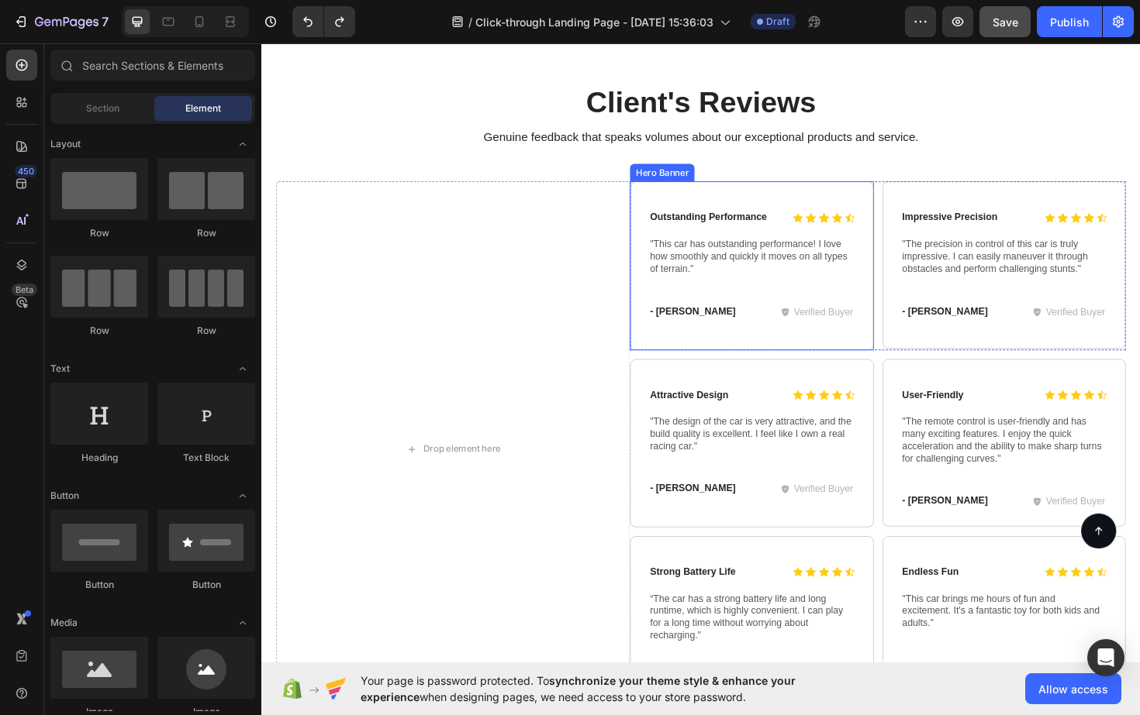
click at [663, 176] on div "Hero Banner" at bounding box center [685, 181] width 62 height 14
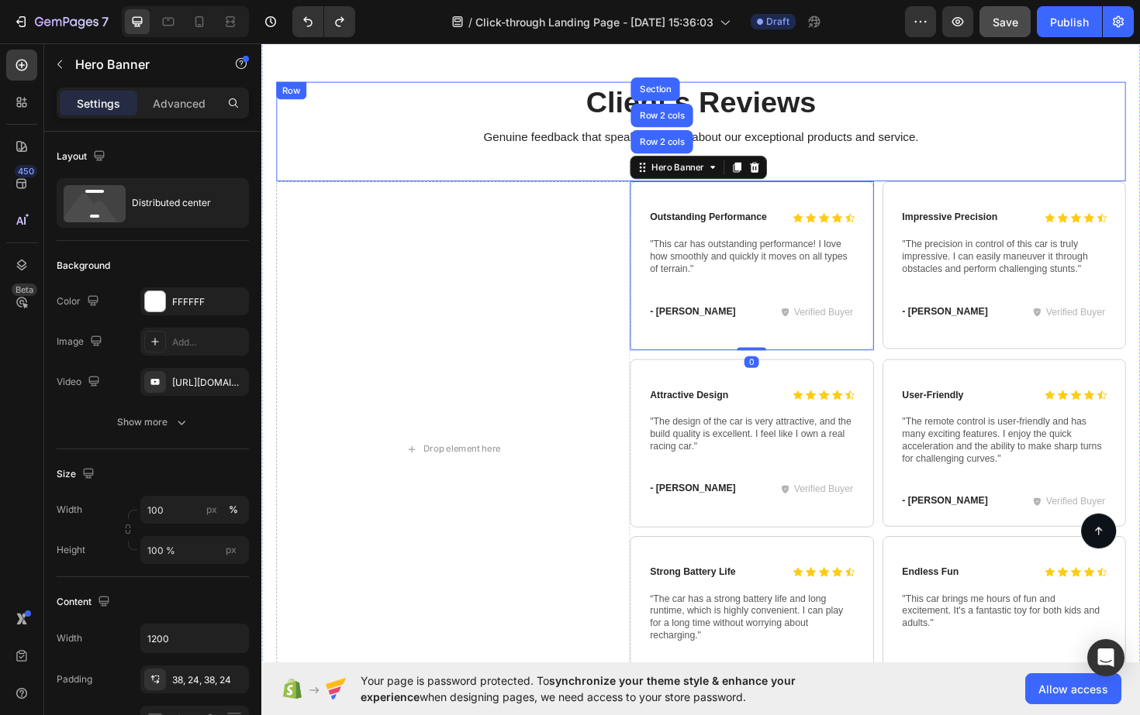
click at [597, 171] on div "Client's Reviews Heading Genuine feedback that speaks volumes about our excepti…" at bounding box center [726, 137] width 899 height 106
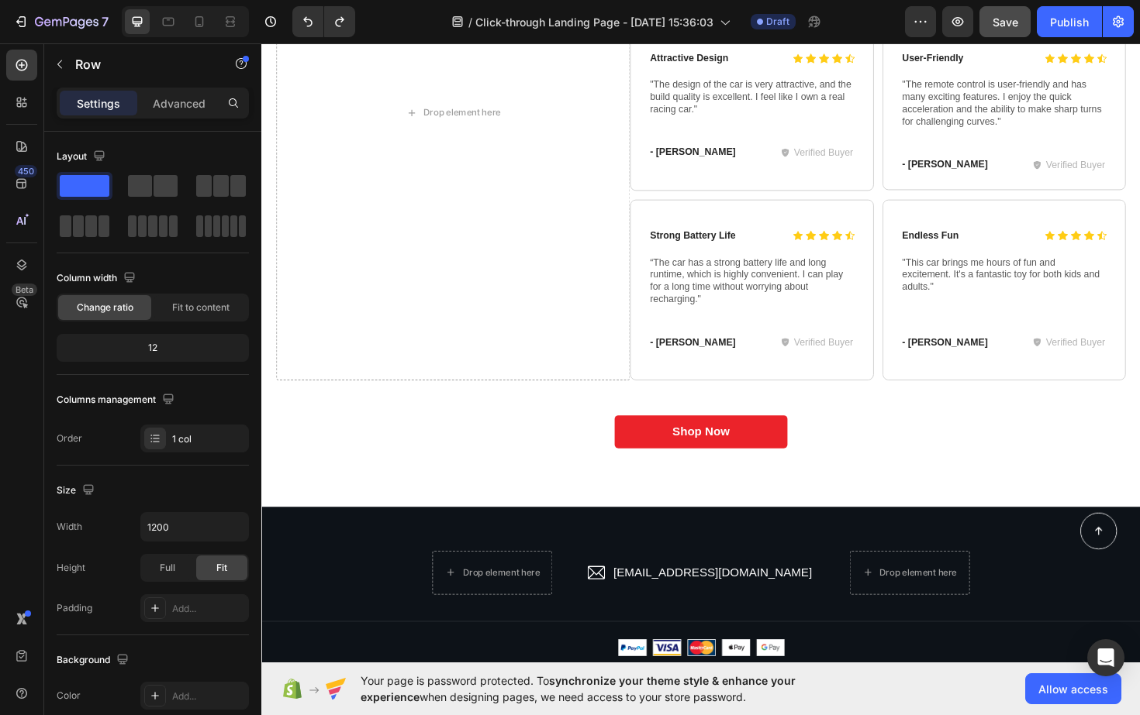
scroll to position [4626, 0]
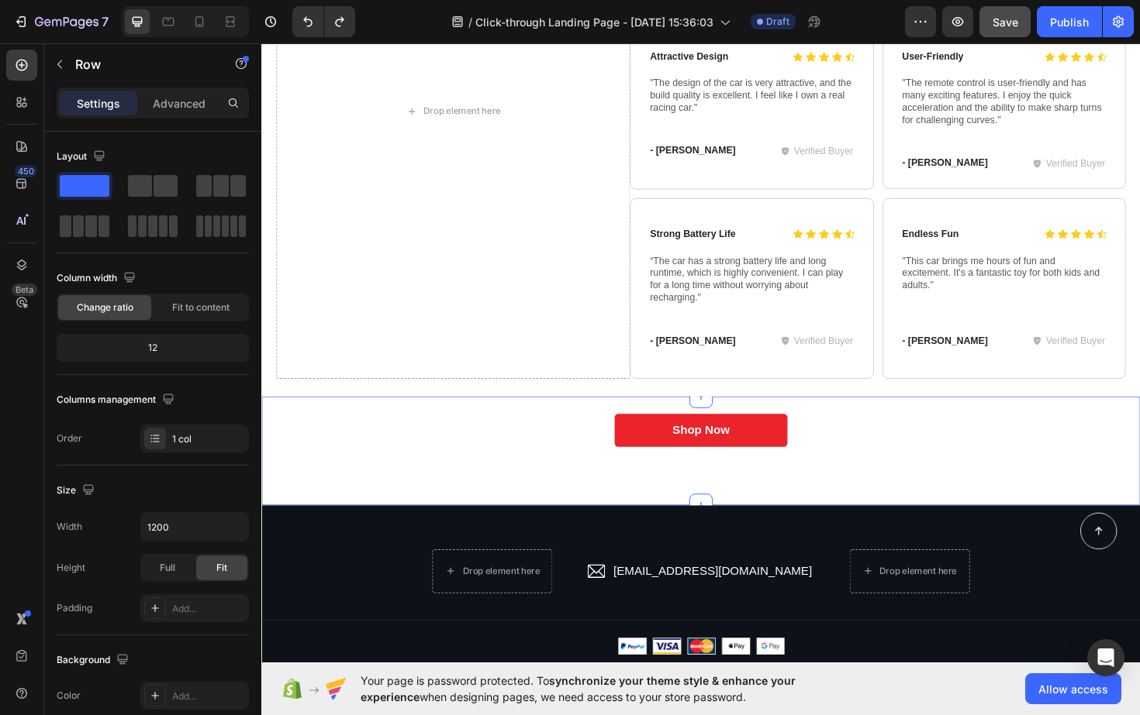
click at [928, 520] on div "Icon Icon Icon Icon Icon Icon List Outstanding Performance Text Block Row "This…" at bounding box center [726, 476] width 930 height 116
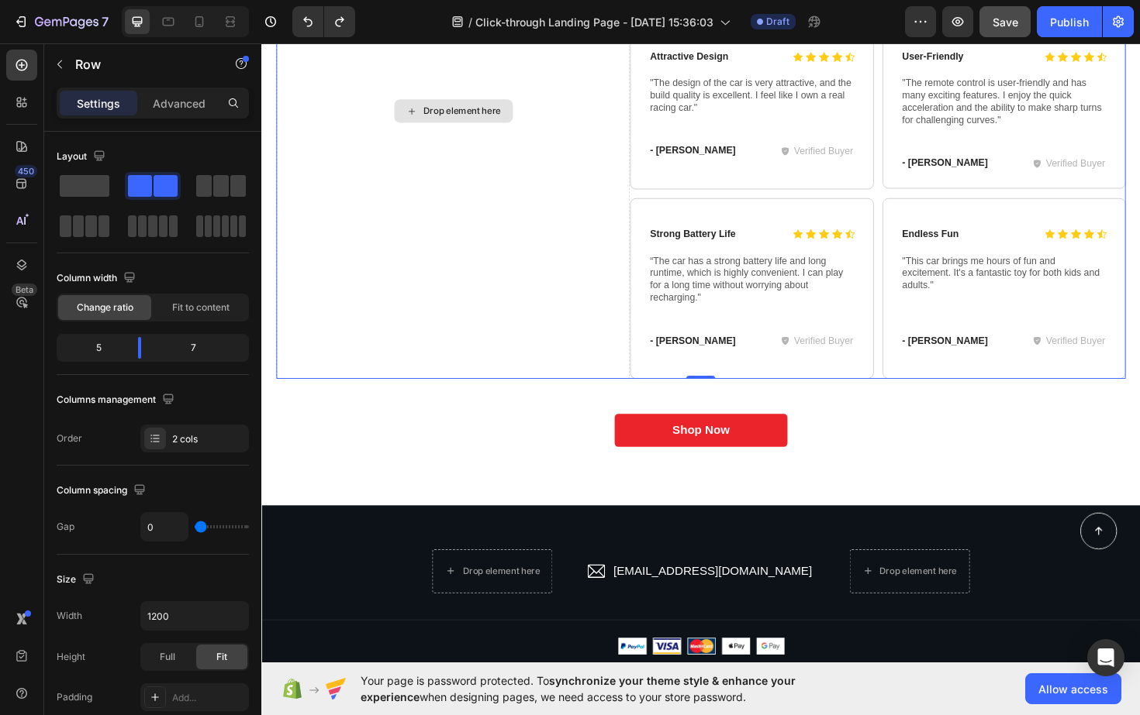
click at [569, 297] on div "Drop element here" at bounding box center [464, 115] width 374 height 567
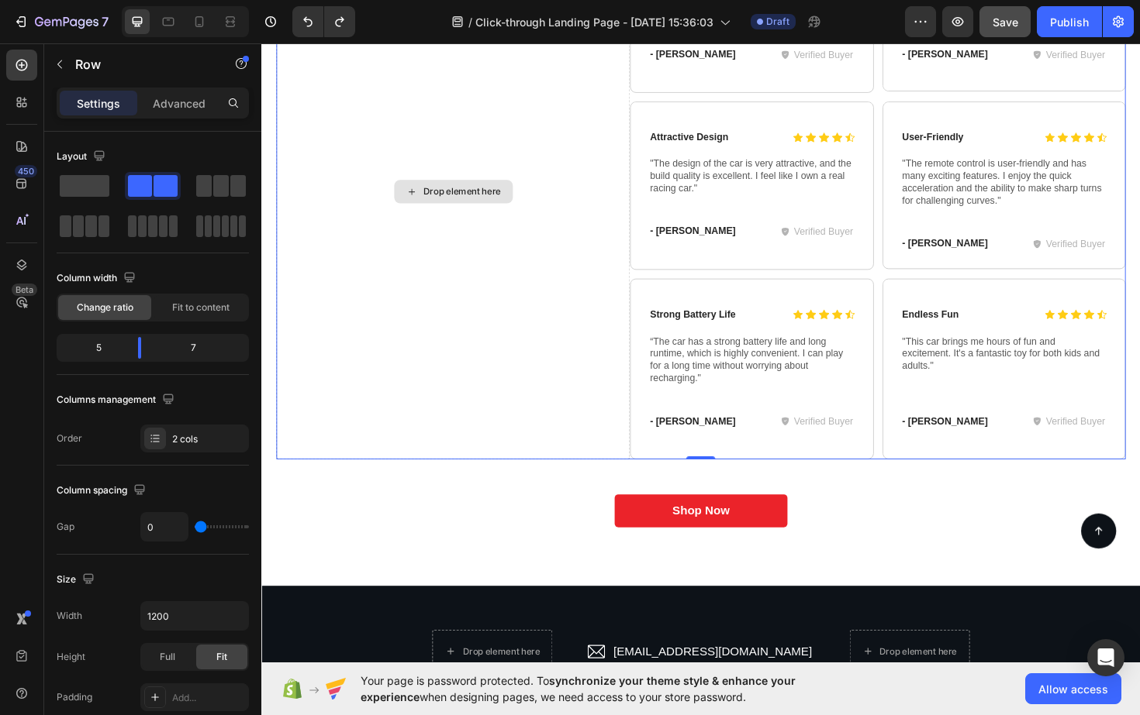
scroll to position [4534, 0]
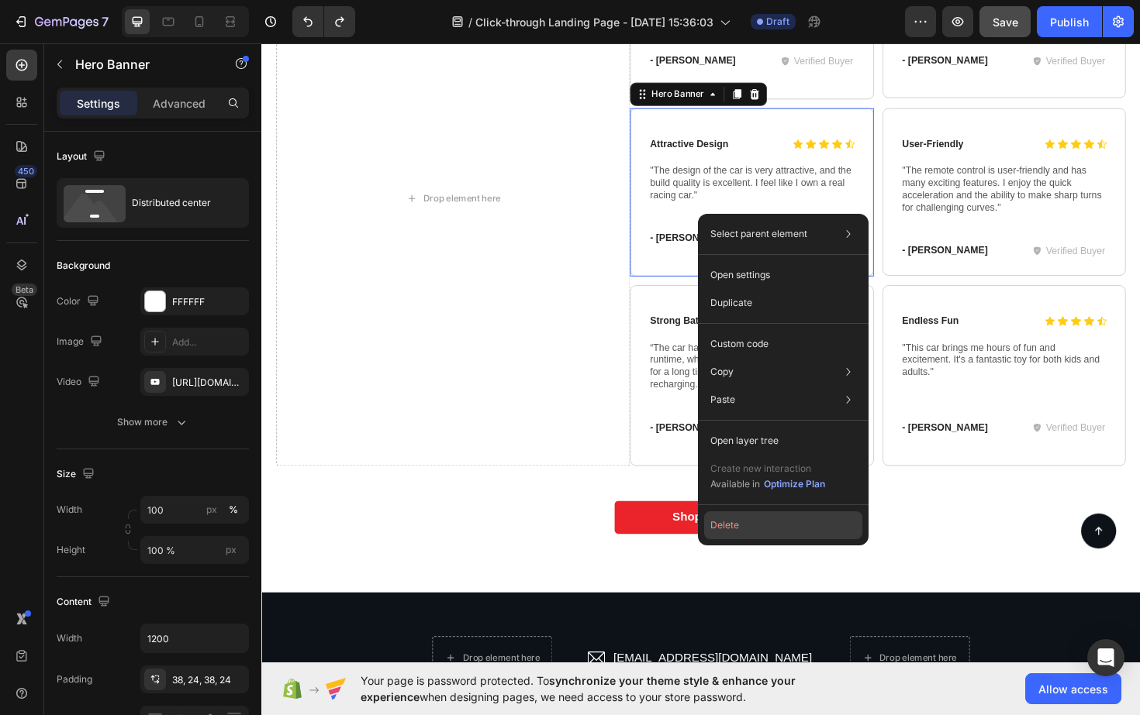
drag, startPoint x: 488, startPoint y: 519, endPoint x: 721, endPoint y: 532, distance: 233.7
click at [721, 532] on button "Delete" at bounding box center [783, 526] width 158 height 28
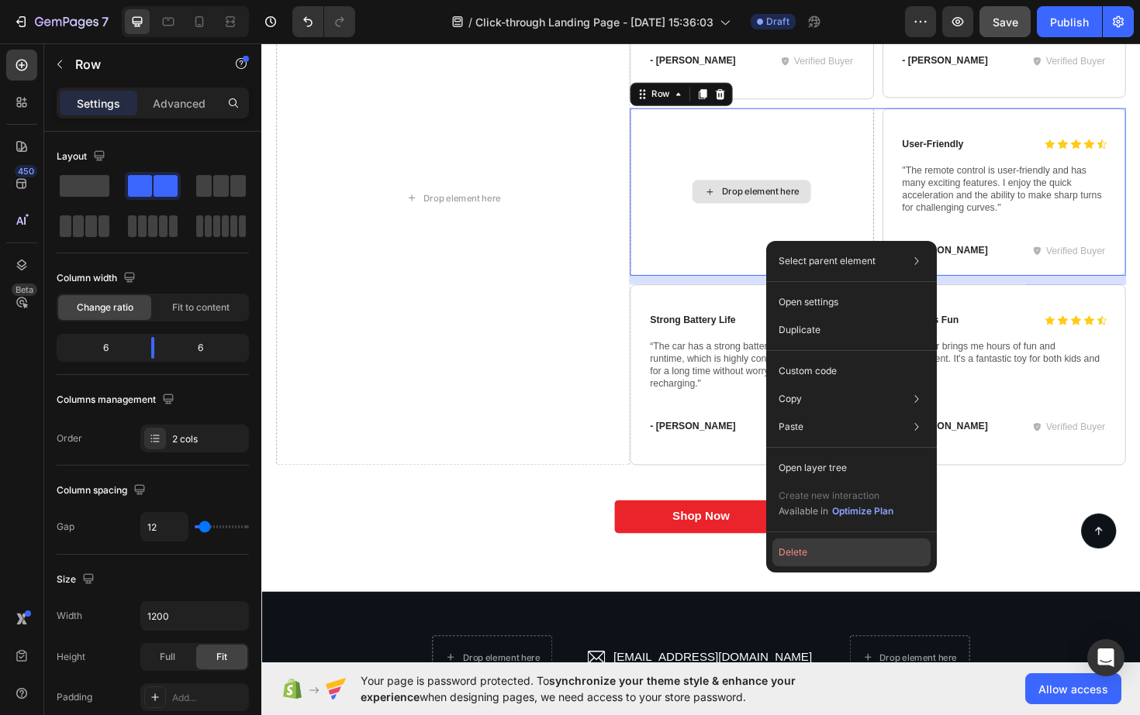
click at [798, 550] on button "Delete" at bounding box center [851, 553] width 158 height 28
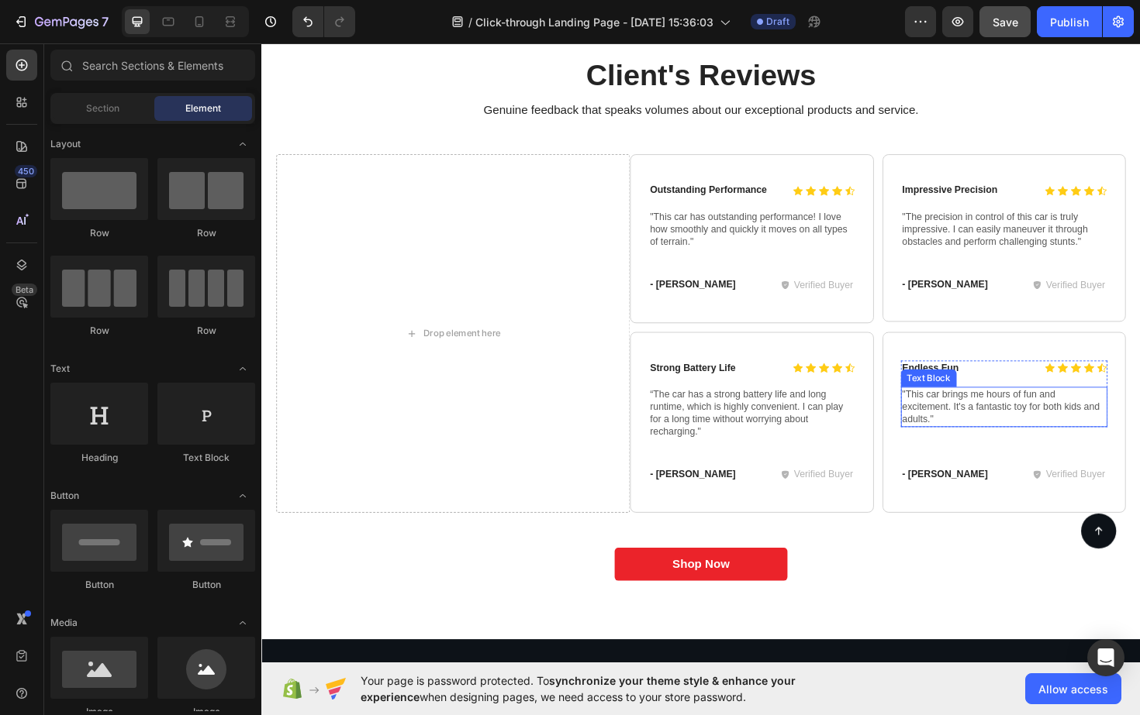
scroll to position [4294, 0]
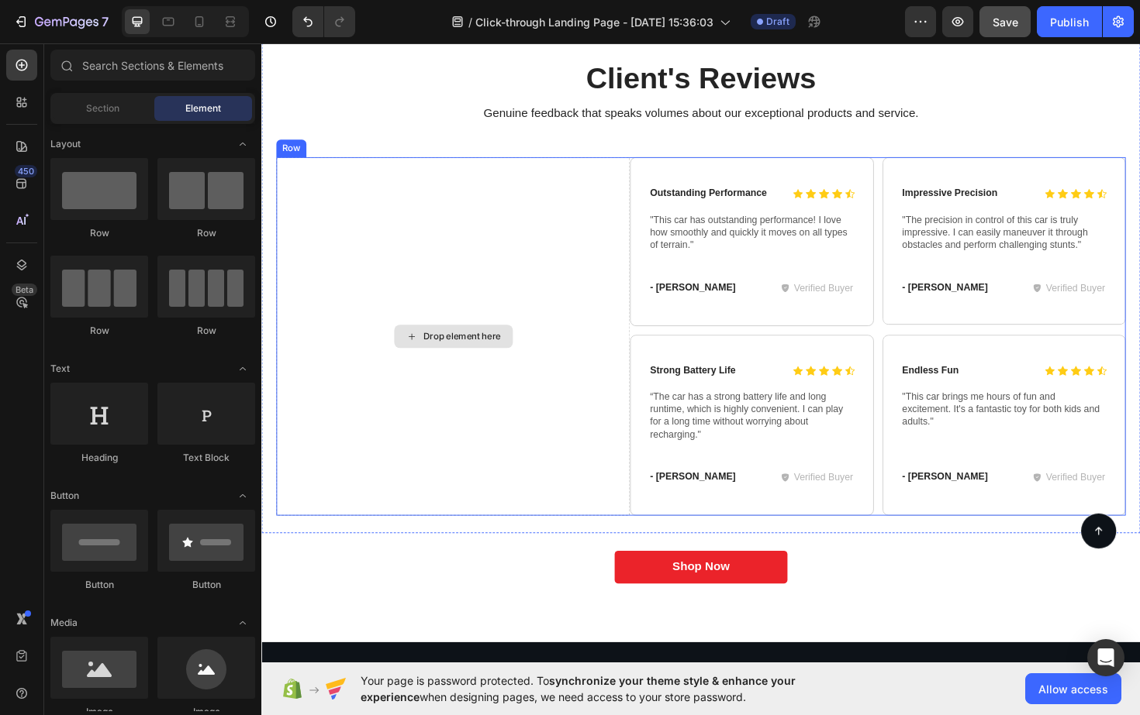
click at [582, 310] on div "Drop element here" at bounding box center [464, 353] width 374 height 379
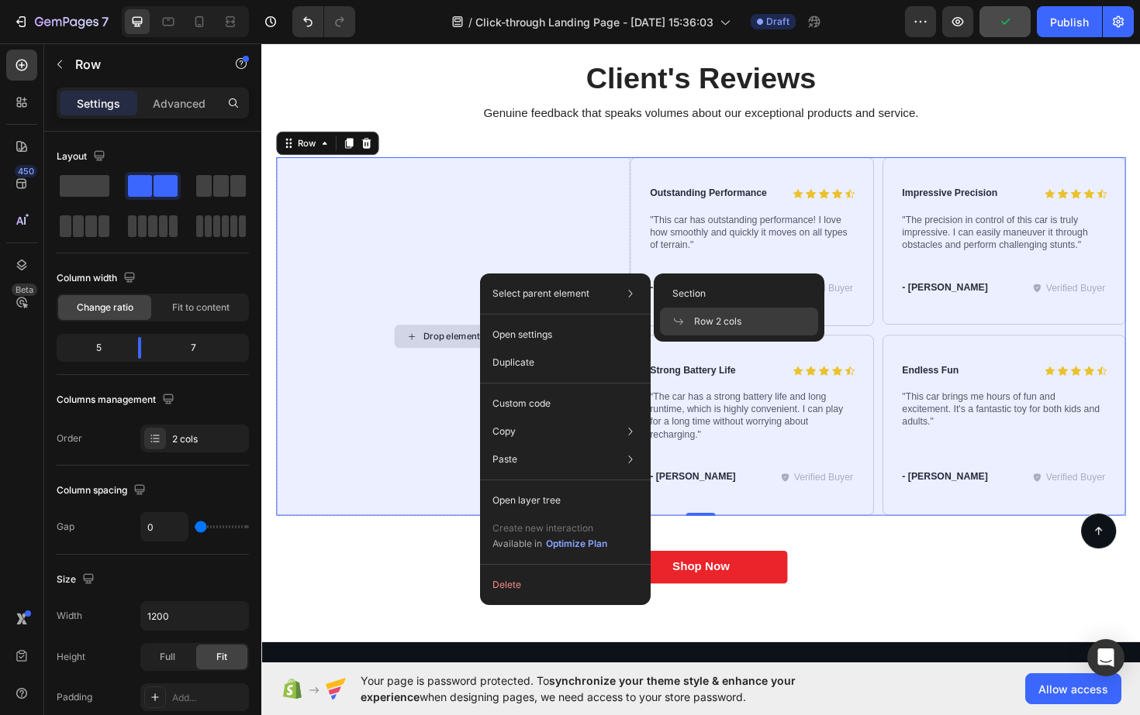
click at [721, 312] on div "Row 2 cols" at bounding box center [739, 322] width 158 height 28
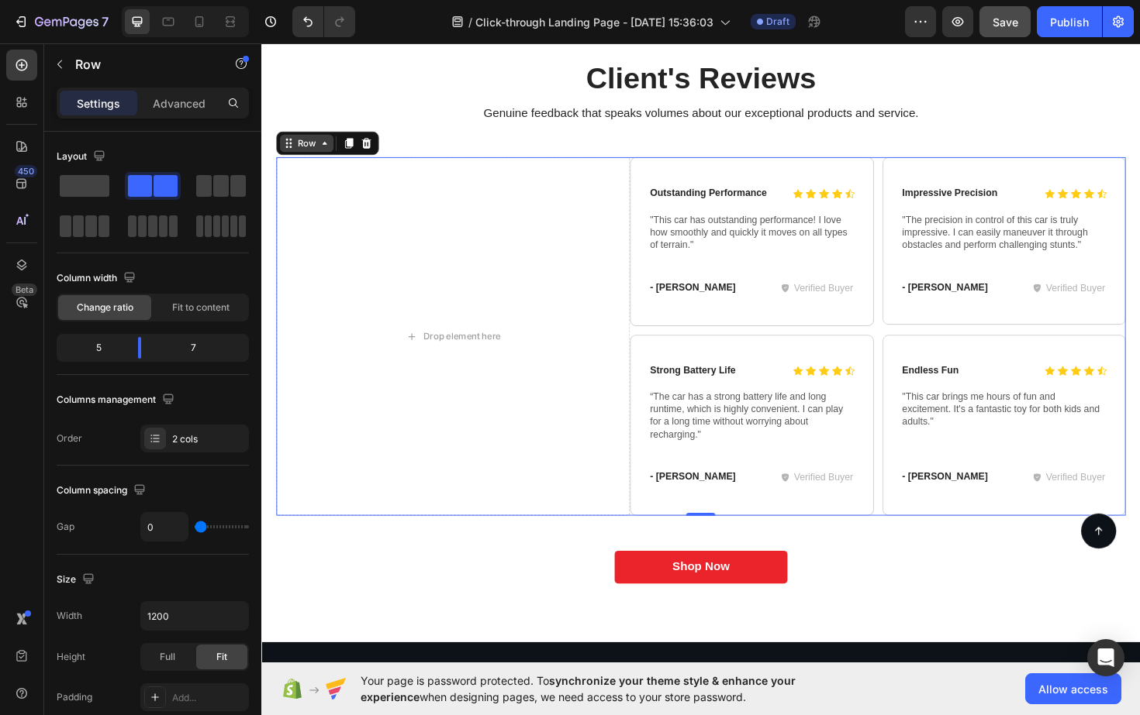
click at [325, 147] on icon at bounding box center [328, 149] width 12 height 12
click at [460, 274] on div "Drop element here" at bounding box center [464, 353] width 374 height 379
click at [166, 25] on icon at bounding box center [169, 22] width 12 height 9
type input "100%"
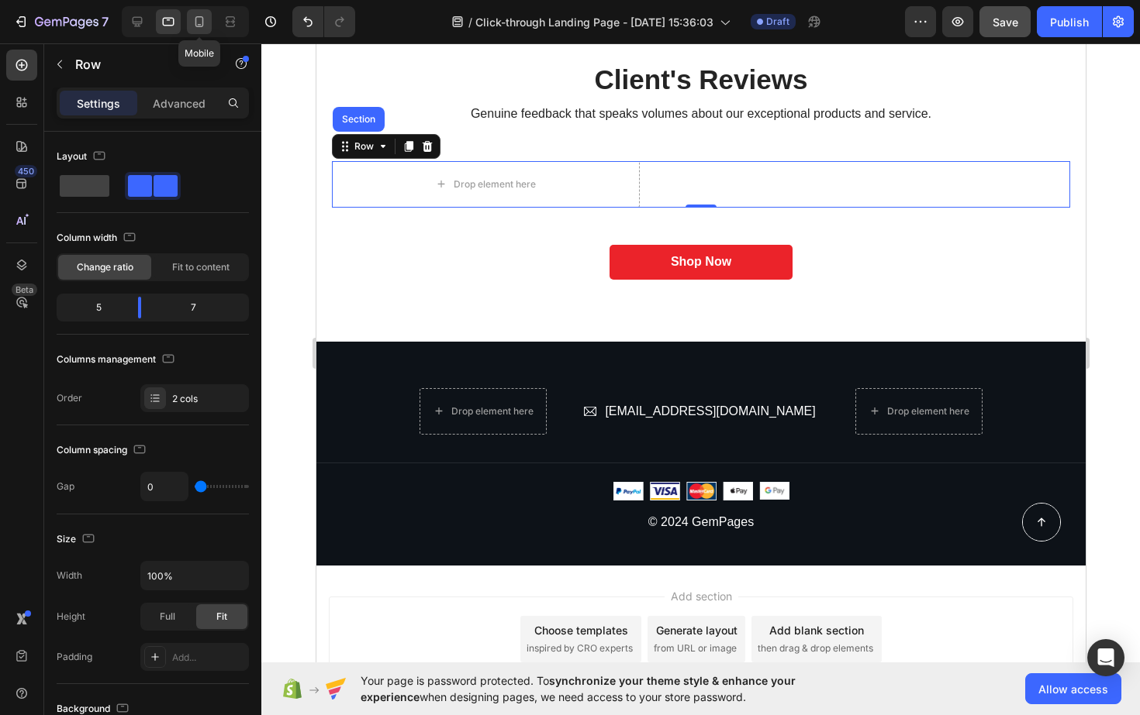
click at [195, 26] on icon at bounding box center [199, 22] width 16 height 16
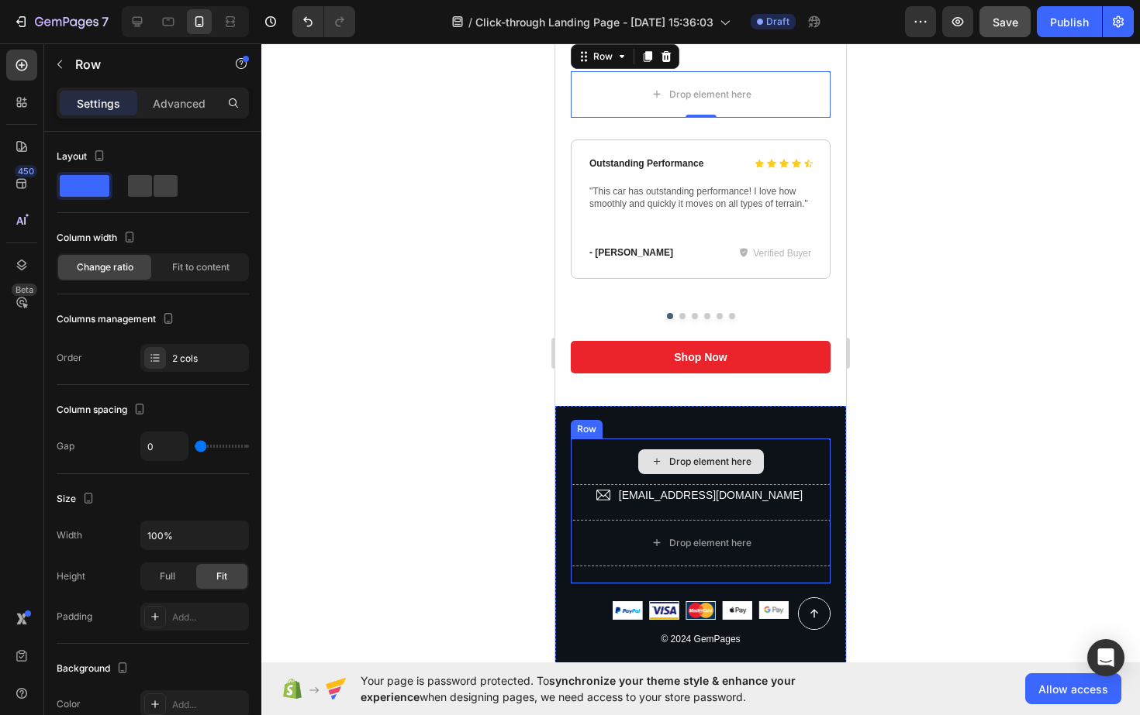
scroll to position [3899, 0]
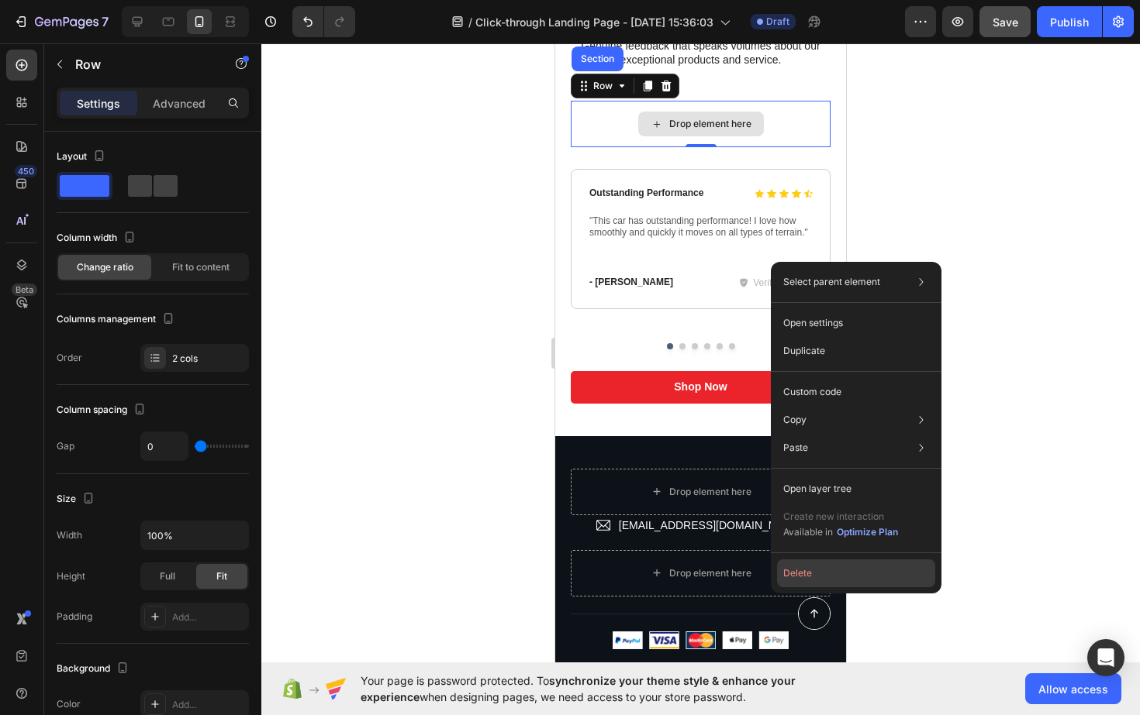
click at [806, 573] on button "Delete" at bounding box center [856, 574] width 158 height 28
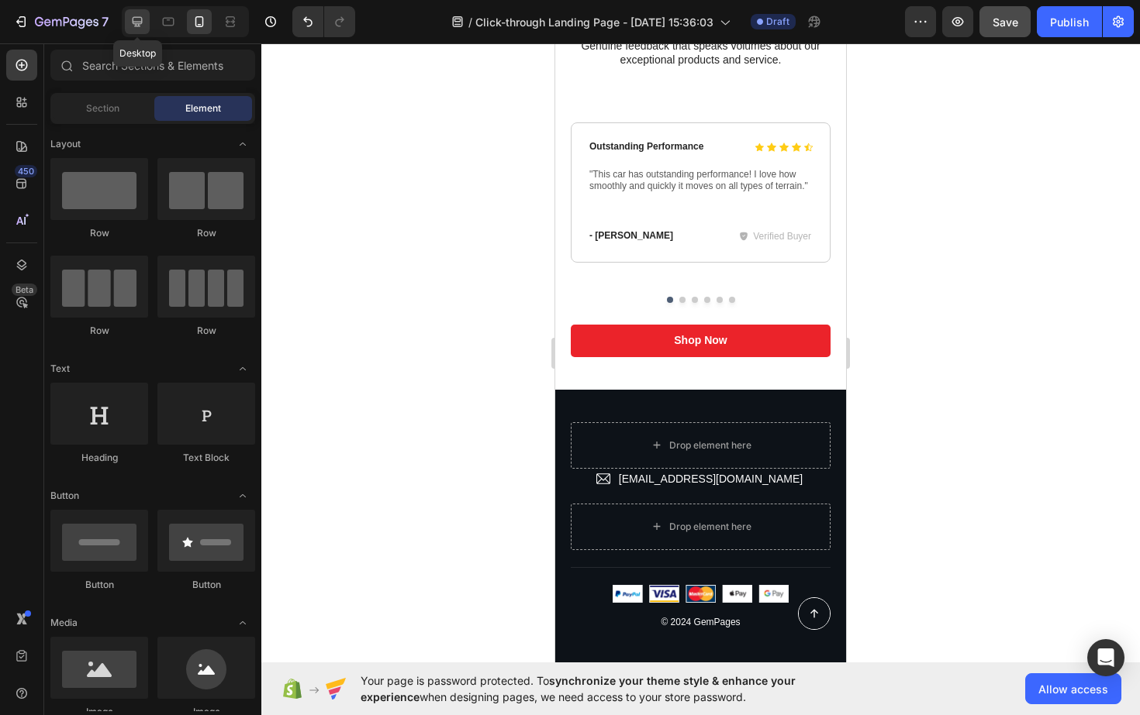
click at [144, 25] on icon at bounding box center [137, 22] width 16 height 16
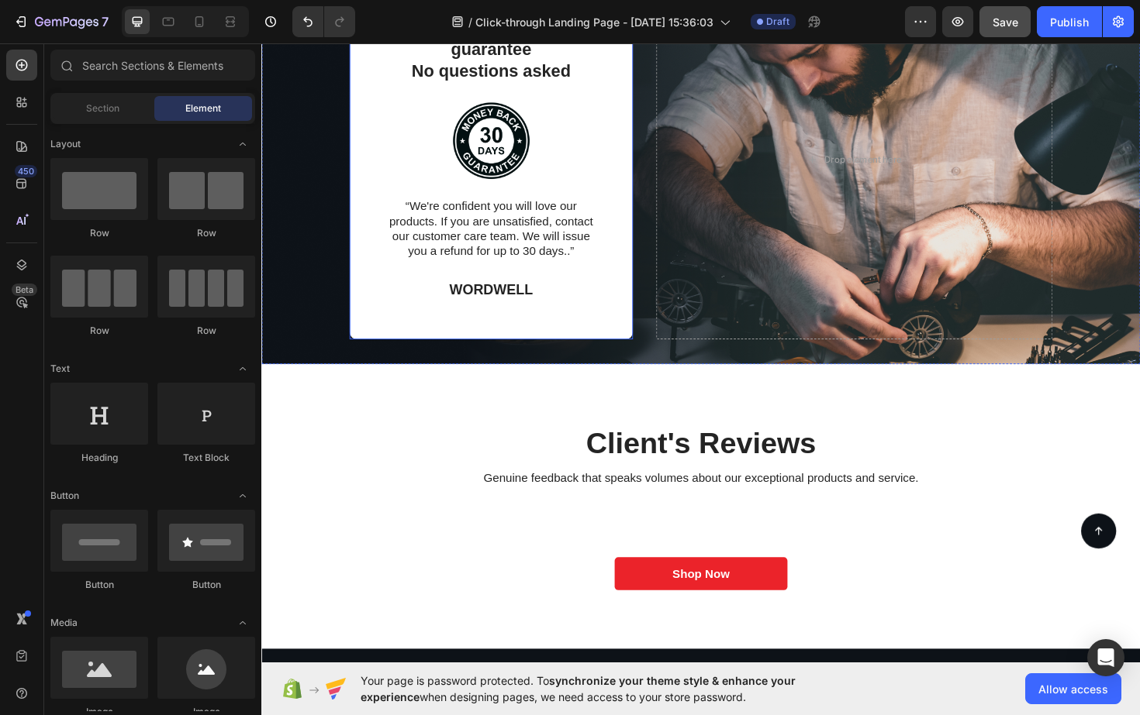
scroll to position [3984, 0]
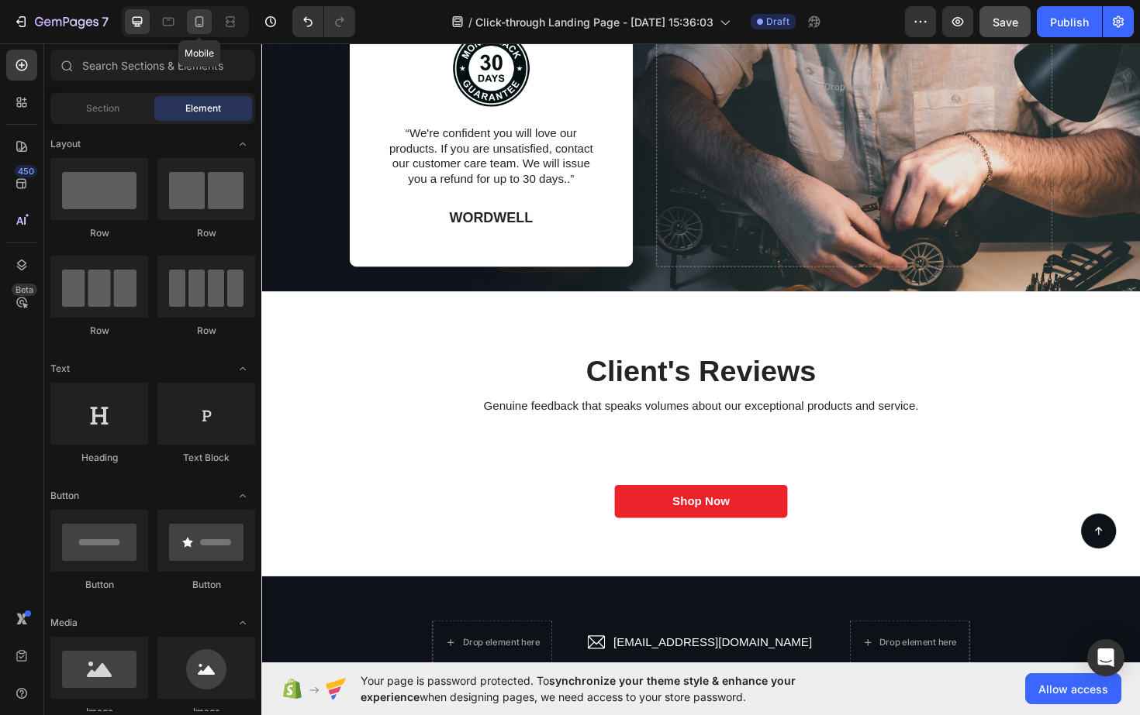
click at [202, 23] on icon at bounding box center [199, 22] width 16 height 16
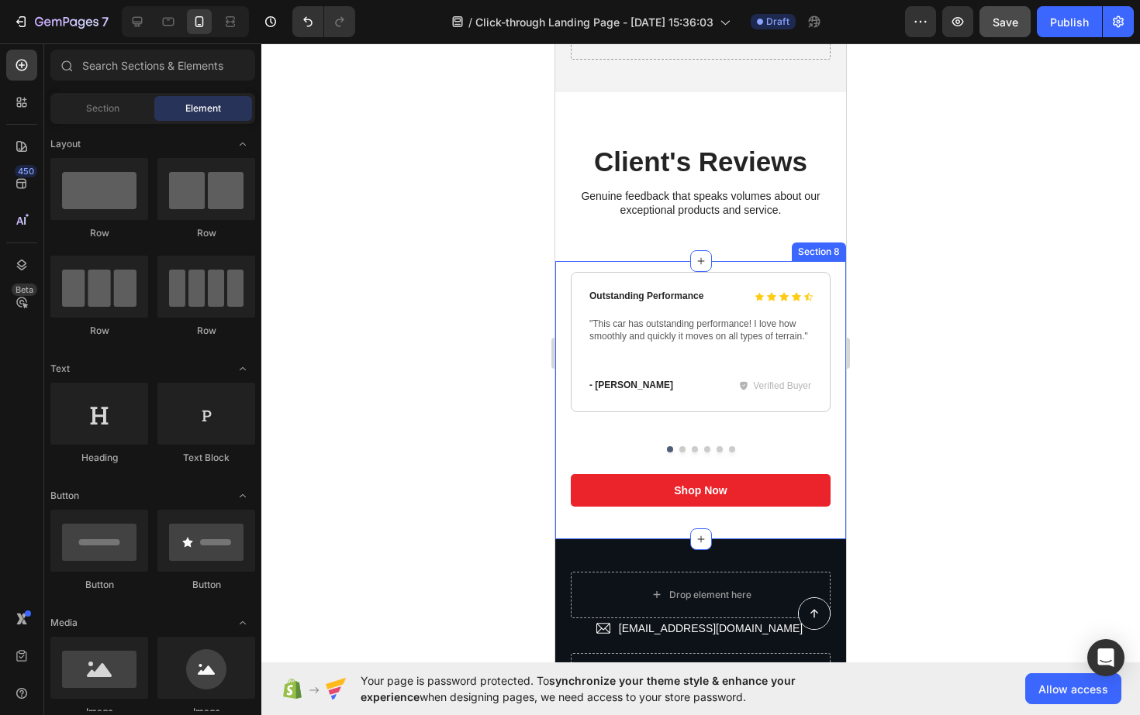
scroll to position [3888, 0]
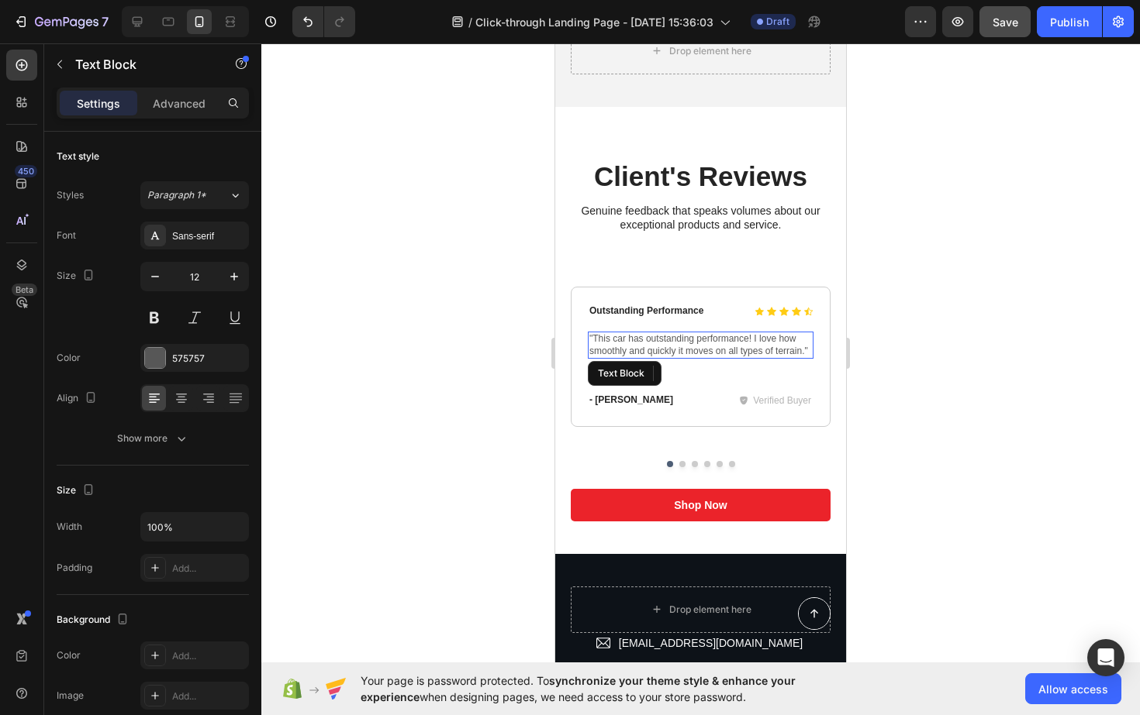
click at [663, 346] on p ""This car has outstanding performance! I love how smoothly and quickly it moves…" at bounding box center [700, 345] width 222 height 24
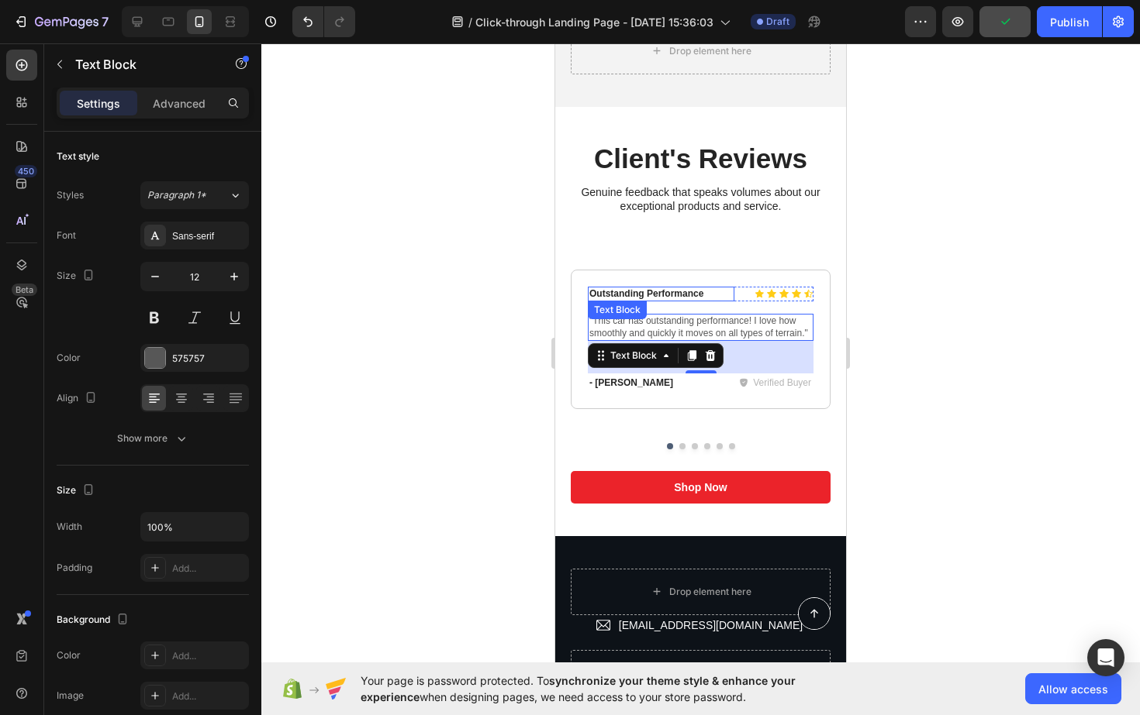
click at [652, 293] on p "Outstanding Performance" at bounding box center [660, 294] width 143 height 12
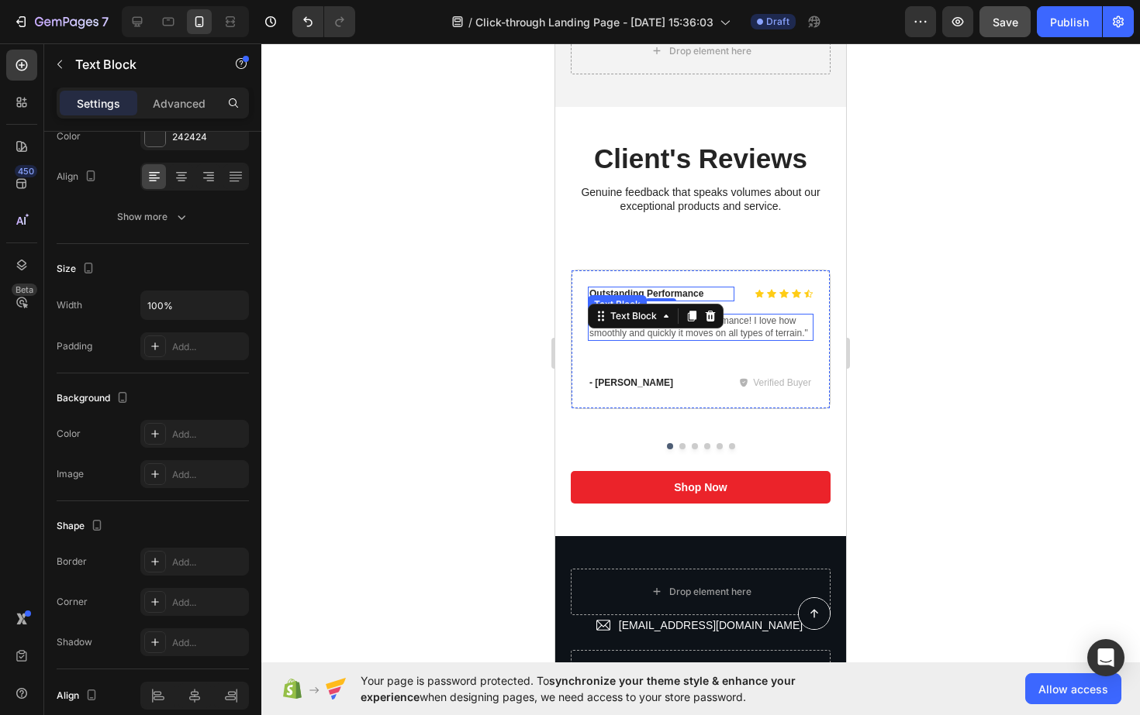
click at [774, 327] on p ""This car has outstanding performance! I love how smoothly and quickly it moves…" at bounding box center [700, 328] width 222 height 24
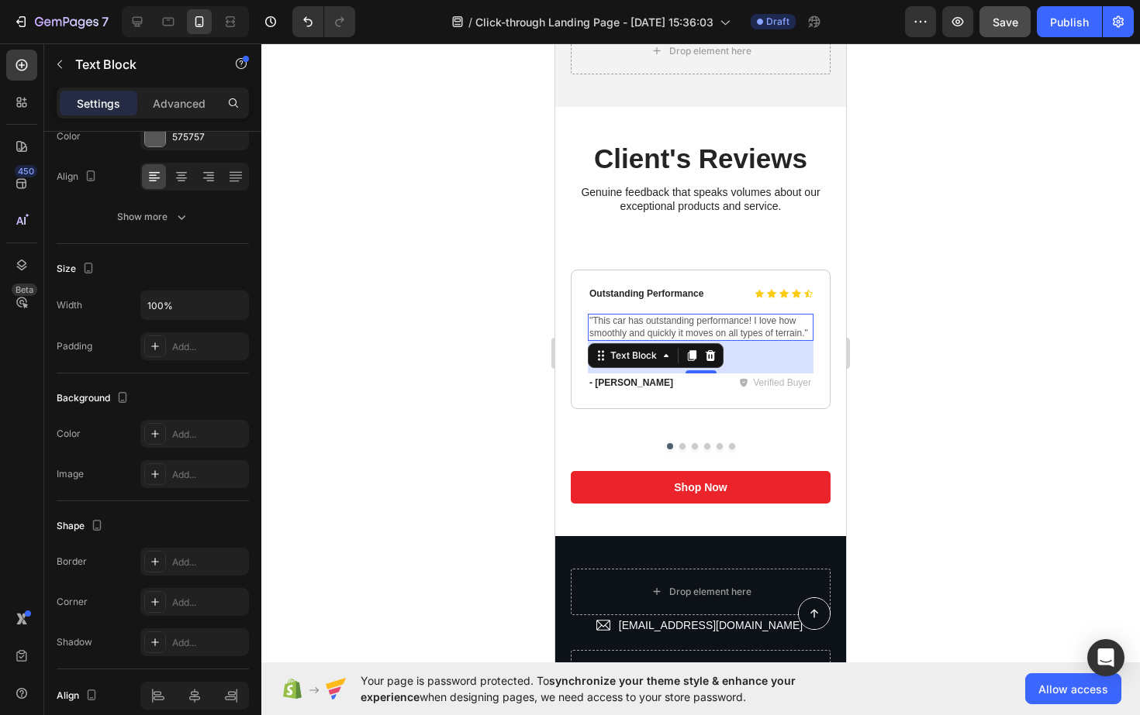
click at [596, 319] on p ""This car has outstanding performance! I love how smoothly and quickly it moves…" at bounding box center [700, 328] width 222 height 24
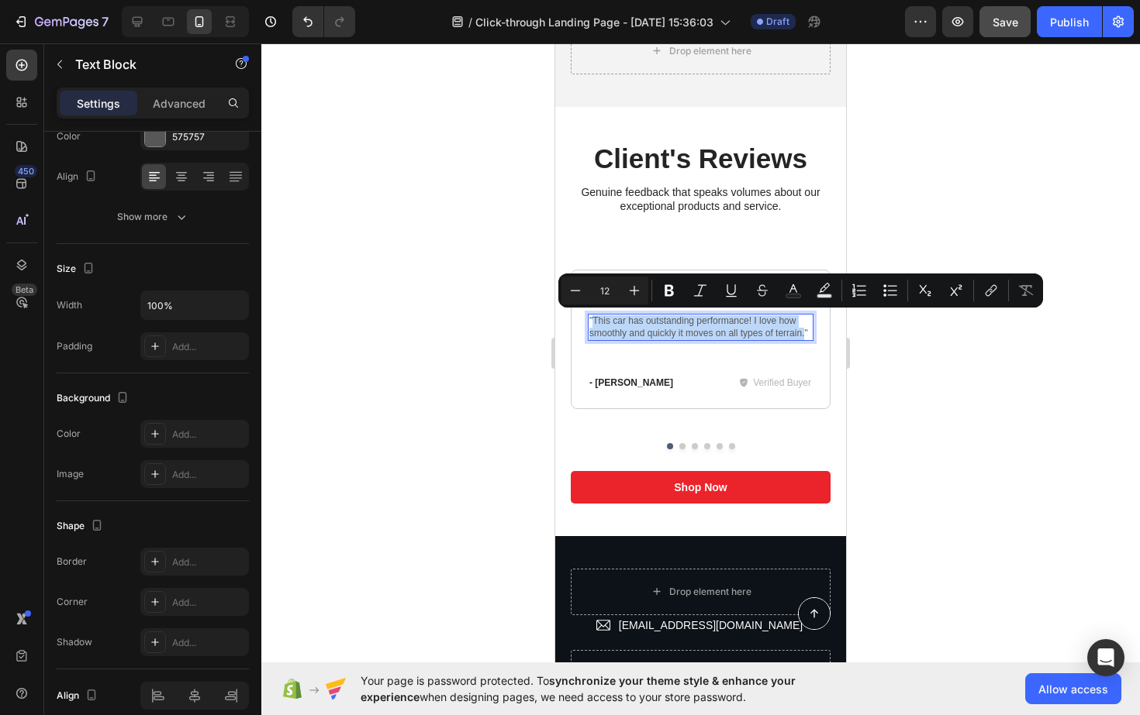
drag, startPoint x: 596, startPoint y: 319, endPoint x: 802, endPoint y: 329, distance: 206.4
click at [802, 329] on p ""This car has outstanding performance! I love how smoothly and quickly it moves…" at bounding box center [700, 328] width 222 height 24
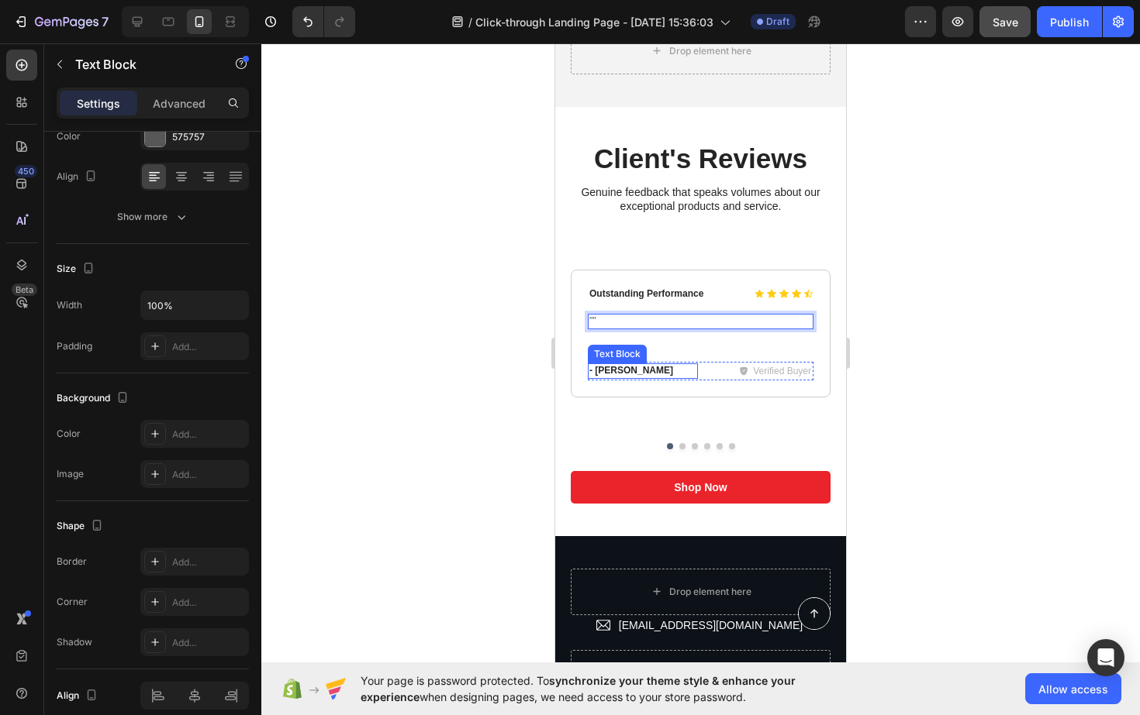
click at [609, 368] on p "- [PERSON_NAME]" at bounding box center [642, 371] width 107 height 12
click at [633, 369] on p "- [PERSON_NAME]" at bounding box center [642, 371] width 107 height 12
drag, startPoint x: 633, startPoint y: 369, endPoint x: 587, endPoint y: 370, distance: 46.5
click at [587, 370] on div "Icon Icon Icon Icon Icon Icon List Outstanding Performance Text Block Row "" Te…" at bounding box center [701, 334] width 260 height 128
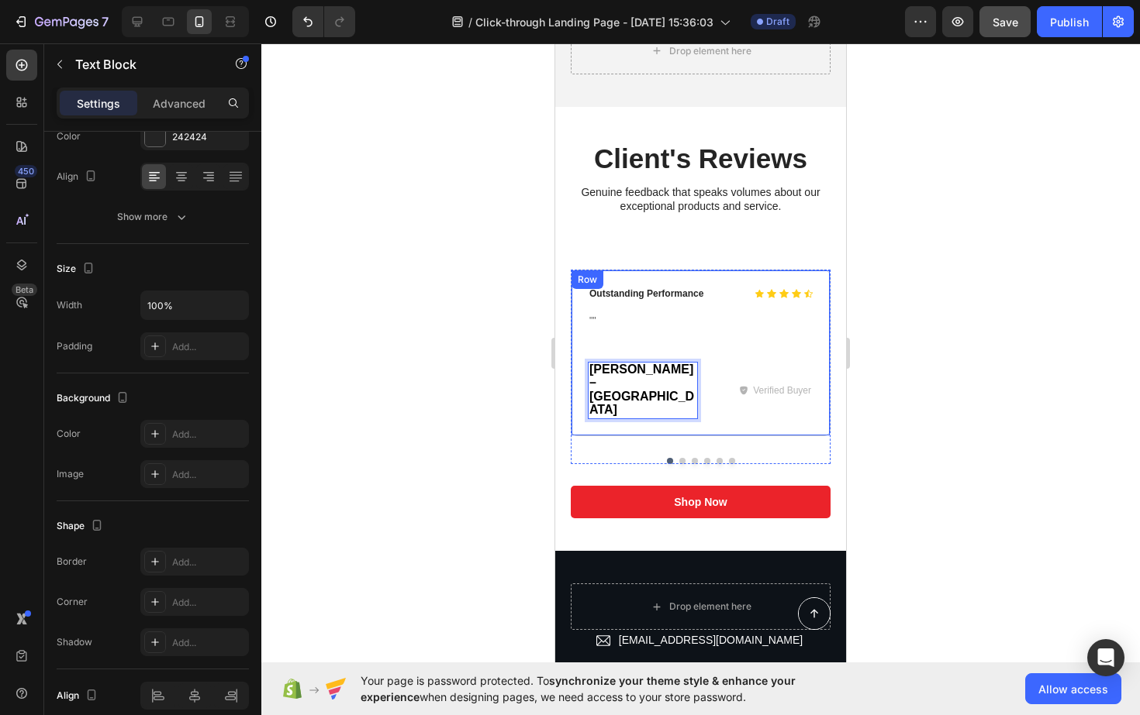
click at [688, 329] on div "Icon Icon Icon Icon Icon Icon List Outstanding Performance Text Block Row "" Te…" at bounding box center [701, 353] width 226 height 133
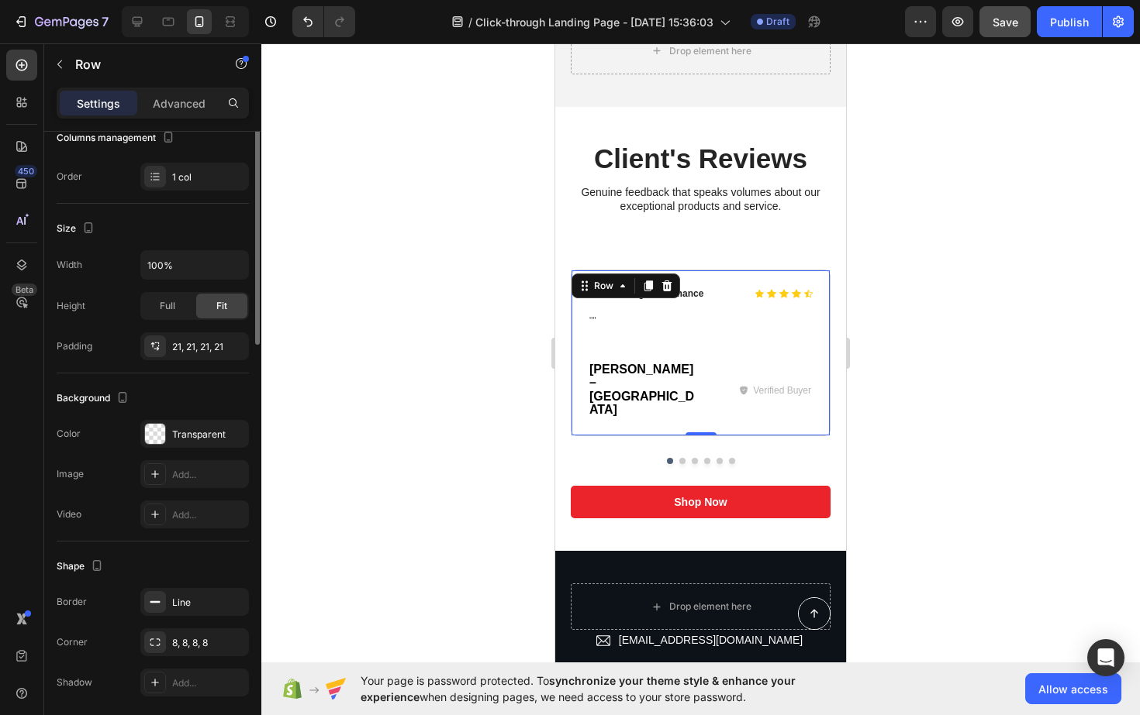
scroll to position [0, 0]
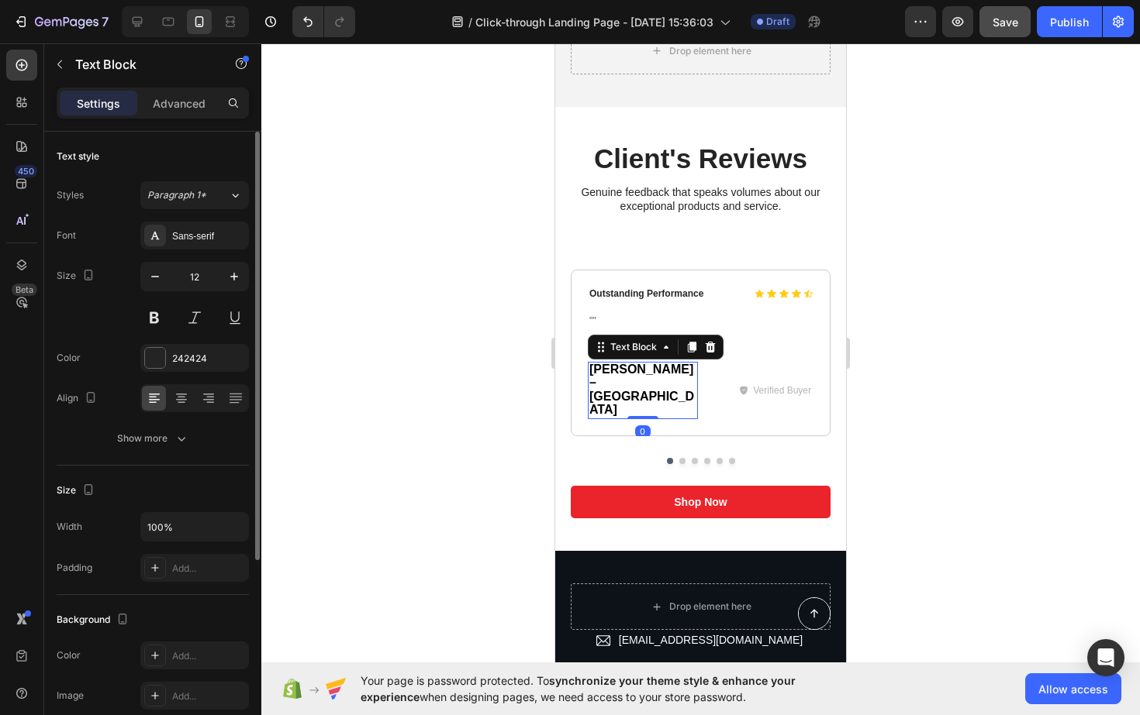
click at [624, 377] on span "[PERSON_NAME] – [GEOGRAPHIC_DATA]" at bounding box center [641, 390] width 105 height 54
click at [157, 274] on icon "button" at bounding box center [155, 277] width 16 height 16
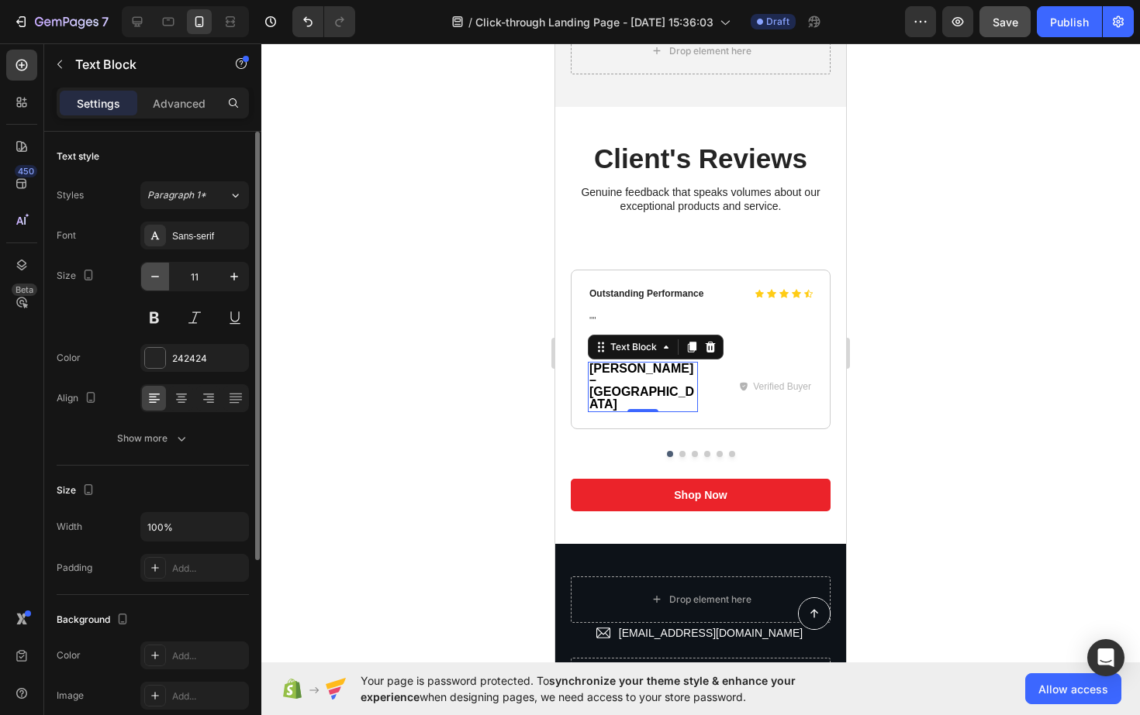
click at [157, 274] on icon "button" at bounding box center [155, 277] width 16 height 16
type input "10"
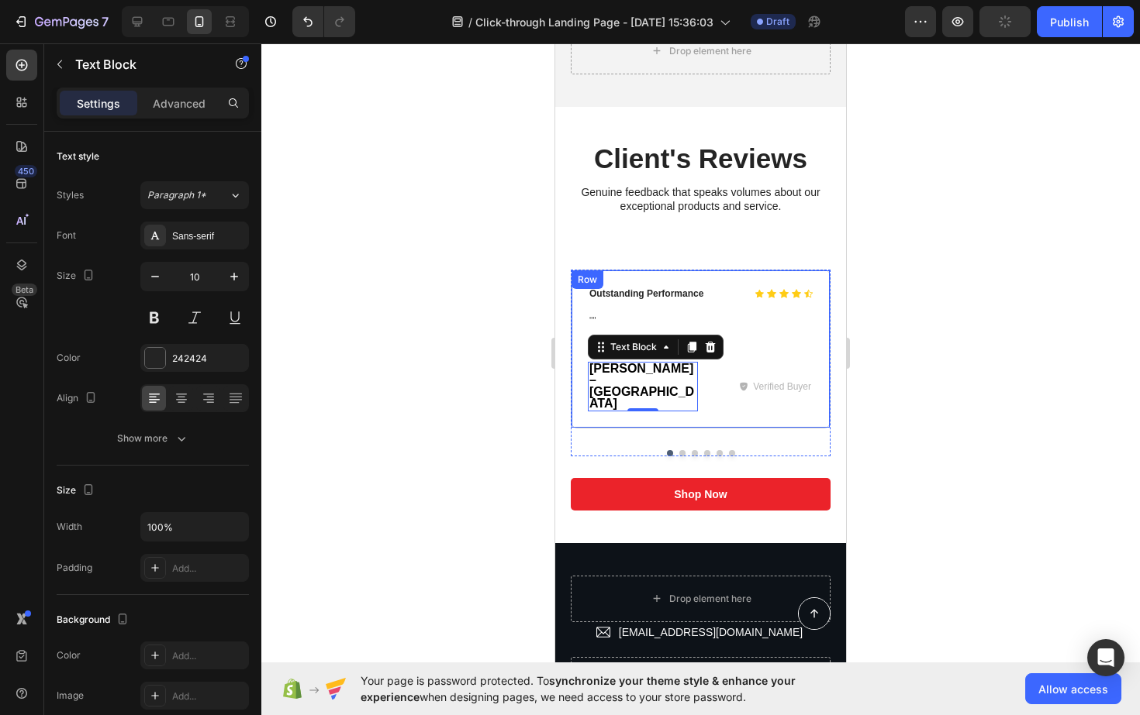
click at [699, 396] on div "Icon Icon Icon Icon Icon Icon List Outstanding Performance Text Block Row "" Te…" at bounding box center [701, 349] width 260 height 159
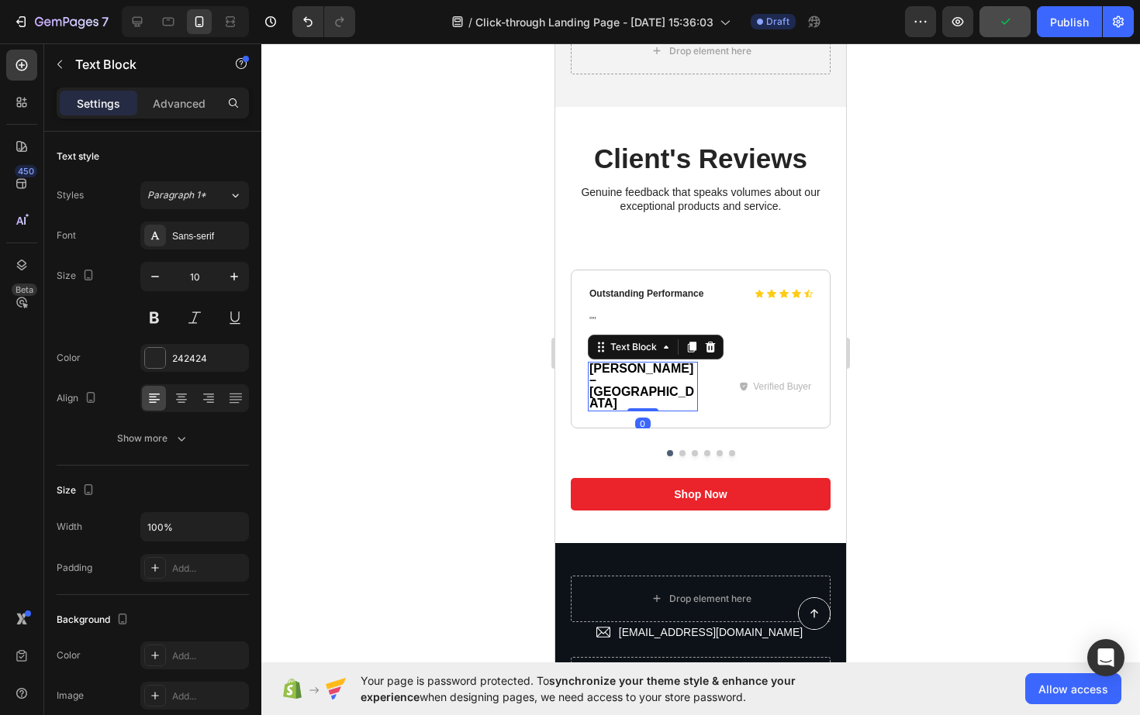
click at [646, 366] on span "[PERSON_NAME] – [GEOGRAPHIC_DATA]" at bounding box center [641, 386] width 105 height 48
click at [638, 371] on span "[PERSON_NAME] – [GEOGRAPHIC_DATA]" at bounding box center [641, 386] width 105 height 48
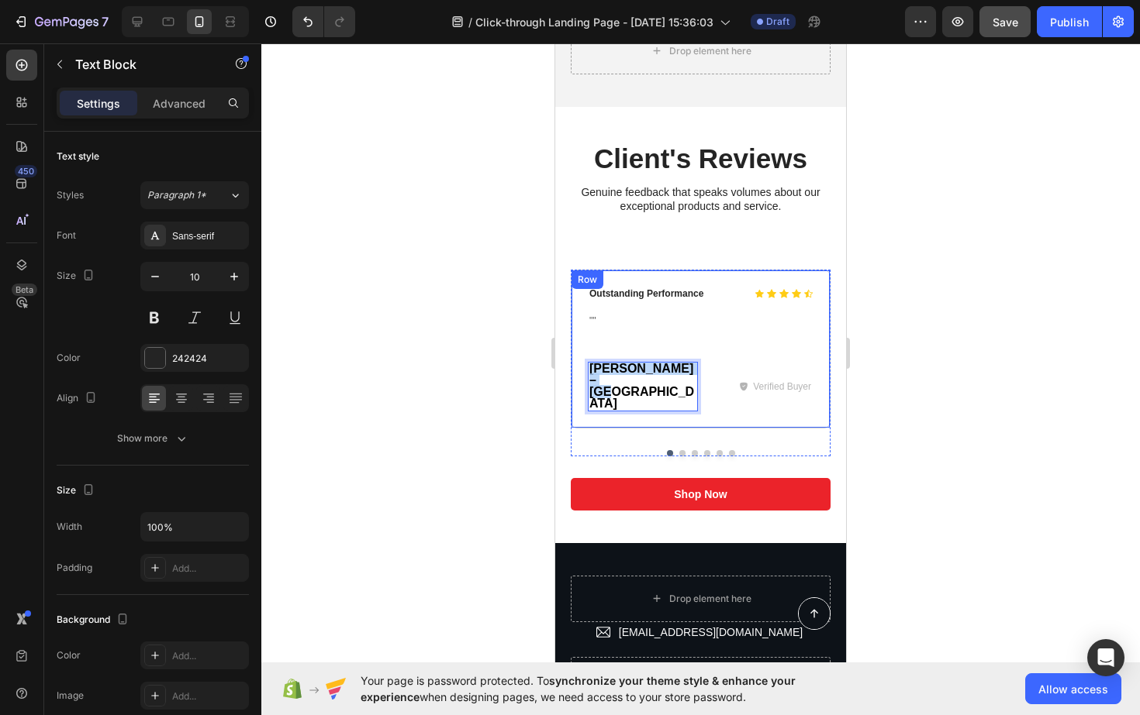
drag, startPoint x: 648, startPoint y: 378, endPoint x: 581, endPoint y: 362, distance: 69.4
click at [581, 362] on div "Icon Icon Icon Icon Icon Icon List Outstanding Performance Text Block Row "" Te…" at bounding box center [701, 349] width 260 height 159
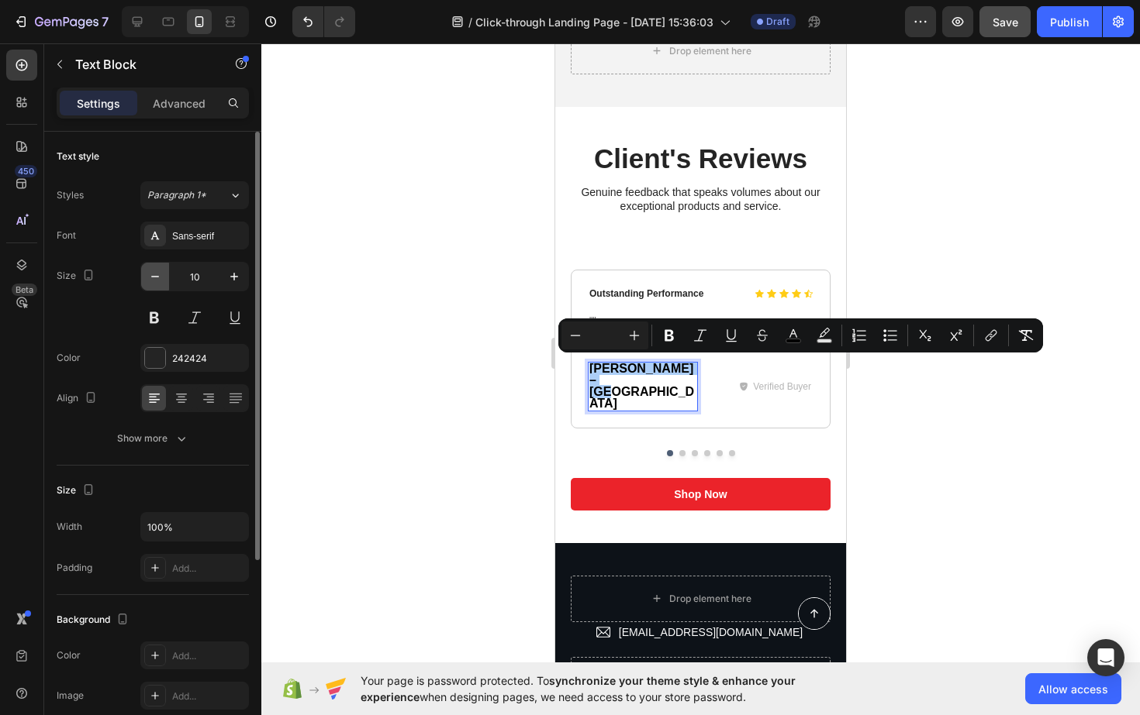
click at [150, 281] on icon "button" at bounding box center [155, 277] width 16 height 16
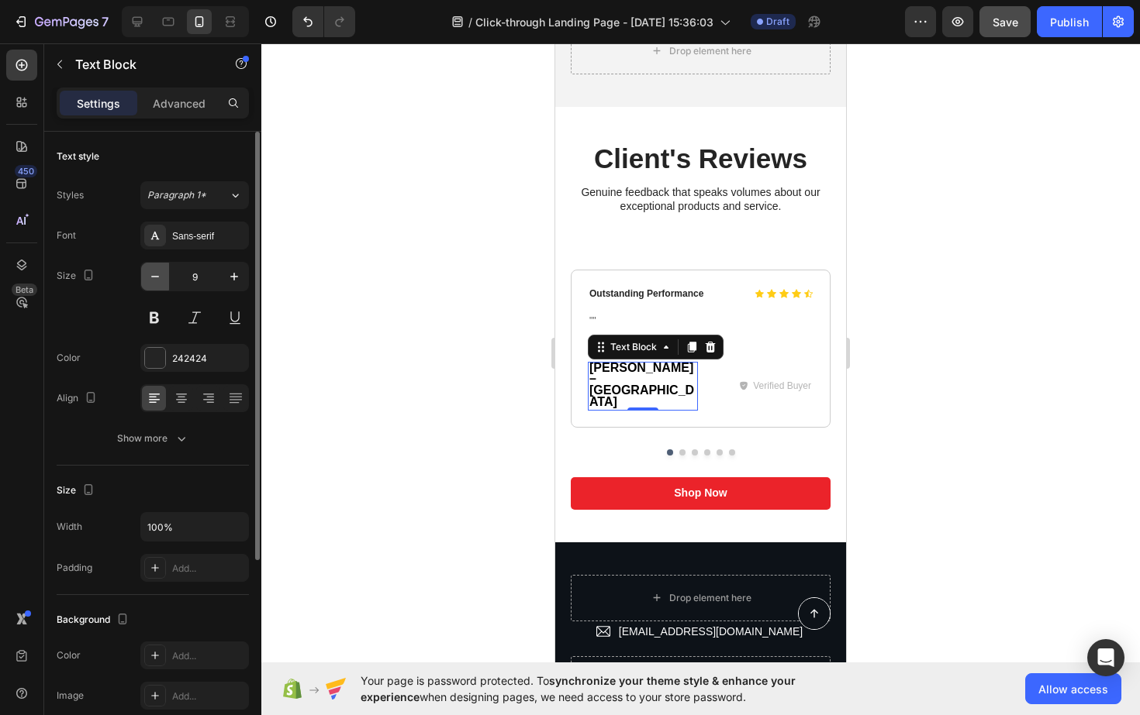
click at [150, 281] on icon "button" at bounding box center [155, 277] width 16 height 16
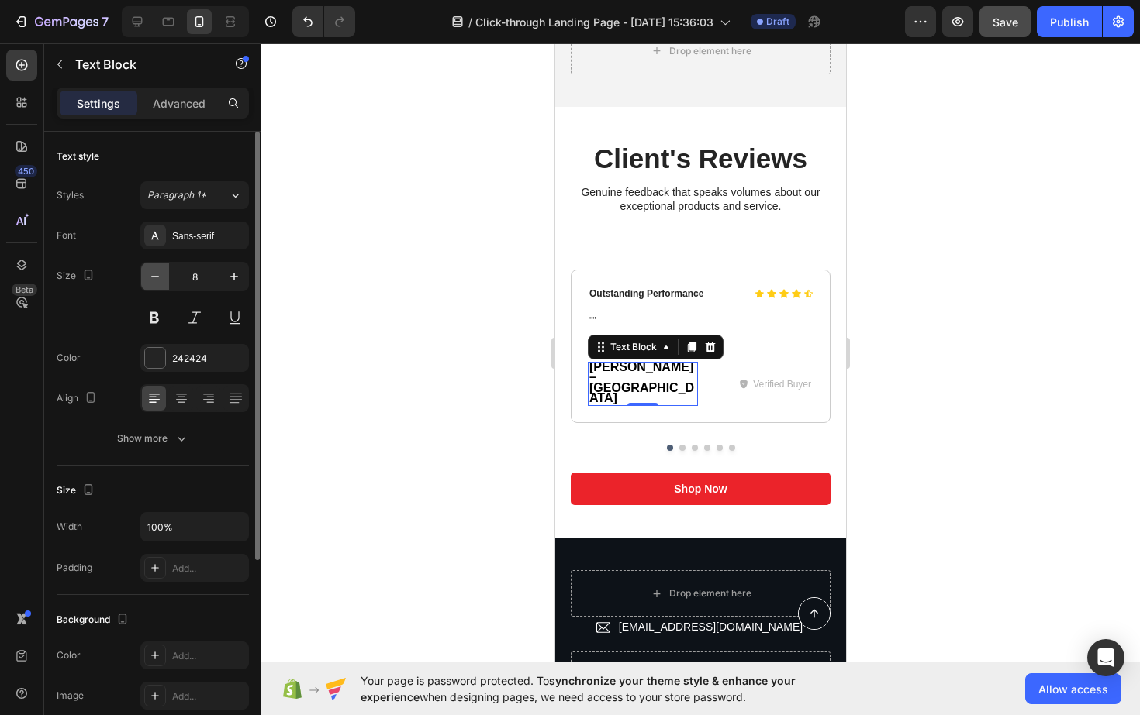
click at [150, 281] on icon "button" at bounding box center [155, 277] width 16 height 16
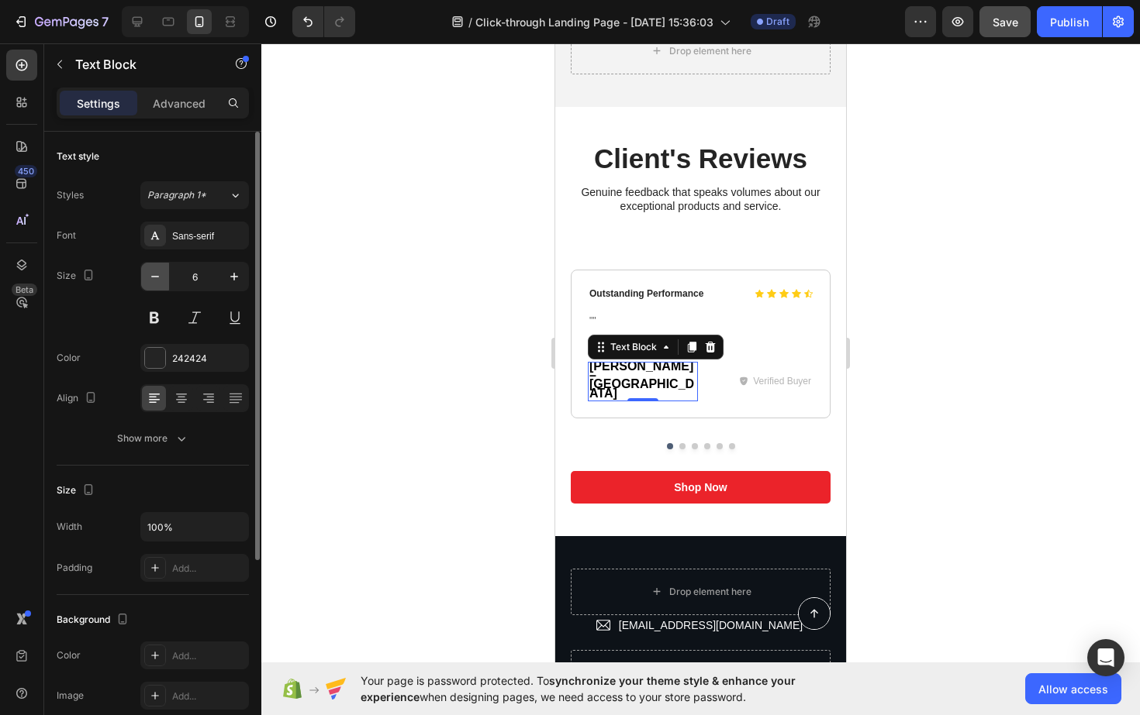
click at [149, 278] on icon "button" at bounding box center [155, 277] width 16 height 16
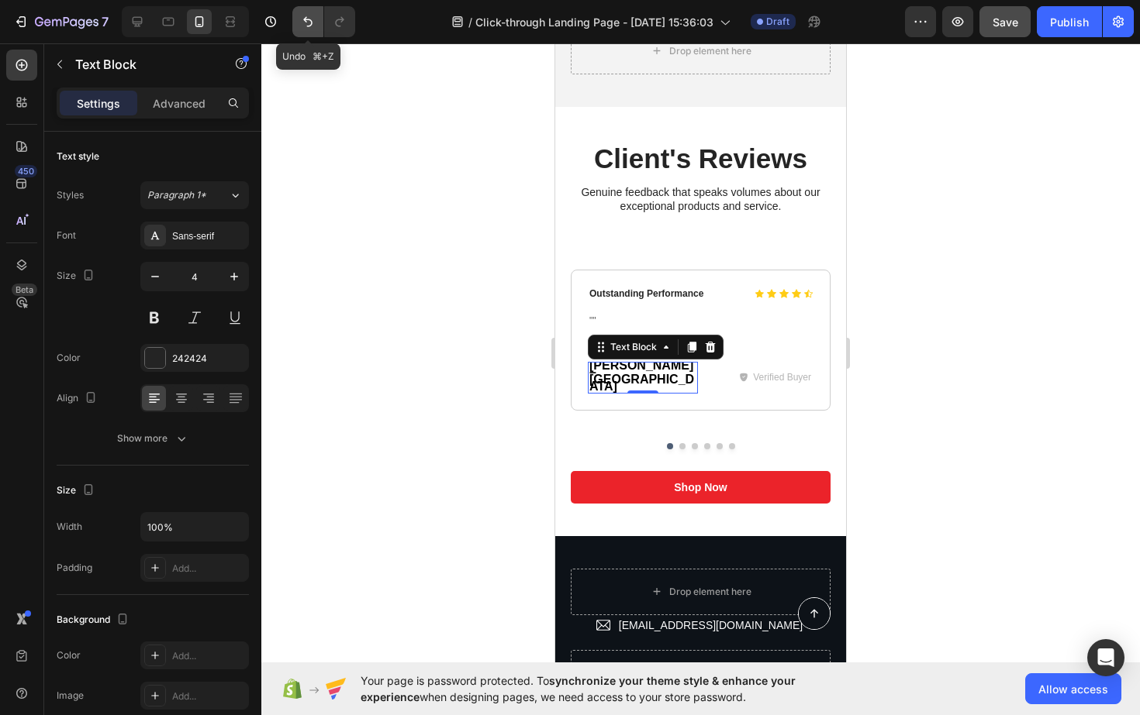
click at [302, 26] on icon "Undo/Redo" at bounding box center [308, 22] width 16 height 16
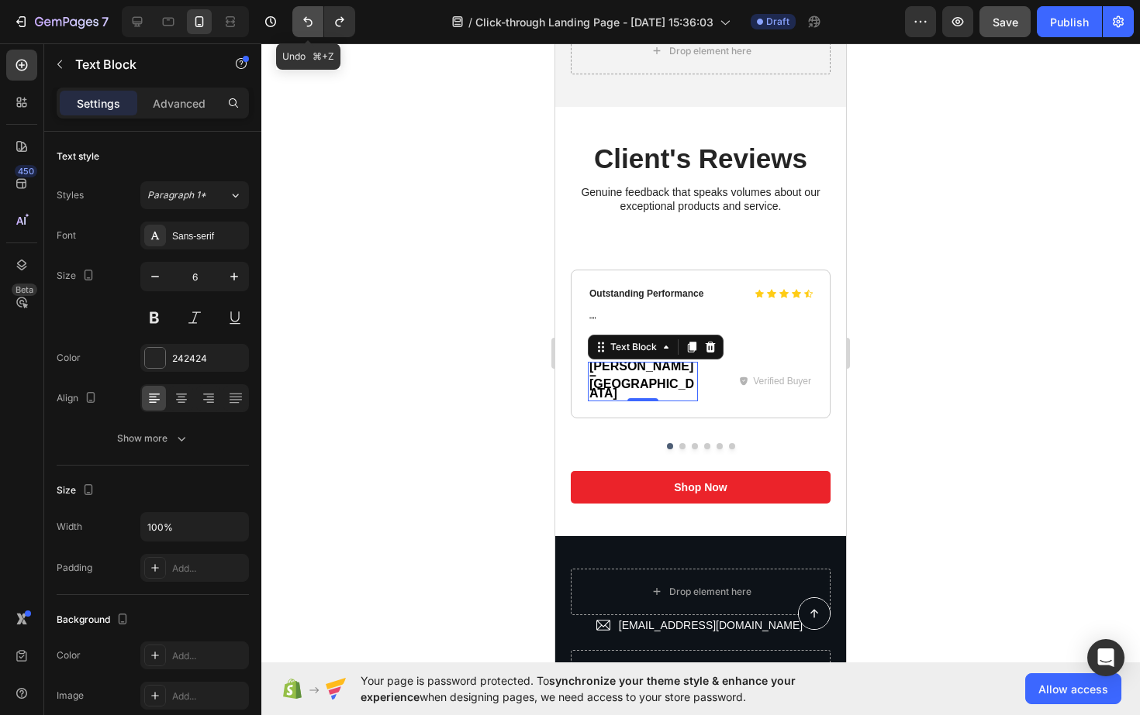
click at [302, 26] on icon "Undo/Redo" at bounding box center [308, 22] width 16 height 16
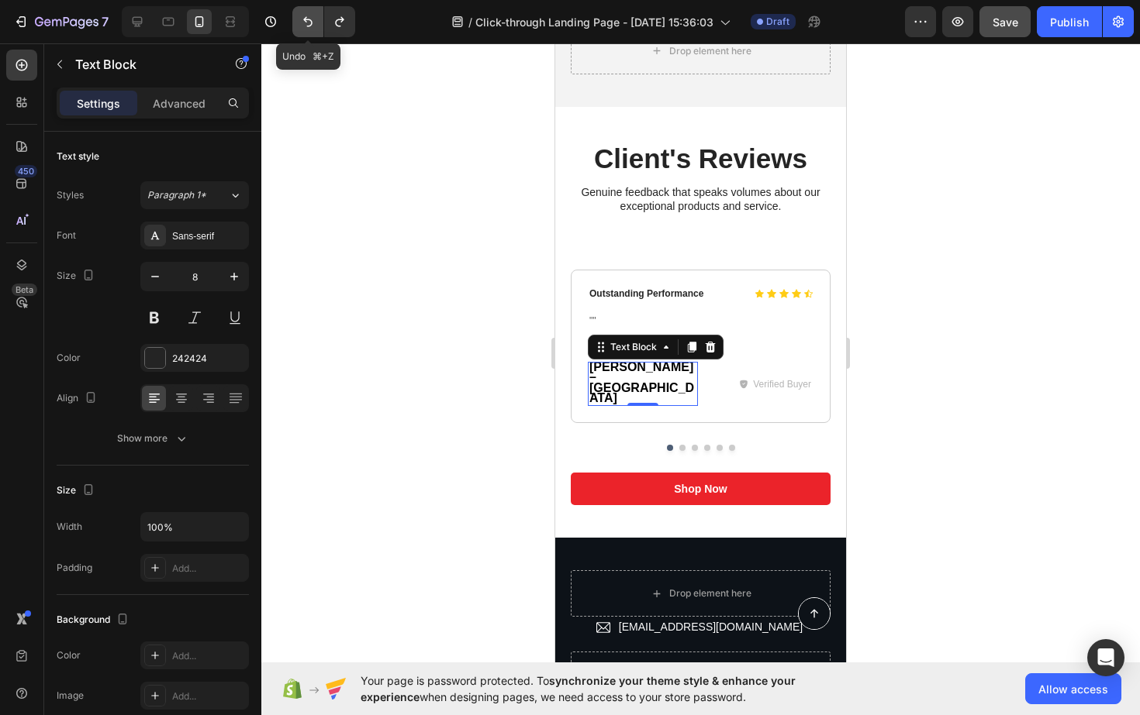
click at [302, 26] on icon "Undo/Redo" at bounding box center [308, 22] width 16 height 16
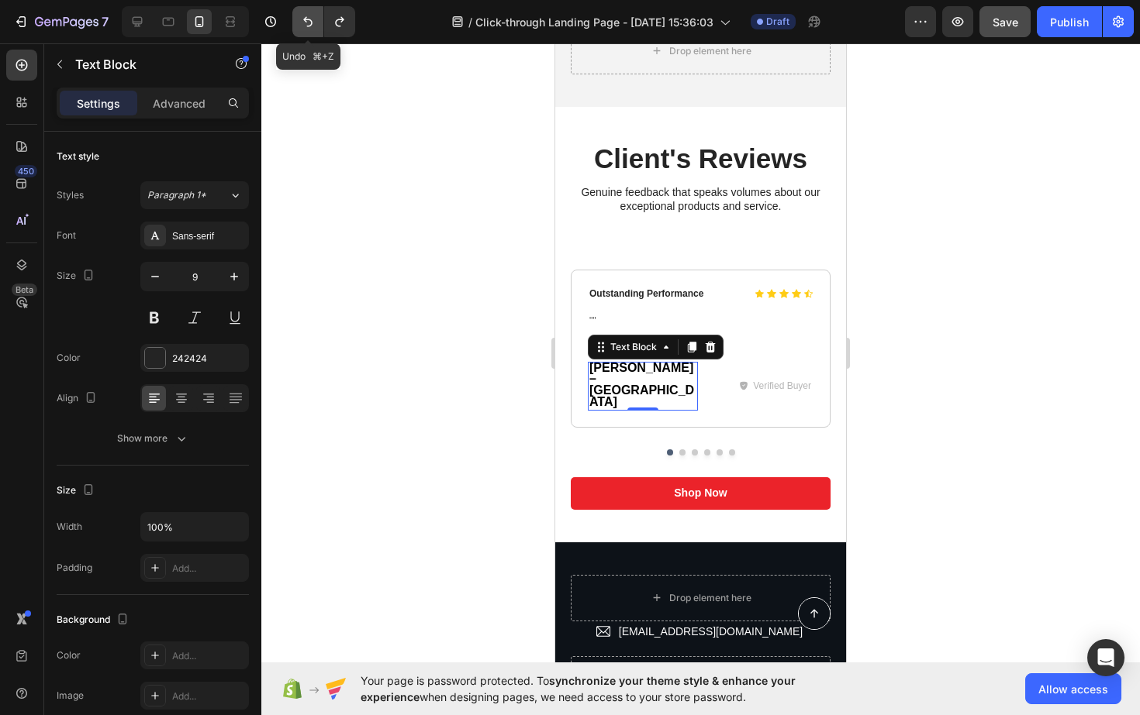
click at [302, 26] on icon "Undo/Redo" at bounding box center [308, 22] width 16 height 16
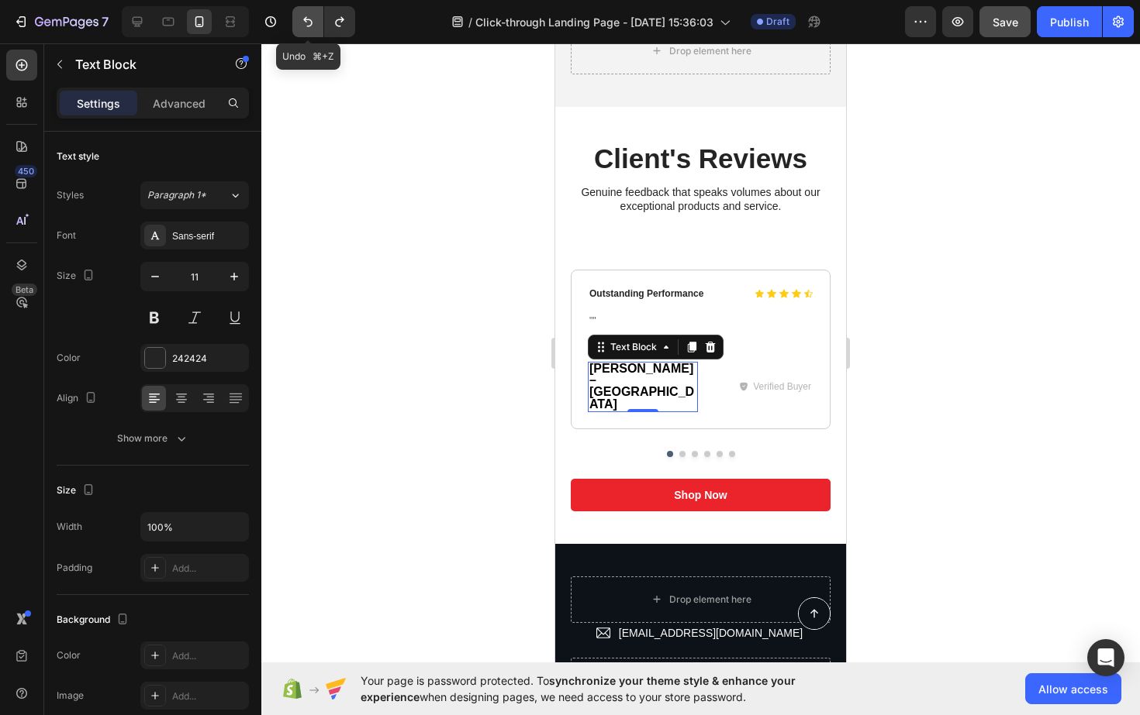
click at [302, 26] on icon "Undo/Redo" at bounding box center [308, 22] width 16 height 16
type input "12"
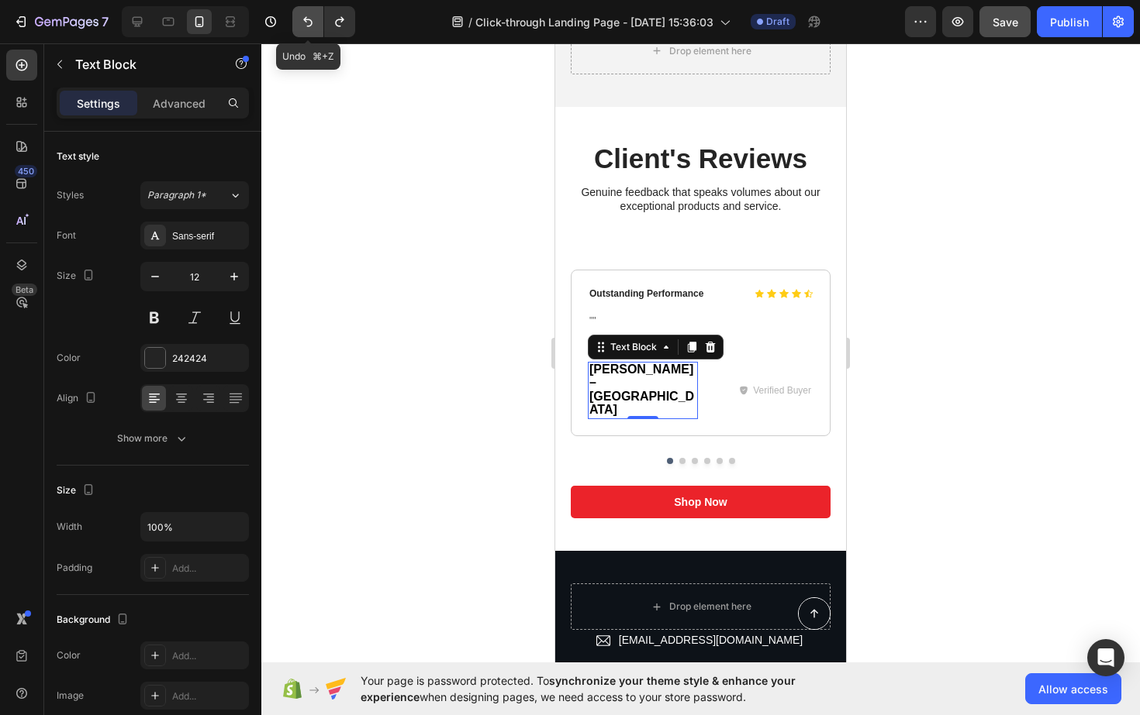
click at [302, 26] on icon "Undo/Redo" at bounding box center [308, 22] width 16 height 16
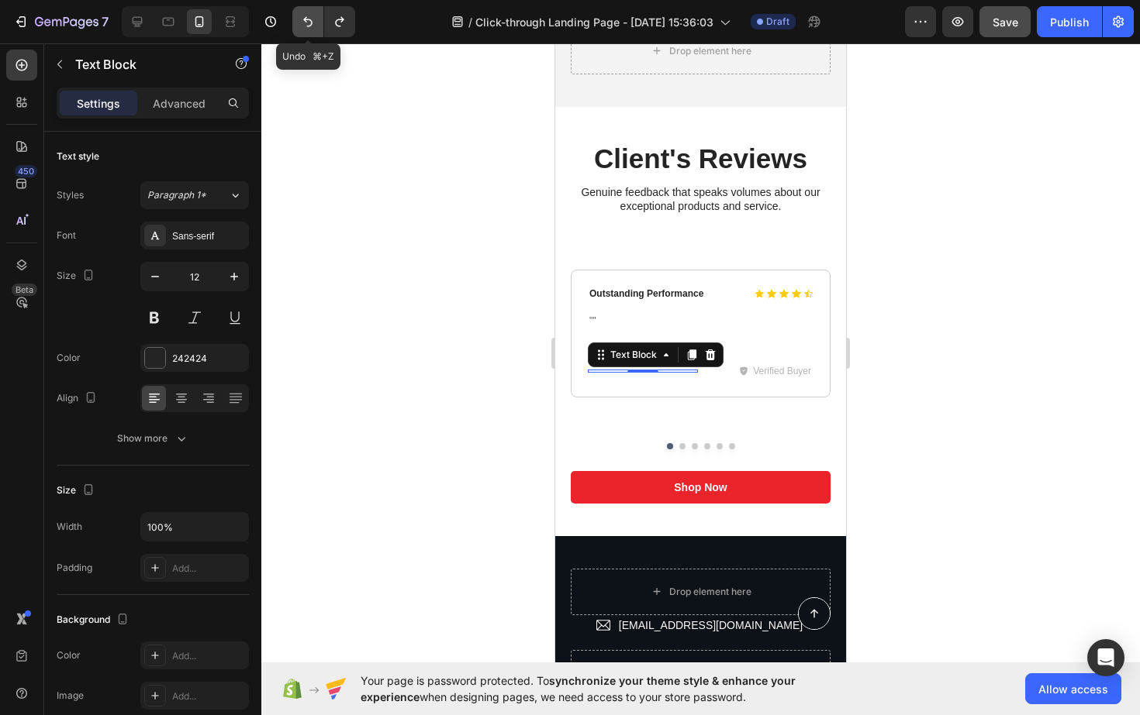
click at [302, 26] on icon "Undo/Redo" at bounding box center [308, 22] width 16 height 16
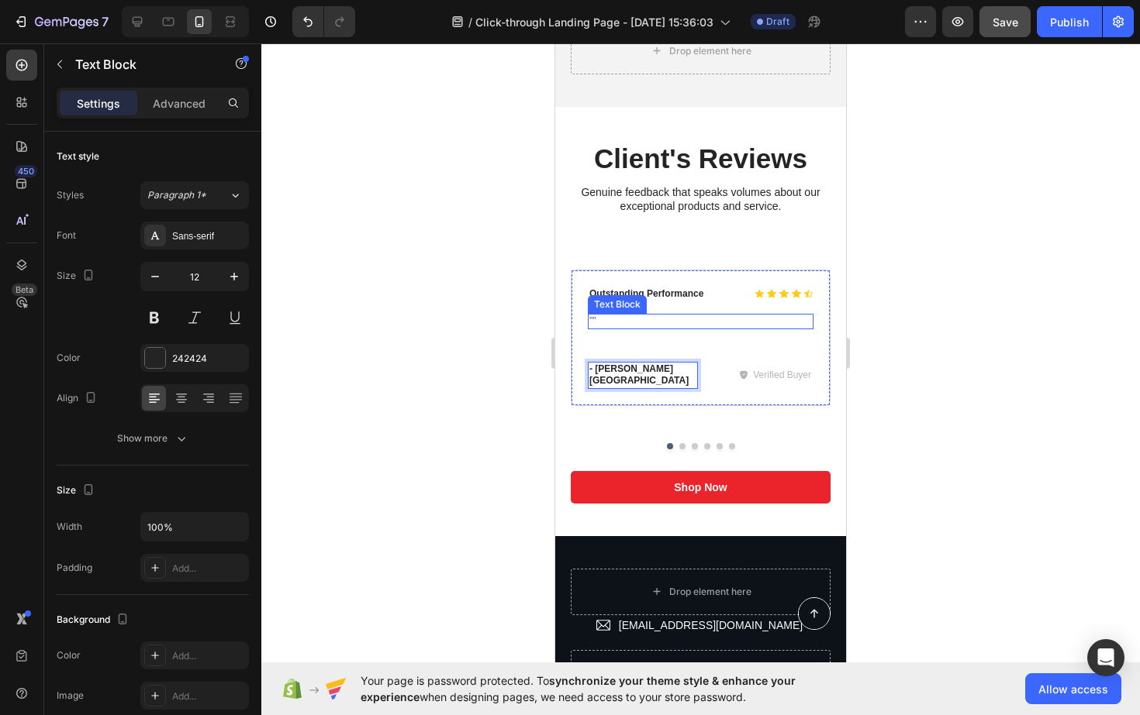
click at [634, 320] on p """" at bounding box center [700, 322] width 222 height 12
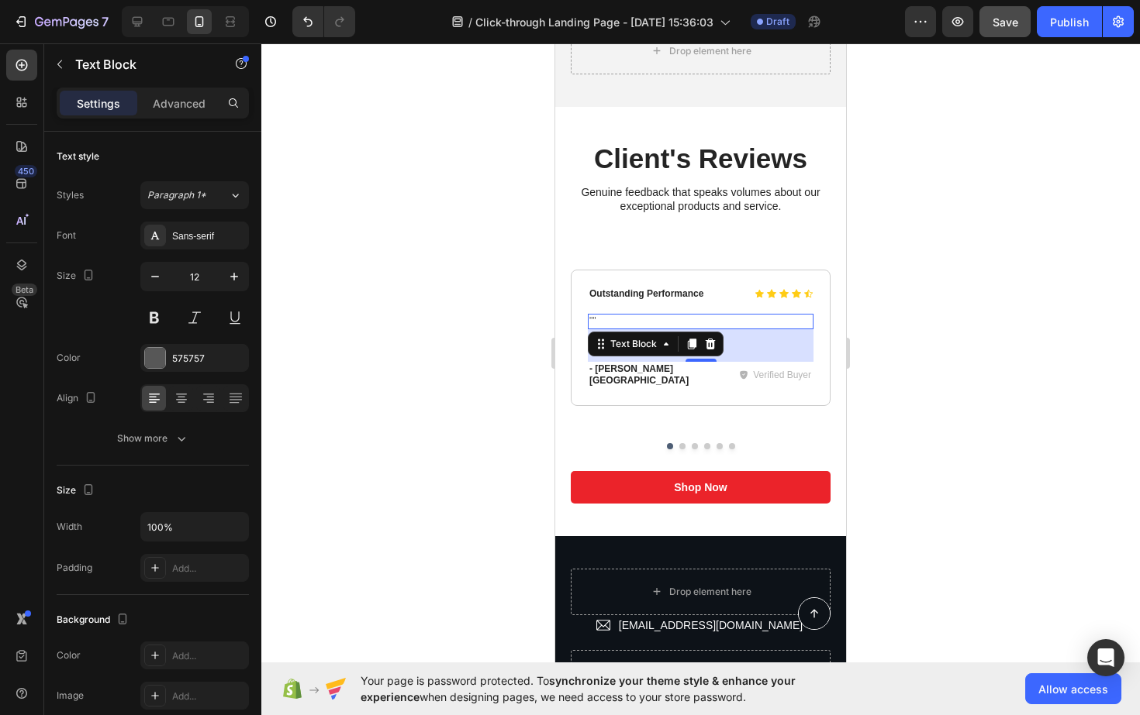
click at [751, 320] on p """" at bounding box center [700, 322] width 222 height 12
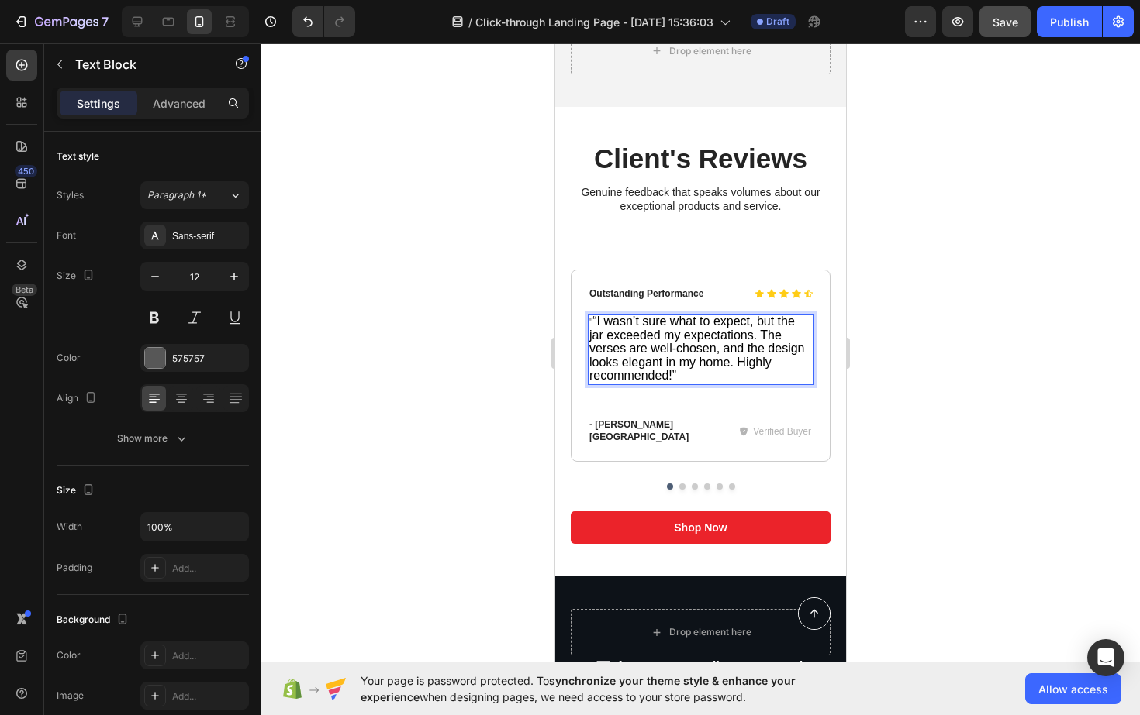
click at [593, 319] on span "“I wasn’t sure what to expect, but the jar exceeded my expectations. The verses…" at bounding box center [697, 348] width 216 height 67
click at [957, 345] on div at bounding box center [700, 379] width 878 height 672
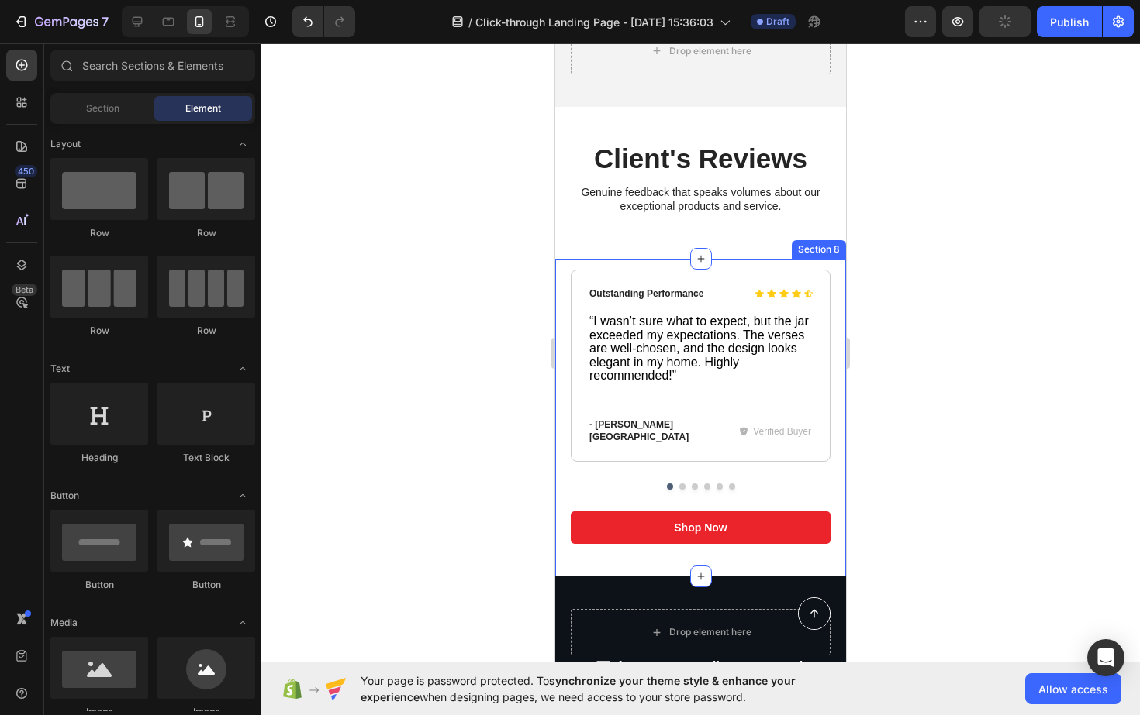
click at [675, 478] on div "Icon Icon Icon Icon Icon Icon List Outstanding Performance Text Block Row “I wa…" at bounding box center [701, 391] width 260 height 243
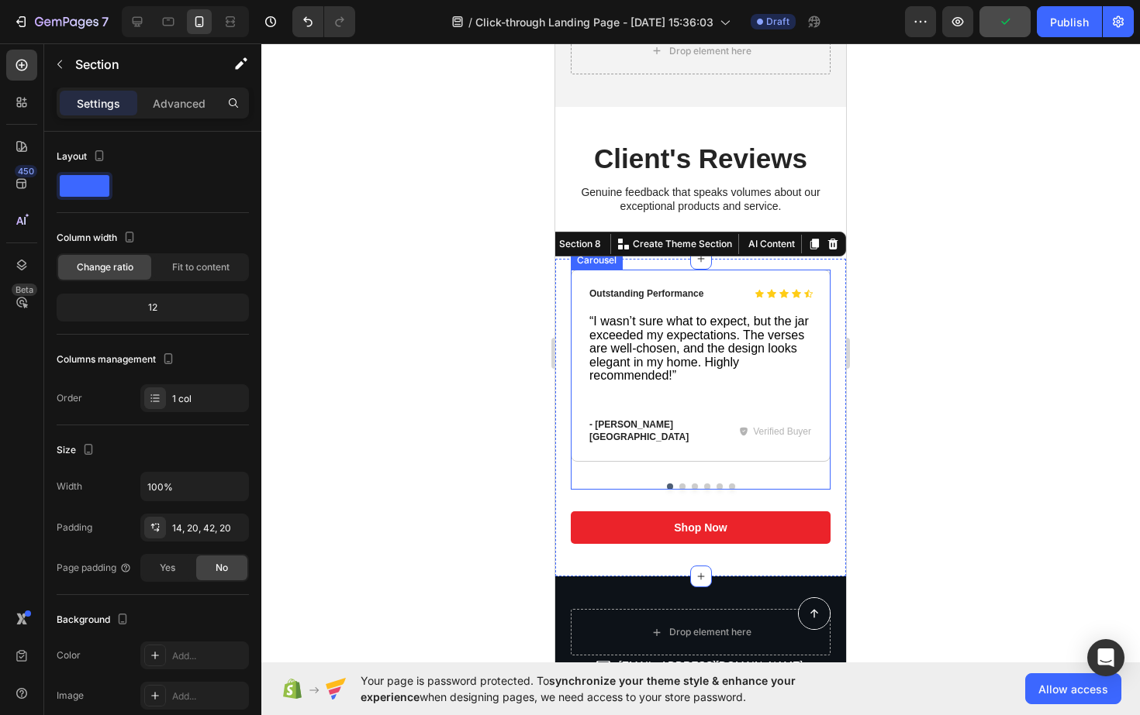
click at [679, 484] on button "Dot" at bounding box center [682, 487] width 6 height 6
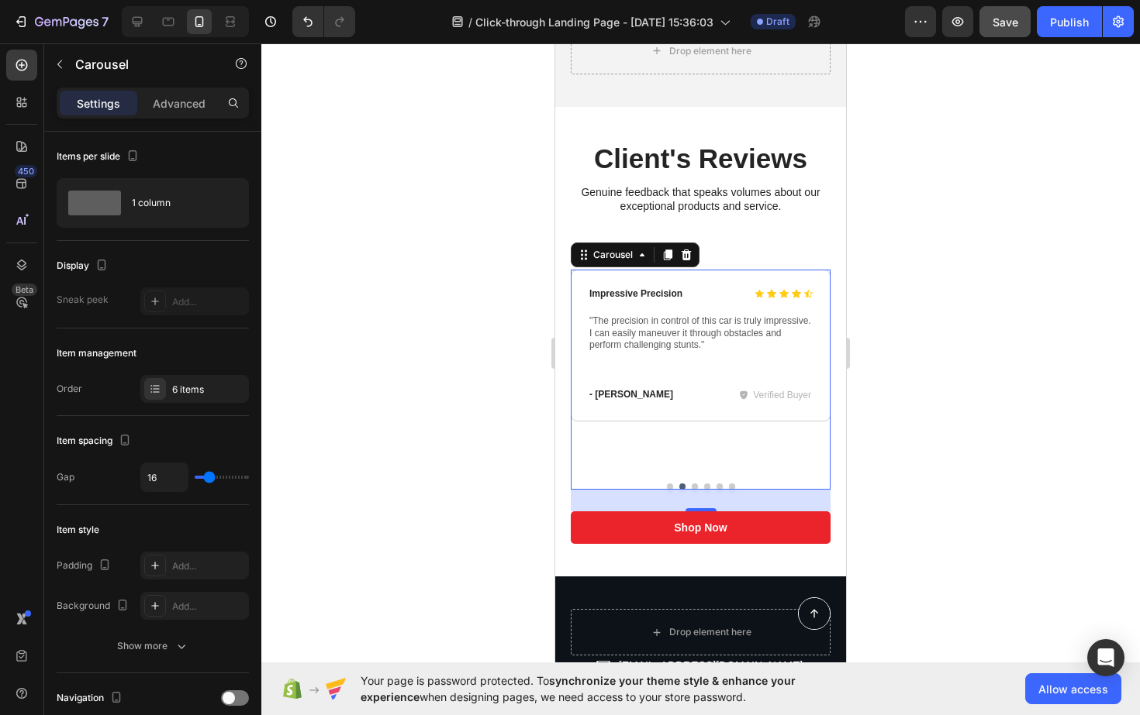
click at [667, 484] on button "Dot" at bounding box center [670, 487] width 6 height 6
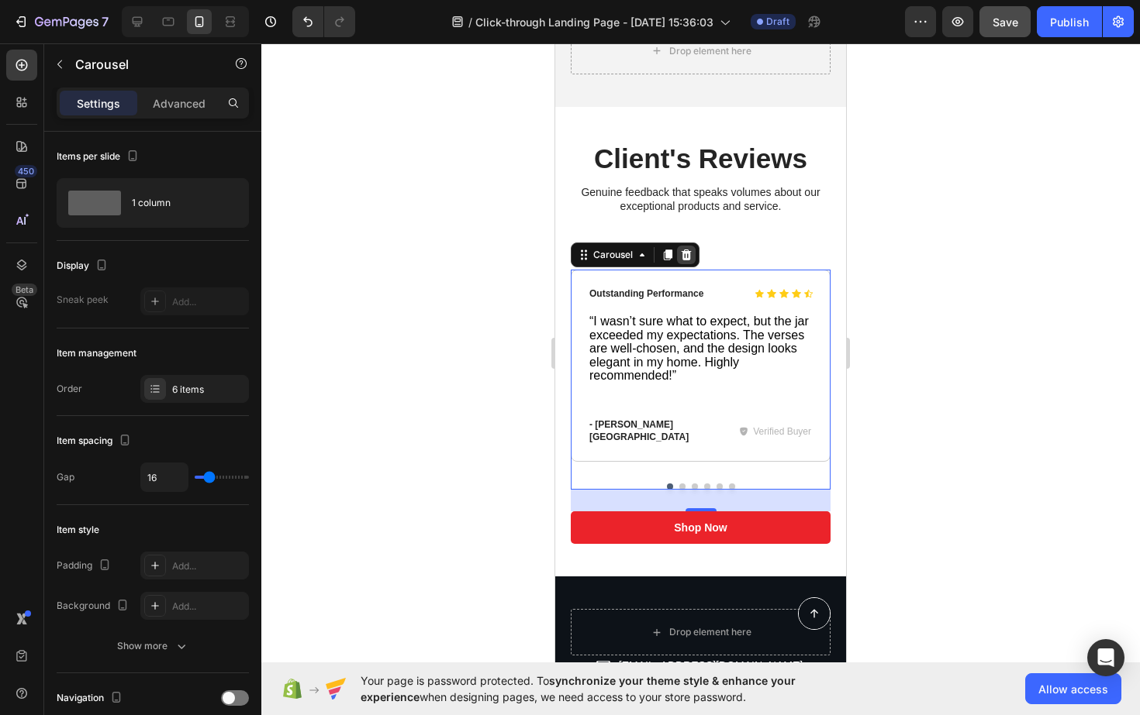
click at [690, 257] on icon at bounding box center [686, 254] width 10 height 11
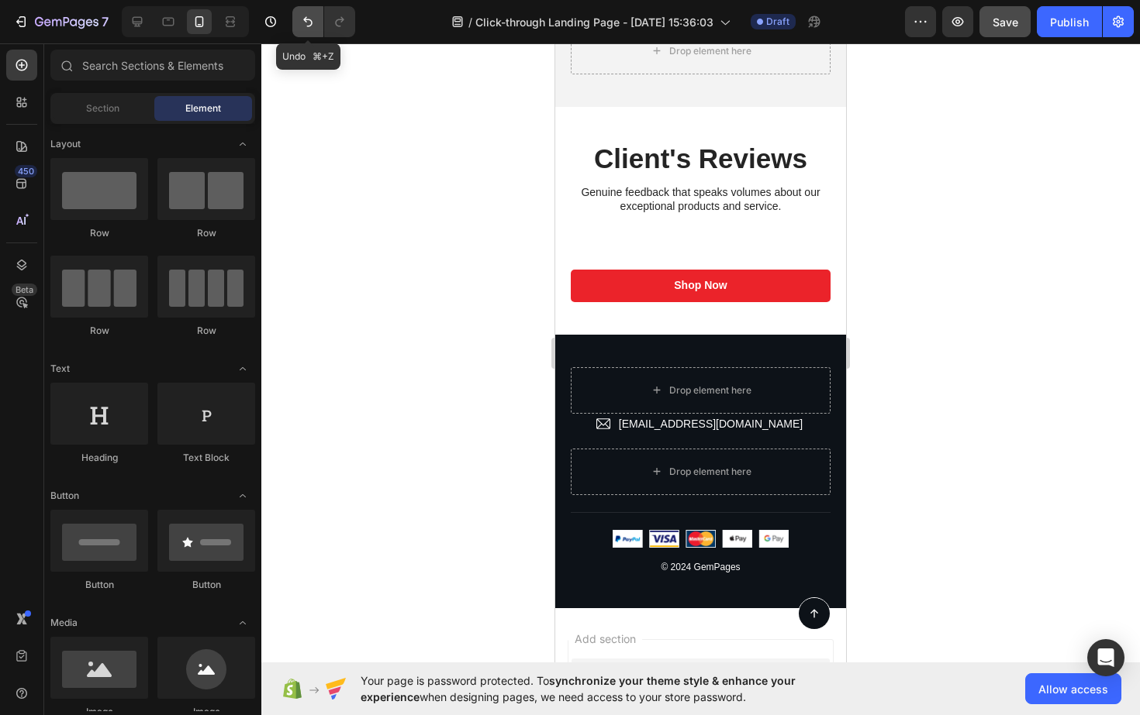
click at [310, 29] on button "Undo/Redo" at bounding box center [307, 21] width 31 height 31
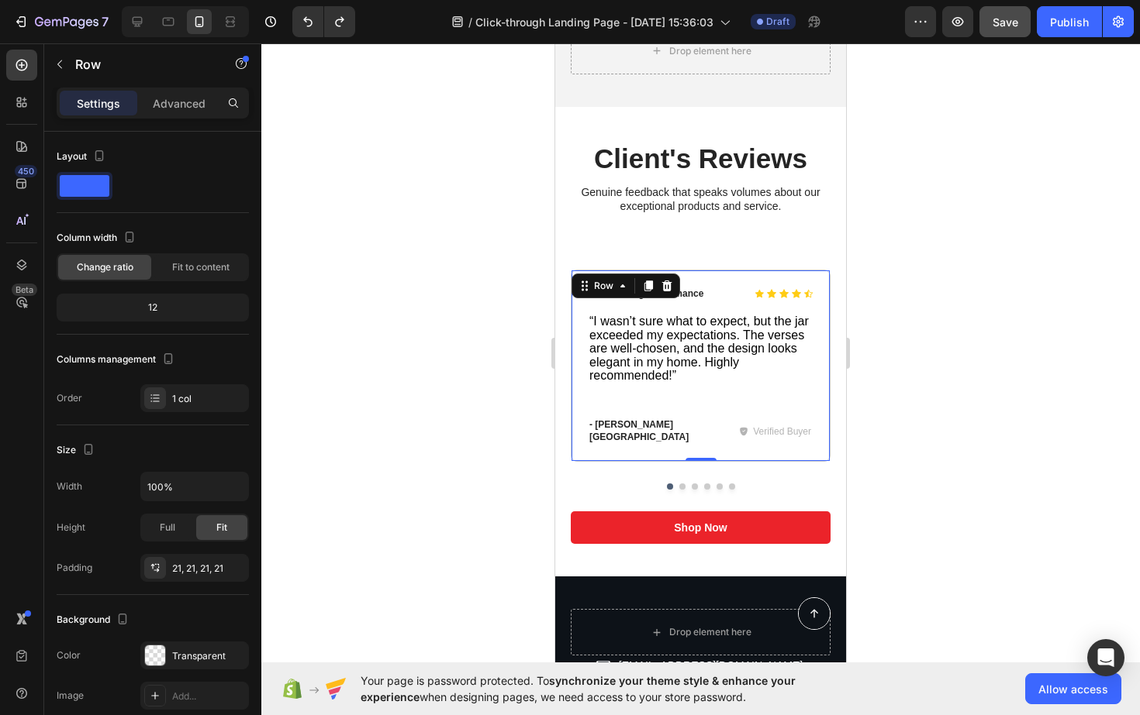
click at [661, 275] on div "Icon Icon Icon Icon Icon Icon List Outstanding Performance Text Block Row “I wa…" at bounding box center [701, 366] width 260 height 193
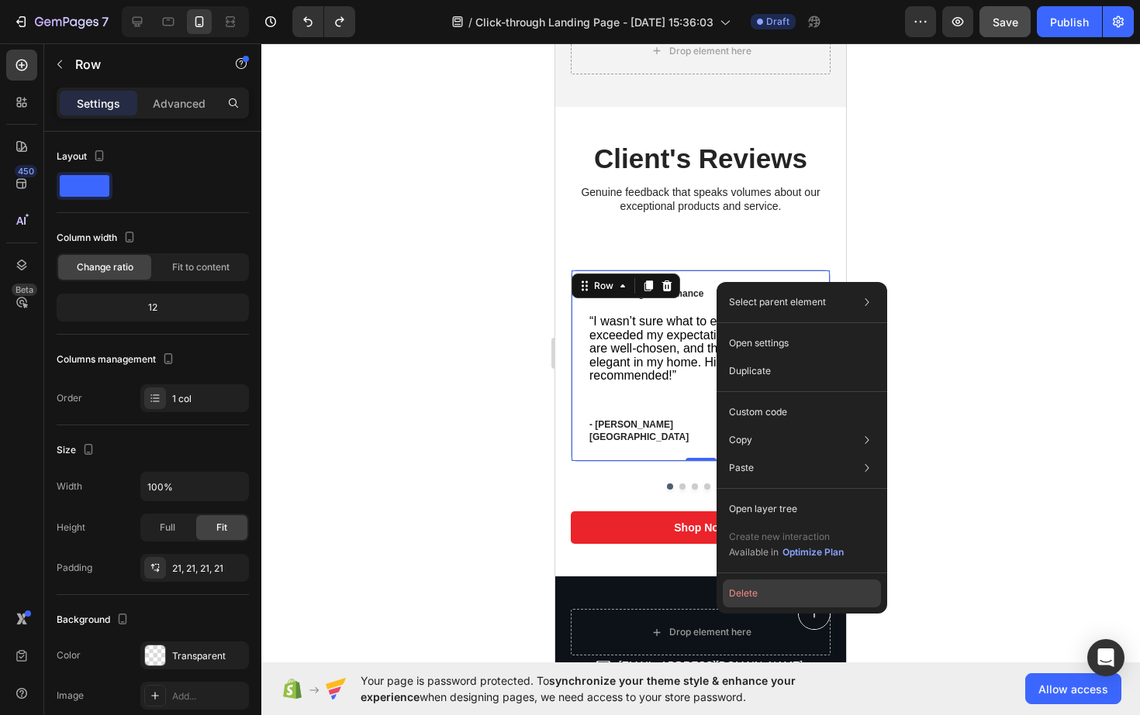
click at [736, 588] on button "Delete" at bounding box center [801, 594] width 158 height 28
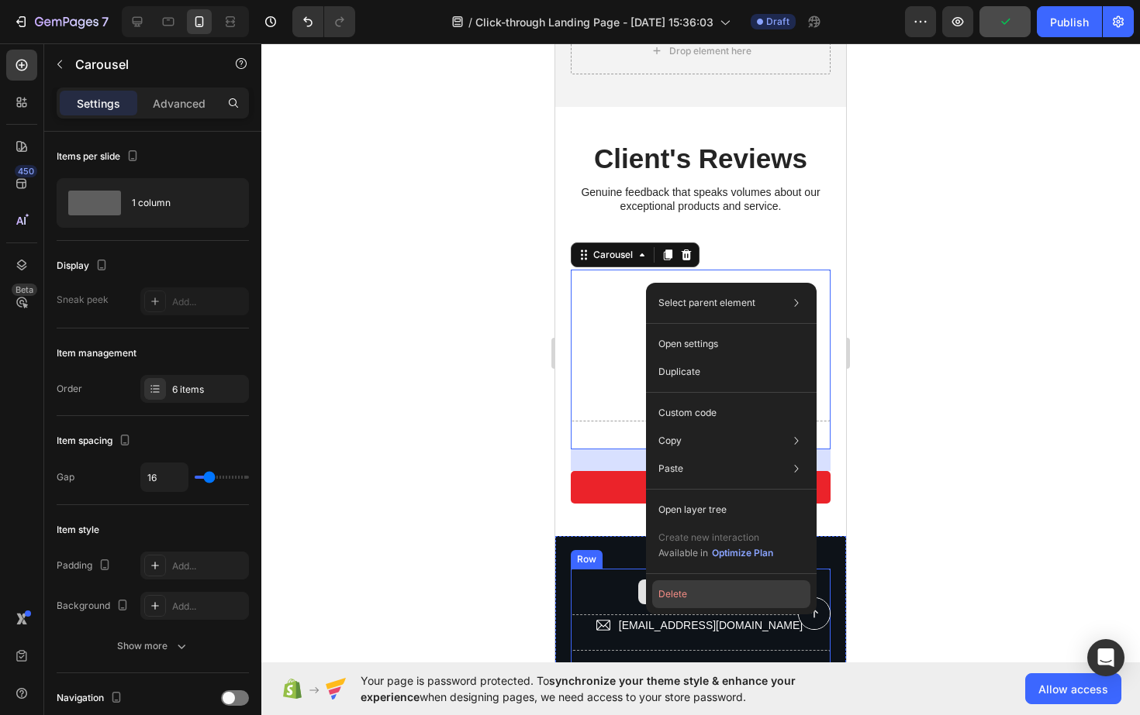
drag, startPoint x: 124, startPoint y: 545, endPoint x: 679, endPoint y: 589, distance: 556.8
click at [679, 589] on button "Delete" at bounding box center [731, 595] width 158 height 28
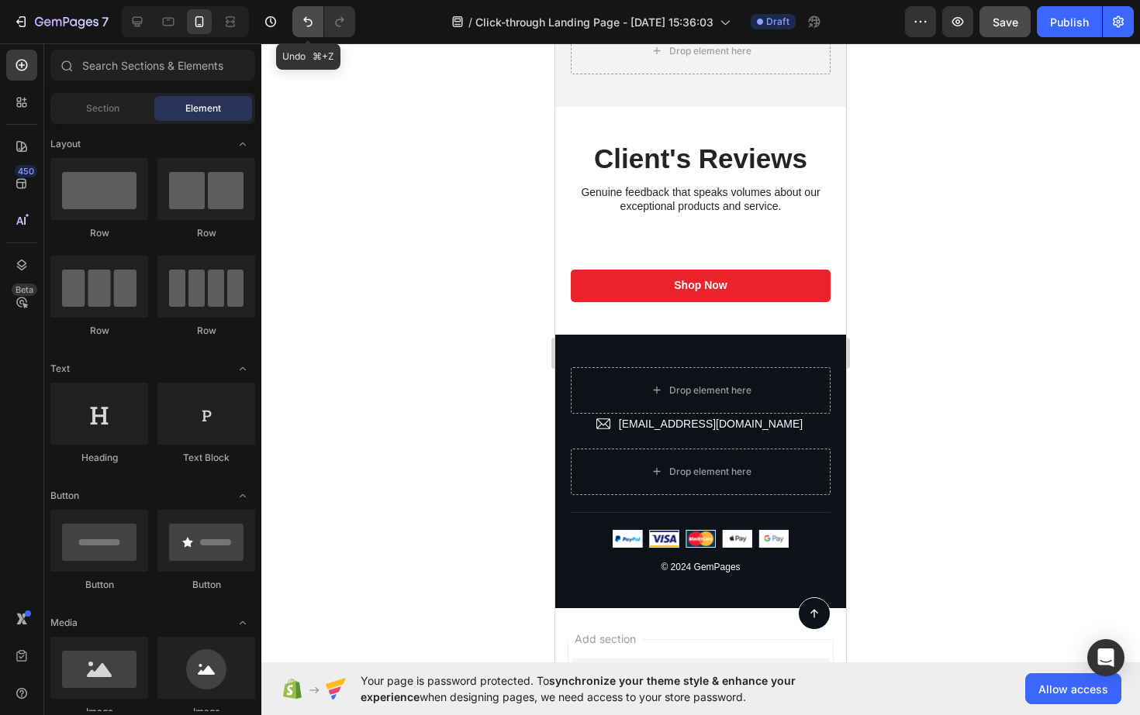
click at [305, 18] on icon "Undo/Redo" at bounding box center [307, 22] width 9 height 10
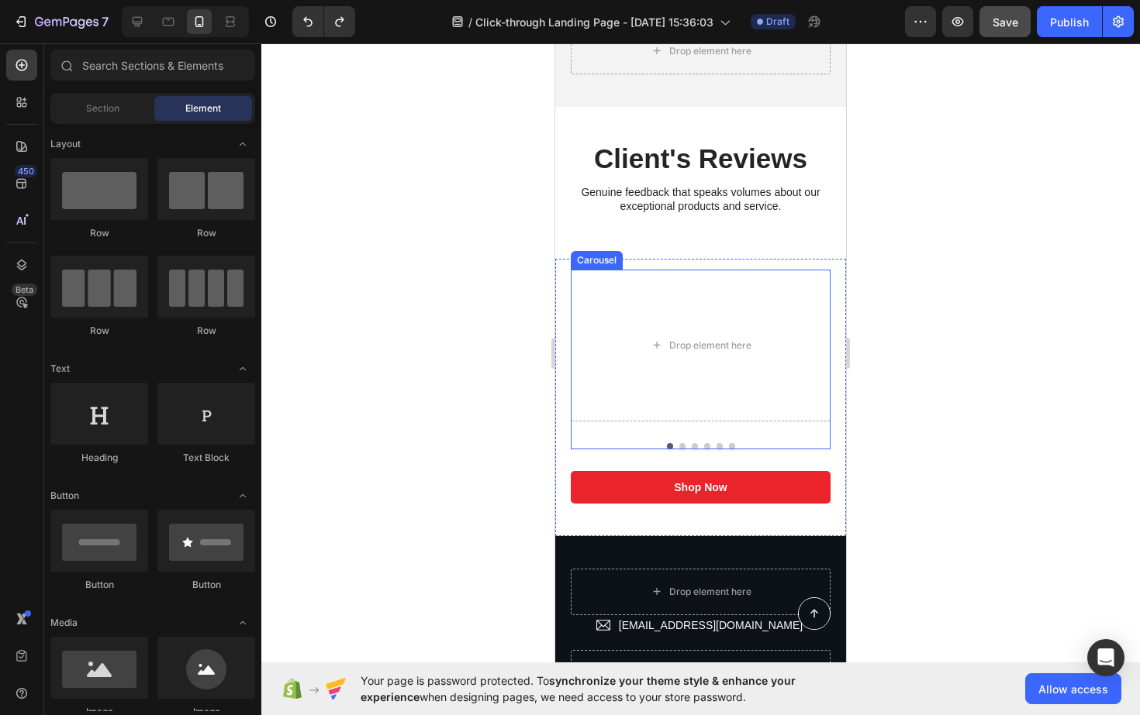
click at [682, 443] on button "Dot" at bounding box center [682, 446] width 6 height 6
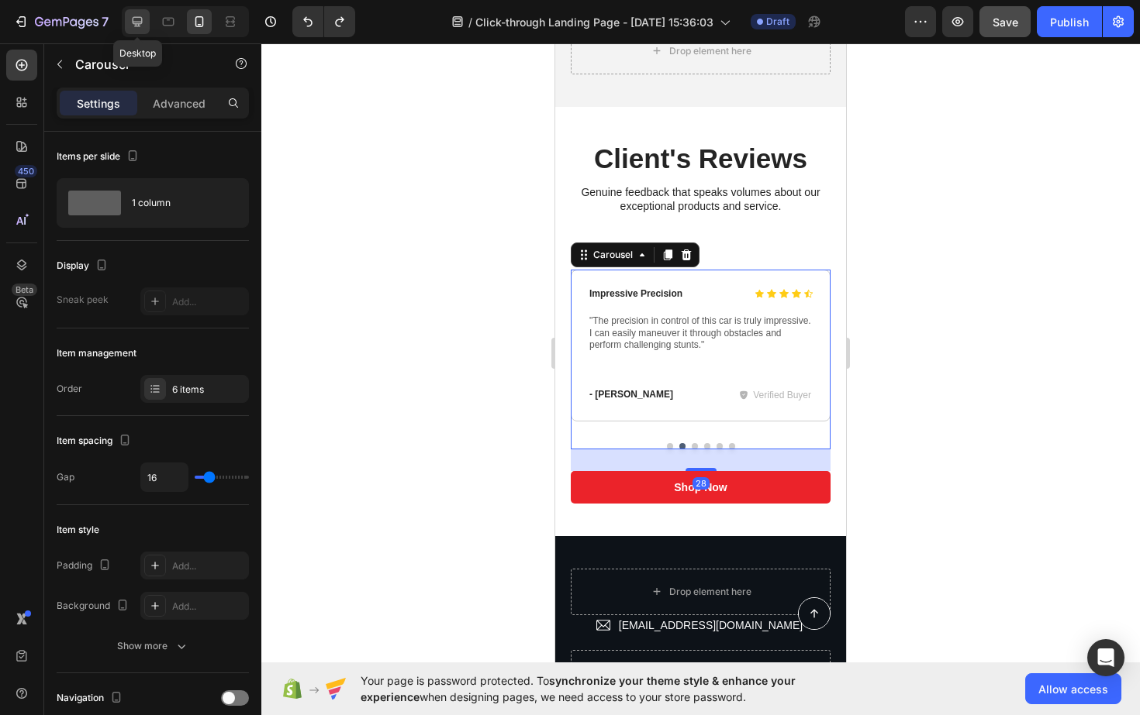
click at [137, 16] on icon at bounding box center [137, 22] width 16 height 16
type input "1200"
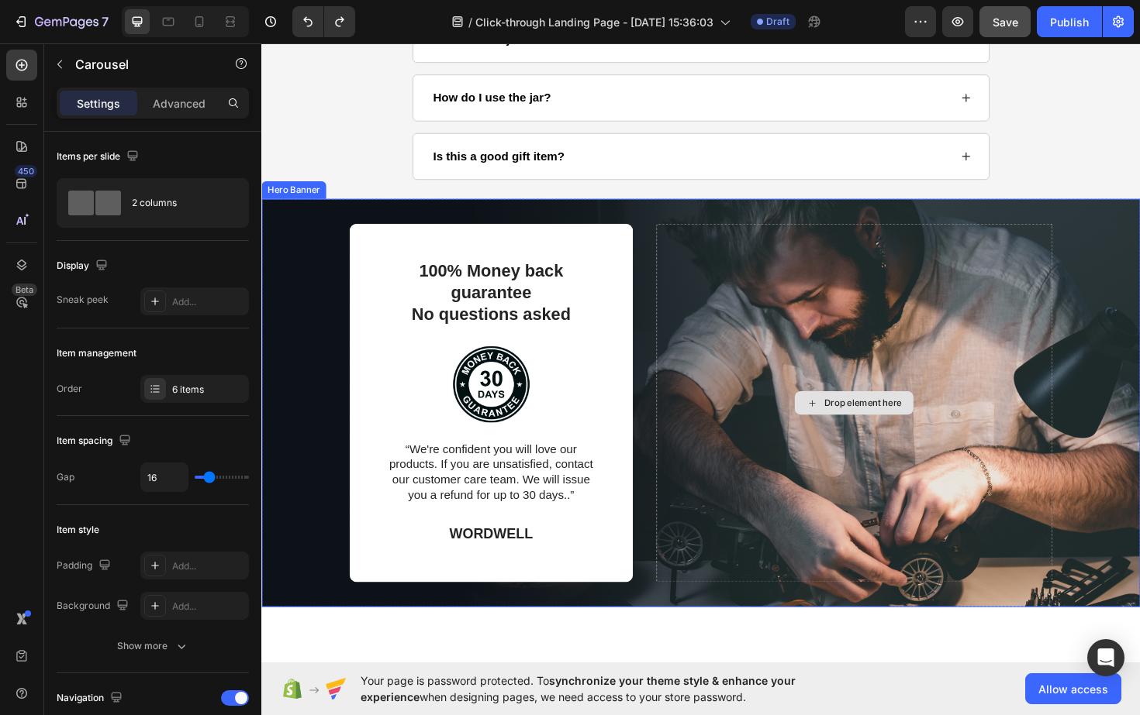
scroll to position [3075, 0]
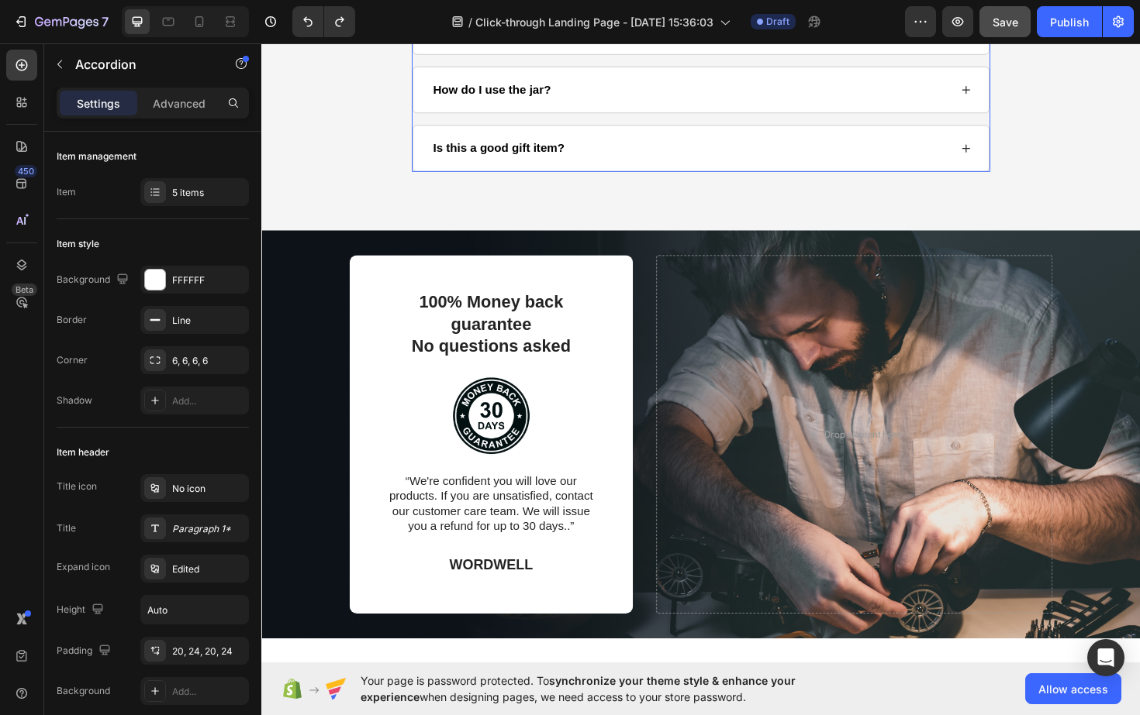
click at [1010, 154] on icon at bounding box center [1007, 155] width 11 height 11
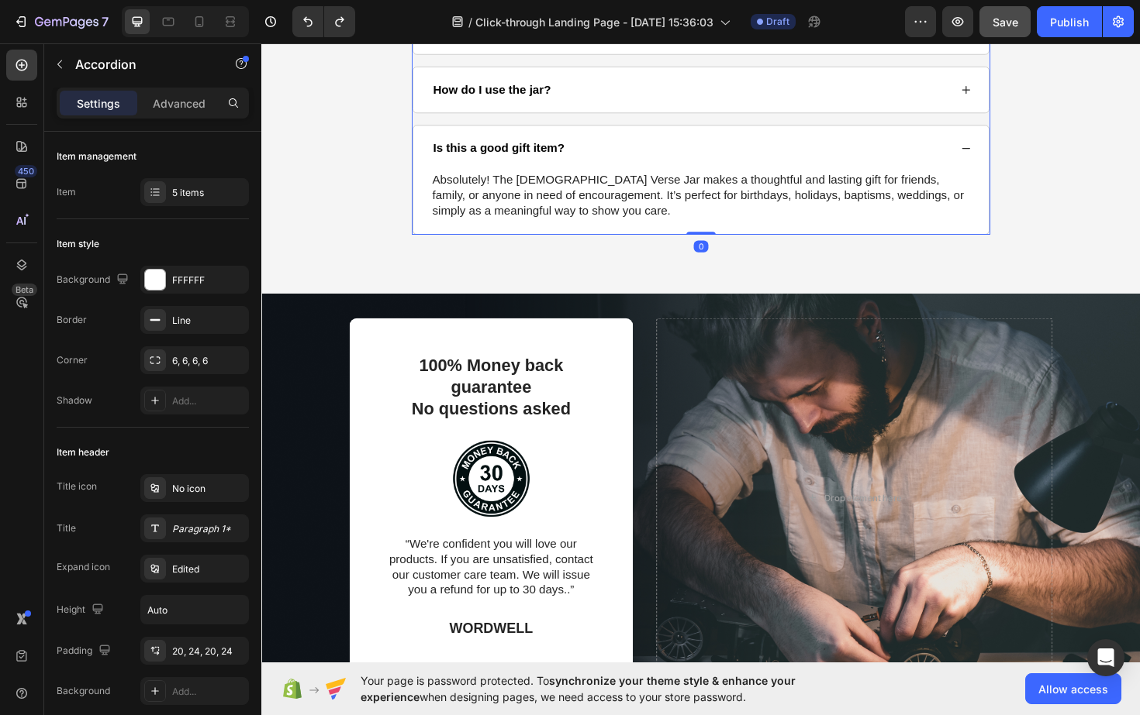
click at [1010, 154] on icon at bounding box center [1007, 155] width 11 height 11
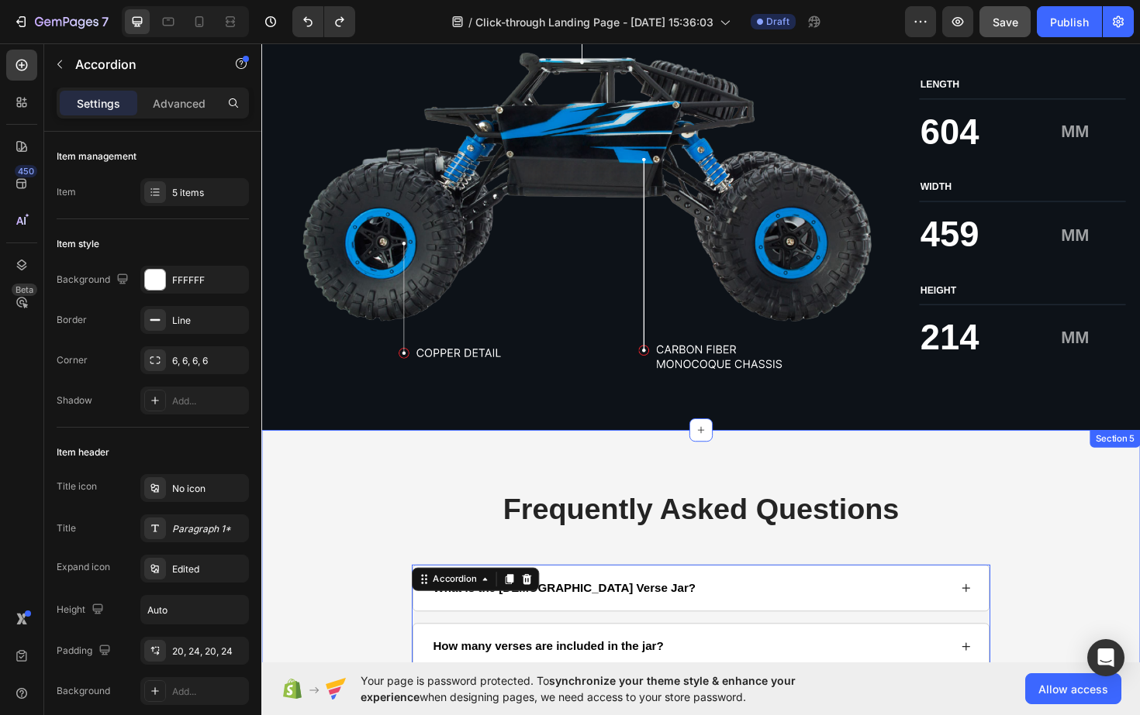
scroll to position [2304, 0]
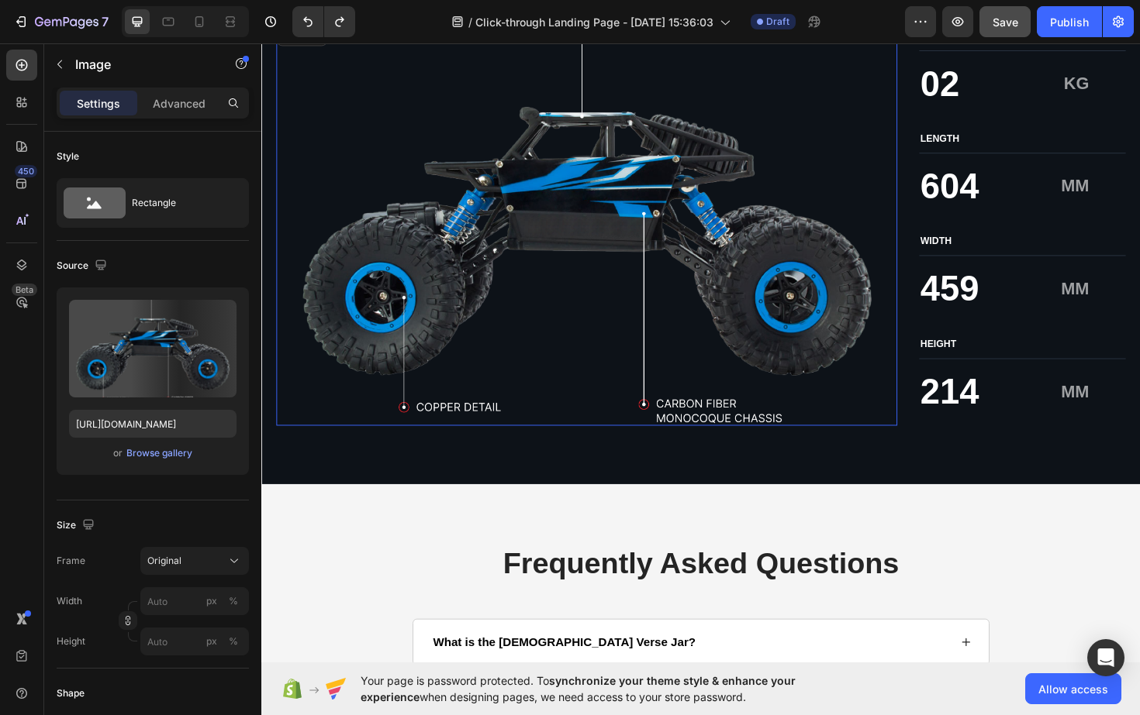
click at [619, 257] on img at bounding box center [605, 234] width 657 height 430
click at [175, 456] on div "Browse gallery" at bounding box center [159, 454] width 66 height 14
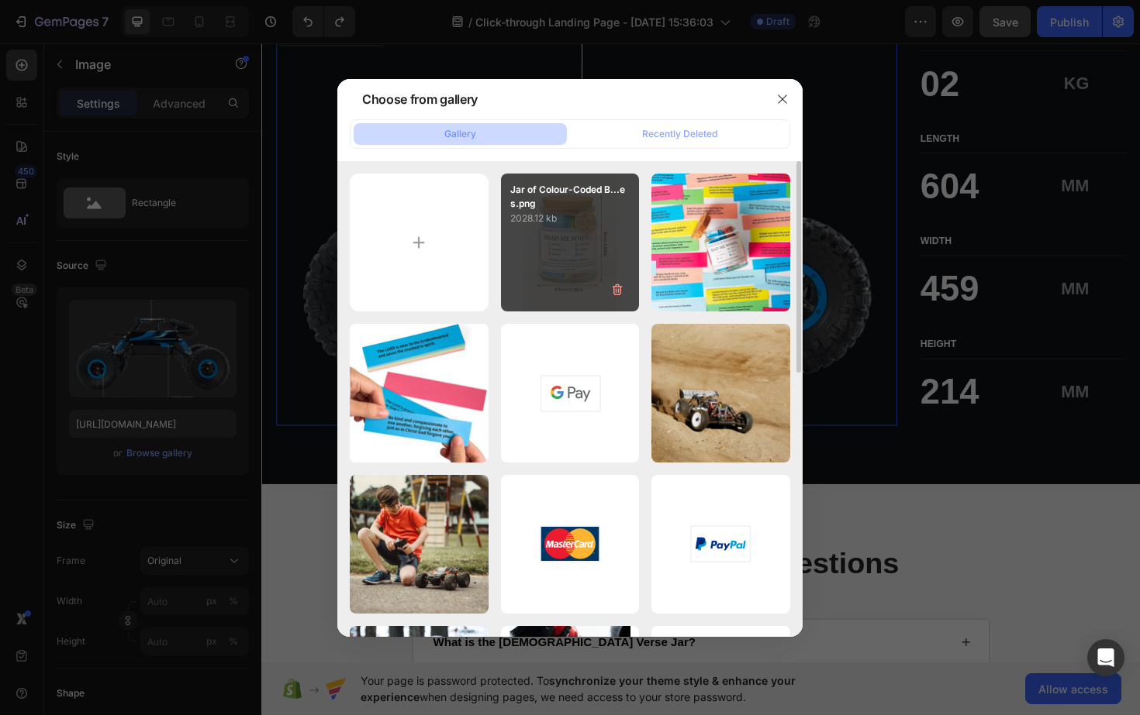
click at [562, 251] on div "Jar of Colour-Coded B...es.png 2028.12 kb" at bounding box center [570, 243] width 139 height 139
type input "[URL][DOMAIN_NAME]"
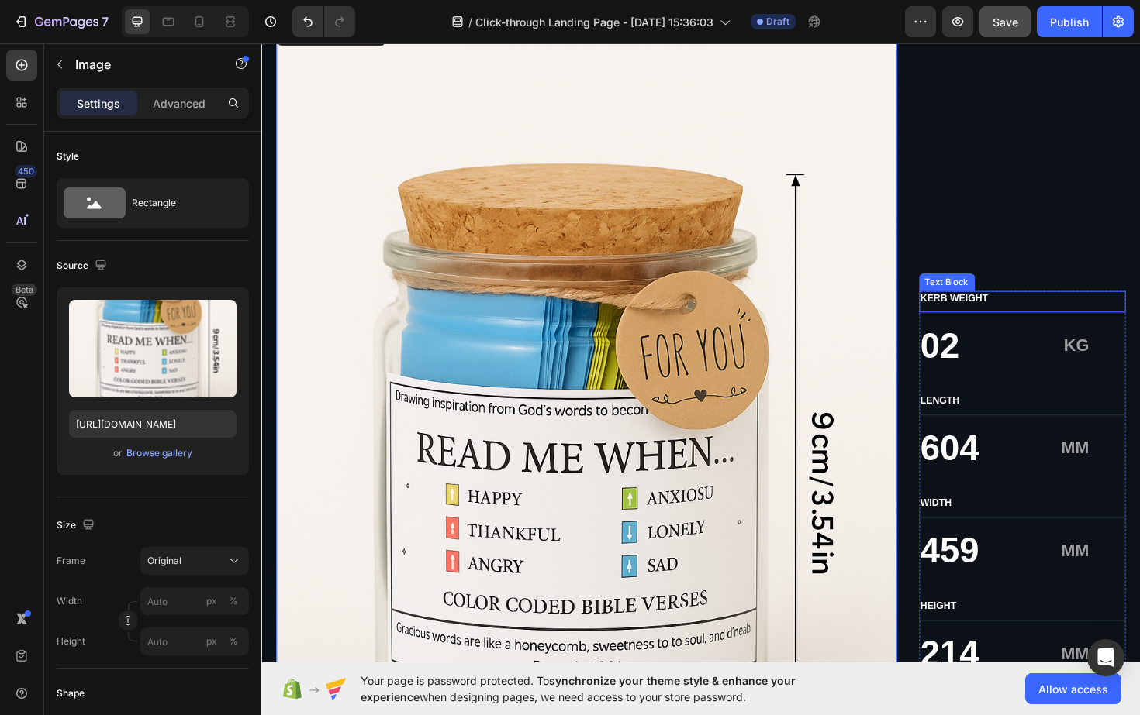
click at [1019, 333] on div "KERB WEIGHT Text Block 02 Text Block KG Text Block Row LENGTH Text Block 604 Te…" at bounding box center [1066, 511] width 219 height 410
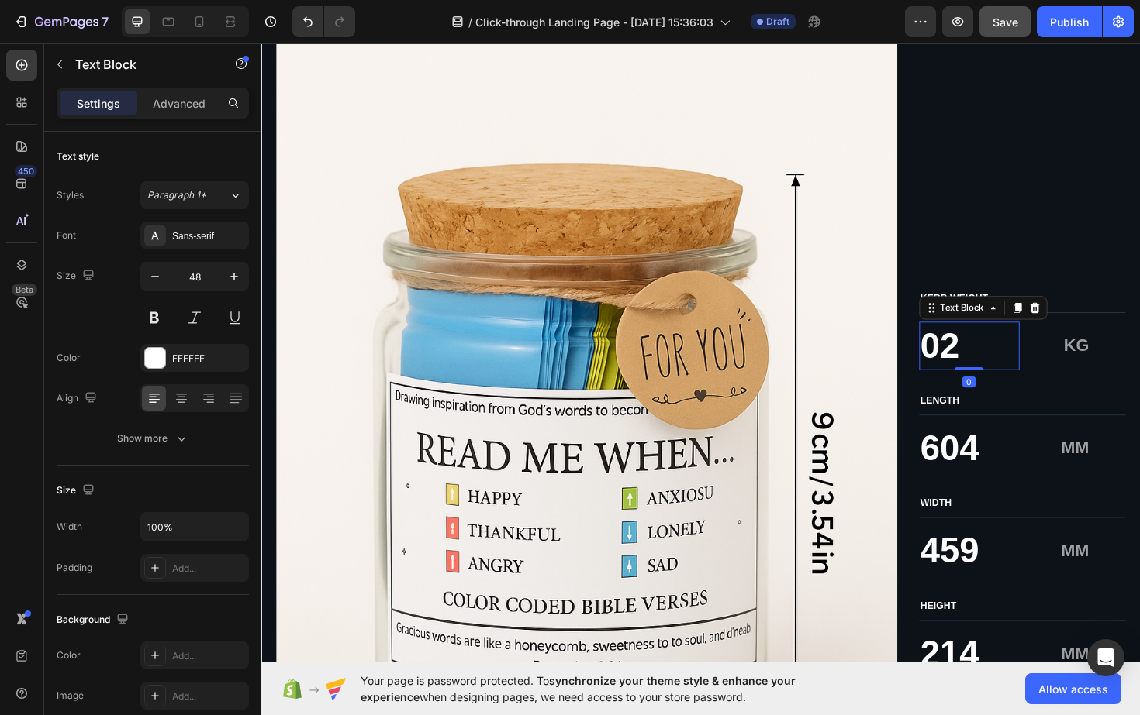
click at [1006, 358] on p "02" at bounding box center [1010, 364] width 103 height 48
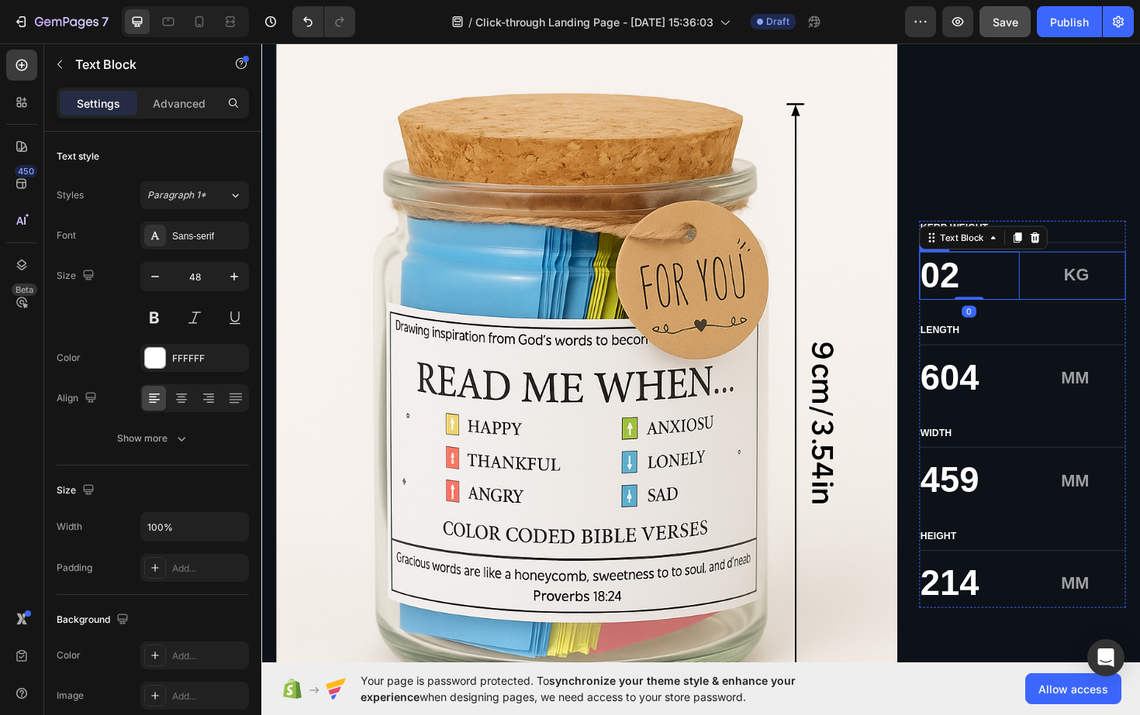
scroll to position [2381, 0]
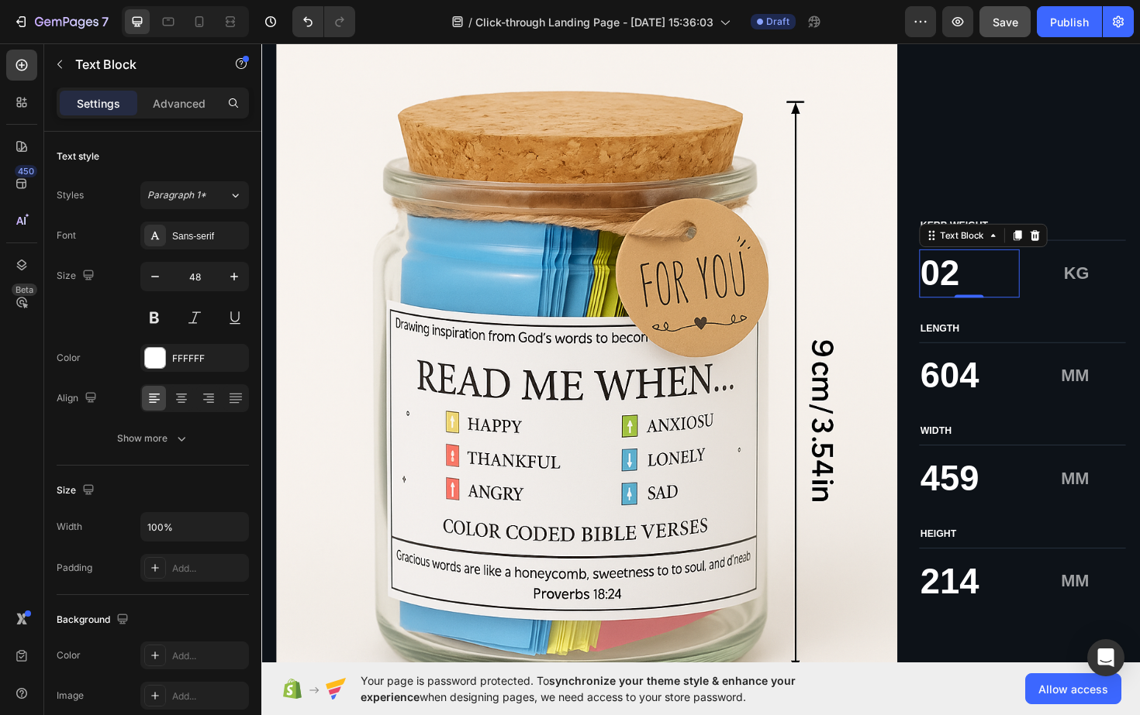
click at [1012, 280] on p "02" at bounding box center [1010, 288] width 103 height 48
click at [1005, 232] on div "KERB WEIGHT" at bounding box center [1066, 237] width 219 height 16
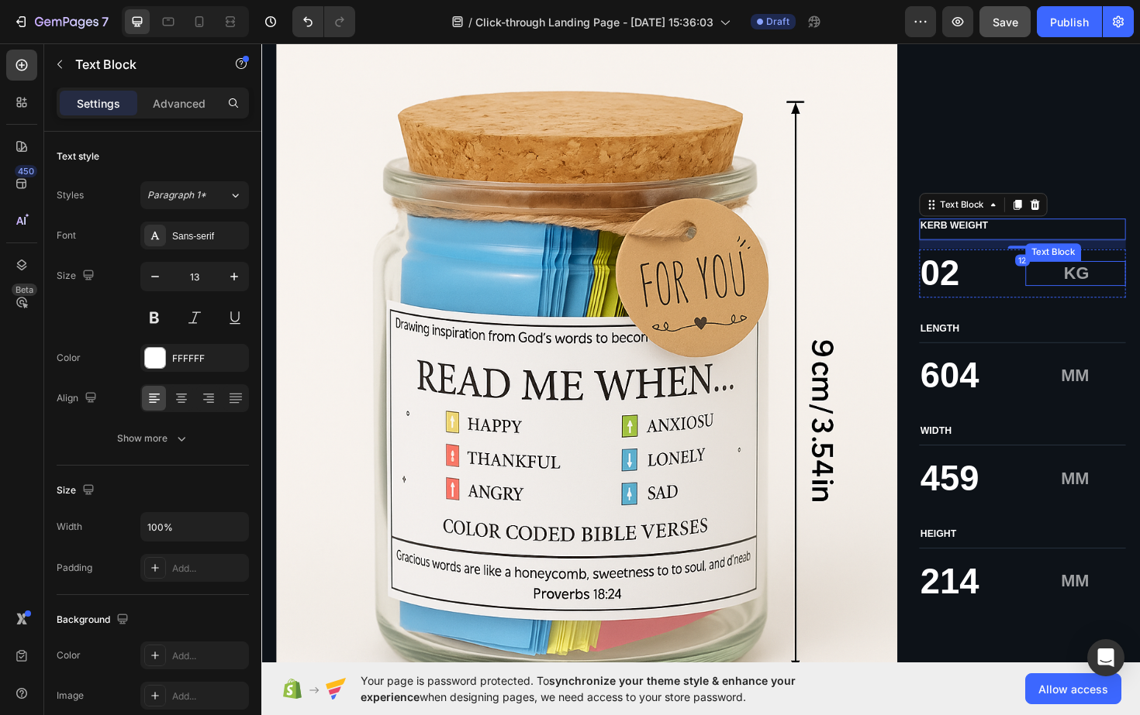
click at [1121, 283] on p "KG" at bounding box center [1104, 287] width 66 height 23
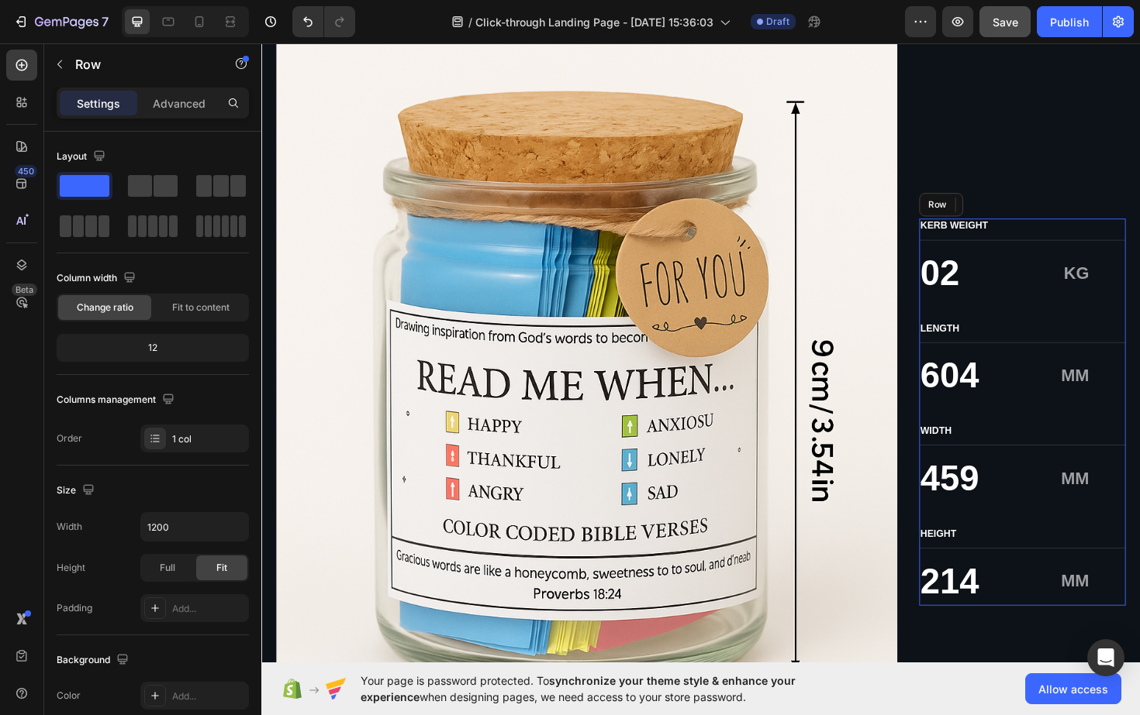
click at [1043, 334] on div "KERB WEIGHT Text Block 02 Text Block KG Text Block 0 Row LENGTH Text Block 604 …" at bounding box center [1066, 434] width 219 height 410
click at [1029, 261] on div "KERB WEIGHT Text Block 02 Text Block KG Text Block Row LENGTH Text Block 604 Te…" at bounding box center [1066, 434] width 219 height 410
click at [1031, 240] on p "KERB WEIGHT" at bounding box center [1067, 237] width 216 height 13
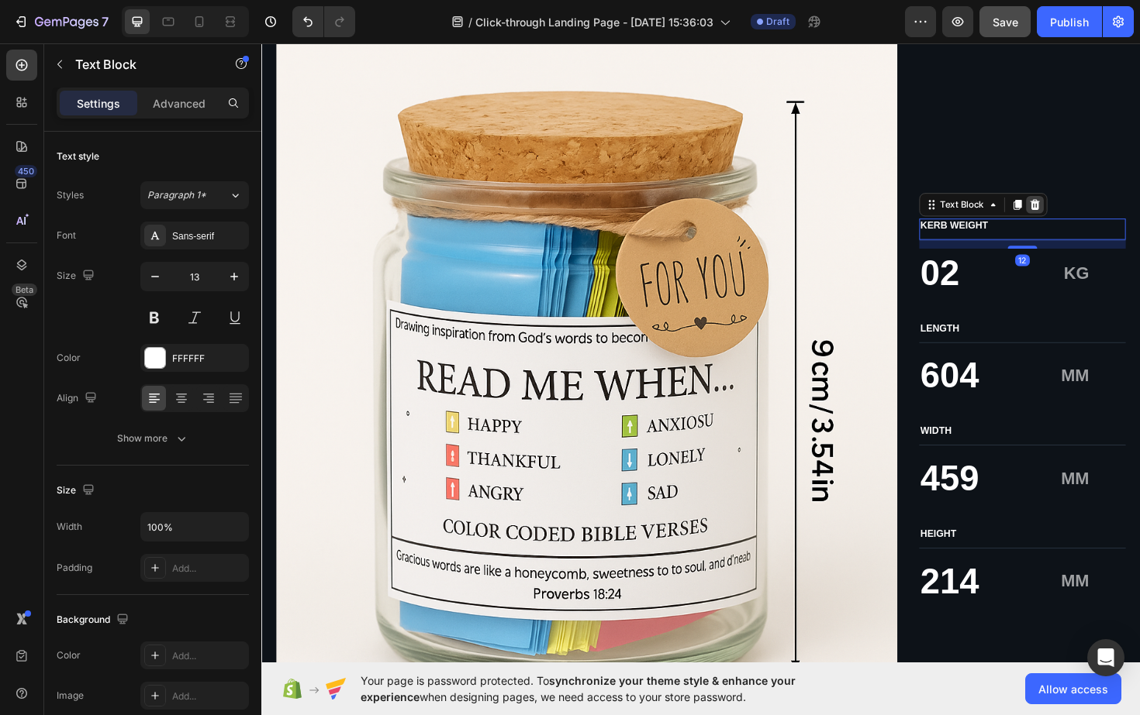
click at [1082, 218] on icon at bounding box center [1079, 214] width 10 height 11
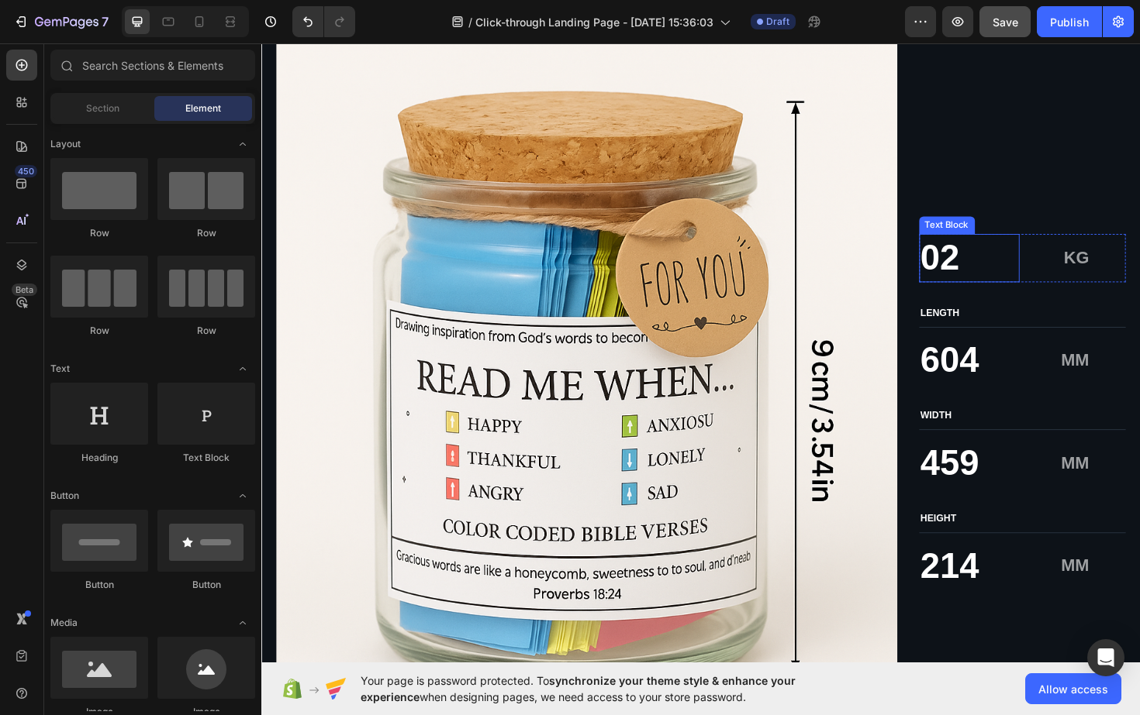
click at [1015, 260] on p "02" at bounding box center [1010, 271] width 103 height 48
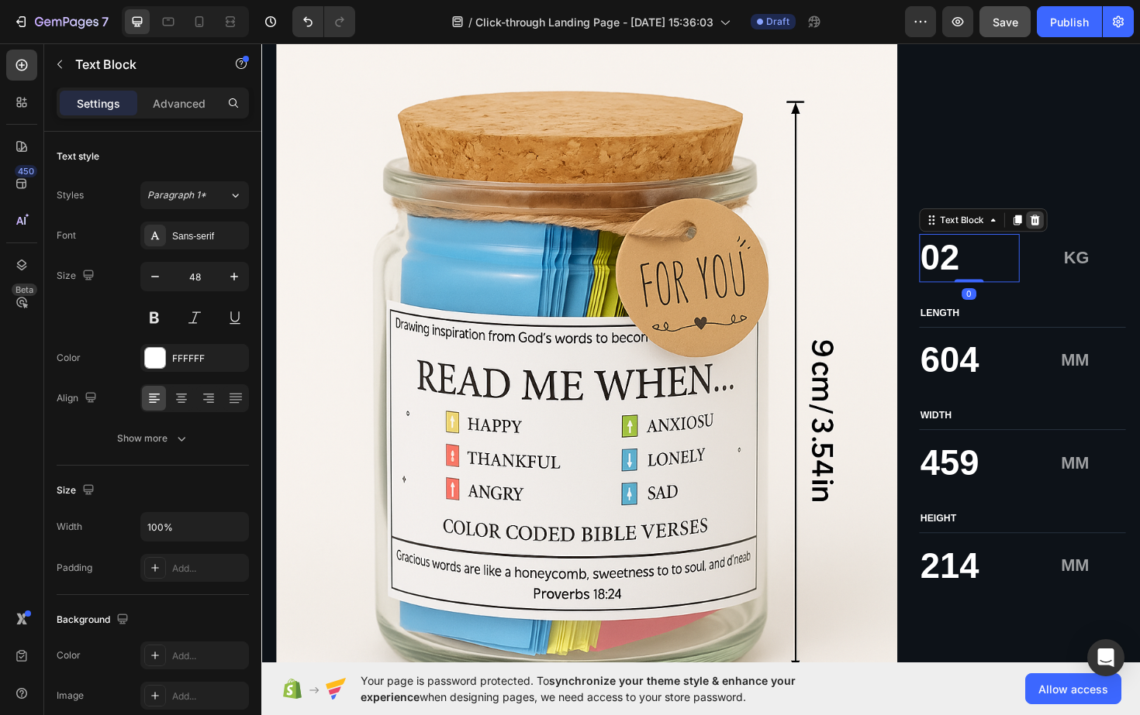
click at [1087, 234] on div at bounding box center [1080, 231] width 19 height 19
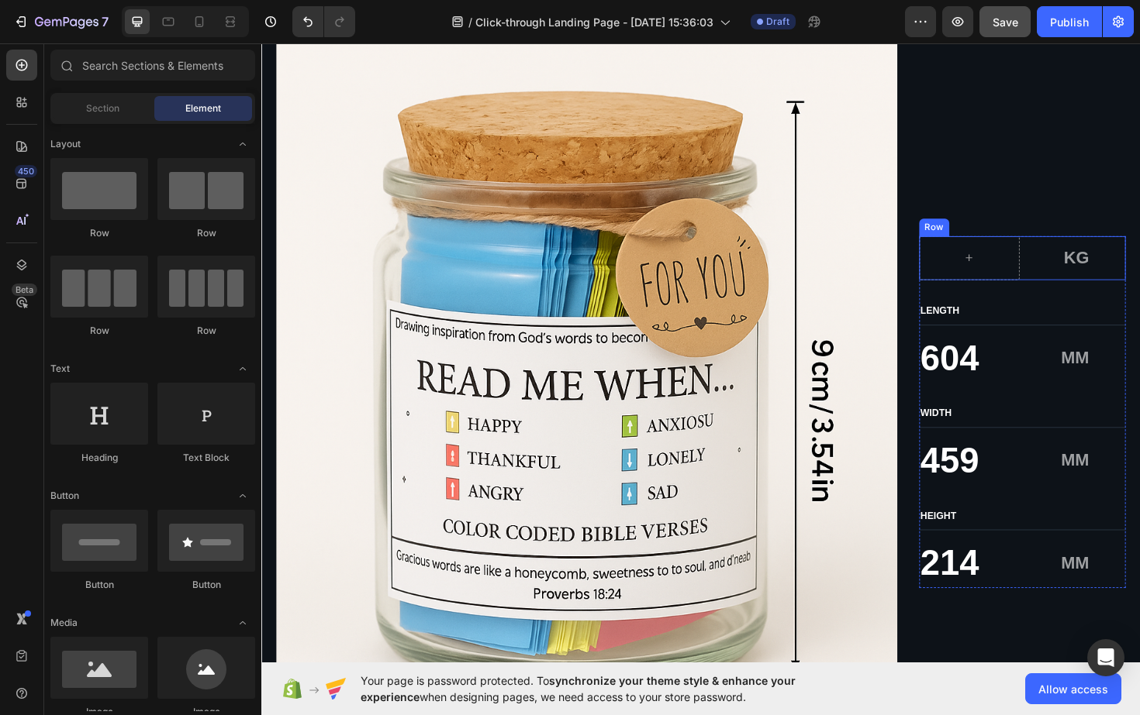
click at [1085, 253] on div "KG Text Block" at bounding box center [1123, 271] width 106 height 47
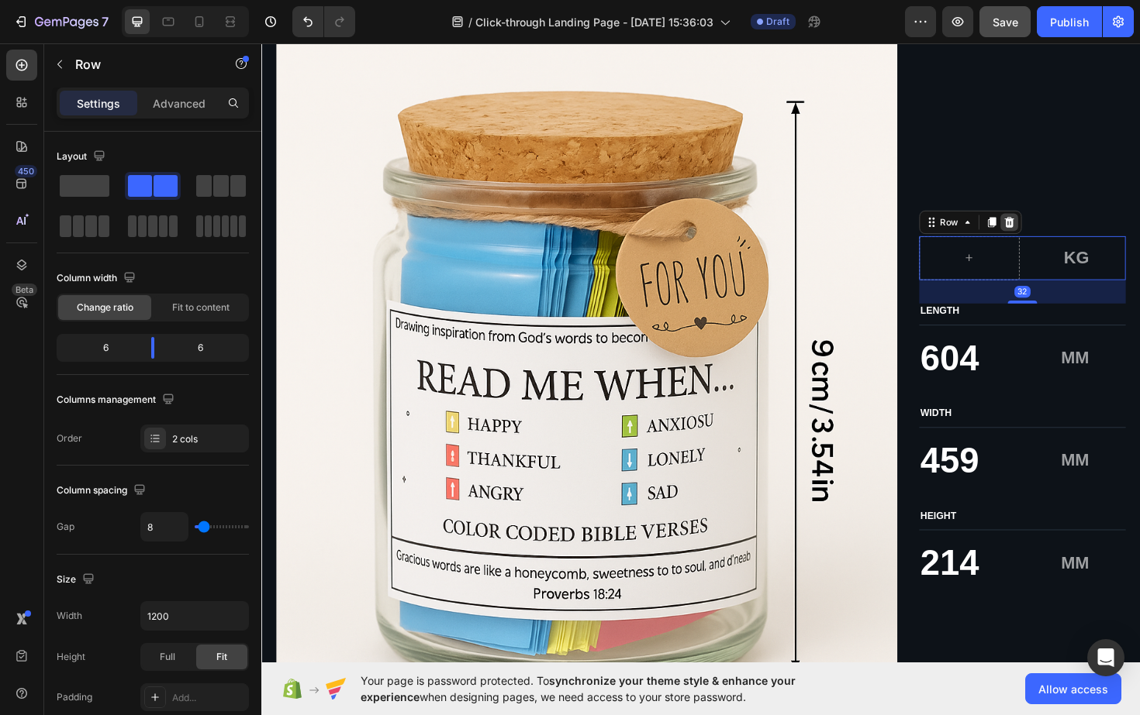
click at [1050, 233] on icon at bounding box center [1052, 233] width 10 height 11
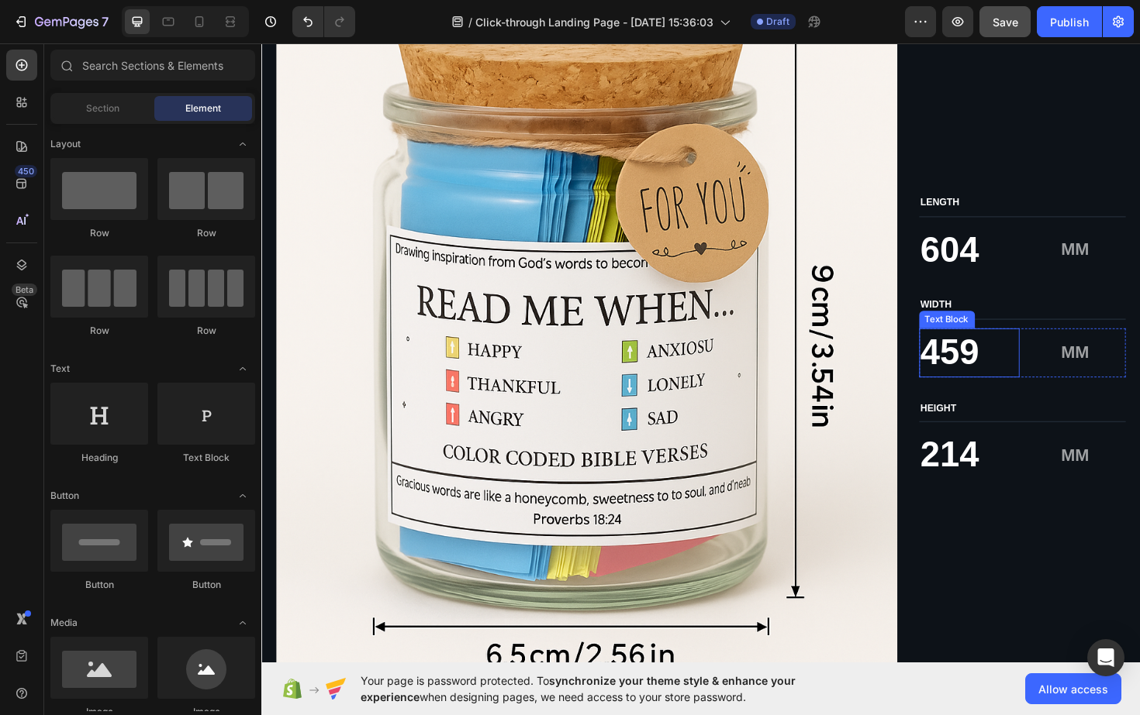
scroll to position [2462, 0]
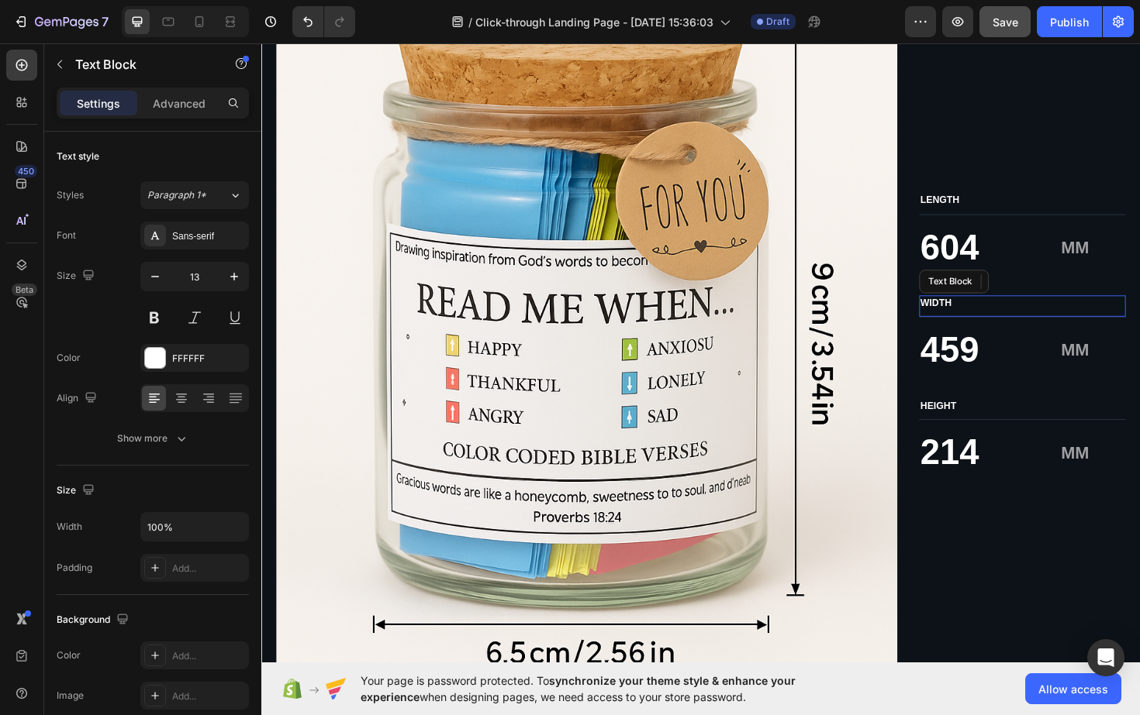
click at [1011, 323] on p "WIDTH" at bounding box center [1067, 318] width 216 height 13
click at [1078, 301] on icon at bounding box center [1079, 296] width 10 height 11
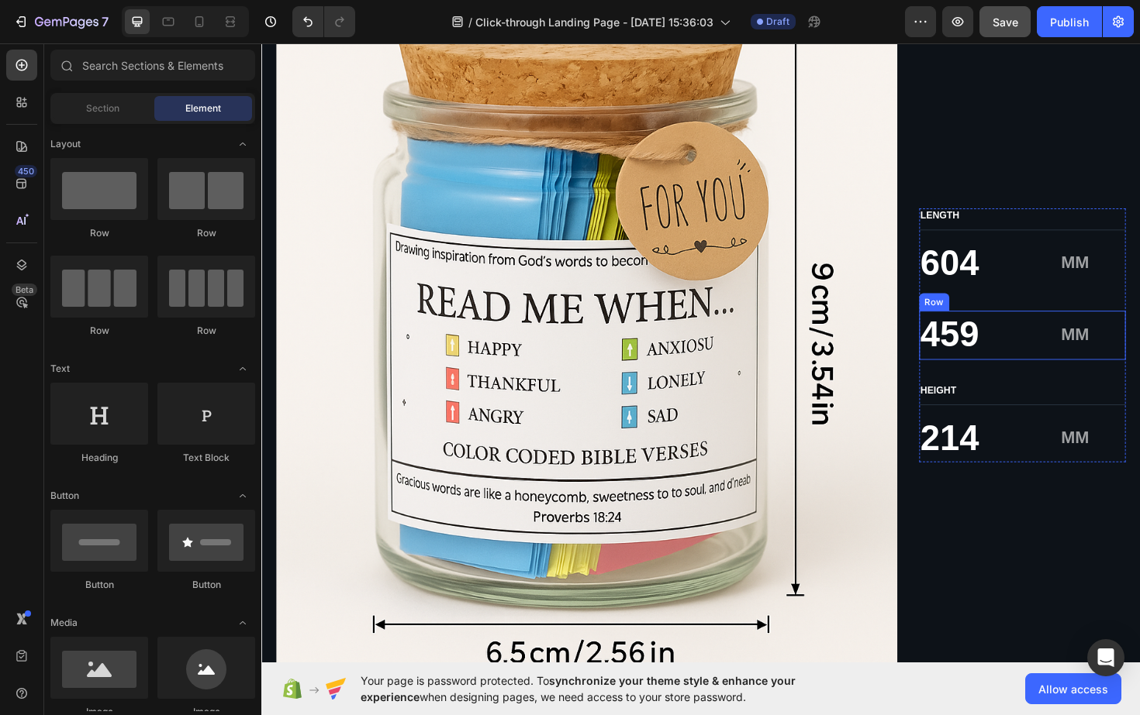
click at [1068, 333] on div "459 Text Block MM Text Block Row" at bounding box center [1066, 352] width 219 height 51
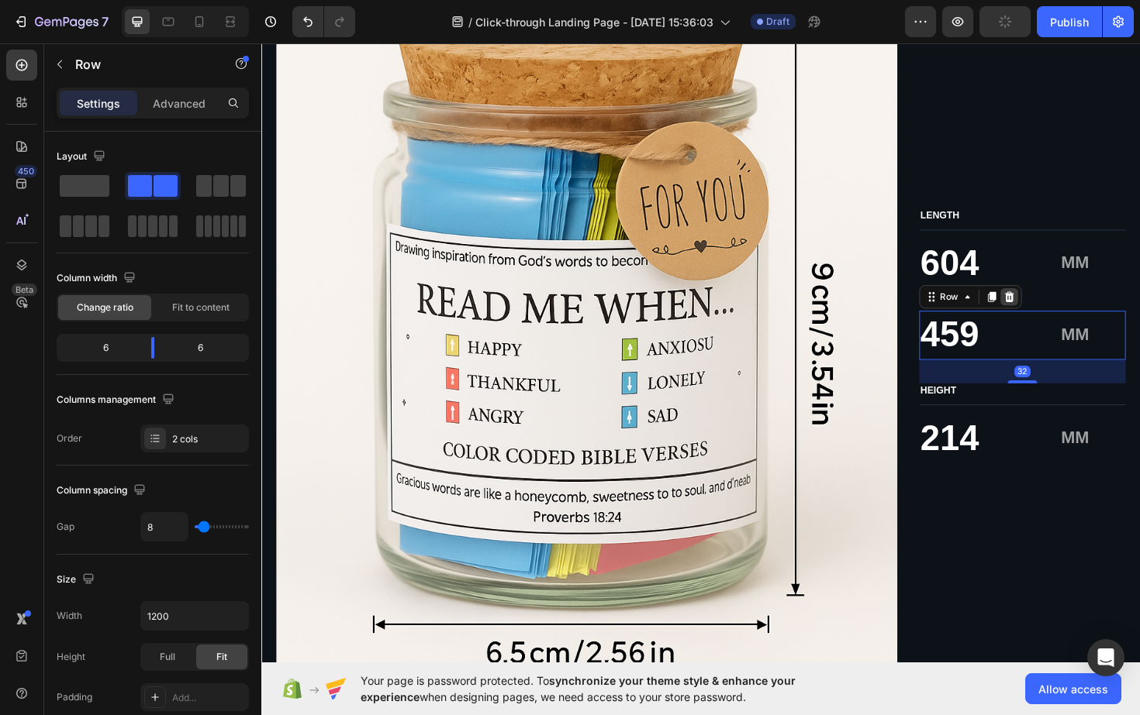
click at [1057, 313] on icon at bounding box center [1052, 312] width 12 height 12
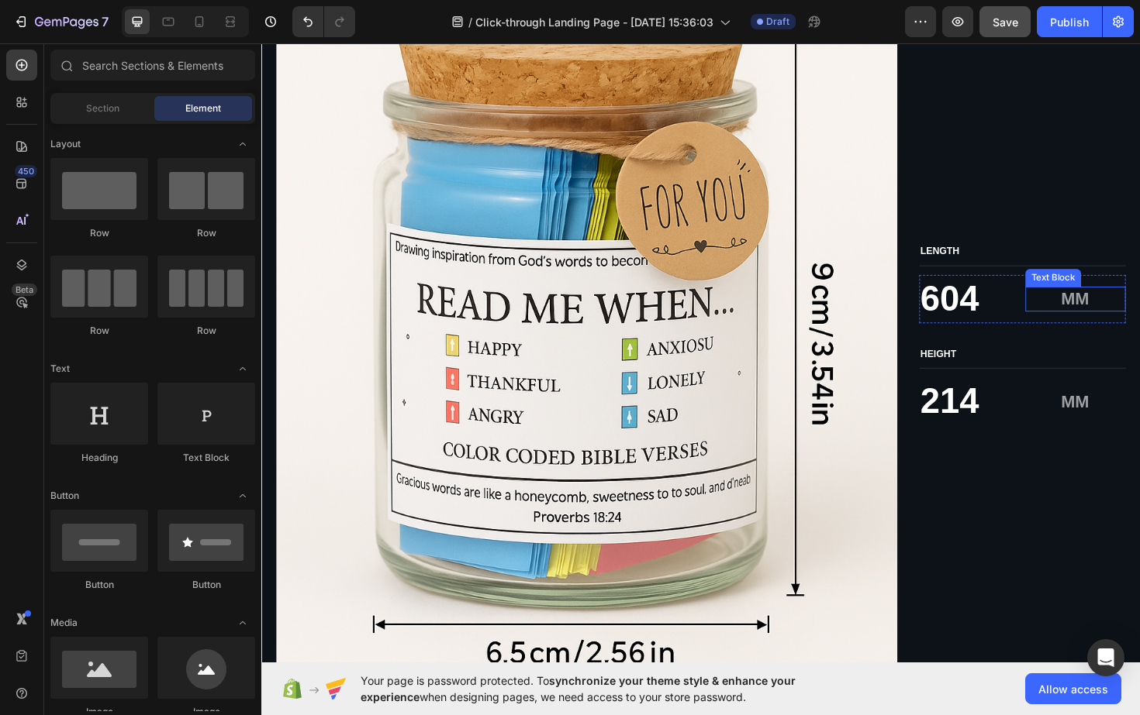
click at [1116, 323] on p "MM" at bounding box center [1104, 314] width 66 height 23
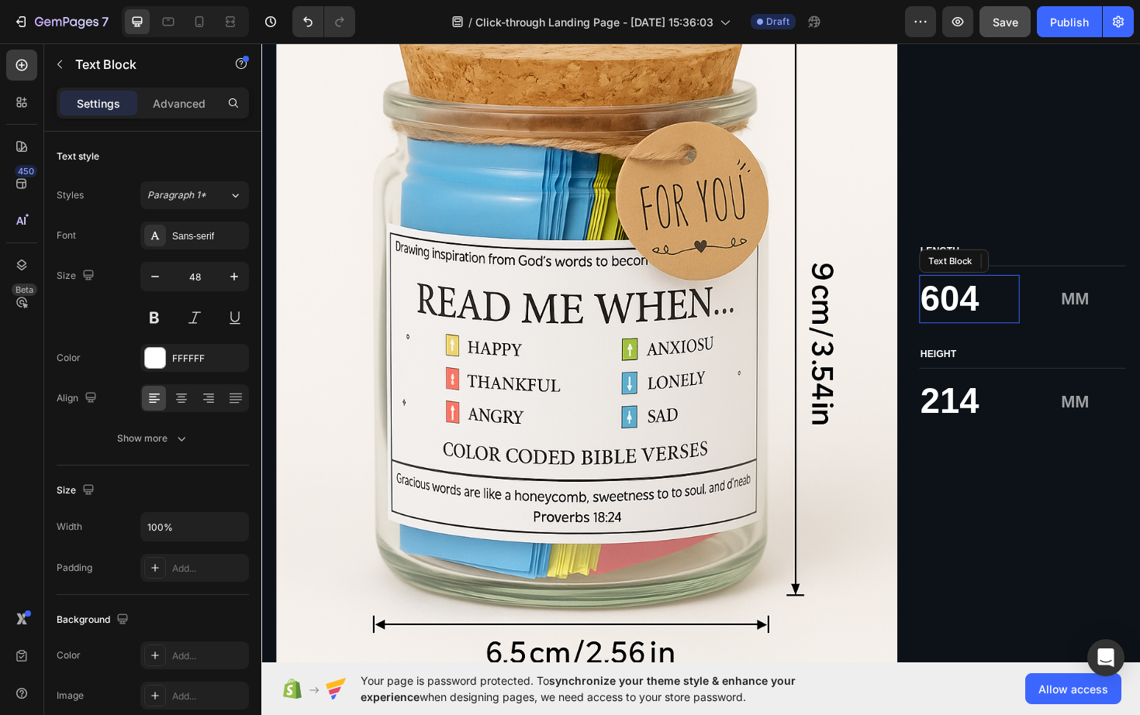
click at [995, 316] on p "604" at bounding box center [1010, 315] width 103 height 48
click at [1114, 325] on div "MM Text Block 0" at bounding box center [1123, 315] width 106 height 26
click at [1114, 325] on div at bounding box center [1122, 326] width 31 height 3
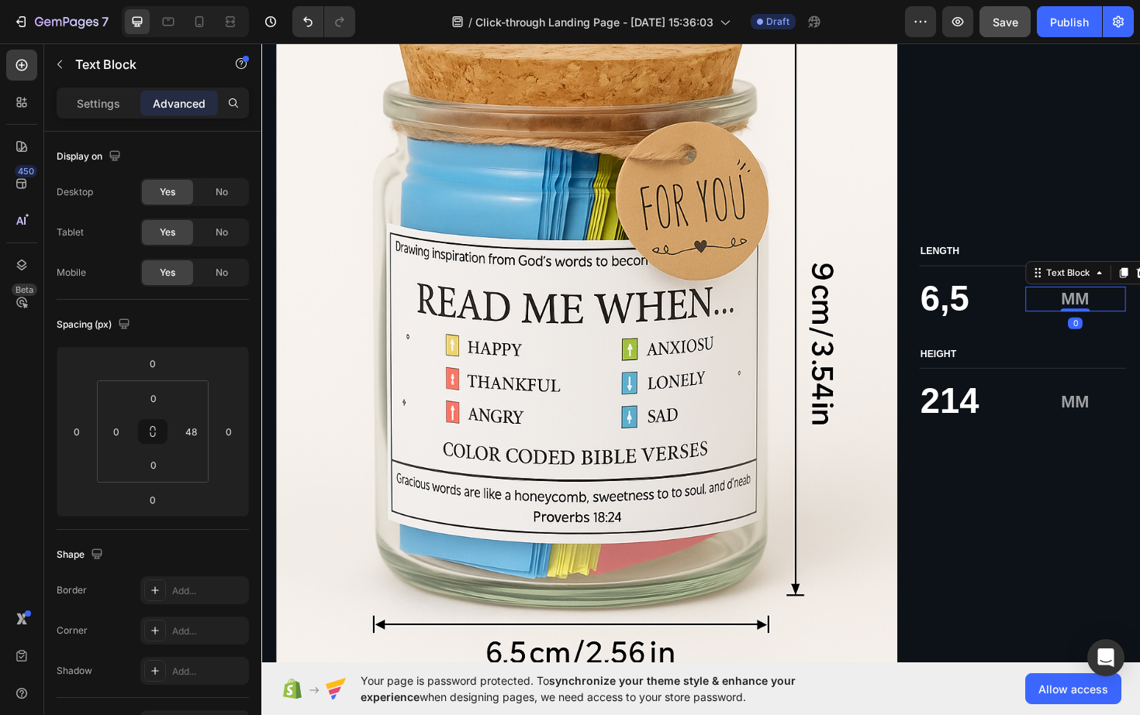
click at [1114, 325] on div at bounding box center [1122, 326] width 31 height 3
click at [1128, 316] on p "MM" at bounding box center [1104, 314] width 66 height 23
click at [995, 422] on p "214" at bounding box center [1010, 423] width 103 height 48
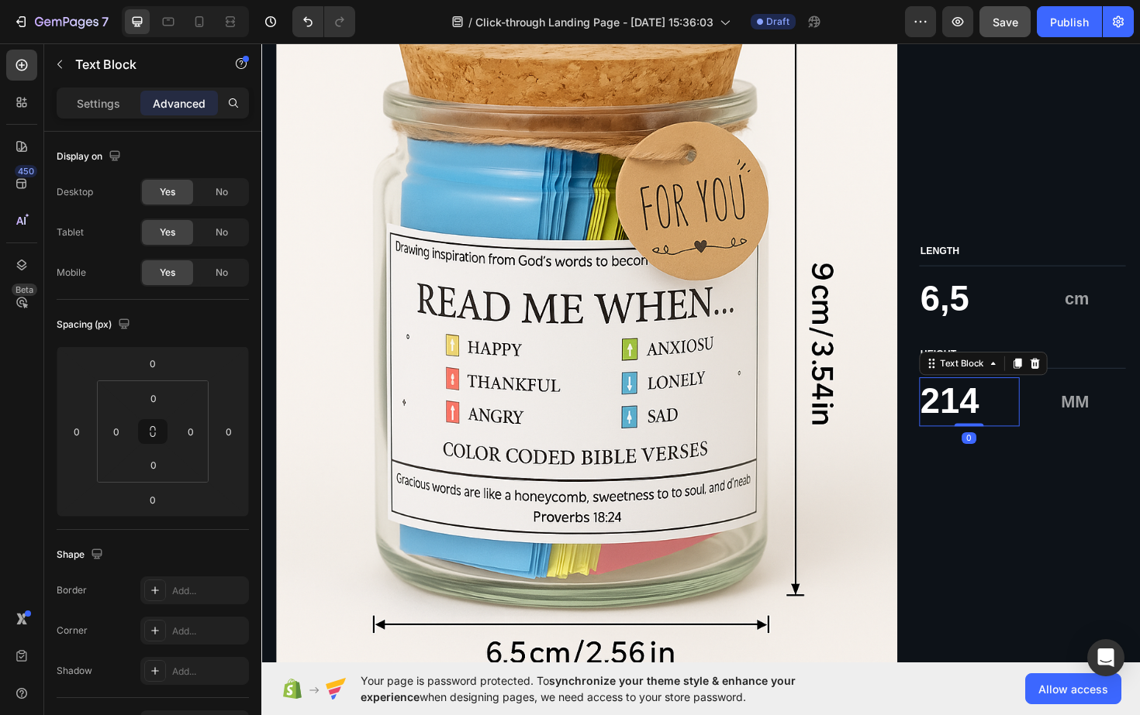
click at [1002, 422] on p "214" at bounding box center [1010, 423] width 103 height 48
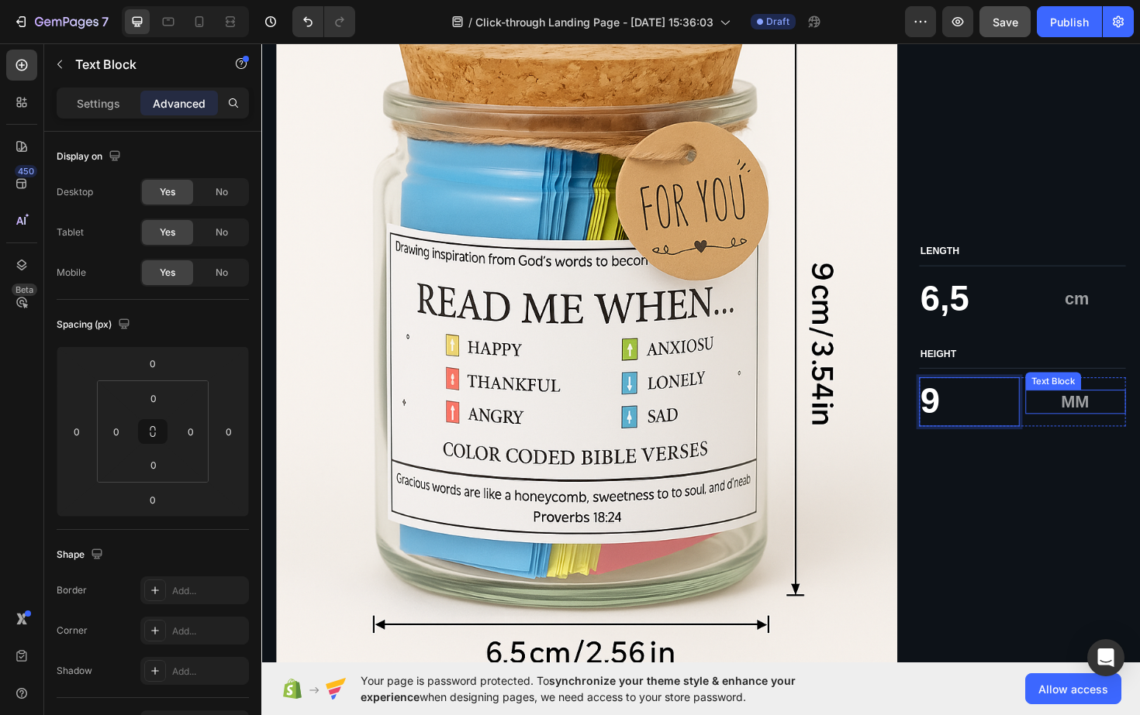
click at [1136, 429] on p "MM" at bounding box center [1104, 423] width 66 height 23
click at [1122, 423] on p "MM" at bounding box center [1104, 423] width 66 height 23
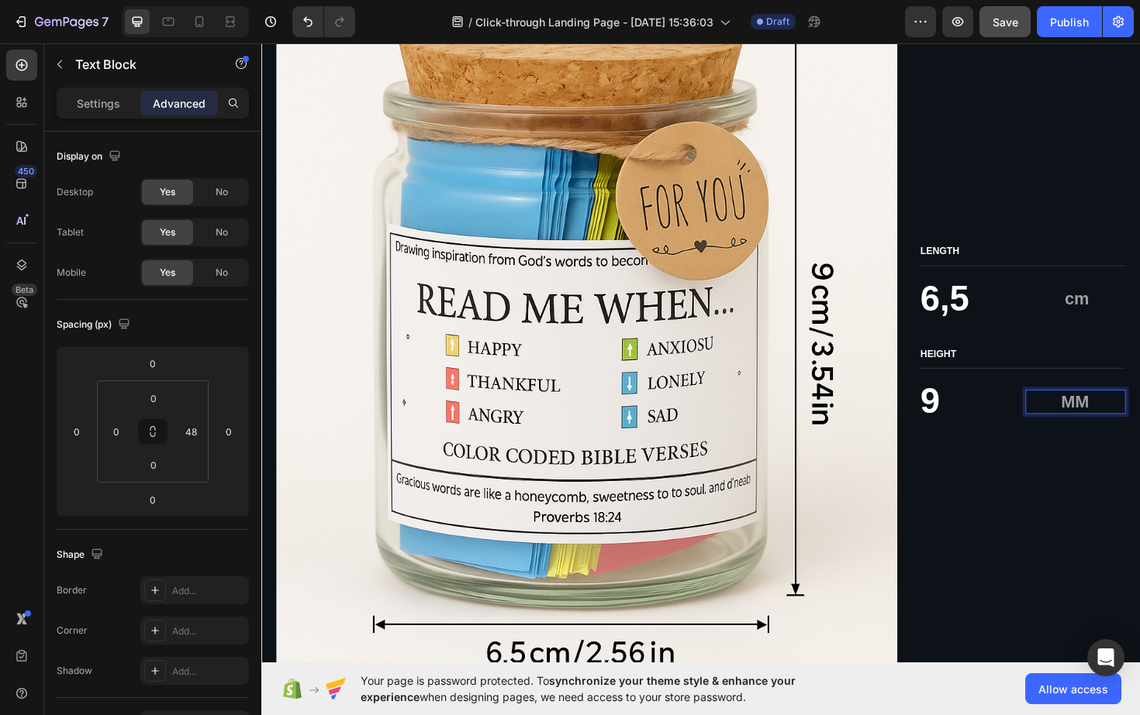
click at [1136, 424] on p "MM" at bounding box center [1104, 423] width 66 height 23
click at [1127, 426] on p "MM" at bounding box center [1104, 423] width 66 height 23
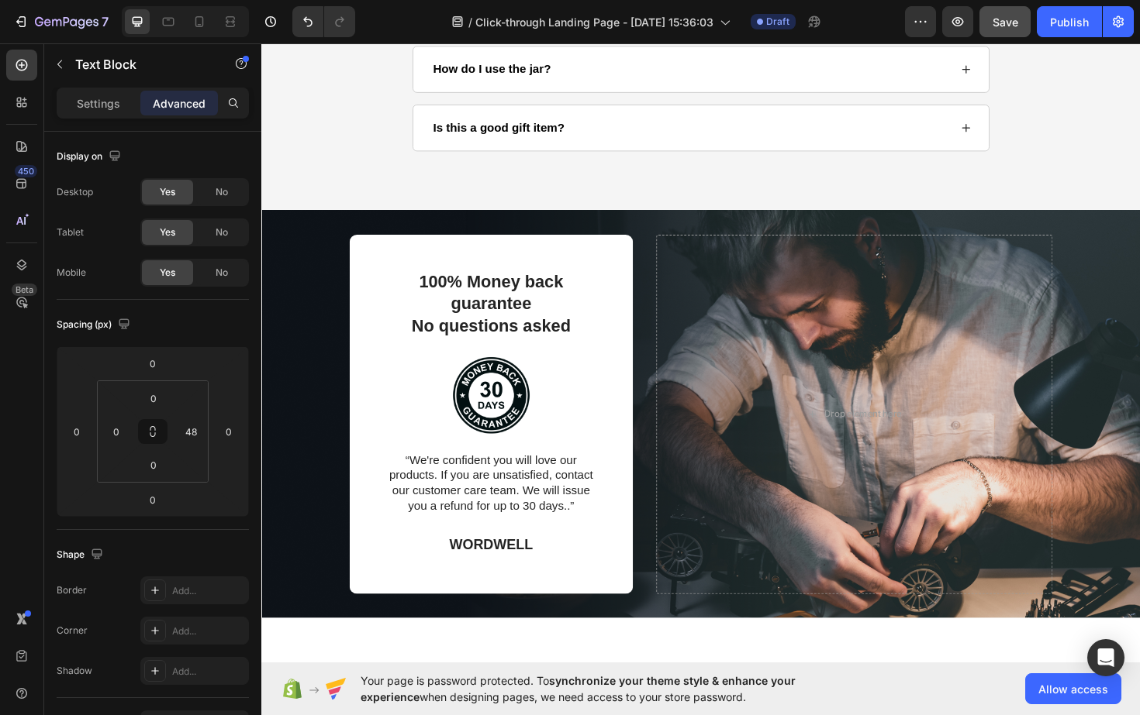
scroll to position [3552, 0]
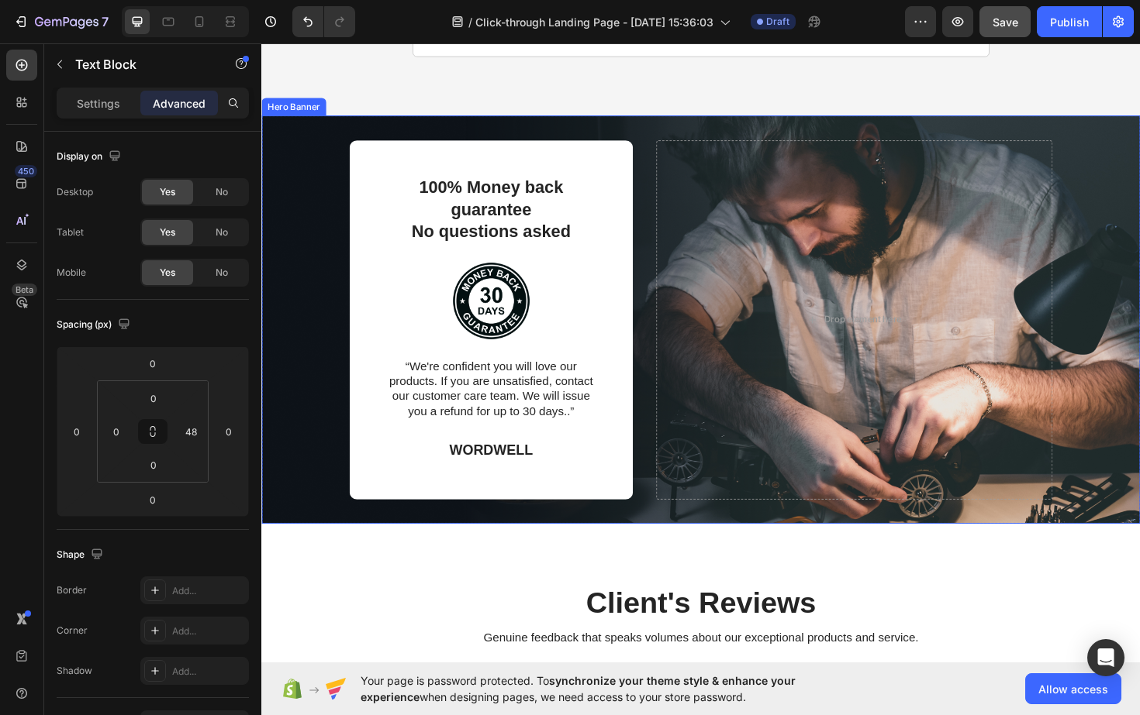
click at [1139, 188] on div "100% Money back guarantee No questions asked Text Block Image “We're confident …" at bounding box center [726, 336] width 930 height 505
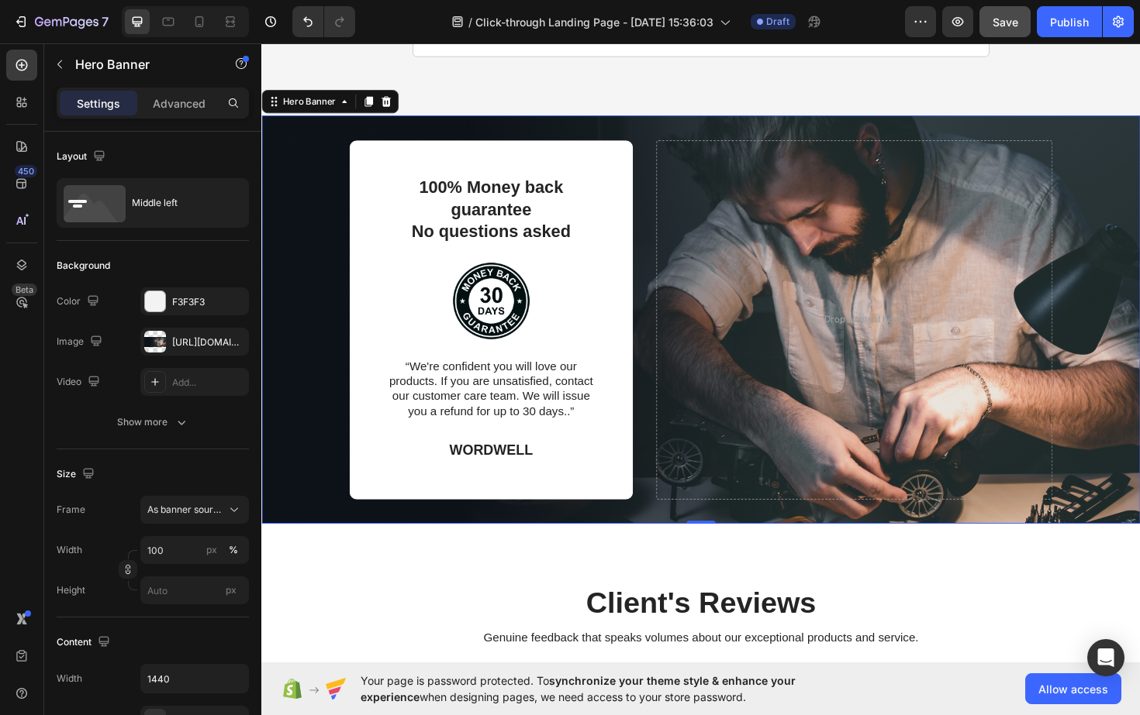
click at [1133, 167] on div "100% Money back guarantee No questions asked Text Block Image “We're confident …" at bounding box center [726, 336] width 930 height 505
click at [91, 340] on icon "button" at bounding box center [96, 341] width 16 height 16
click at [154, 342] on div at bounding box center [155, 342] width 22 height 22
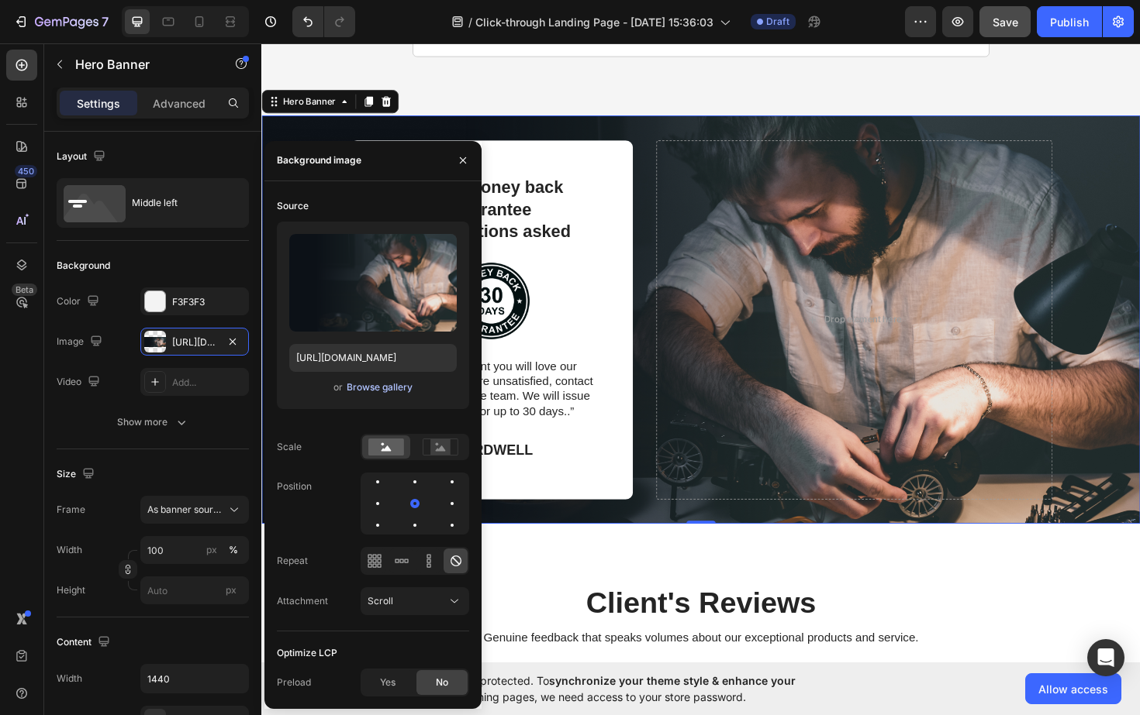
click at [372, 389] on div "Browse gallery" at bounding box center [380, 388] width 66 height 14
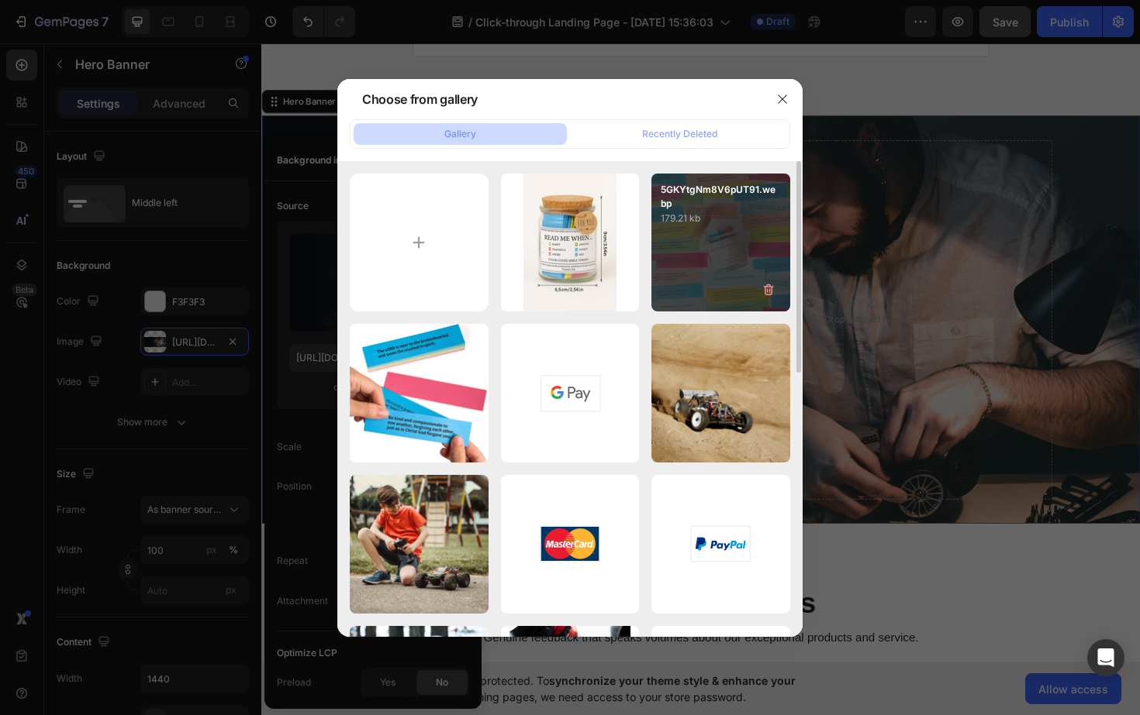
click at [701, 254] on div "5GKYtgNm8V6pUT91.webp 179.21 kb" at bounding box center [720, 243] width 139 height 139
type input "[URL][DOMAIN_NAME]"
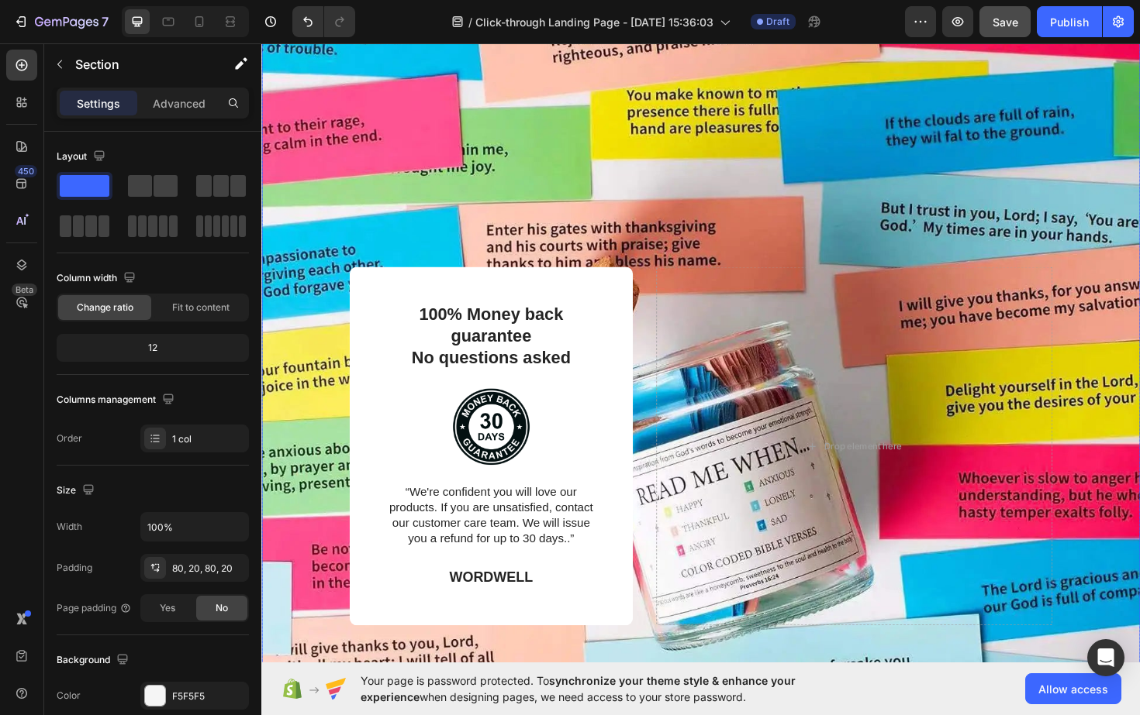
scroll to position [3681, 0]
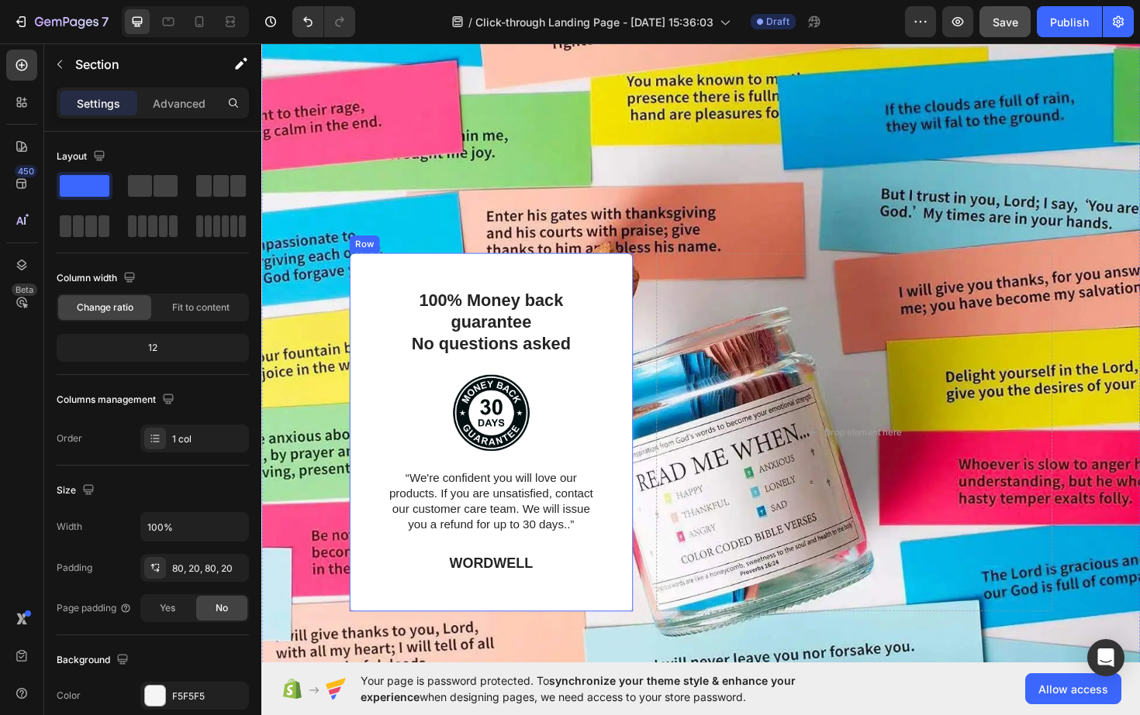
click at [640, 609] on div "100% Money back guarantee No questions asked Text Block Image “We're confident …" at bounding box center [504, 456] width 300 height 381
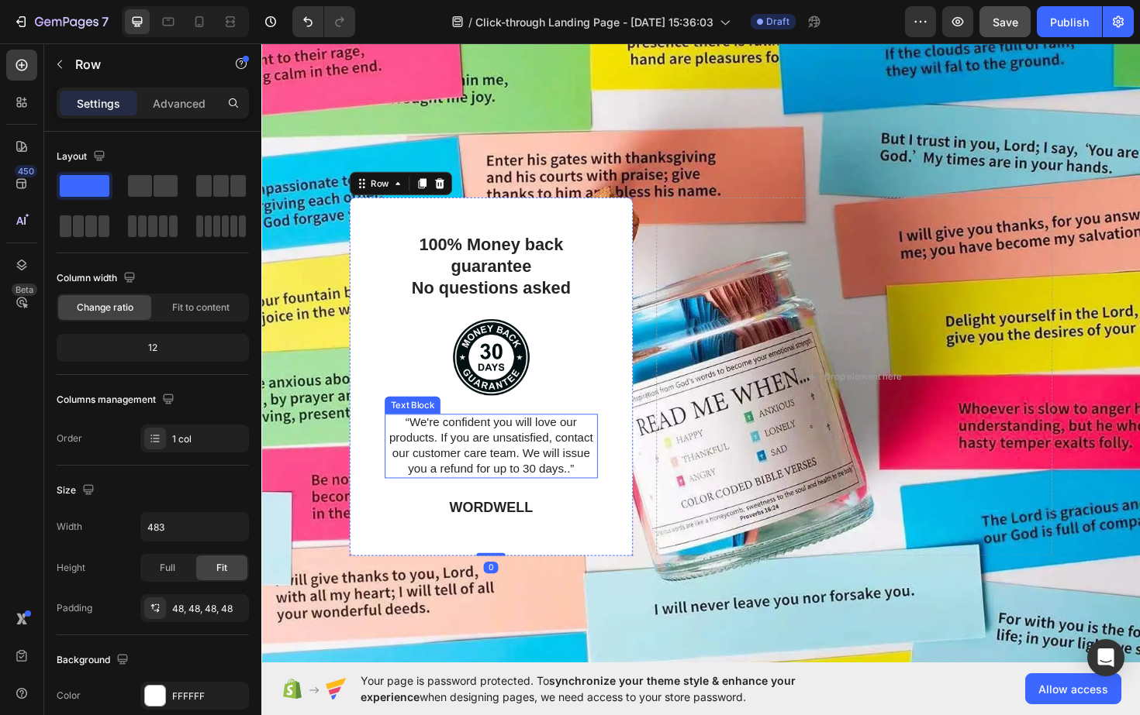
scroll to position [3743, 0]
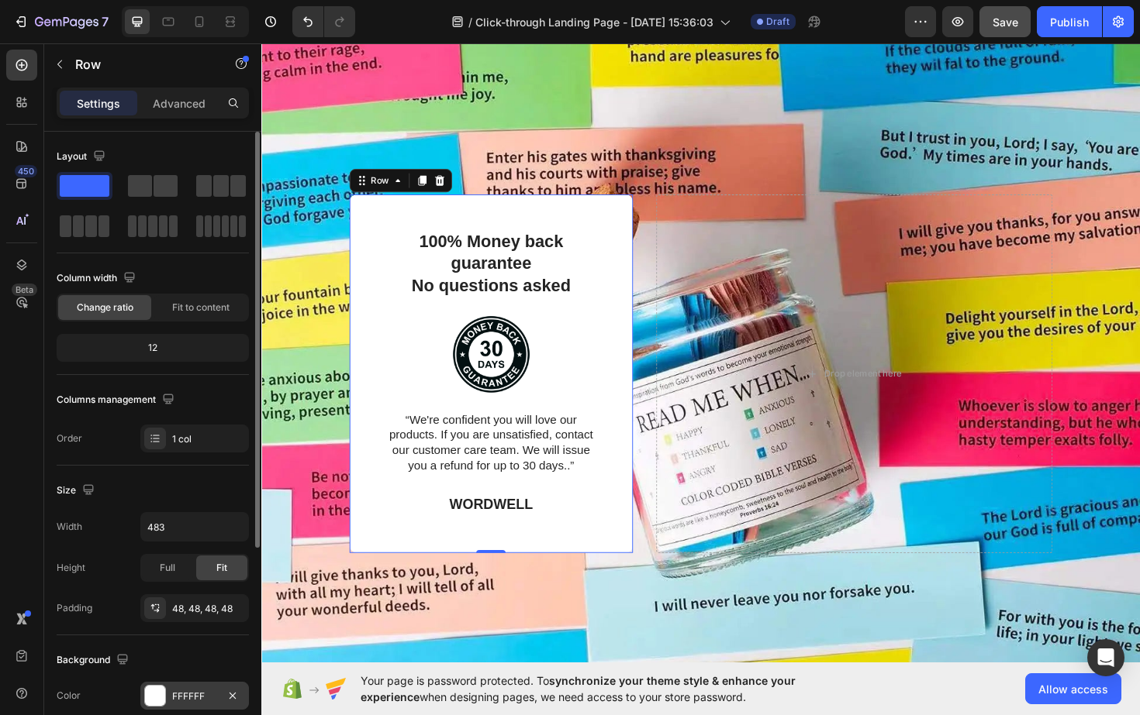
click at [156, 693] on div at bounding box center [155, 696] width 20 height 20
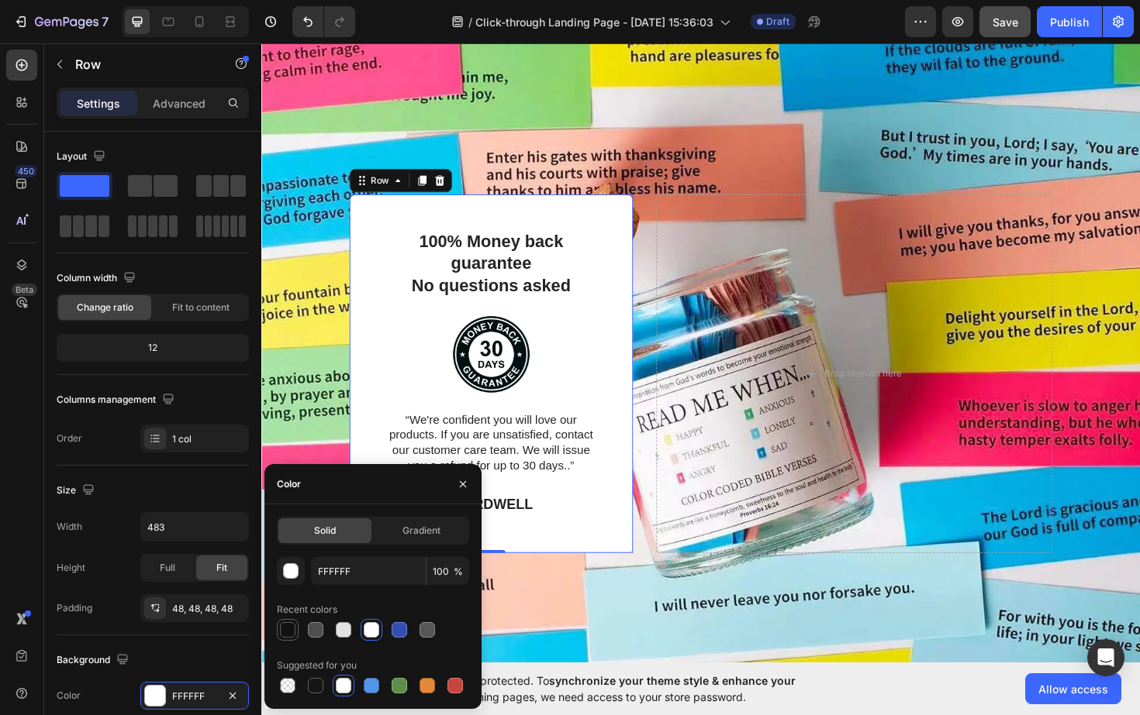
click at [285, 633] on div at bounding box center [288, 630] width 16 height 16
type input "121212"
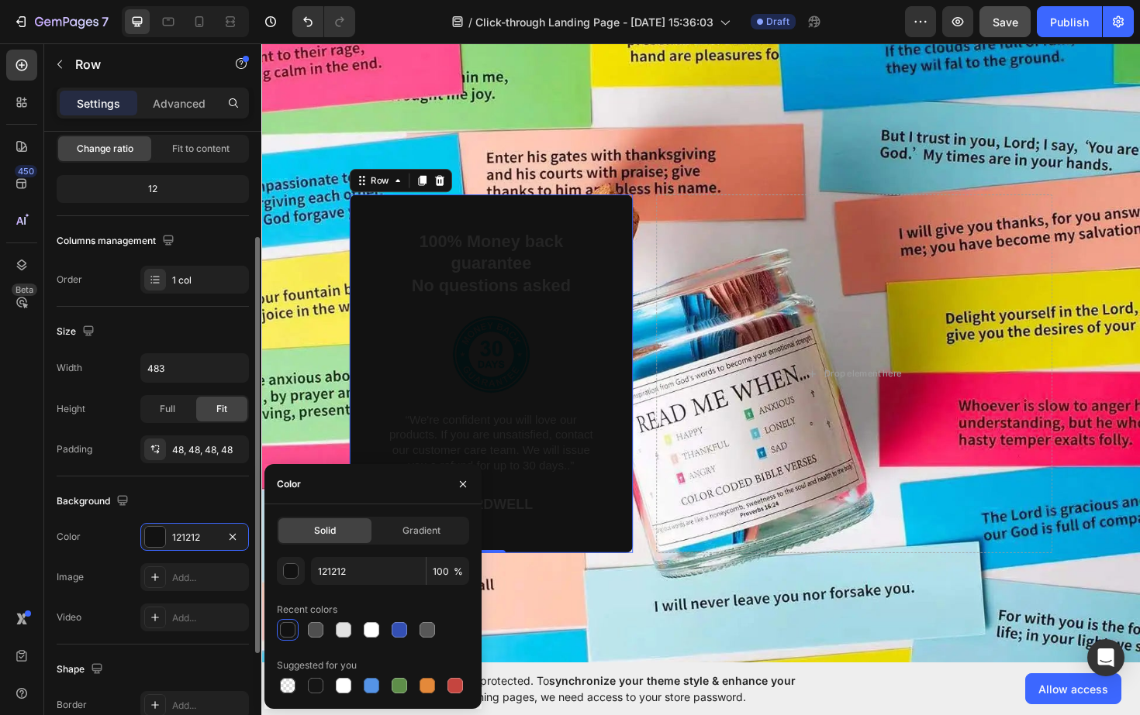
scroll to position [161, 0]
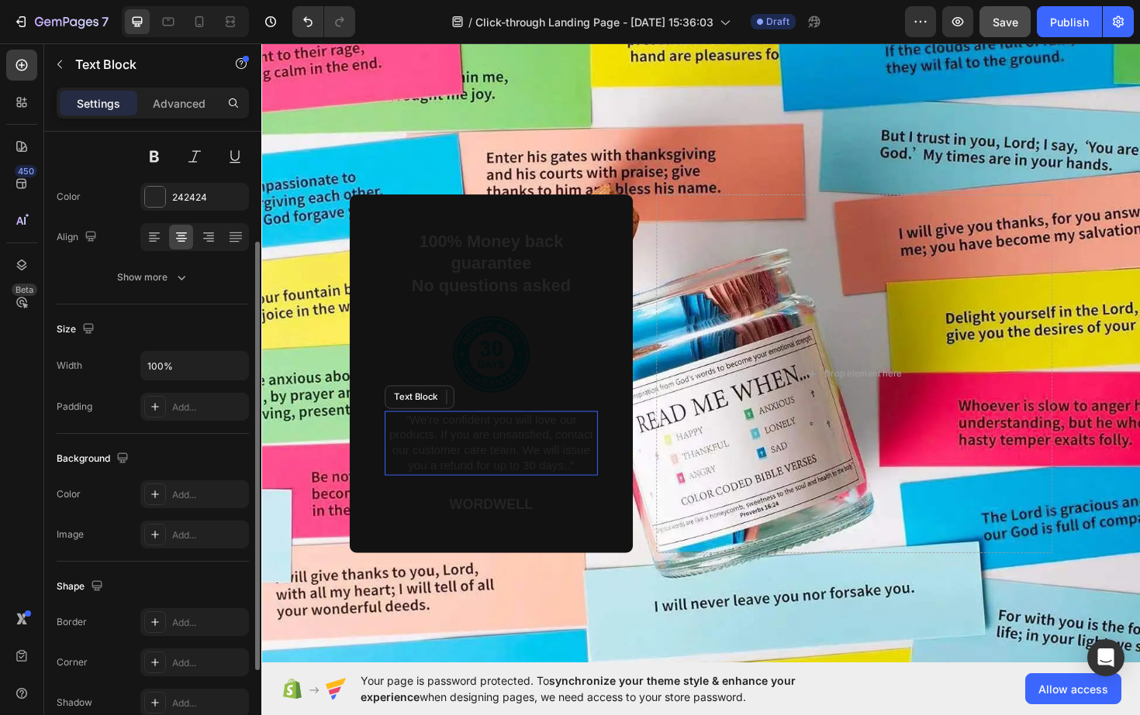
click at [443, 441] on p "“We're confident you will love our products. If you are unsatisfied, contact ou…" at bounding box center [504, 467] width 222 height 64
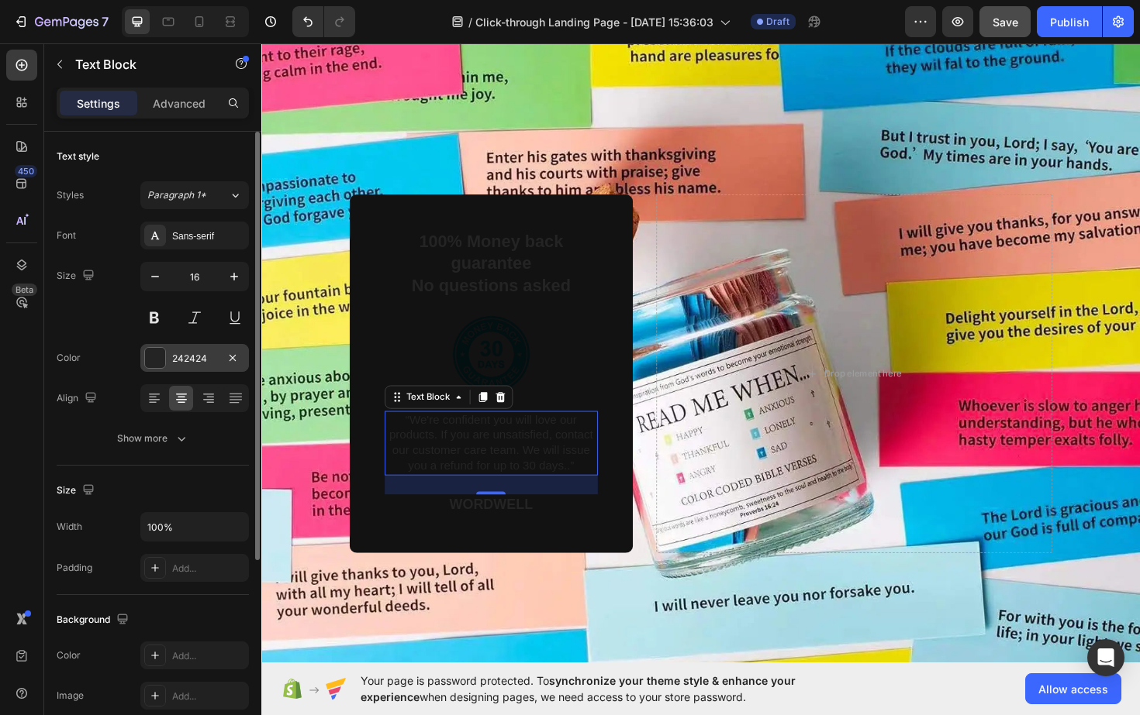
click at [160, 357] on div at bounding box center [155, 358] width 20 height 20
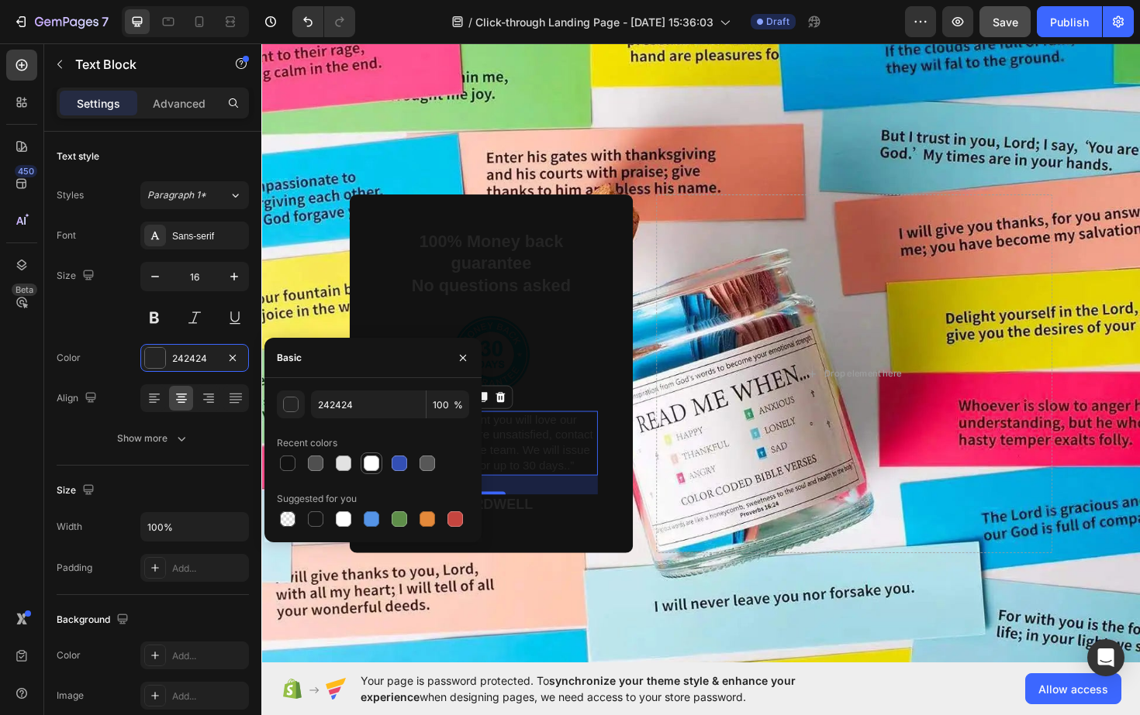
click at [371, 463] on div at bounding box center [372, 464] width 16 height 16
type input "FFFFFF"
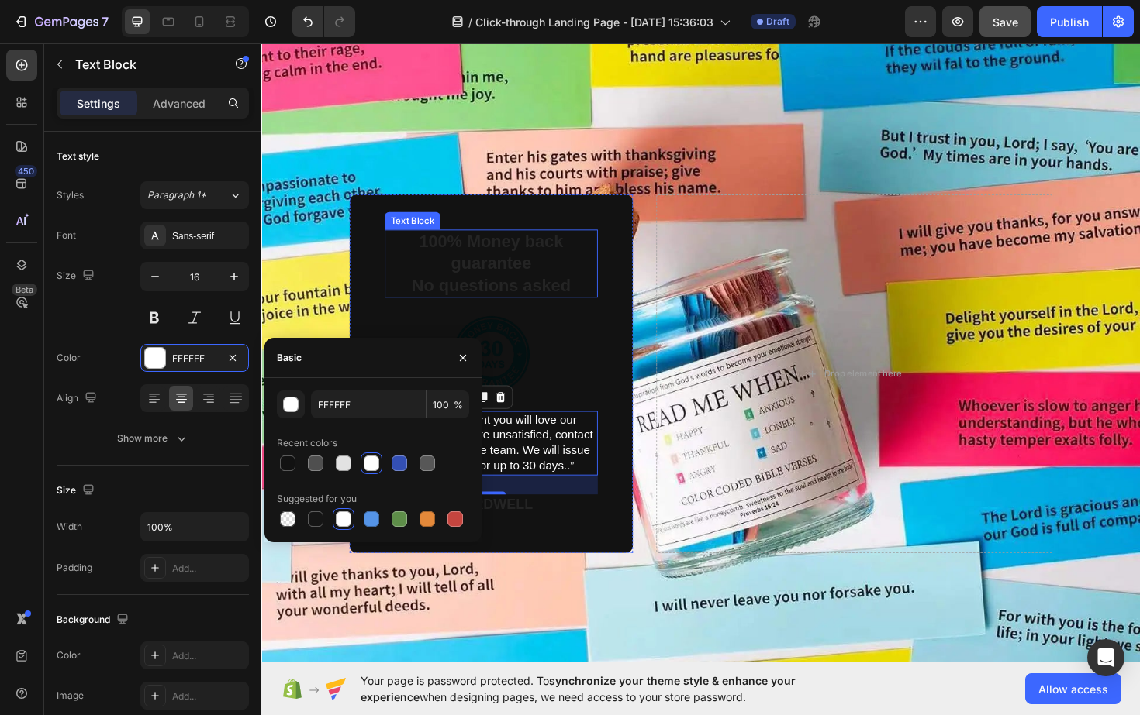
click at [513, 271] on p "100% Money back guarantee No questions asked" at bounding box center [504, 278] width 222 height 70
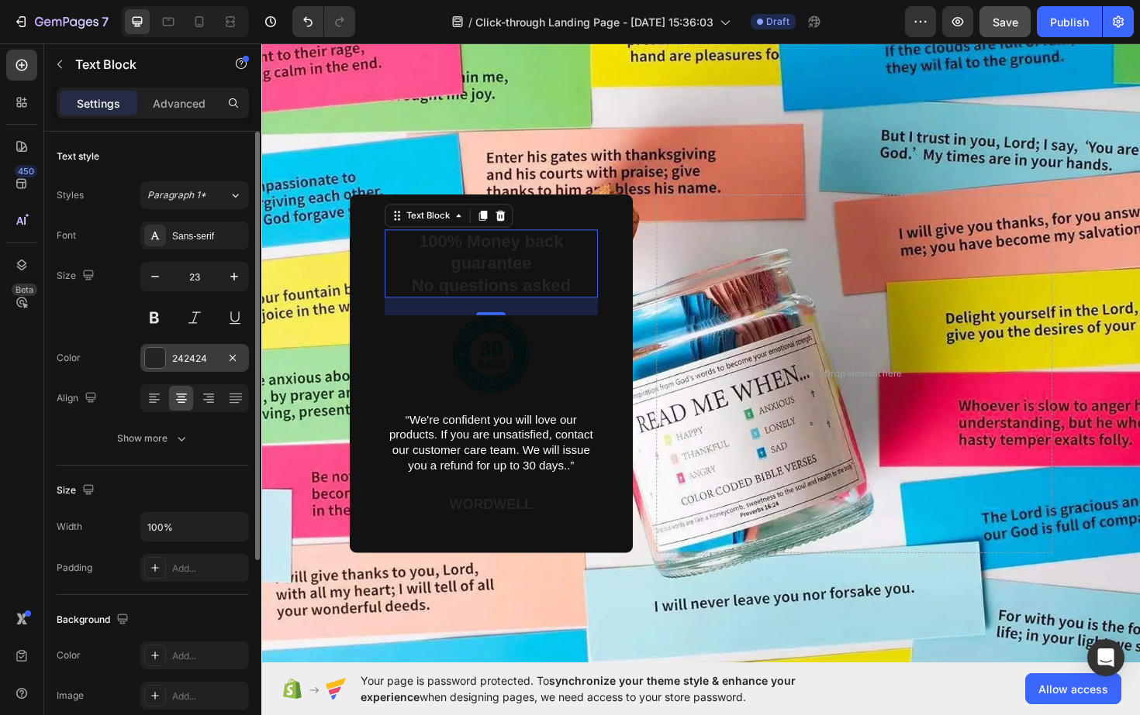
click at [156, 357] on div at bounding box center [155, 358] width 20 height 20
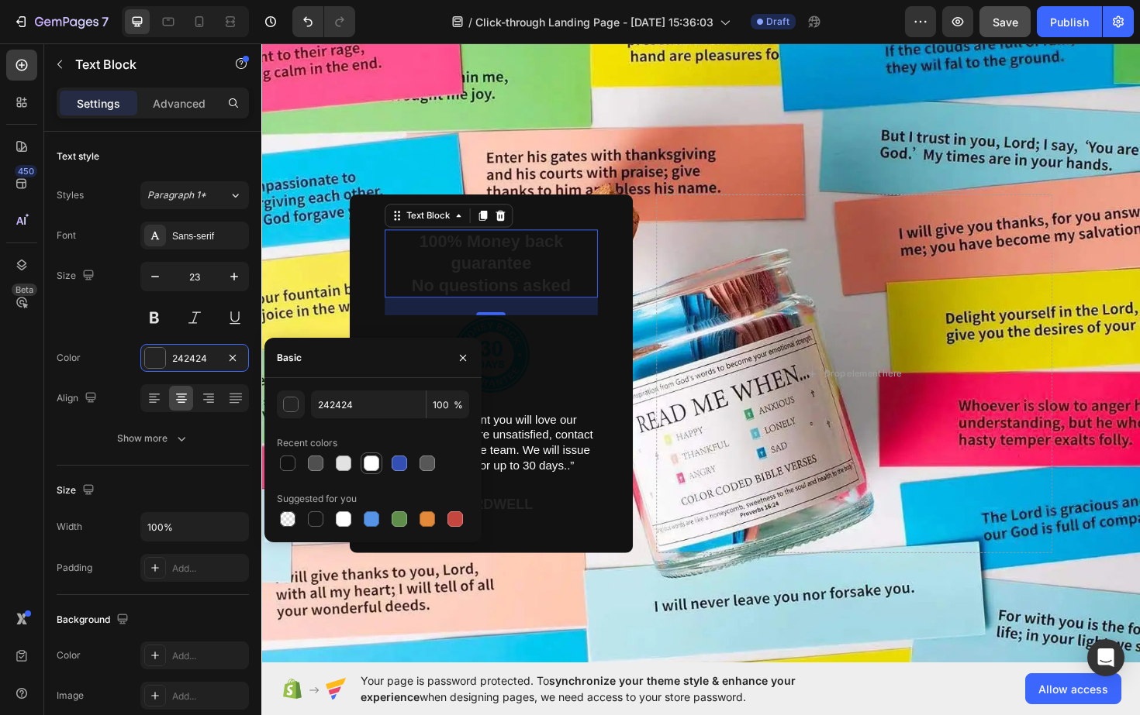
click at [374, 464] on div at bounding box center [372, 464] width 16 height 16
type input "FFFFFF"
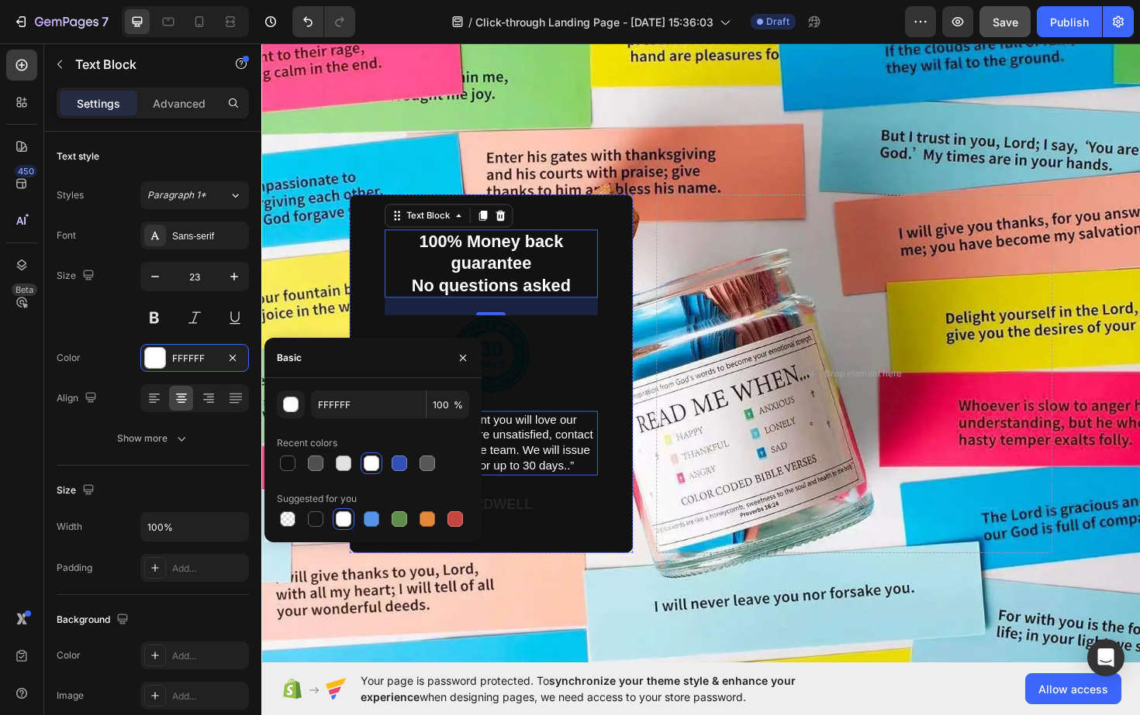
click at [564, 485] on p "“We're confident you will love our products. If you are unsatisfied, contact ou…" at bounding box center [504, 467] width 222 height 64
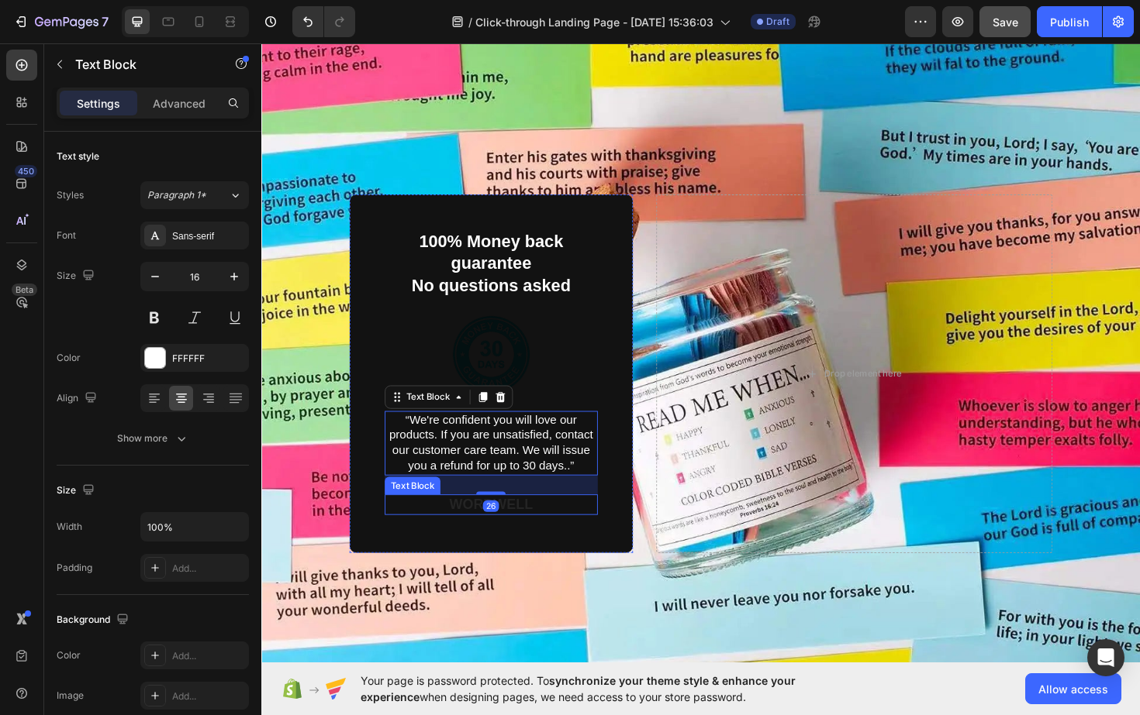
click at [526, 532] on p "WORDWELL" at bounding box center [504, 532] width 222 height 19
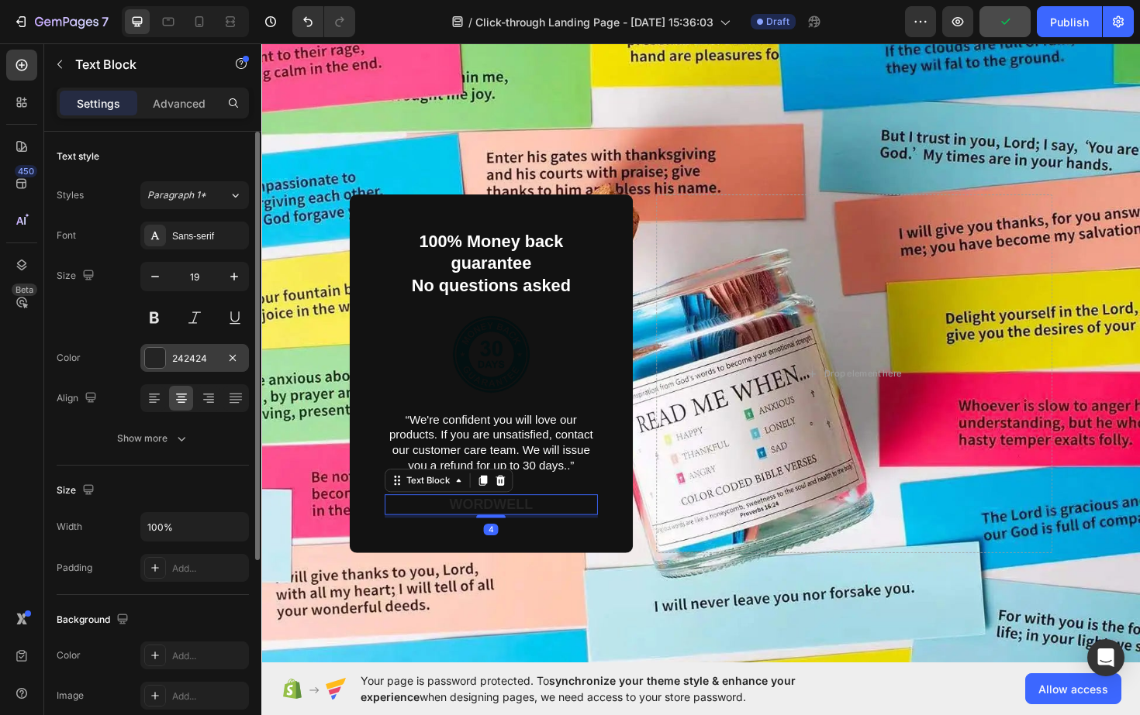
click at [158, 361] on div at bounding box center [155, 358] width 20 height 20
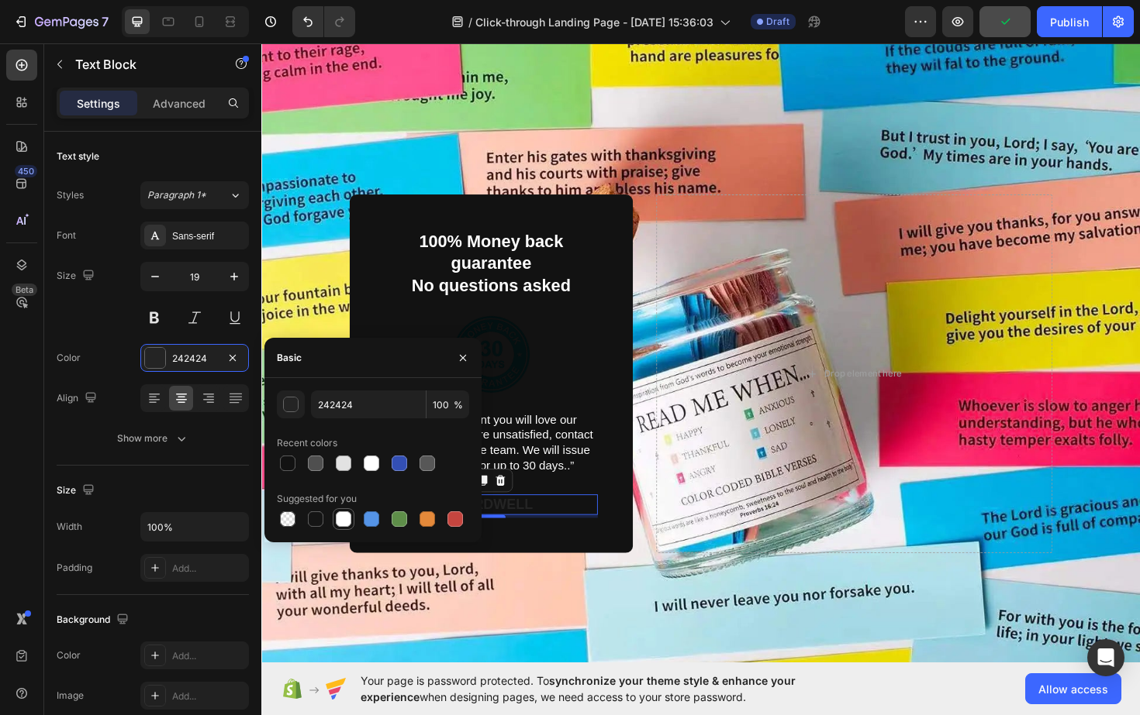
click at [343, 520] on div at bounding box center [344, 520] width 16 height 16
type input "FFFFFF"
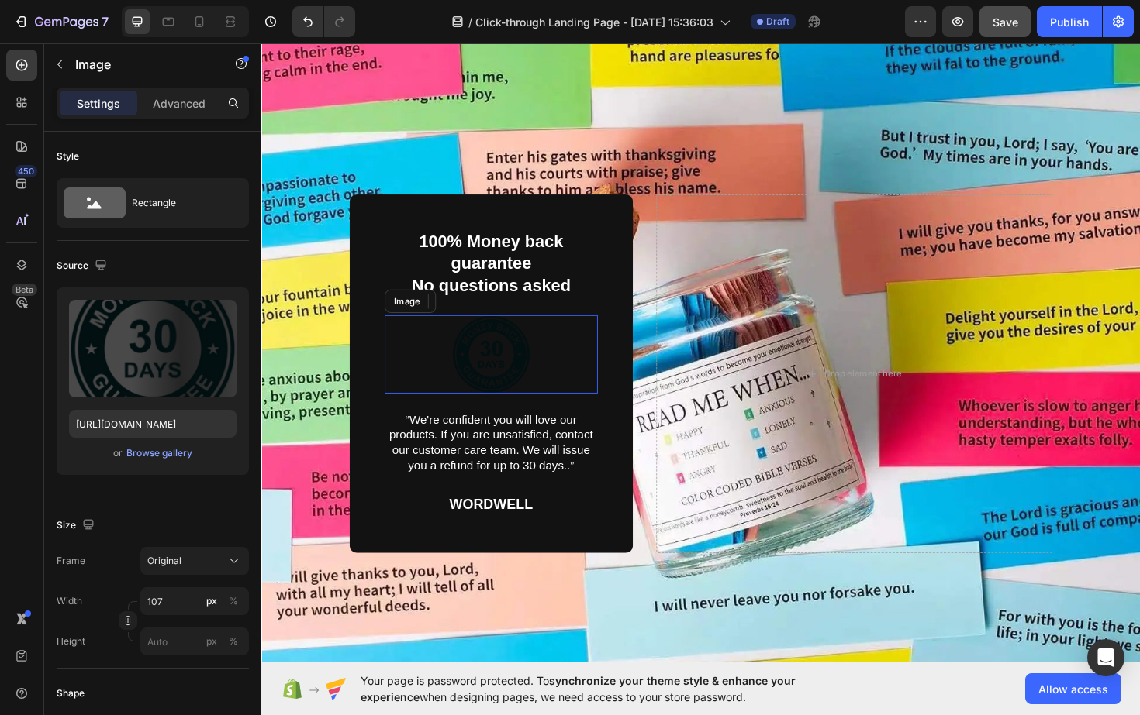
click at [560, 380] on div at bounding box center [504, 373] width 226 height 83
click at [471, 367] on img at bounding box center [504, 373] width 83 height 83
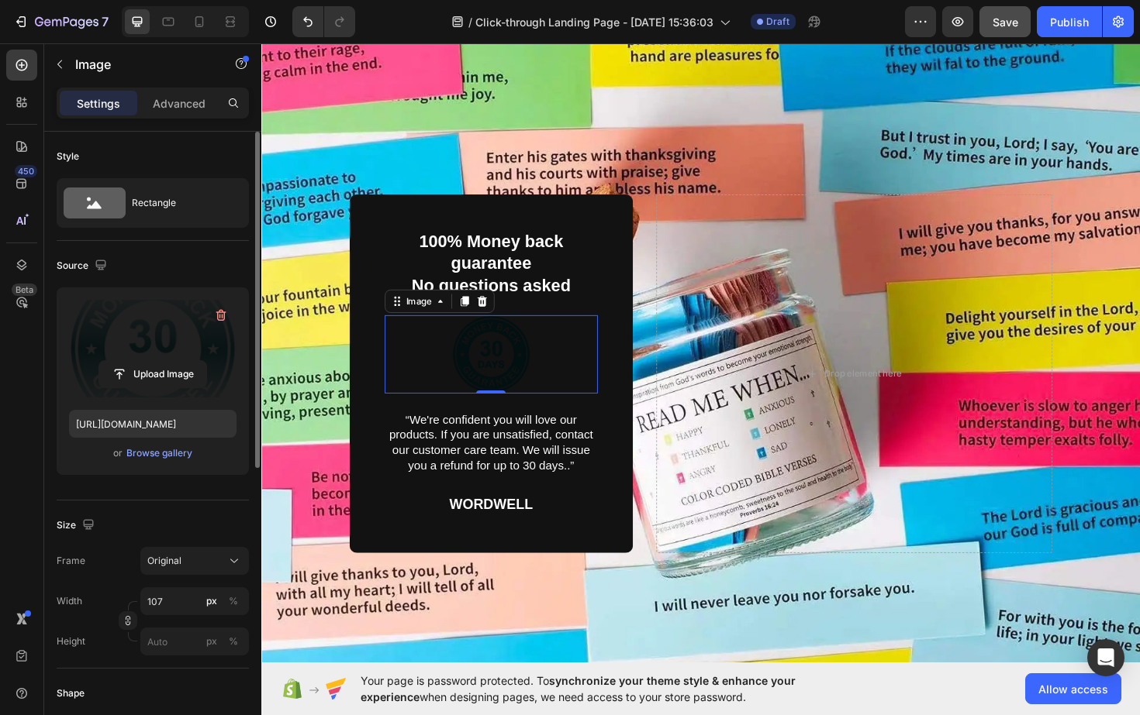
click at [155, 342] on label at bounding box center [152, 349] width 167 height 98
click at [155, 361] on input "file" at bounding box center [152, 374] width 107 height 26
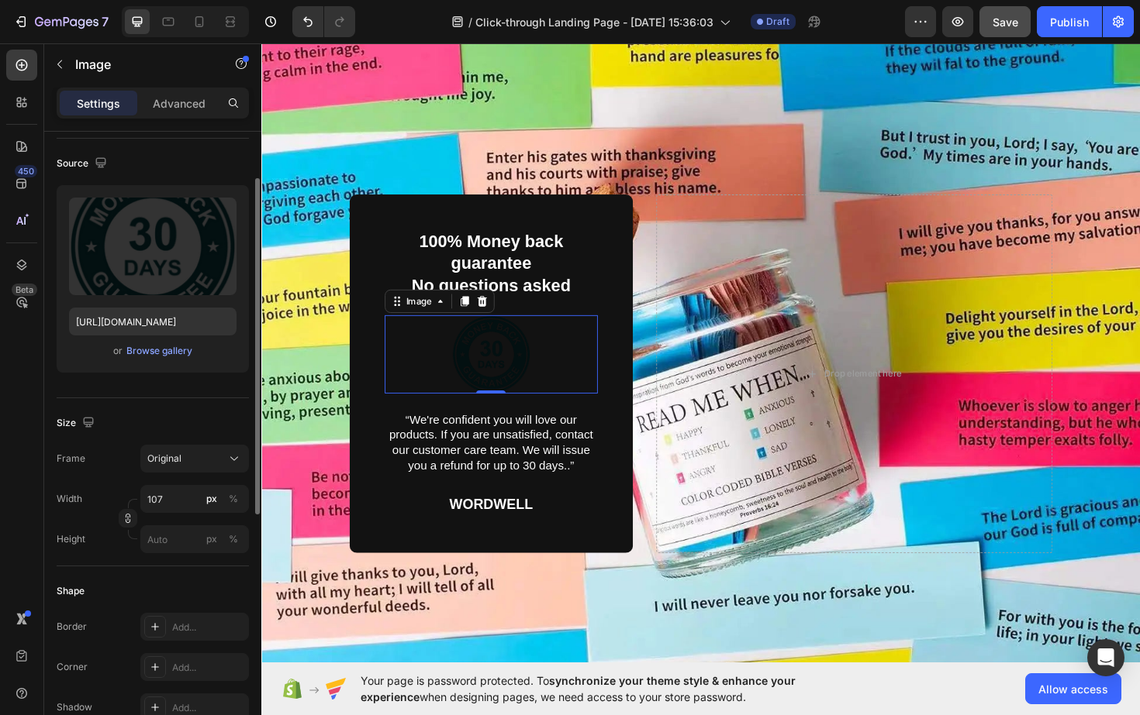
scroll to position [106, 0]
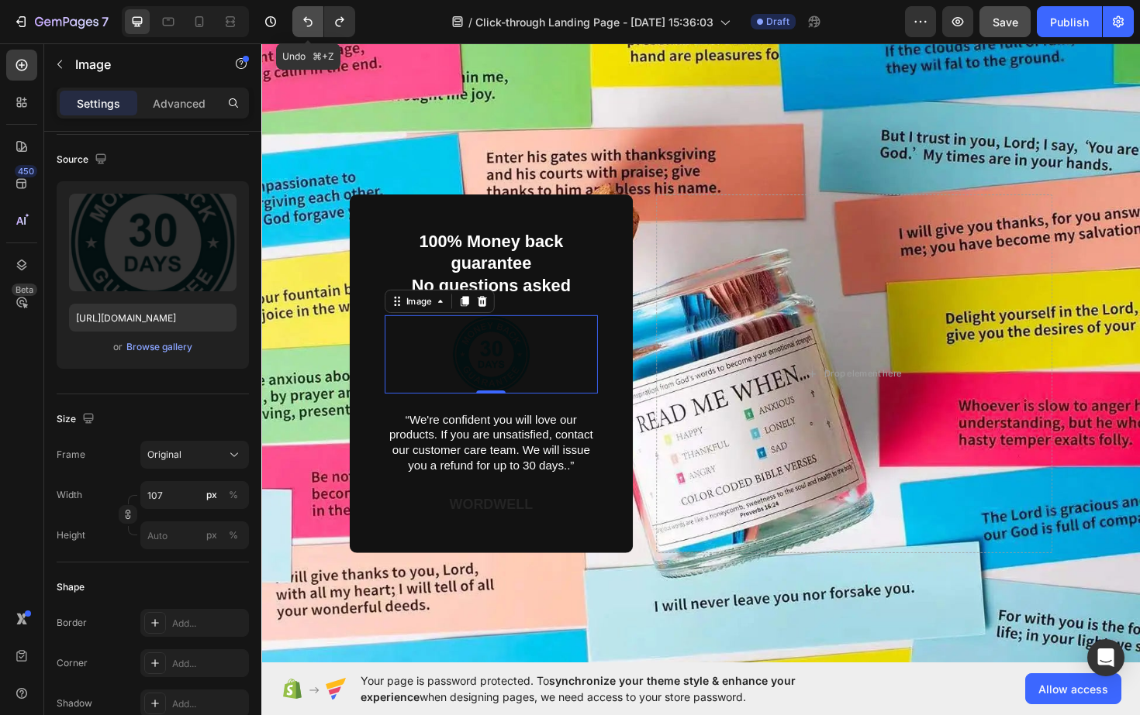
click at [306, 15] on icon "Undo/Redo" at bounding box center [308, 22] width 16 height 16
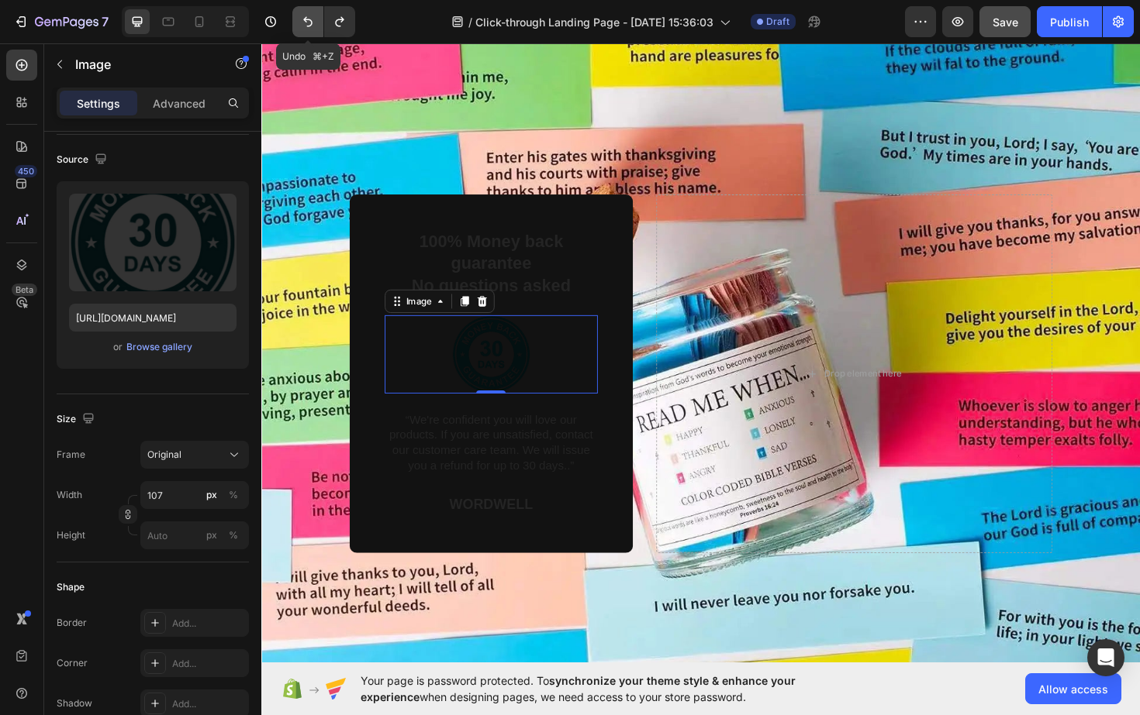
click at [306, 15] on icon "Undo/Redo" at bounding box center [308, 22] width 16 height 16
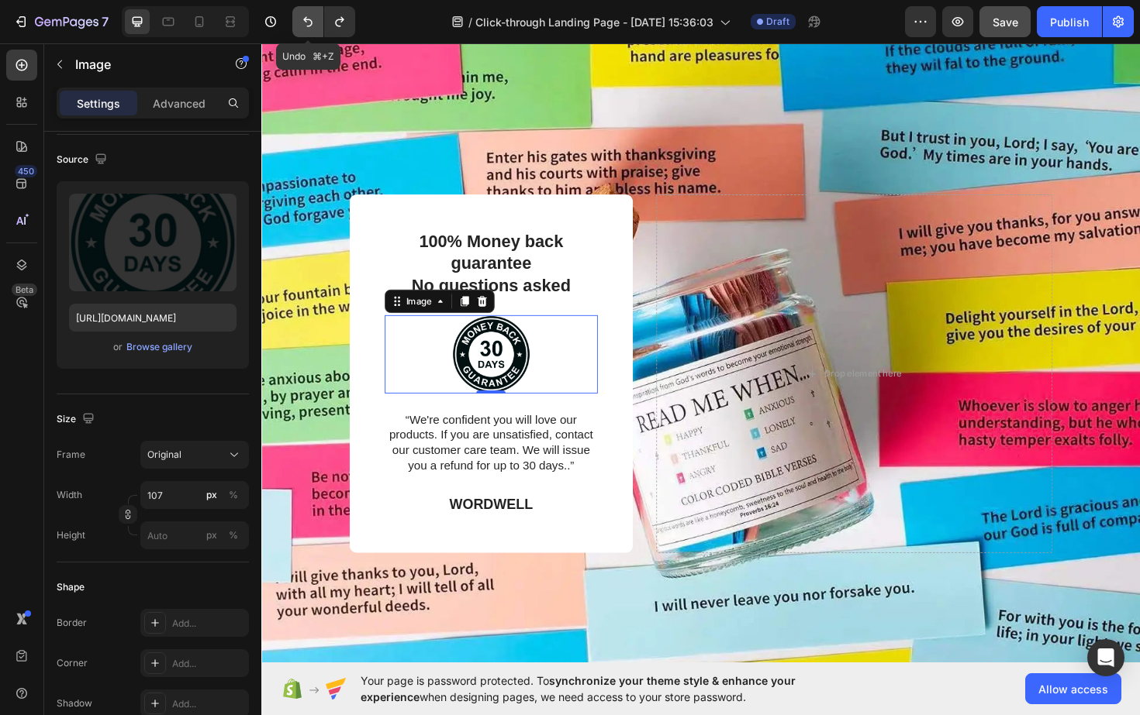
click at [306, 15] on icon "Undo/Redo" at bounding box center [308, 22] width 16 height 16
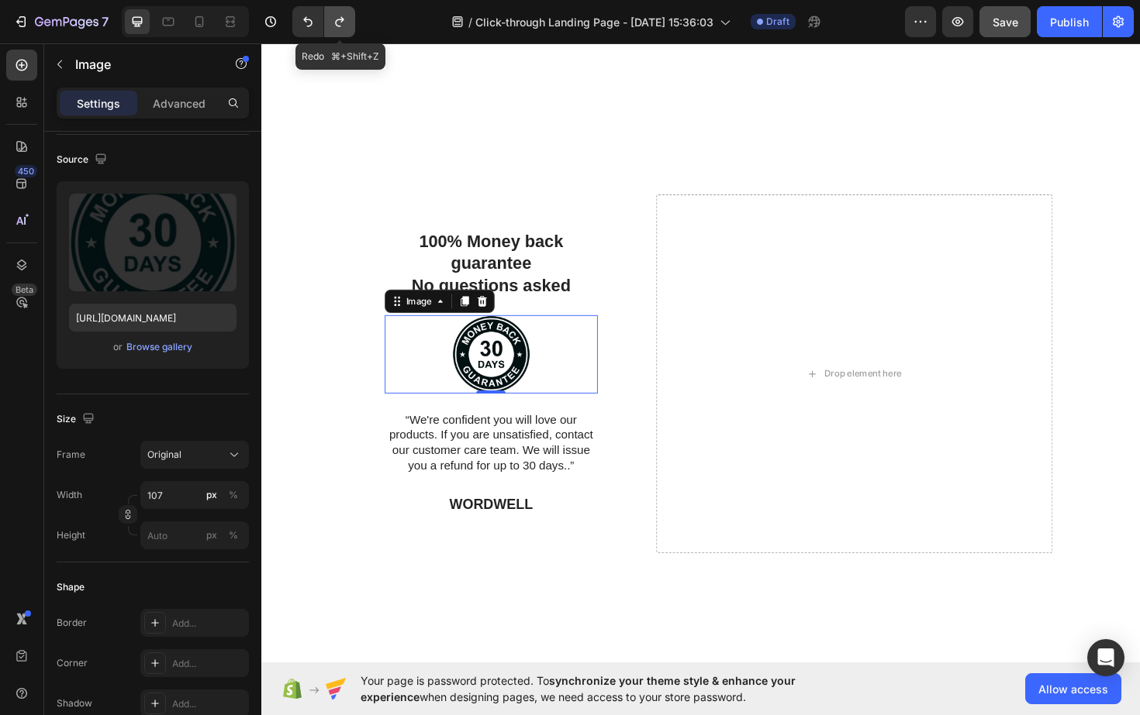
click at [343, 18] on icon "Undo/Redo" at bounding box center [339, 22] width 9 height 10
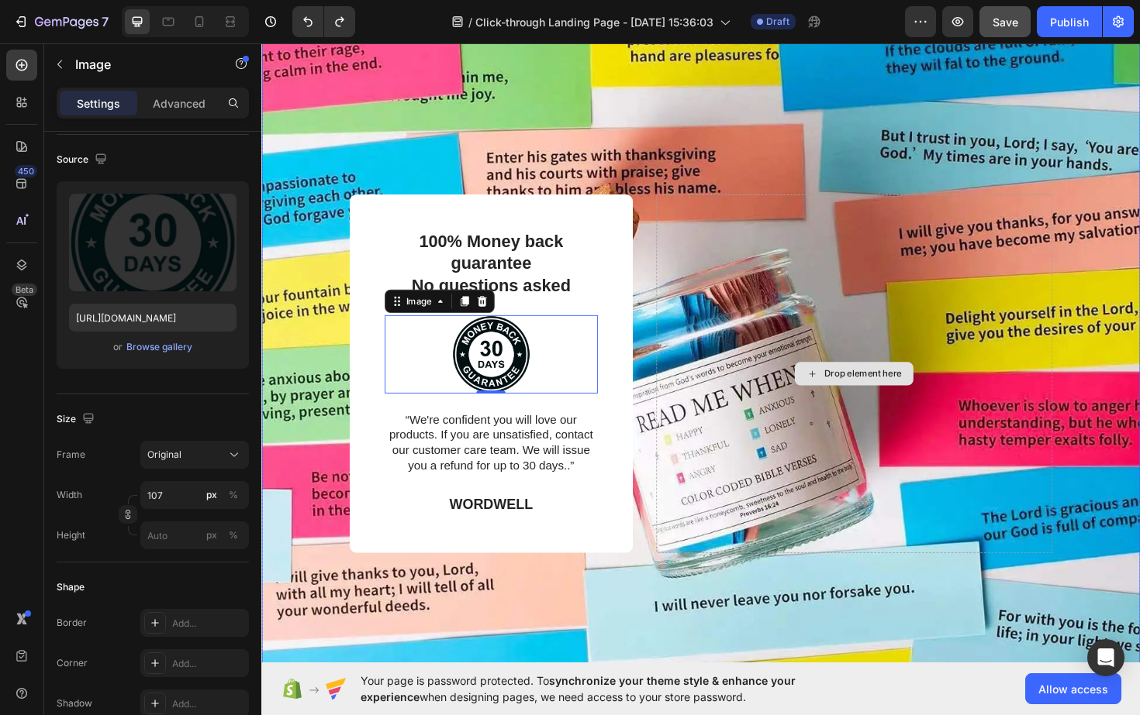
click at [803, 502] on div "Drop element here" at bounding box center [888, 394] width 419 height 381
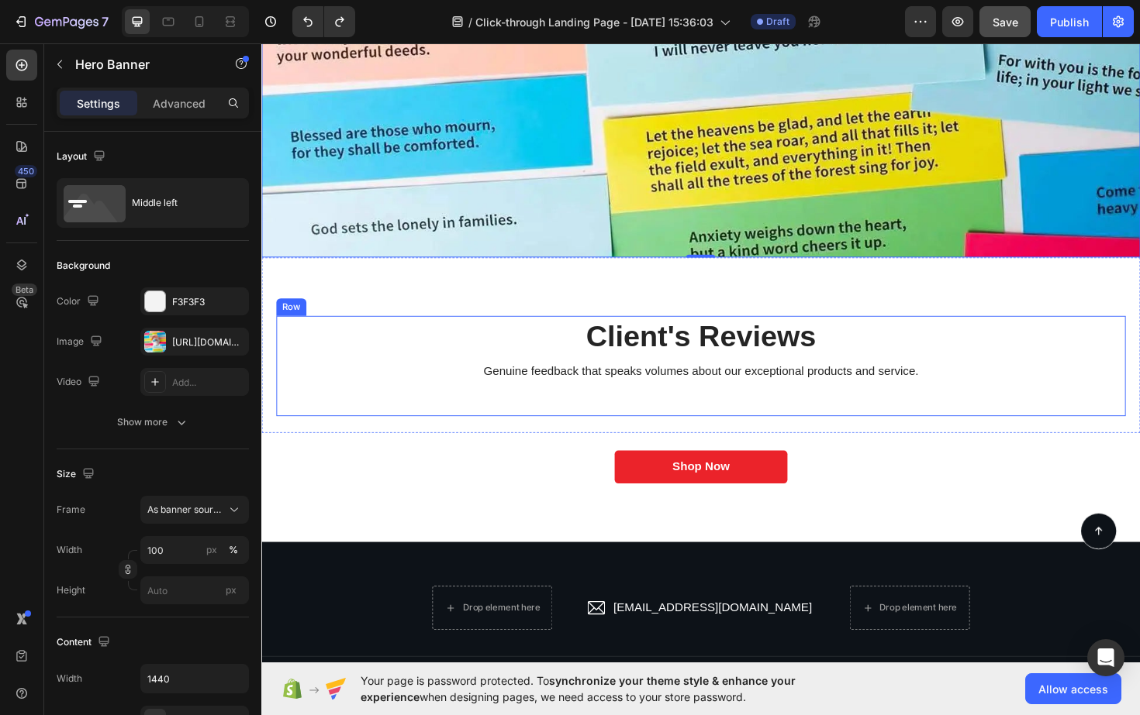
scroll to position [4346, 0]
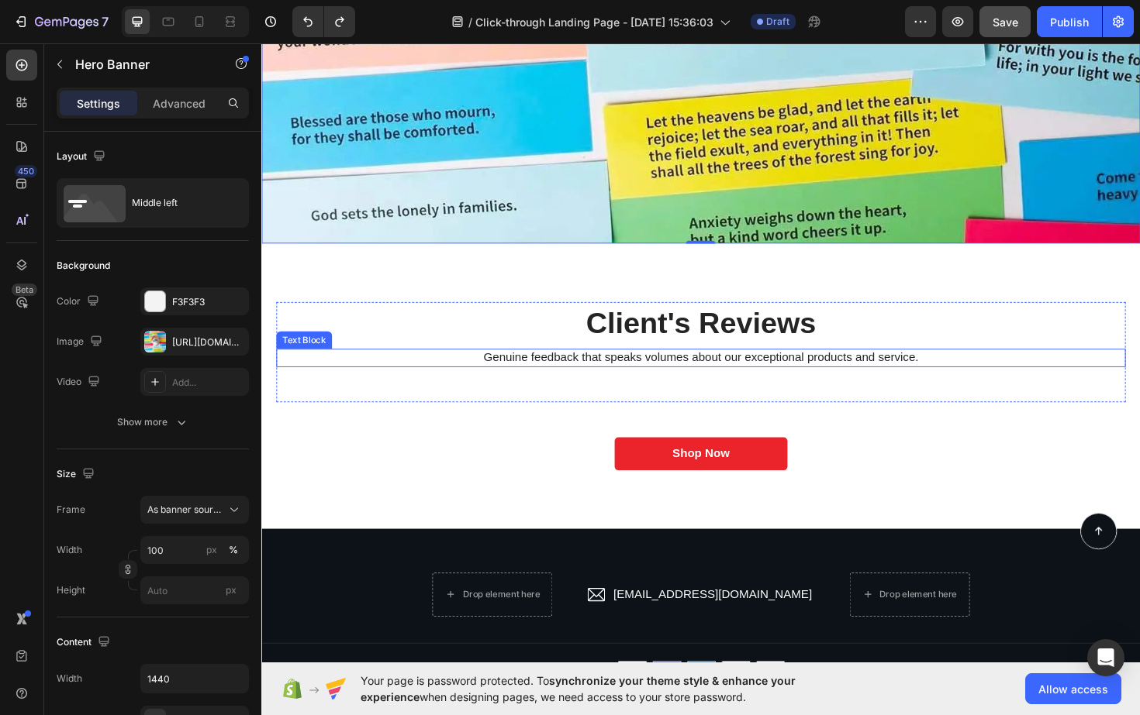
click at [815, 384] on p "Genuine feedback that speaks volumes about our exceptional products and service." at bounding box center [726, 377] width 896 height 16
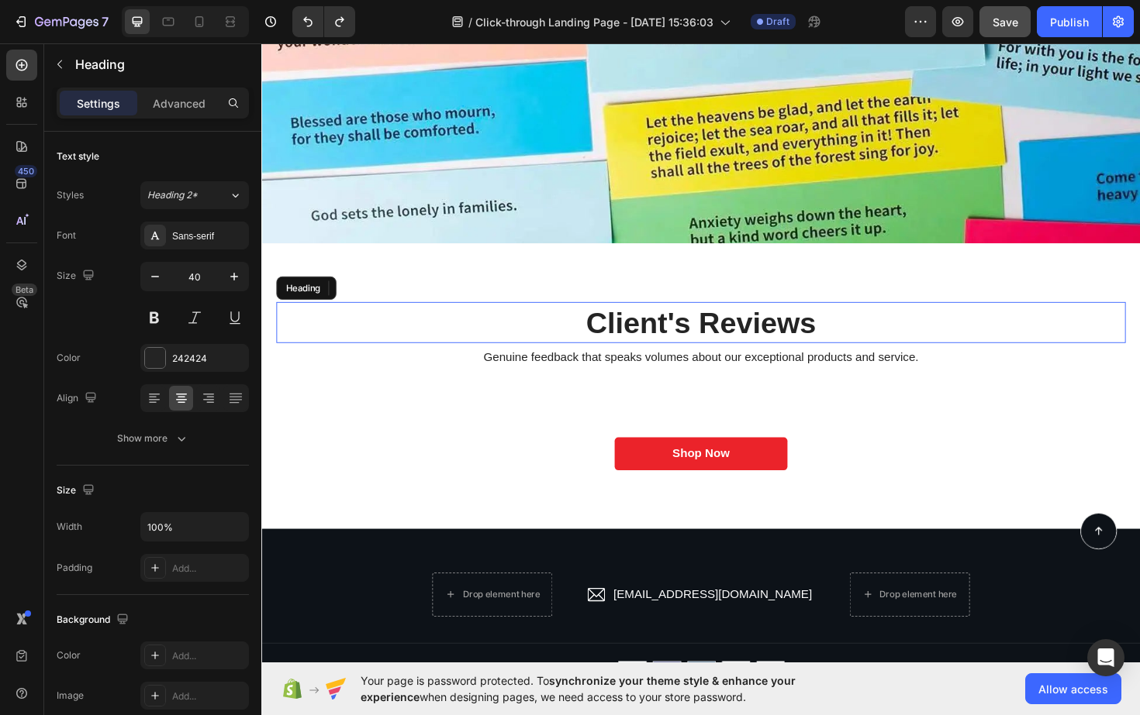
click at [802, 355] on h2 "Client's Reviews" at bounding box center [726, 339] width 899 height 43
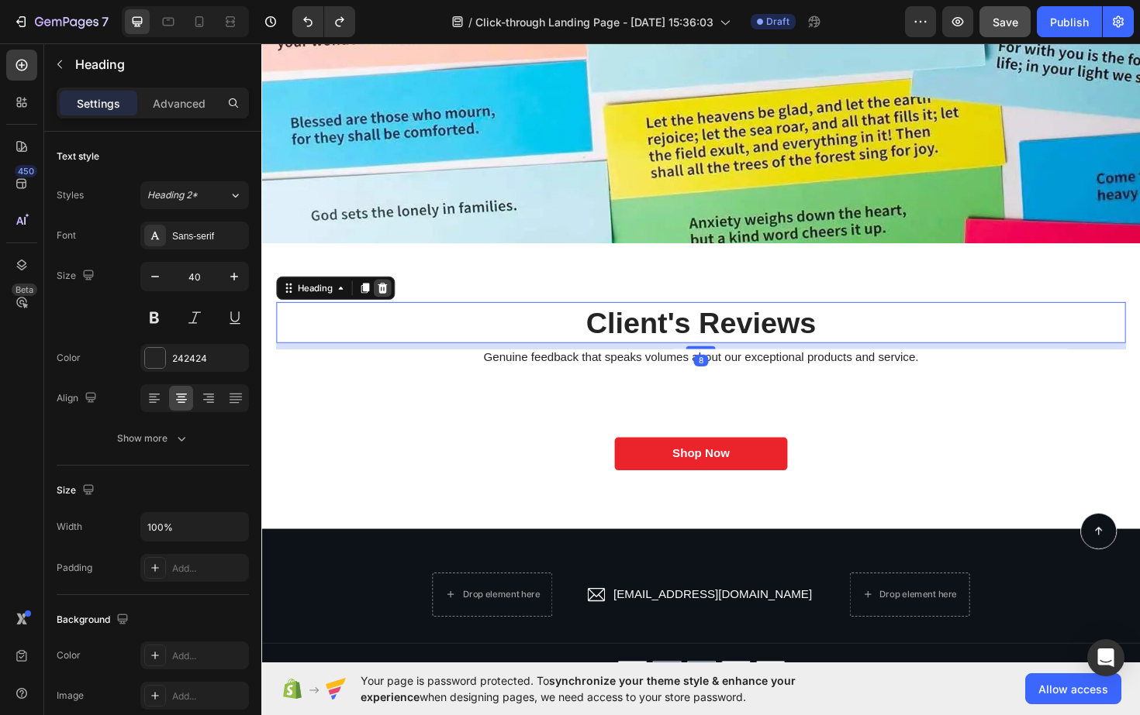
click at [395, 306] on icon at bounding box center [389, 303] width 12 height 12
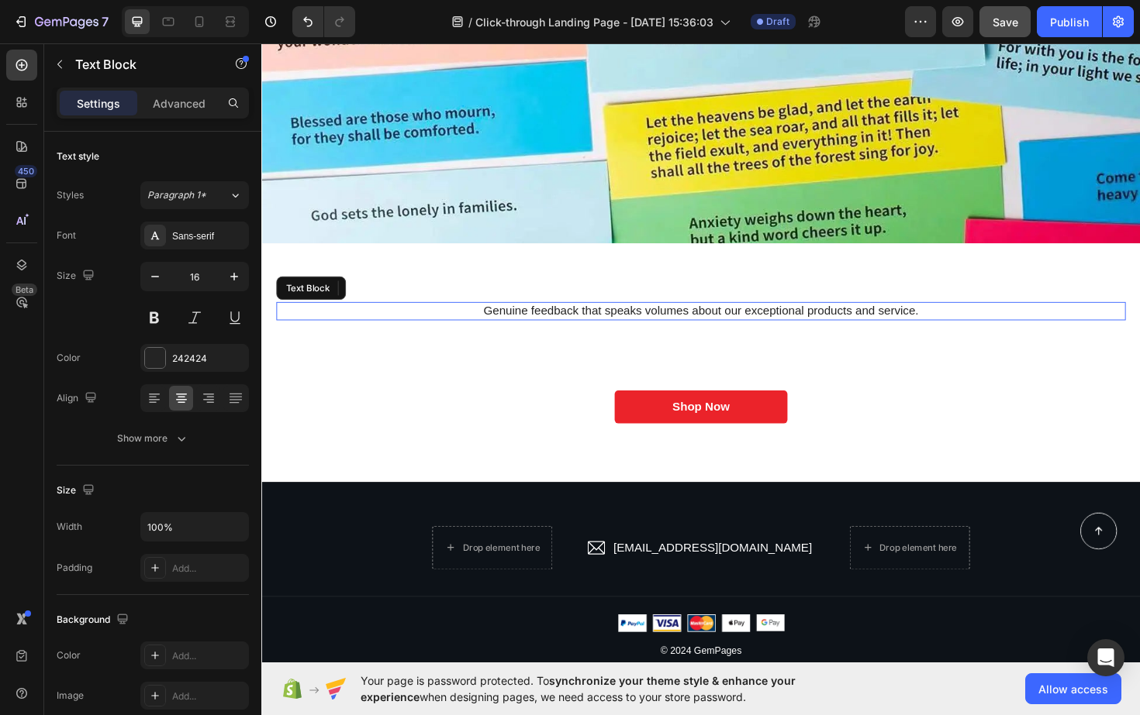
click at [538, 332] on p "Genuine feedback that speaks volumes about our exceptional products and service." at bounding box center [726, 327] width 896 height 16
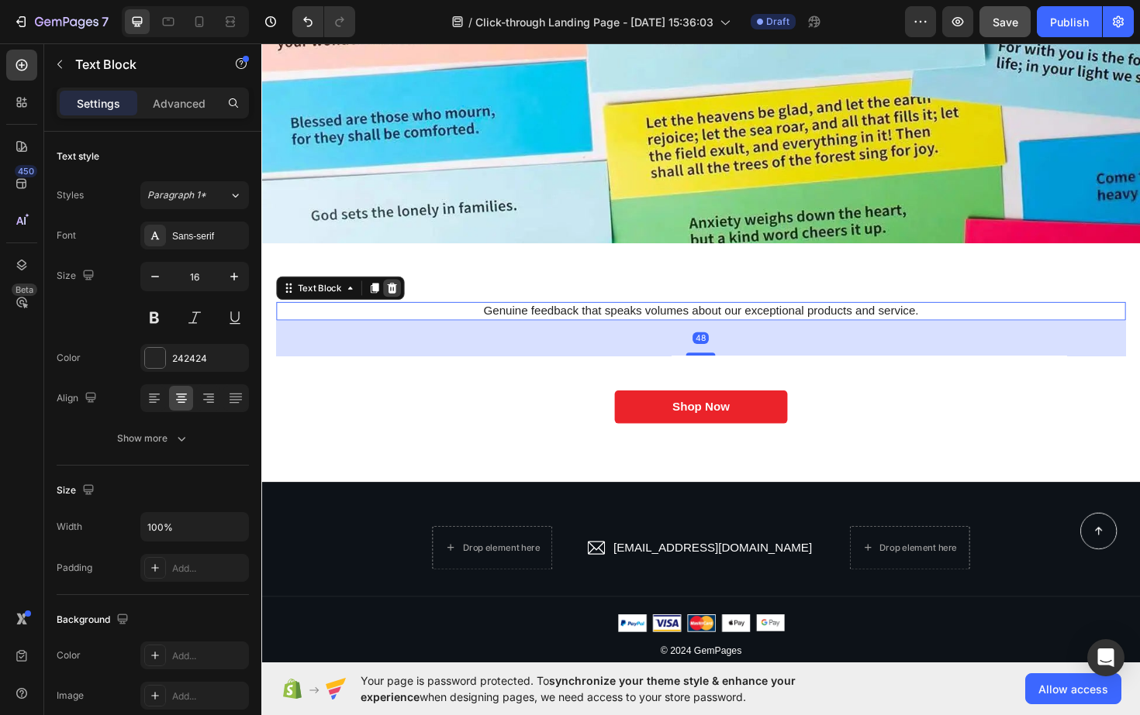
click at [399, 302] on icon at bounding box center [400, 303] width 10 height 11
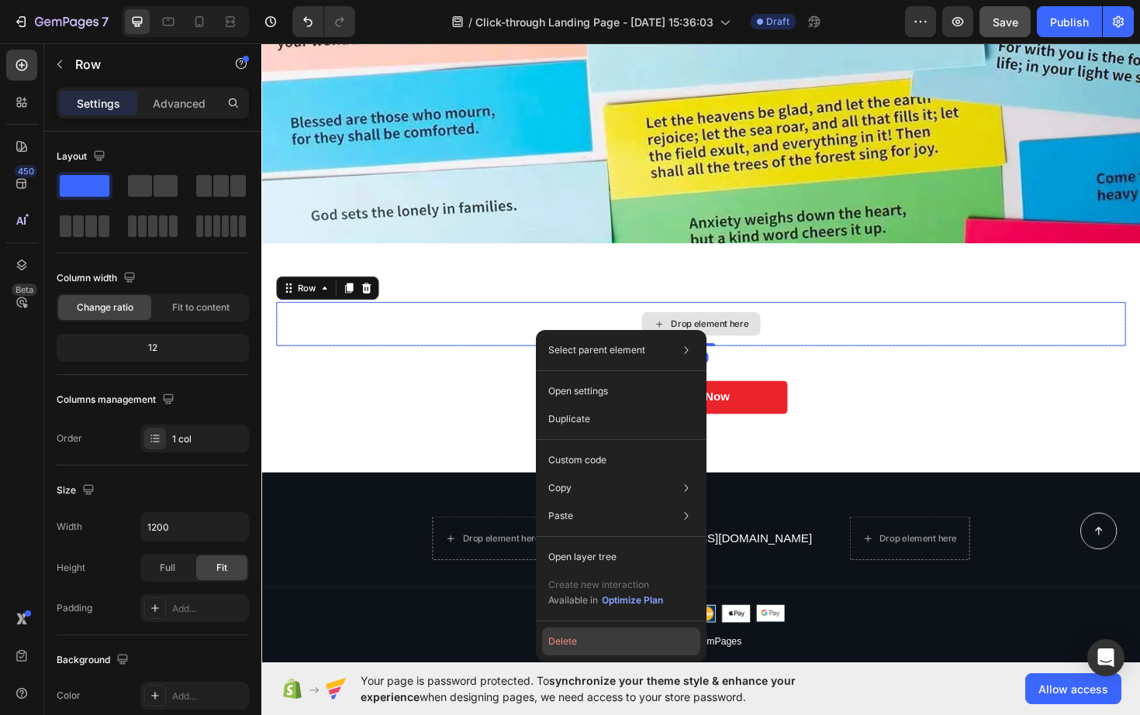
click at [565, 644] on button "Delete" at bounding box center [621, 642] width 158 height 28
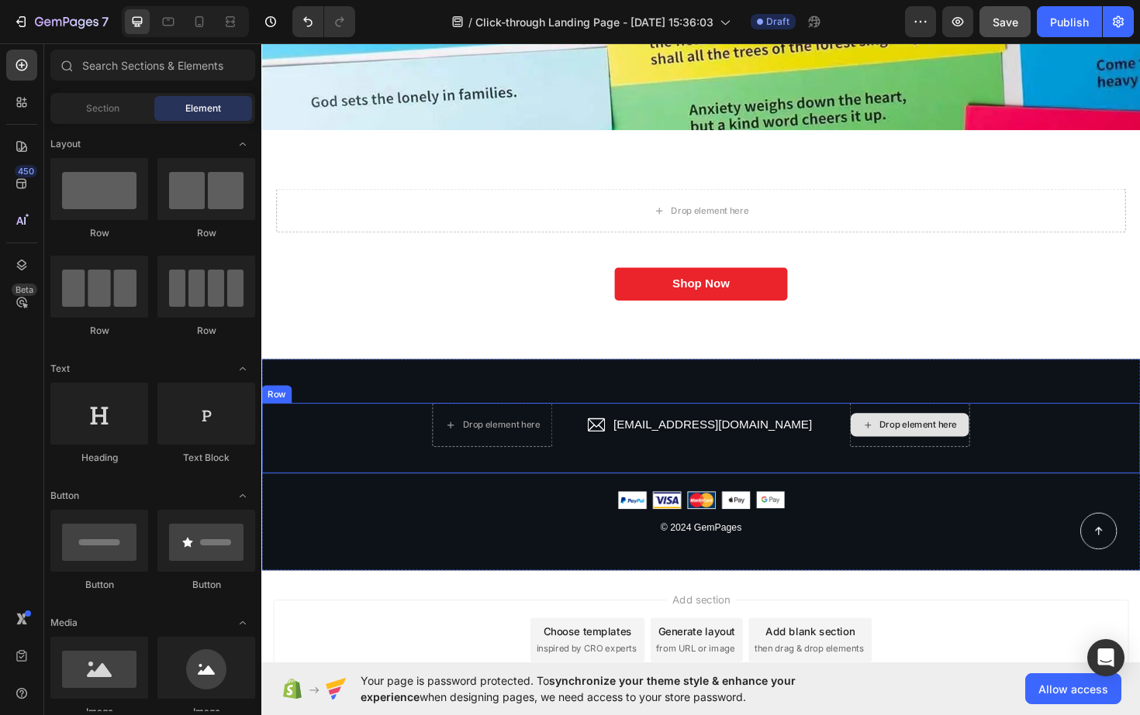
scroll to position [4467, 0]
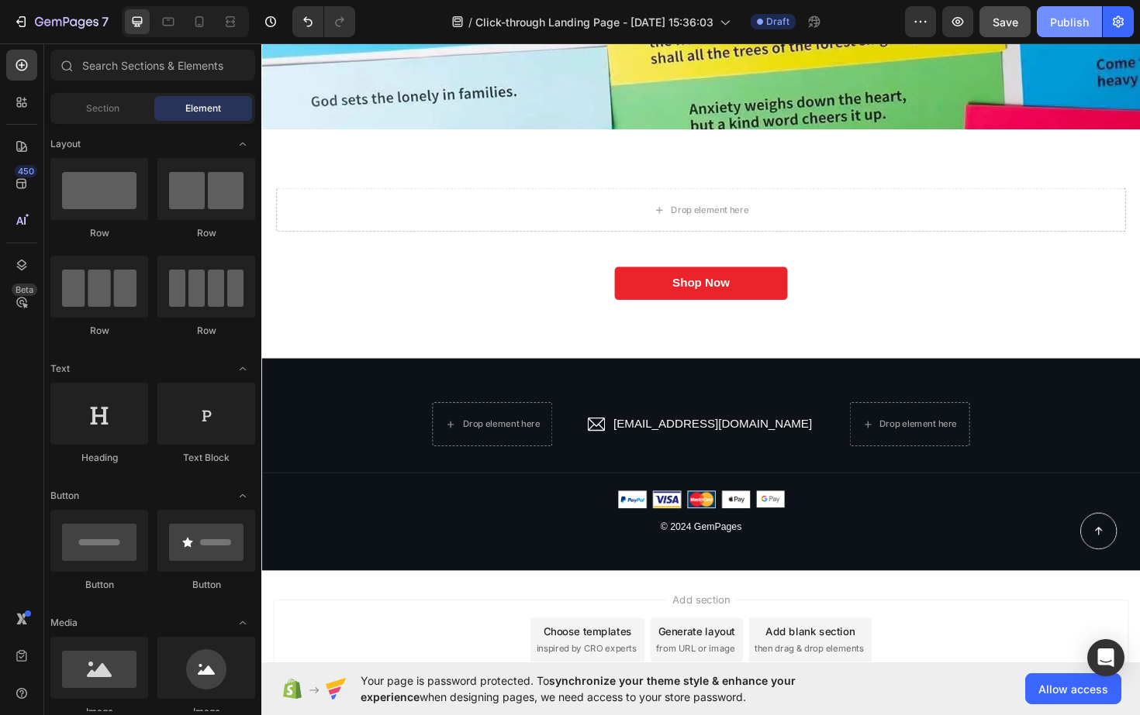
click at [1079, 16] on div "Publish" at bounding box center [1069, 22] width 39 height 16
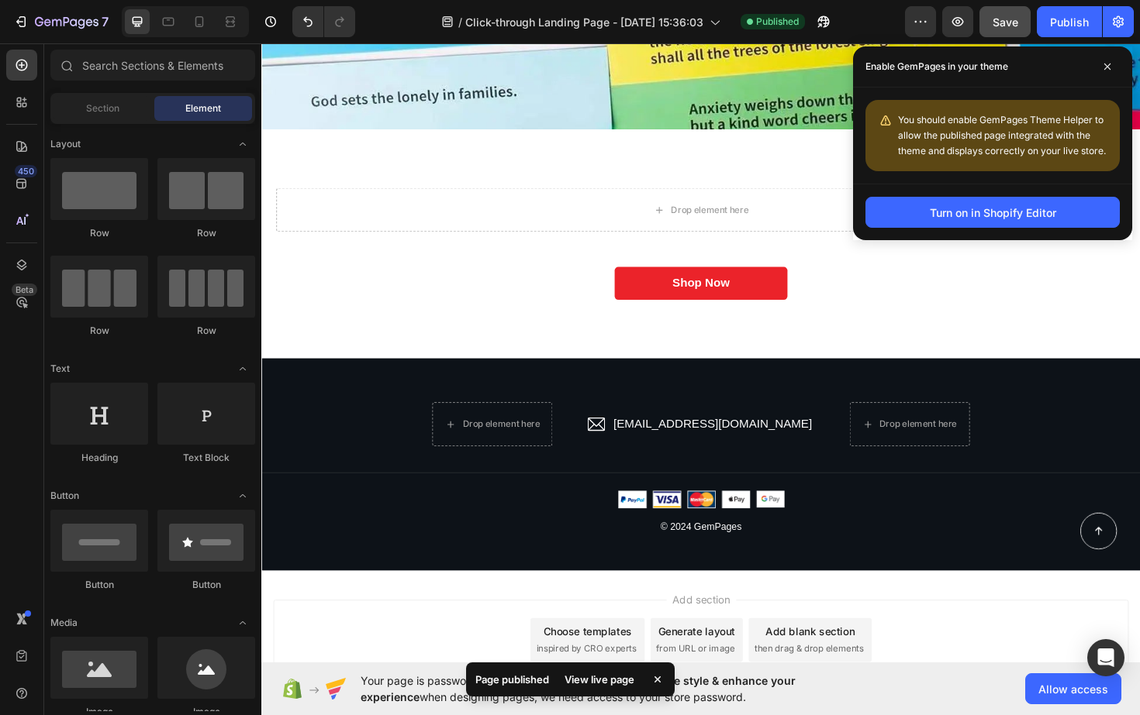
click at [615, 677] on div "View live page" at bounding box center [599, 680] width 88 height 22
